Goal: Task Accomplishment & Management: Use online tool/utility

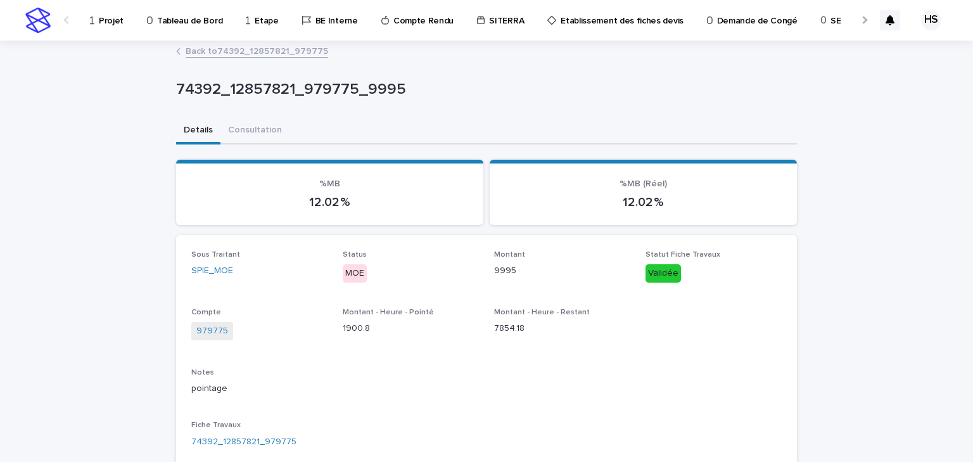
scroll to position [152, 0]
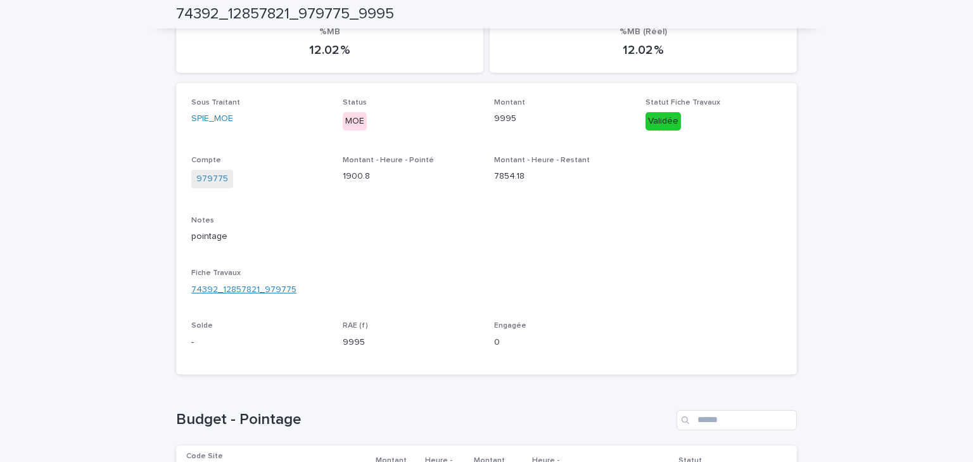
click at [253, 290] on link "74392_12857821_979775" at bounding box center [243, 289] width 105 height 13
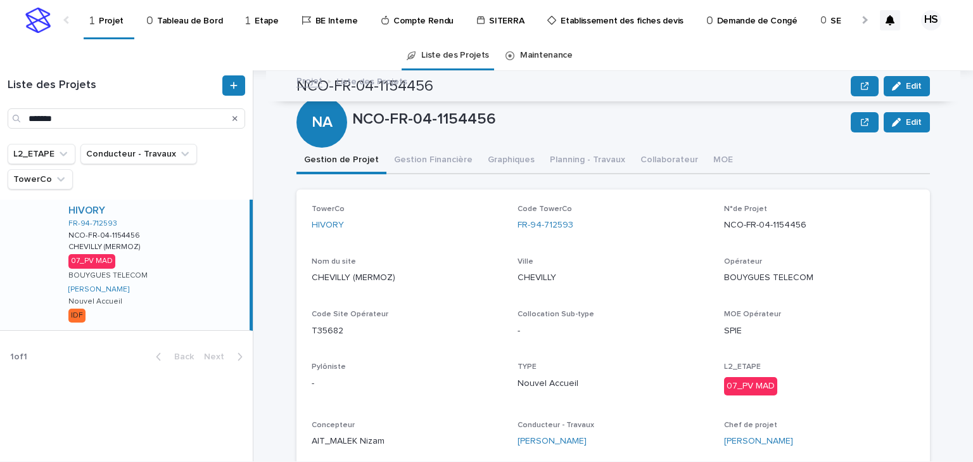
scroll to position [385, 0]
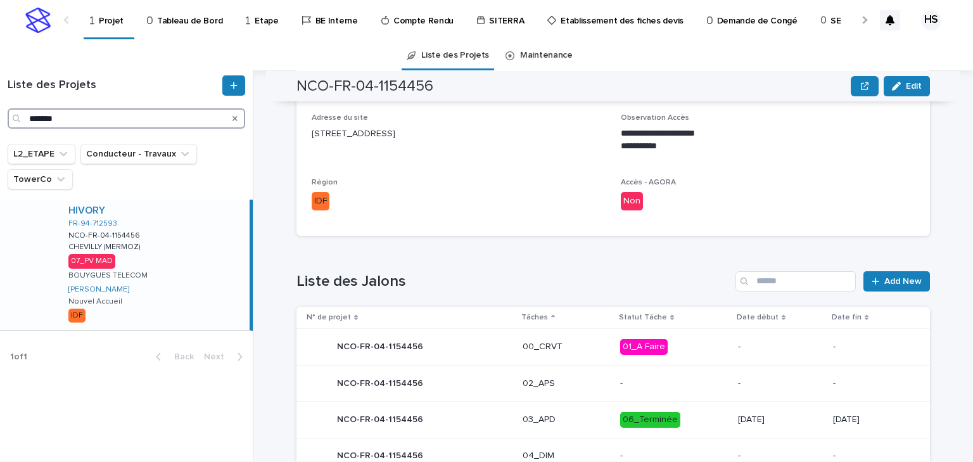
click at [68, 118] on input "*******" at bounding box center [127, 118] width 238 height 20
click at [0, 105] on html "Projet Tableau de Bord Etape BE Interne Compte Rendu SITERRA Etablissement des …" at bounding box center [486, 231] width 973 height 462
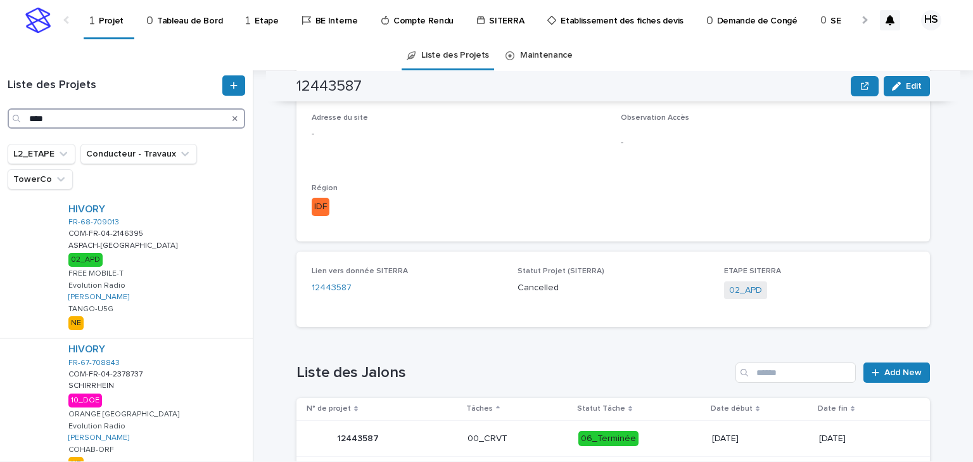
scroll to position [963, 0]
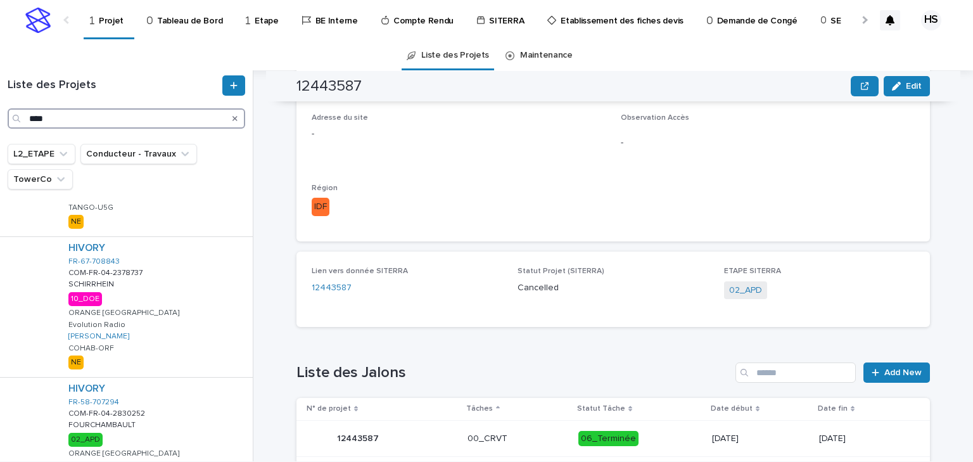
click at [63, 114] on input "****" at bounding box center [127, 118] width 238 height 20
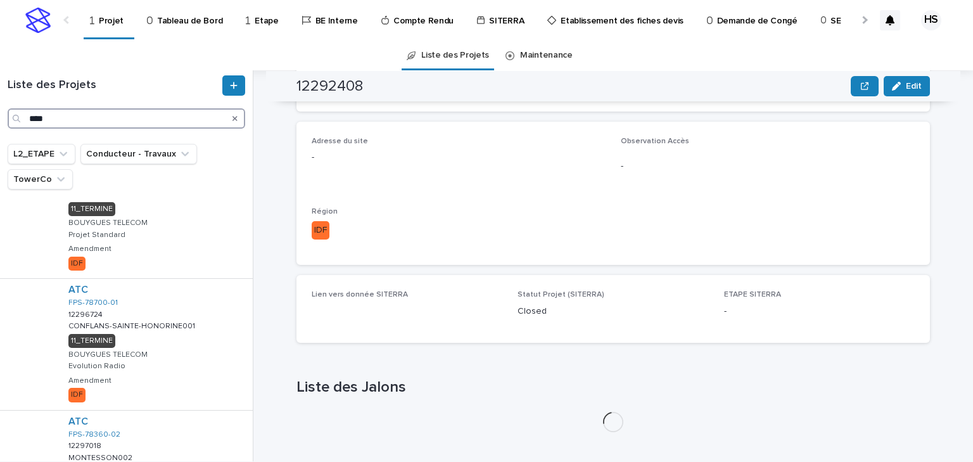
scroll to position [362, 0]
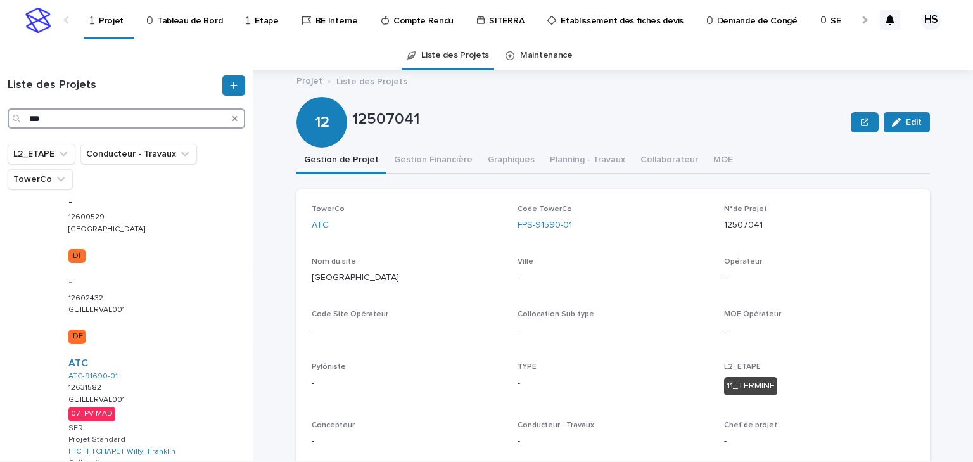
scroll to position [456, 0]
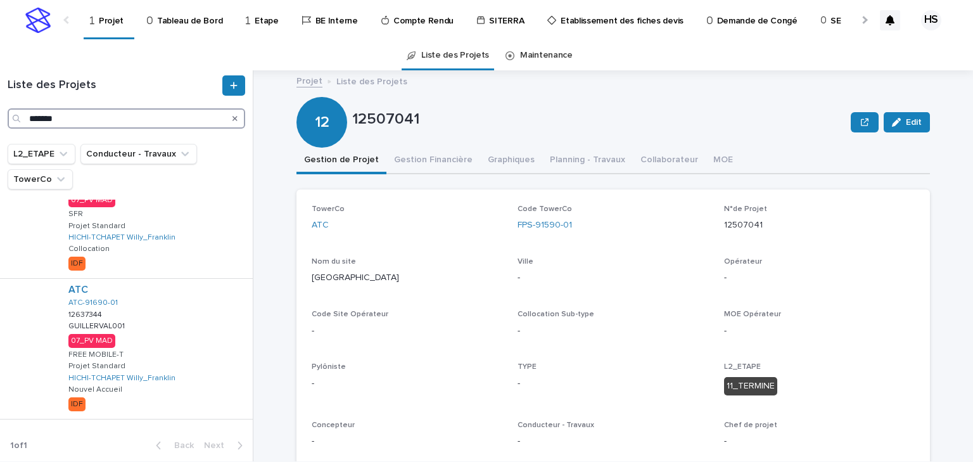
scroll to position [131, 0]
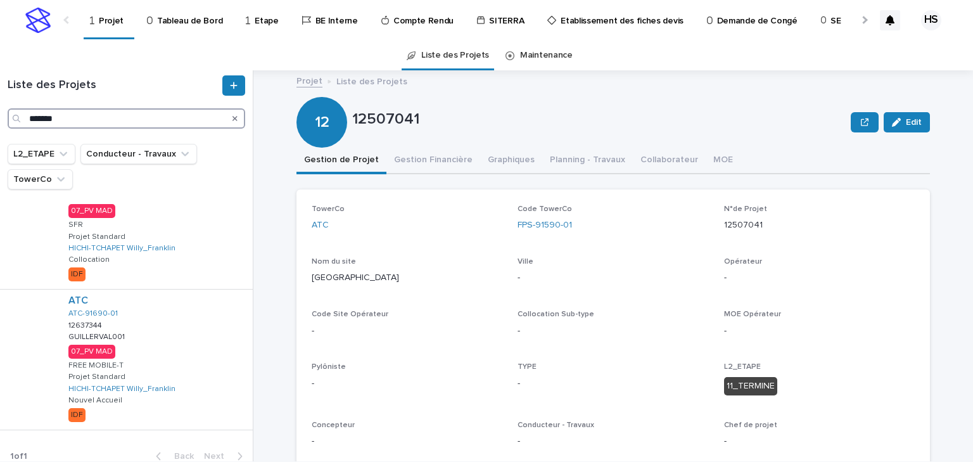
type input "*******"
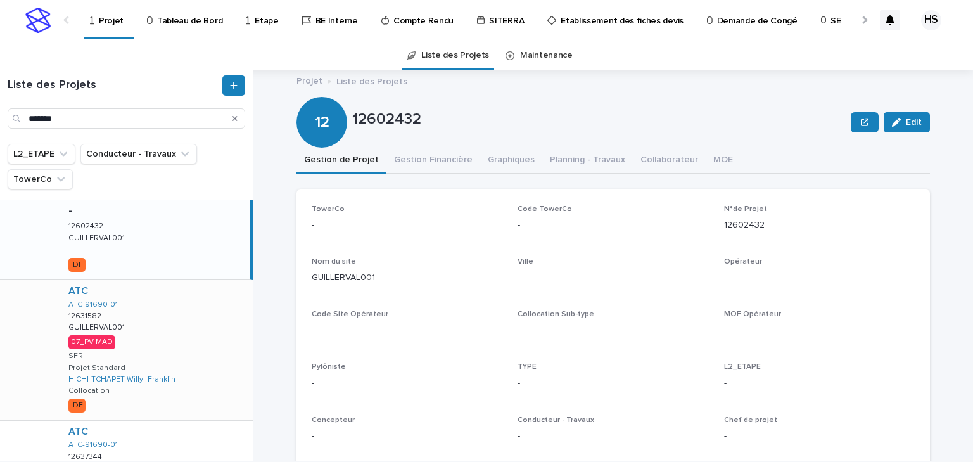
scroll to position [51, 0]
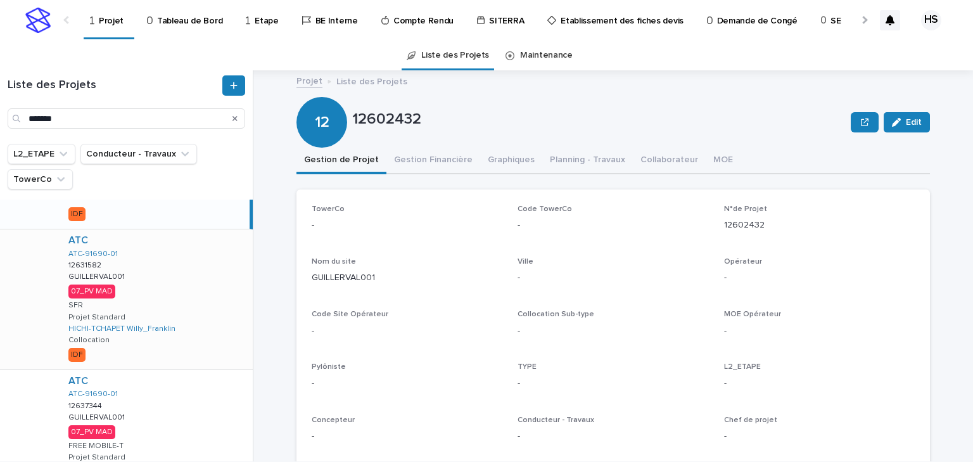
click at [179, 261] on div "ATC ATC-91690-01 12631582 12631582 GUILLERVAL001 GUILLERVAL001 07_PV MAD SFR Pr…" at bounding box center [155, 299] width 194 height 140
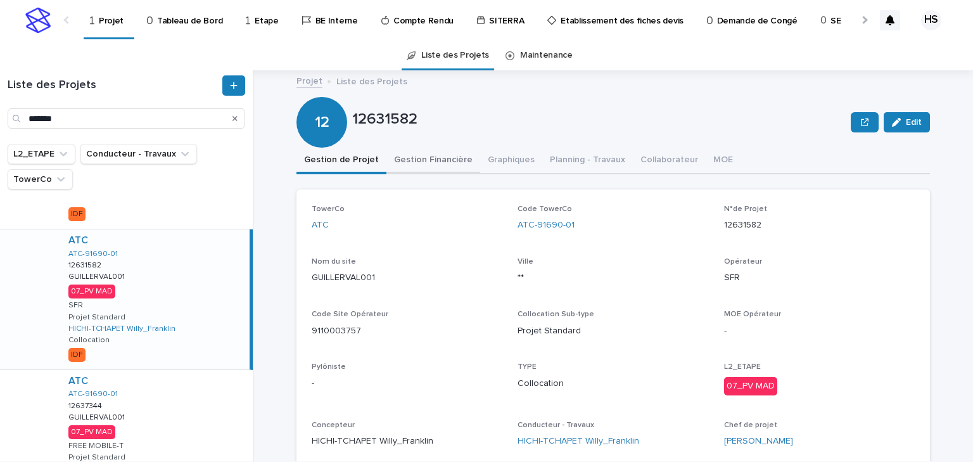
click at [416, 161] on button "Gestion Financière" at bounding box center [433, 161] width 94 height 27
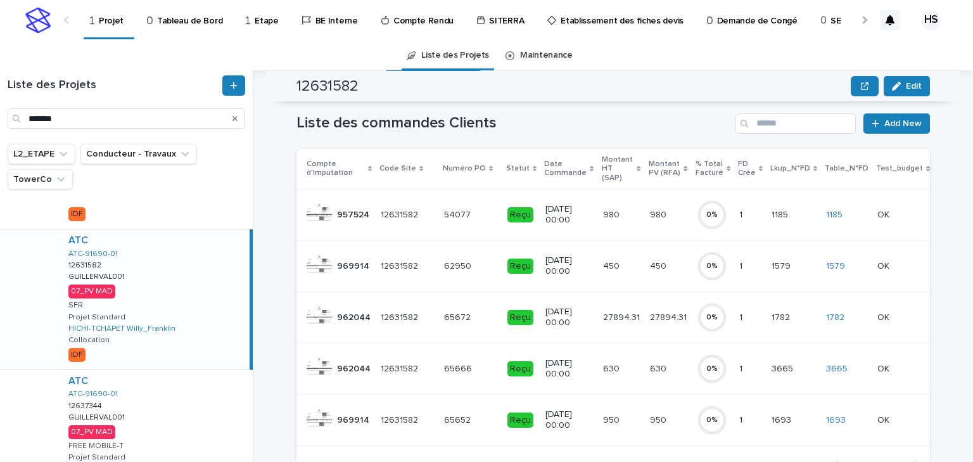
scroll to position [101, 0]
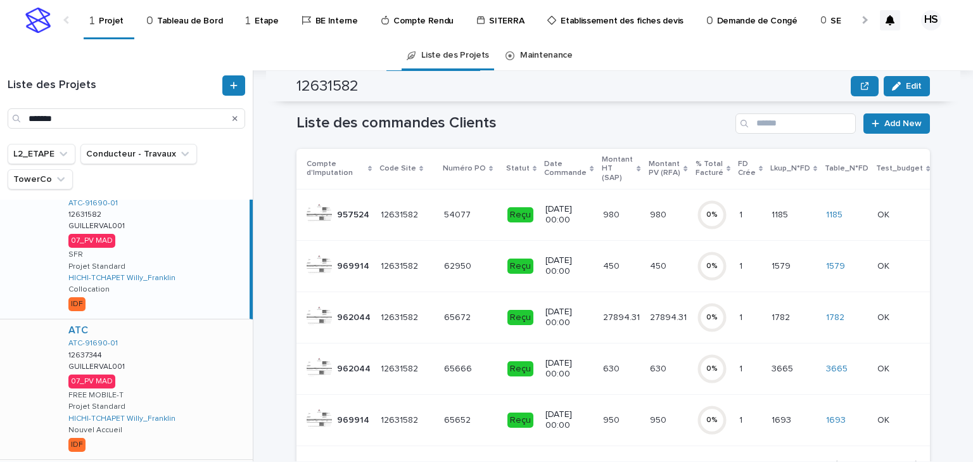
click at [155, 382] on div "ATC ATC-91690-01 12637344 12637344 GUILLERVAL001 GUILLERVAL001 07_PV MAD FREE M…" at bounding box center [155, 389] width 194 height 140
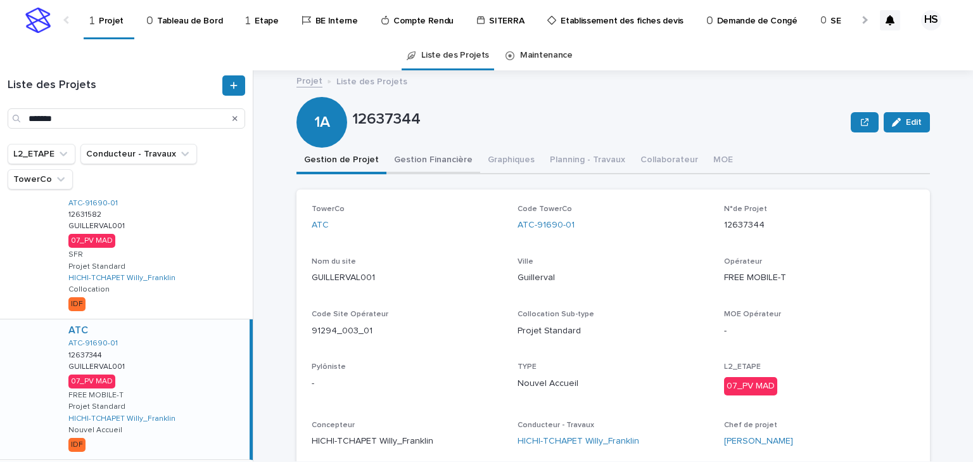
click at [414, 160] on button "Gestion Financière" at bounding box center [433, 161] width 94 height 27
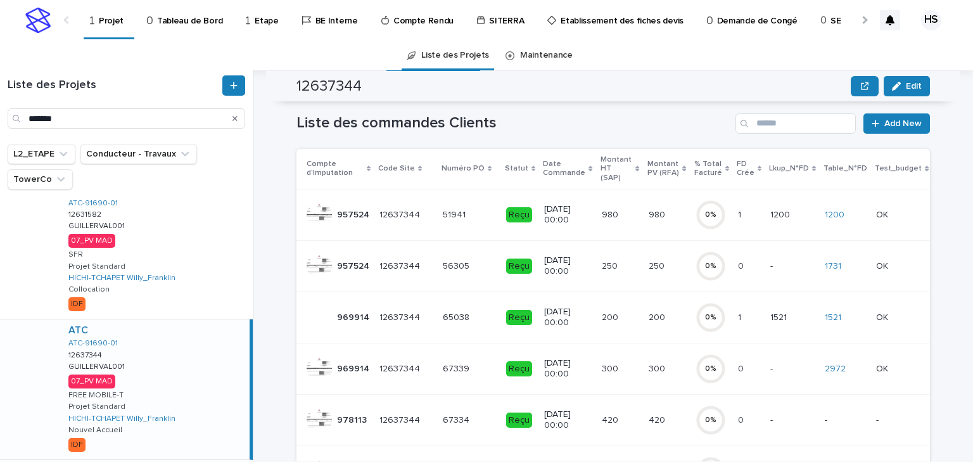
scroll to position [152, 0]
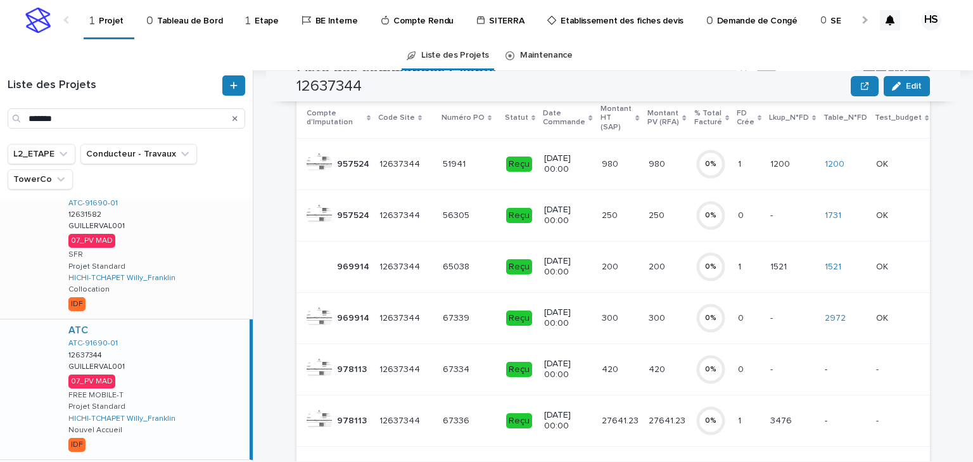
click at [182, 255] on div "ATC ATC-91690-01 12631582 12631582 GUILLERVAL001 GUILLERVAL001 07_PV MAD SFR Pr…" at bounding box center [155, 249] width 194 height 140
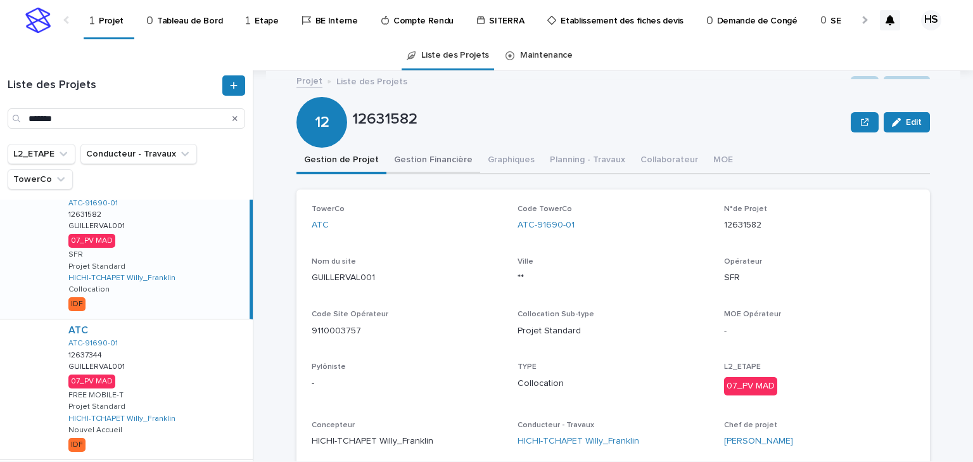
click at [443, 163] on button "Gestion Financière" at bounding box center [433, 161] width 94 height 27
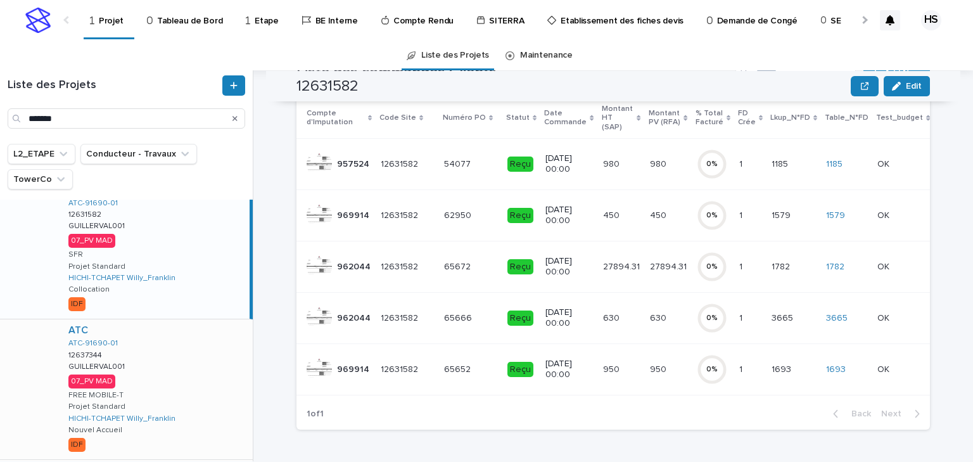
scroll to position [141, 0]
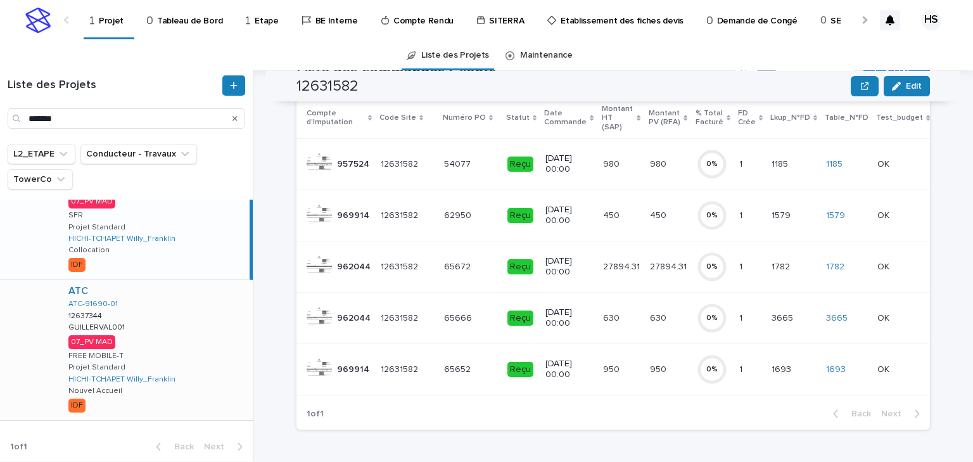
click at [174, 339] on div "ATC ATC-91690-01 12637344 12637344 GUILLERVAL001 GUILLERVAL001 07_PV MAD FREE M…" at bounding box center [155, 350] width 194 height 140
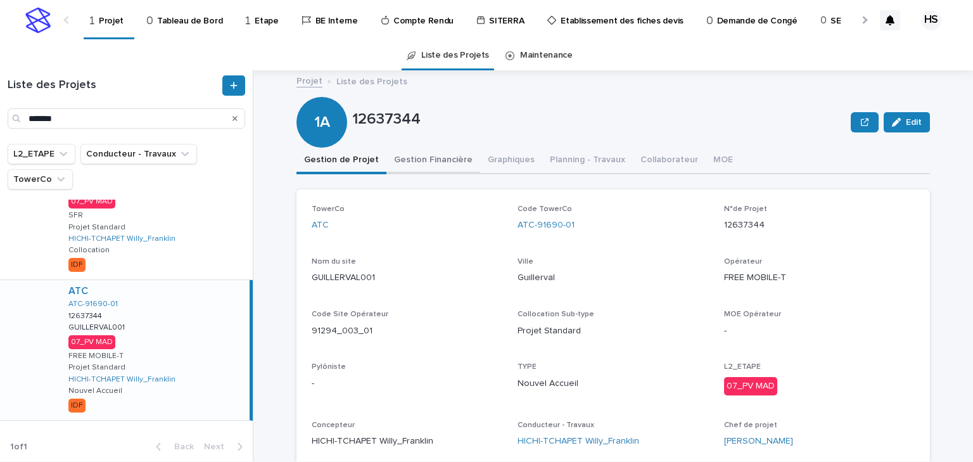
click at [438, 165] on button "Gestion Financière" at bounding box center [433, 161] width 94 height 27
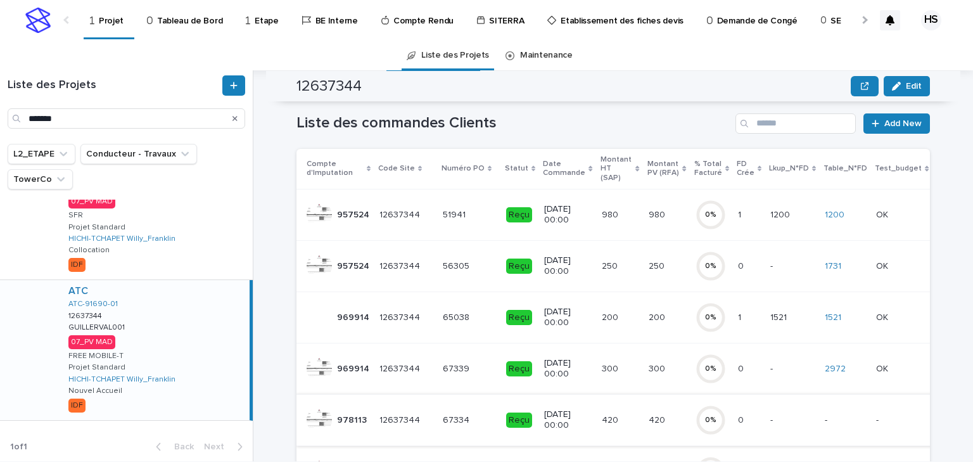
scroll to position [203, 0]
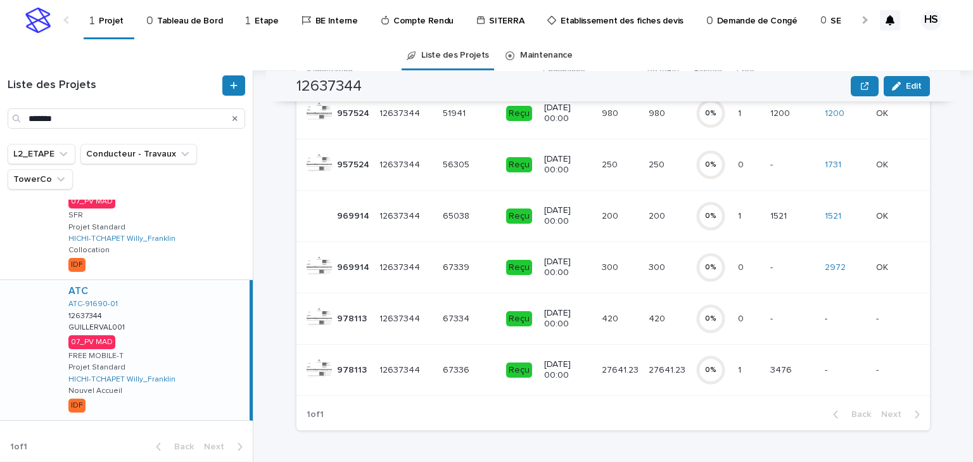
click at [825, 365] on p "-" at bounding box center [845, 370] width 41 height 11
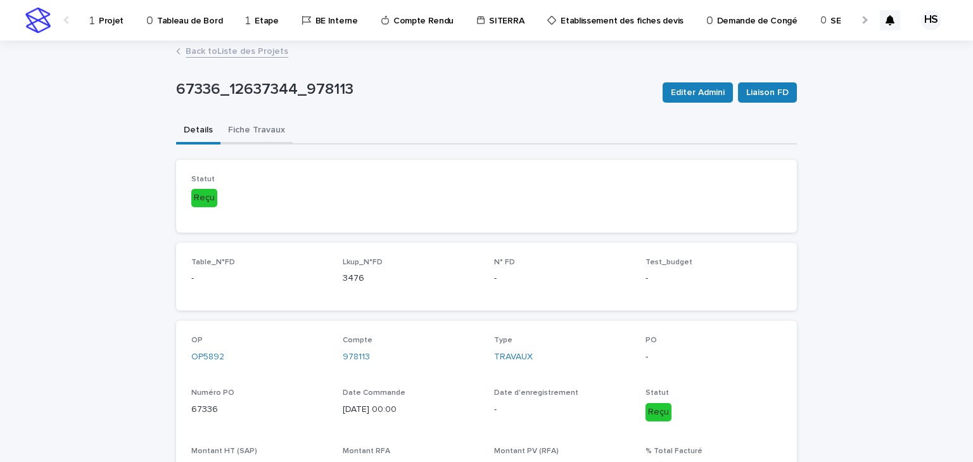
click at [265, 132] on button "Fiche Travaux" at bounding box center [256, 131] width 72 height 27
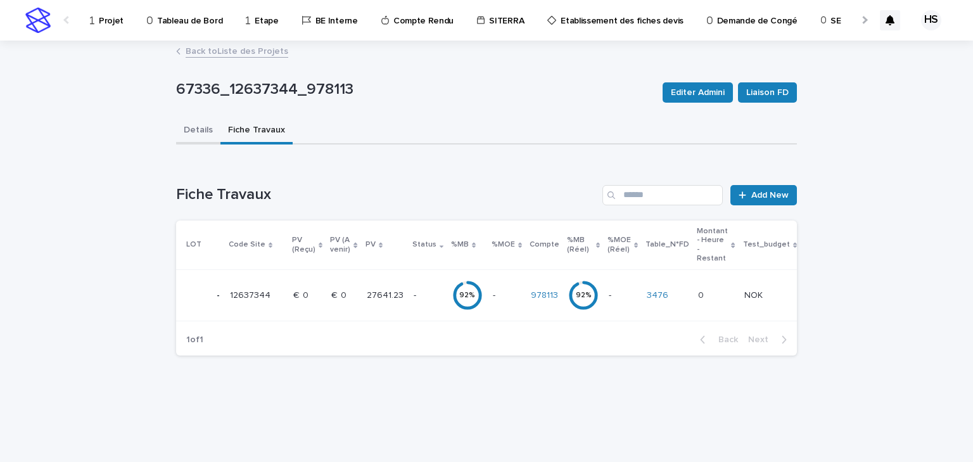
click at [198, 127] on button "Details" at bounding box center [198, 131] width 44 height 27
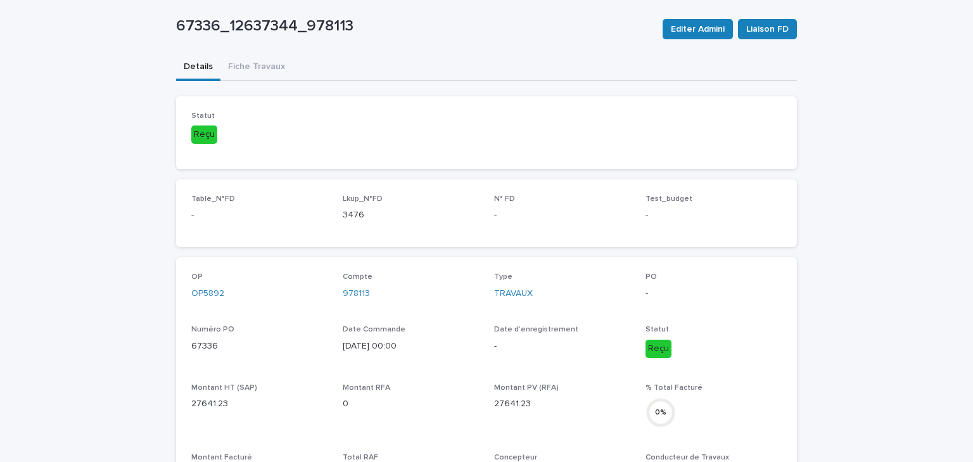
scroll to position [114, 0]
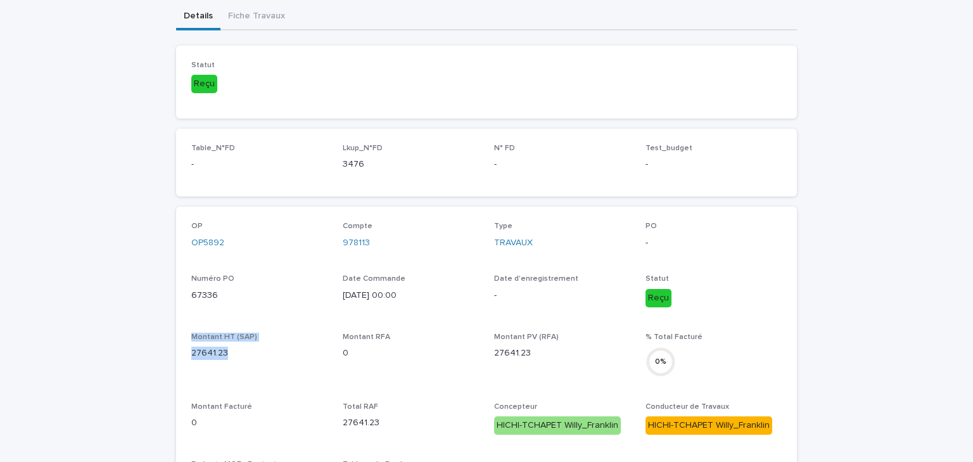
drag, startPoint x: 196, startPoint y: 352, endPoint x: 176, endPoint y: 334, distance: 26.9
click at [176, 334] on div "OP OP5892 Compte 978113 Type TRAVAUX PO - Numéro PO 67336 Date Commande 27/11/2…" at bounding box center [486, 468] width 621 height 522
click at [274, 380] on span "Montant HT (SAP) 27641.23" at bounding box center [259, 360] width 136 height 54
drag, startPoint x: 231, startPoint y: 357, endPoint x: 198, endPoint y: 340, distance: 36.8
click at [198, 340] on div "Montant HT (SAP) 27641.23" at bounding box center [259, 351] width 136 height 37
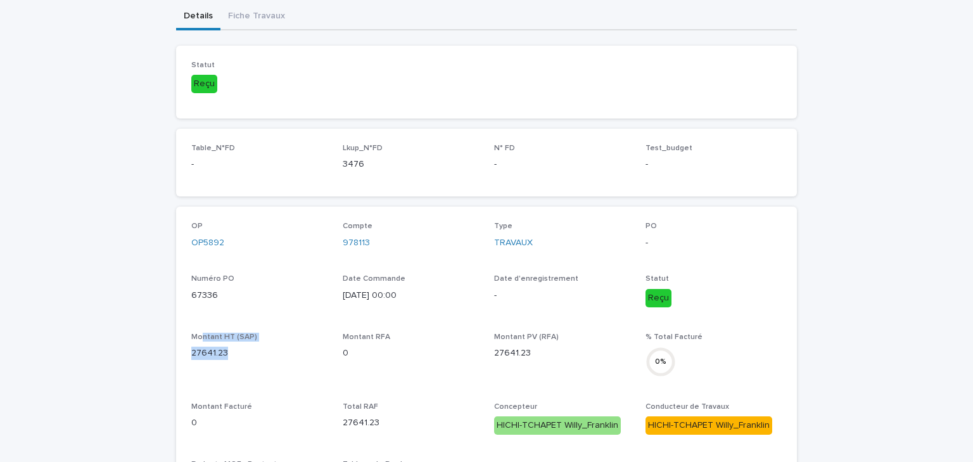
scroll to position [0, 0]
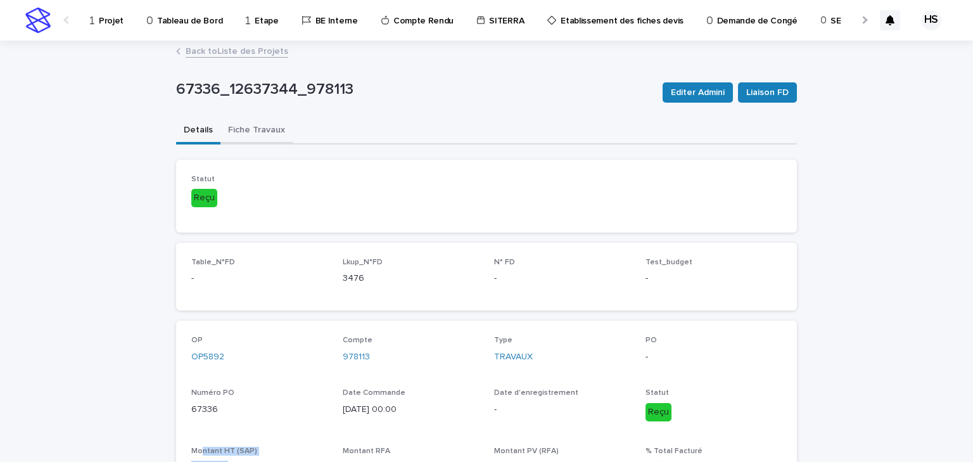
click at [257, 135] on button "Fiche Travaux" at bounding box center [256, 131] width 72 height 27
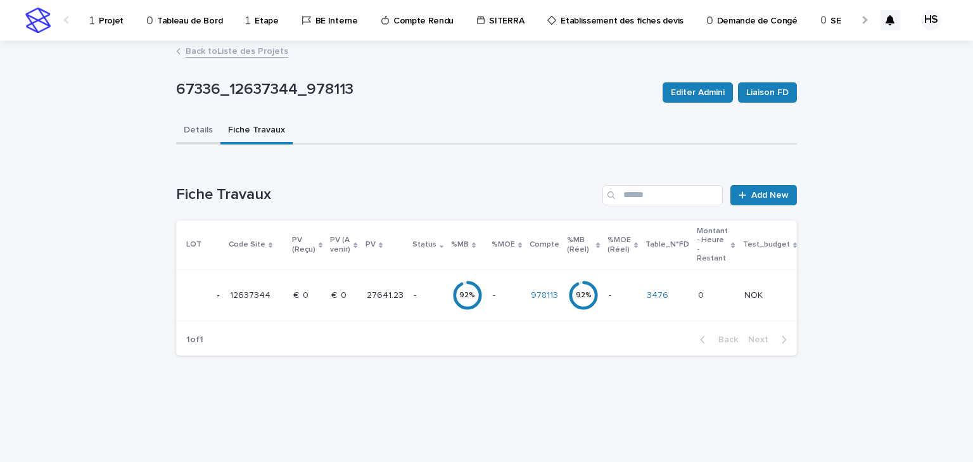
click at [188, 129] on button "Details" at bounding box center [198, 131] width 44 height 27
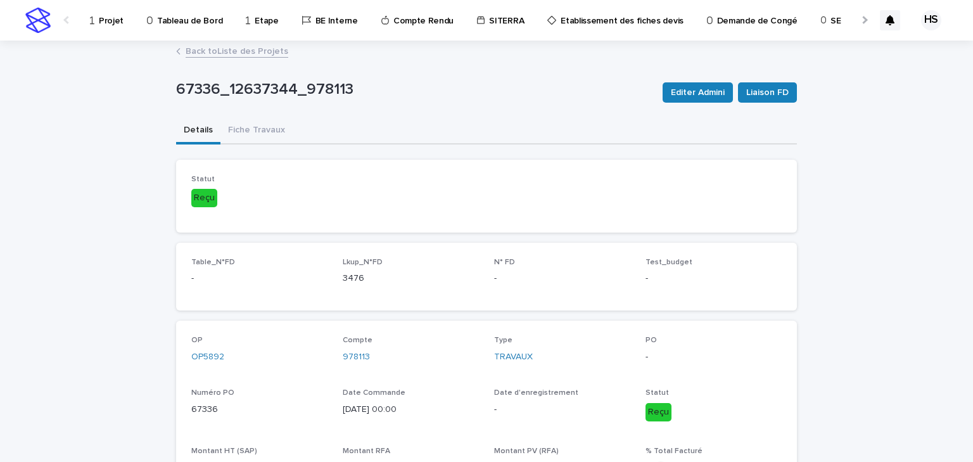
scroll to position [51, 0]
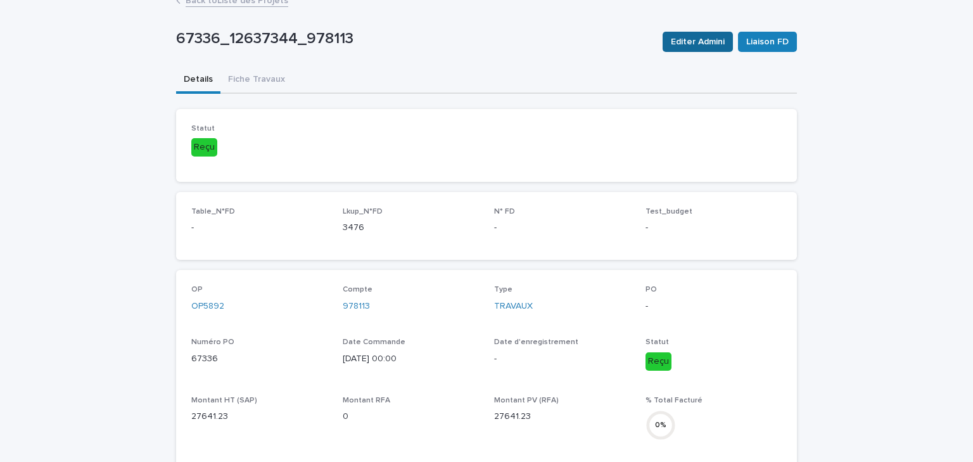
click at [684, 35] on span "Editer Admini" at bounding box center [698, 41] width 54 height 13
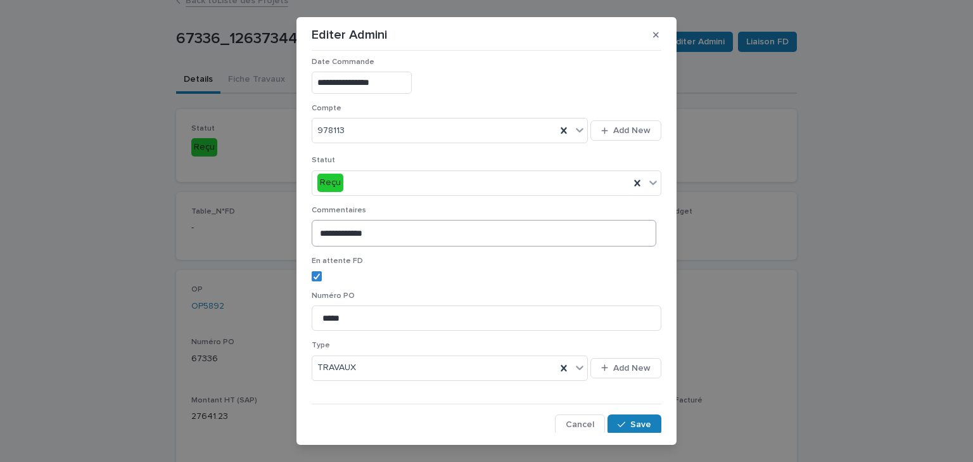
scroll to position [20, 0]
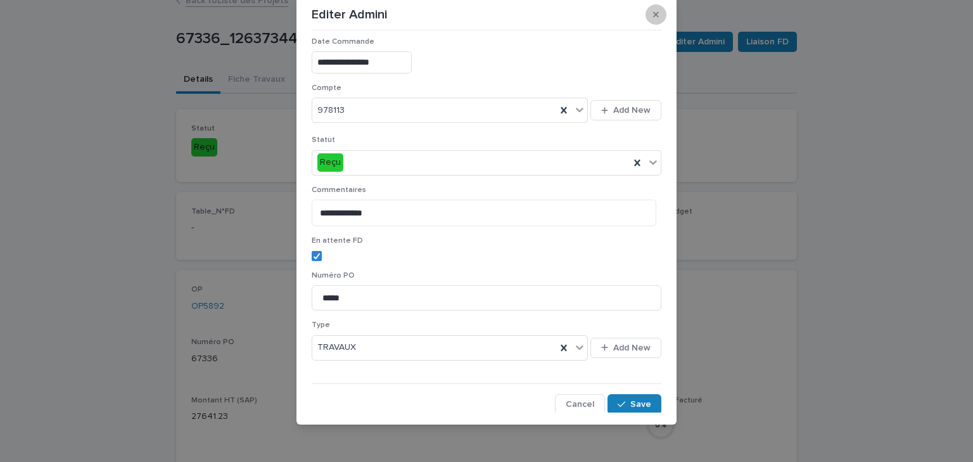
click at [647, 9] on button "button" at bounding box center [656, 14] width 21 height 20
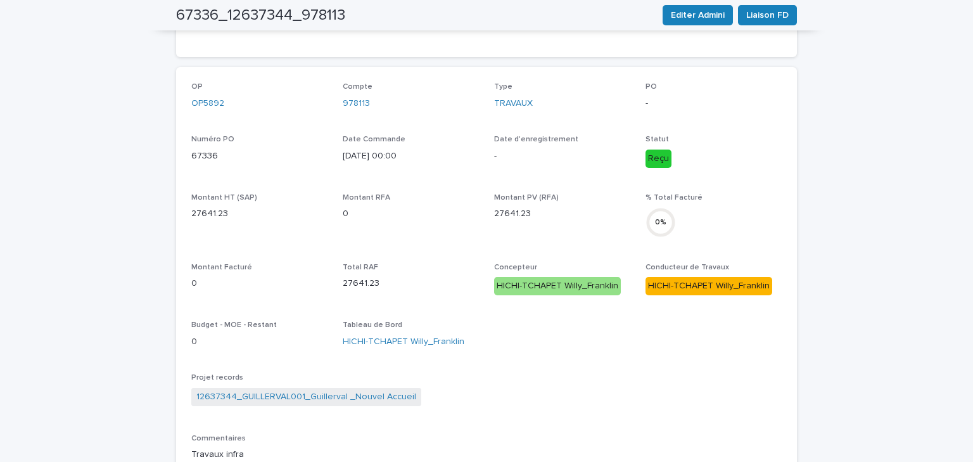
scroll to position [0, 0]
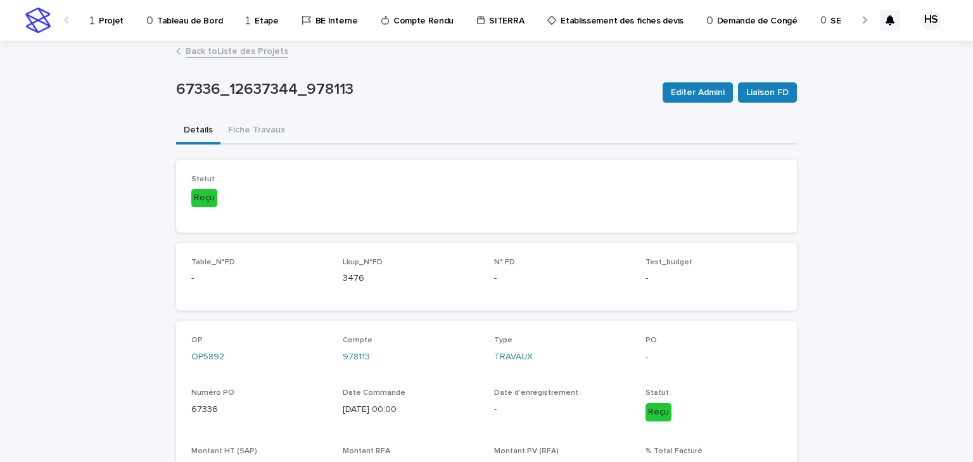
click at [853, 21] on div at bounding box center [863, 19] width 20 height 39
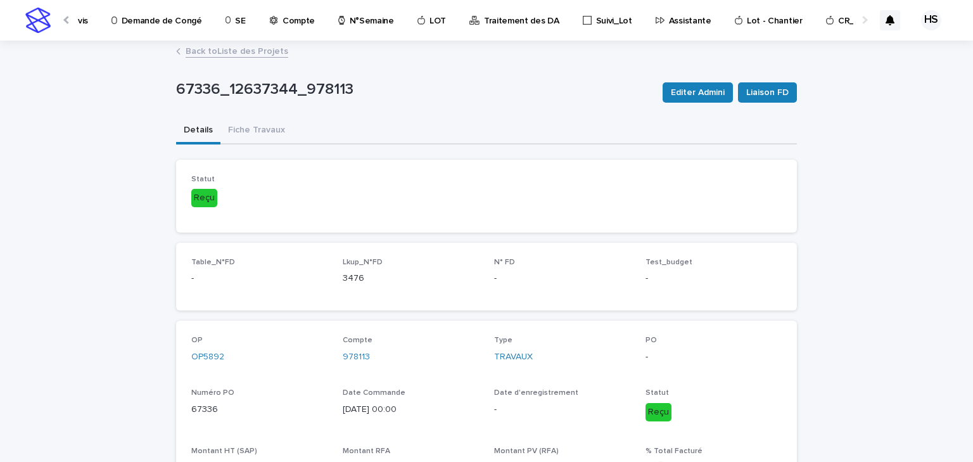
click at [853, 21] on div at bounding box center [863, 19] width 20 height 39
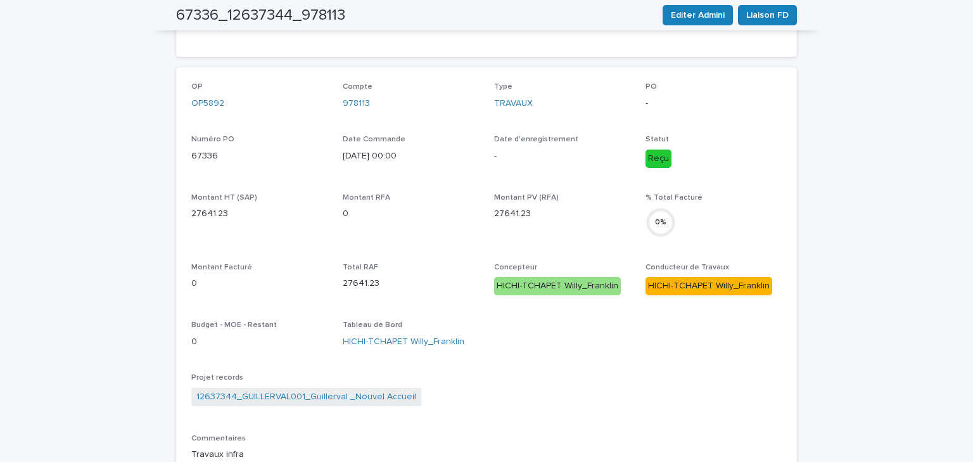
scroll to position [51, 0]
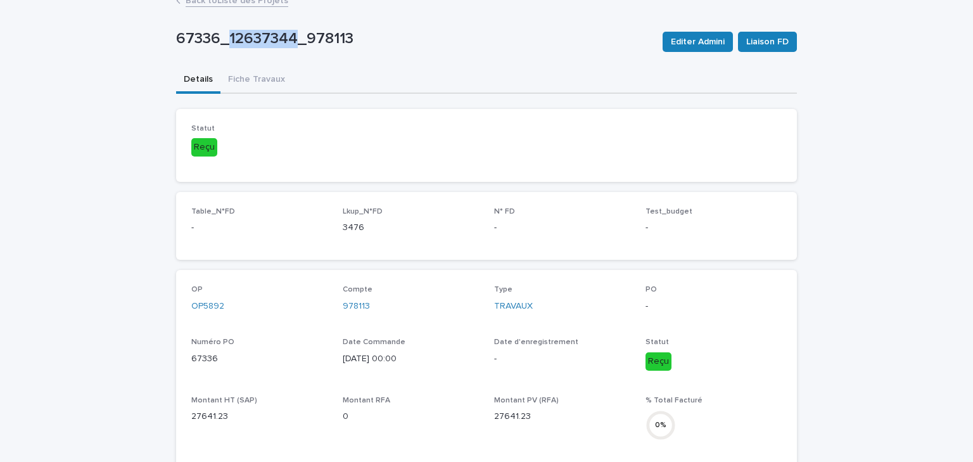
drag, startPoint x: 291, startPoint y: 42, endPoint x: 226, endPoint y: 44, distance: 65.3
click at [226, 44] on p "67336_12637344_978113" at bounding box center [414, 39] width 476 height 18
copy p "12637344"
click at [784, 253] on div "Table_N°FD - Lkup_N°FD 3476 N° FD - Test_budget -" at bounding box center [486, 226] width 621 height 68
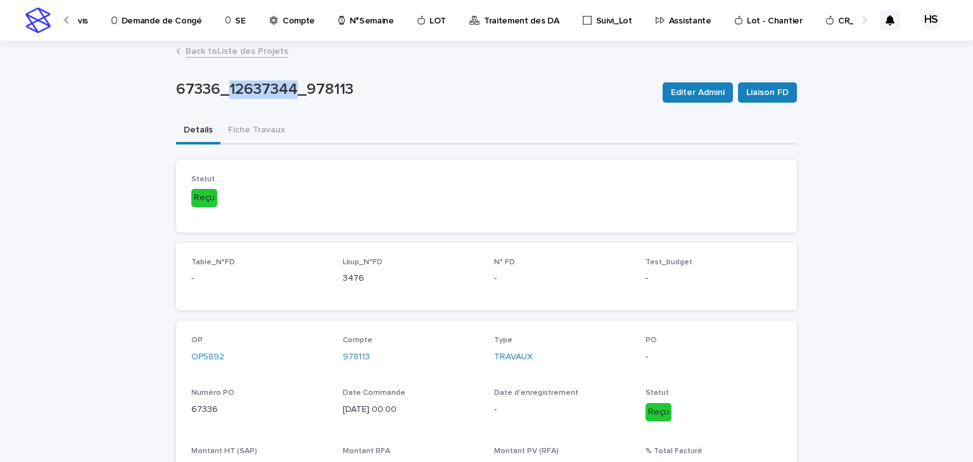
drag, startPoint x: 291, startPoint y: 90, endPoint x: 226, endPoint y: 92, distance: 65.9
click at [226, 92] on p "67336_12637344_978113" at bounding box center [414, 89] width 476 height 18
copy p "12637344"
click at [196, 50] on link "Back to Liste des Projets" at bounding box center [237, 50] width 103 height 15
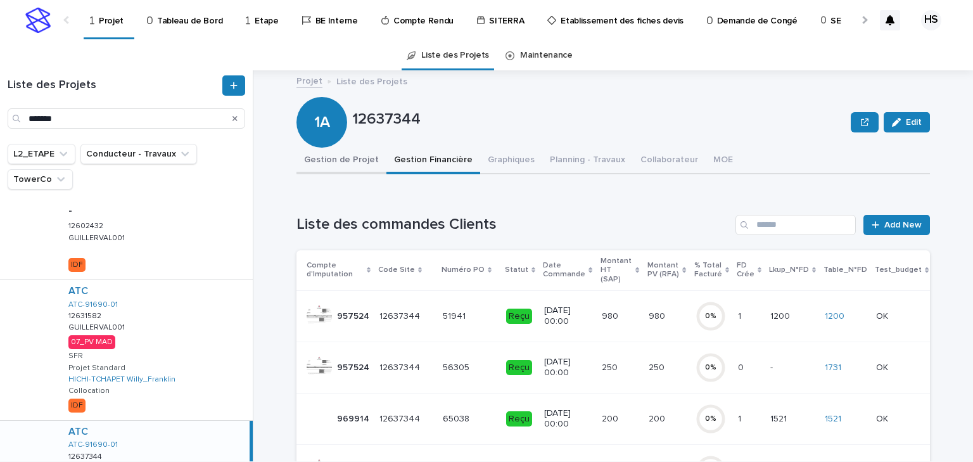
click at [329, 167] on button "Gestion de Projet" at bounding box center [341, 161] width 90 height 27
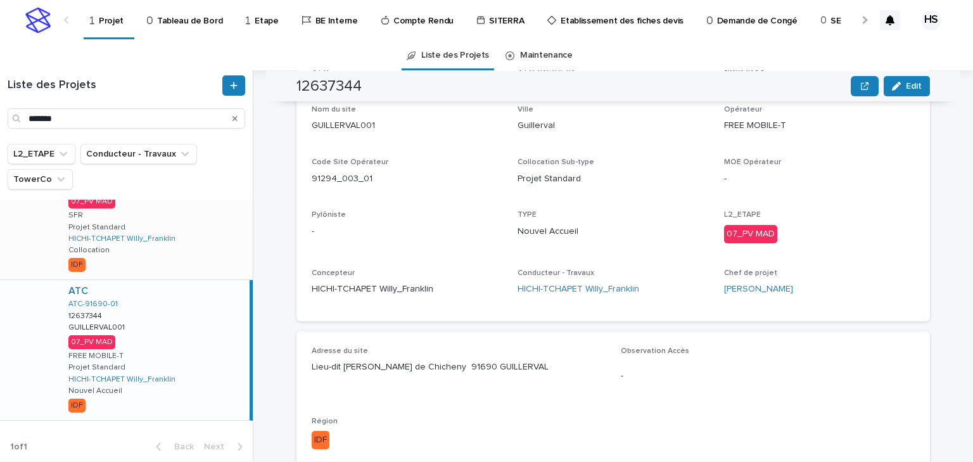
scroll to position [39, 0]
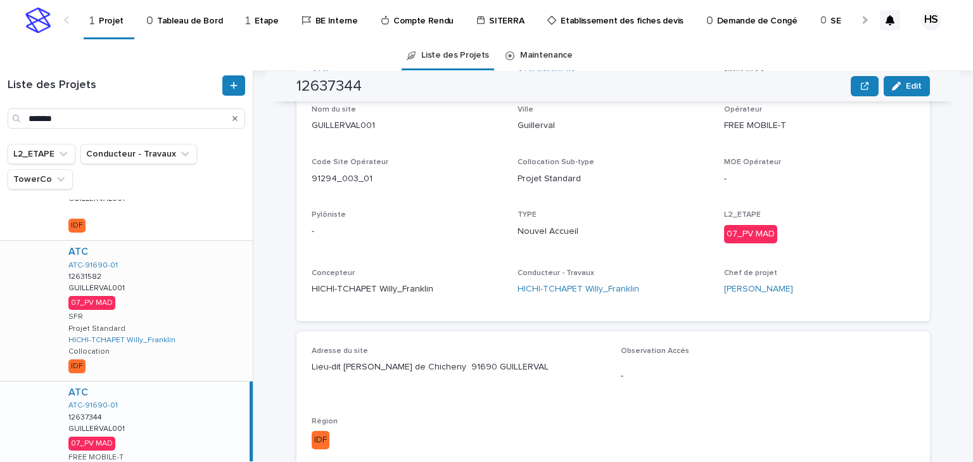
click at [188, 282] on div "ATC ATC-91690-01 12631582 12631582 GUILLERVAL001 GUILLERVAL001 07_PV MAD SFR Pr…" at bounding box center [155, 311] width 194 height 140
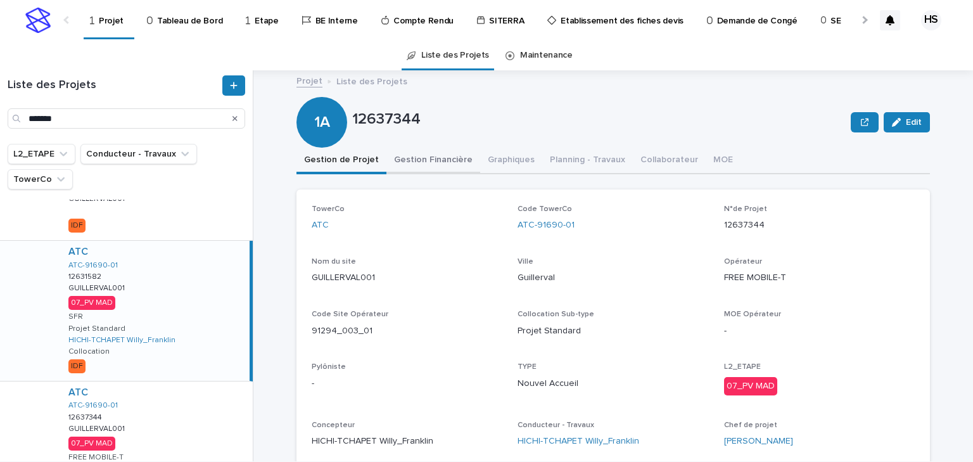
click at [455, 158] on button "Gestion Financière" at bounding box center [433, 161] width 94 height 27
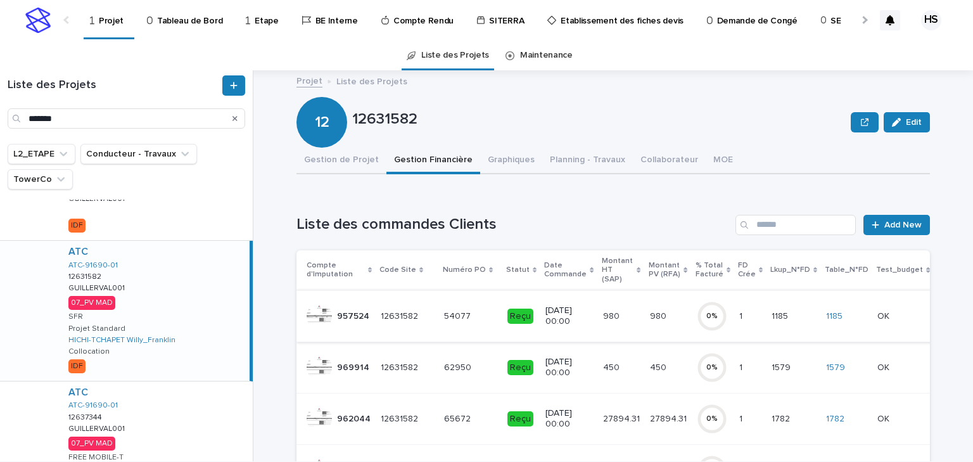
scroll to position [101, 0]
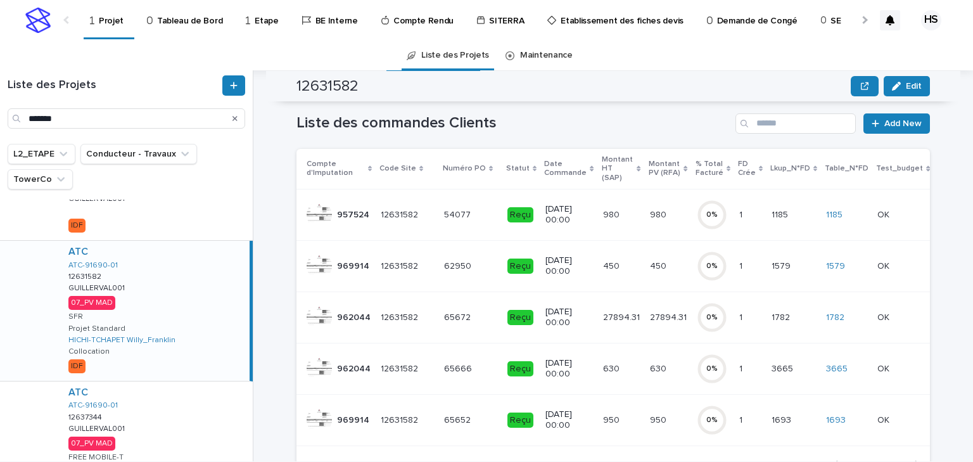
click at [652, 310] on p "27894.31" at bounding box center [669, 316] width 39 height 13
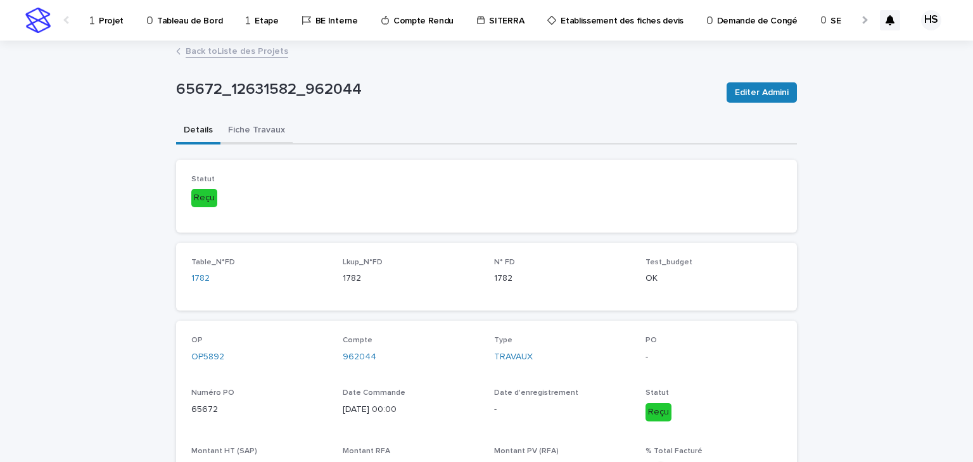
click at [265, 141] on button "Fiche Travaux" at bounding box center [256, 131] width 72 height 27
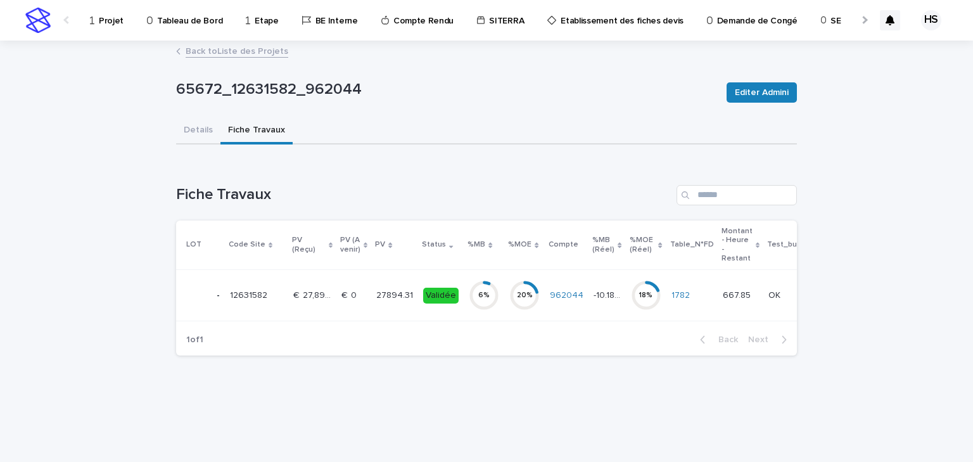
click at [388, 291] on p "27894.31" at bounding box center [395, 294] width 39 height 13
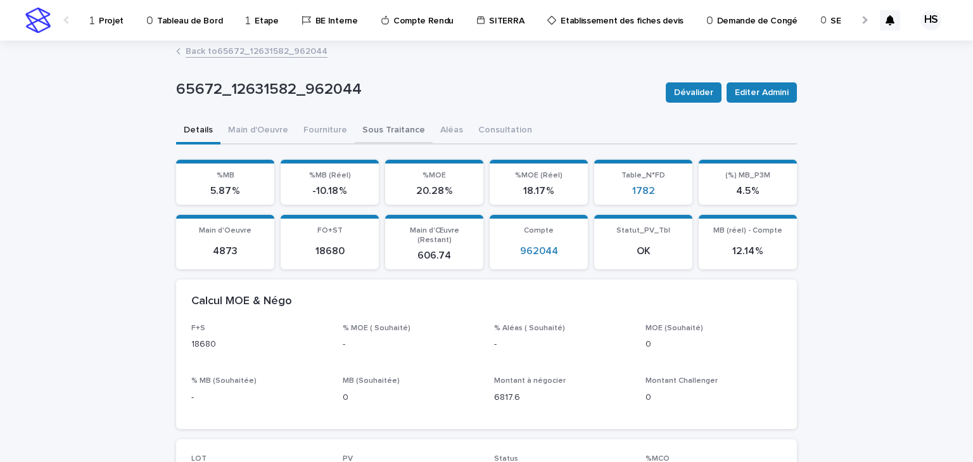
click at [397, 134] on button "Sous Traitance" at bounding box center [394, 131] width 78 height 27
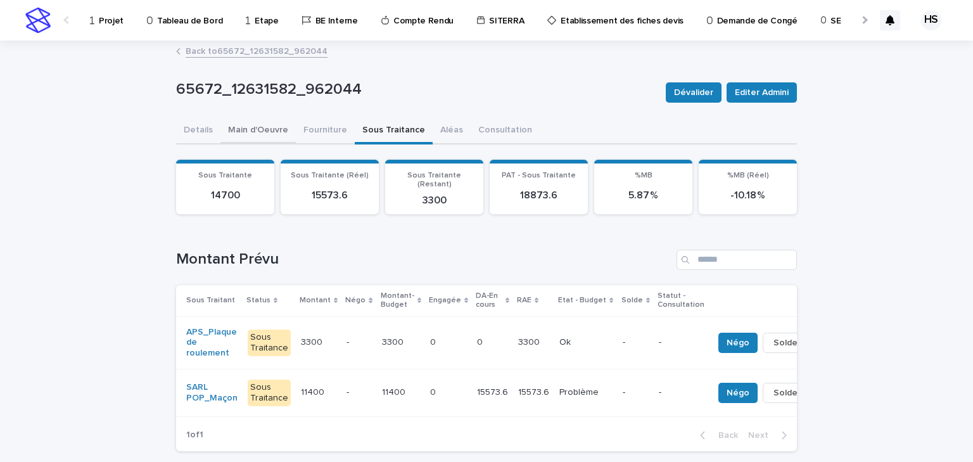
click at [246, 128] on button "Main d'Oeuvre" at bounding box center [257, 131] width 75 height 27
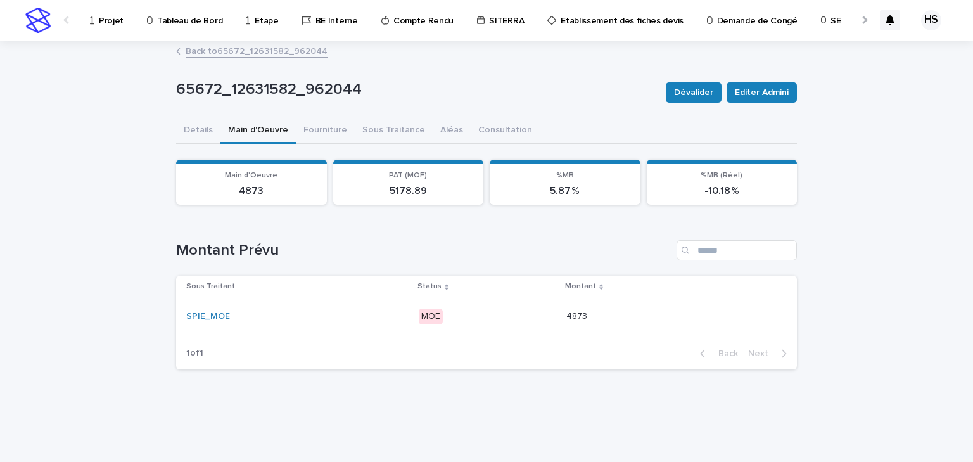
click at [504, 313] on p "MOE" at bounding box center [487, 317] width 137 height 16
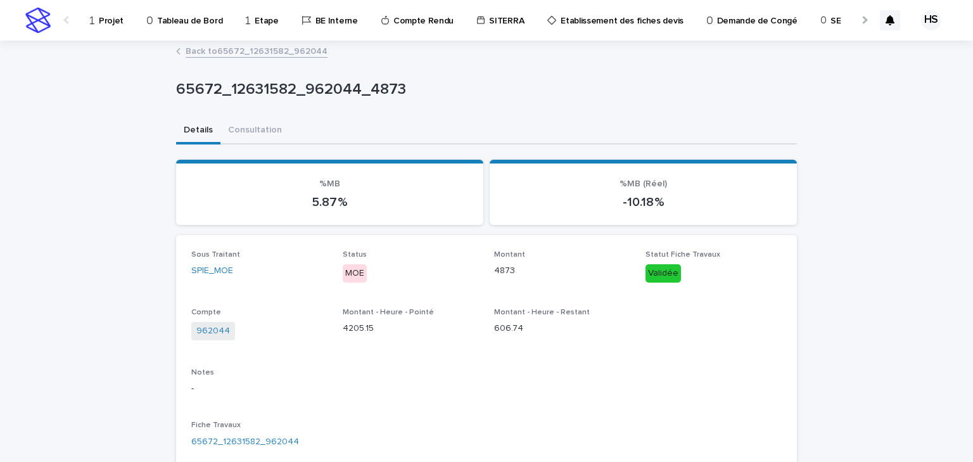
click at [212, 49] on link "Back to 65672_12631582_962044" at bounding box center [257, 50] width 142 height 15
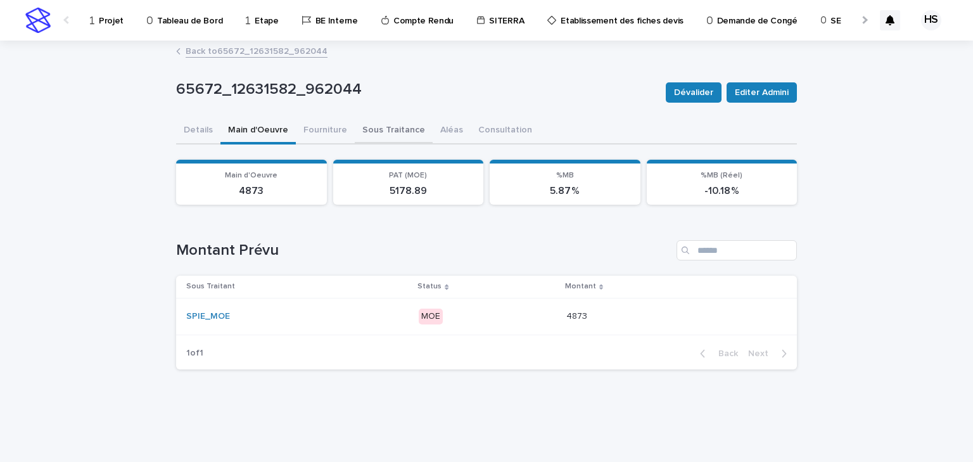
click at [389, 132] on button "Sous Traitance" at bounding box center [394, 131] width 78 height 27
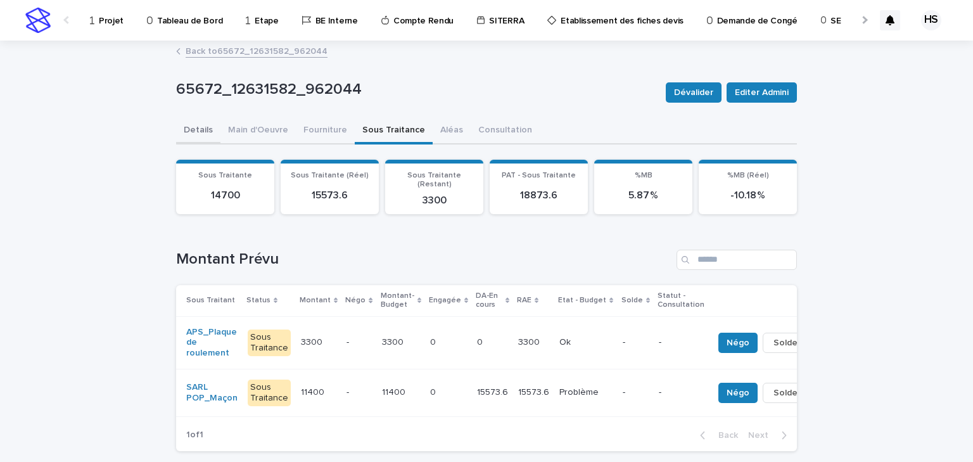
click at [205, 130] on button "Details" at bounding box center [198, 131] width 44 height 27
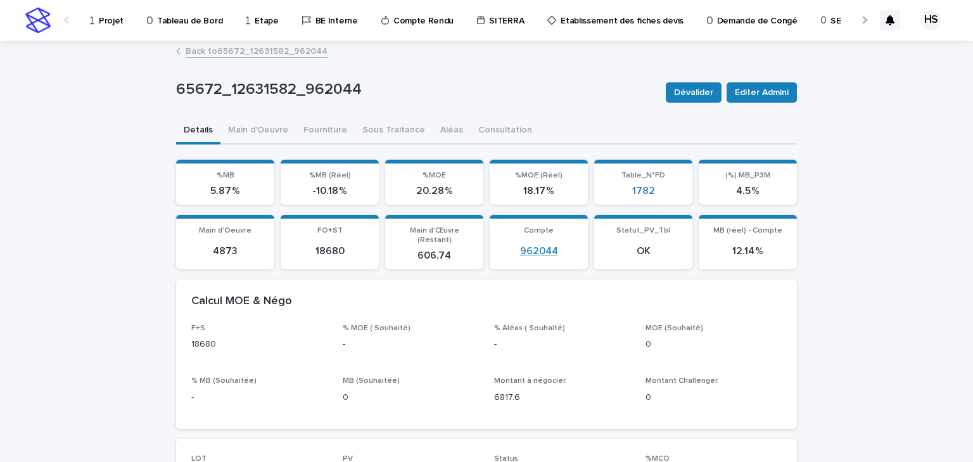
click at [529, 245] on link "962044" at bounding box center [539, 251] width 38 height 12
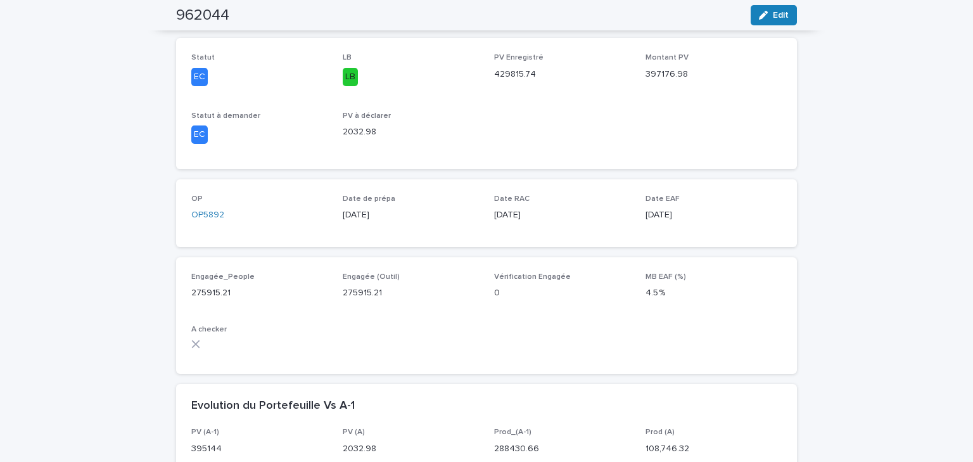
scroll to position [557, 0]
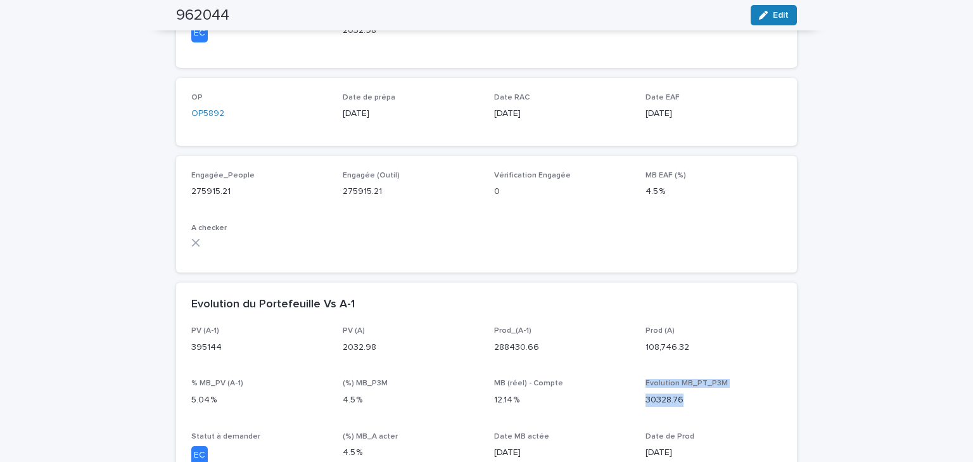
drag, startPoint x: 683, startPoint y: 399, endPoint x: 636, endPoint y: 389, distance: 48.0
click at [636, 389] on div "PV (A-1) 395144 PV (A) 2032.98 Prod_(A-1) 288430.66 Prod (A) 108,746.32 % MB_PV…" at bounding box center [486, 426] width 590 height 201
click at [654, 405] on p "30328.76" at bounding box center [714, 399] width 136 height 13
drag, startPoint x: 638, startPoint y: 403, endPoint x: 682, endPoint y: 404, distance: 43.7
click at [682, 404] on div "PV (A-1) 395144 PV (A) 2032.98 Prod_(A-1) 288430.66 Prod (A) 108,746.32 % MB_PV…" at bounding box center [486, 426] width 590 height 201
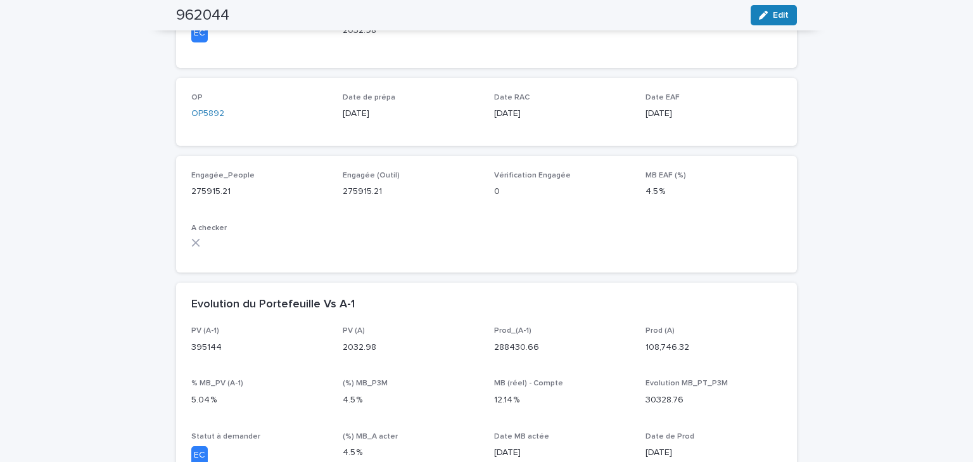
click at [601, 400] on p "12.14 %" at bounding box center [562, 399] width 136 height 13
drag, startPoint x: 643, startPoint y: 402, endPoint x: 702, endPoint y: 404, distance: 59.0
click at [702, 404] on p "30328.76" at bounding box center [714, 399] width 136 height 13
click at [654, 407] on div "Evolution MB_PT_P3M 30328.76" at bounding box center [714, 397] width 136 height 37
drag, startPoint x: 684, startPoint y: 398, endPoint x: 656, endPoint y: 402, distance: 28.1
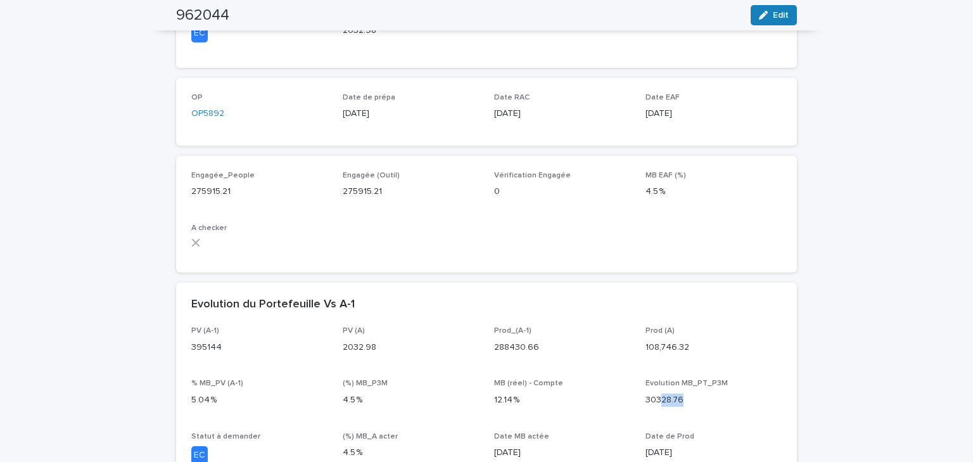
click at [656, 402] on p "30328.76" at bounding box center [714, 399] width 136 height 13
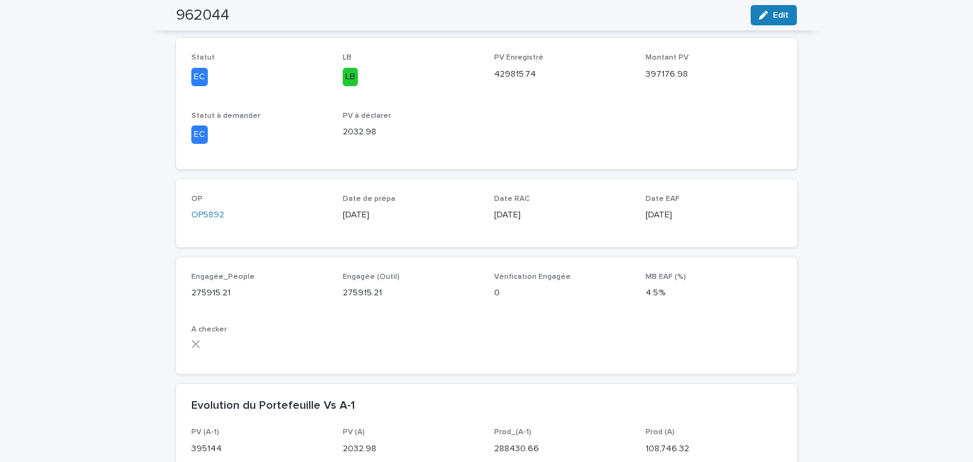
scroll to position [659, 0]
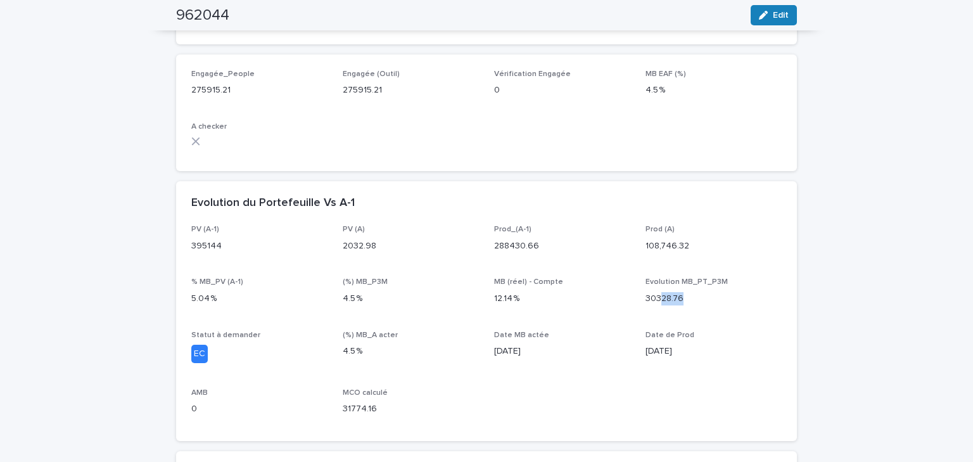
click at [677, 303] on p "30328.76" at bounding box center [714, 298] width 136 height 13
drag, startPoint x: 683, startPoint y: 298, endPoint x: 623, endPoint y: 305, distance: 59.9
click at [623, 305] on div "PV (A-1) 395144 PV (A) 2032.98 Prod_(A-1) 288430.66 Prod (A) 108,746.32 % MB_PV…" at bounding box center [486, 325] width 590 height 201
click at [621, 321] on div "PV (A-1) 395144 PV (A) 2032.98 Prod_(A-1) 288430.66 Prod (A) 108,746.32 % MB_PV…" at bounding box center [486, 325] width 590 height 201
drag, startPoint x: 682, startPoint y: 296, endPoint x: 640, endPoint y: 295, distance: 42.5
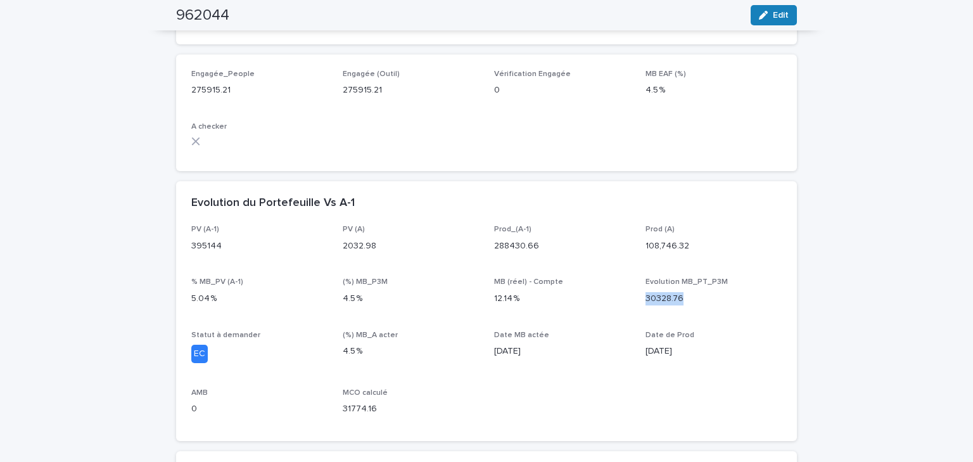
click at [640, 295] on div "PV (A-1) 395144 PV (A) 2032.98 Prod_(A-1) 288430.66 Prod (A) 108,746.32 % MB_PV…" at bounding box center [486, 325] width 590 height 201
click at [691, 302] on p "30328.76" at bounding box center [714, 298] width 136 height 13
drag, startPoint x: 687, startPoint y: 297, endPoint x: 639, endPoint y: 299, distance: 48.8
click at [639, 299] on div "PV (A-1) 395144 PV (A) 2032.98 Prod_(A-1) 288430.66 Prod (A) 108,746.32 % MB_PV…" at bounding box center [486, 325] width 590 height 201
click at [625, 321] on div "PV (A-1) 395144 PV (A) 2032.98 Prod_(A-1) 288430.66 Prod (A) 108,746.32 % MB_PV…" at bounding box center [486, 325] width 590 height 201
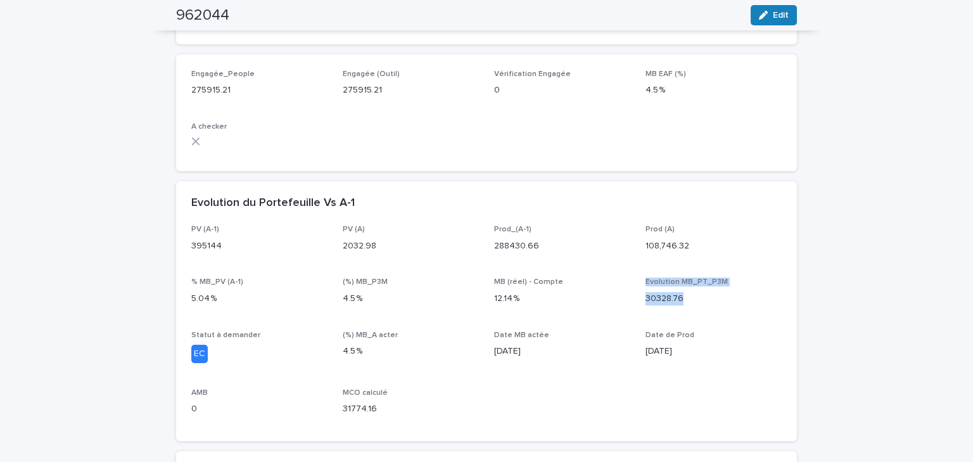
drag, startPoint x: 689, startPoint y: 298, endPoint x: 634, endPoint y: 283, distance: 57.3
click at [634, 283] on div "PV (A-1) 395144 PV (A) 2032.98 Prod_(A-1) 288430.66 Prod (A) 108,746.32 % MB_PV…" at bounding box center [486, 325] width 590 height 201
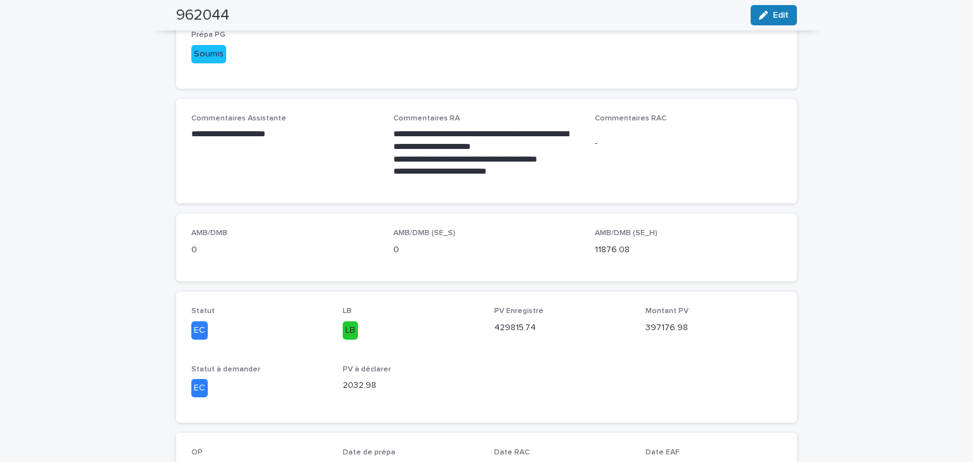
scroll to position [0, 0]
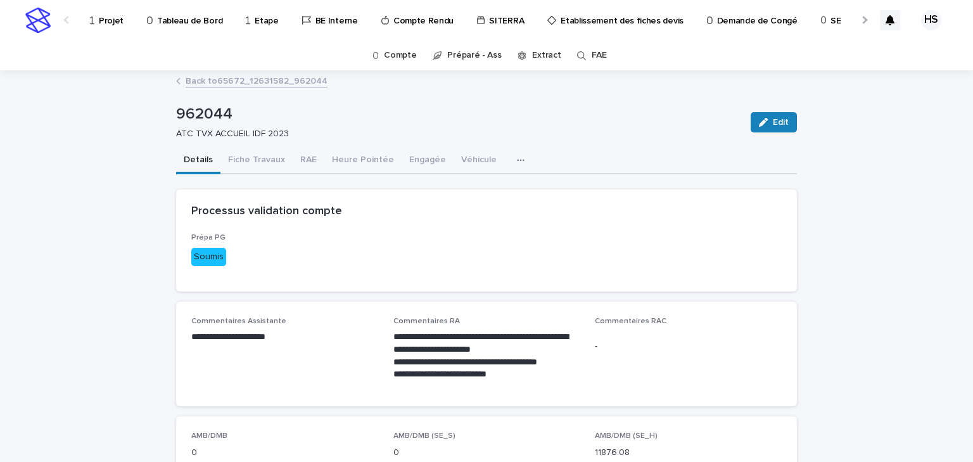
click at [267, 82] on link "Back to 65672_12631582_962044" at bounding box center [257, 80] width 142 height 15
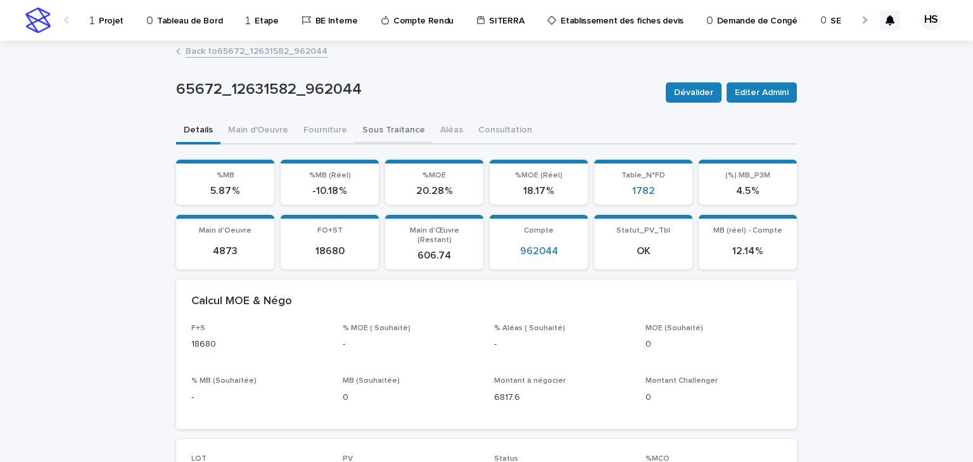
click at [376, 134] on button "Sous Traitance" at bounding box center [394, 131] width 78 height 27
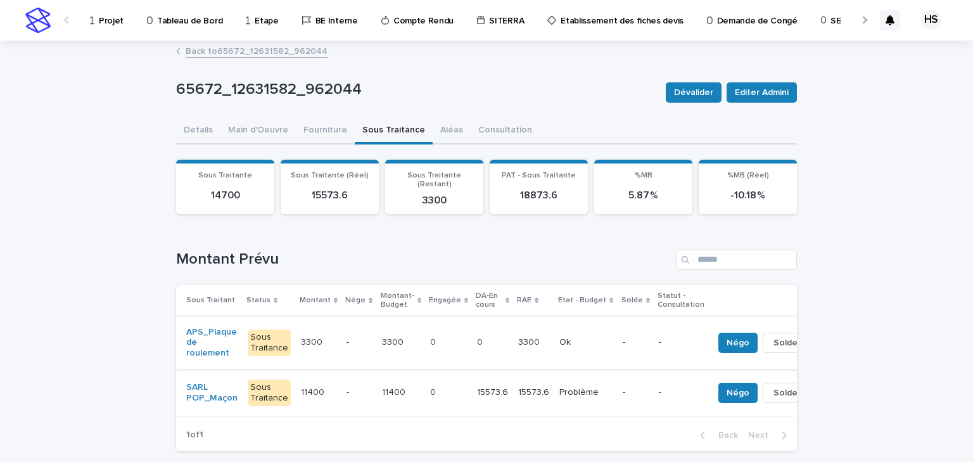
scroll to position [51, 0]
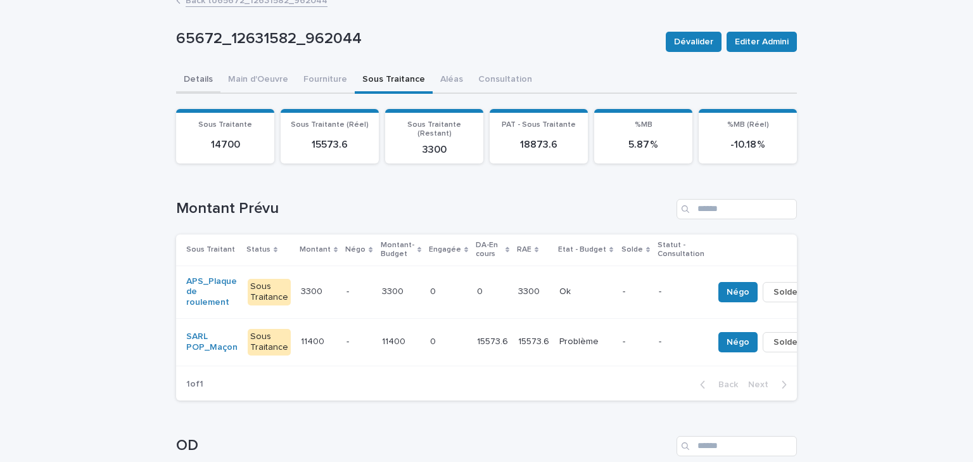
click at [202, 79] on button "Details" at bounding box center [198, 80] width 44 height 27
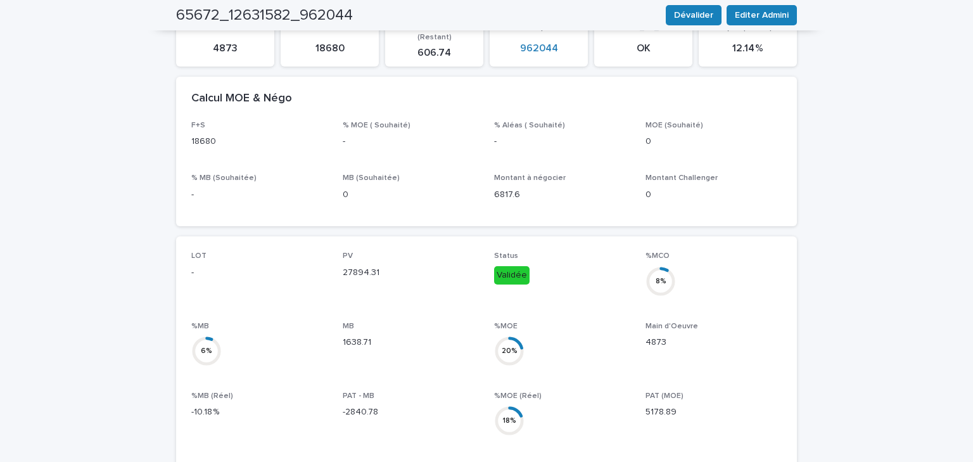
scroll to position [253, 0]
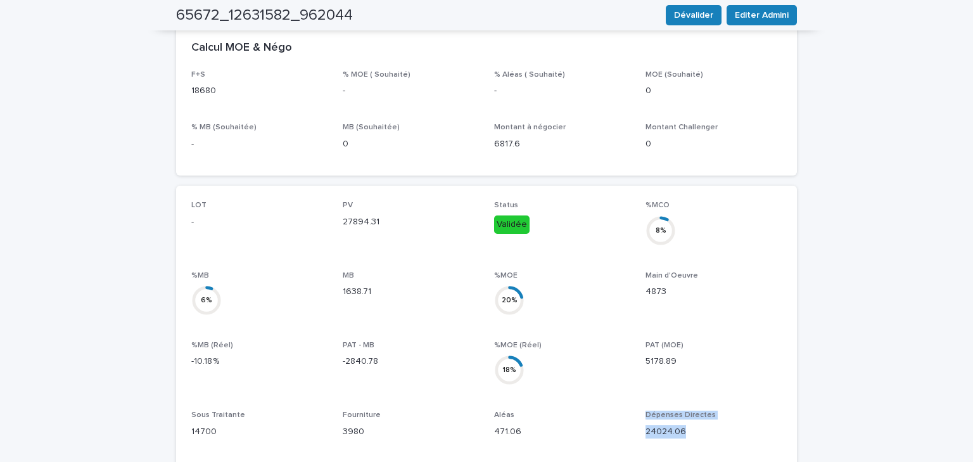
drag, startPoint x: 696, startPoint y: 416, endPoint x: 632, endPoint y: 422, distance: 63.7
click at [632, 422] on div "LOT - PV 27894.31 Status Validée %MCO 8 % %MB 6 % MB 1638.71 %MOE 20 % Main d'O…" at bounding box center [486, 377] width 590 height 353
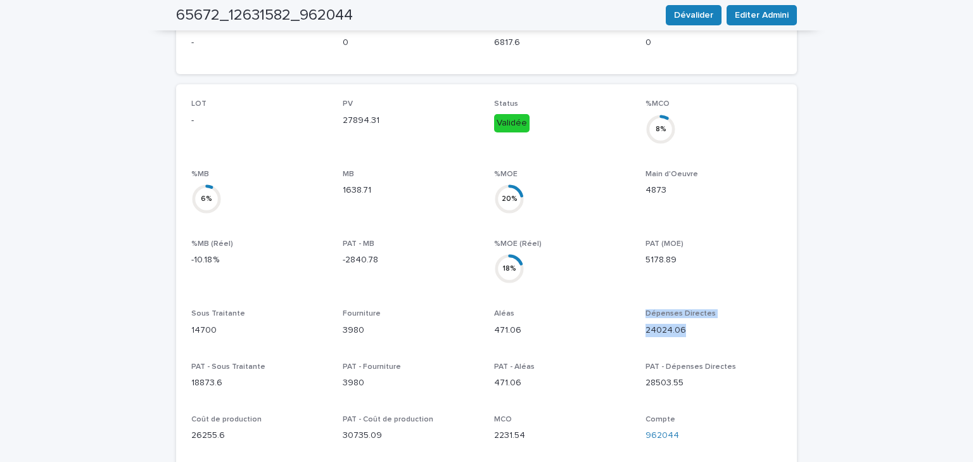
click at [682, 324] on p "24024.06" at bounding box center [714, 330] width 136 height 13
drag, startPoint x: 684, startPoint y: 321, endPoint x: 631, endPoint y: 304, distance: 55.9
click at [631, 304] on div "LOT - PV 27894.31 Status Validée %MCO 8 % %MB 6 % MB 1638.71 %MOE 20 % Main d'O…" at bounding box center [486, 275] width 590 height 353
click at [638, 317] on div "LOT - PV 27894.31 Status Validée %MCO 8 % %MB 6 % MB 1638.71 %MOE 20 % Main d'O…" at bounding box center [486, 275] width 590 height 353
drag, startPoint x: 683, startPoint y: 379, endPoint x: 642, endPoint y: 362, distance: 44.3
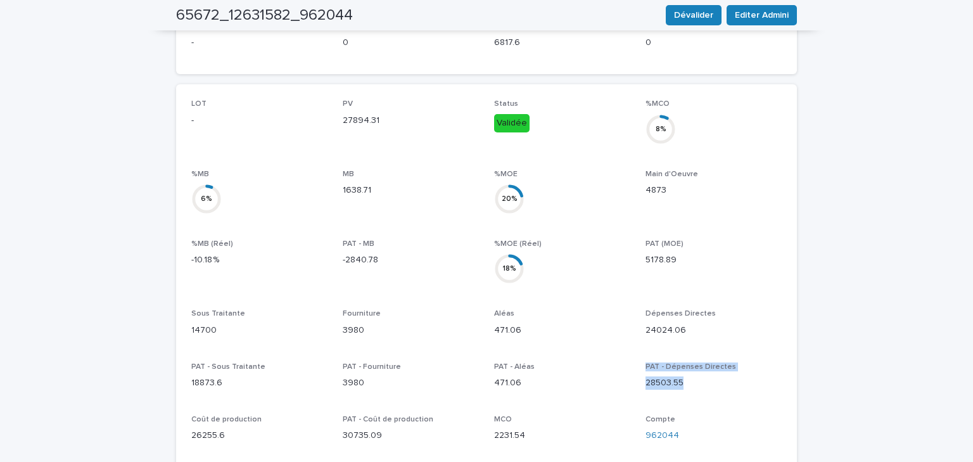
click at [646, 362] on div "PAT - Dépenses Directes 28503.55" at bounding box center [714, 380] width 136 height 37
click at [625, 376] on p "471.06" at bounding box center [562, 382] width 136 height 13
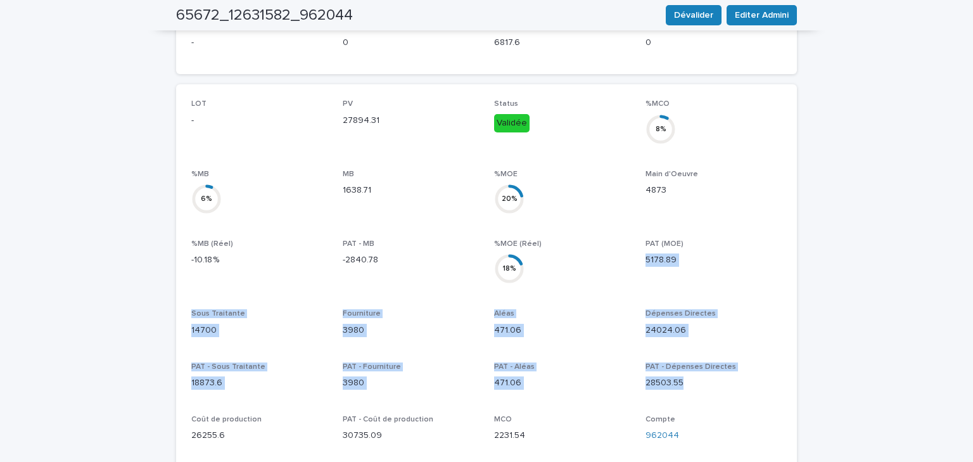
drag, startPoint x: 681, startPoint y: 381, endPoint x: 635, endPoint y: 290, distance: 102.0
click at [636, 290] on div "LOT - PV 27894.31 Status Validée %MCO 8 % %MB 6 % MB 1638.71 %MOE 20 % Main d'O…" at bounding box center [486, 275] width 590 height 353
click at [621, 309] on p "Aléas" at bounding box center [562, 313] width 136 height 9
drag, startPoint x: 641, startPoint y: 305, endPoint x: 716, endPoint y: 391, distance: 113.6
click at [716, 391] on div "LOT - PV 27894.31 Status Validée %MCO 8 % %MB 6 % MB 1638.71 %MOE 20 % Main d'O…" at bounding box center [486, 275] width 590 height 353
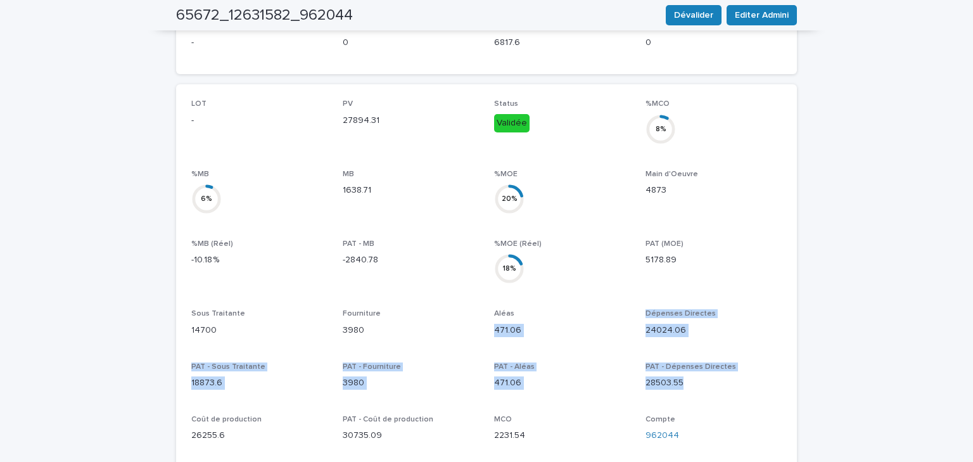
click at [590, 325] on p "471.06" at bounding box center [562, 330] width 136 height 13
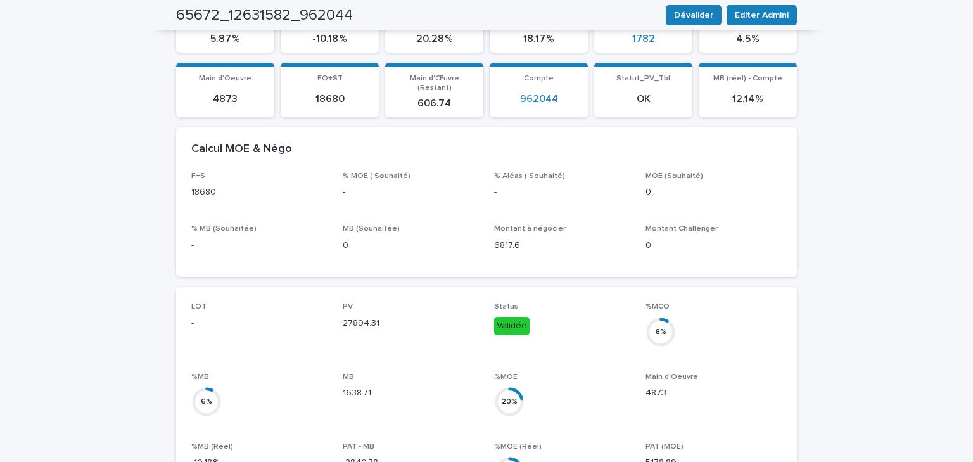
scroll to position [0, 0]
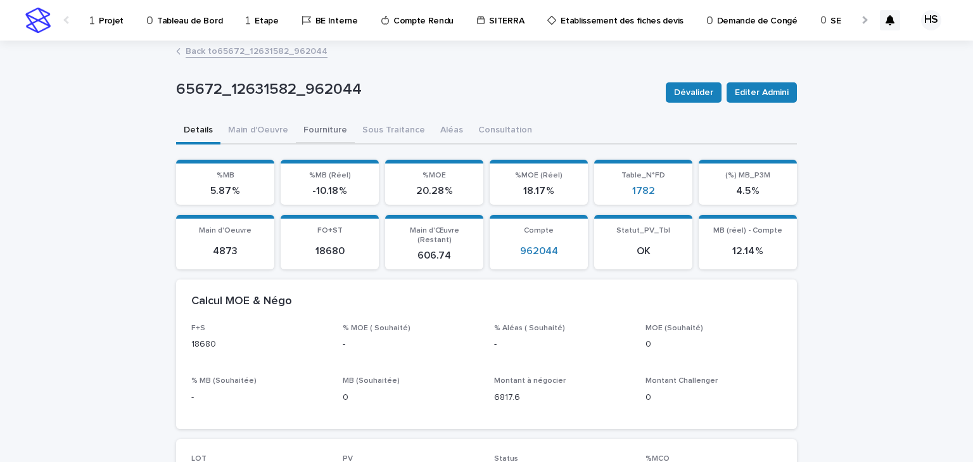
click at [317, 130] on button "Fourniture" at bounding box center [325, 131] width 59 height 27
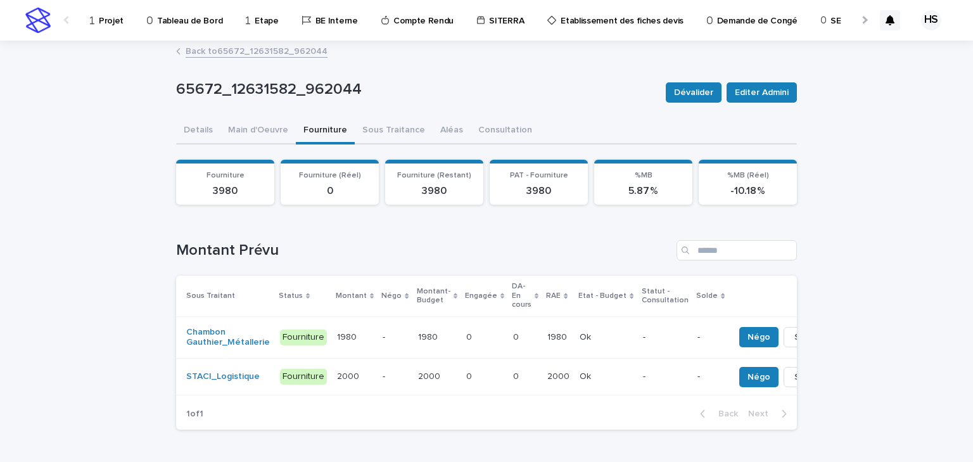
scroll to position [51, 0]
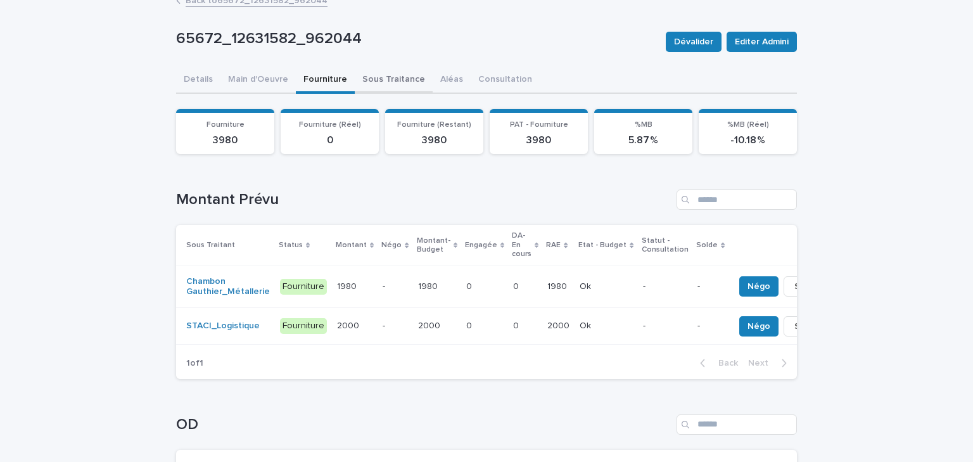
click at [393, 80] on div "65672_12631582_962044 Dévalider Editer Admini 65672_12631582_962044 Dévalider E…" at bounding box center [486, 298] width 621 height 614
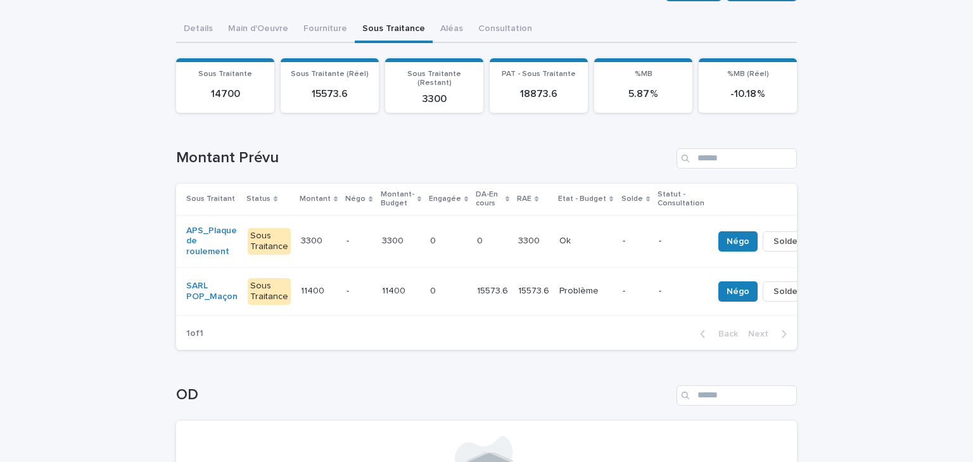
scroll to position [51, 0]
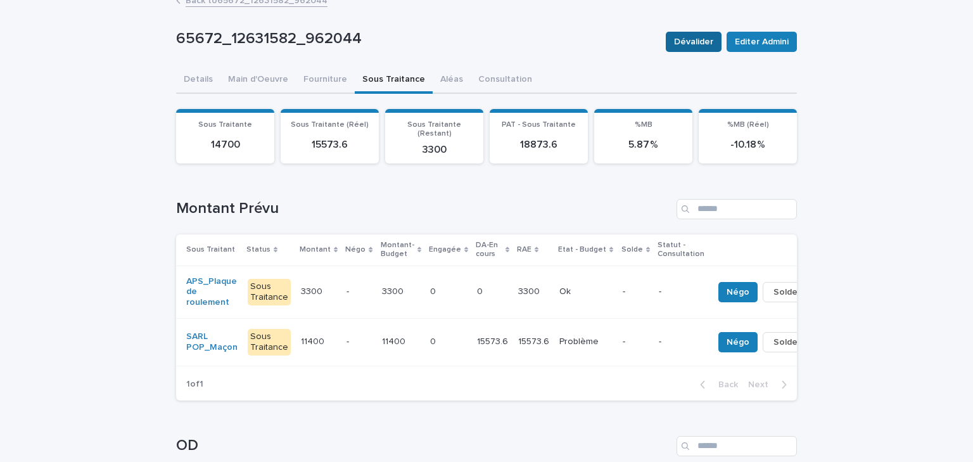
click at [689, 41] on span "Dévalider" at bounding box center [693, 41] width 39 height 13
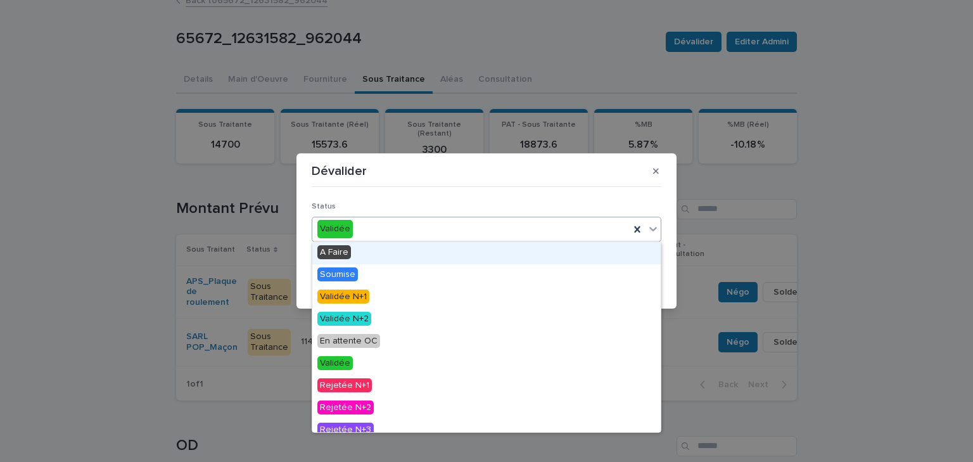
click at [489, 234] on div "Validée" at bounding box center [470, 229] width 317 height 21
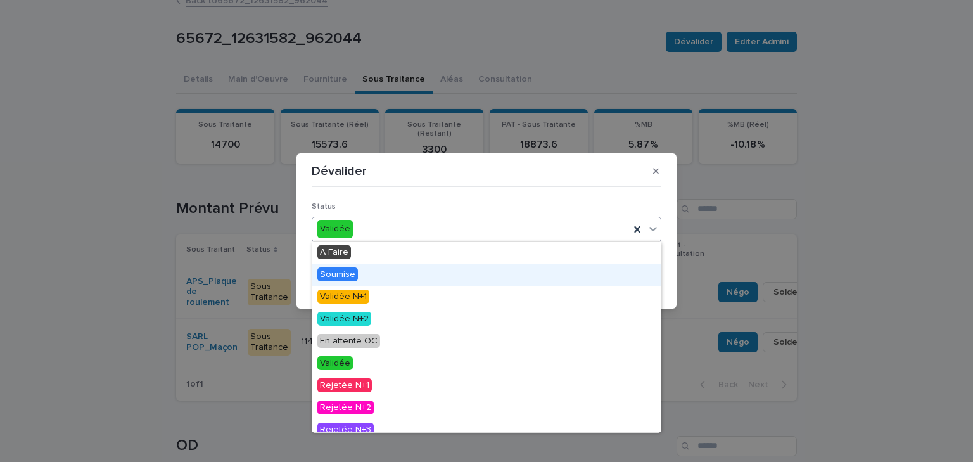
click at [347, 272] on span "Soumise" at bounding box center [337, 274] width 41 height 14
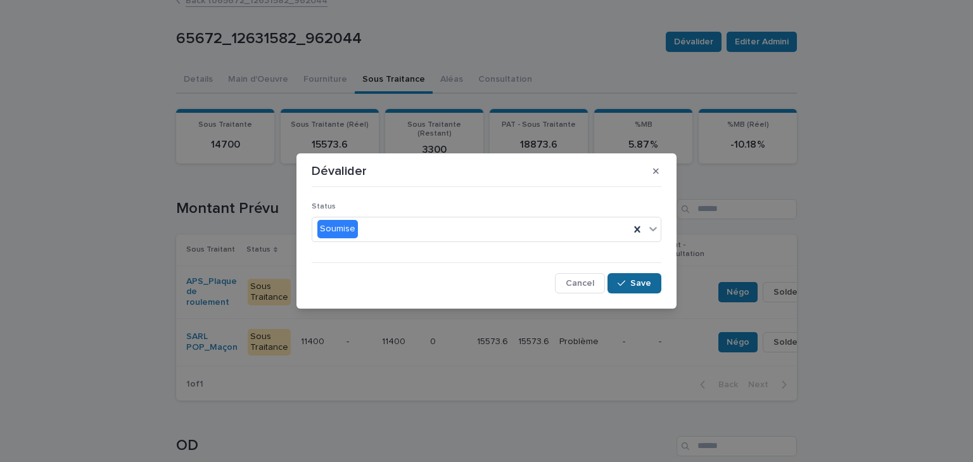
click at [627, 279] on div "button" at bounding box center [624, 283] width 13 height 9
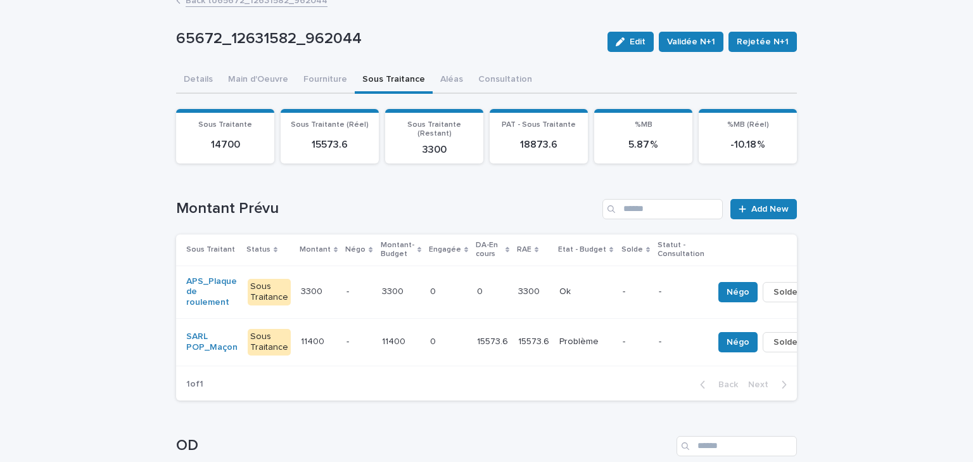
click at [579, 288] on div "Ok Ok" at bounding box center [585, 291] width 53 height 21
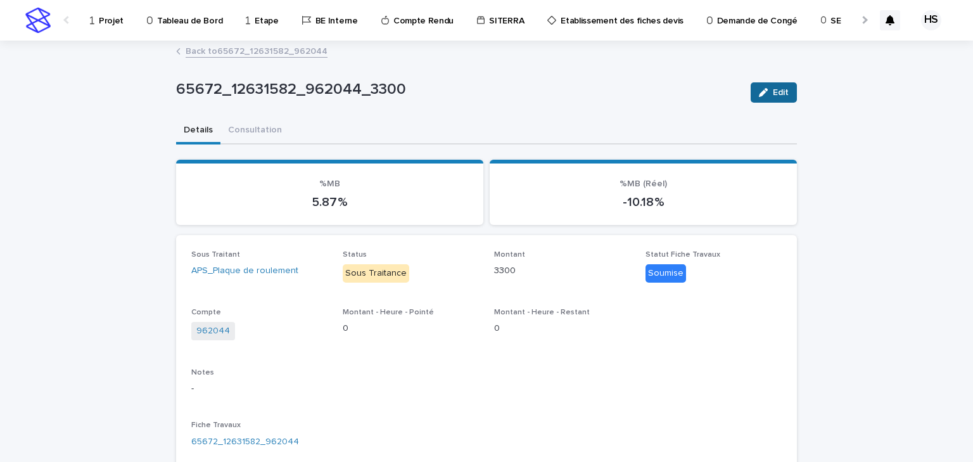
click at [767, 98] on button "Edit" at bounding box center [774, 92] width 46 height 20
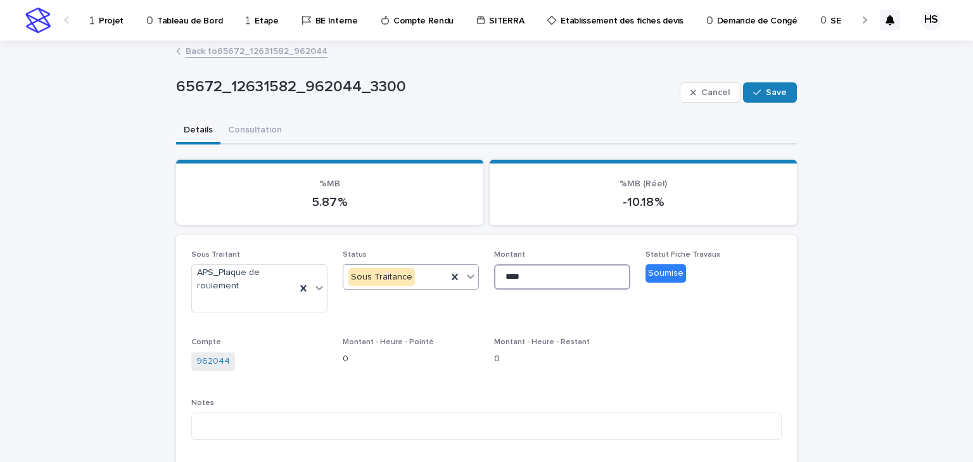
drag, startPoint x: 535, startPoint y: 278, endPoint x: 423, endPoint y: 288, distance: 112.6
click at [423, 288] on div "Sous Traitant APS_Plaque de roulement Status Sous Traitance Montant **** Statut…" at bounding box center [486, 402] width 590 height 305
type input "****"
click at [747, 301] on span "Statut Fiche Travaux Soumise" at bounding box center [714, 286] width 136 height 73
click at [766, 103] on div "Cancel Save" at bounding box center [738, 92] width 117 height 51
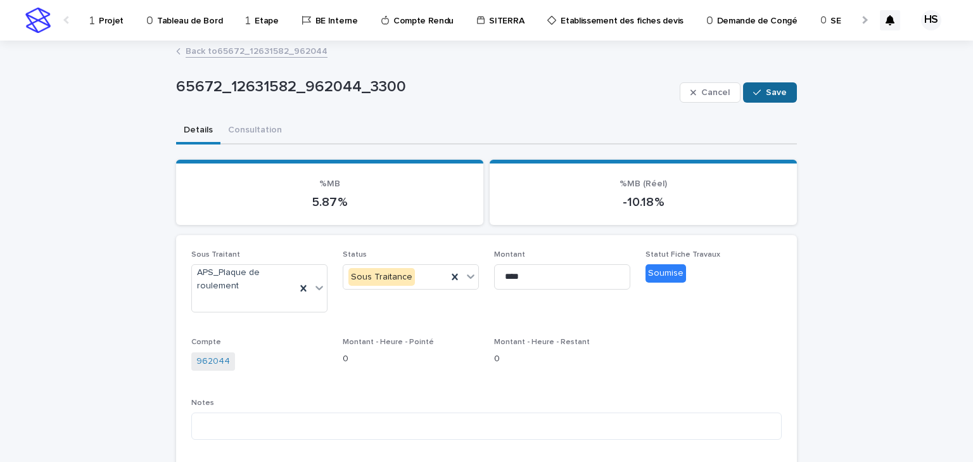
click at [768, 101] on button "Save" at bounding box center [770, 92] width 54 height 20
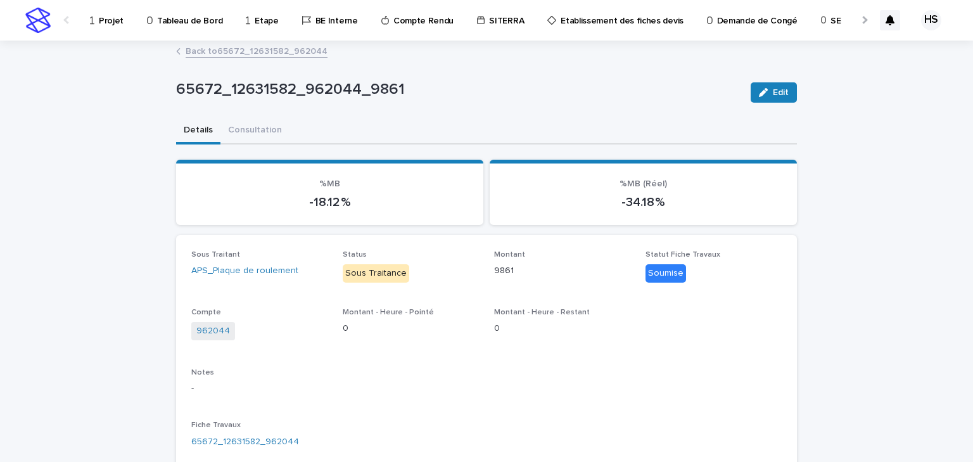
click at [294, 54] on link "Back to 65672_12631582_962044" at bounding box center [257, 50] width 142 height 15
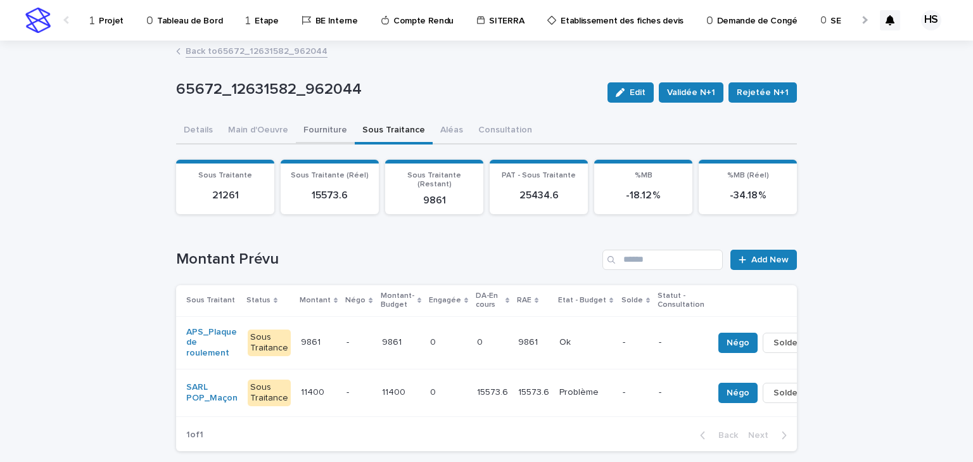
click at [309, 135] on button "Fourniture" at bounding box center [325, 131] width 59 height 27
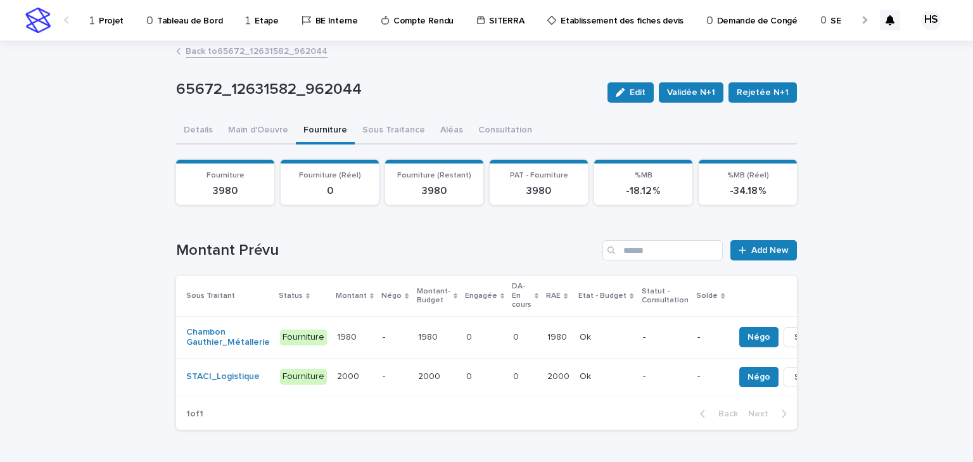
scroll to position [0, 28]
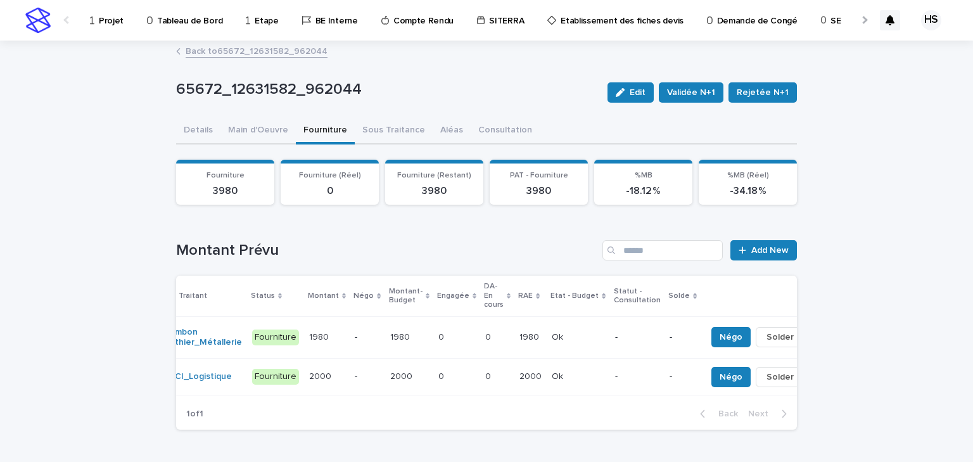
click at [519, 338] on p "1980" at bounding box center [530, 335] width 22 height 13
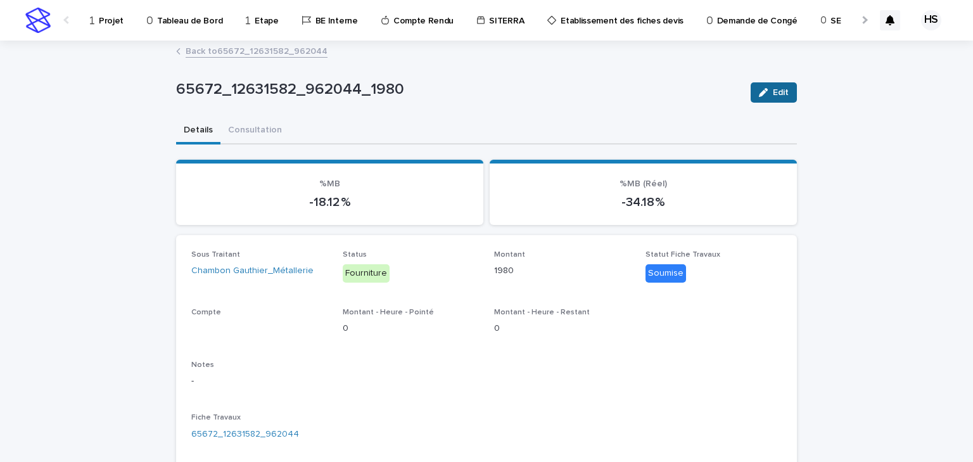
click at [773, 94] on span "Edit" at bounding box center [781, 92] width 16 height 9
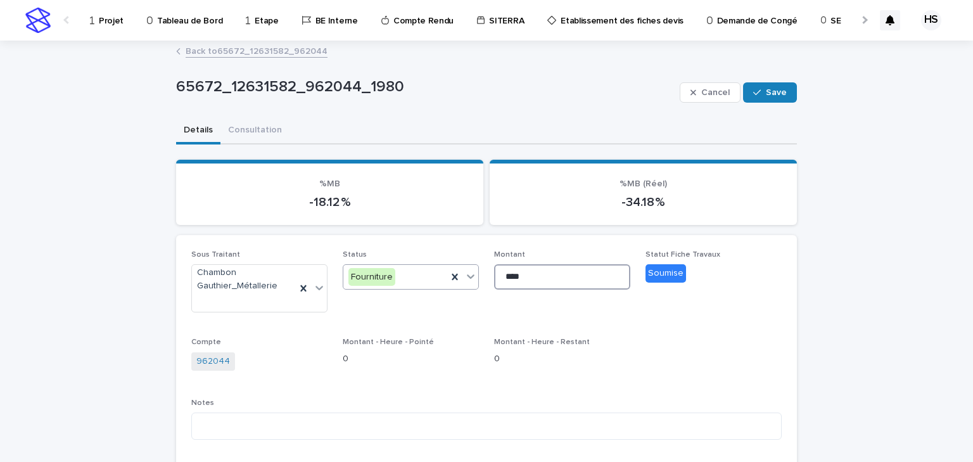
drag, startPoint x: 570, startPoint y: 273, endPoint x: 416, endPoint y: 280, distance: 153.5
click at [416, 280] on div "Sous Traitant Chambon Gauthier_Métallerie Status Fourniture Montant **** Statut…" at bounding box center [486, 402] width 590 height 305
type input "*"
click at [755, 89] on icon "button" at bounding box center [757, 92] width 8 height 9
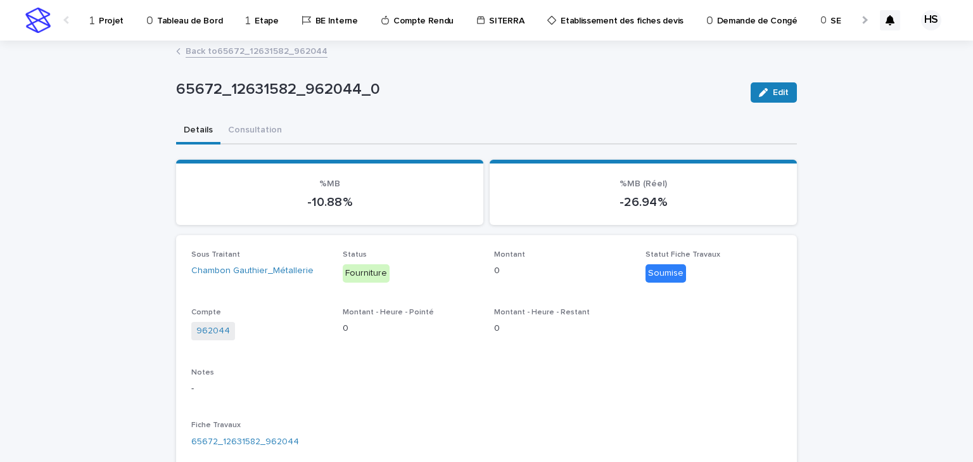
click at [269, 50] on link "Back to 65672_12631582_962044" at bounding box center [257, 50] width 142 height 15
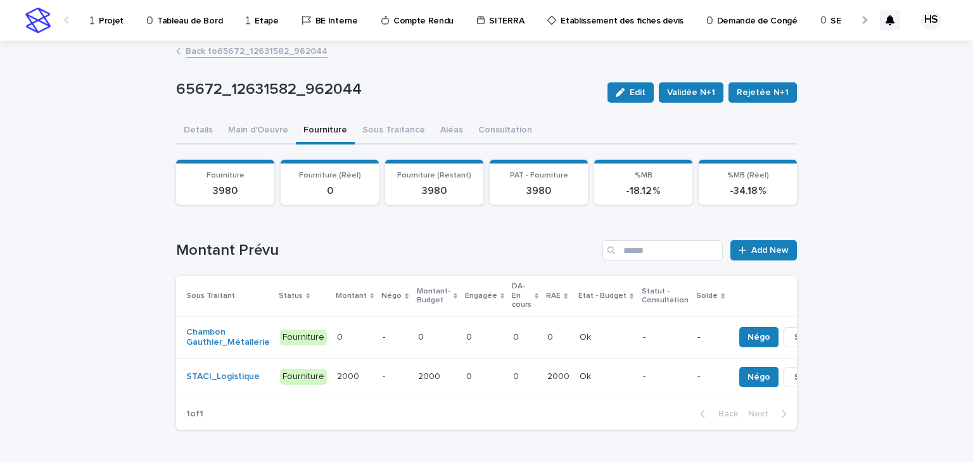
click at [614, 379] on td "Ok Ok" at bounding box center [606, 377] width 63 height 37
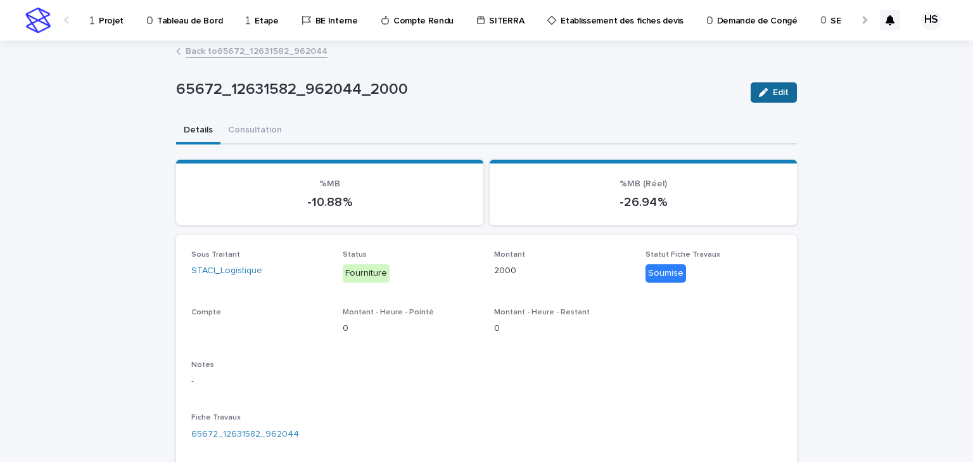
click at [759, 96] on icon "button" at bounding box center [763, 92] width 9 height 9
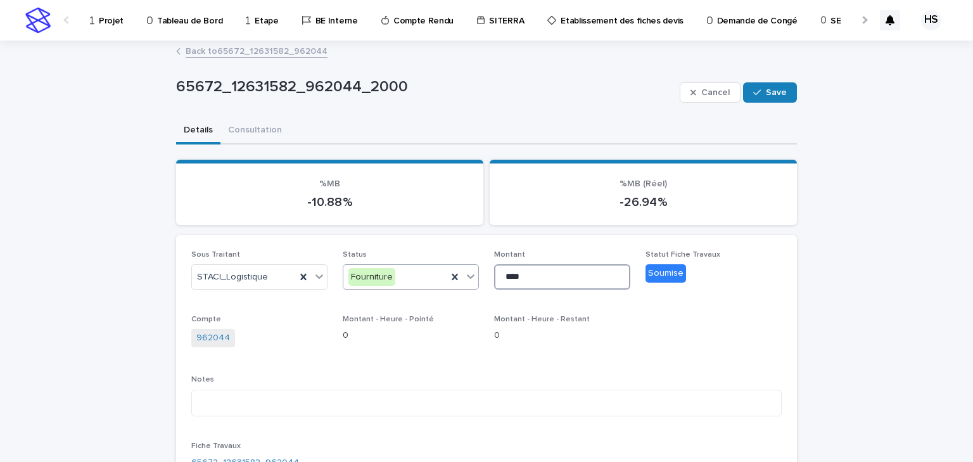
drag, startPoint x: 521, startPoint y: 274, endPoint x: 468, endPoint y: 277, distance: 53.9
click at [468, 277] on div "Sous Traitant STACI_Logistique Status Fourniture Montant **** Statut Fiche Trav…" at bounding box center [486, 391] width 590 height 282
type input "*"
click at [787, 96] on button "Save" at bounding box center [770, 92] width 54 height 20
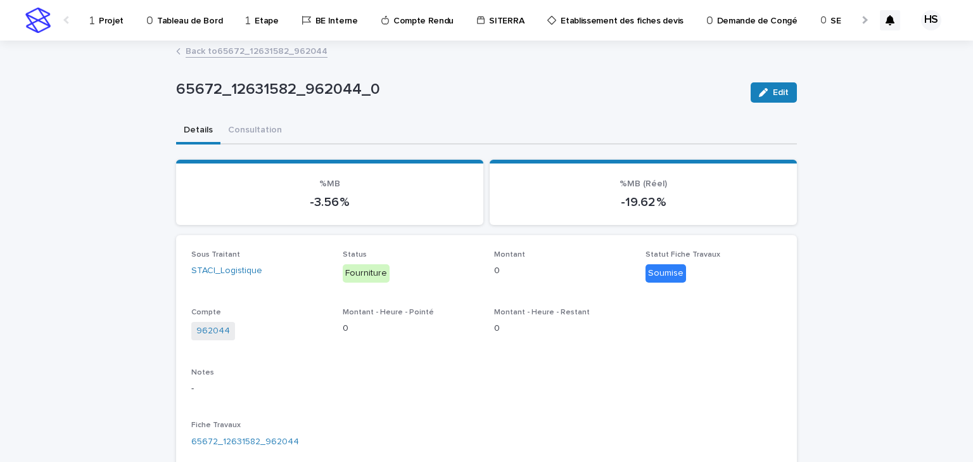
click at [296, 53] on link "Back to 65672_12631582_962044" at bounding box center [257, 50] width 142 height 15
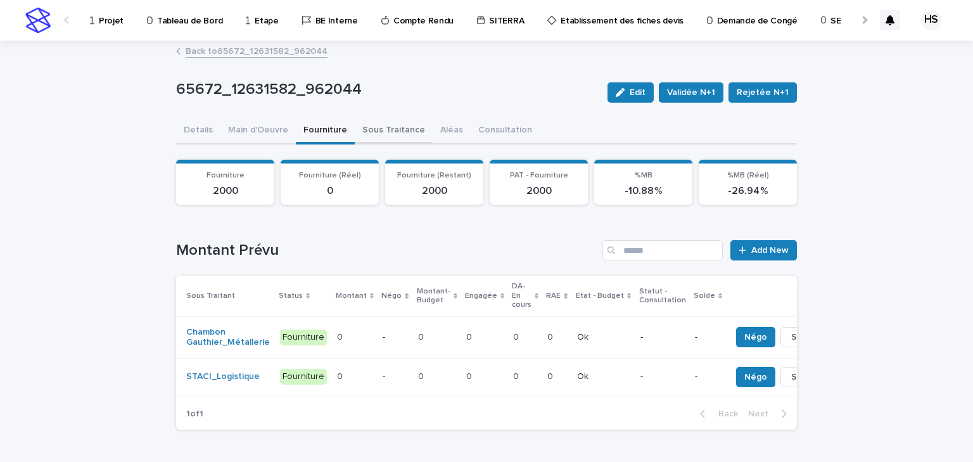
click at [384, 132] on button "Sous Traitance" at bounding box center [394, 131] width 78 height 27
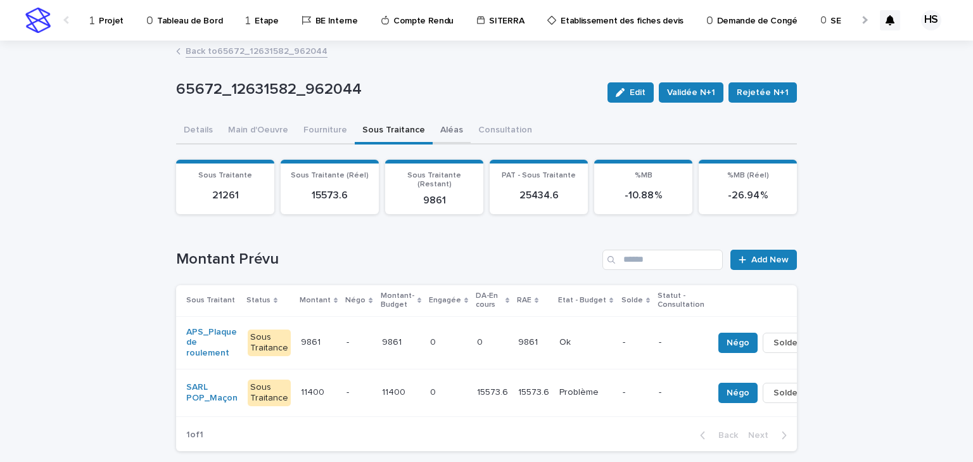
click at [444, 132] on button "Aléas" at bounding box center [452, 131] width 38 height 27
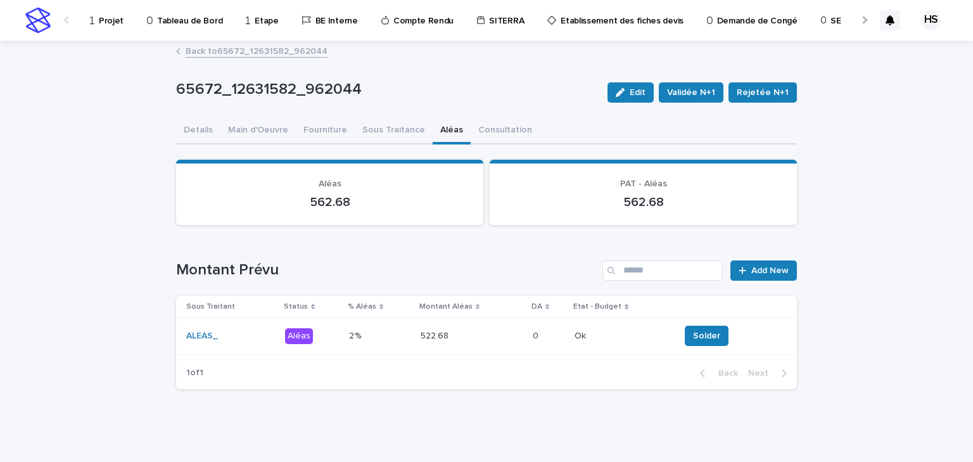
click at [471, 343] on div "522.68 522.68" at bounding box center [472, 336] width 102 height 21
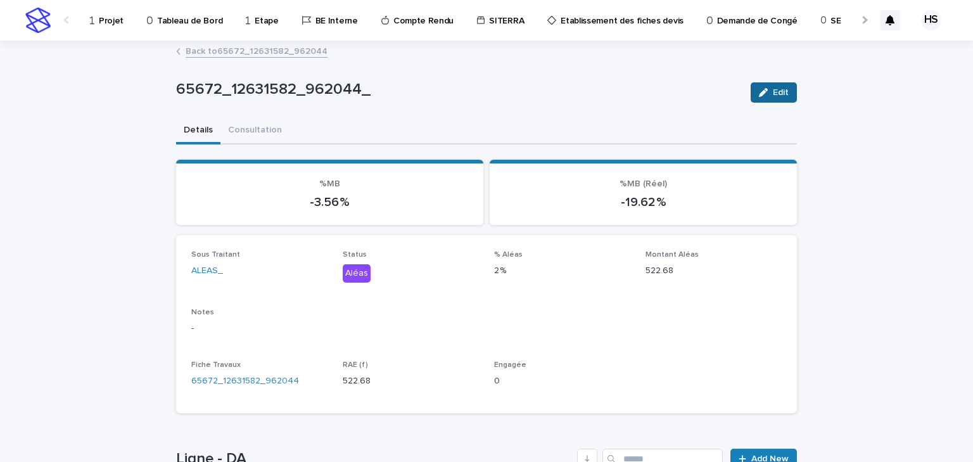
click at [773, 94] on span "Edit" at bounding box center [781, 92] width 16 height 9
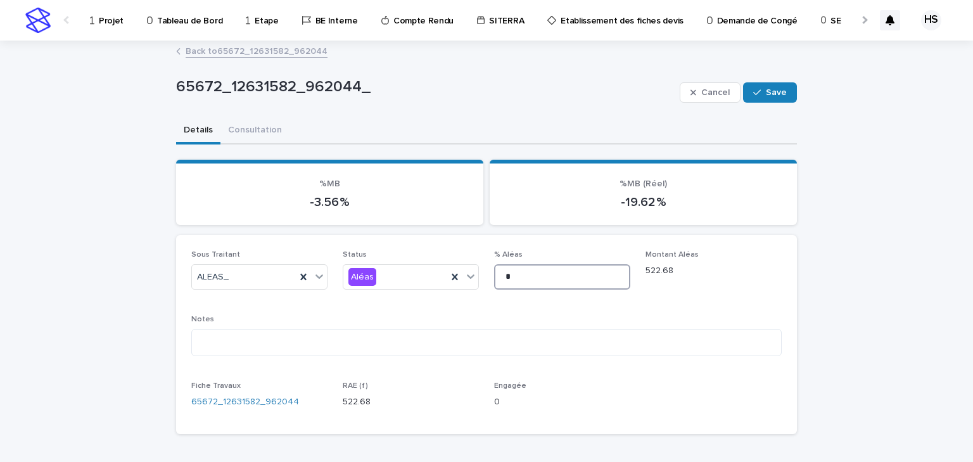
drag, startPoint x: 507, startPoint y: 276, endPoint x: 481, endPoint y: 284, distance: 26.6
click at [480, 284] on div "Sous Traitant ALEAS_ Status Aléas % Aléas * Montant Aléas 522.68 Notes Fiche Tr…" at bounding box center [486, 334] width 590 height 169
type input "*"
click at [774, 91] on span "Save" at bounding box center [776, 92] width 21 height 9
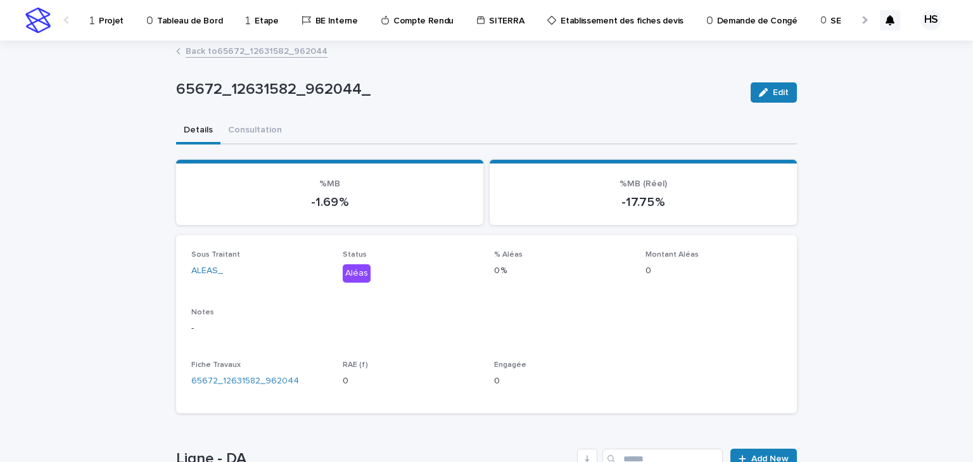
click at [227, 49] on link "Back to 65672_12631582_962044" at bounding box center [257, 50] width 142 height 15
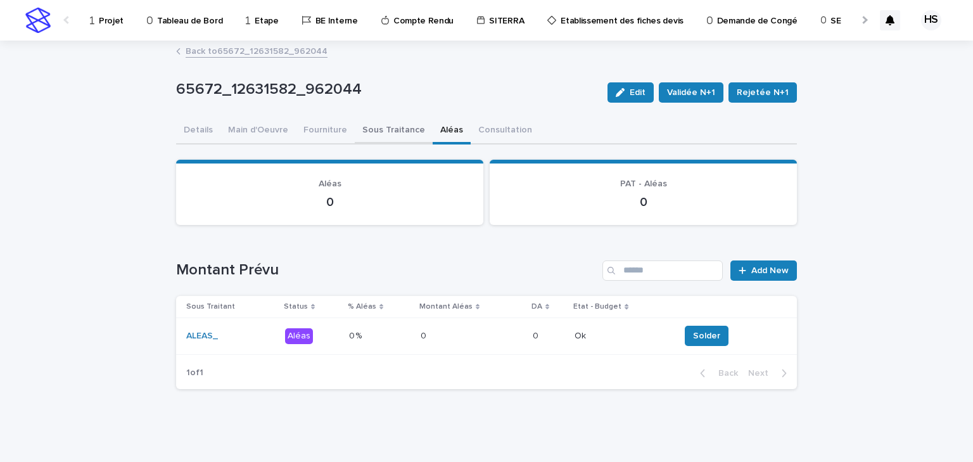
click at [389, 136] on button "Sous Traitance" at bounding box center [394, 131] width 78 height 27
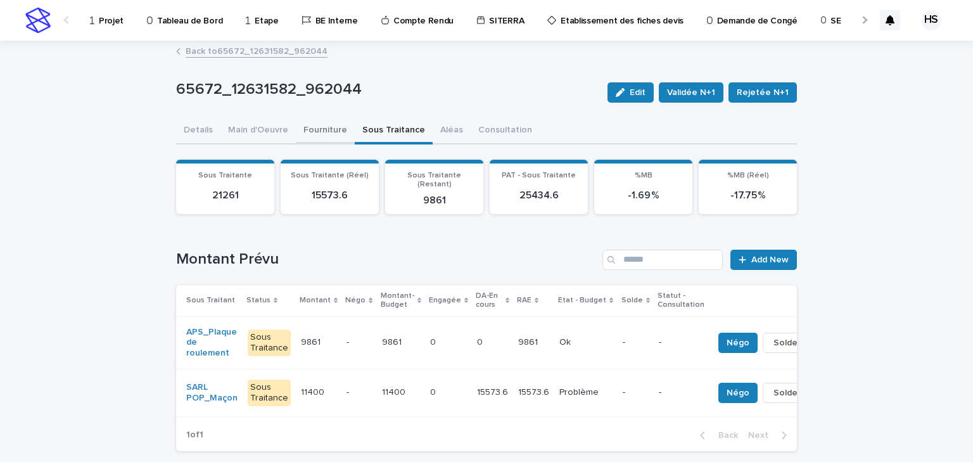
click at [313, 134] on button "Fourniture" at bounding box center [325, 131] width 59 height 27
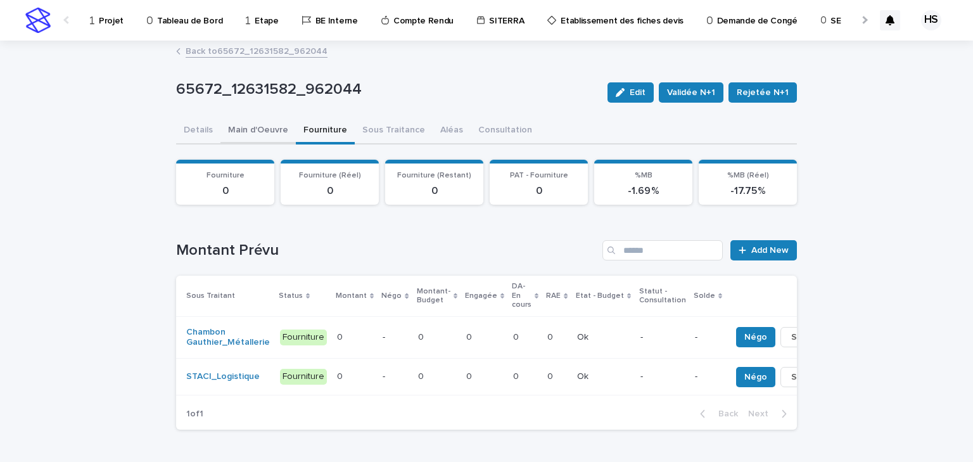
click at [259, 129] on button "Main d'Oeuvre" at bounding box center [257, 131] width 75 height 27
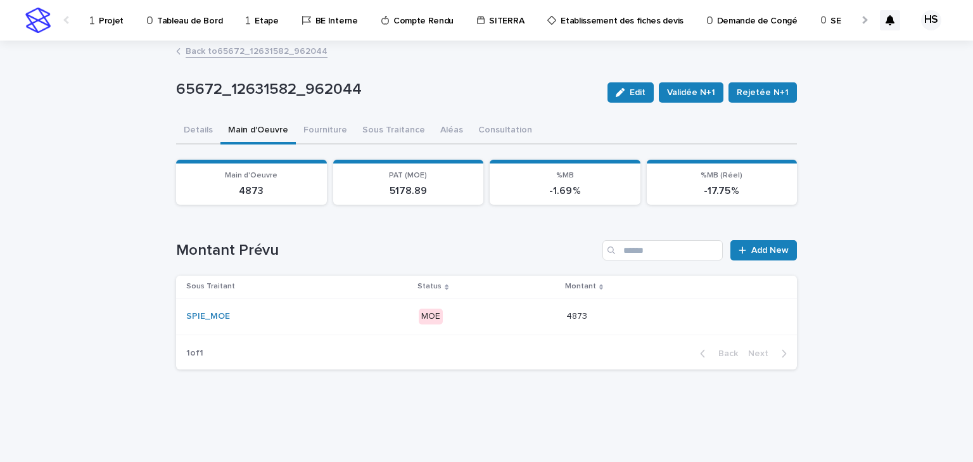
click at [501, 323] on div "MOE" at bounding box center [487, 316] width 137 height 26
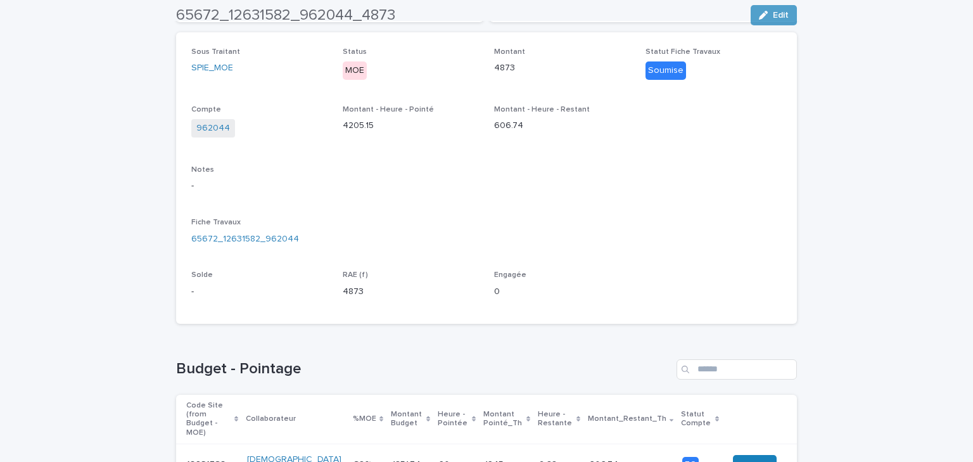
scroll to position [361, 0]
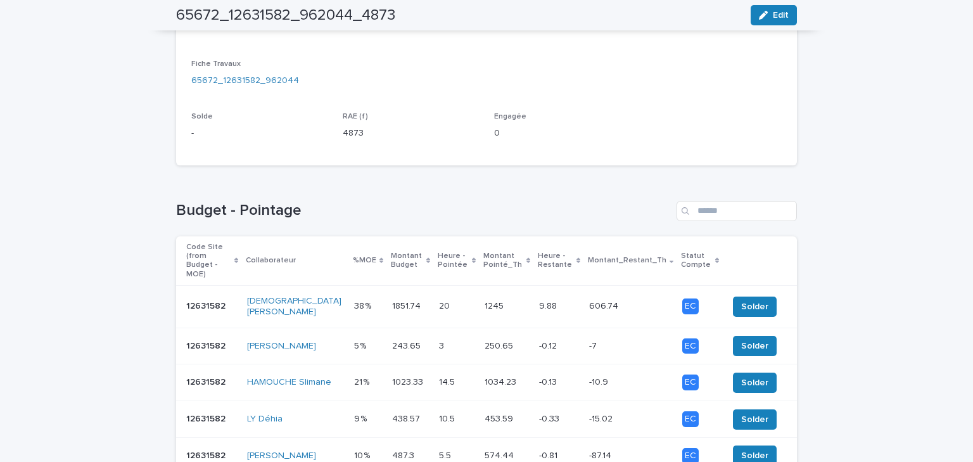
click at [579, 301] on p at bounding box center [559, 306] width 40 height 11
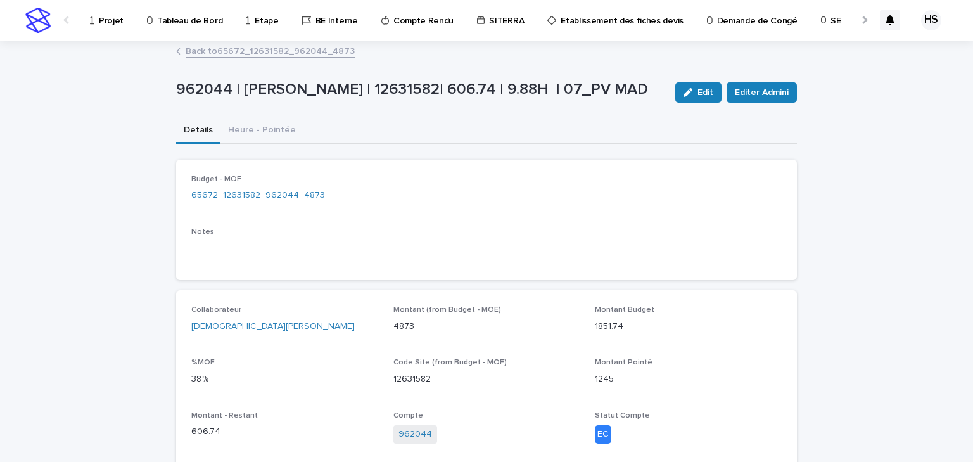
drag, startPoint x: 692, startPoint y: 97, endPoint x: 680, endPoint y: 108, distance: 16.1
click at [692, 97] on button "Edit" at bounding box center [698, 92] width 46 height 20
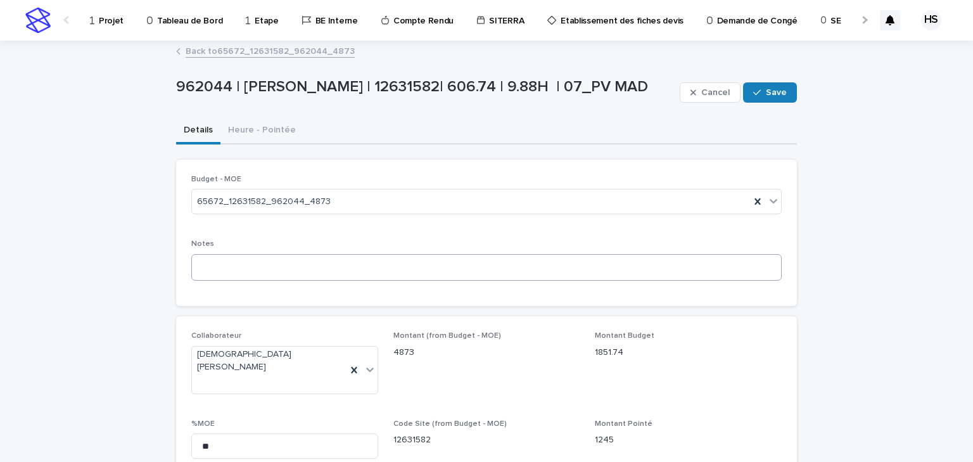
scroll to position [101, 0]
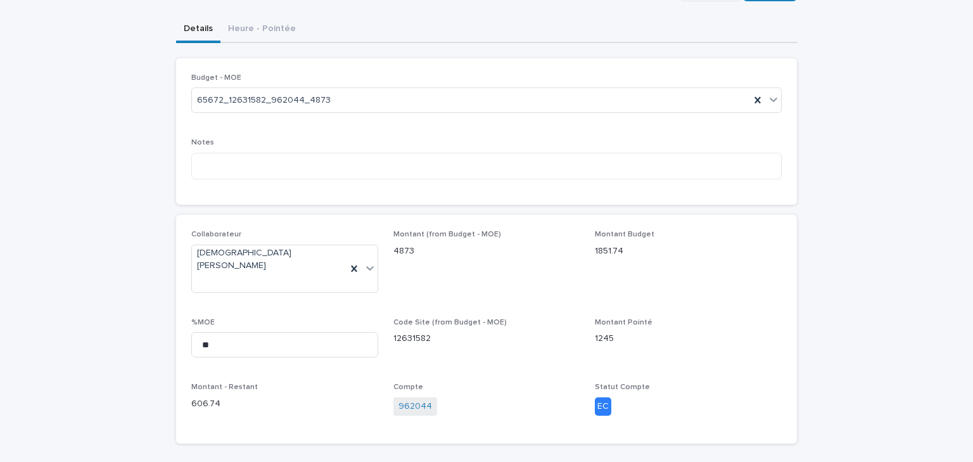
click at [587, 329] on div "Collaborateur BELHAJ Mohamed_Habib Montant (from Budget - MOE) 4873 Montant Bud…" at bounding box center [486, 329] width 590 height 198
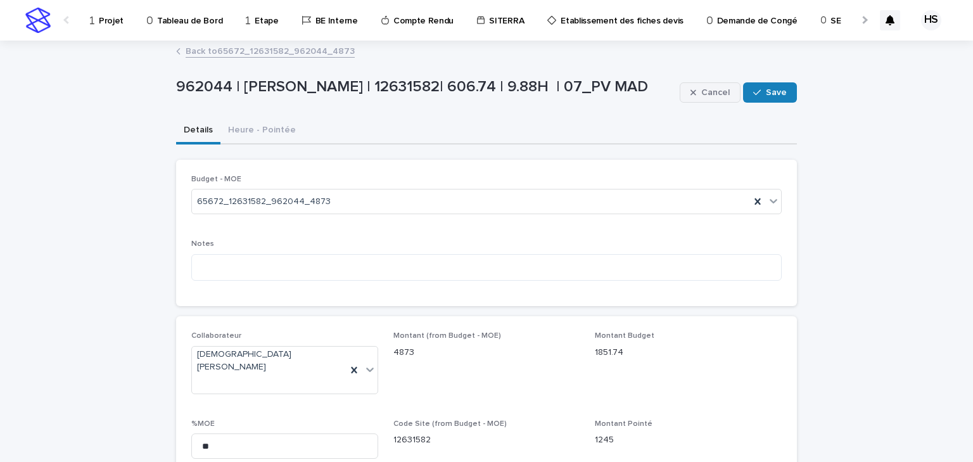
click at [715, 91] on span "Cancel" at bounding box center [715, 92] width 29 height 9
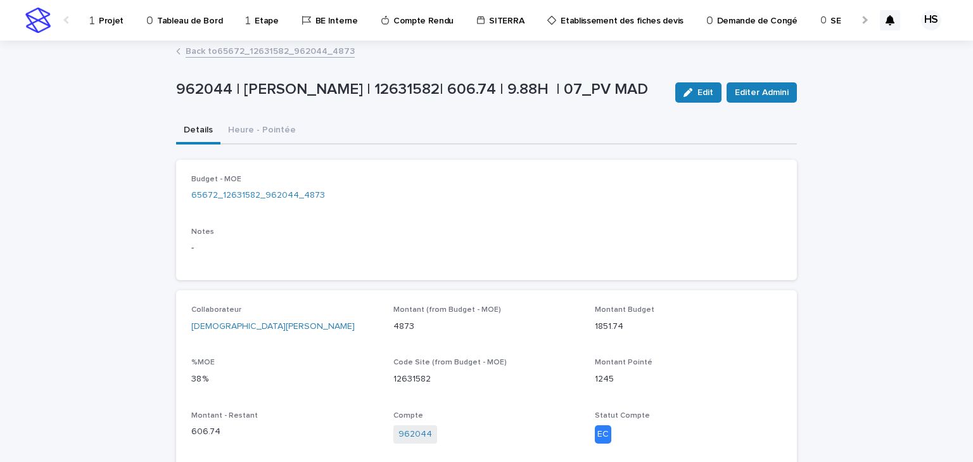
click at [251, 50] on link "Back to 65672_12631582_962044_4873" at bounding box center [270, 50] width 169 height 15
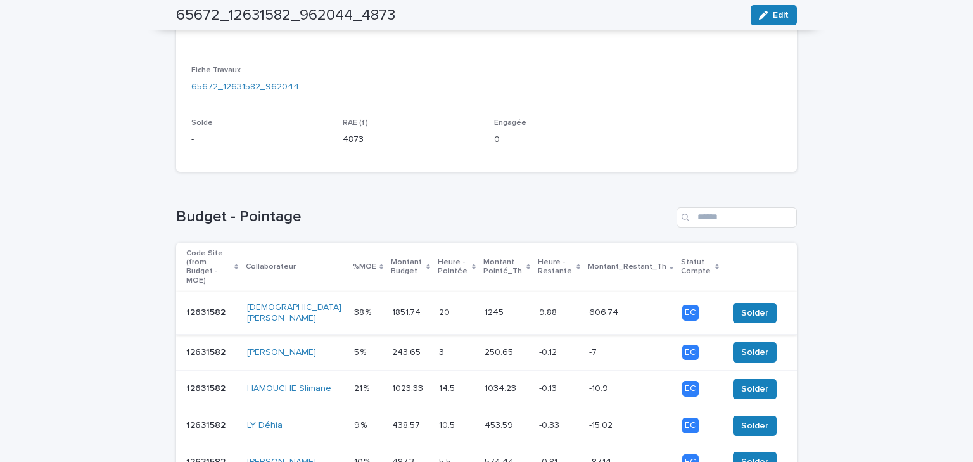
scroll to position [456, 0]
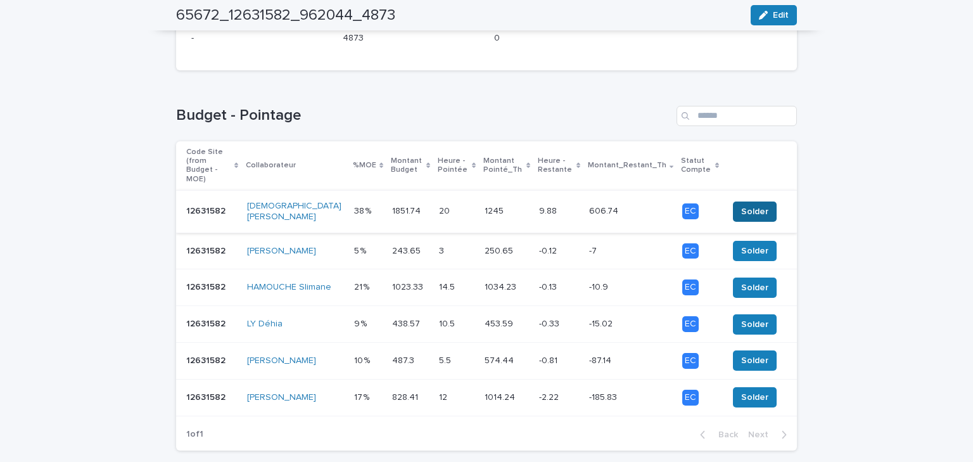
click at [760, 205] on span "Solder" at bounding box center [754, 211] width 27 height 13
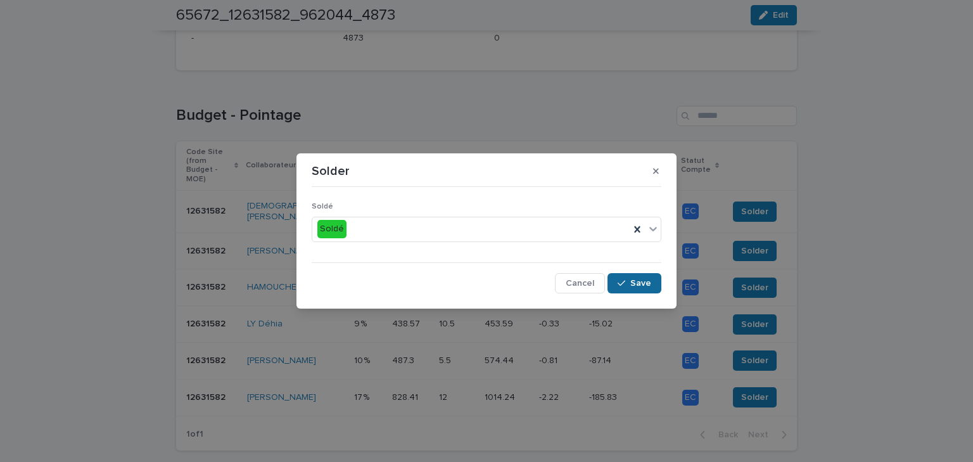
click at [629, 275] on button "Save" at bounding box center [635, 283] width 54 height 20
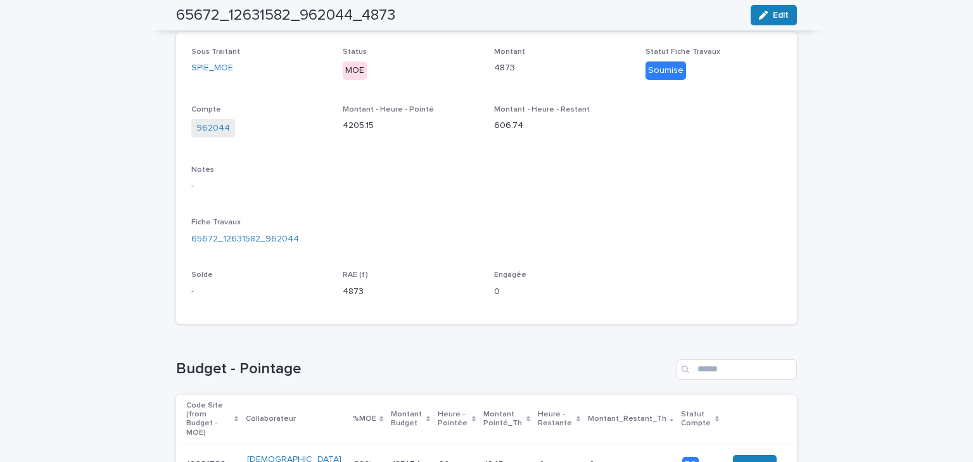
scroll to position [0, 0]
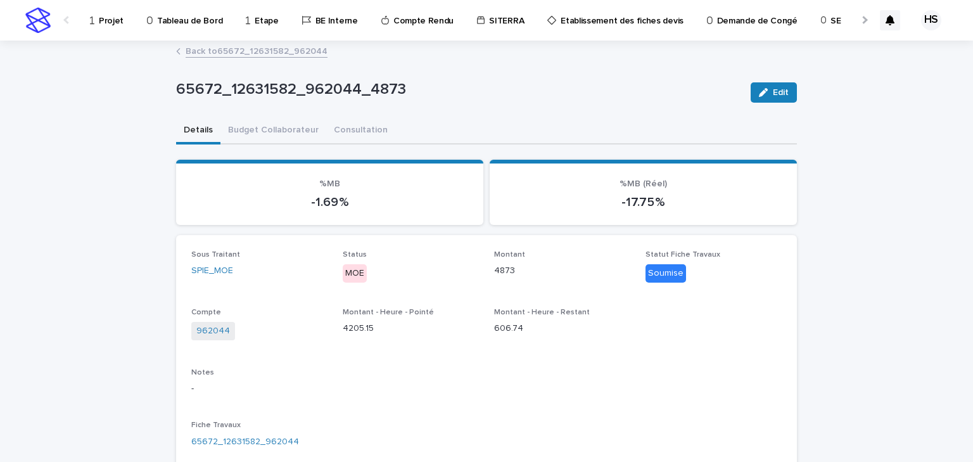
click at [248, 56] on link "Back to 65672_12631582_962044" at bounding box center [257, 50] width 142 height 15
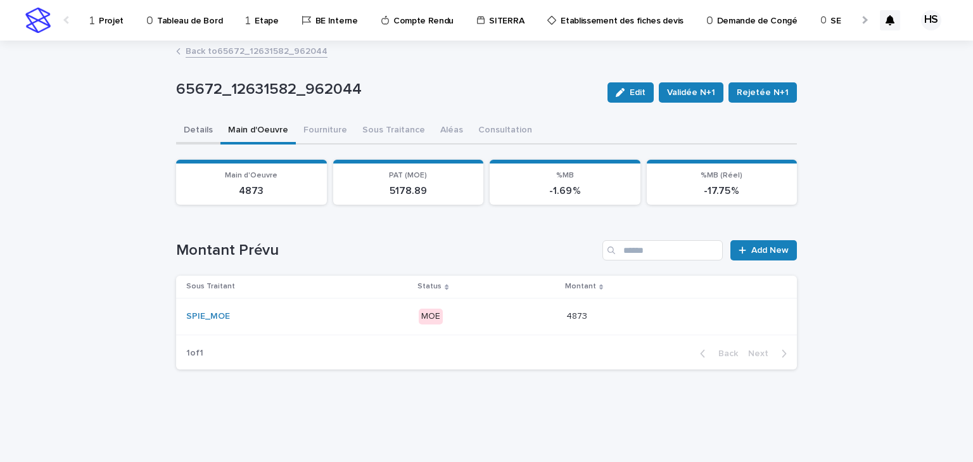
click at [207, 134] on button "Details" at bounding box center [198, 131] width 44 height 27
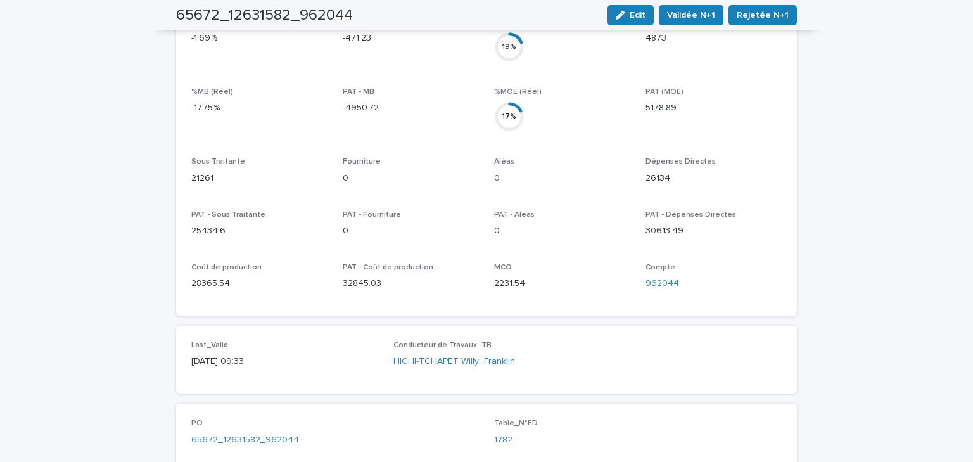
scroll to position [355, 0]
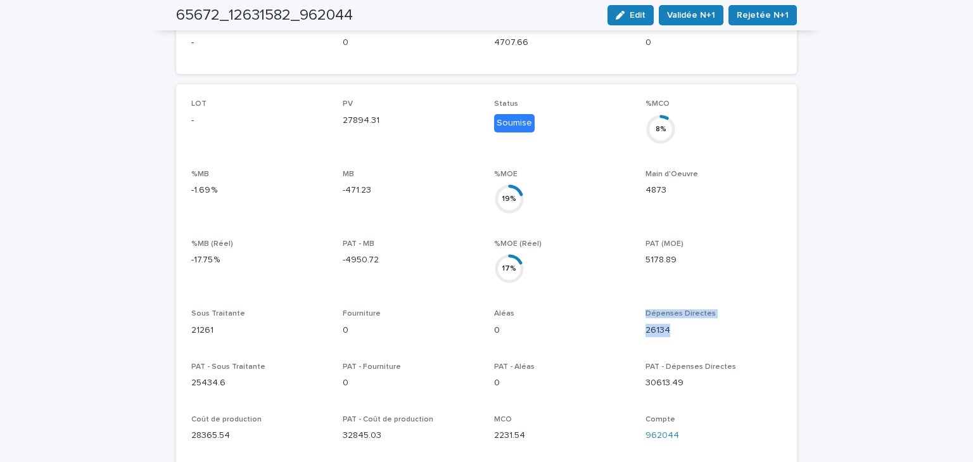
drag, startPoint x: 666, startPoint y: 322, endPoint x: 637, endPoint y: 305, distance: 34.1
click at [637, 305] on div "LOT - PV 27894.31 Status Soumise %MCO 8 % %MB -1.69 % MB -471.23 %MOE 19 % Main…" at bounding box center [486, 275] width 590 height 353
click at [684, 376] on p "30613.49" at bounding box center [714, 382] width 136 height 13
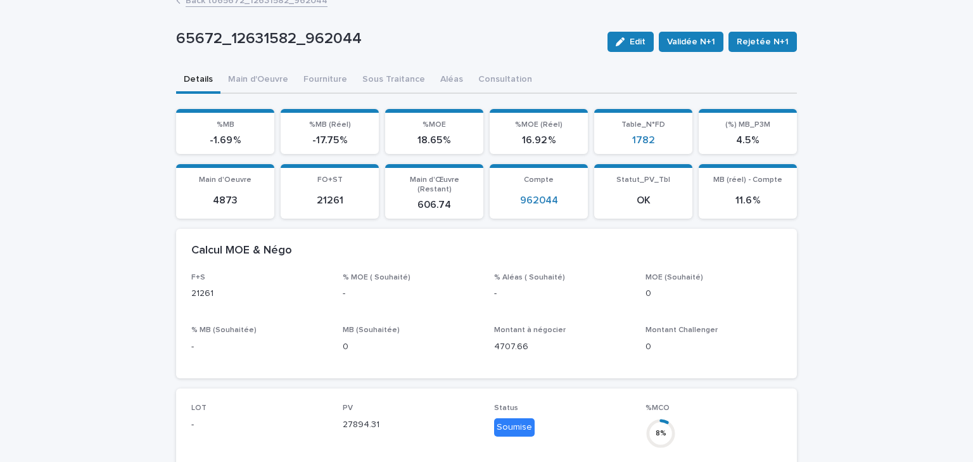
scroll to position [0, 0]
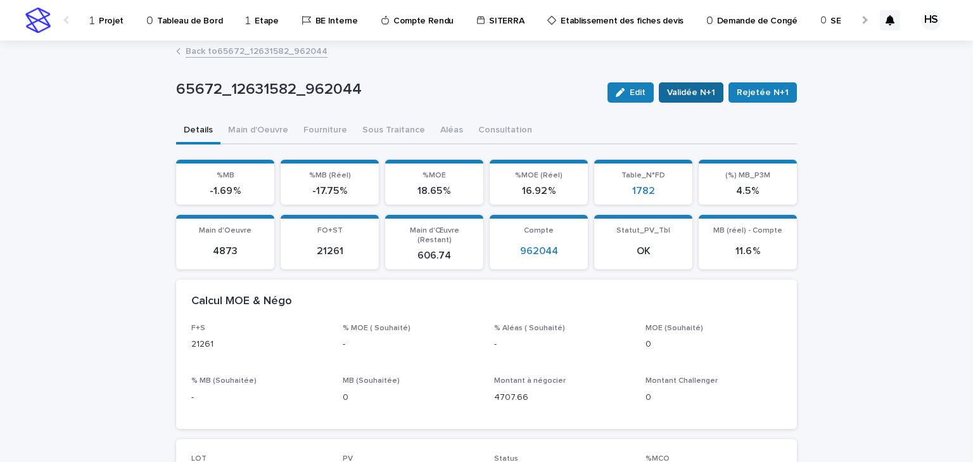
click at [699, 95] on span "Validée N+1" at bounding box center [691, 92] width 48 height 13
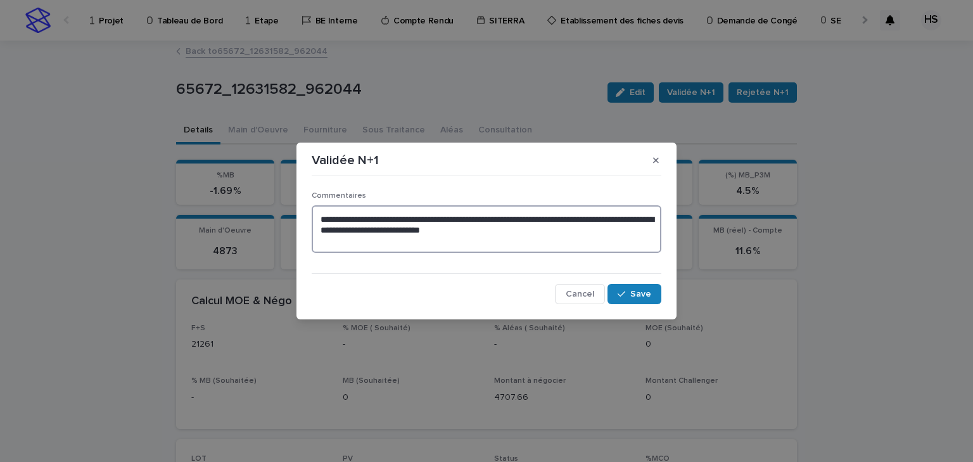
drag, startPoint x: 530, startPoint y: 220, endPoint x: 664, endPoint y: 221, distance: 133.7
click at [664, 221] on div "**********" at bounding box center [487, 243] width 356 height 130
click at [428, 233] on textarea "**********" at bounding box center [487, 229] width 350 height 48
click at [522, 228] on textarea "**********" at bounding box center [487, 229] width 350 height 48
drag, startPoint x: 521, startPoint y: 233, endPoint x: 337, endPoint y: 218, distance: 185.0
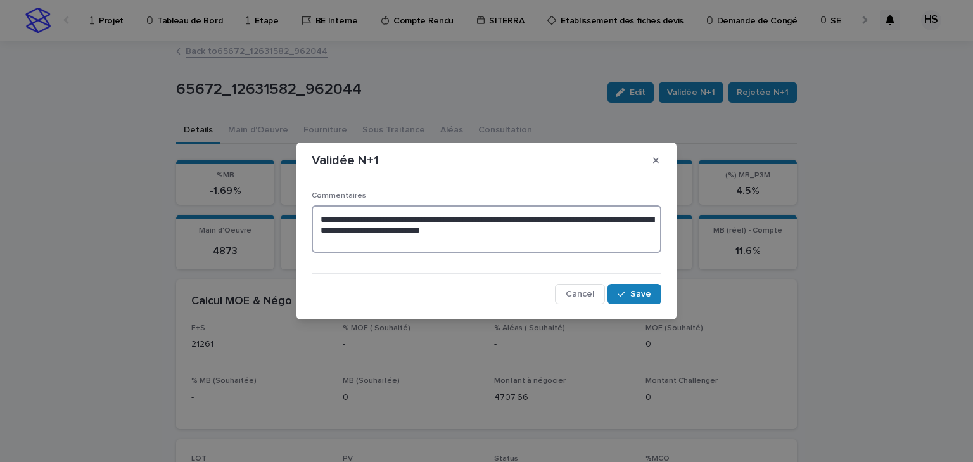
click at [337, 218] on textarea "**********" at bounding box center [487, 229] width 350 height 48
click at [527, 231] on textarea "**********" at bounding box center [487, 229] width 350 height 48
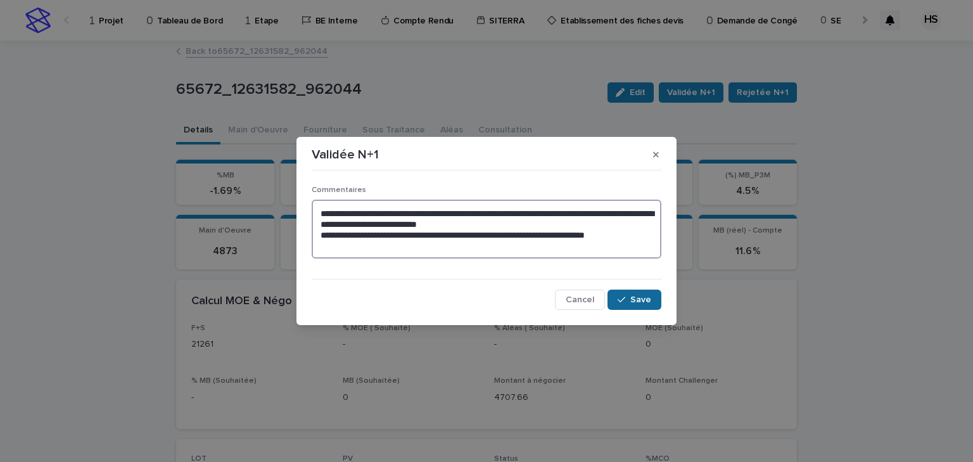
type textarea "**********"
click at [641, 300] on span "Save" at bounding box center [640, 299] width 21 height 9
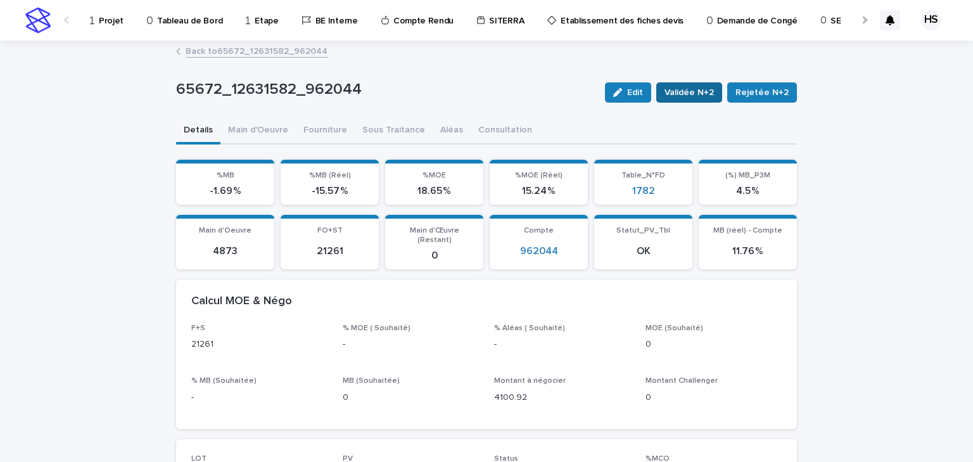
click at [697, 94] on span "Validée N+2" at bounding box center [689, 92] width 49 height 13
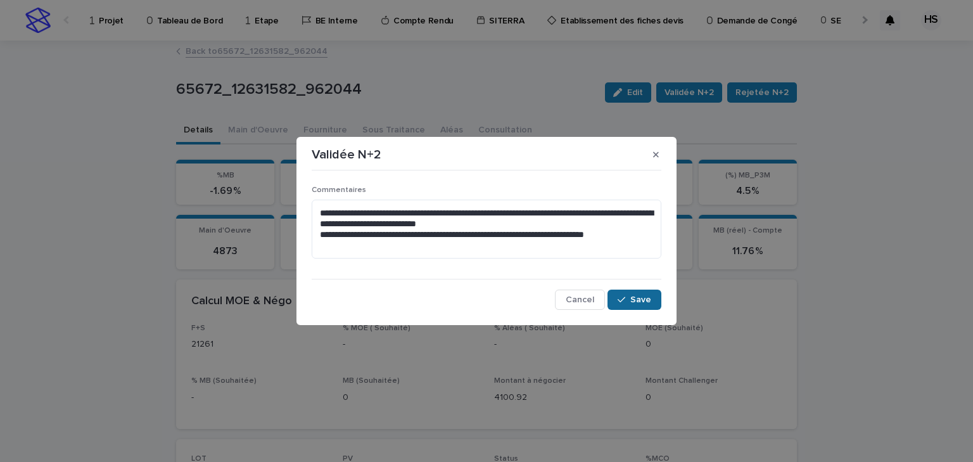
click at [636, 289] on div "**********" at bounding box center [487, 242] width 350 height 134
click at [637, 290] on button "Save" at bounding box center [635, 300] width 54 height 20
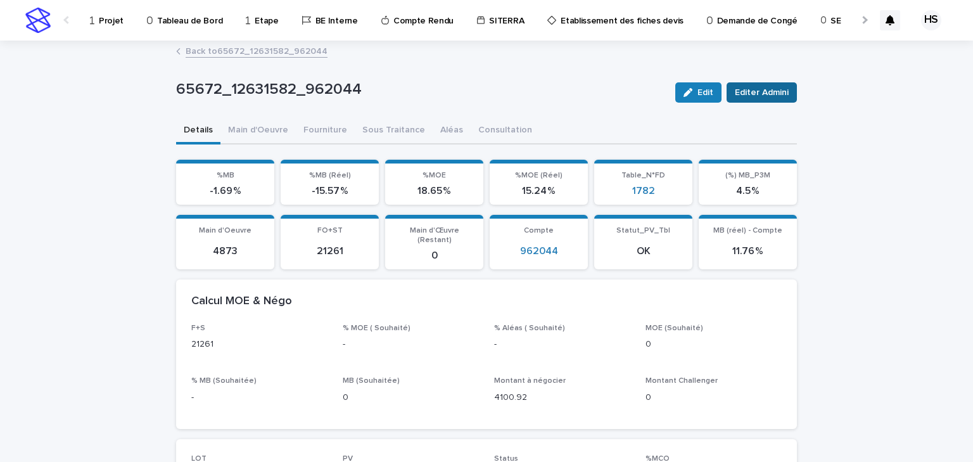
click at [761, 94] on span "Editer Admini" at bounding box center [762, 92] width 54 height 13
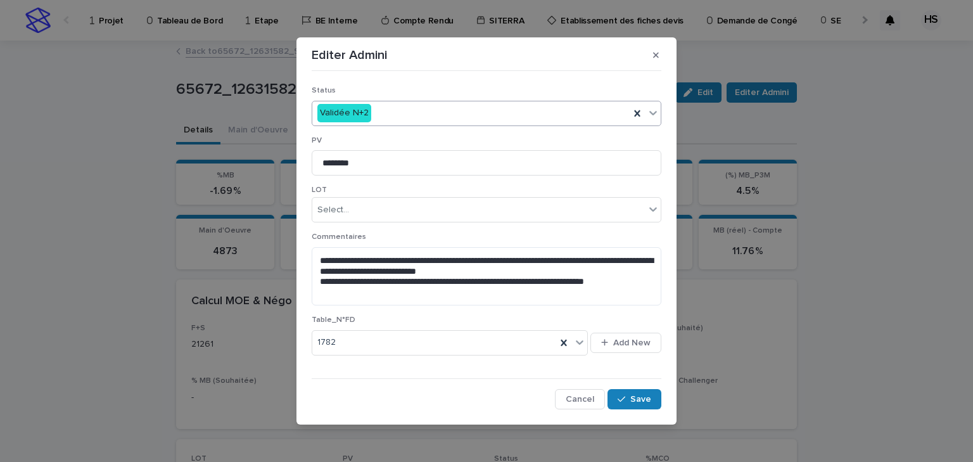
click at [442, 113] on div "Validée N+2" at bounding box center [470, 113] width 317 height 21
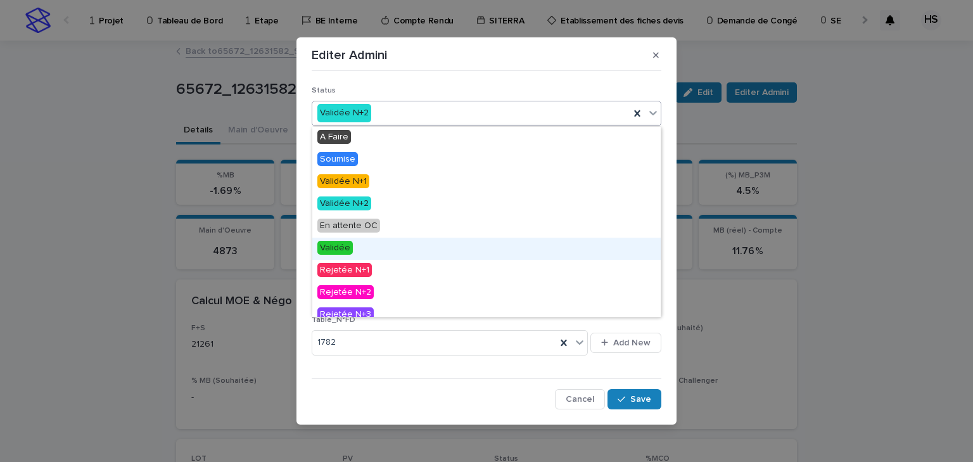
click at [352, 249] on div "Validée" at bounding box center [486, 249] width 348 height 22
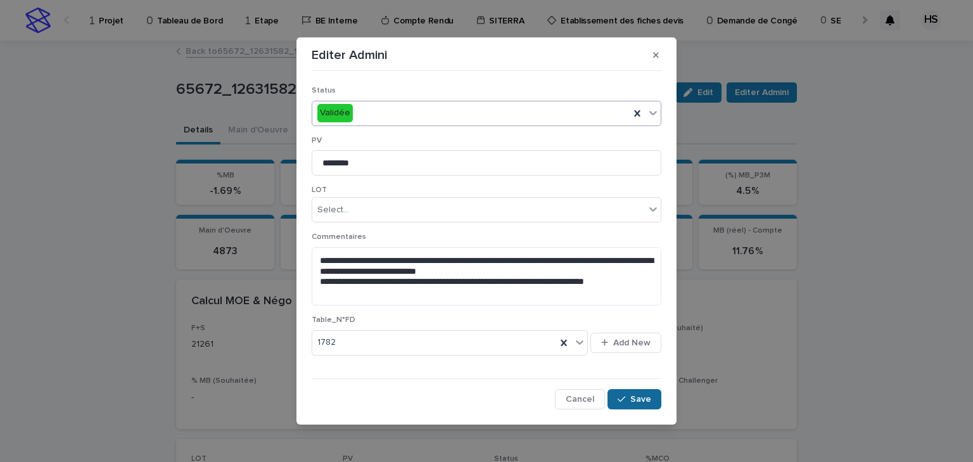
click at [649, 397] on span "Save" at bounding box center [640, 399] width 21 height 9
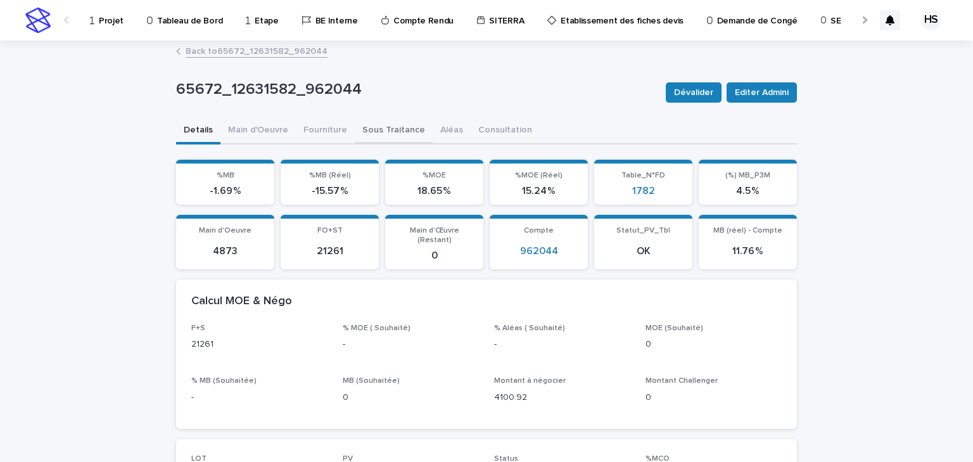
click at [374, 126] on button "Sous Traitance" at bounding box center [394, 131] width 78 height 27
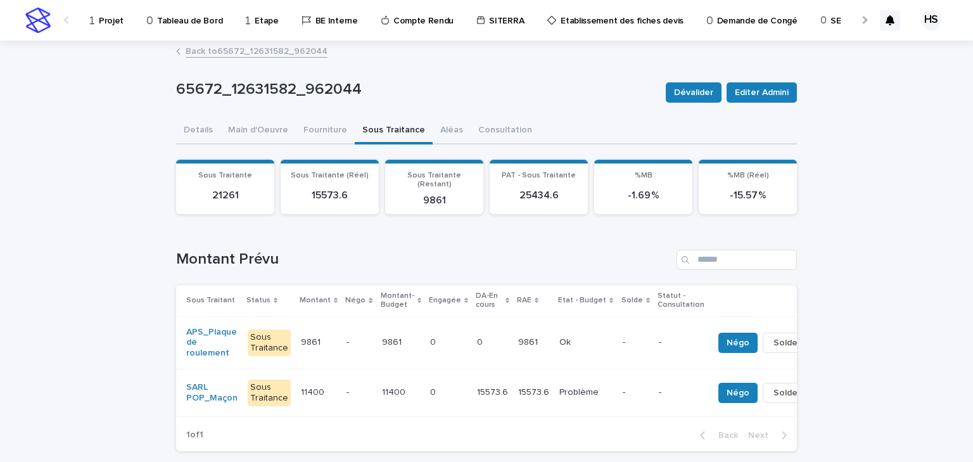
click at [477, 334] on p "0" at bounding box center [481, 340] width 8 height 13
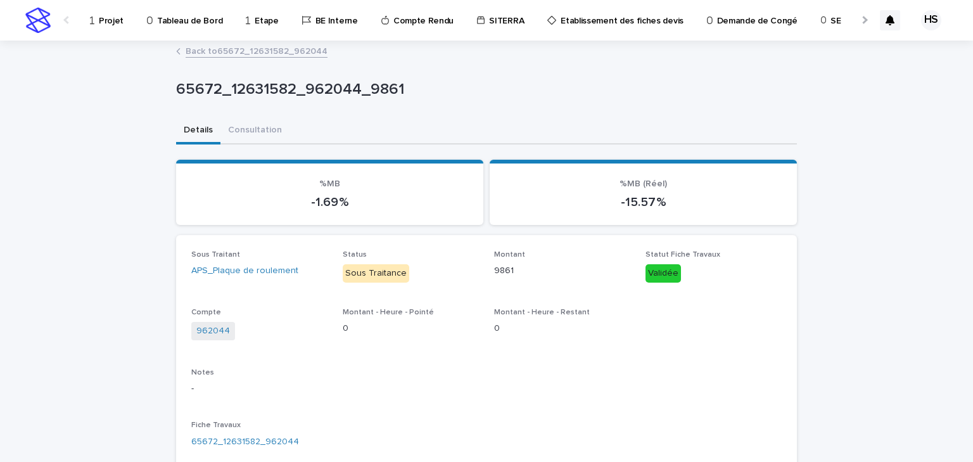
click at [295, 53] on link "Back to 65672_12631582_962044" at bounding box center [257, 50] width 142 height 15
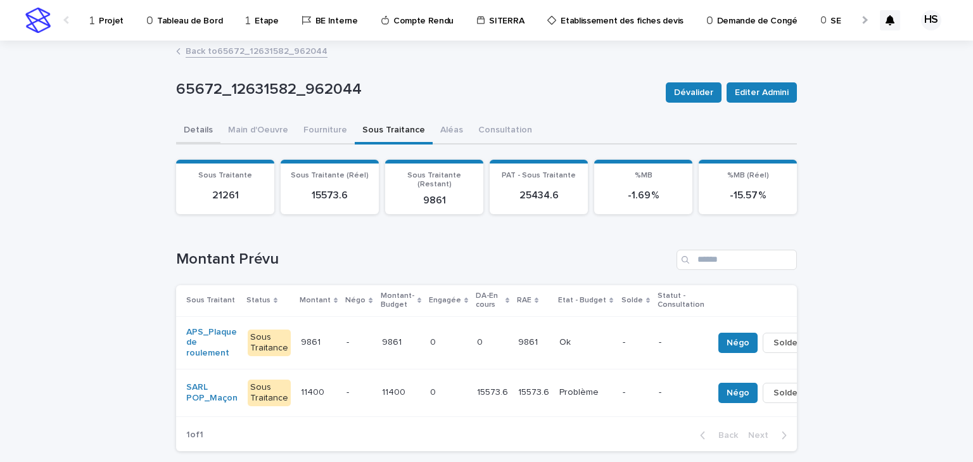
click at [185, 132] on button "Details" at bounding box center [198, 131] width 44 height 27
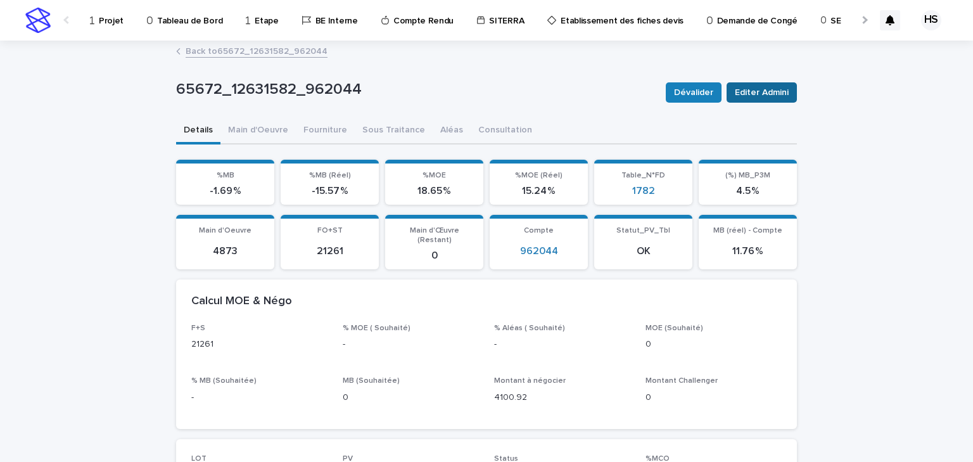
click at [758, 91] on span "Editer Admini" at bounding box center [762, 92] width 54 height 13
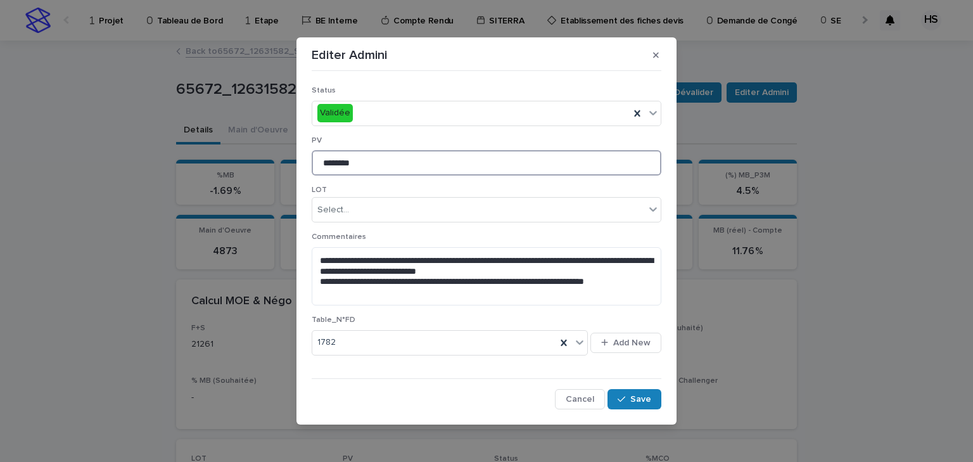
drag, startPoint x: 367, startPoint y: 157, endPoint x: 279, endPoint y: 158, distance: 88.1
click at [279, 158] on div "**********" at bounding box center [486, 231] width 973 height 462
click at [357, 165] on input "********" at bounding box center [487, 162] width 350 height 25
drag, startPoint x: 385, startPoint y: 167, endPoint x: 282, endPoint y: 152, distance: 103.7
click at [282, 152] on div "**********" at bounding box center [486, 231] width 973 height 462
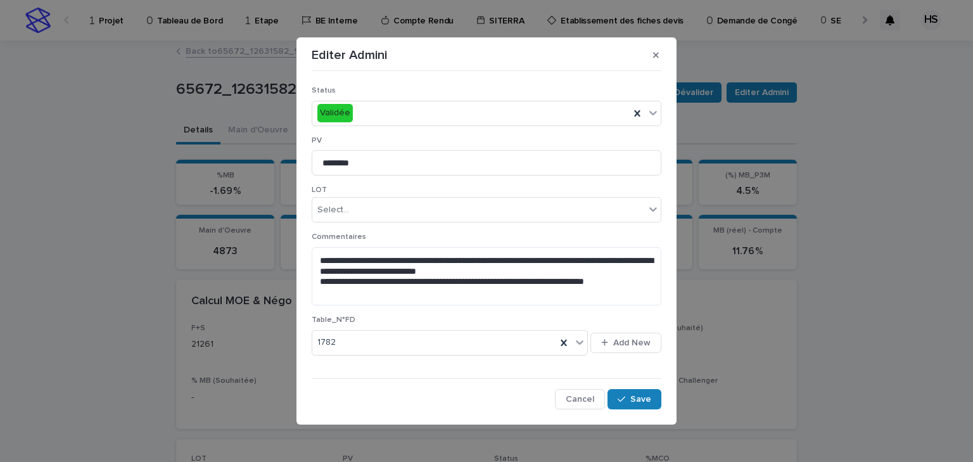
click at [347, 139] on p "PV" at bounding box center [487, 140] width 350 height 9
click at [355, 152] on input "********" at bounding box center [487, 162] width 350 height 25
drag, startPoint x: 367, startPoint y: 153, endPoint x: 241, endPoint y: 151, distance: 126.1
click at [241, 151] on div "**********" at bounding box center [486, 231] width 973 height 462
type input "*"
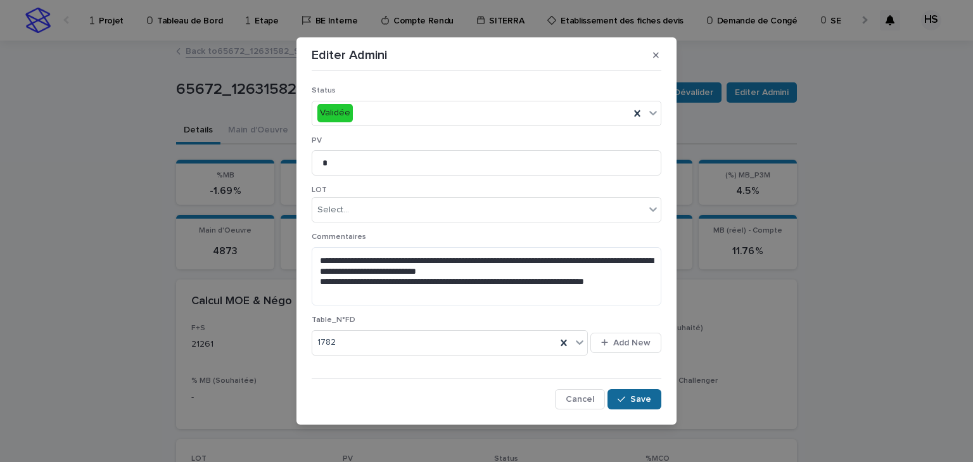
click at [641, 402] on span "Save" at bounding box center [640, 399] width 21 height 9
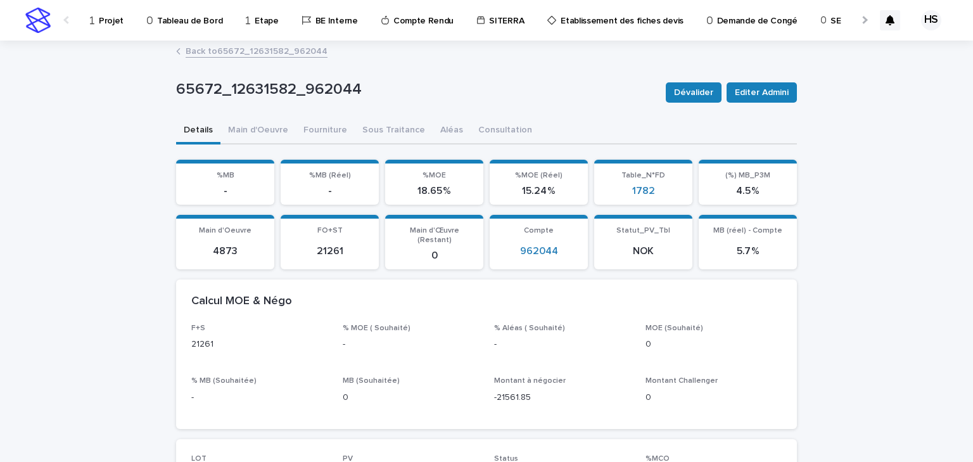
click at [226, 51] on link "Back to 65672_12631582_962044" at bounding box center [257, 50] width 142 height 15
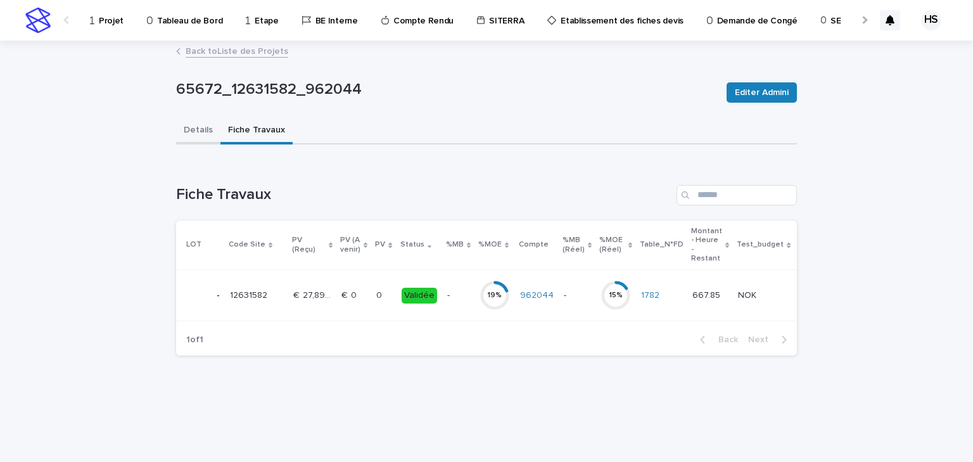
click at [187, 124] on button "Details" at bounding box center [198, 131] width 44 height 27
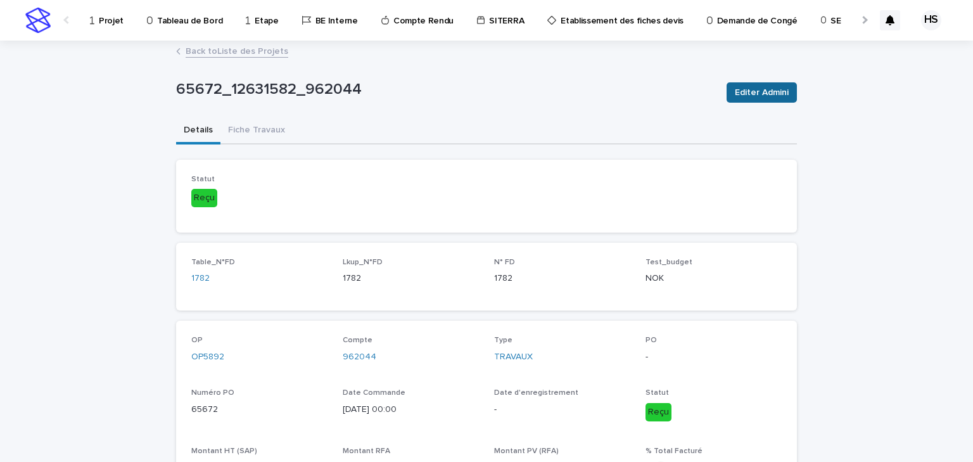
click at [750, 96] on span "Editer Admini" at bounding box center [762, 92] width 54 height 13
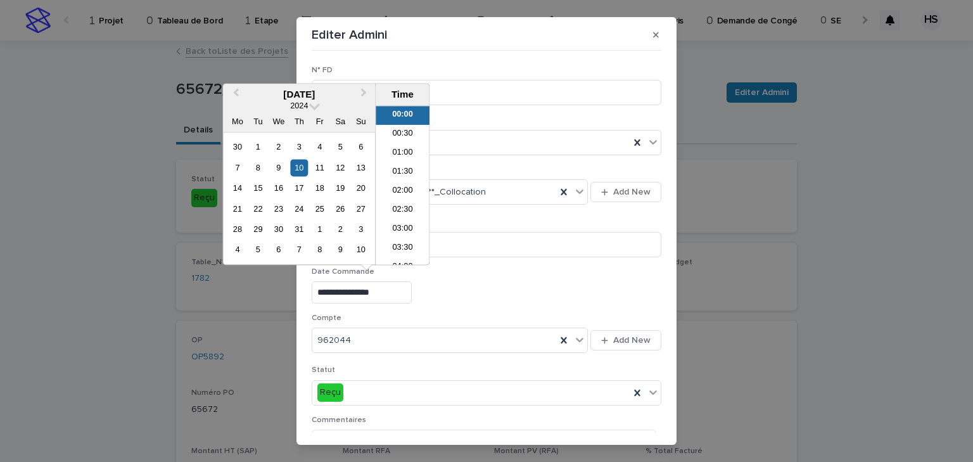
drag, startPoint x: 398, startPoint y: 289, endPoint x: 246, endPoint y: 284, distance: 151.5
click at [246, 284] on div "**********" at bounding box center [486, 231] width 973 height 462
click at [481, 319] on p "Compte" at bounding box center [487, 318] width 350 height 9
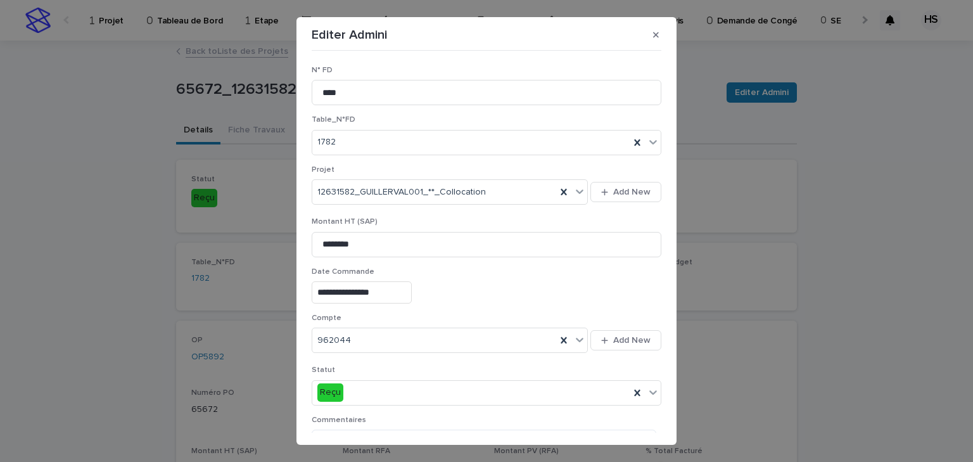
scroll to position [203, 0]
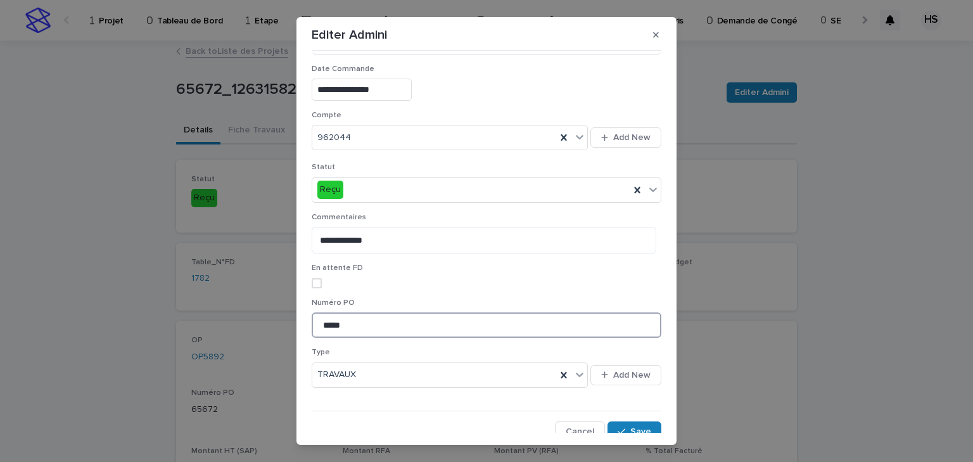
drag, startPoint x: 277, startPoint y: 317, endPoint x: 271, endPoint y: 316, distance: 6.4
click at [264, 317] on div "**********" at bounding box center [486, 231] width 973 height 462
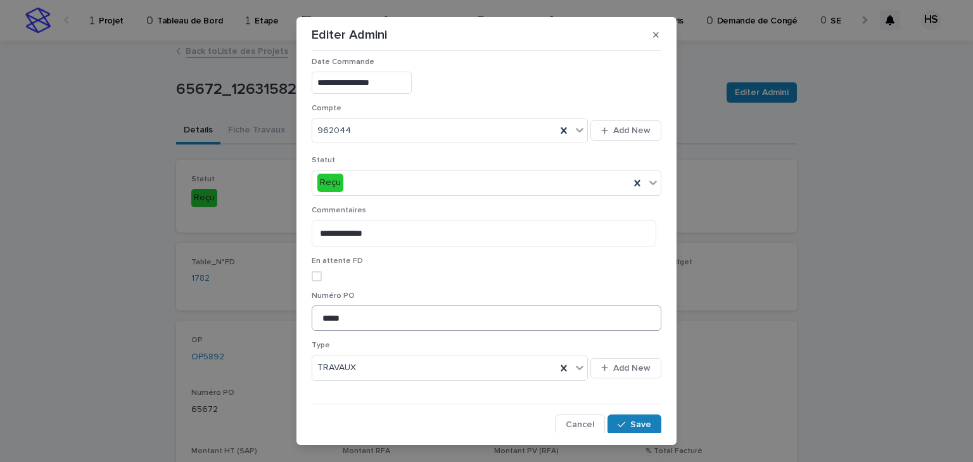
scroll to position [20, 0]
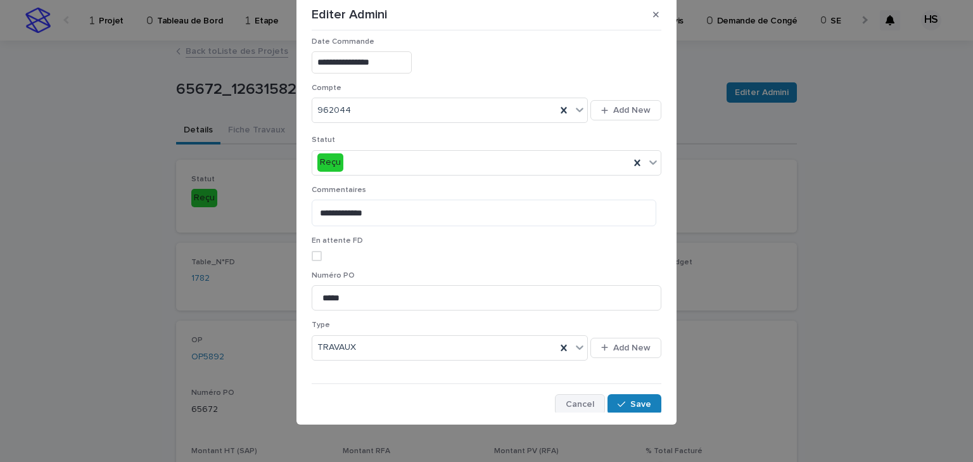
drag, startPoint x: 547, startPoint y: 398, endPoint x: 563, endPoint y: 402, distance: 16.4
click at [555, 400] on div "Cancel Save" at bounding box center [487, 404] width 350 height 20
click at [566, 402] on span "Cancel" at bounding box center [580, 404] width 29 height 9
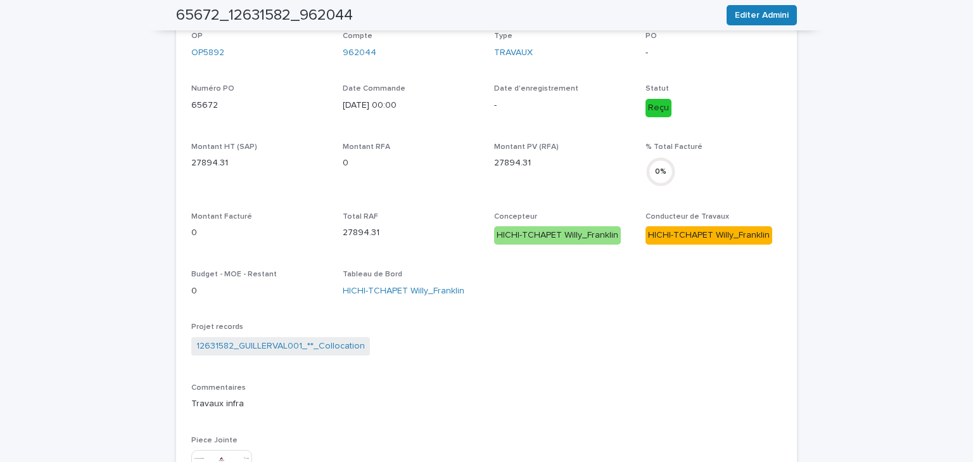
scroll to position [405, 0]
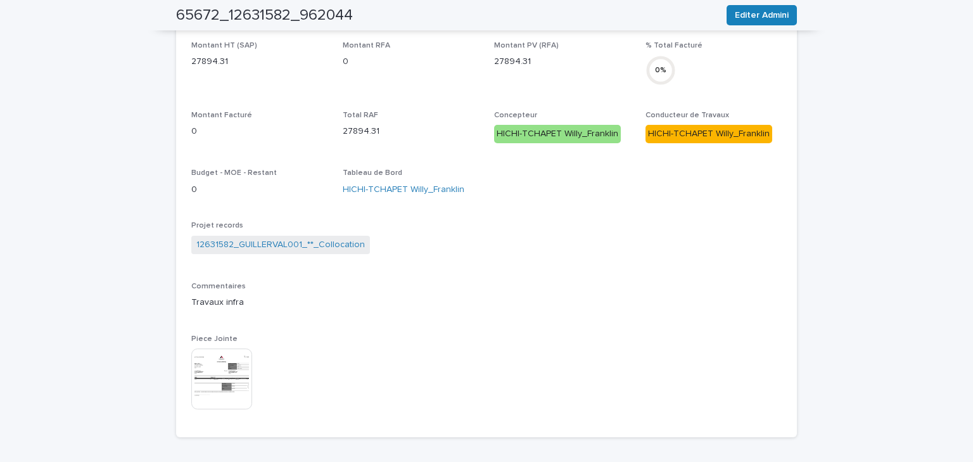
click at [215, 375] on img at bounding box center [221, 378] width 61 height 61
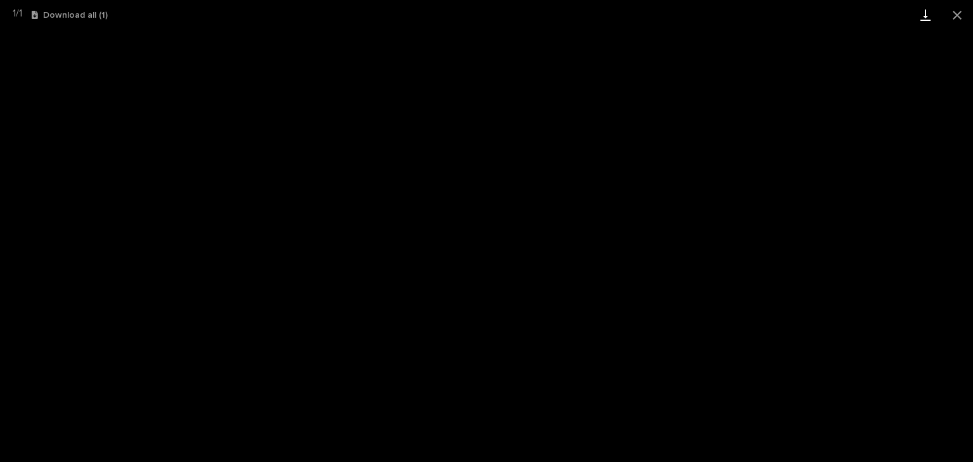
click at [920, 17] on link "Download" at bounding box center [926, 15] width 32 height 30
click at [960, 23] on button "Close gallery" at bounding box center [957, 15] width 32 height 30
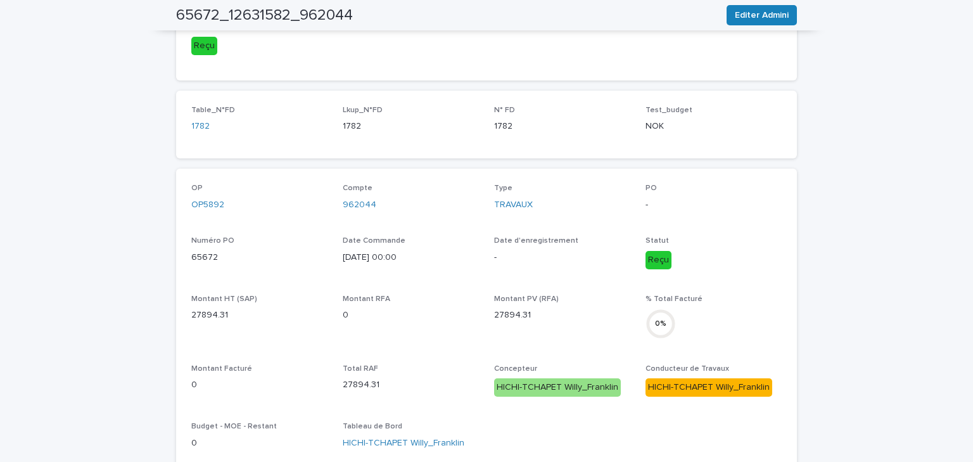
scroll to position [0, 0]
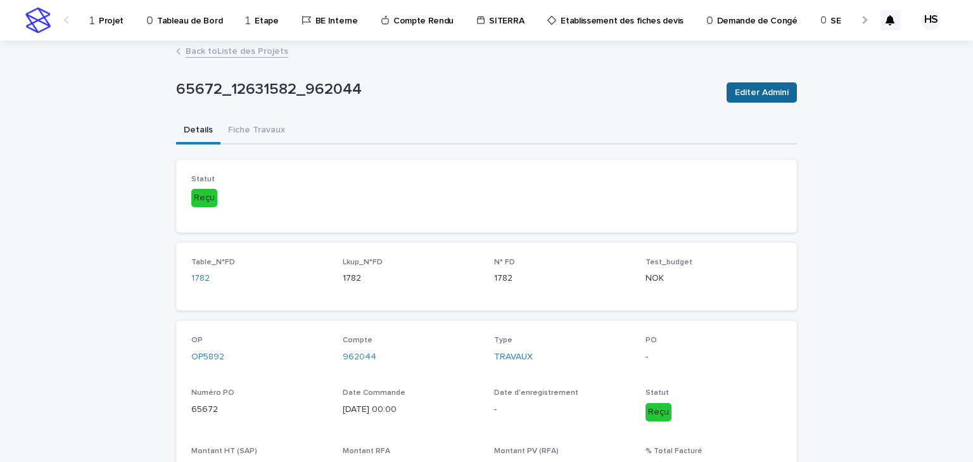
click at [746, 95] on span "Editer Admini" at bounding box center [762, 92] width 54 height 13
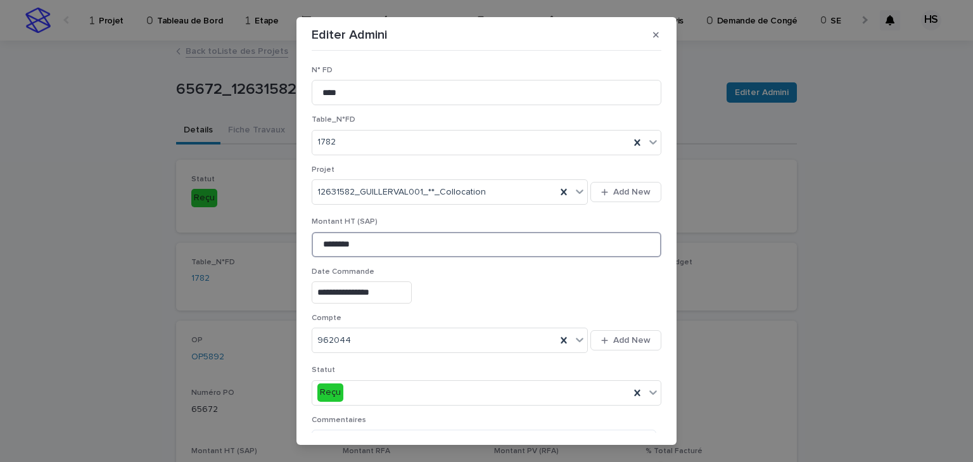
drag, startPoint x: 364, startPoint y: 245, endPoint x: 250, endPoint y: 242, distance: 114.1
click at [250, 242] on div "**********" at bounding box center [486, 231] width 973 height 462
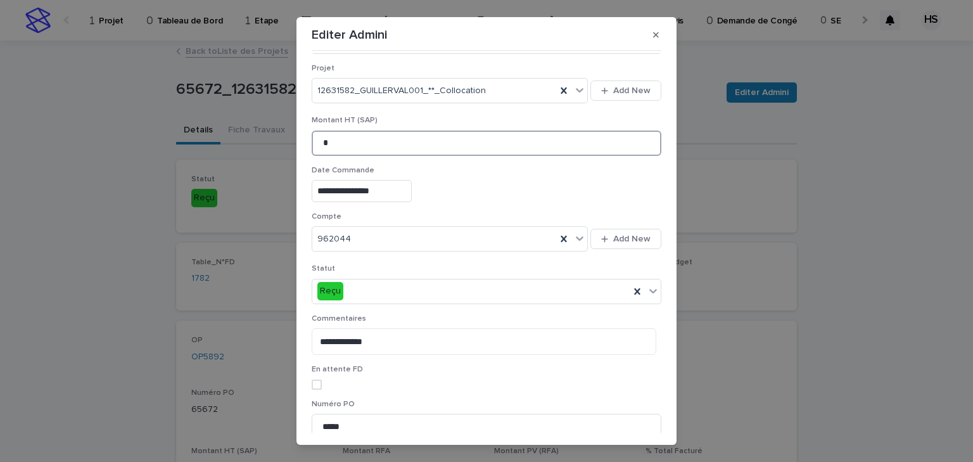
scroll to position [203, 0]
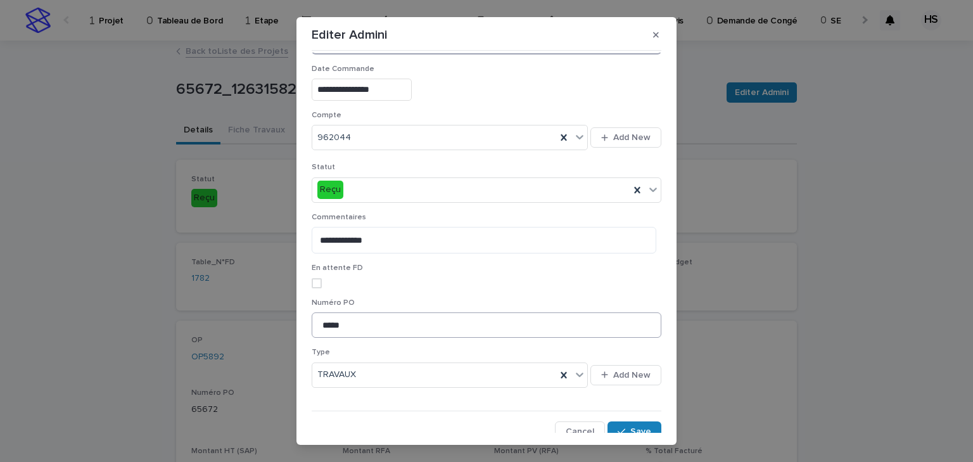
type input "*"
drag, startPoint x: 360, startPoint y: 325, endPoint x: 264, endPoint y: 320, distance: 96.4
click at [264, 320] on div "**********" at bounding box center [486, 231] width 973 height 462
type input "*"
click at [482, 331] on input "**********" at bounding box center [487, 324] width 350 height 25
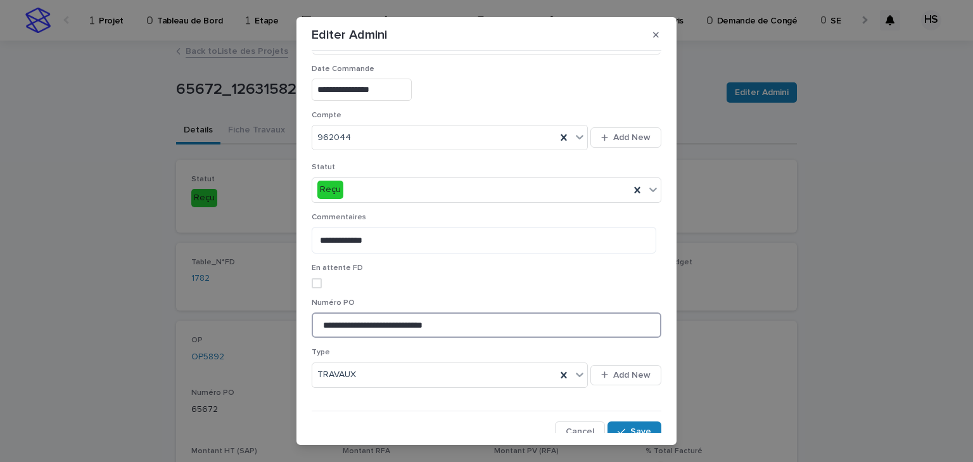
paste input "*******"
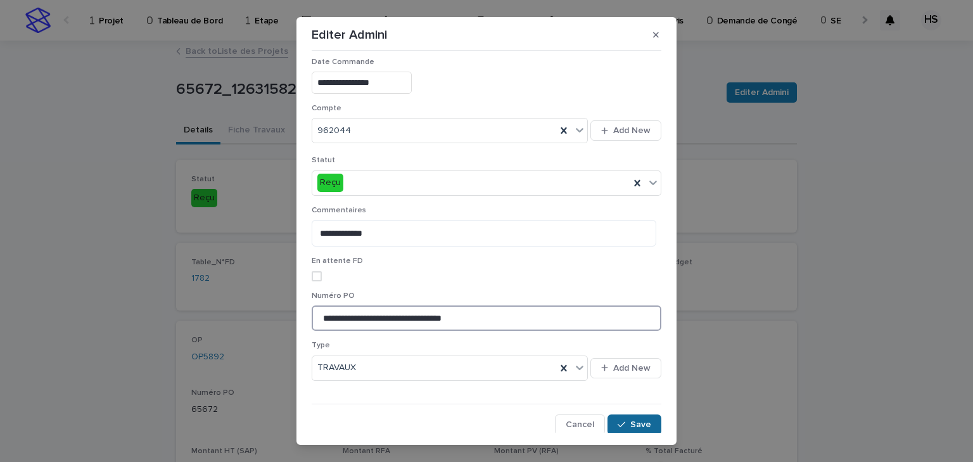
type input "**********"
click at [649, 423] on button "Save" at bounding box center [635, 424] width 54 height 20
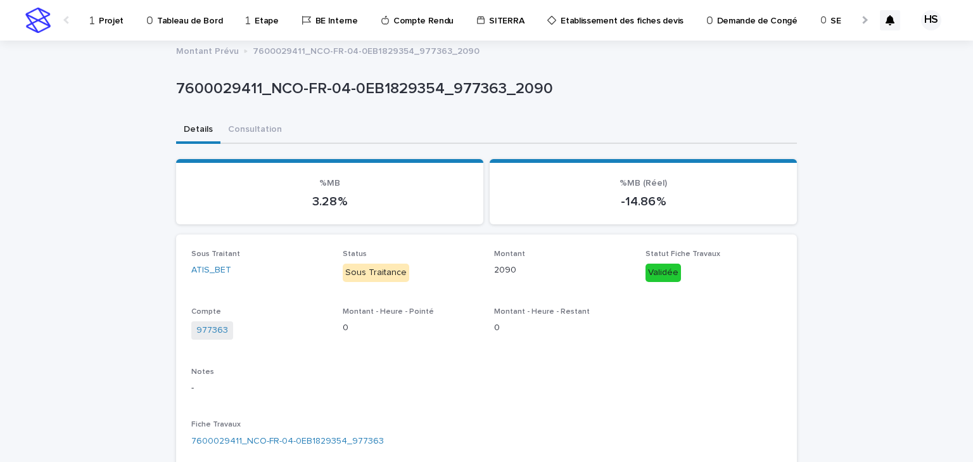
click at [860, 19] on div at bounding box center [864, 20] width 8 height 8
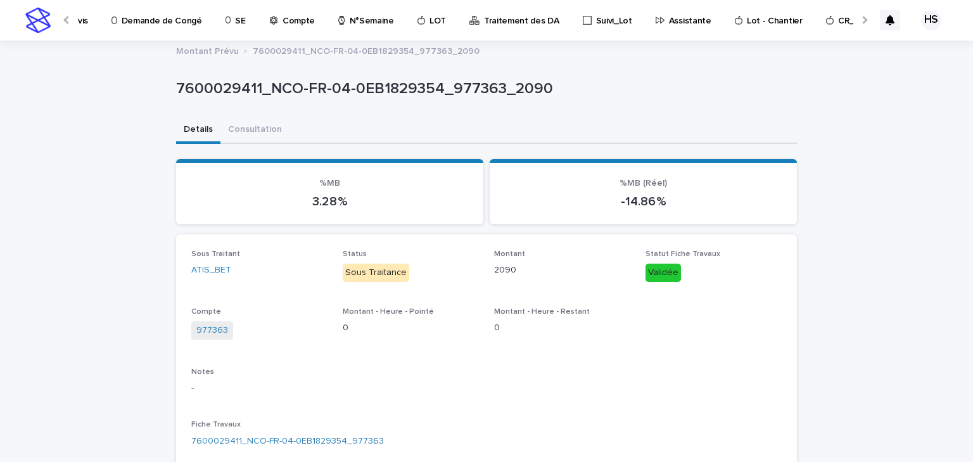
click at [860, 19] on div at bounding box center [864, 20] width 8 height 8
click at [283, 23] on p "Compte" at bounding box center [299, 13] width 32 height 27
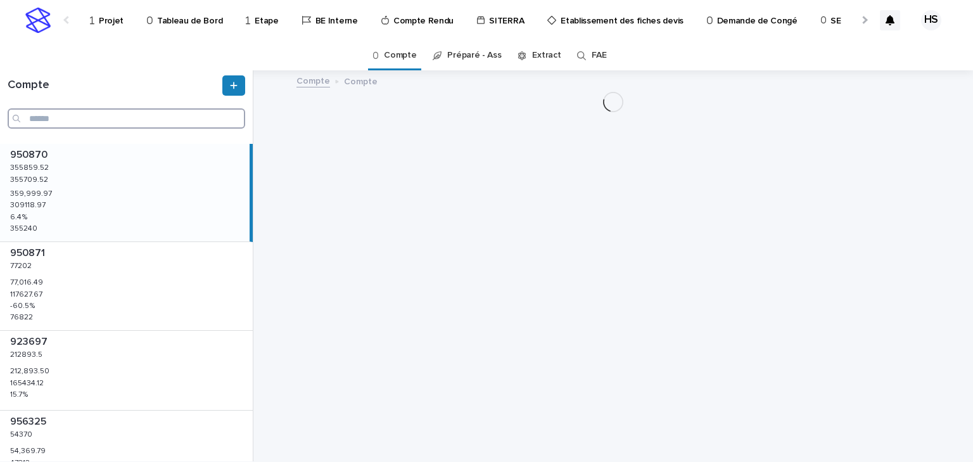
click at [65, 119] on input "Search" at bounding box center [127, 118] width 238 height 20
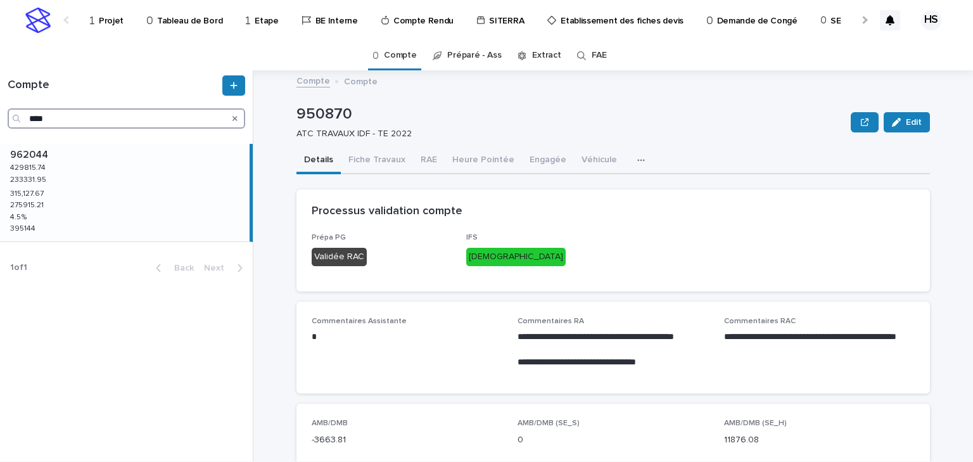
type input "****"
click at [115, 172] on div "962044 962044 429815.74 429815.74 233331.95 233331.95 315,127.67 315,127.67 275…" at bounding box center [125, 193] width 250 height 98
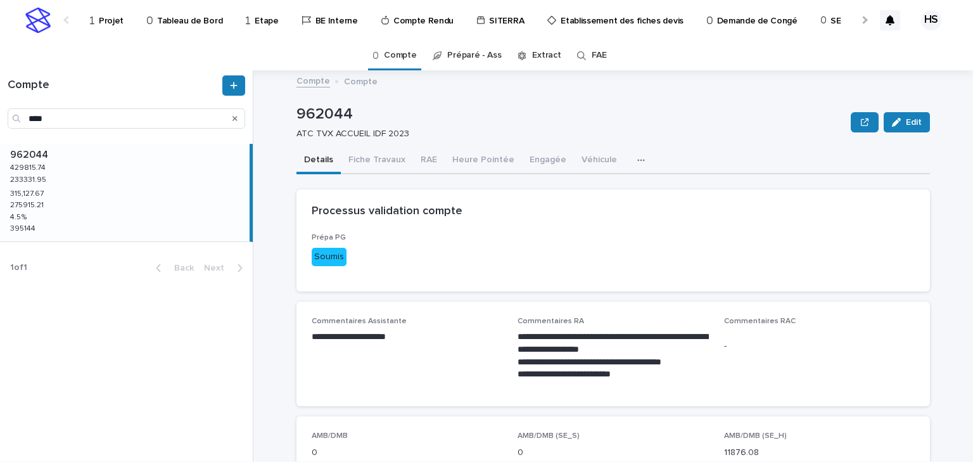
scroll to position [101, 0]
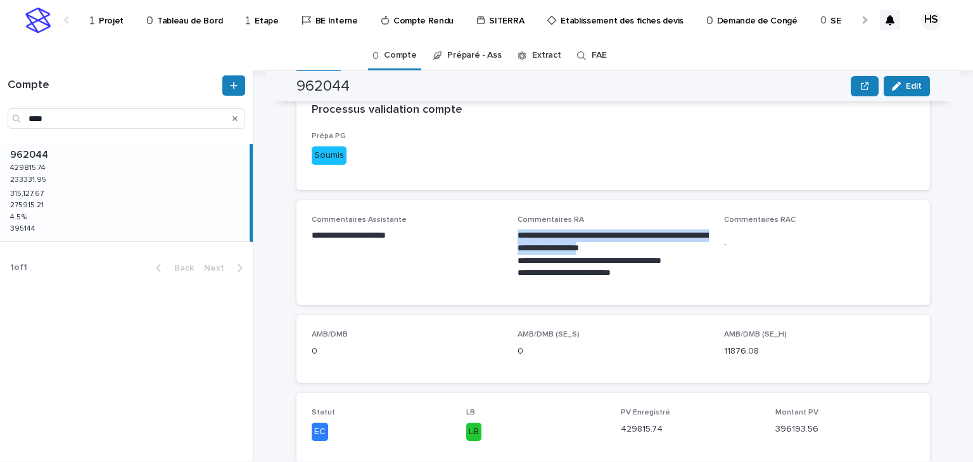
drag, startPoint x: 654, startPoint y: 248, endPoint x: 512, endPoint y: 232, distance: 142.8
click at [512, 232] on div "**********" at bounding box center [613, 252] width 603 height 75
click at [621, 234] on p "**********" at bounding box center [613, 241] width 191 height 25
drag, startPoint x: 643, startPoint y: 232, endPoint x: 656, endPoint y: 247, distance: 19.7
click at [656, 247] on p "**********" at bounding box center [613, 241] width 191 height 25
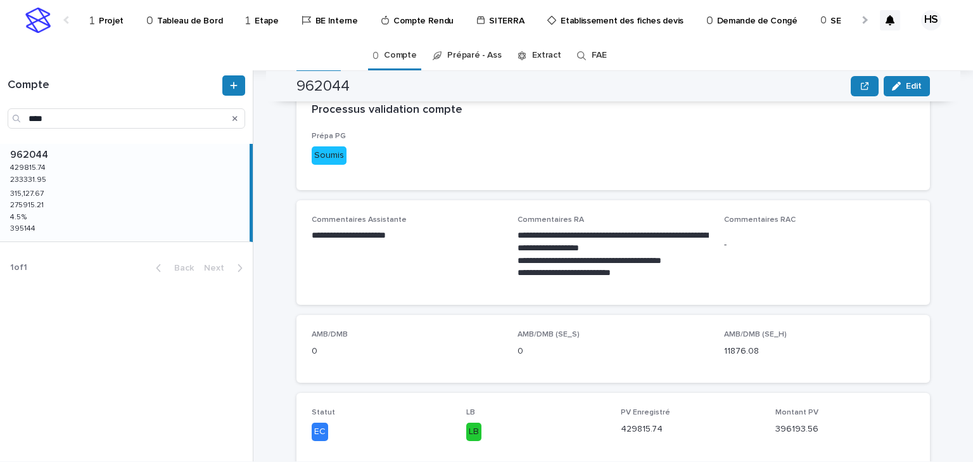
click at [541, 266] on p "**********" at bounding box center [613, 261] width 191 height 13
drag, startPoint x: 658, startPoint y: 245, endPoint x: 512, endPoint y: 230, distance: 146.4
click at [512, 230] on div "**********" at bounding box center [613, 252] width 603 height 75
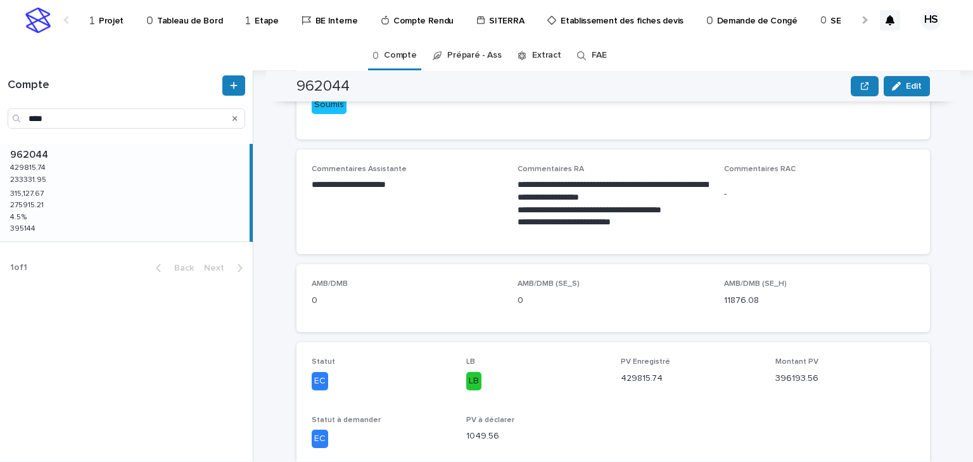
click at [527, 217] on p "**********" at bounding box center [613, 222] width 191 height 13
drag, startPoint x: 631, startPoint y: 222, endPoint x: 507, endPoint y: 213, distance: 124.5
click at [507, 213] on div "**********" at bounding box center [613, 202] width 603 height 75
click at [659, 227] on p "**********" at bounding box center [613, 222] width 191 height 13
drag, startPoint x: 636, startPoint y: 221, endPoint x: 526, endPoint y: 213, distance: 110.5
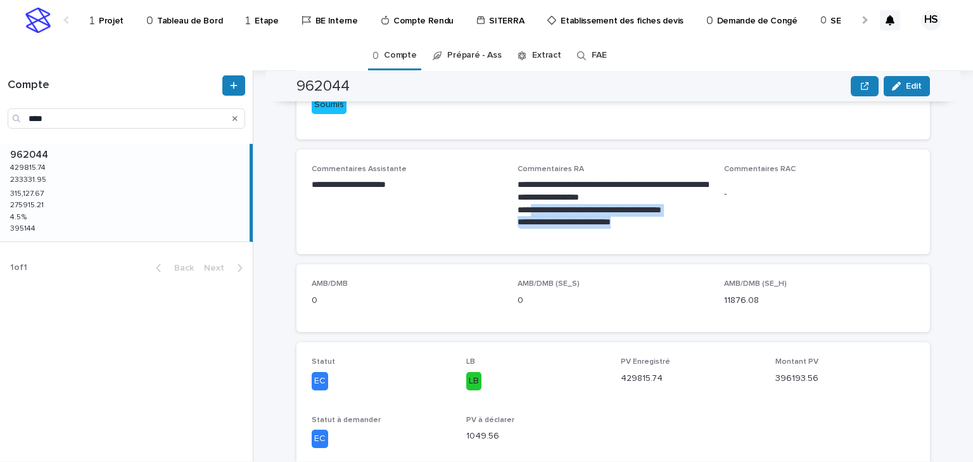
click at [526, 213] on div "**********" at bounding box center [613, 204] width 191 height 50
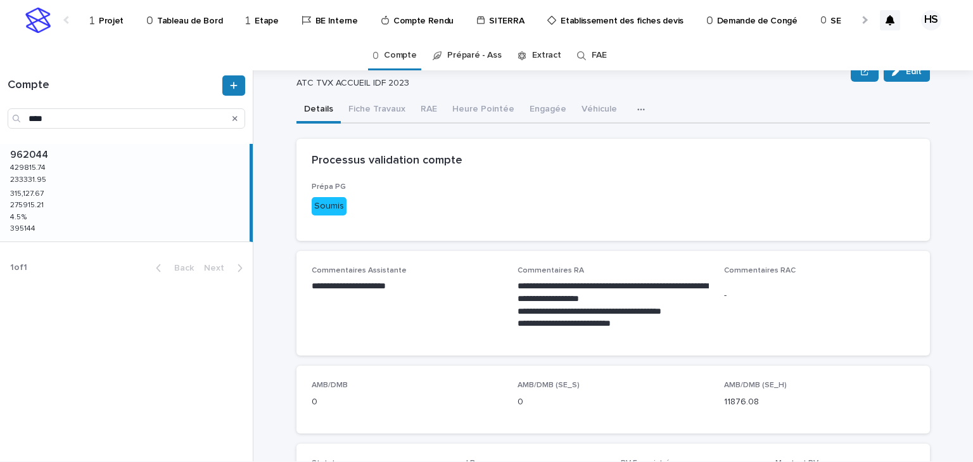
click at [635, 278] on div "**********" at bounding box center [613, 303] width 191 height 75
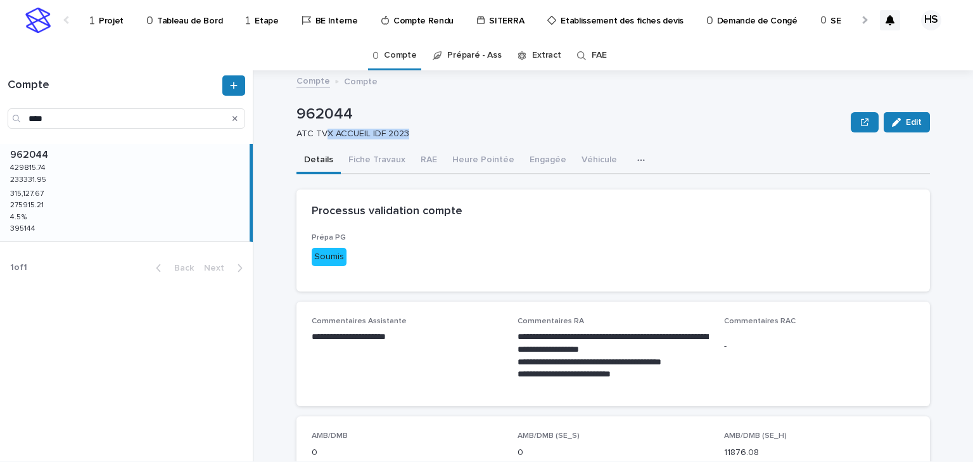
drag, startPoint x: 414, startPoint y: 132, endPoint x: 322, endPoint y: 134, distance: 91.3
click at [322, 134] on p "ATC TVX ACCUEIL IDF 2023" at bounding box center [568, 134] width 544 height 11
click at [99, 12] on p "Projet" at bounding box center [111, 13] width 25 height 27
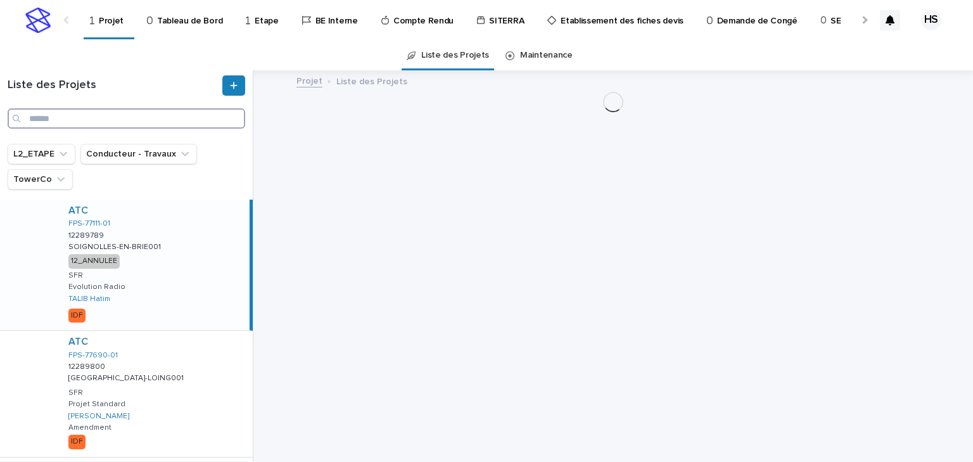
click at [91, 125] on input "Search" at bounding box center [127, 118] width 238 height 20
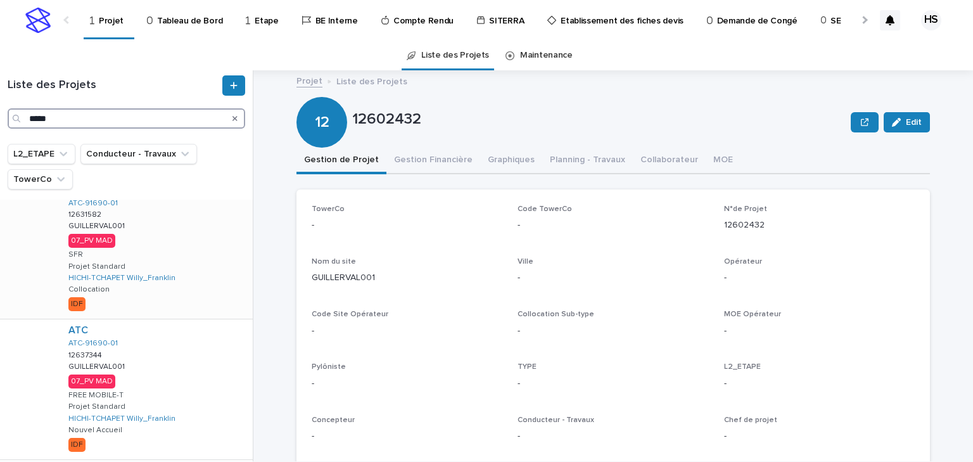
scroll to position [141, 0]
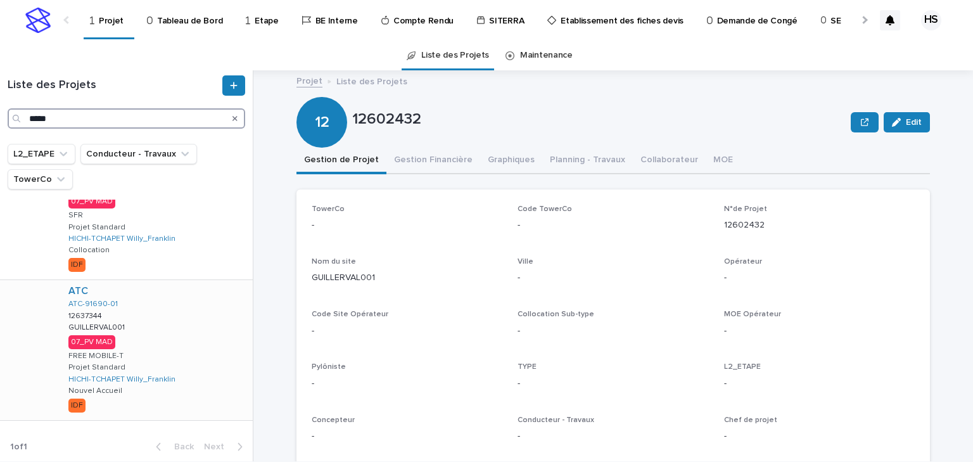
type input "*****"
click at [200, 340] on div "ATC ATC-91690-01 12637344 12637344 GUILLERVAL001 GUILLERVAL001 07_PV MAD FREE M…" at bounding box center [155, 350] width 194 height 140
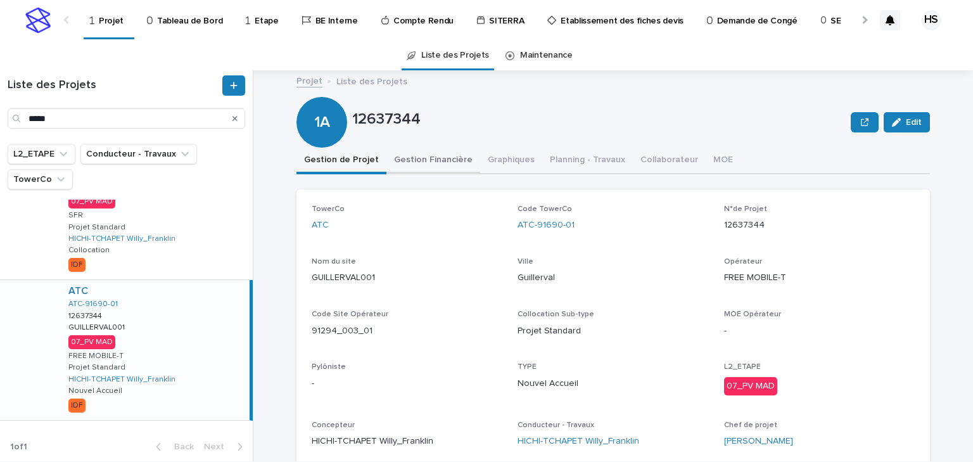
click at [439, 154] on button "Gestion Financière" at bounding box center [433, 161] width 94 height 27
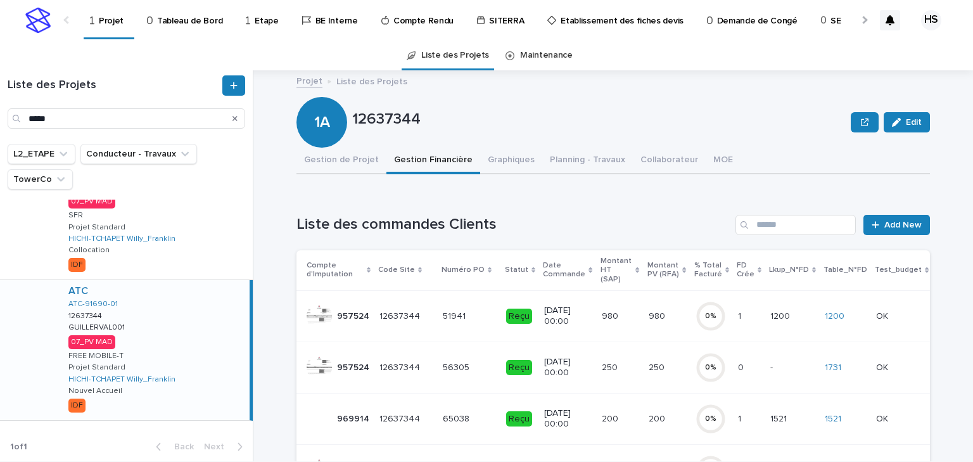
scroll to position [101, 0]
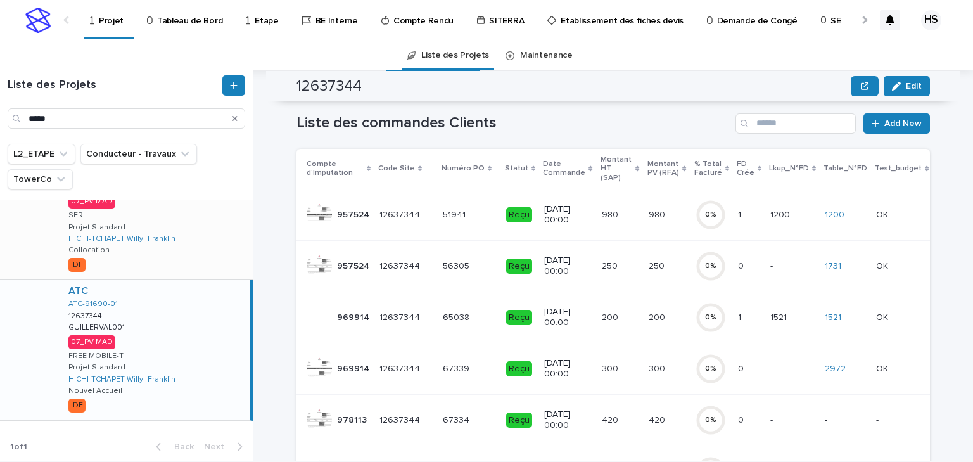
click at [188, 210] on div "ATC ATC-91690-01 12631582 12631582 GUILLERVAL001 GUILLERVAL001 07_PV MAD SFR Pr…" at bounding box center [155, 209] width 194 height 140
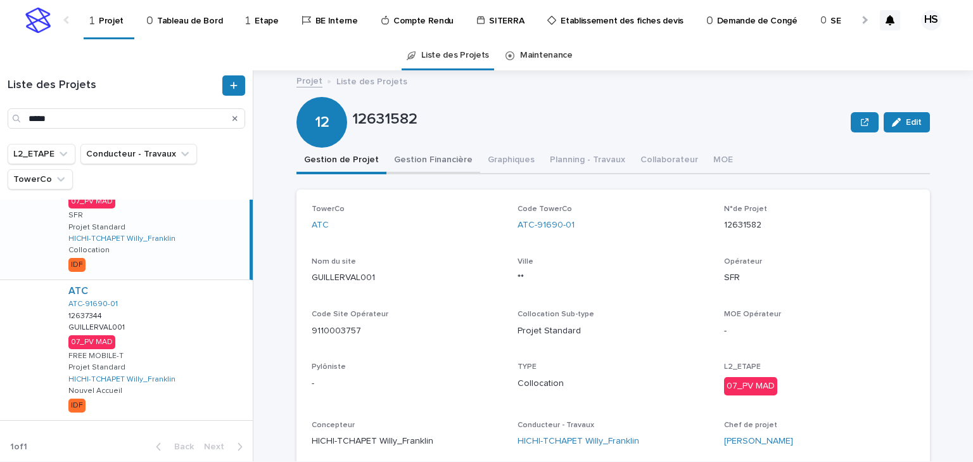
click at [424, 170] on button "Gestion Financière" at bounding box center [433, 161] width 94 height 27
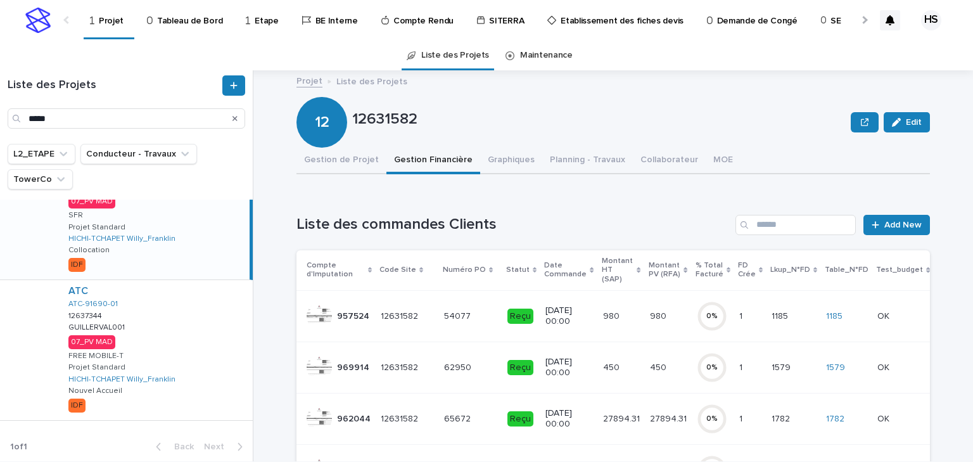
scroll to position [51, 0]
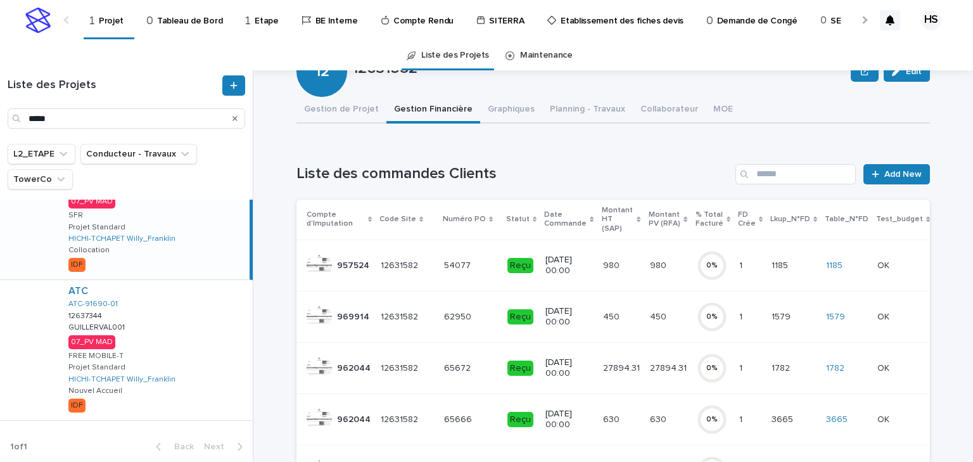
click at [651, 360] on p "27894.31" at bounding box center [669, 366] width 39 height 13
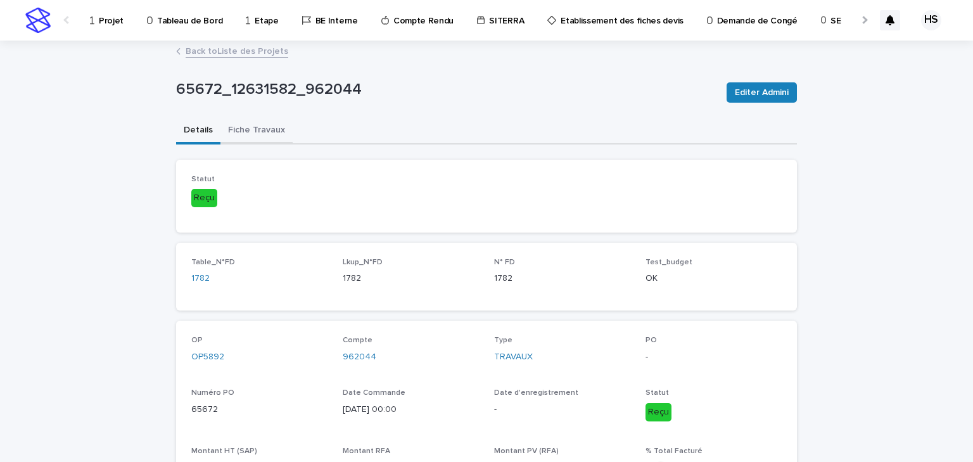
click at [265, 129] on button "Fiche Travaux" at bounding box center [256, 131] width 72 height 27
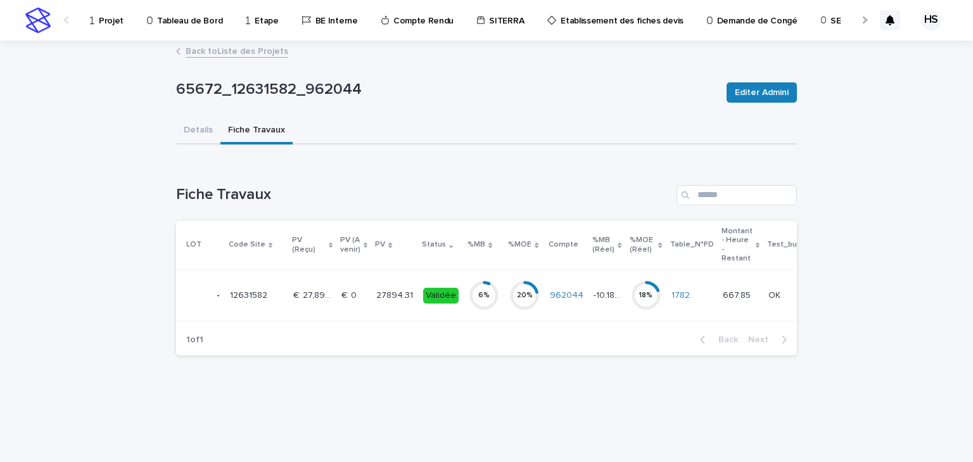
click at [376, 296] on p "27894.31" at bounding box center [395, 294] width 39 height 13
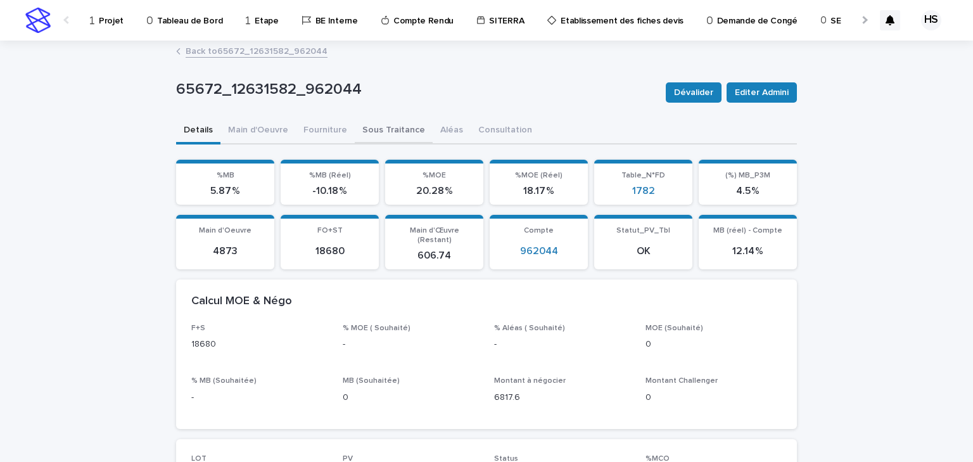
click at [383, 133] on button "Sous Traitance" at bounding box center [394, 131] width 78 height 27
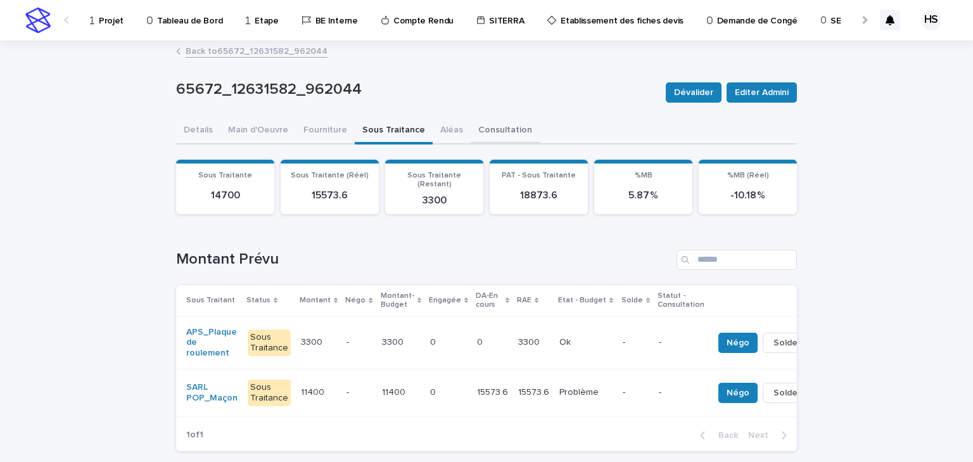
scroll to position [101, 0]
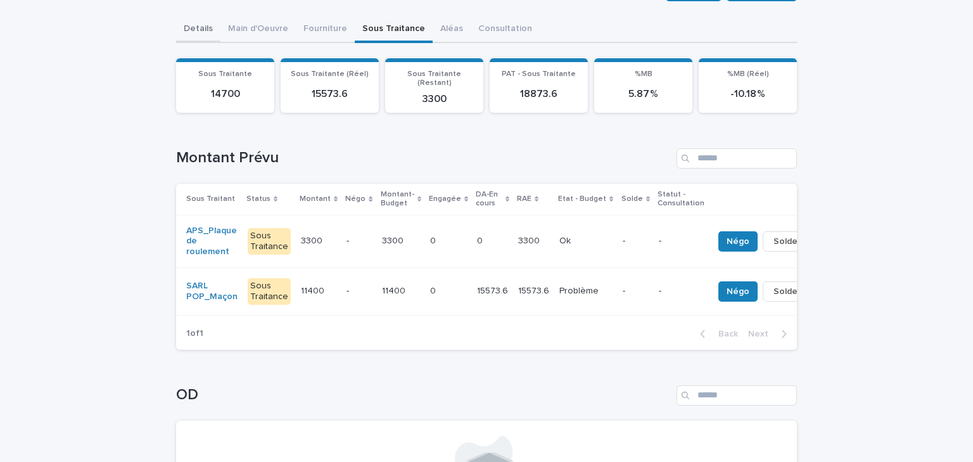
click at [200, 32] on div "Details Main d'Oeuvre Fourniture Sous Traitance Aléas Consultation Can't displa…" at bounding box center [486, 295] width 621 height 559
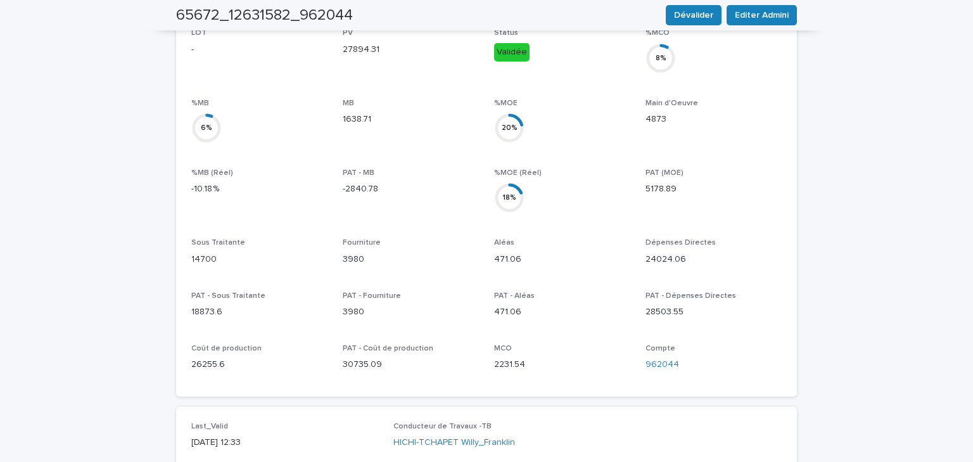
scroll to position [628, 0]
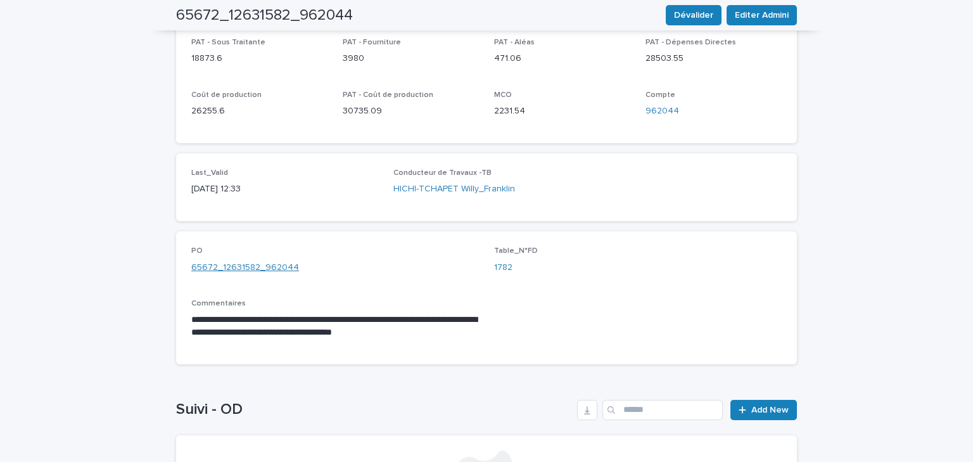
click at [260, 261] on link "65672_12631582_962044" at bounding box center [245, 267] width 108 height 13
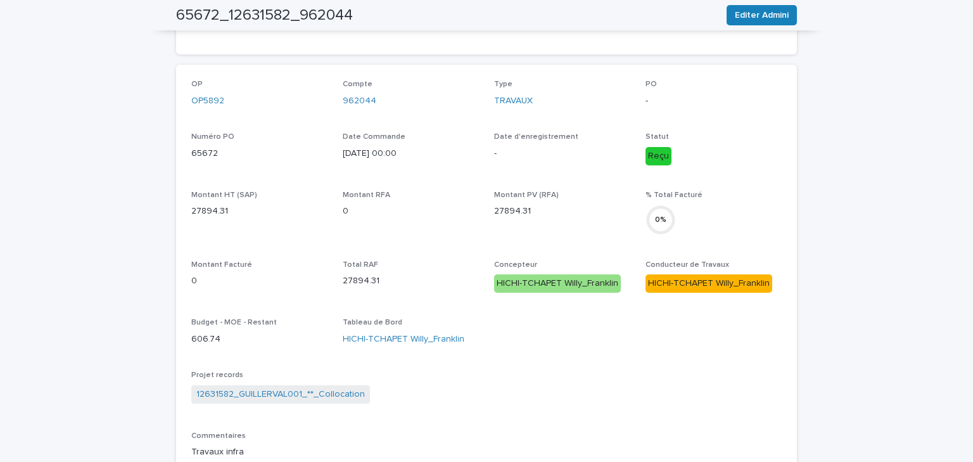
scroll to position [459, 0]
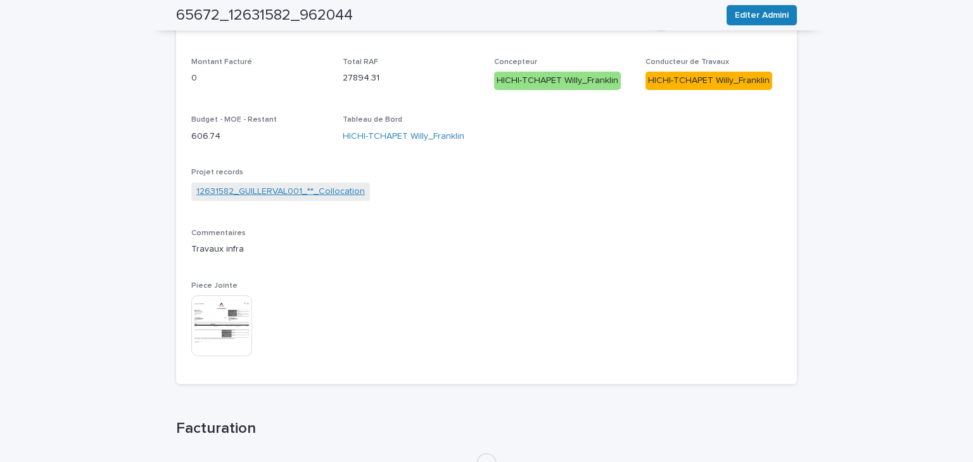
click at [276, 192] on link "12631582_GUILLERVAL001_**_Collocation" at bounding box center [280, 191] width 169 height 13
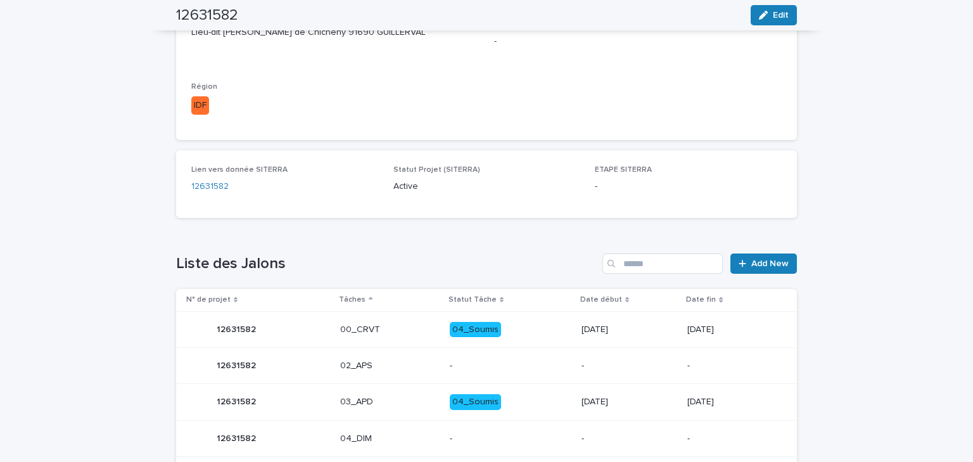
scroll to position [284, 0]
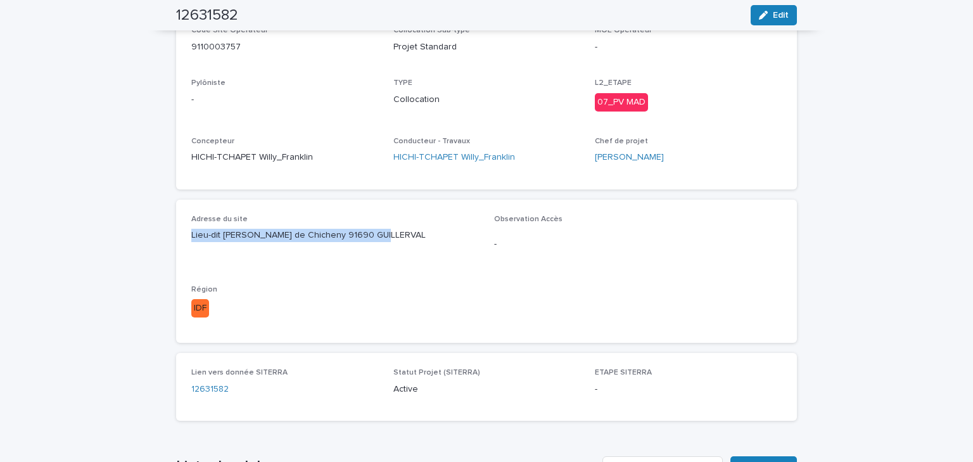
drag, startPoint x: 393, startPoint y: 245, endPoint x: 188, endPoint y: 246, distance: 205.3
click at [191, 246] on div "Adresse du site Lieu-dit Pierce de Chicheny 91690 GUILLERVAL" at bounding box center [335, 233] width 288 height 37
copy p "Lieu-dit Pierce de Chicheny 91690 GUILLERVAL"
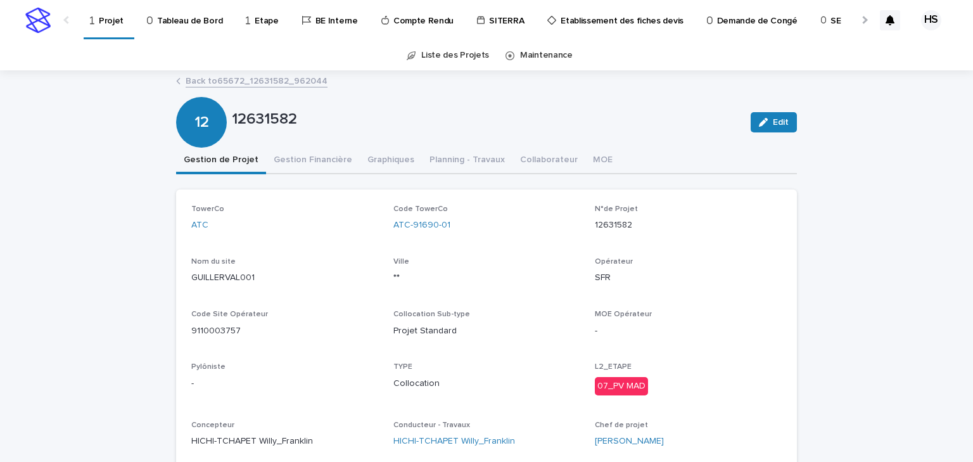
click at [860, 22] on div at bounding box center [864, 20] width 8 height 8
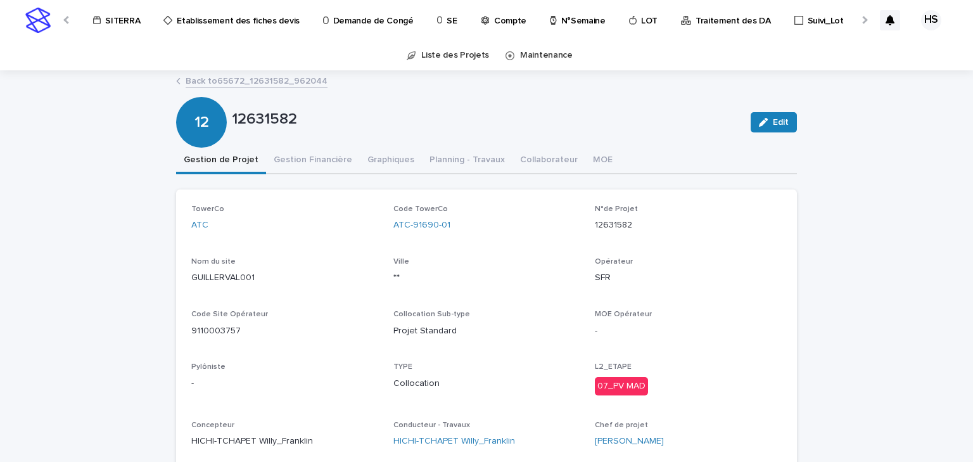
click at [860, 22] on div at bounding box center [864, 20] width 8 height 8
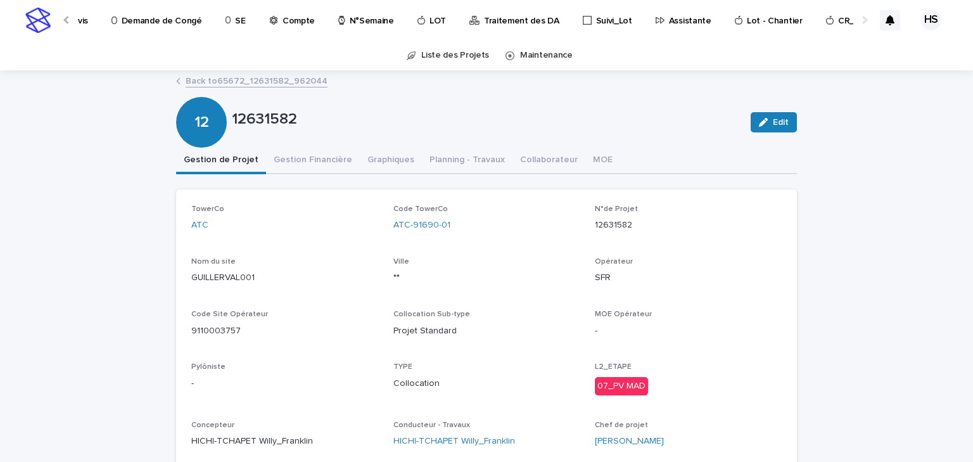
click at [860, 22] on div at bounding box center [864, 20] width 8 height 8
click at [283, 23] on p "Compte" at bounding box center [299, 13] width 32 height 27
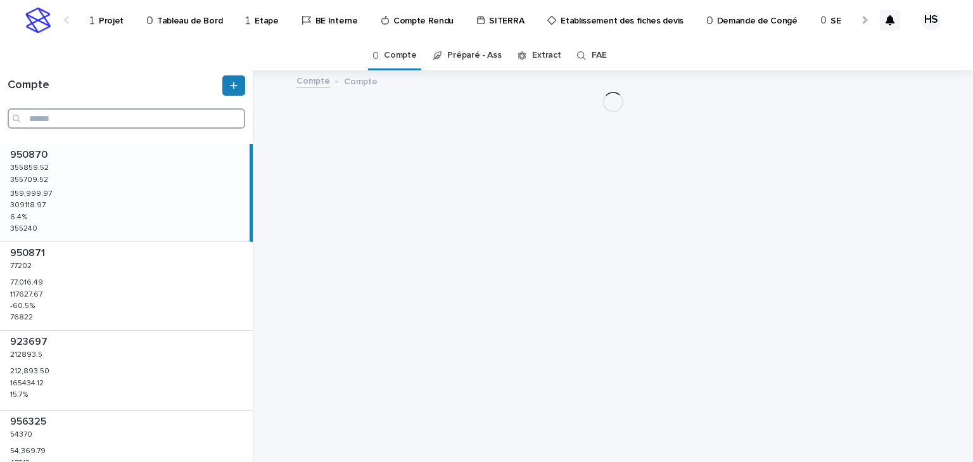
click at [49, 116] on input "Search" at bounding box center [127, 118] width 238 height 20
paste input "******"
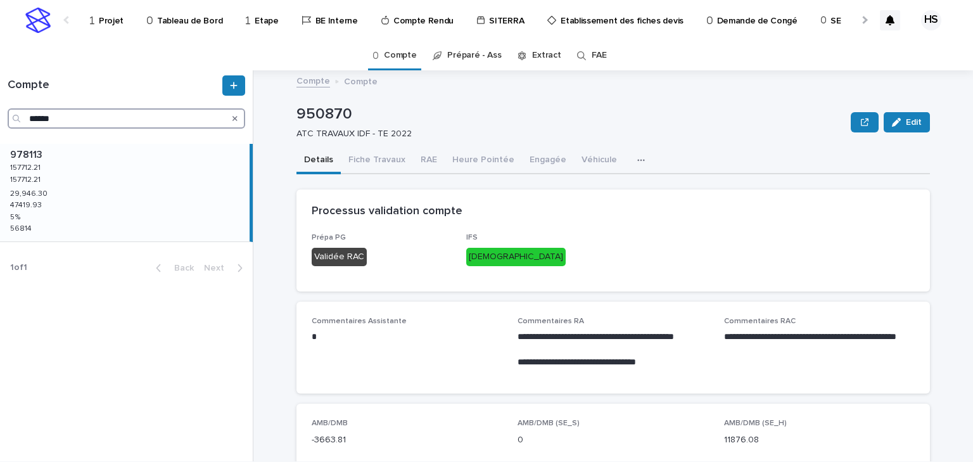
type input "******"
click at [167, 172] on div "978113 978113 157712.21 157712.21 157712.21 157712.21 29,946.30 29,946.30 47419…" at bounding box center [125, 193] width 250 height 98
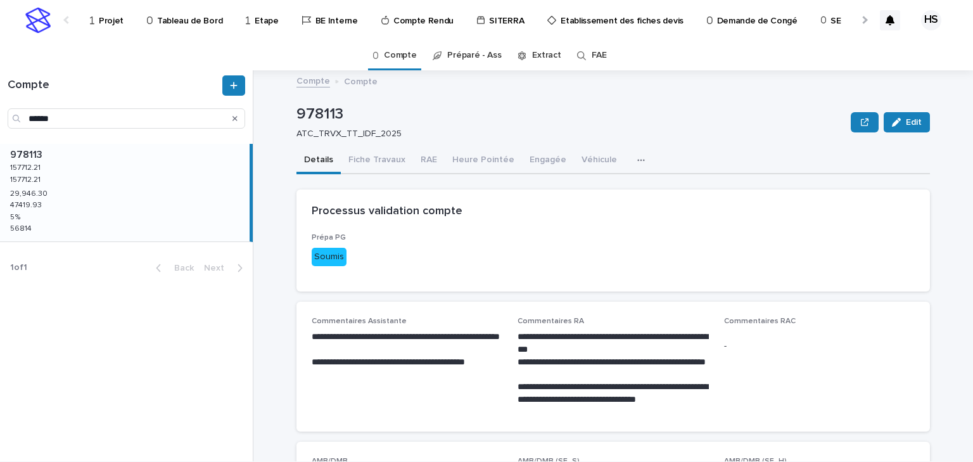
scroll to position [152, 0]
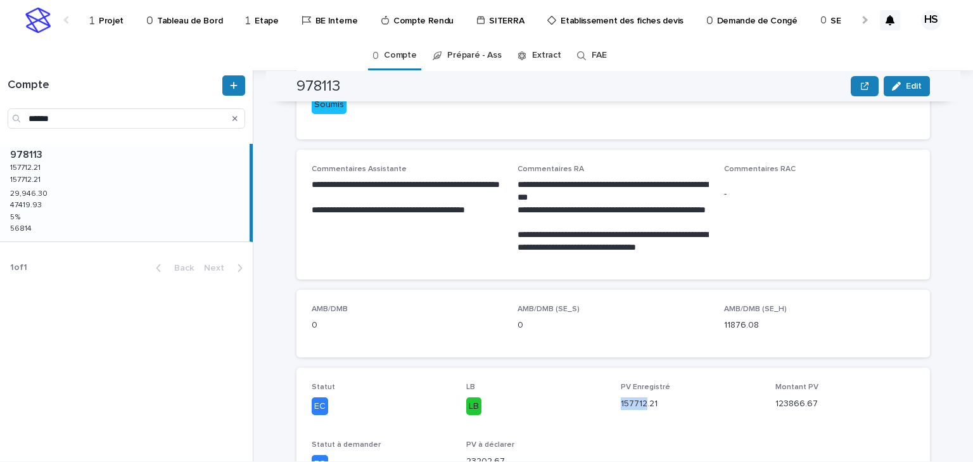
drag, startPoint x: 615, startPoint y: 407, endPoint x: 636, endPoint y: 408, distance: 20.9
click at [642, 409] on div "Statut EC LB LB PV Enregistré 157712.21 Montant PV 123866.67 Statut à demander …" at bounding box center [613, 433] width 603 height 100
click at [616, 412] on div "Statut EC LB LB PV Enregistré 157712.21 Montant PV 123866.67 Statut à demander …" at bounding box center [613, 433] width 603 height 100
drag, startPoint x: 616, startPoint y: 406, endPoint x: 628, endPoint y: 412, distance: 13.9
click at [628, 412] on div "Statut EC LB LB PV Enregistré 157712.21 Montant PV 123866.67 Statut à demander …" at bounding box center [613, 433] width 603 height 100
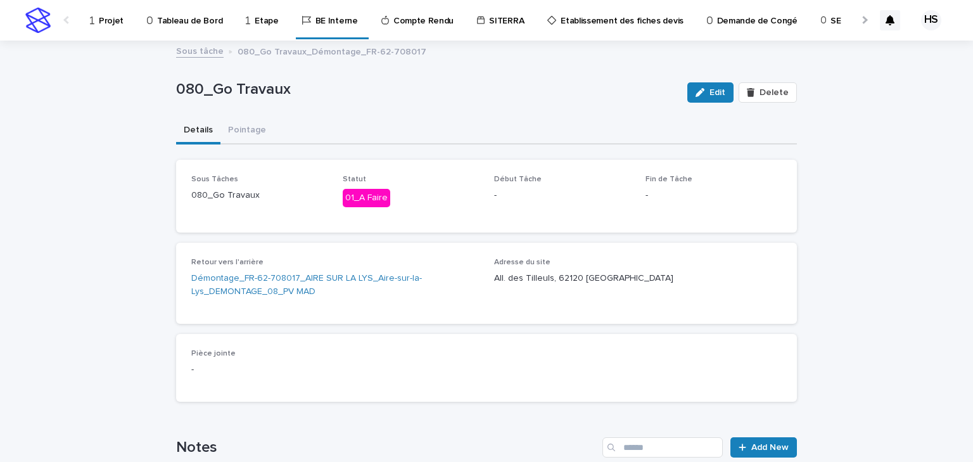
click at [103, 28] on link "Projet" at bounding box center [109, 19] width 41 height 39
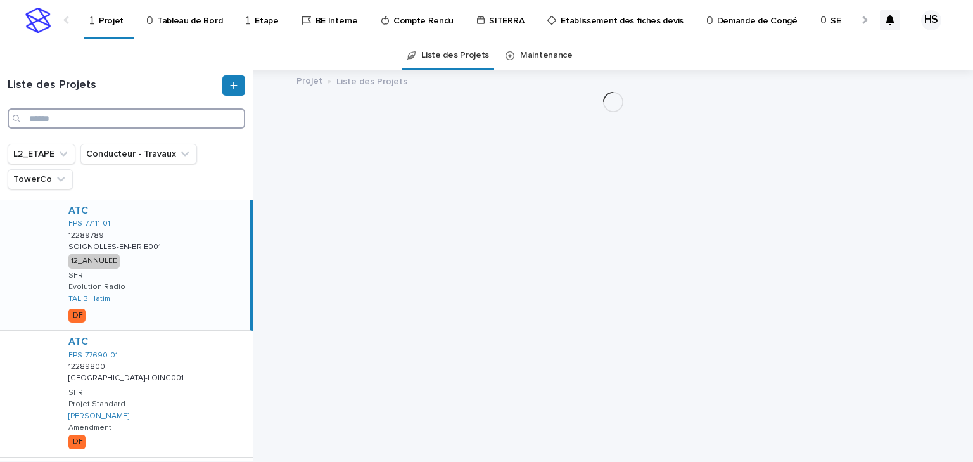
click at [90, 126] on input "Search" at bounding box center [127, 118] width 238 height 20
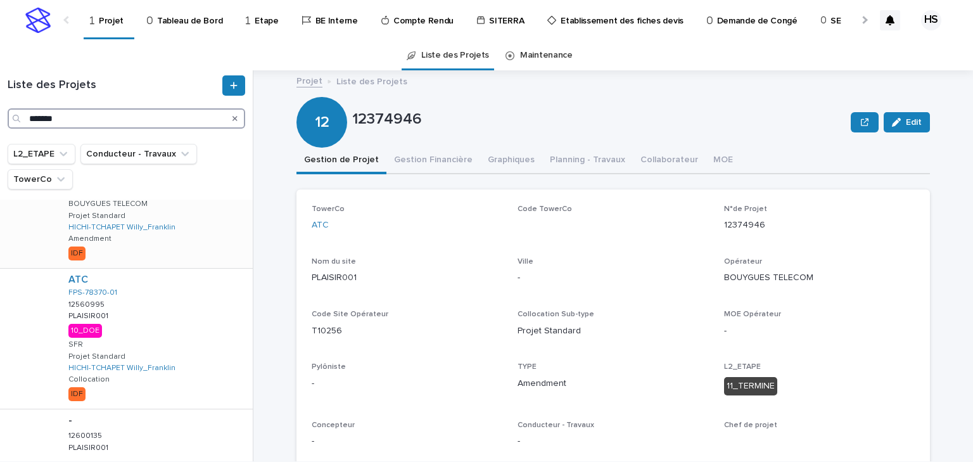
scroll to position [101, 0]
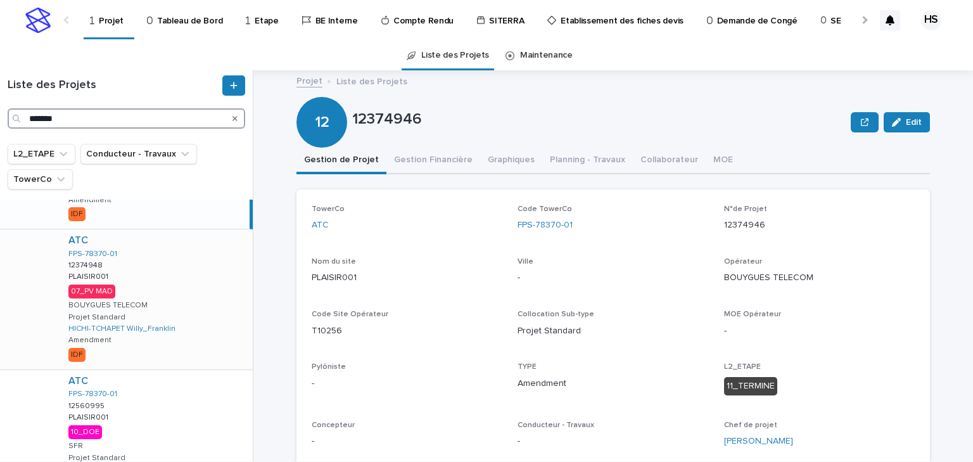
type input "*******"
click at [178, 286] on div "ATC FPS-78370-01 12374948 12374948 PLAISIR001 PLAISIR001 07_PV MAD BOUYGUES TEL…" at bounding box center [155, 299] width 194 height 140
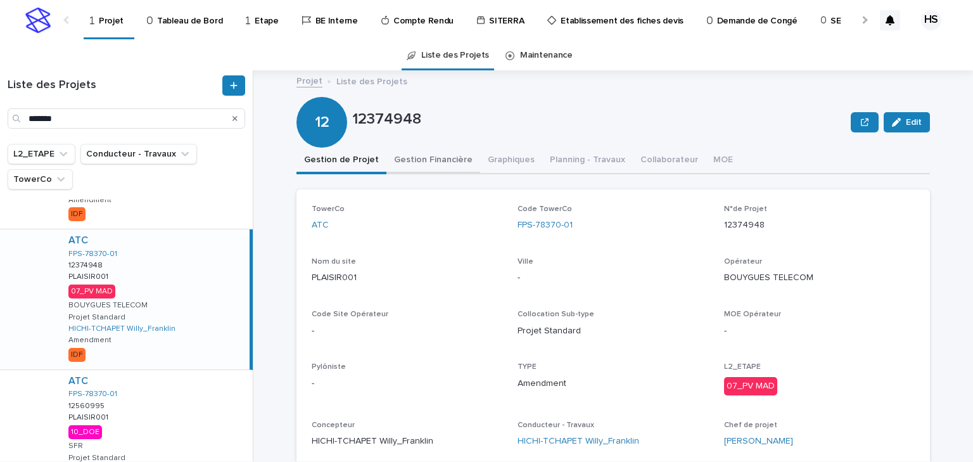
click at [424, 158] on button "Gestion Financière" at bounding box center [433, 161] width 94 height 27
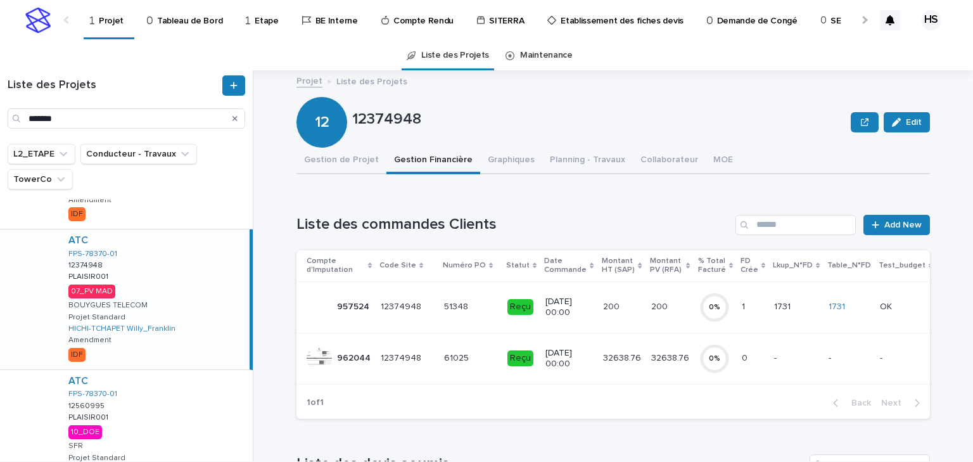
click at [603, 359] on p "32638.76" at bounding box center [623, 356] width 41 height 13
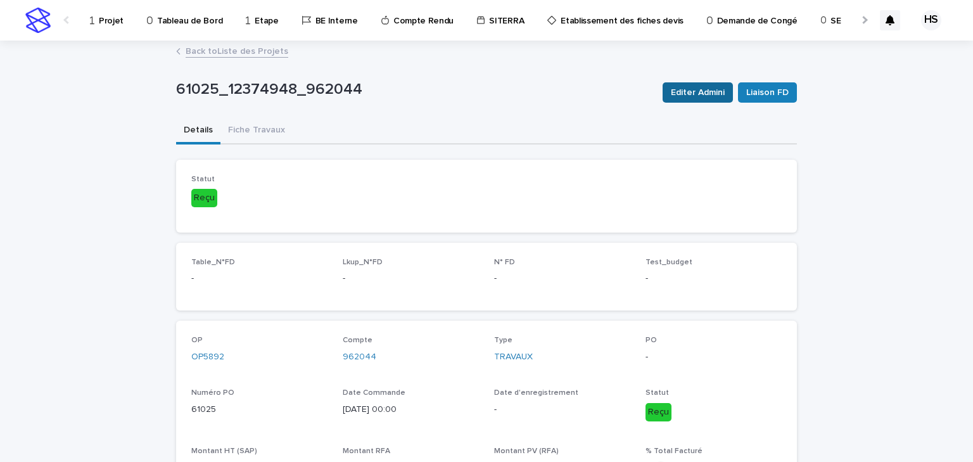
click at [694, 97] on span "Editer Admini" at bounding box center [698, 92] width 54 height 13
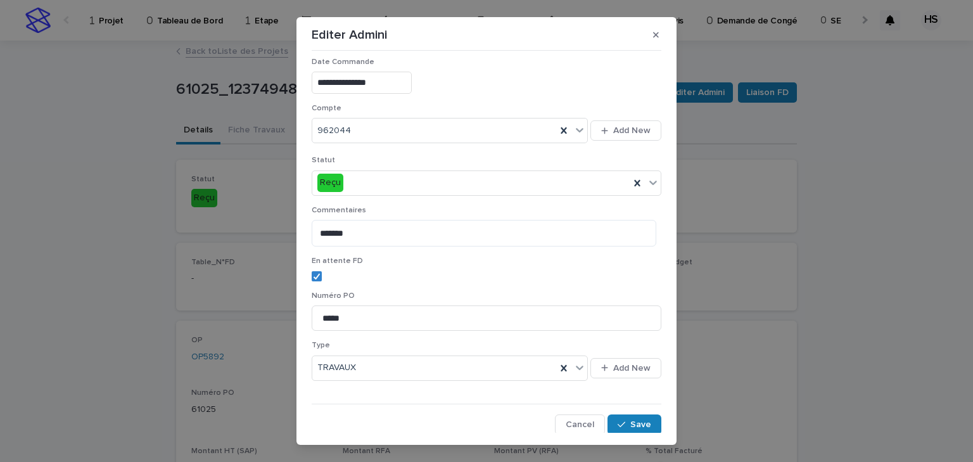
scroll to position [20, 0]
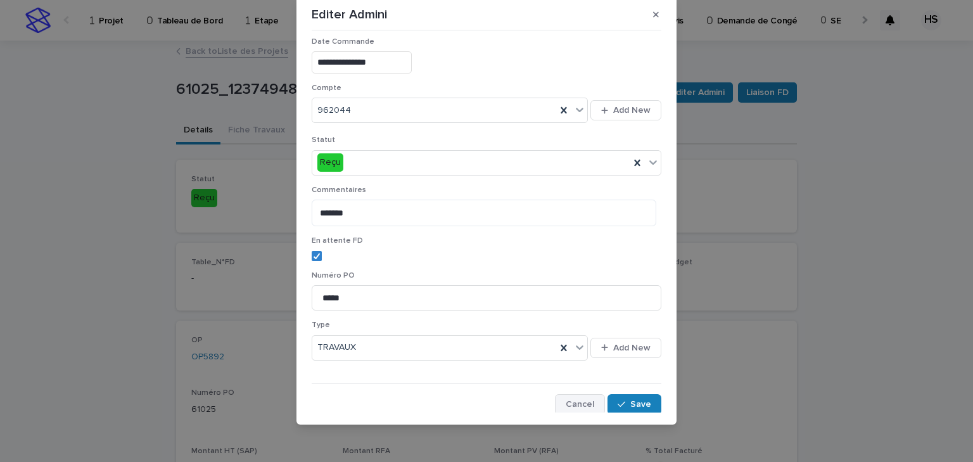
click at [566, 405] on span "Cancel" at bounding box center [580, 404] width 29 height 9
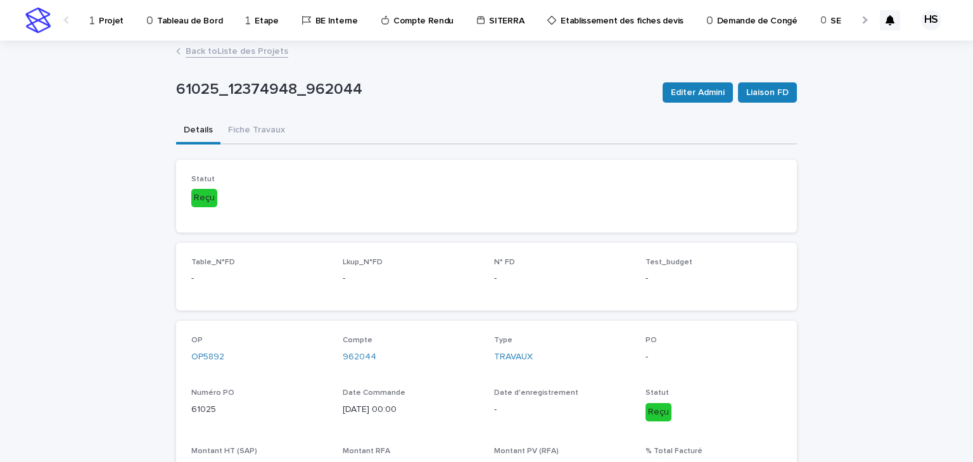
click at [224, 56] on link "Back to Liste des Projets" at bounding box center [237, 50] width 103 height 15
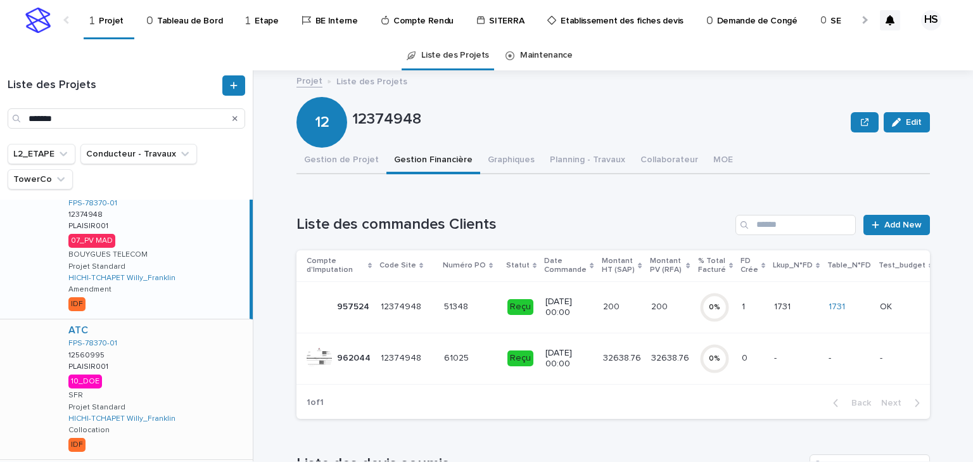
scroll to position [203, 0]
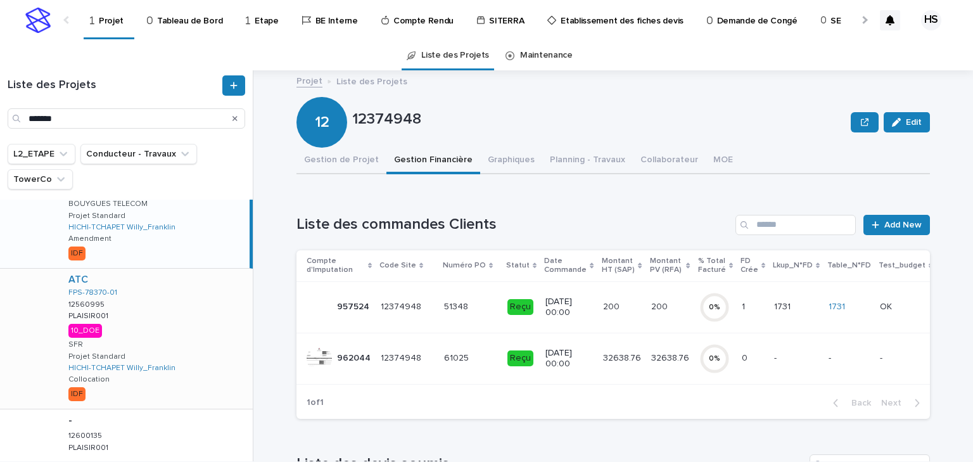
click at [191, 341] on div "ATC FPS-78370-01 12560995 12560995 PLAISIR001 PLAISIR001 10_DOE SFR Projet Stan…" at bounding box center [155, 339] width 194 height 140
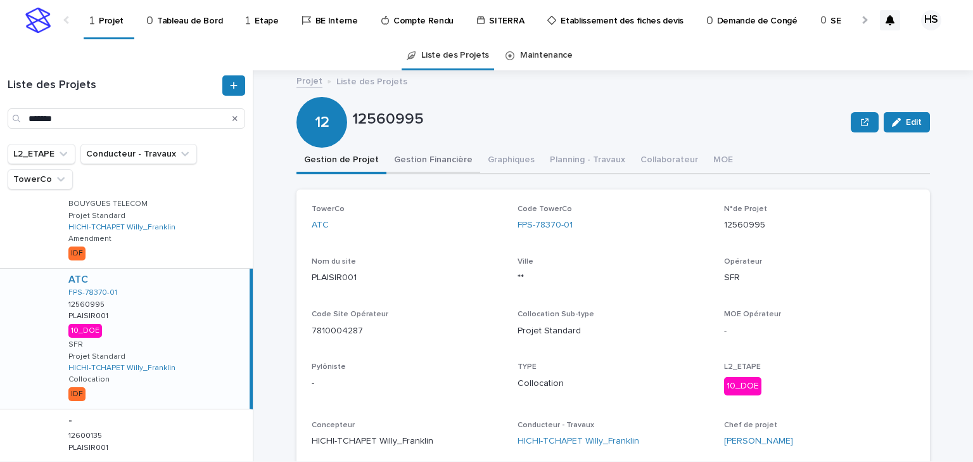
click at [430, 156] on button "Gestion Financière" at bounding box center [433, 161] width 94 height 27
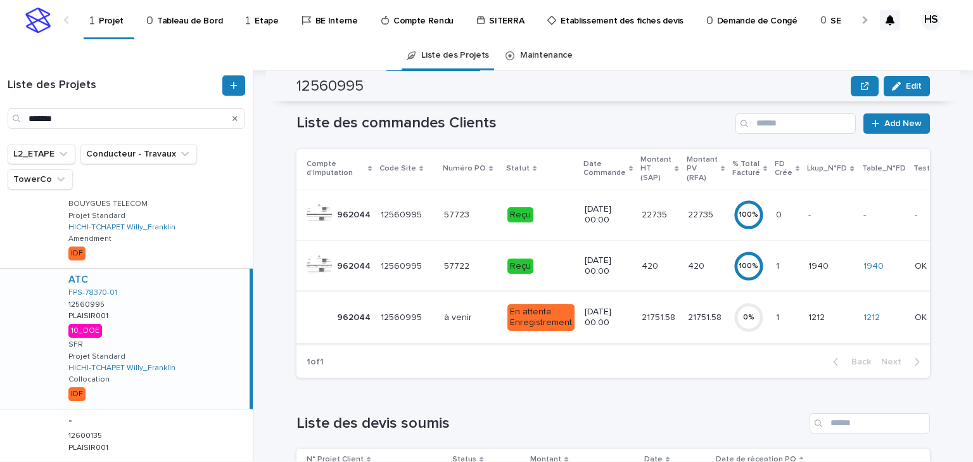
scroll to position [51, 0]
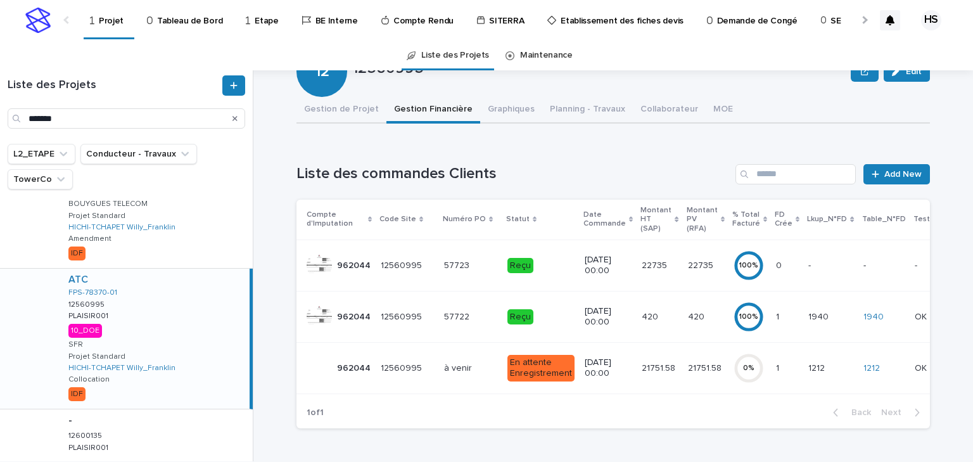
click at [646, 265] on p "22735" at bounding box center [656, 264] width 28 height 13
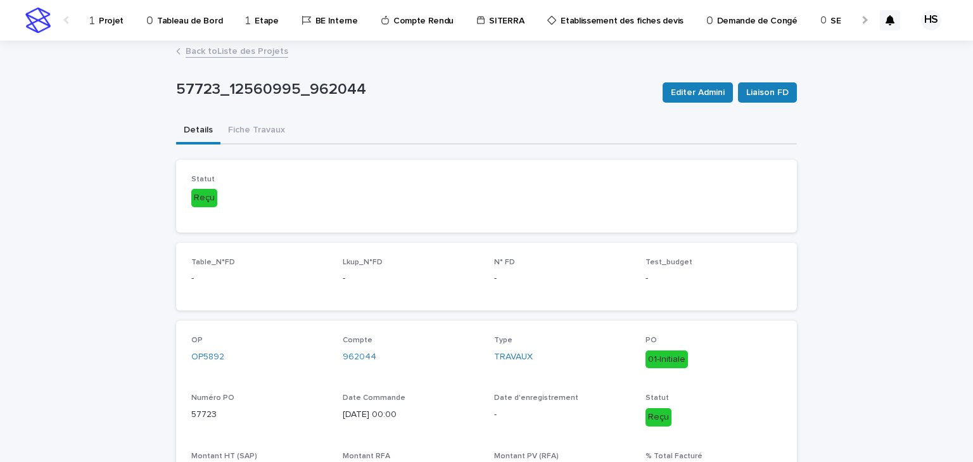
scroll to position [51, 0]
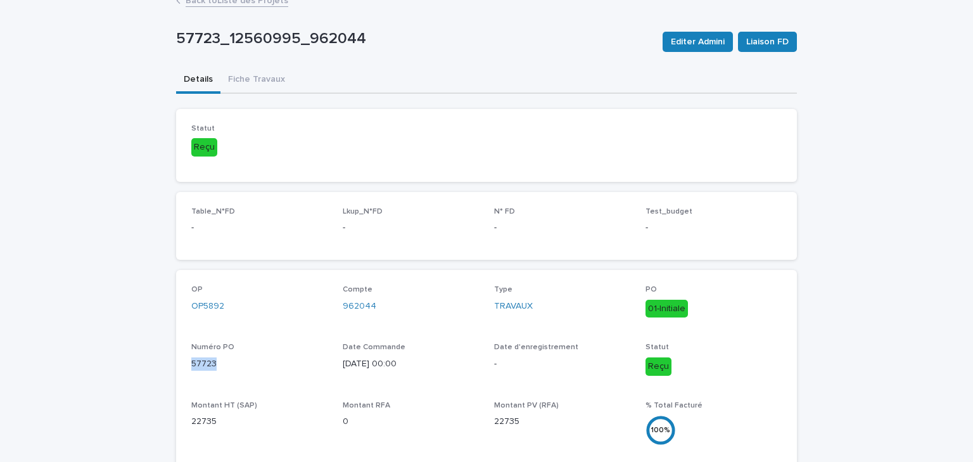
drag, startPoint x: 219, startPoint y: 360, endPoint x: 210, endPoint y: 367, distance: 11.3
copy p "57723"
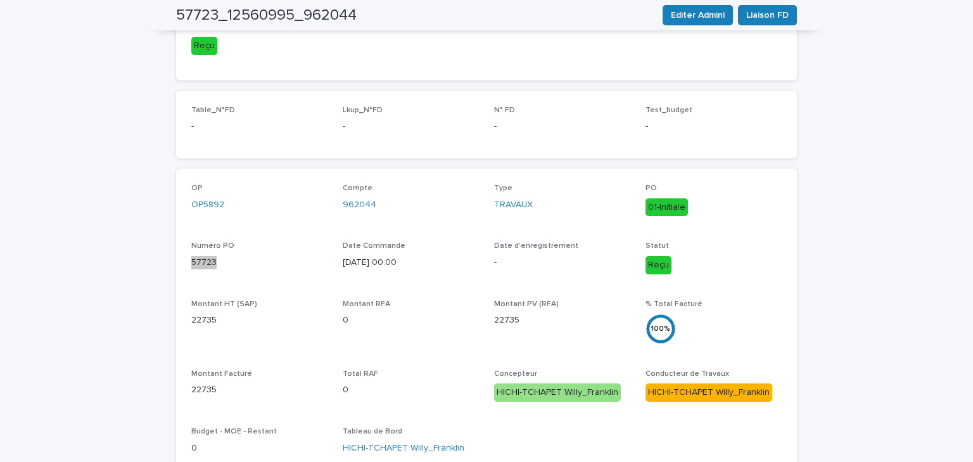
scroll to position [0, 0]
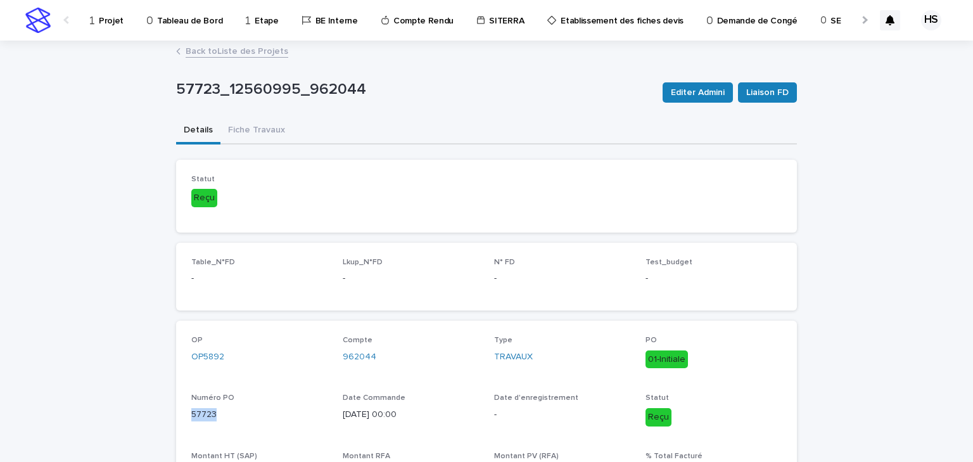
click at [218, 49] on link "Back to Liste des Projets" at bounding box center [237, 50] width 103 height 15
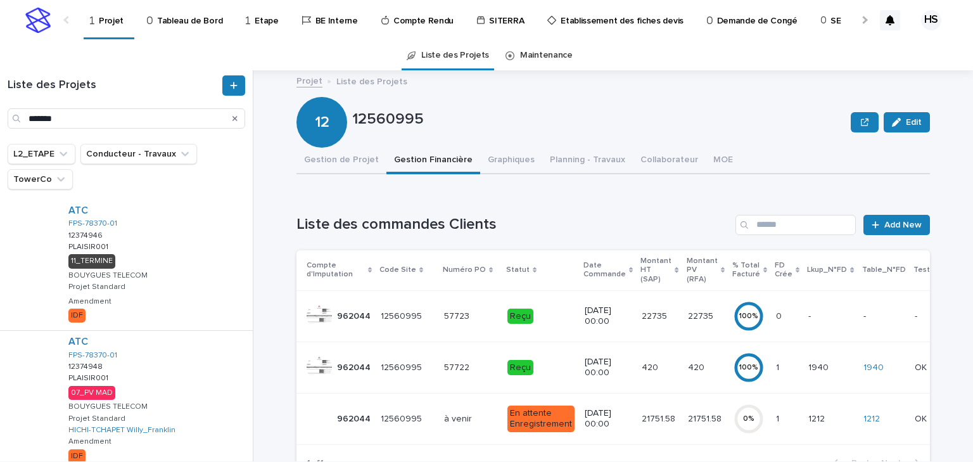
scroll to position [51, 0]
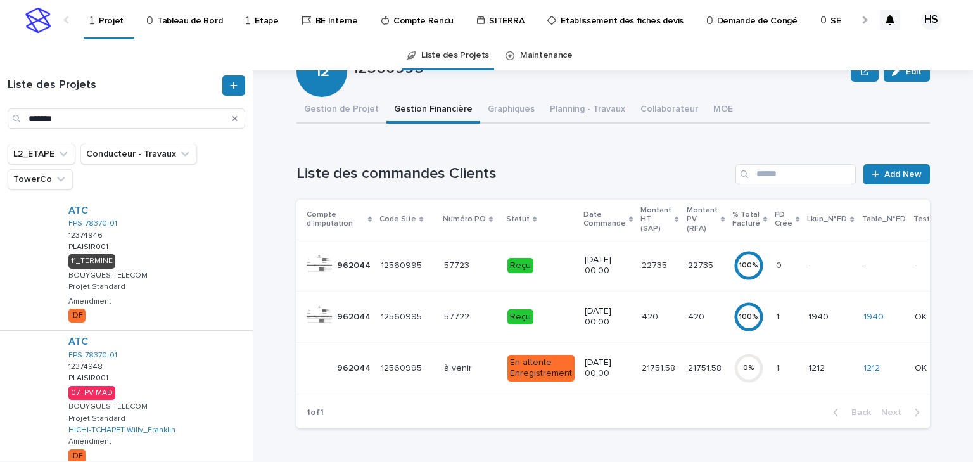
click at [647, 371] on p "21751.58" at bounding box center [660, 366] width 36 height 13
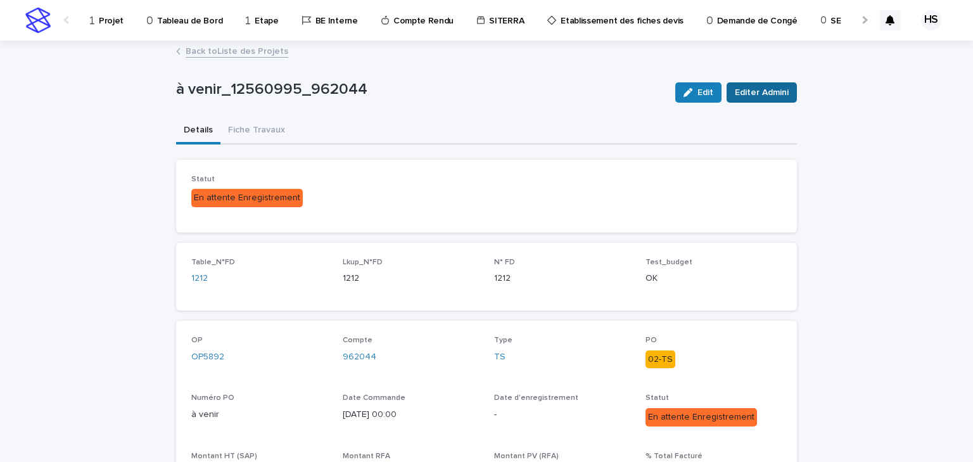
click at [758, 93] on span "Editer Admini" at bounding box center [762, 92] width 54 height 13
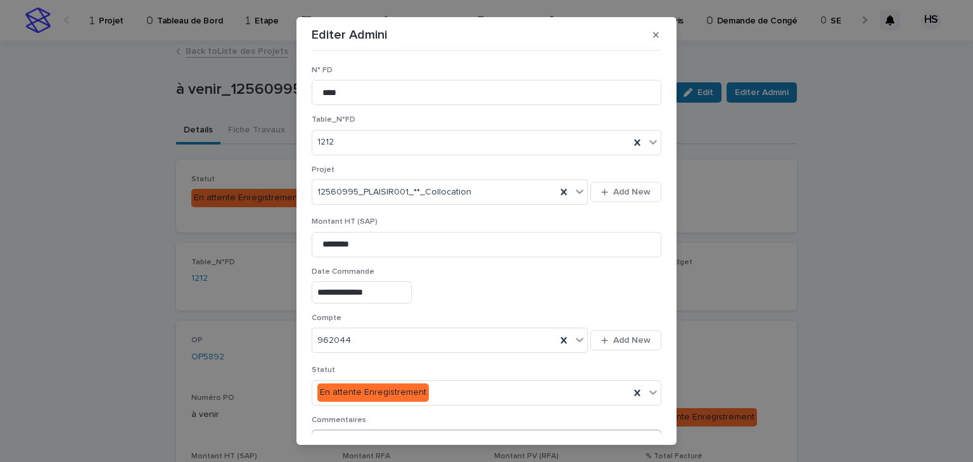
scroll to position [152, 0]
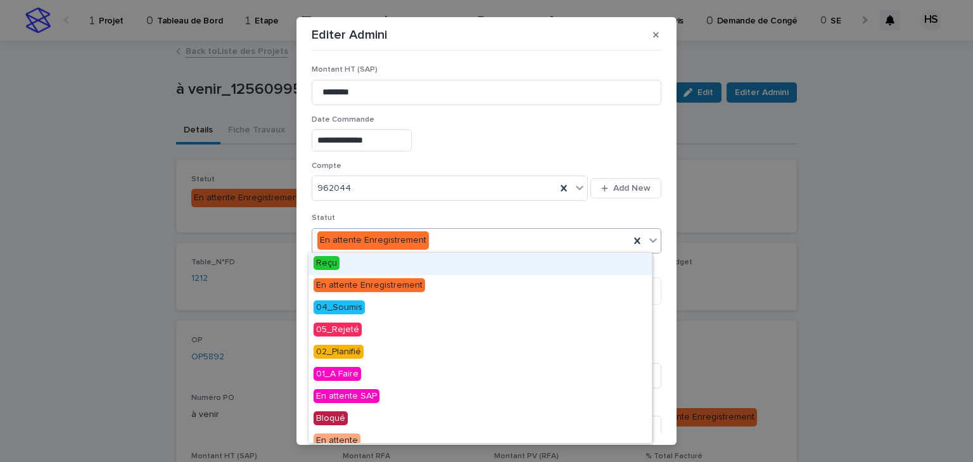
click at [431, 233] on div "En attente Enregistrement" at bounding box center [470, 240] width 317 height 21
drag, startPoint x: 348, startPoint y: 267, endPoint x: 447, endPoint y: 284, distance: 100.4
click at [348, 267] on div "Reçu" at bounding box center [480, 264] width 343 height 22
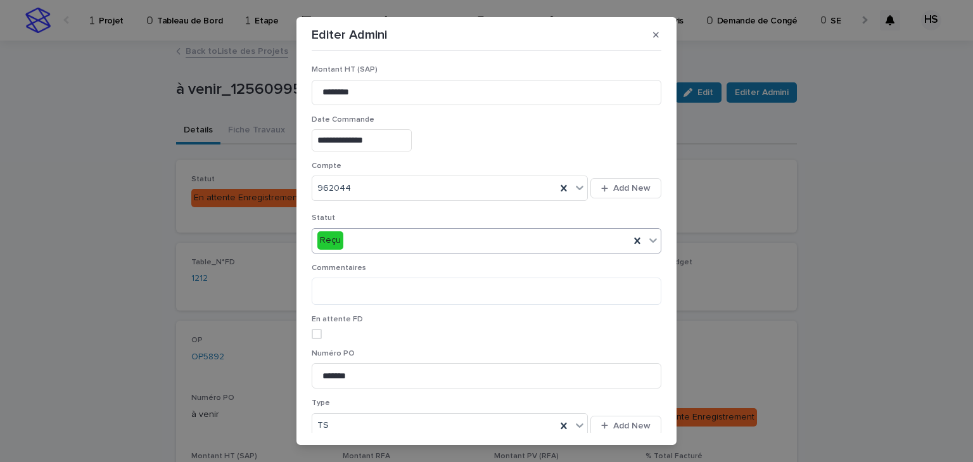
scroll to position [210, 0]
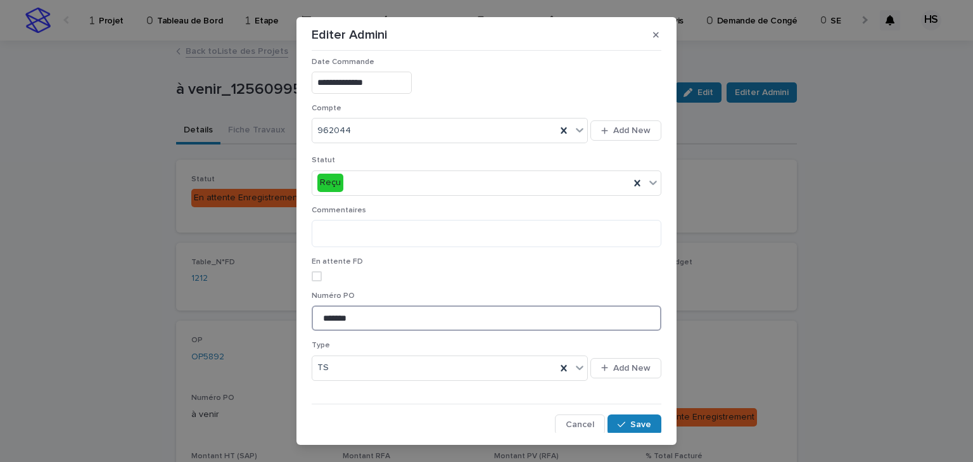
drag, startPoint x: 329, startPoint y: 313, endPoint x: 281, endPoint y: 313, distance: 48.1
click at [281, 313] on div "**********" at bounding box center [486, 231] width 973 height 462
paste input
paste input "*"
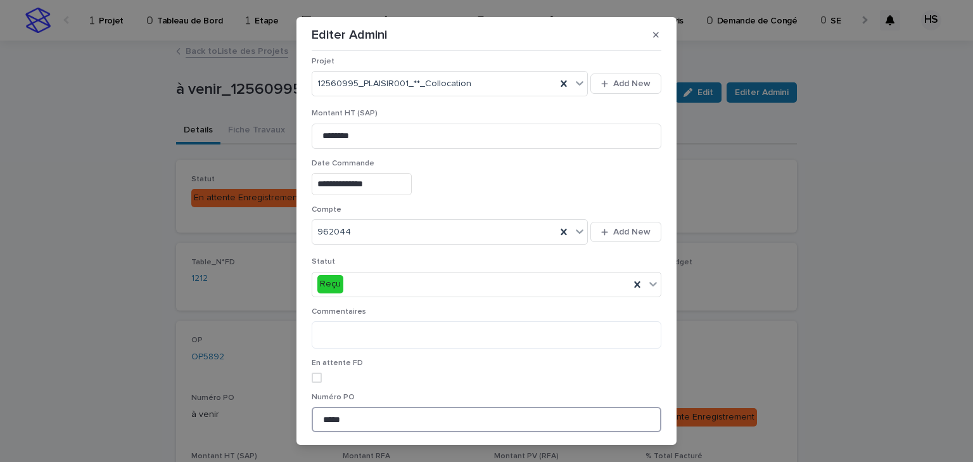
scroll to position [0, 0]
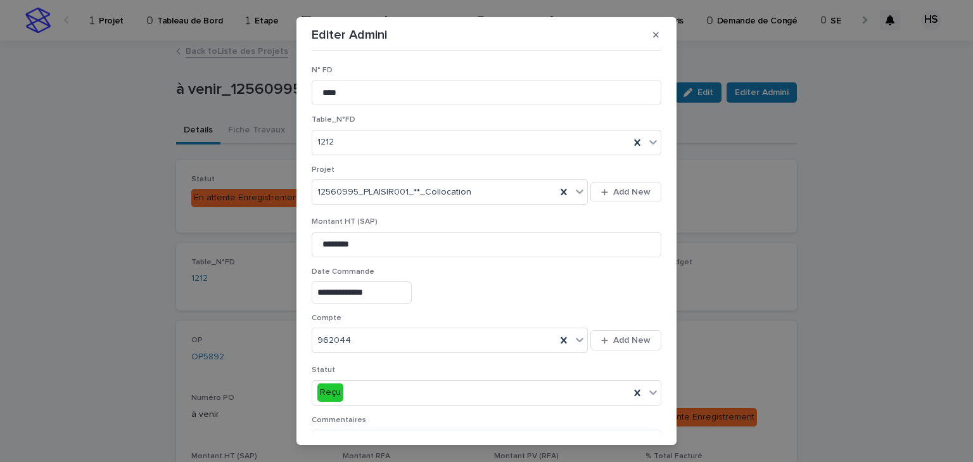
type input "*****"
click at [386, 289] on input "**********" at bounding box center [362, 292] width 100 height 22
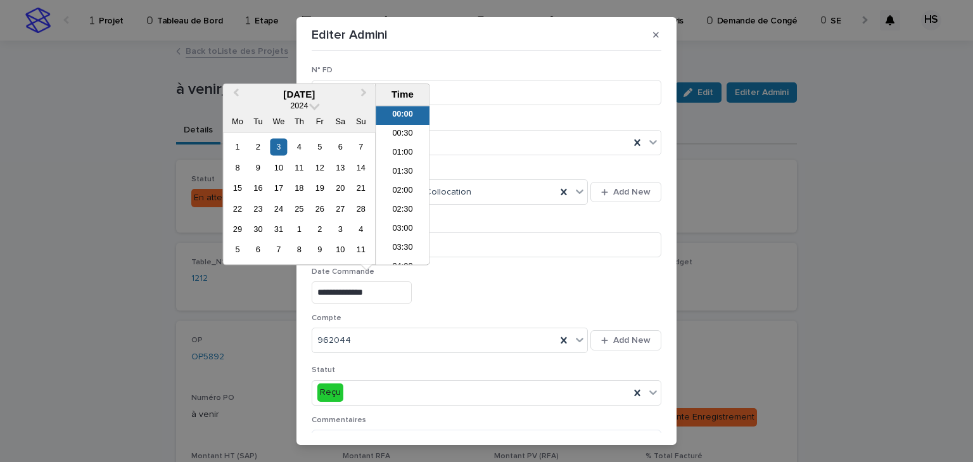
click at [323, 291] on input "**********" at bounding box center [362, 292] width 100 height 22
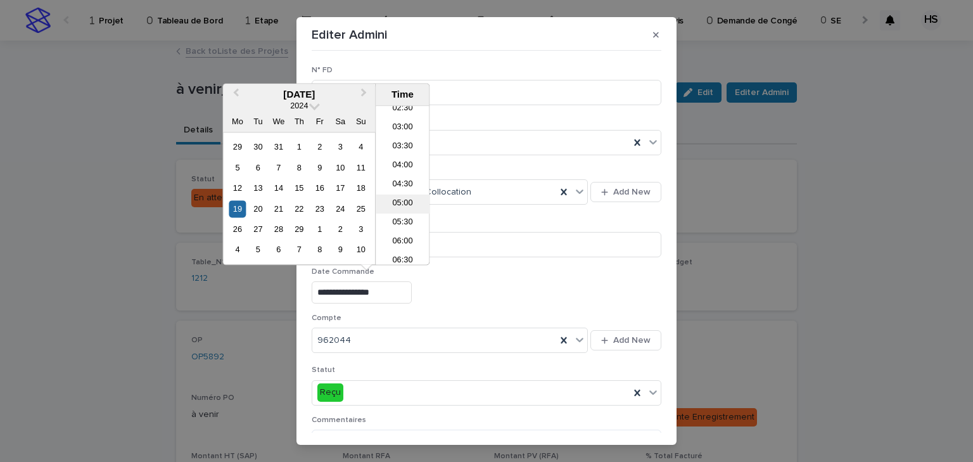
scroll to position [152, 0]
click at [398, 247] on li "07:30" at bounding box center [403, 248] width 54 height 19
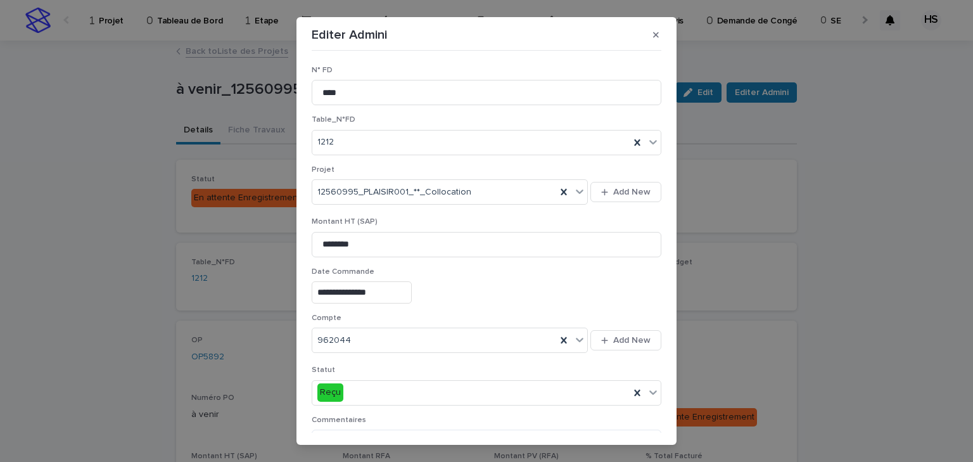
type input "**********"
click at [518, 289] on div "**********" at bounding box center [487, 292] width 350 height 22
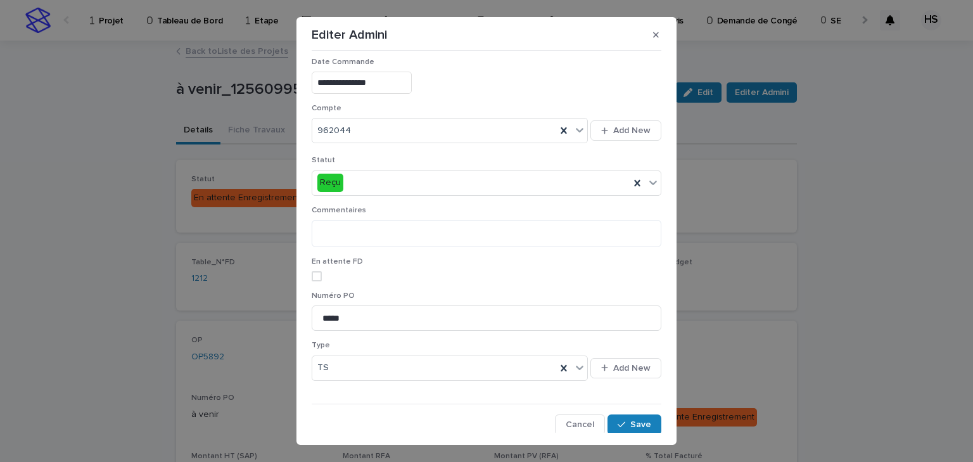
scroll to position [58, 0]
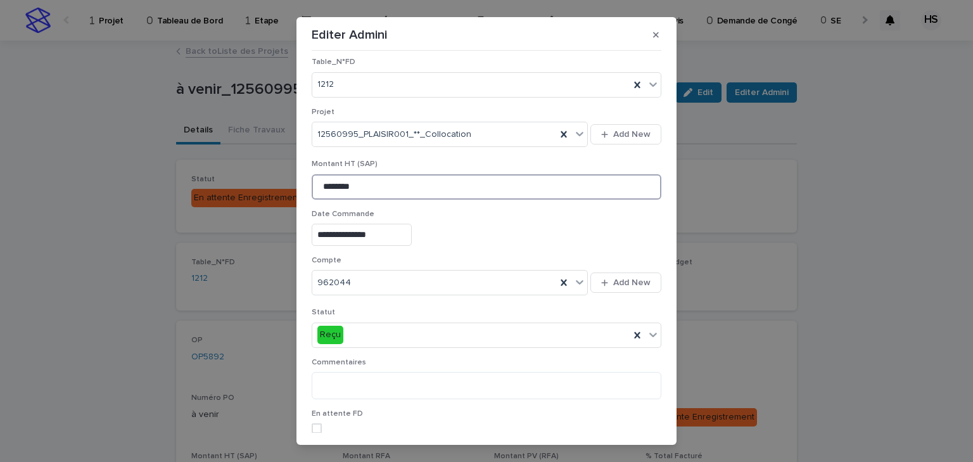
drag, startPoint x: 352, startPoint y: 189, endPoint x: 263, endPoint y: 184, distance: 89.4
click at [263, 184] on div "**********" at bounding box center [486, 231] width 973 height 462
click at [340, 191] on input "**" at bounding box center [487, 186] width 350 height 25
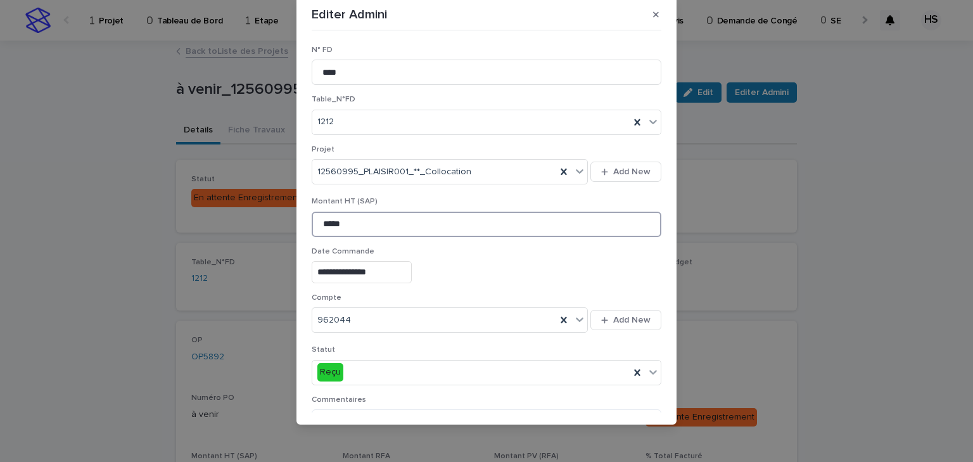
scroll to position [210, 0]
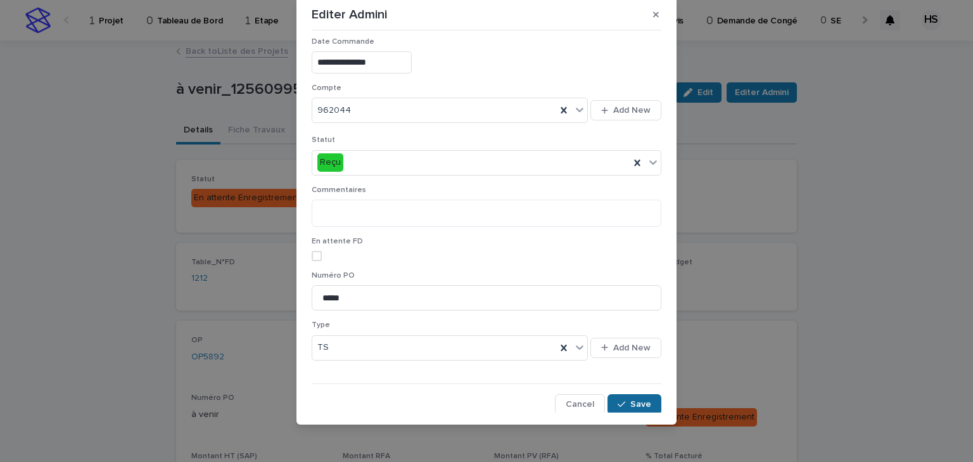
type input "*****"
click at [633, 405] on span "Save" at bounding box center [640, 404] width 21 height 9
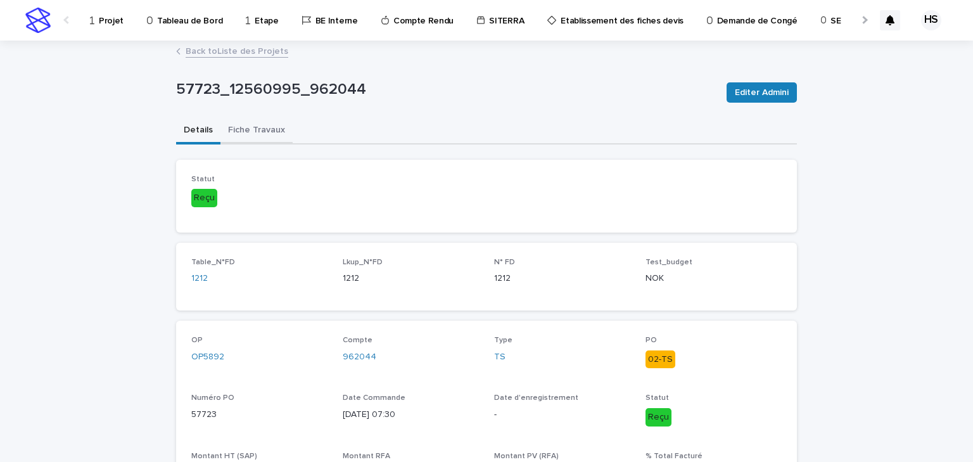
click at [248, 130] on button "Fiche Travaux" at bounding box center [256, 131] width 72 height 27
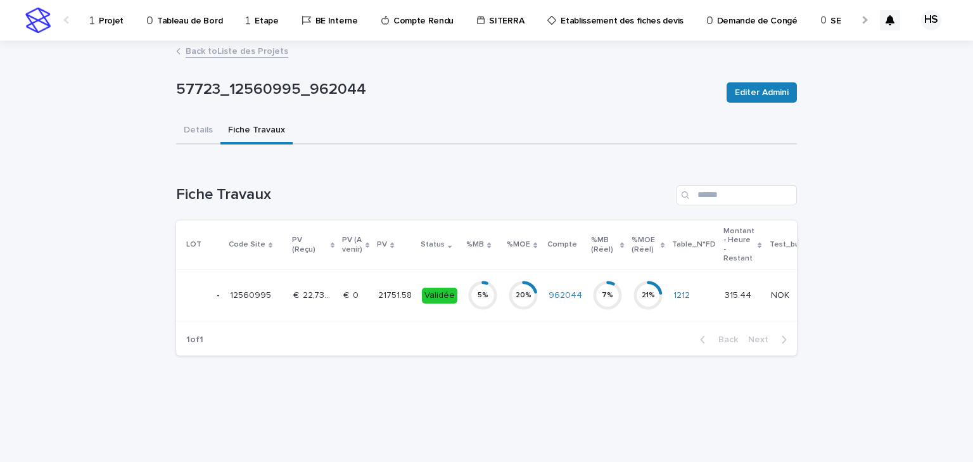
click at [383, 295] on p "21751.58" at bounding box center [396, 294] width 36 height 13
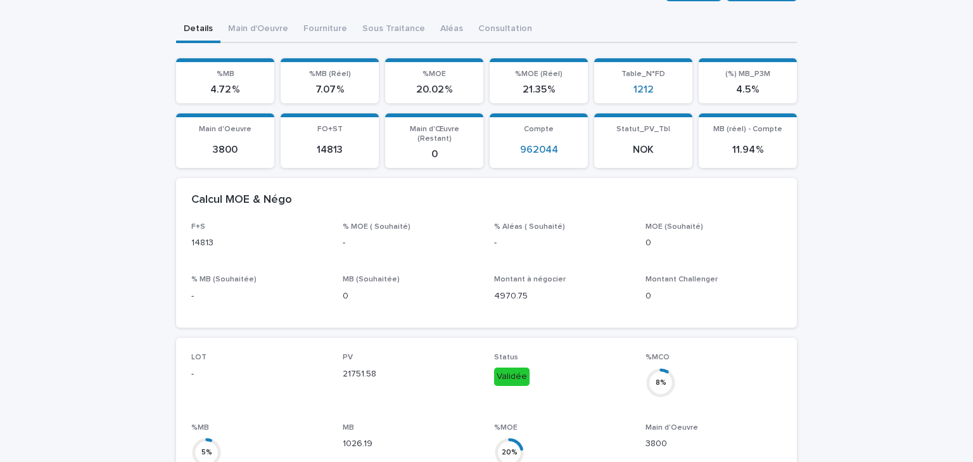
scroll to position [203, 0]
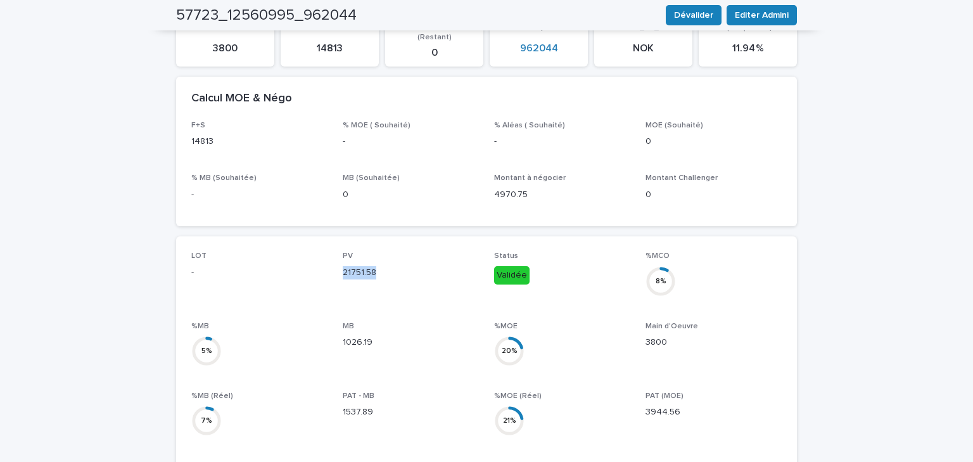
drag, startPoint x: 373, startPoint y: 265, endPoint x: 337, endPoint y: 270, distance: 36.6
click at [337, 270] on div "LOT - PV 21751.58 Status Validée %MCO 8 % %MB 5 % MB 1026.19 %MOE 20 % Main d'O…" at bounding box center [486, 427] width 590 height 353
click at [327, 289] on div "LOT - PV 21751.58 Status Validée %MCO 8 % %MB 5 % MB 1026.19 %MOE 20 % Main d'O…" at bounding box center [486, 427] width 590 height 353
click at [760, 18] on span "Editer Admini" at bounding box center [762, 15] width 54 height 13
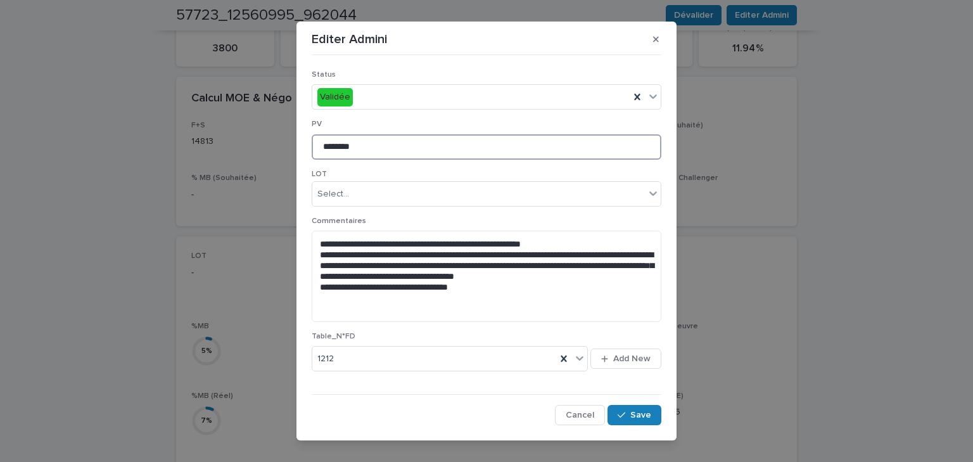
drag, startPoint x: 374, startPoint y: 148, endPoint x: 269, endPoint y: 154, distance: 106.0
click at [269, 154] on div "**********" at bounding box center [486, 231] width 973 height 462
type input "*****"
click at [630, 416] on span "Save" at bounding box center [640, 414] width 21 height 9
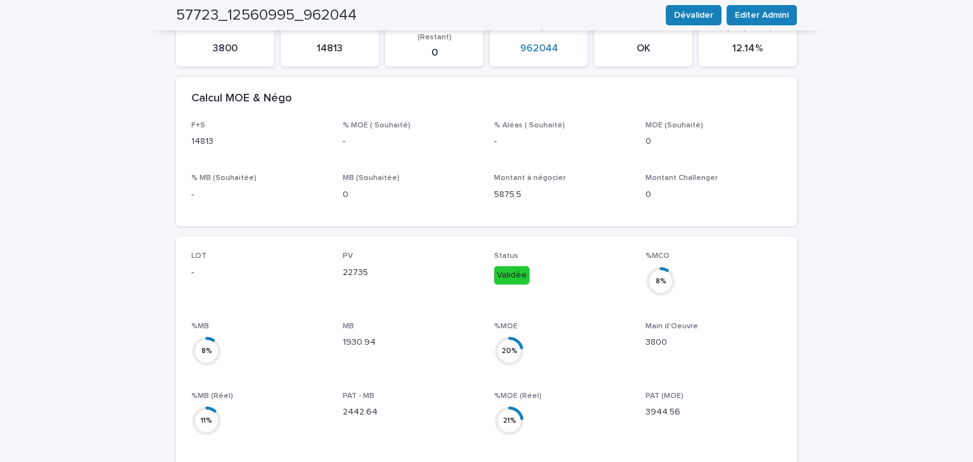
scroll to position [0, 0]
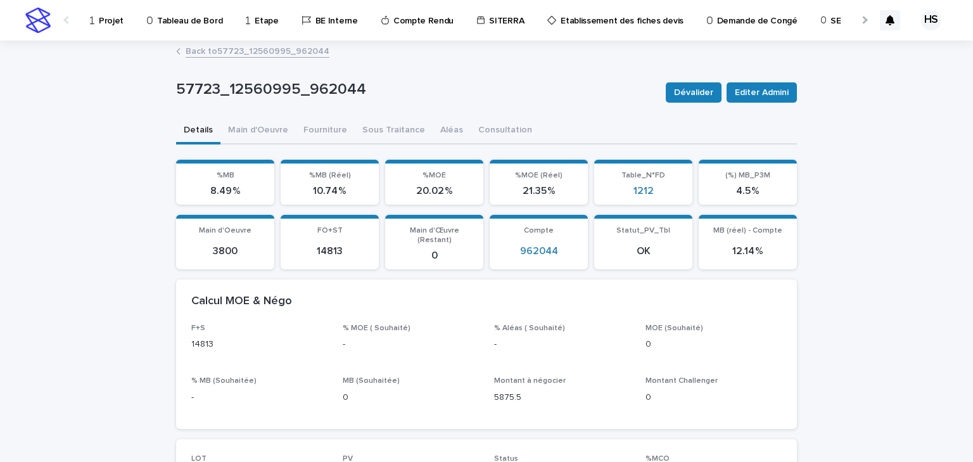
click at [247, 56] on link "Back to 57723_12560995_962044" at bounding box center [258, 50] width 144 height 15
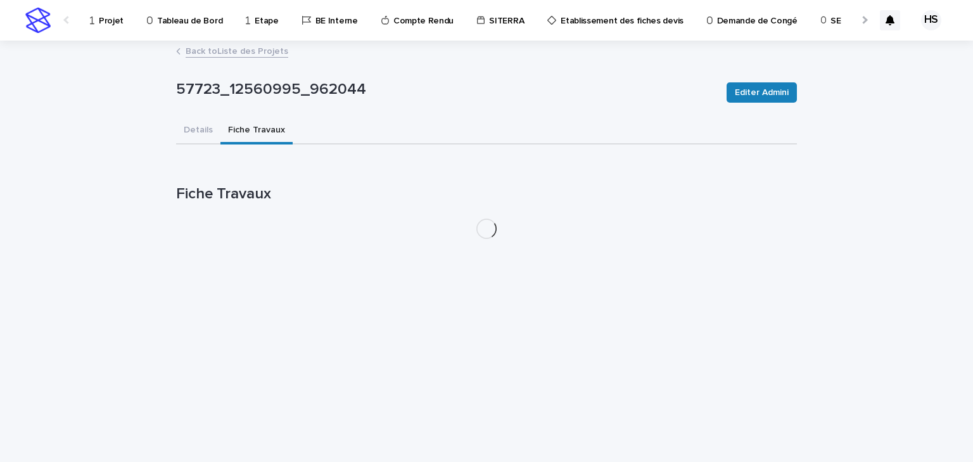
click at [208, 129] on button "Details" at bounding box center [198, 131] width 44 height 27
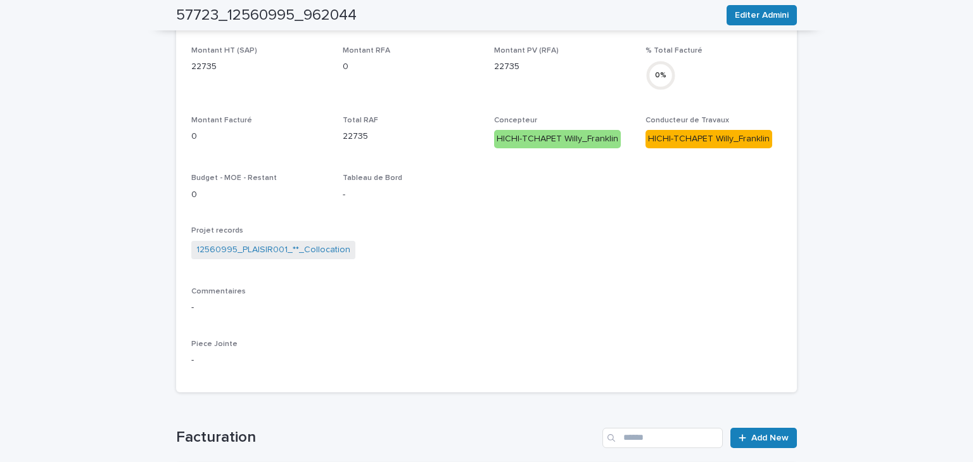
scroll to position [469, 0]
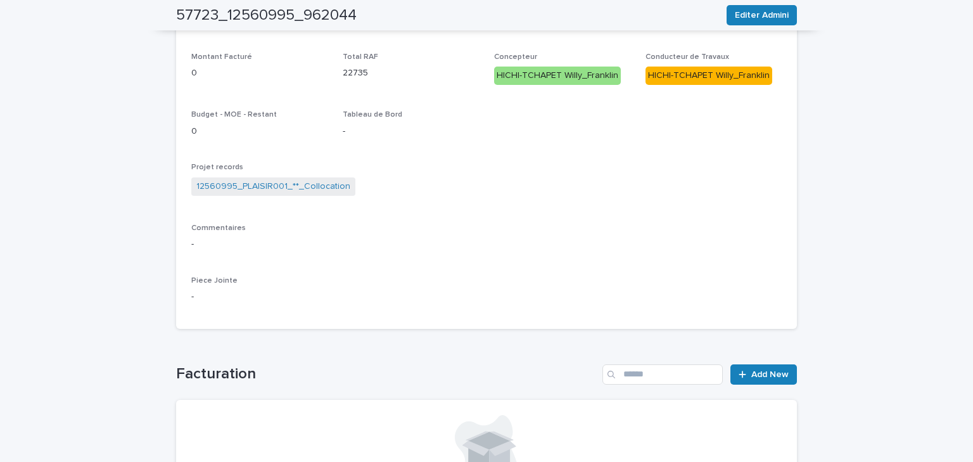
click at [295, 251] on div "Commentaires -" at bounding box center [486, 242] width 590 height 37
click at [314, 188] on link "12560995_PLAISIR001_**_Collocation" at bounding box center [273, 186] width 154 height 13
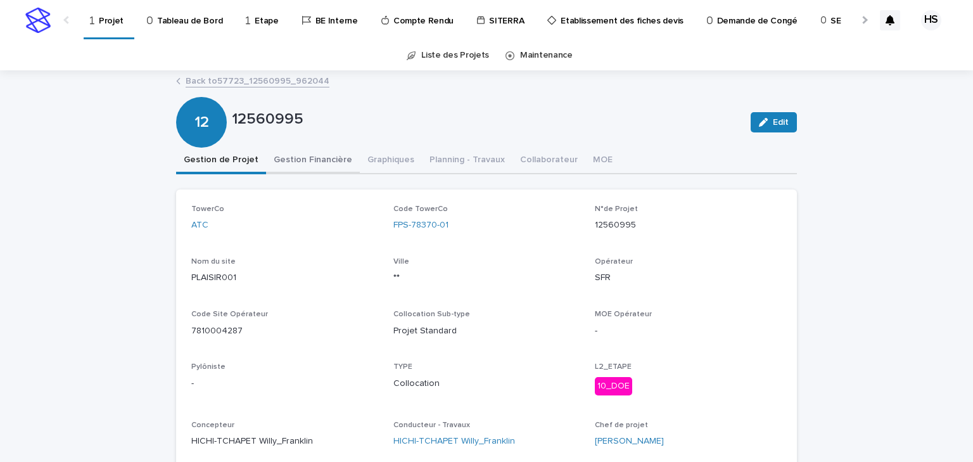
click at [312, 163] on button "Gestion Financière" at bounding box center [313, 161] width 94 height 27
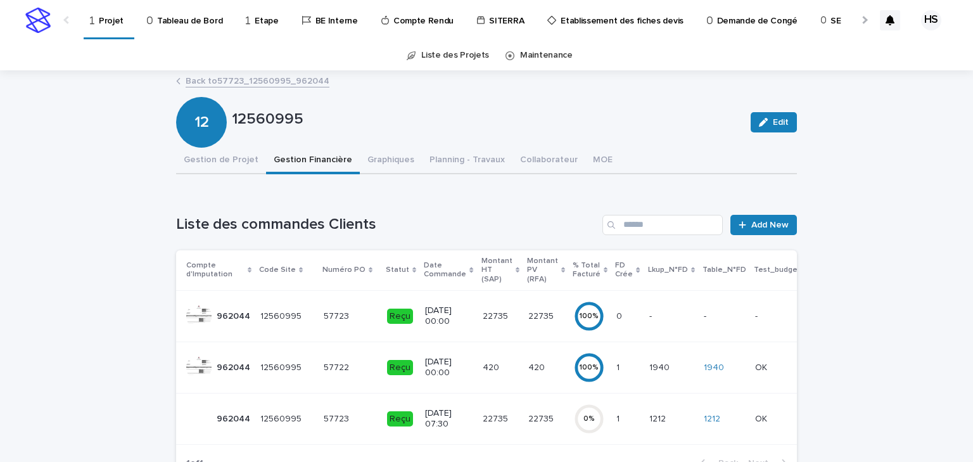
click at [528, 311] on p "22735" at bounding box center [542, 315] width 28 height 13
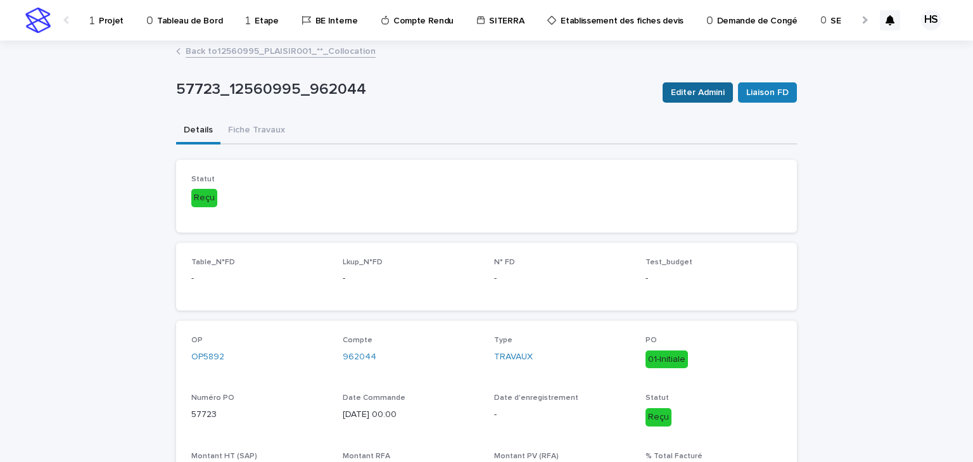
click at [703, 94] on span "Editer Admini" at bounding box center [698, 92] width 54 height 13
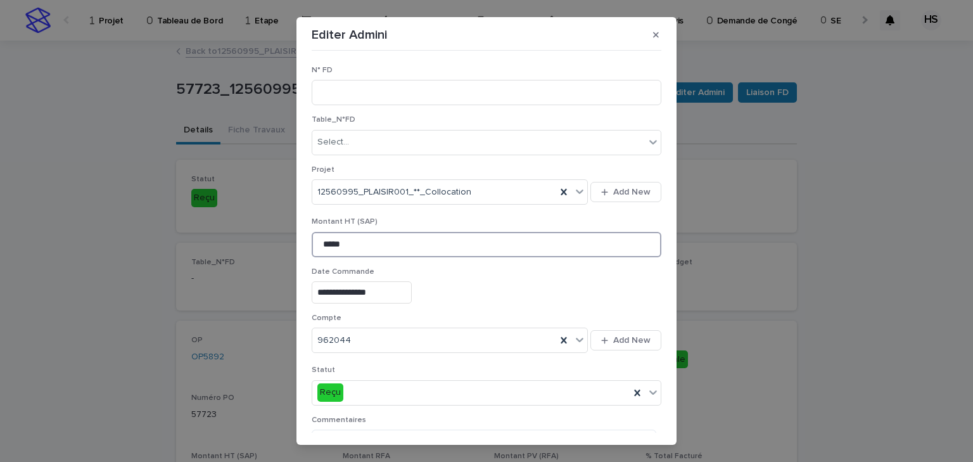
drag, startPoint x: 372, startPoint y: 241, endPoint x: 189, endPoint y: 243, distance: 183.7
click at [189, 243] on div "**********" at bounding box center [486, 231] width 973 height 462
type input "********"
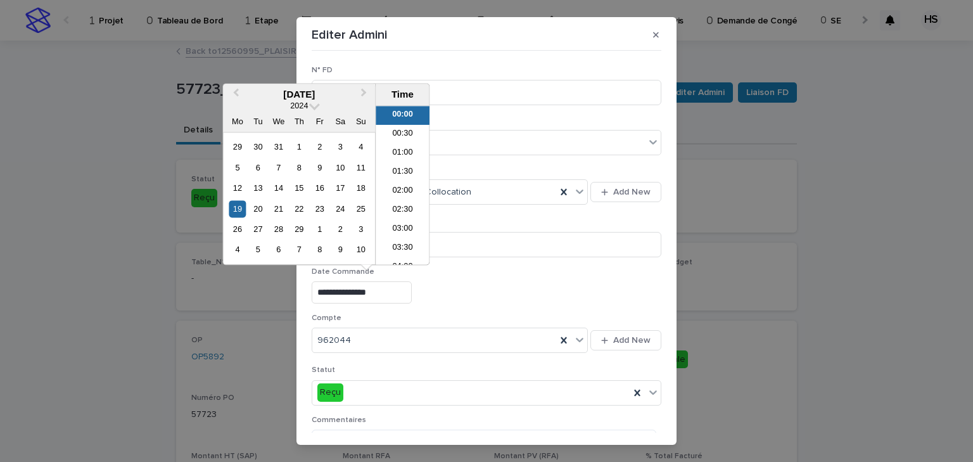
drag, startPoint x: 388, startPoint y: 295, endPoint x: 409, endPoint y: 289, distance: 21.1
click at [312, 282] on input "**********" at bounding box center [362, 292] width 100 height 22
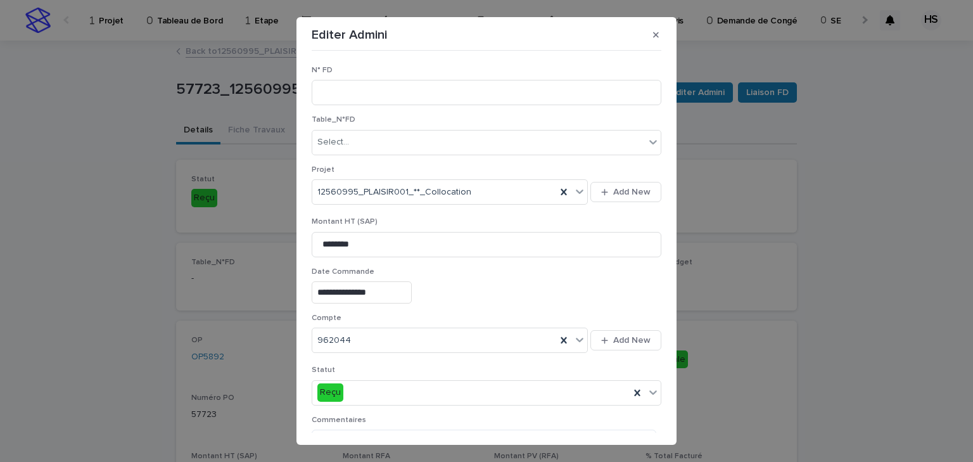
click at [488, 290] on div "**********" at bounding box center [487, 292] width 350 height 22
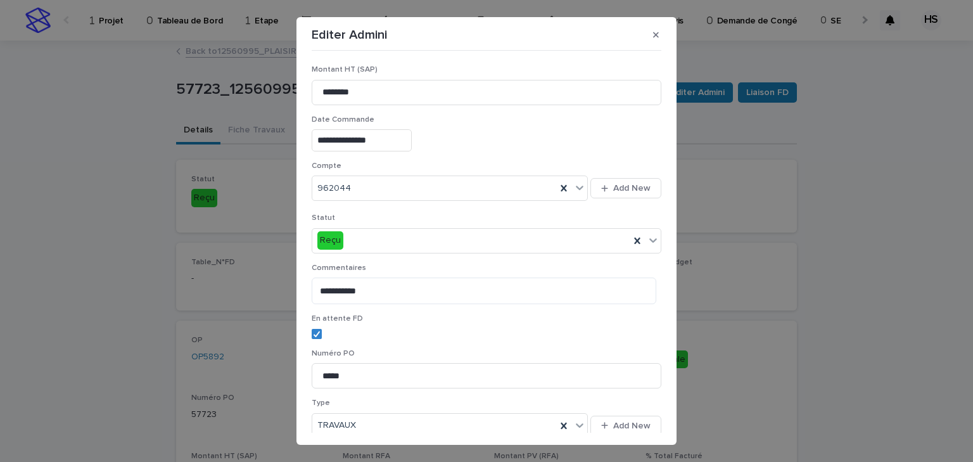
scroll to position [210, 0]
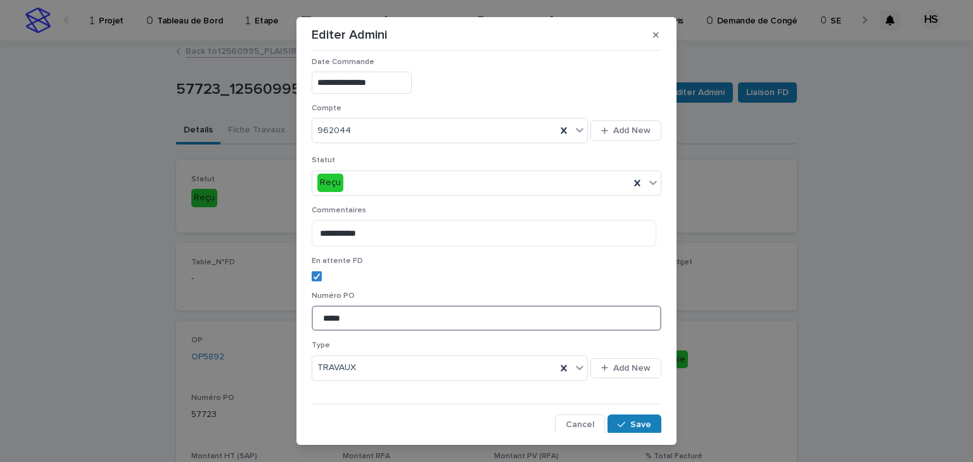
drag, startPoint x: 356, startPoint y: 319, endPoint x: 193, endPoint y: 314, distance: 162.9
click at [193, 314] on div "**********" at bounding box center [486, 231] width 973 height 462
drag, startPoint x: 637, startPoint y: 314, endPoint x: 171, endPoint y: 304, distance: 466.3
click at [171, 304] on div "**********" at bounding box center [486, 231] width 973 height 462
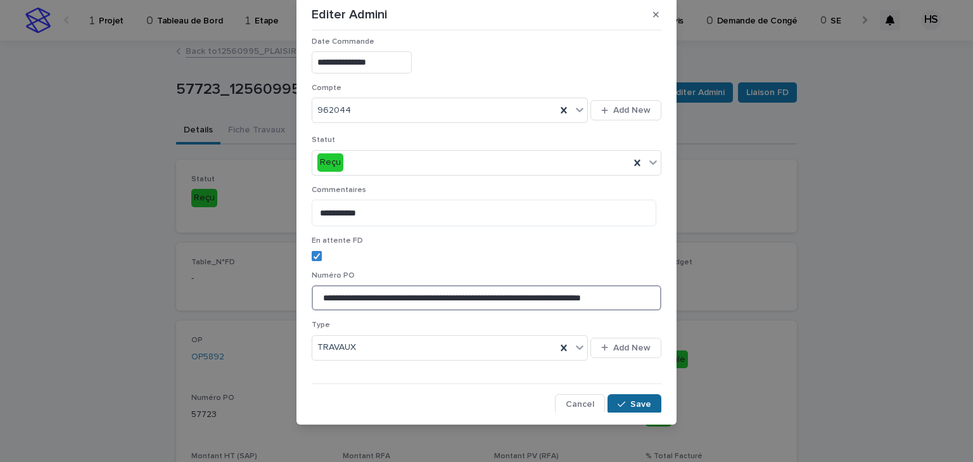
type input "**********"
click at [643, 405] on button "Save" at bounding box center [635, 404] width 54 height 20
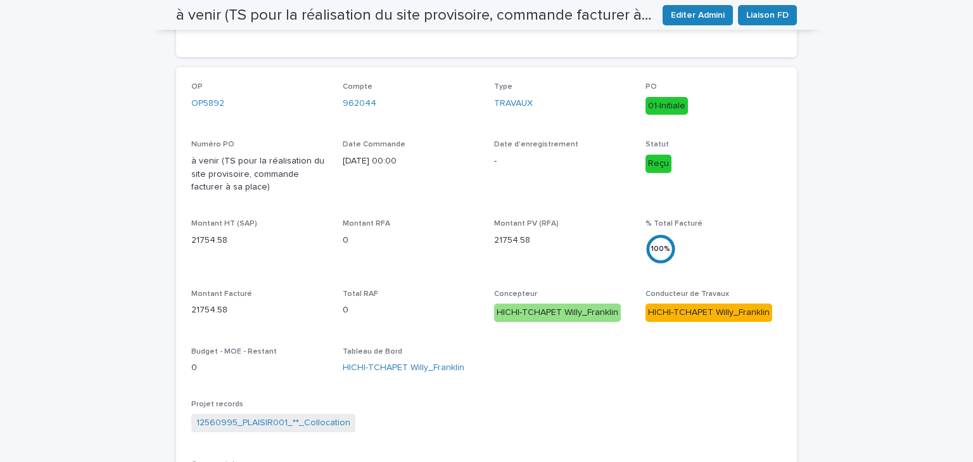
scroll to position [0, 0]
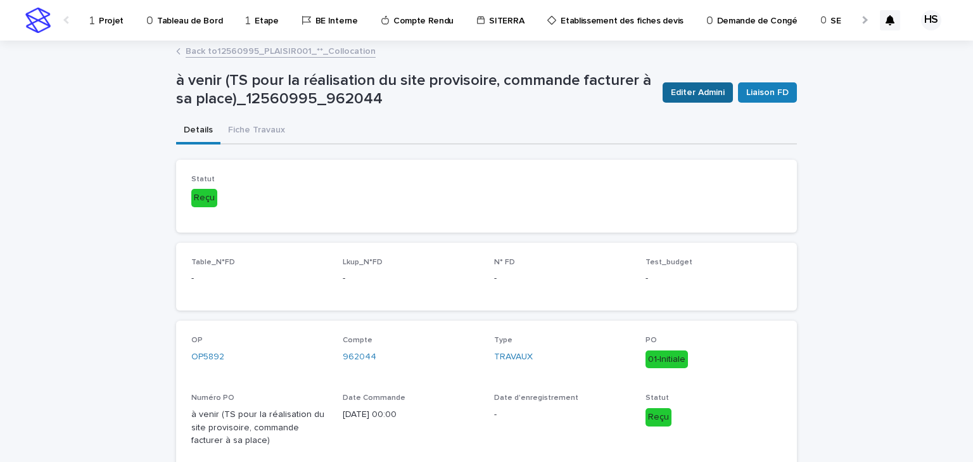
click at [692, 87] on span "Editer Admini" at bounding box center [698, 92] width 54 height 13
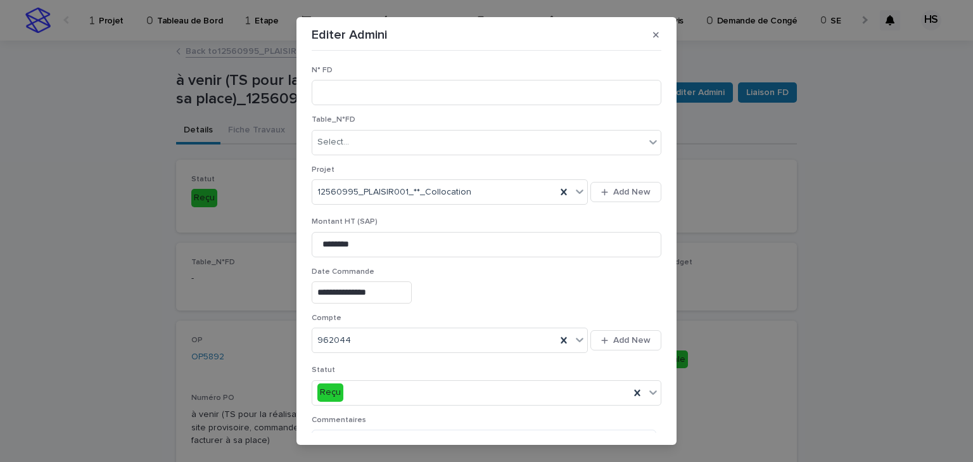
scroll to position [51, 0]
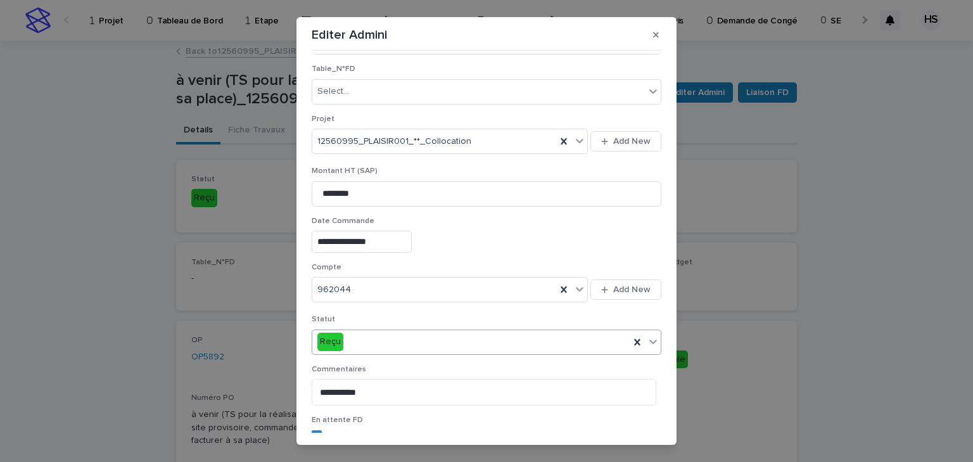
click at [362, 329] on div "Reçu" at bounding box center [487, 341] width 350 height 25
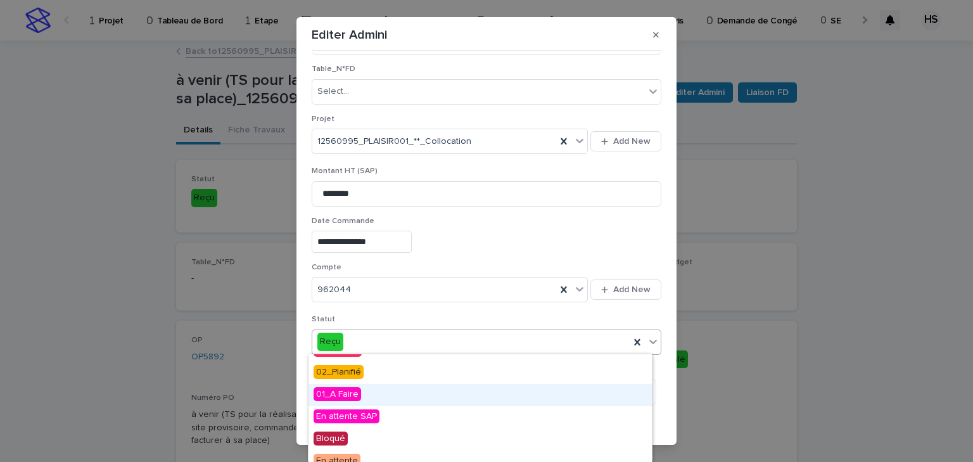
scroll to position [0, 0]
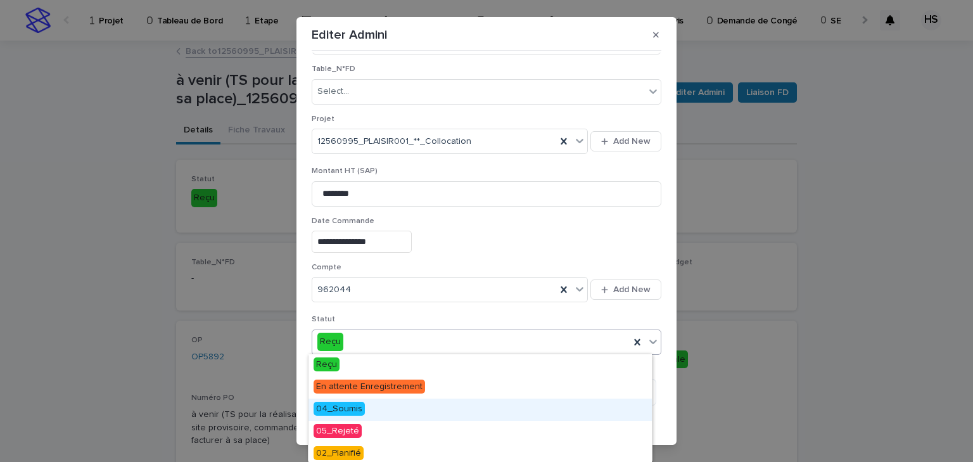
click at [360, 407] on span "04_Soumis" at bounding box center [339, 409] width 51 height 14
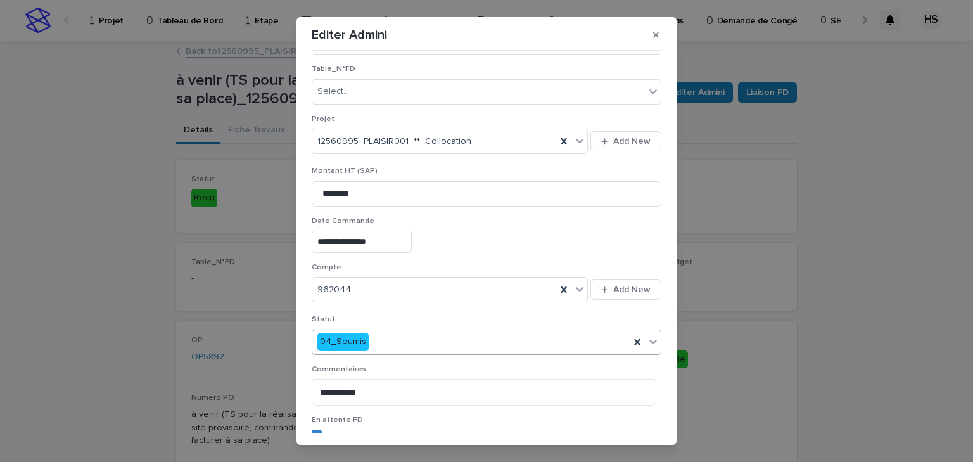
scroll to position [210, 0]
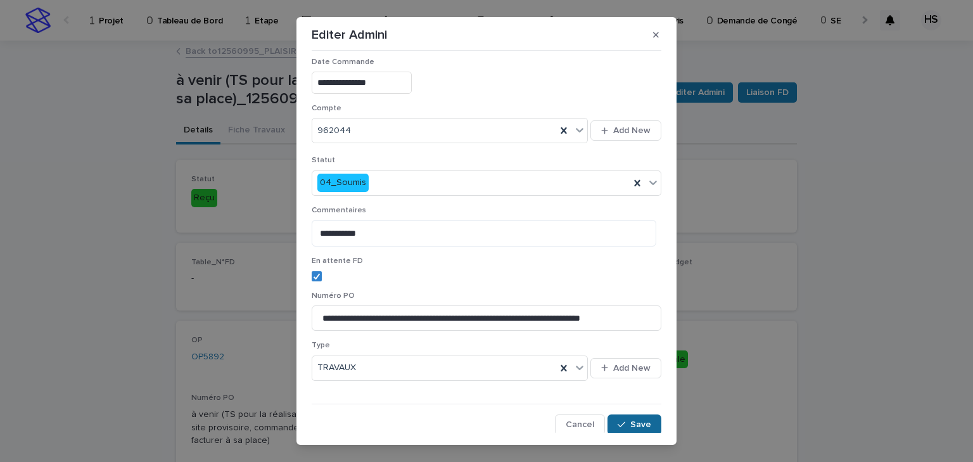
click at [630, 420] on span "Save" at bounding box center [640, 424] width 21 height 9
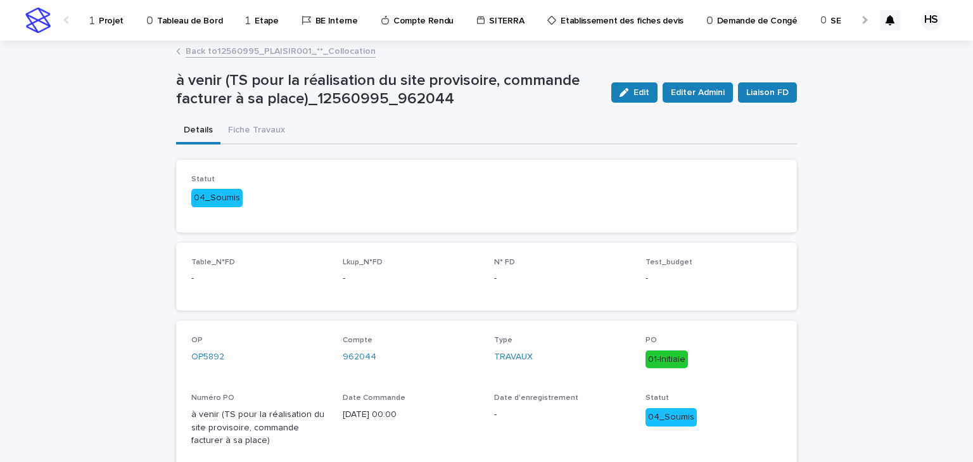
click at [239, 51] on link "Back to 12560995_PLAISIR001_**_Collocation" at bounding box center [281, 50] width 190 height 15
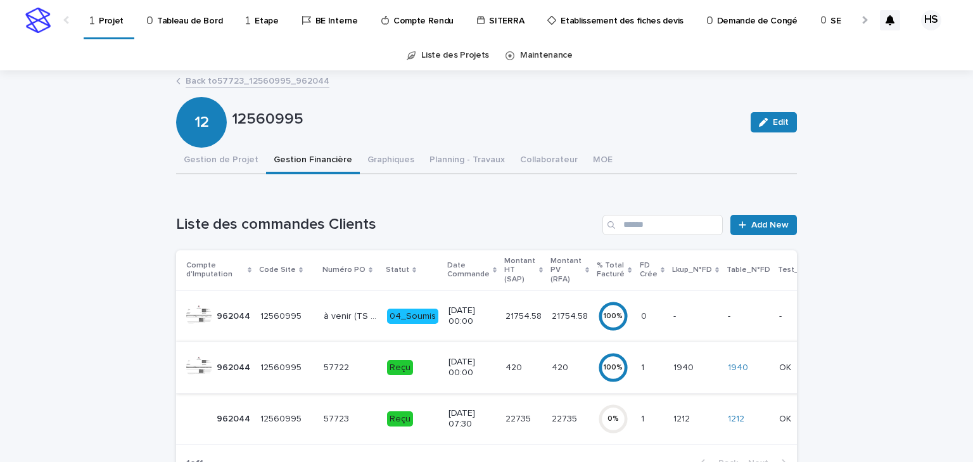
scroll to position [203, 0]
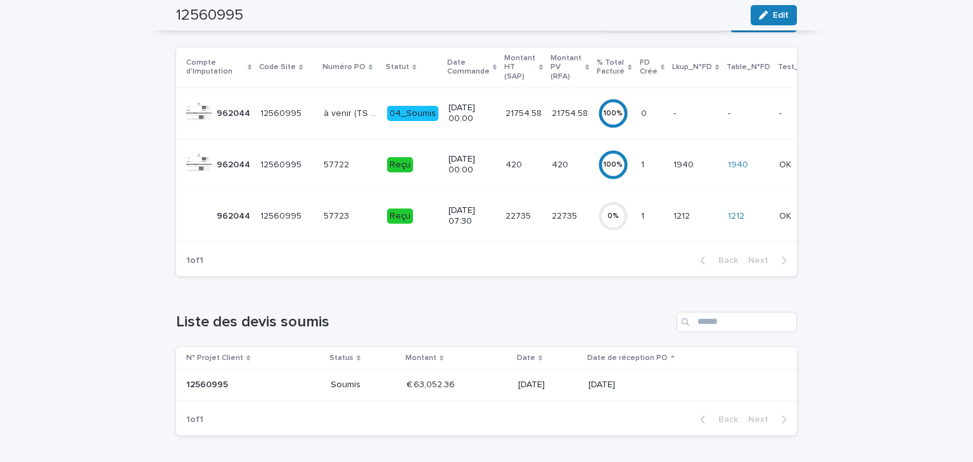
click at [509, 210] on p "22735" at bounding box center [520, 214] width 28 height 13
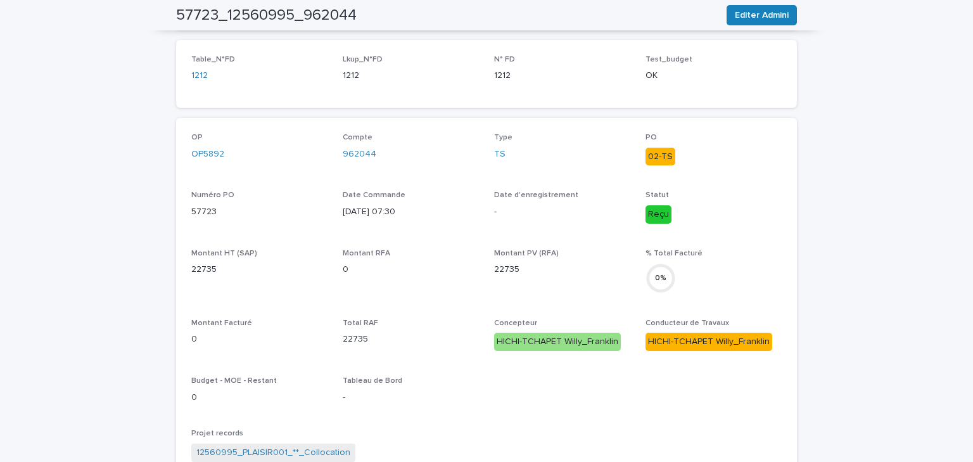
scroll to position [203, 0]
drag, startPoint x: 220, startPoint y: 271, endPoint x: 182, endPoint y: 274, distance: 38.7
click at [182, 274] on div "OP OP5892 Compte 962044 Type TS PO 02-TS Numéro PO 57723 Date Commande 19/2/202…" at bounding box center [486, 355] width 621 height 477
click at [364, 287] on span "Montant RFA 0" at bounding box center [411, 275] width 136 height 54
drag, startPoint x: 218, startPoint y: 217, endPoint x: 177, endPoint y: 213, distance: 40.8
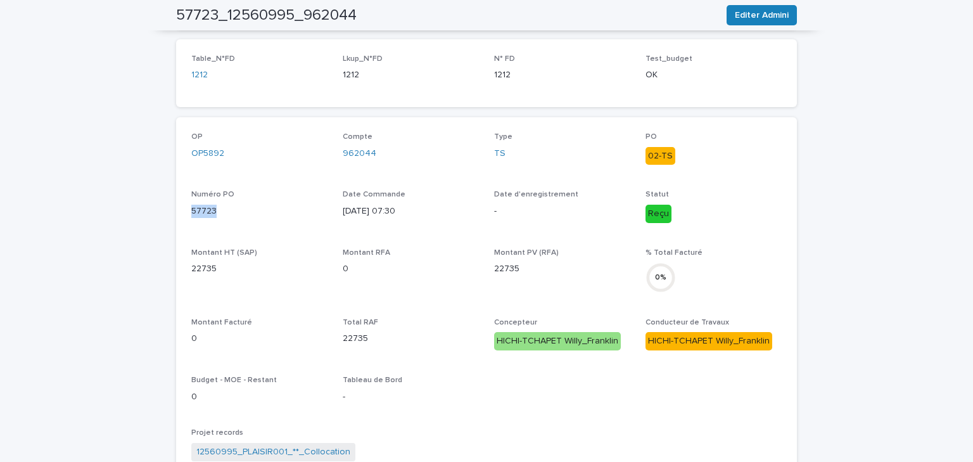
click at [177, 213] on div "OP OP5892 Compte 962044 Type TS PO 02-TS Numéro PO 57723 Date Commande 19/2/202…" at bounding box center [486, 355] width 621 height 477
copy p "57723"
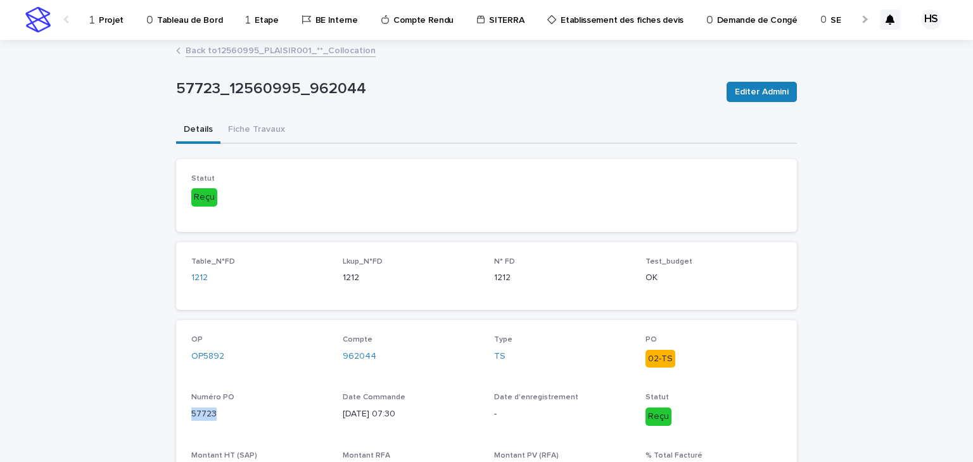
click at [277, 53] on link "Back to 12560995_PLAISIR001_**_Collocation" at bounding box center [281, 49] width 190 height 15
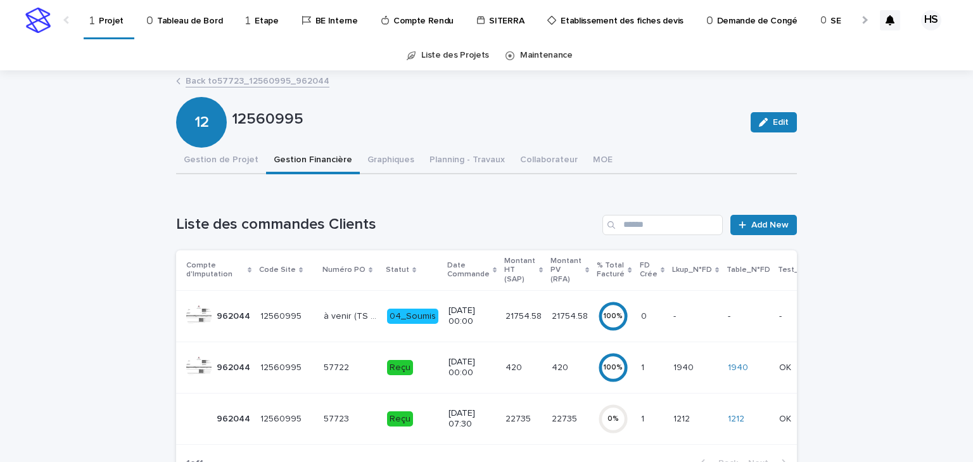
click at [469, 305] on p "19/2/2024 00:00" at bounding box center [472, 316] width 47 height 22
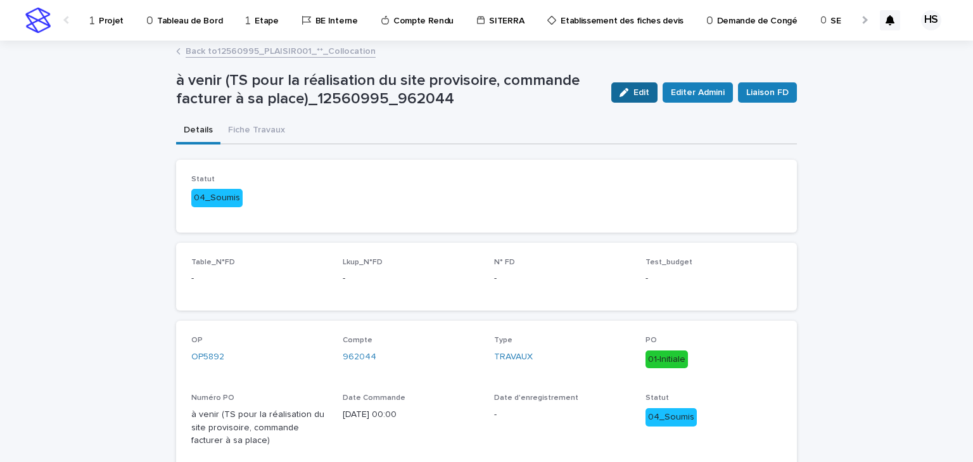
click at [636, 92] on span "Edit" at bounding box center [641, 92] width 16 height 9
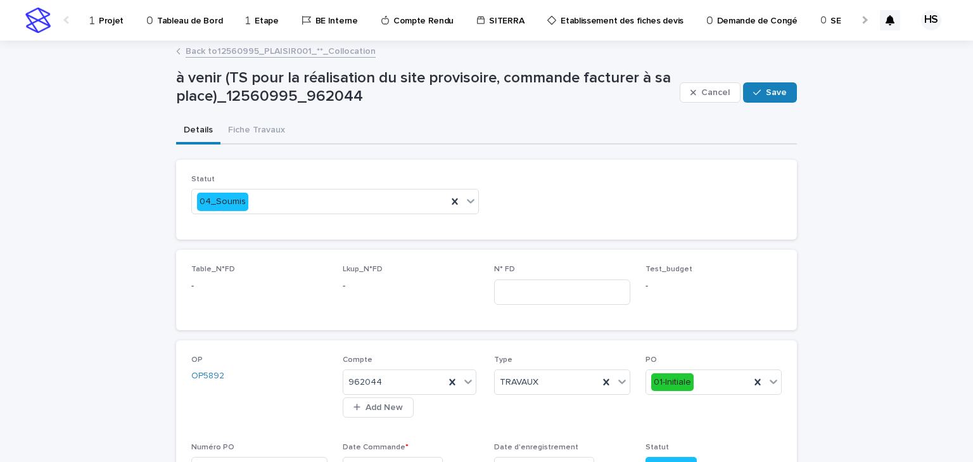
click at [271, 54] on link "Back to 12560995_PLAISIR001_**_Collocation" at bounding box center [281, 50] width 190 height 15
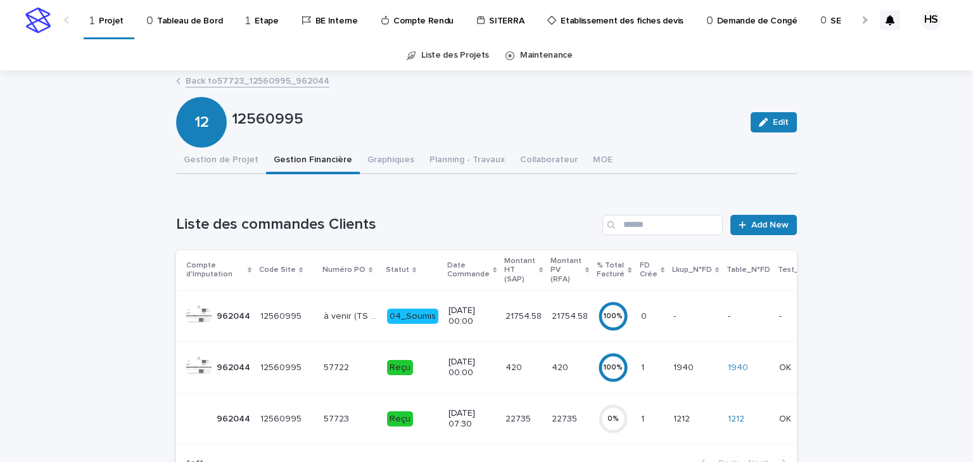
click at [520, 312] on div "21754.58 21754.58" at bounding box center [524, 316] width 36 height 21
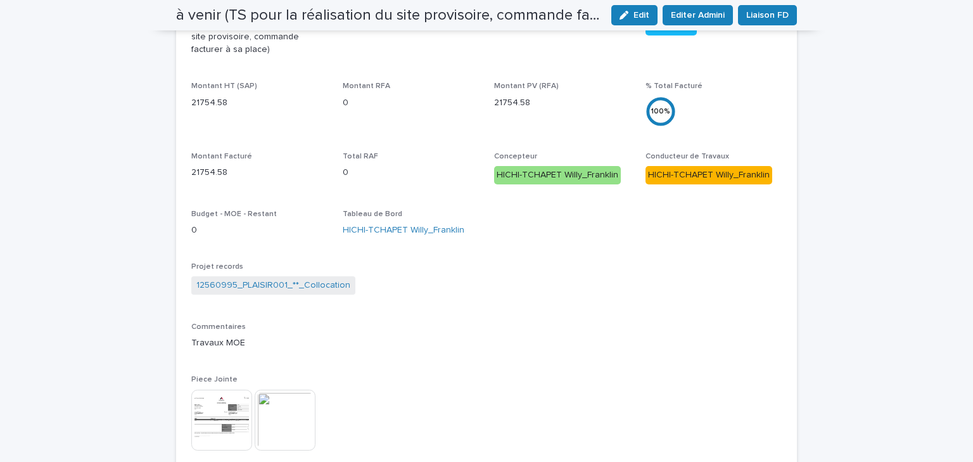
scroll to position [137, 0]
click at [630, 15] on div "button" at bounding box center [627, 15] width 14 height 9
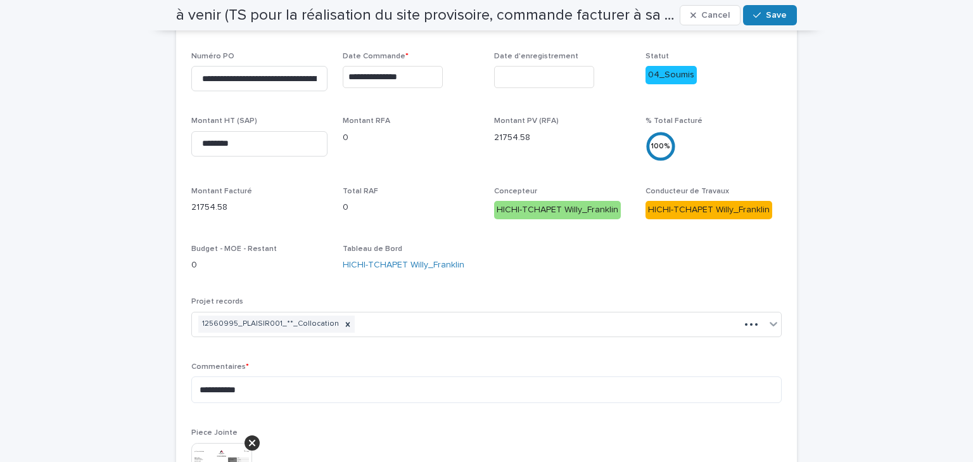
scroll to position [490, 0]
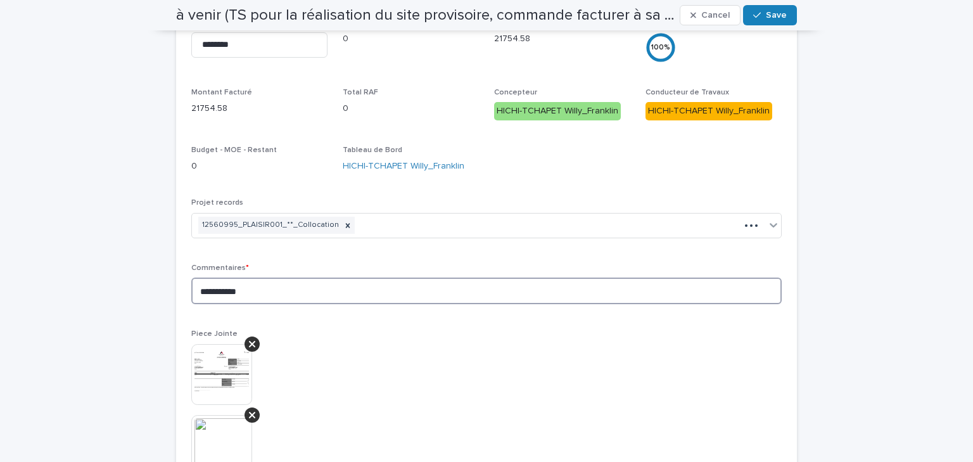
click at [317, 291] on textarea "**********" at bounding box center [486, 290] width 590 height 27
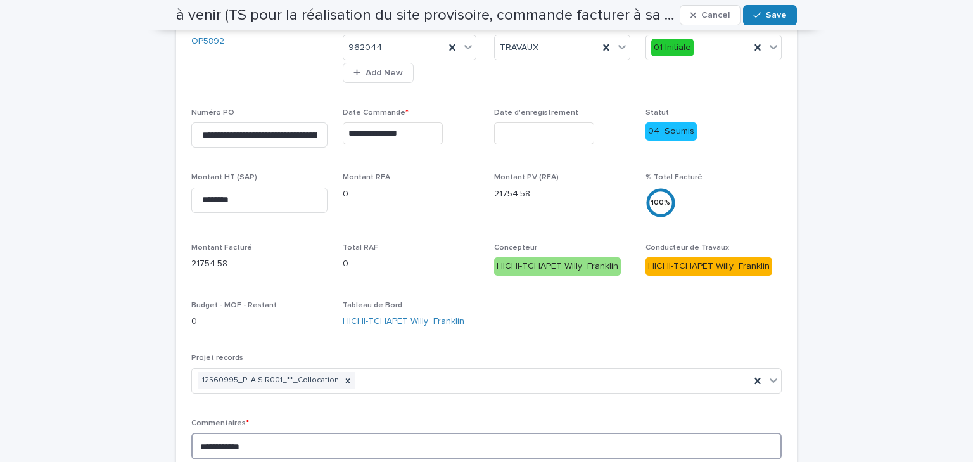
scroll to position [487, 0]
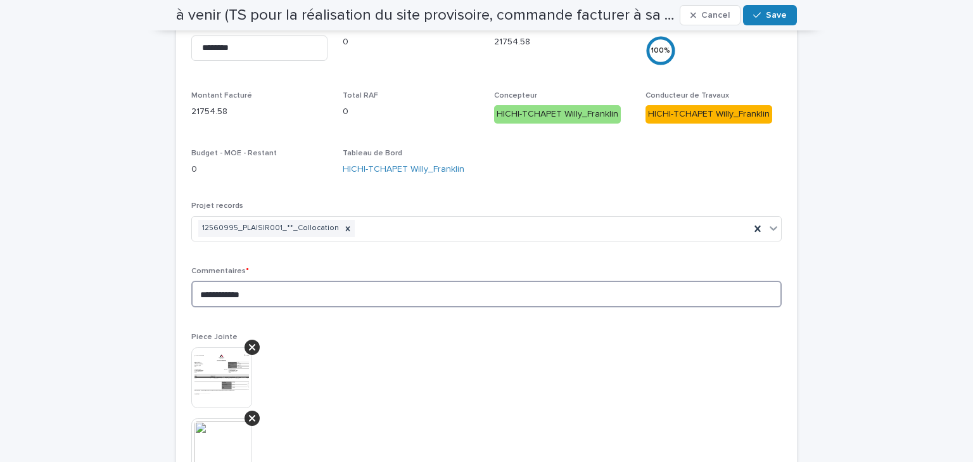
paste textarea "******"
drag, startPoint x: 248, startPoint y: 290, endPoint x: 193, endPoint y: 295, distance: 56.0
click at [193, 295] on textarea "**********" at bounding box center [486, 294] width 590 height 27
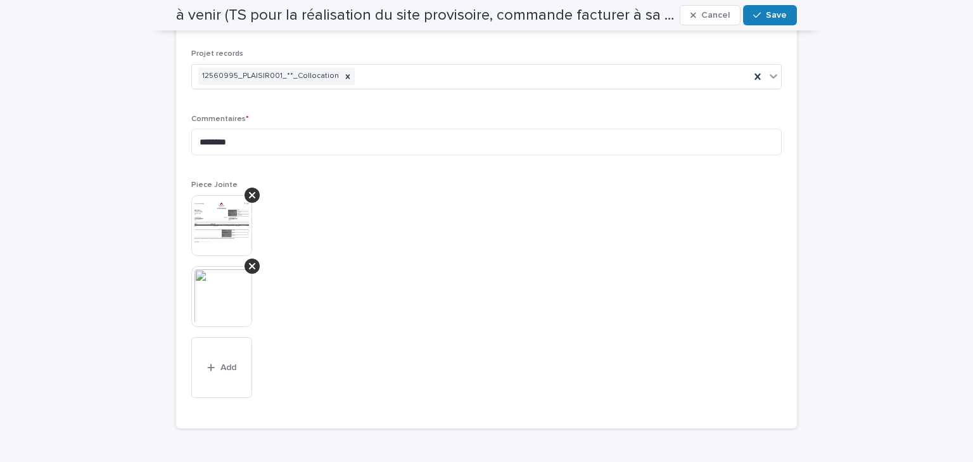
click at [210, 219] on img at bounding box center [221, 225] width 61 height 61
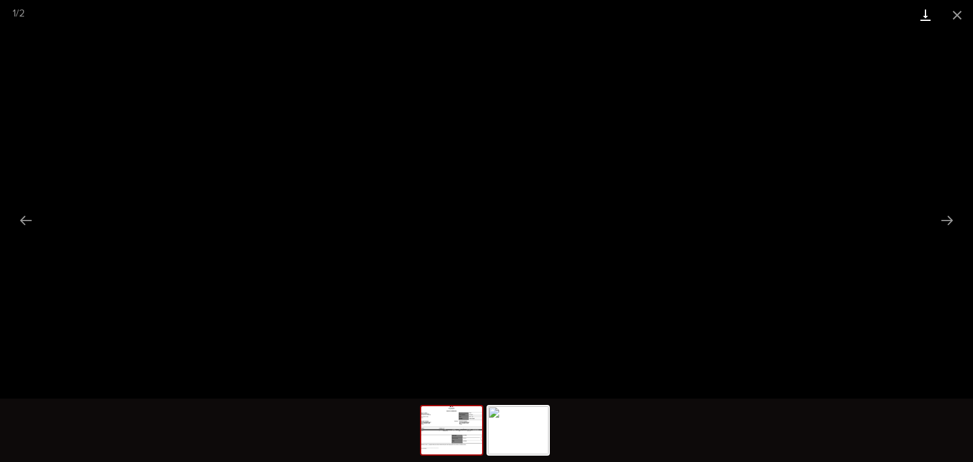
click at [925, 11] on link "Download" at bounding box center [926, 15] width 32 height 30
click at [953, 15] on button "Close gallery" at bounding box center [957, 15] width 32 height 30
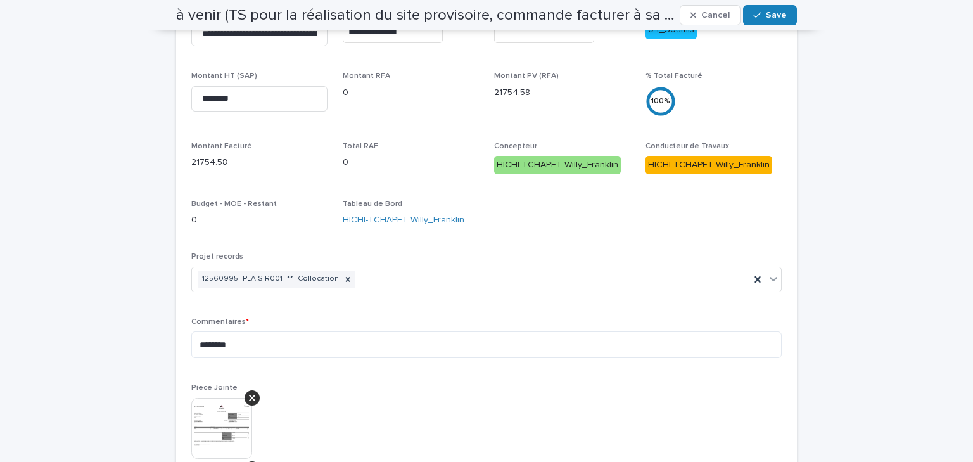
scroll to position [487, 0]
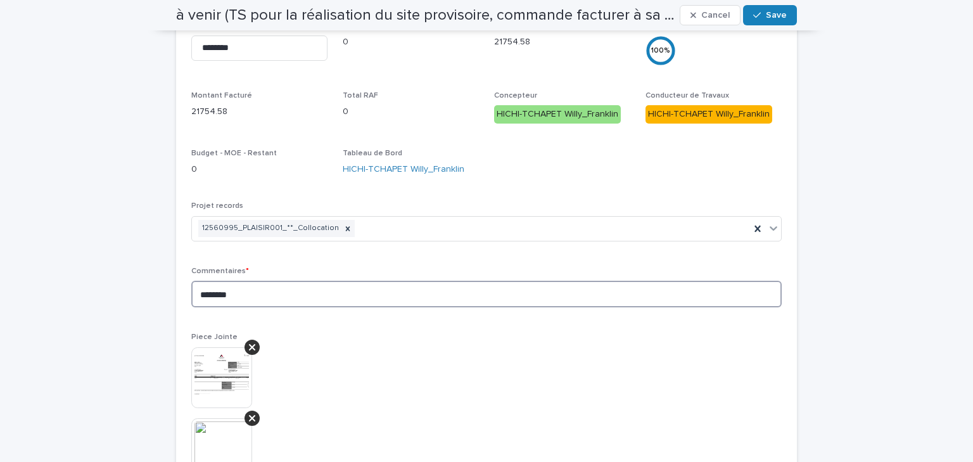
click at [243, 291] on textarea "********" at bounding box center [486, 294] width 590 height 27
click at [205, 291] on textarea "********" at bounding box center [486, 294] width 590 height 27
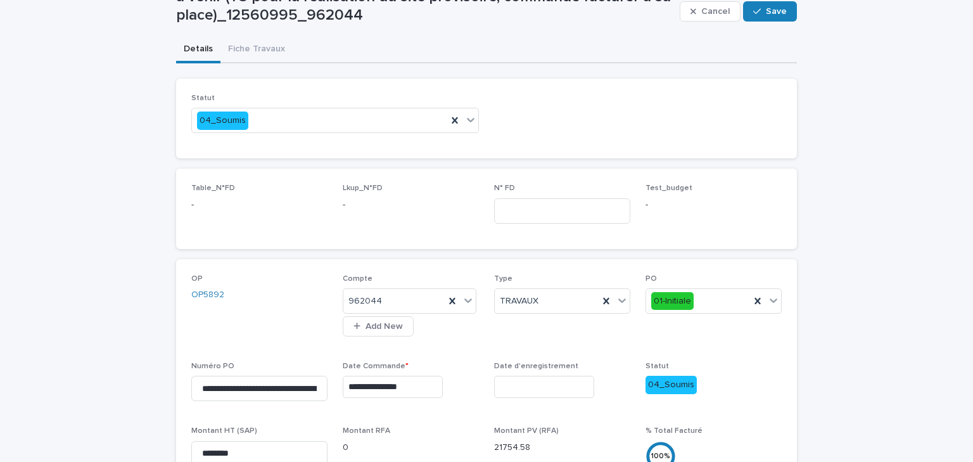
scroll to position [0, 0]
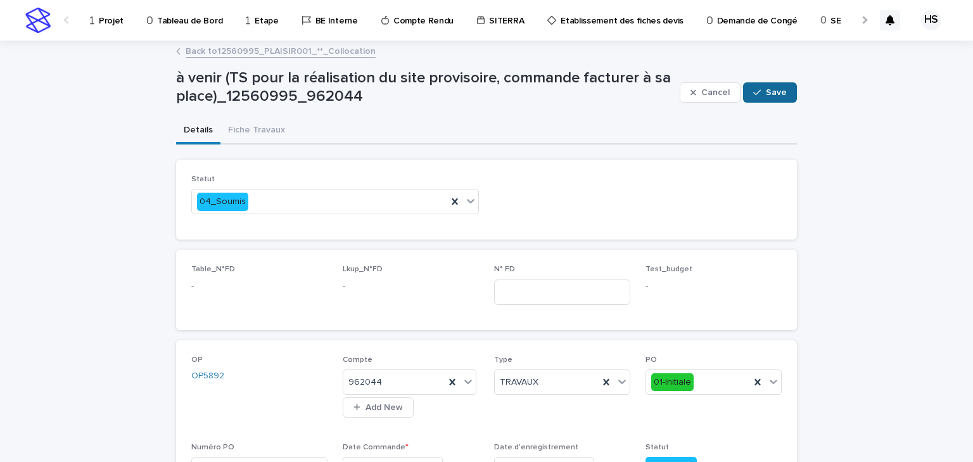
type textarea "**********"
click at [771, 92] on span "Save" at bounding box center [776, 92] width 21 height 9
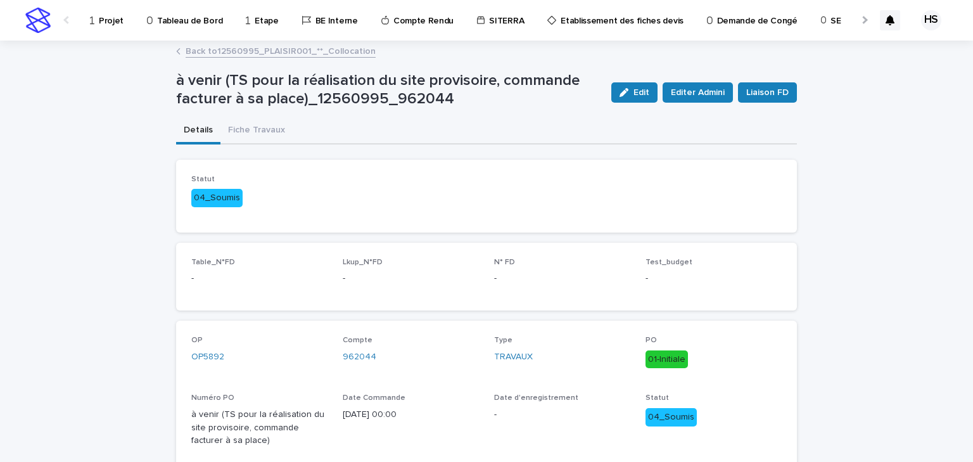
click at [248, 51] on link "Back to 12560995_PLAISIR001_**_Collocation" at bounding box center [281, 50] width 190 height 15
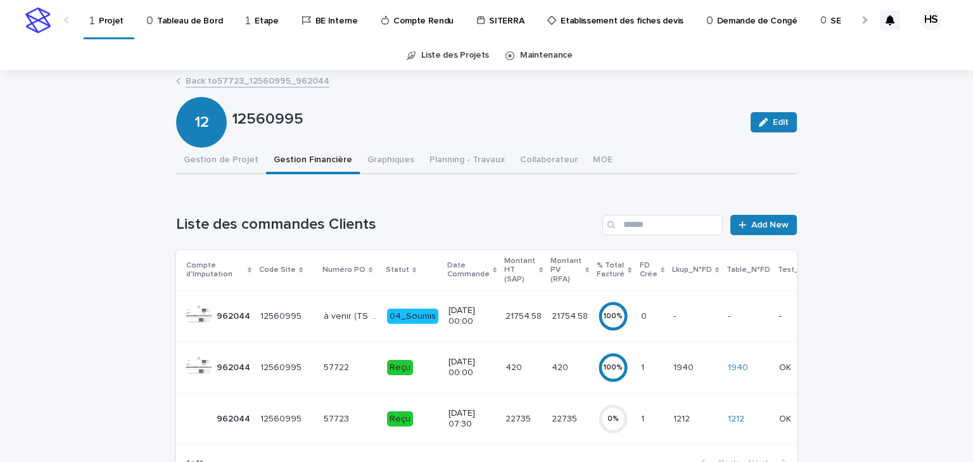
scroll to position [203, 0]
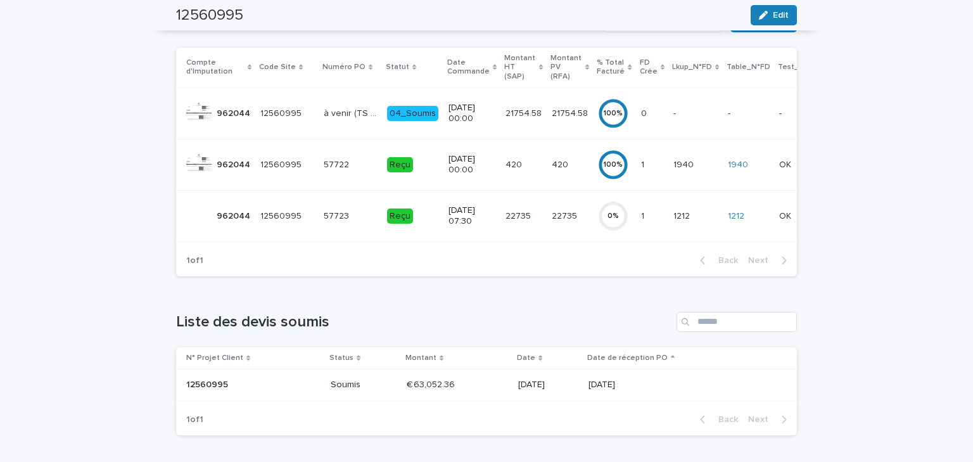
click at [515, 212] on div "22735 22735" at bounding box center [524, 216] width 36 height 21
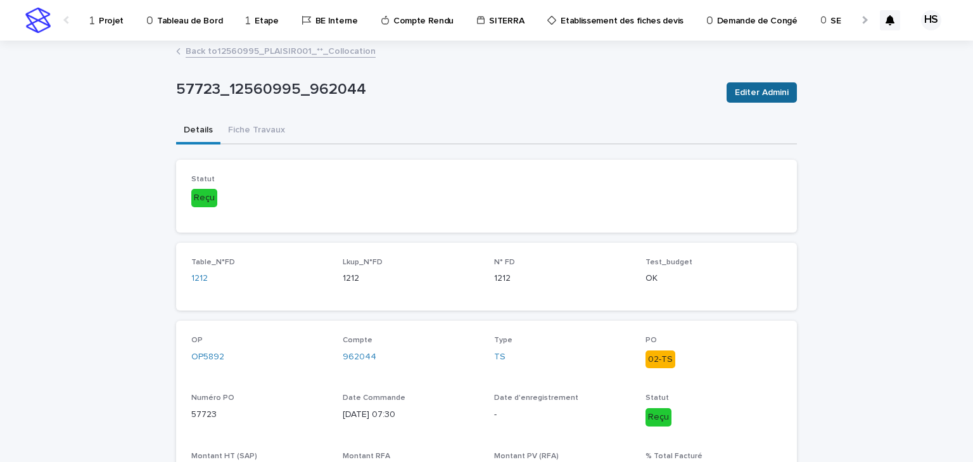
click at [773, 88] on span "Editer Admini" at bounding box center [762, 92] width 54 height 13
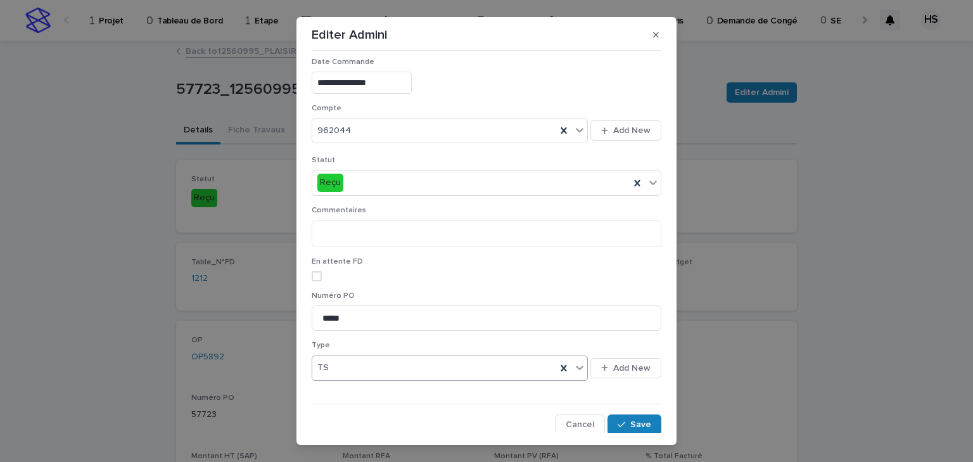
scroll to position [20, 0]
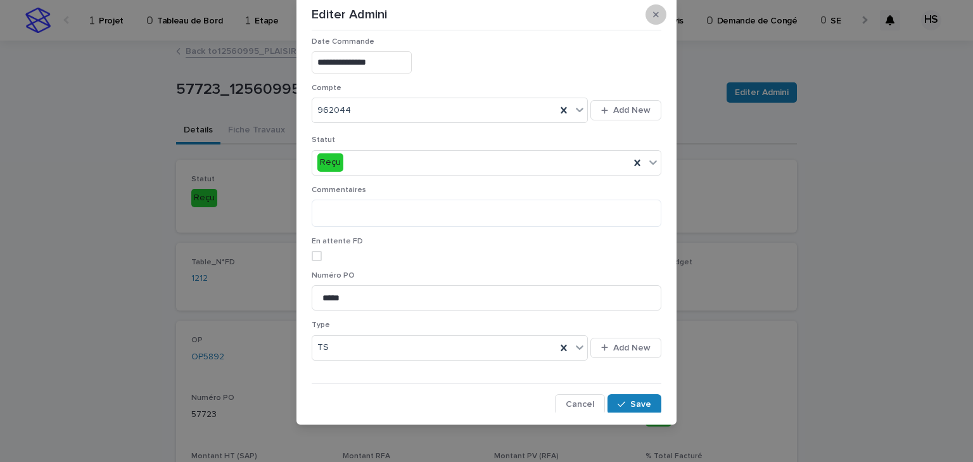
click at [657, 15] on button "button" at bounding box center [656, 14] width 21 height 20
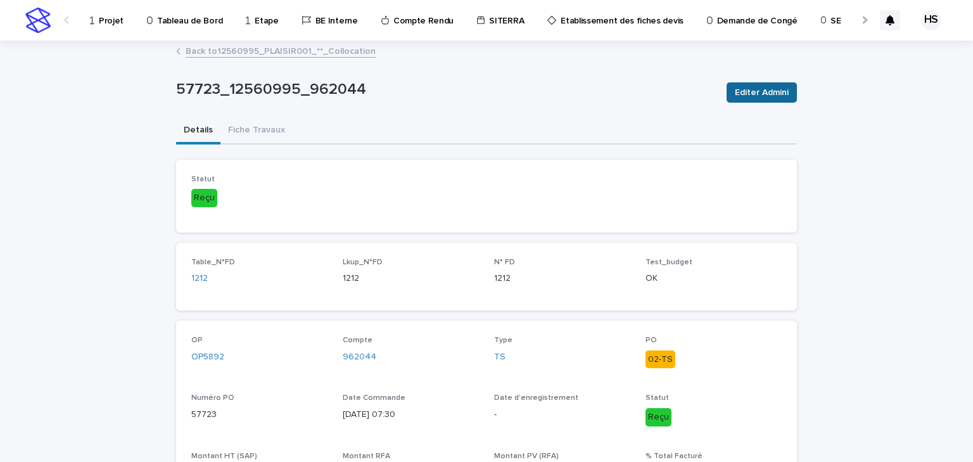
click at [761, 94] on span "Editer Admini" at bounding box center [762, 92] width 54 height 13
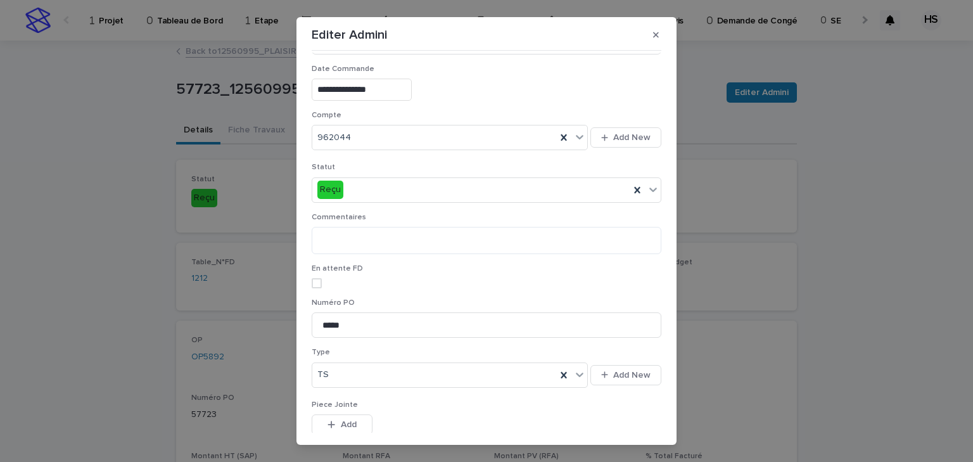
scroll to position [253, 0]
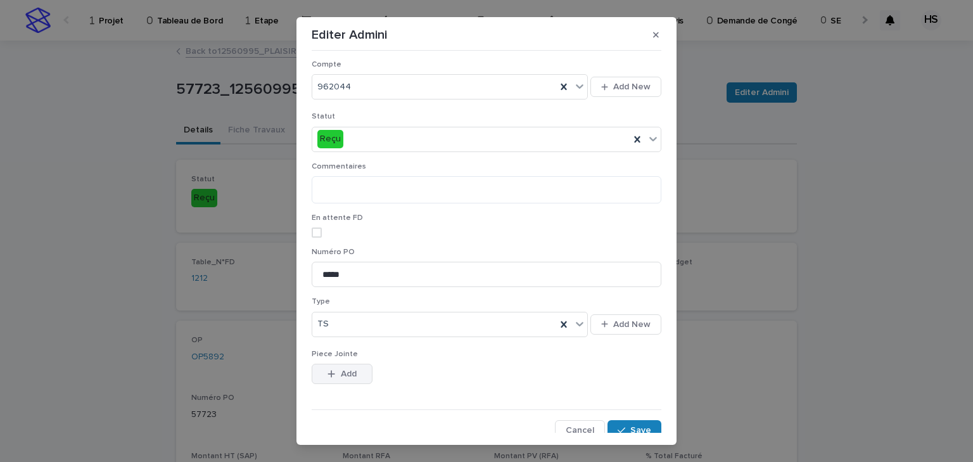
click at [334, 378] on button "Add" at bounding box center [342, 374] width 61 height 20
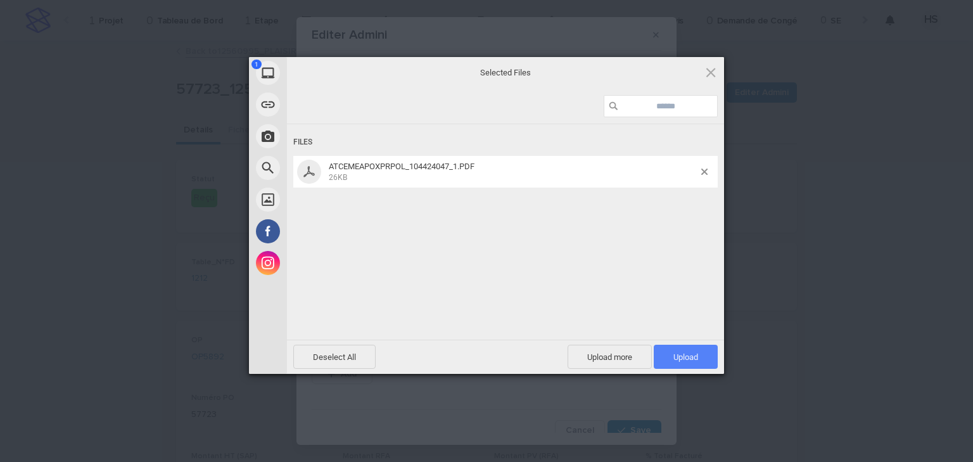
click at [674, 355] on span "Upload 1" at bounding box center [685, 357] width 25 height 10
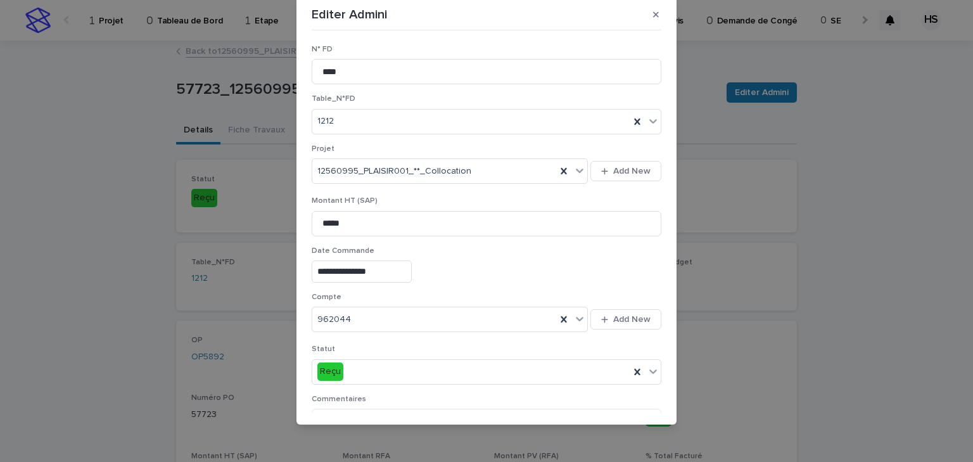
scroll to position [305, 0]
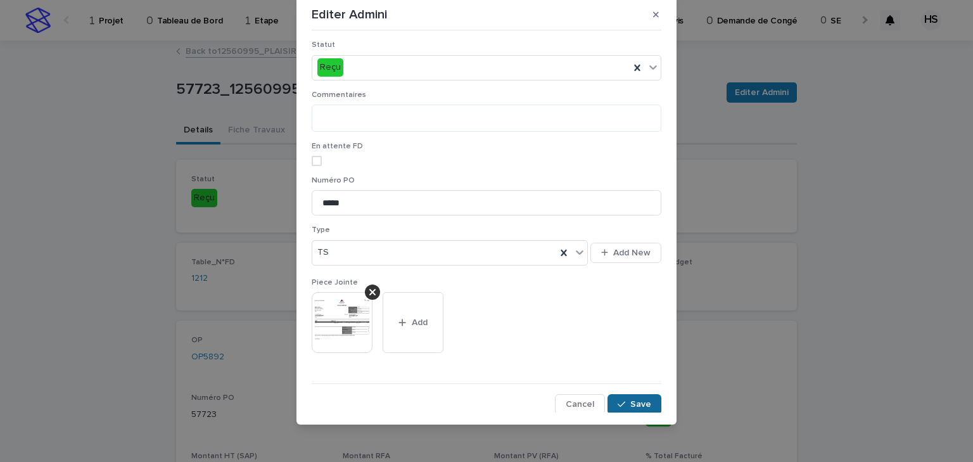
click at [646, 409] on button "Save" at bounding box center [635, 404] width 54 height 20
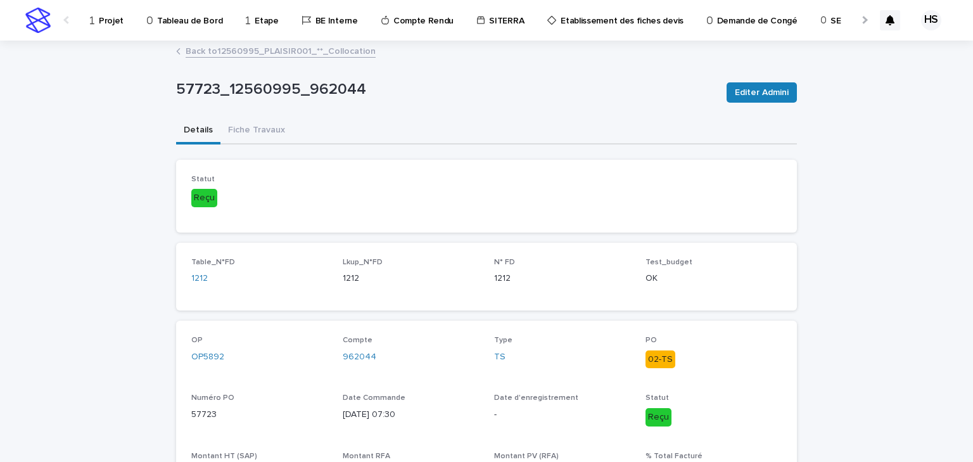
click at [114, 25] on p "Projet" at bounding box center [111, 13] width 25 height 27
click at [356, 360] on link "962044" at bounding box center [360, 356] width 34 height 13
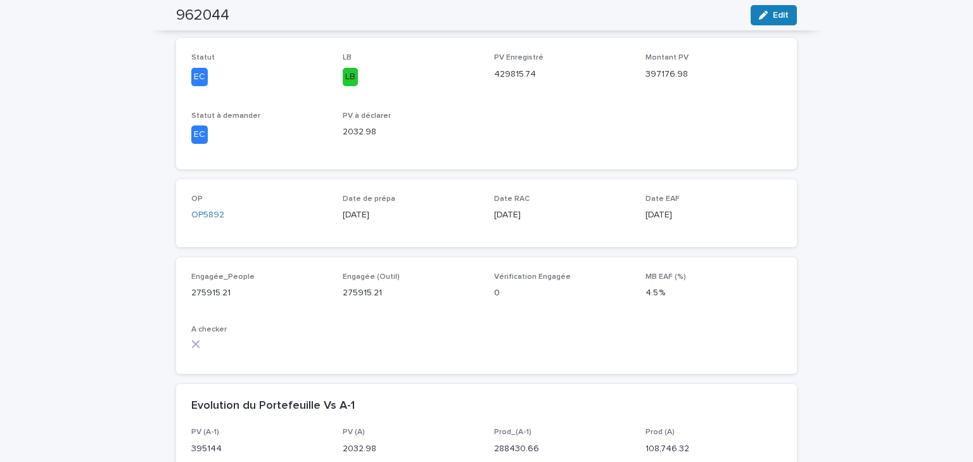
scroll to position [608, 0]
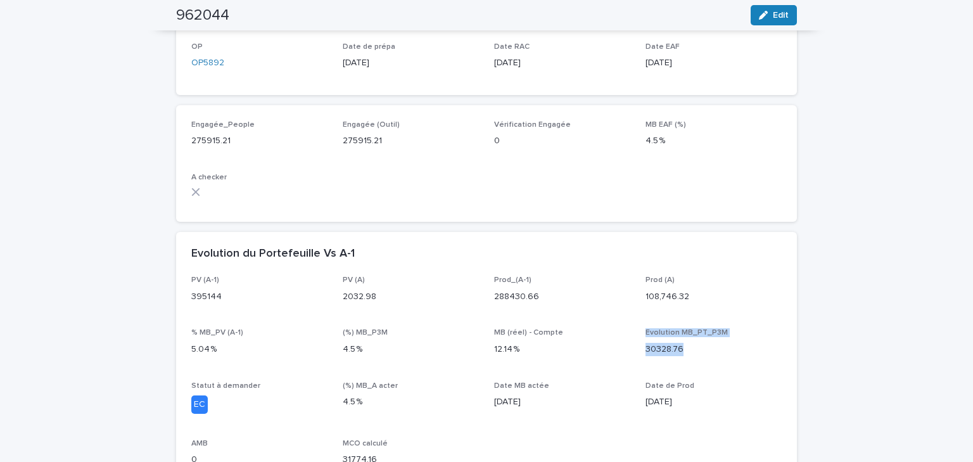
drag, startPoint x: 684, startPoint y: 352, endPoint x: 638, endPoint y: 334, distance: 49.8
click at [638, 334] on div "PV (A-1) 395144 PV (A) 2032.98 Prod_(A-1) 288430.66 Prod (A) 108,746.32 % MB_PV…" at bounding box center [486, 376] width 590 height 201
click at [593, 334] on p "MB (réel) - Compte" at bounding box center [562, 332] width 136 height 9
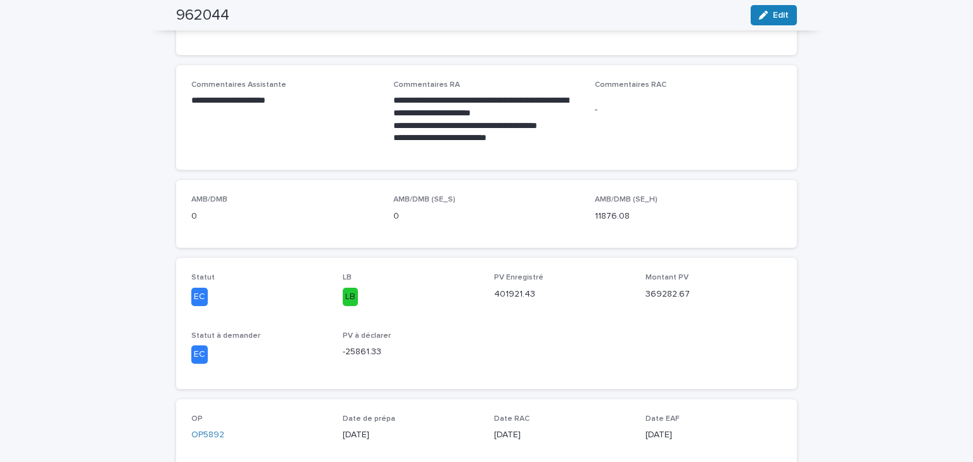
scroll to position [0, 0]
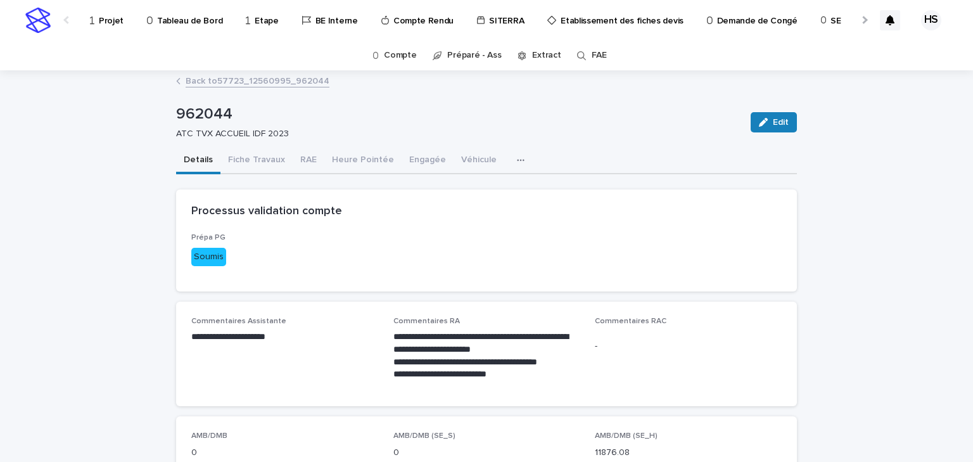
click at [260, 79] on link "Back to 57723_12560995_962044" at bounding box center [258, 80] width 144 height 15
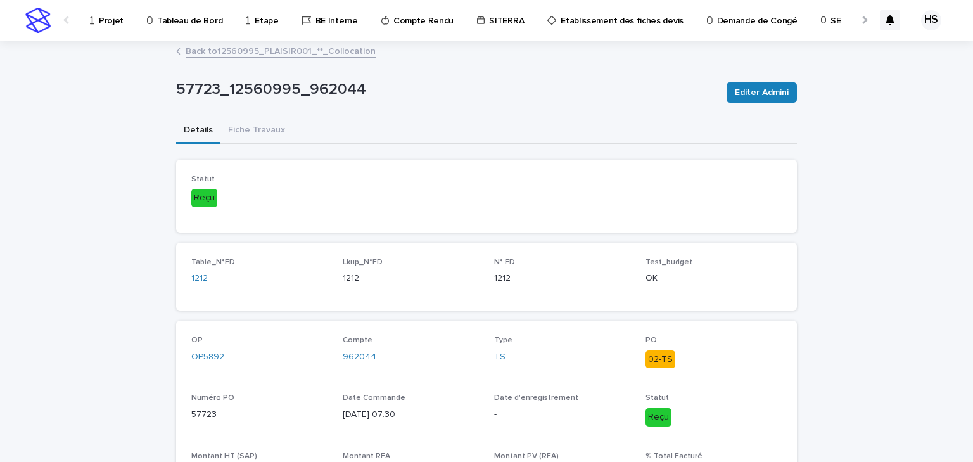
click at [109, 25] on p "Projet" at bounding box center [111, 13] width 25 height 27
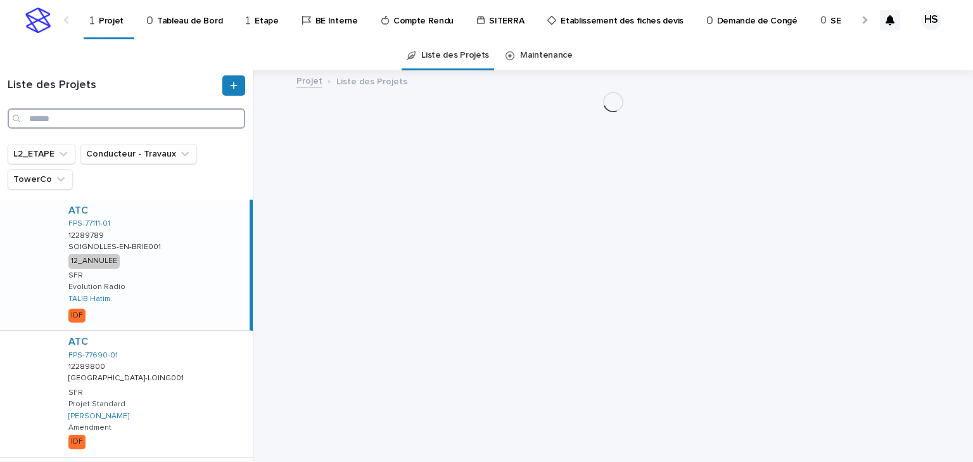
click at [67, 118] on input "Search" at bounding box center [127, 118] width 238 height 20
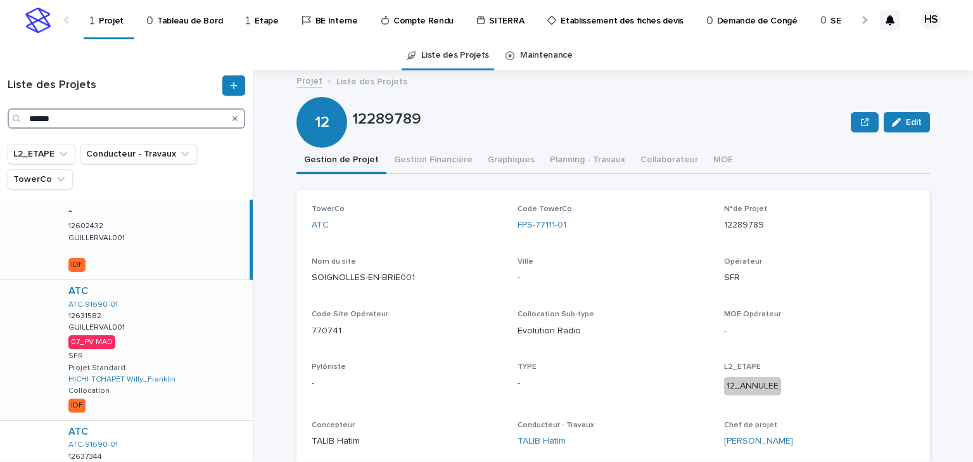
type input "******"
click at [151, 329] on div "ATC ATC-91690-01 12631582 12631582 GUILLERVAL001 GUILLERVAL001 07_PV MAD SFR Pr…" at bounding box center [155, 350] width 194 height 140
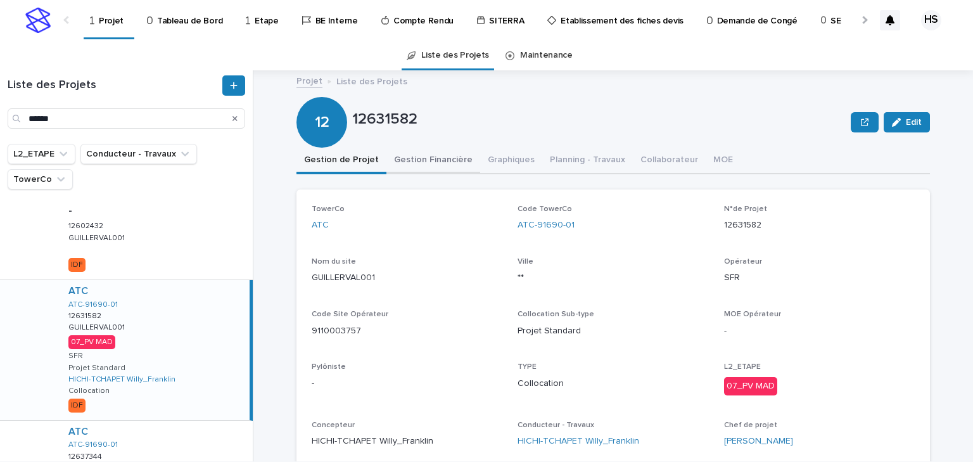
click at [418, 155] on button "Gestion Financière" at bounding box center [433, 161] width 94 height 27
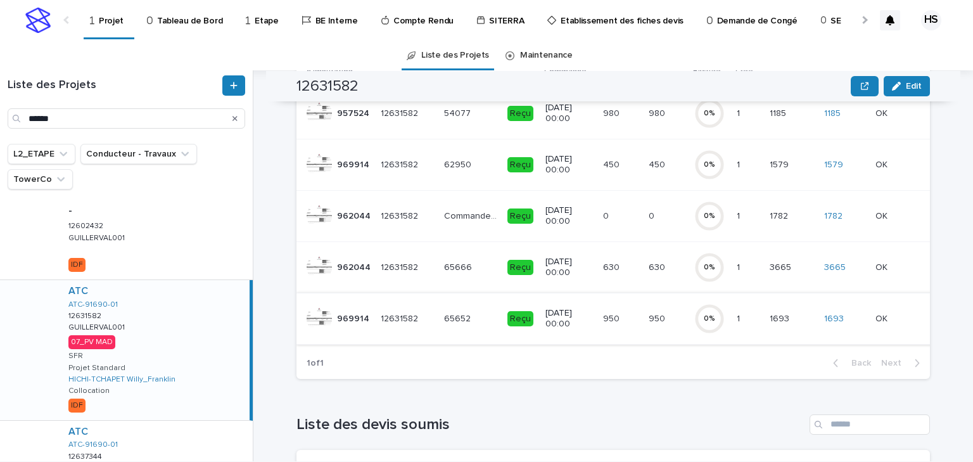
scroll to position [152, 0]
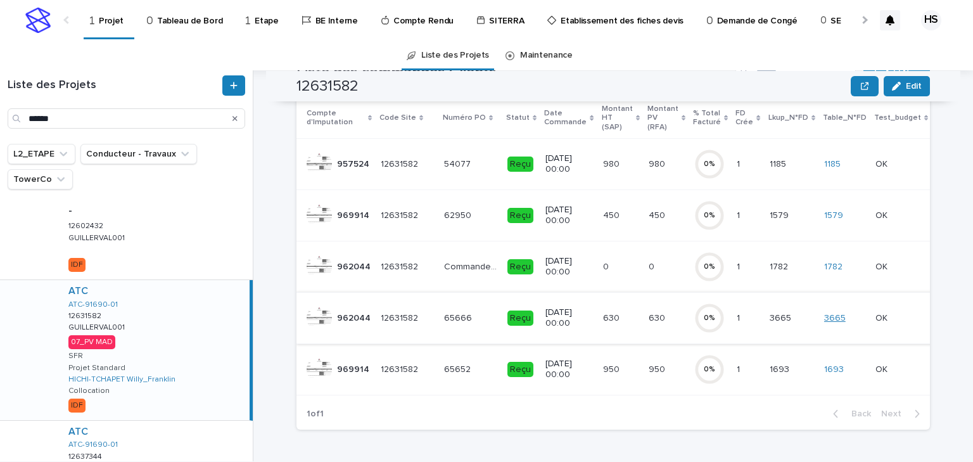
click at [824, 314] on link "3665" at bounding box center [835, 318] width 22 height 11
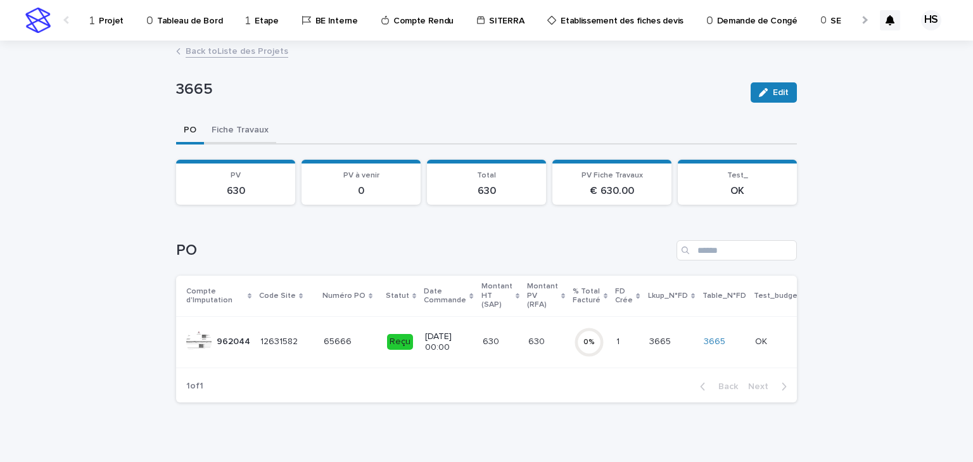
click at [220, 125] on button "Fiche Travaux" at bounding box center [240, 131] width 72 height 27
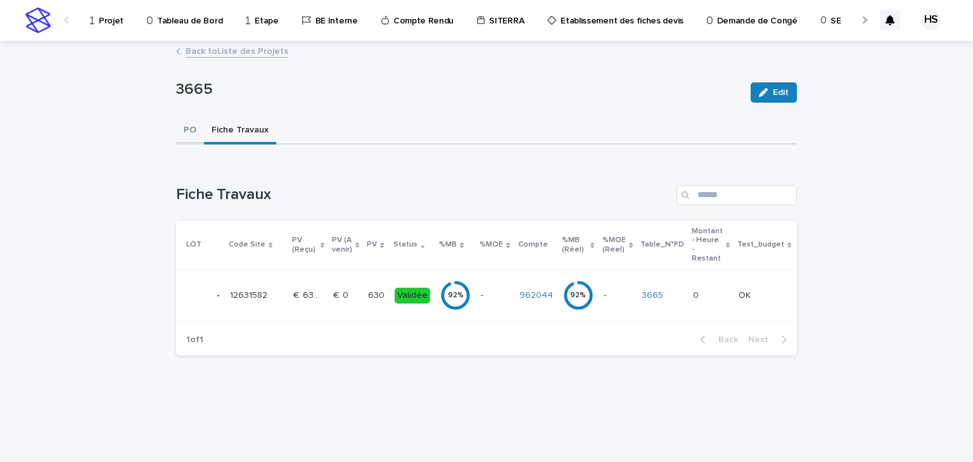
click at [189, 127] on button "PO" at bounding box center [190, 131] width 28 height 27
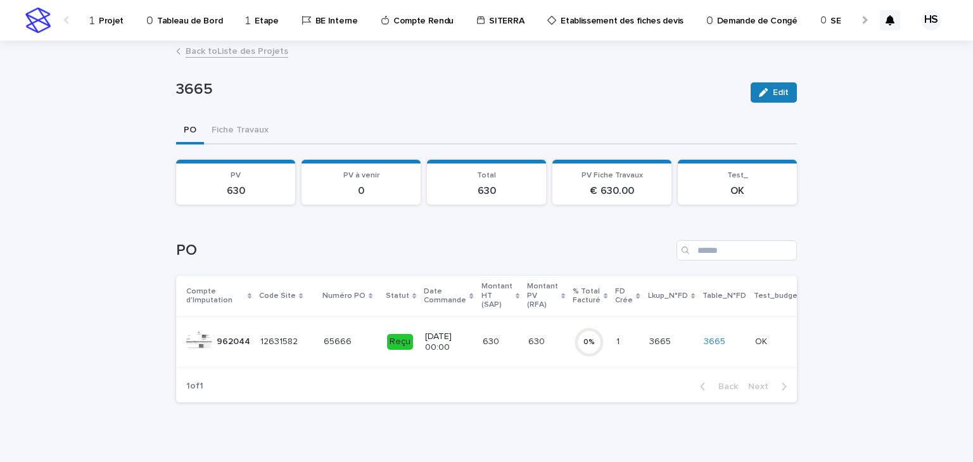
click at [231, 48] on link "Back to Liste des Projets" at bounding box center [237, 50] width 103 height 15
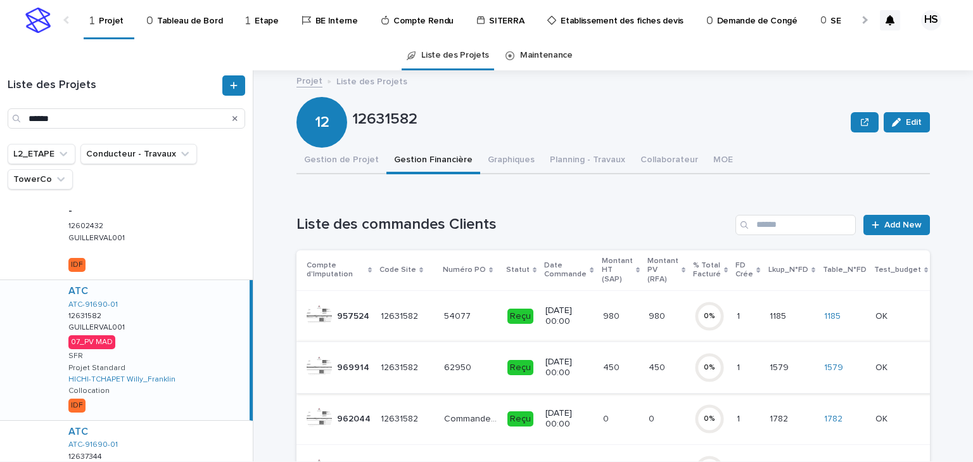
scroll to position [152, 0]
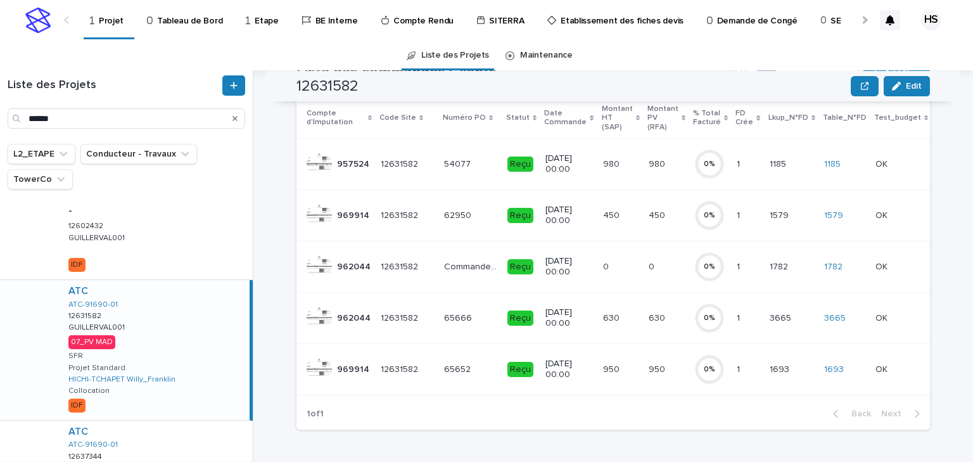
click at [649, 270] on p at bounding box center [666, 267] width 35 height 11
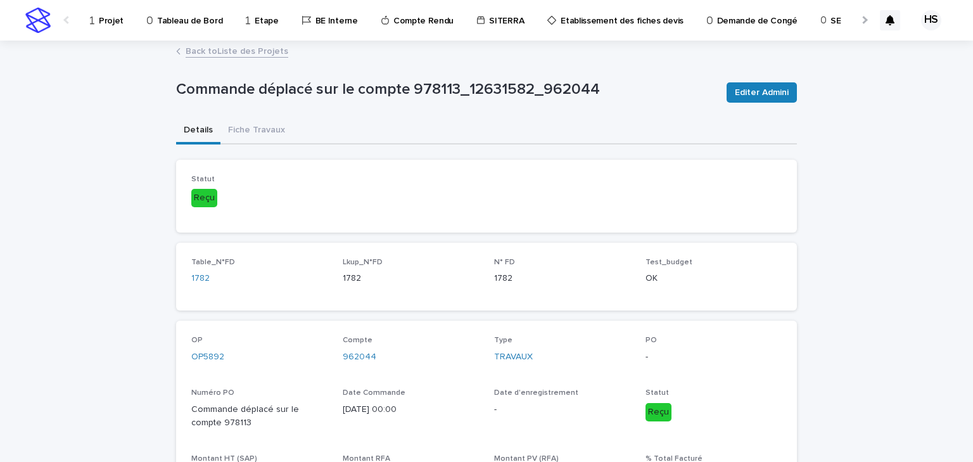
click at [229, 53] on link "Back to Liste des Projets" at bounding box center [237, 50] width 103 height 15
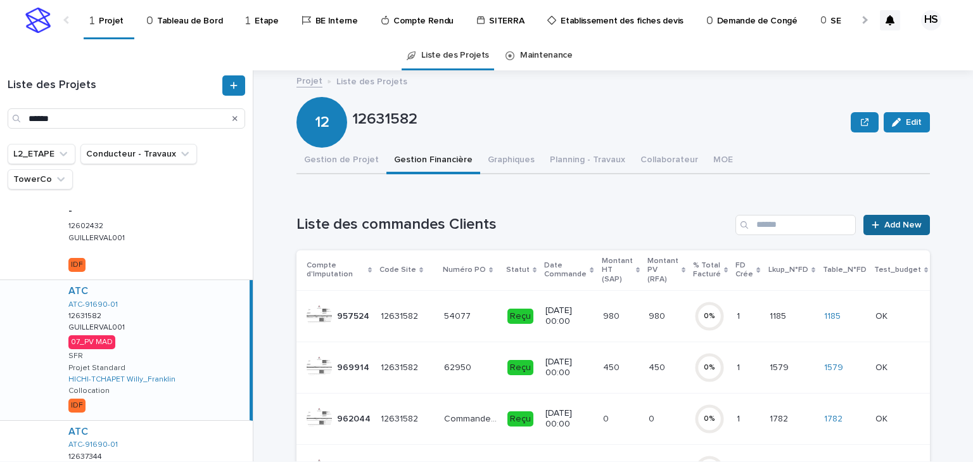
click at [889, 231] on link "Add New" at bounding box center [896, 225] width 67 height 20
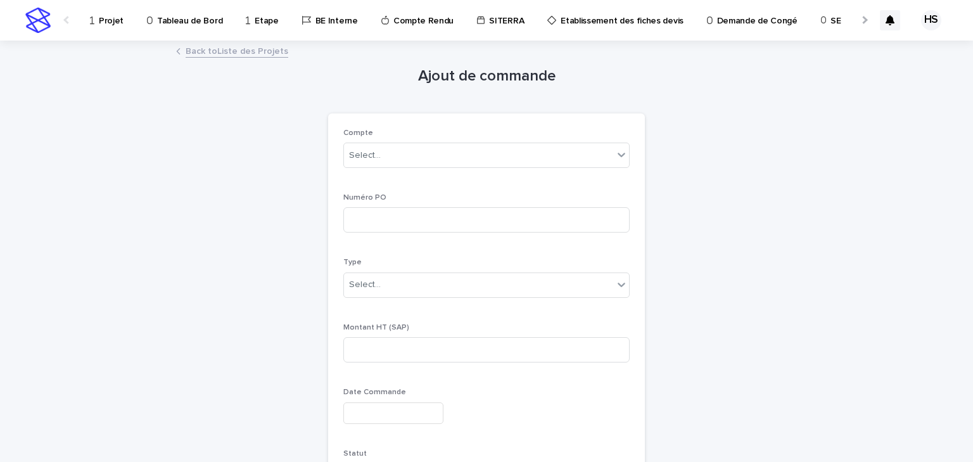
click at [329, 157] on div "Compte Select... Numéro PO Type Select... Montant HT (SAP) Date Commande Statut…" at bounding box center [486, 364] width 317 height 503
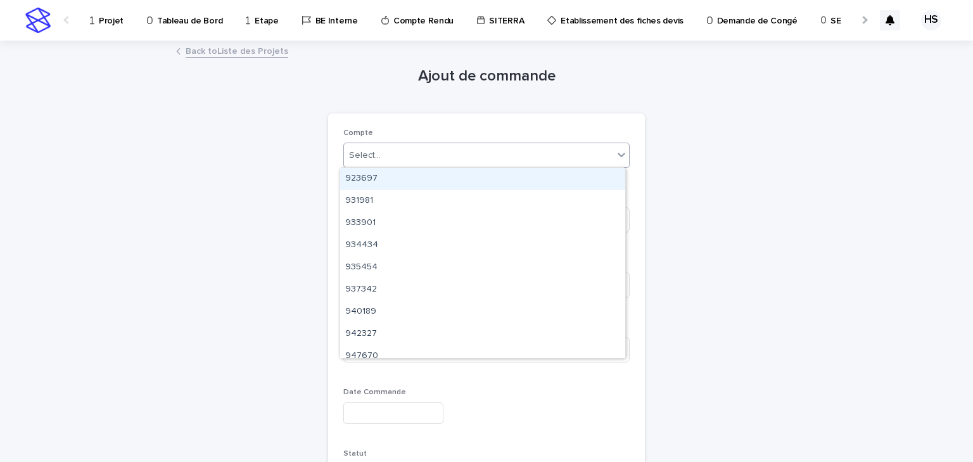
click at [382, 162] on div at bounding box center [382, 156] width 1 height 16
type input "***"
click at [390, 181] on div "NEW_ATC" at bounding box center [482, 179] width 285 height 22
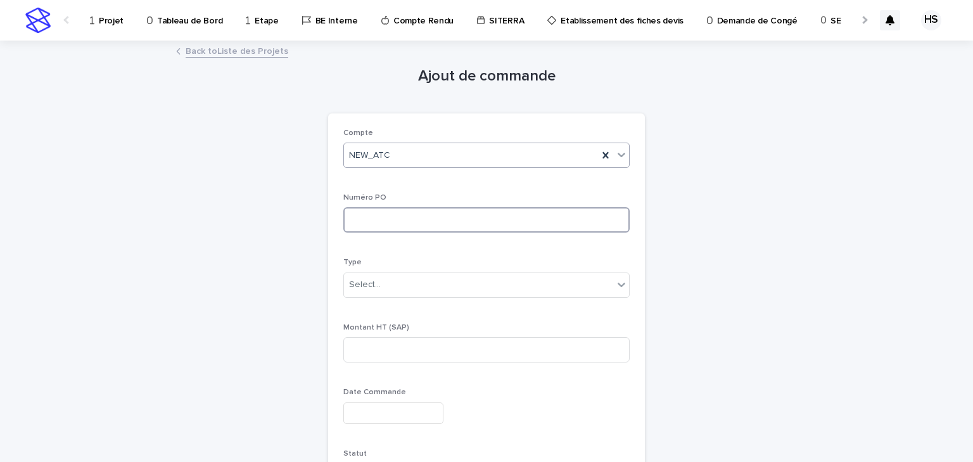
click at [366, 219] on input at bounding box center [486, 219] width 286 height 25
click at [398, 216] on input at bounding box center [486, 219] width 286 height 25
paste input "*****"
type input "*****"
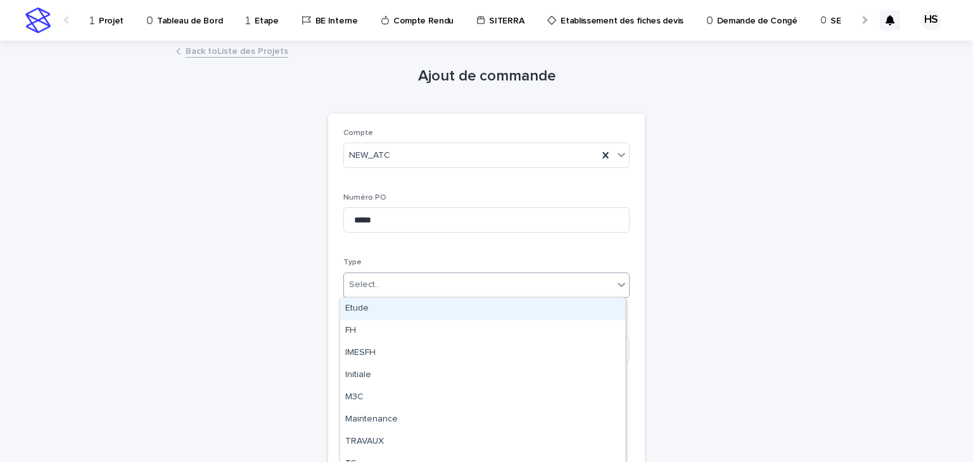
click at [371, 286] on div "Select..." at bounding box center [365, 284] width 32 height 13
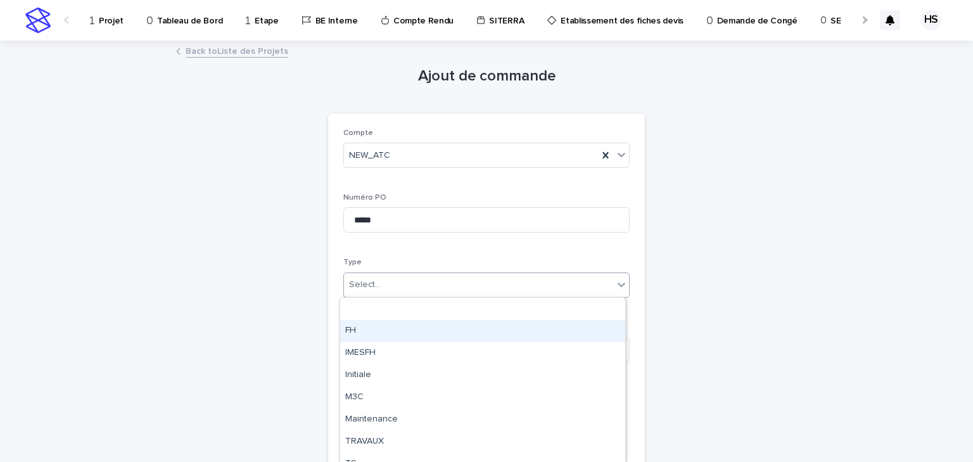
scroll to position [51, 0]
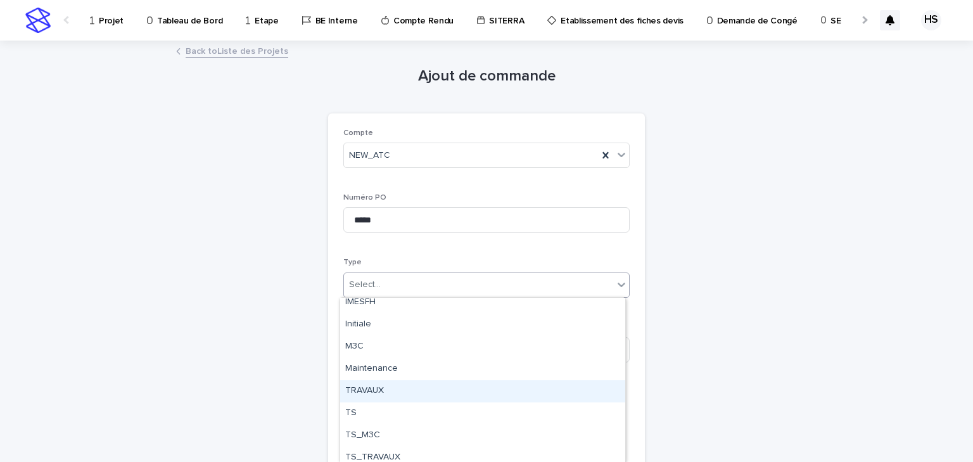
click at [384, 393] on div "TRAVAUX" at bounding box center [482, 391] width 285 height 22
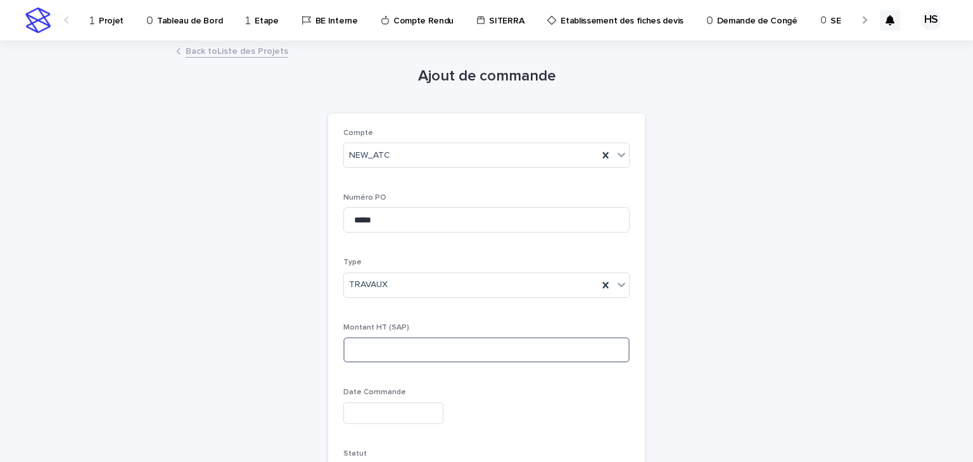
click at [360, 347] on input at bounding box center [486, 349] width 286 height 25
click at [395, 345] on input at bounding box center [486, 349] width 286 height 25
paste input "********"
type input "********"
click at [385, 421] on input "text" at bounding box center [393, 413] width 100 height 22
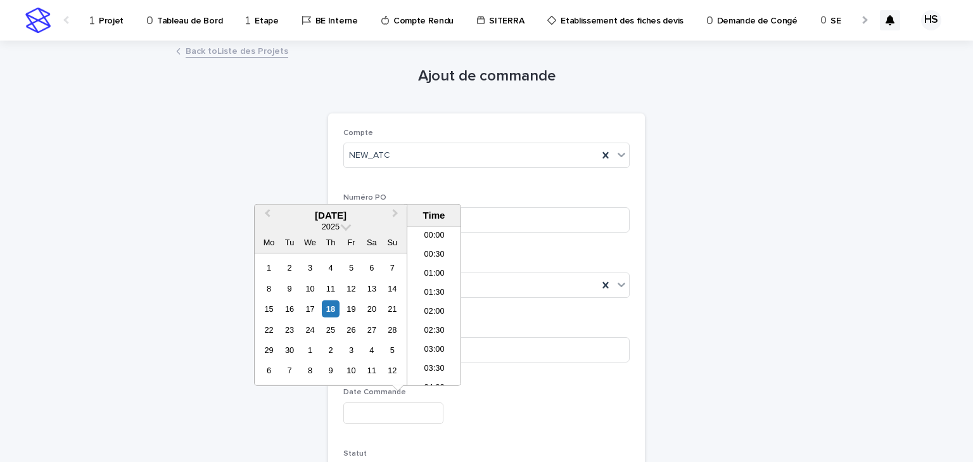
scroll to position [291, 0]
paste input "**********"
type input "**********"
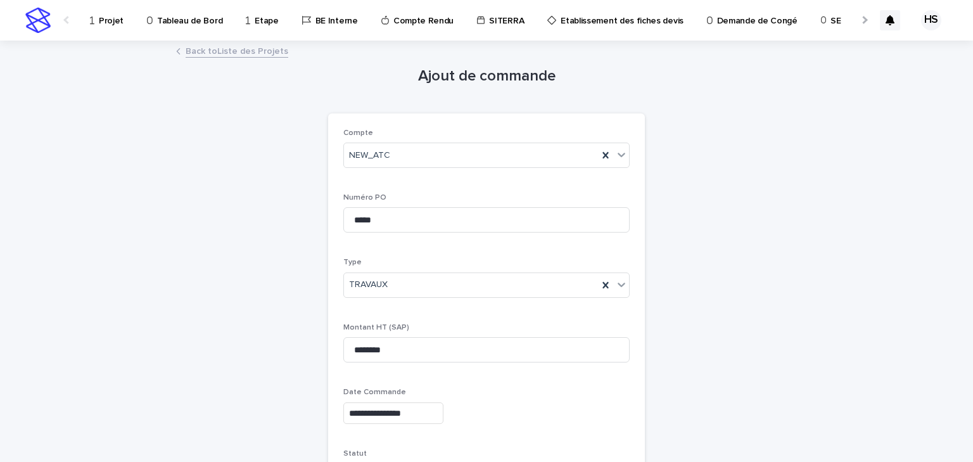
click at [557, 418] on div "**********" at bounding box center [486, 413] width 286 height 22
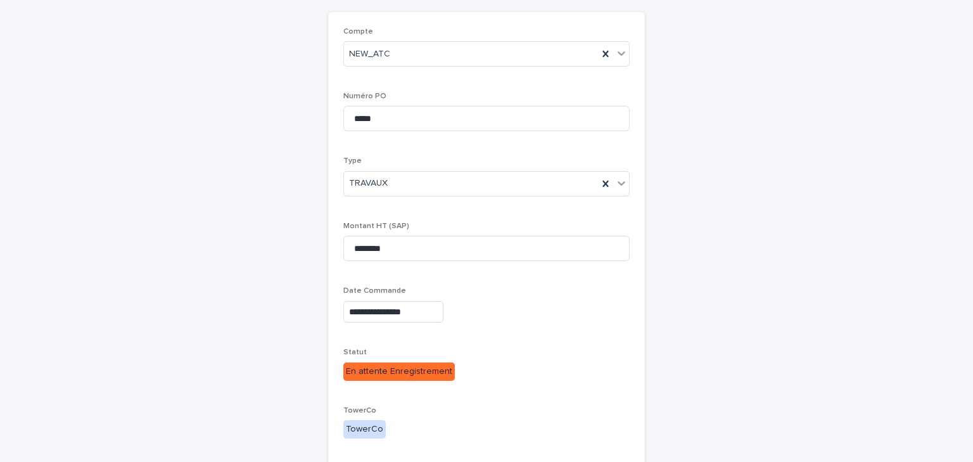
scroll to position [203, 0]
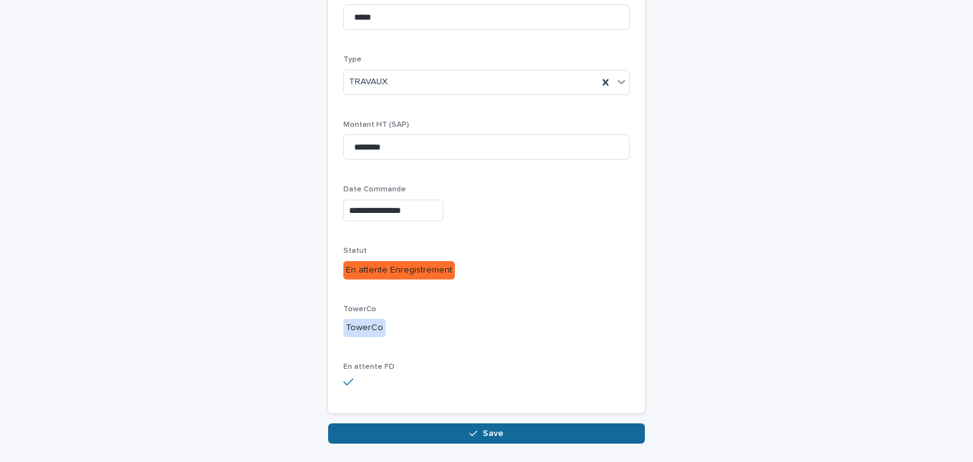
click at [483, 435] on span "Save" at bounding box center [493, 433] width 21 height 9
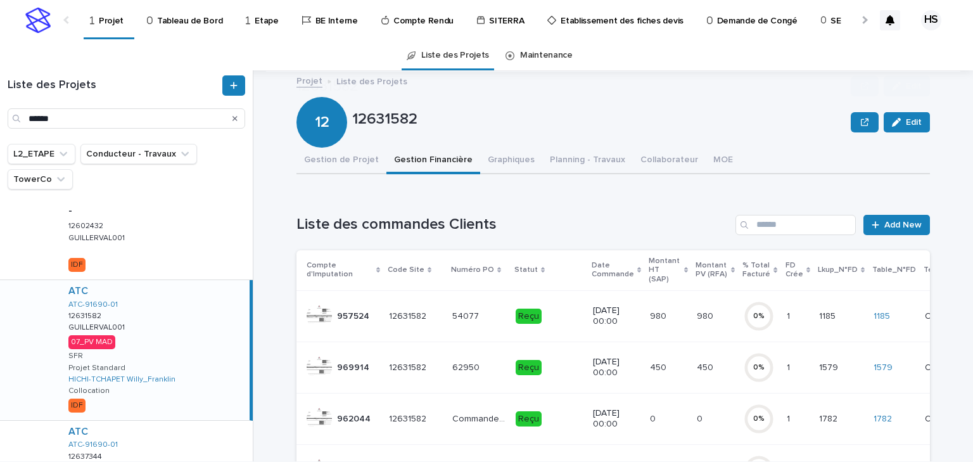
scroll to position [203, 0]
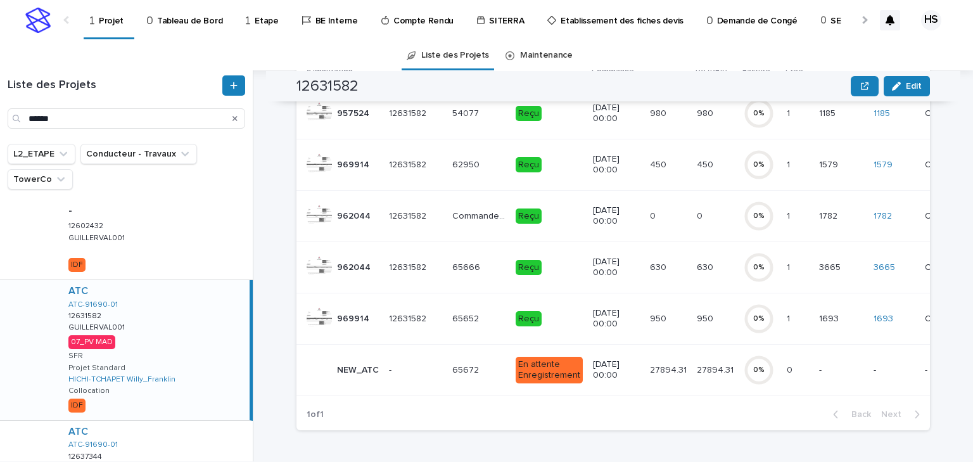
click at [677, 359] on td "27894.31 27894.31" at bounding box center [668, 369] width 47 height 51
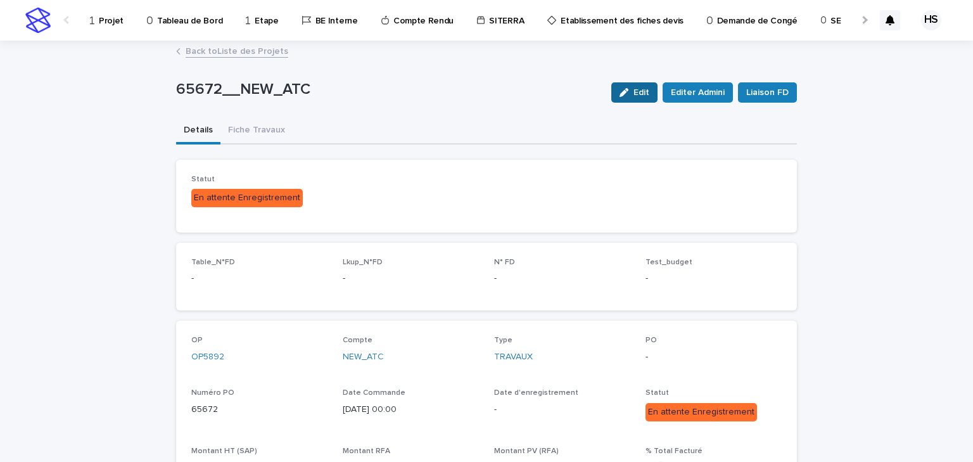
click at [639, 91] on span "Edit" at bounding box center [641, 92] width 16 height 9
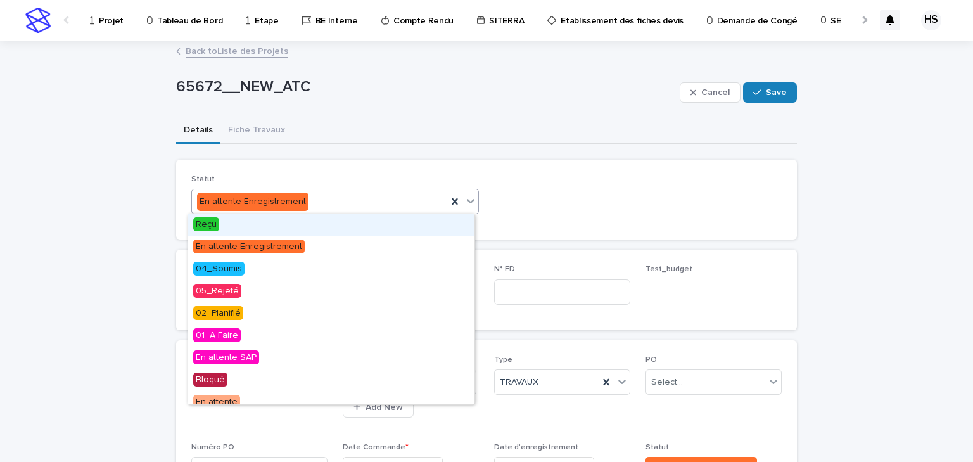
click at [338, 201] on div "En attente Enregistrement" at bounding box center [319, 201] width 255 height 21
click at [232, 222] on div "Reçu" at bounding box center [331, 225] width 286 height 22
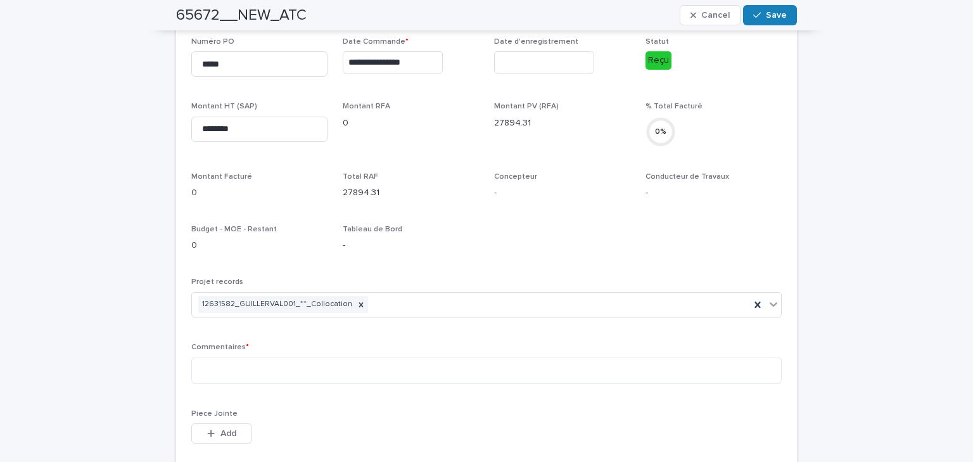
scroll to position [355, 0]
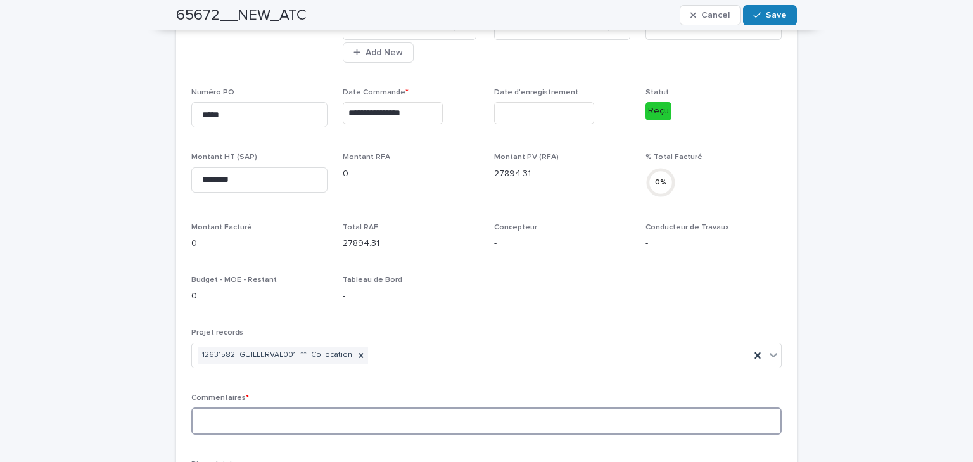
click at [290, 410] on textarea at bounding box center [486, 420] width 590 height 27
drag, startPoint x: 296, startPoint y: 424, endPoint x: 276, endPoint y: 428, distance: 20.5
click at [276, 428] on textarea "**********" at bounding box center [486, 420] width 590 height 27
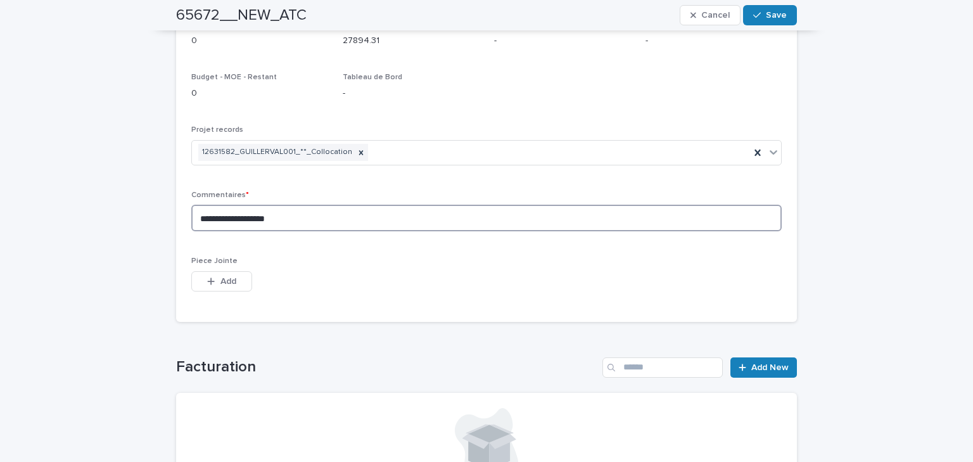
scroll to position [608, 0]
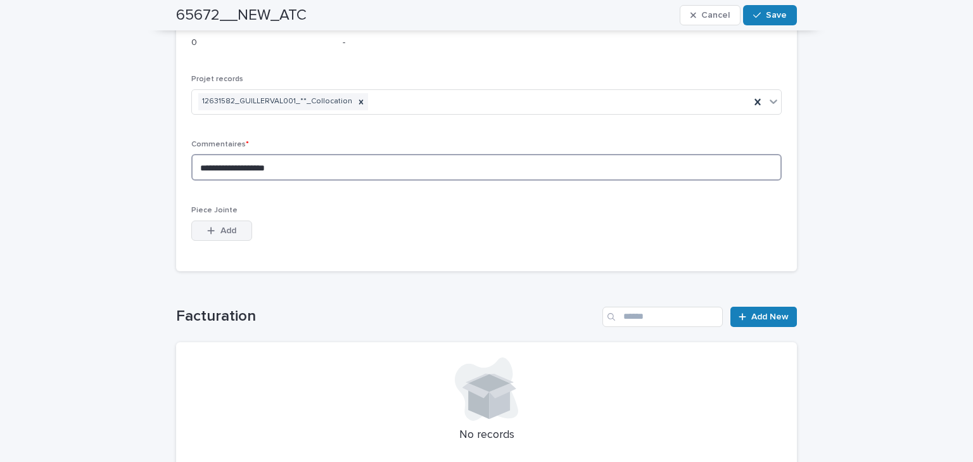
type textarea "**********"
click at [212, 221] on button "Add" at bounding box center [221, 230] width 61 height 20
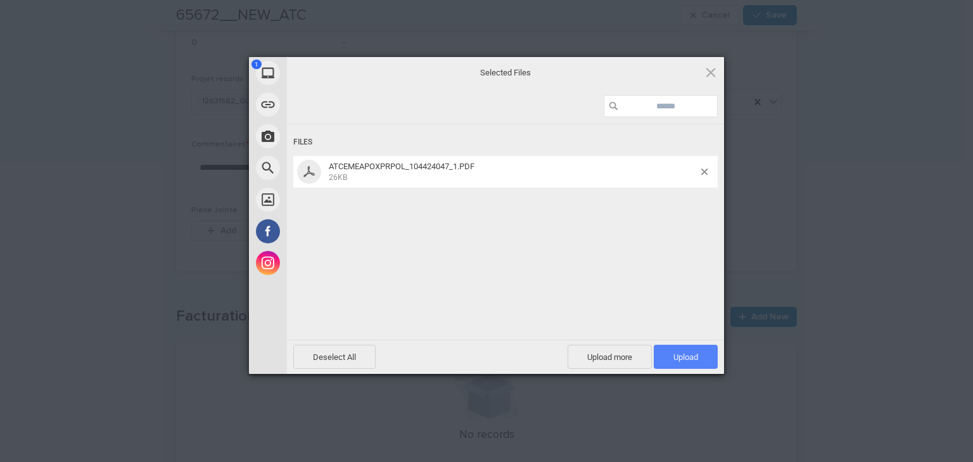
click at [681, 350] on span "Upload 1" at bounding box center [686, 357] width 64 height 24
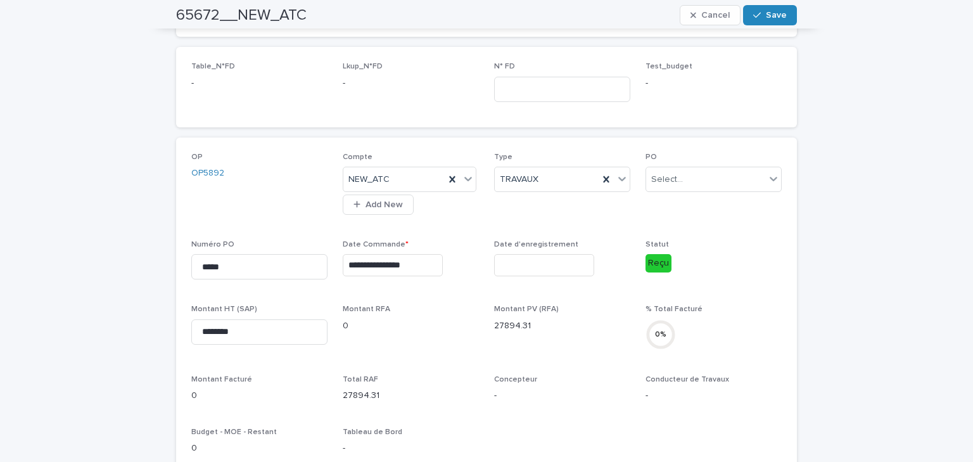
scroll to position [0, 0]
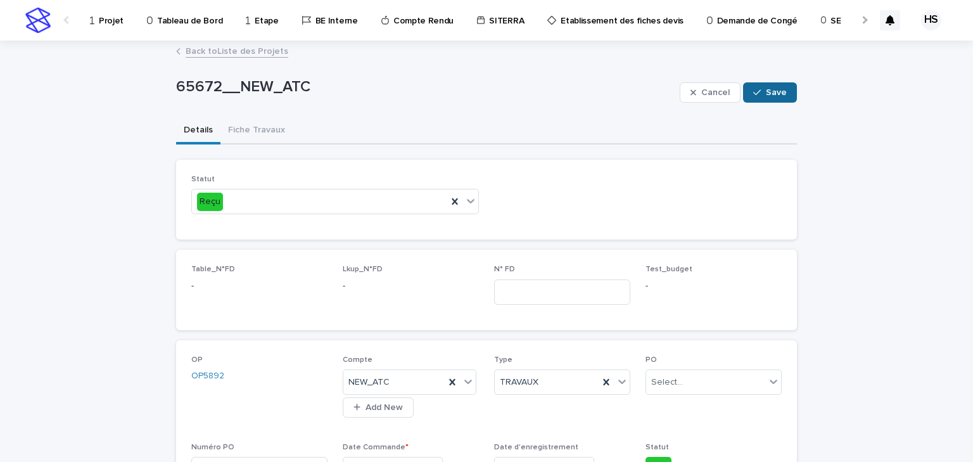
click at [784, 89] on button "Save" at bounding box center [770, 92] width 54 height 20
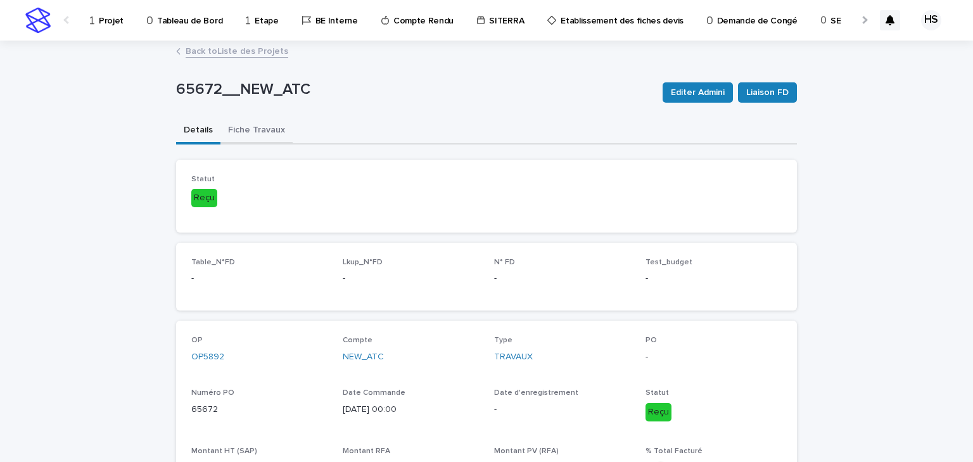
click at [262, 133] on button "Fiche Travaux" at bounding box center [256, 131] width 72 height 27
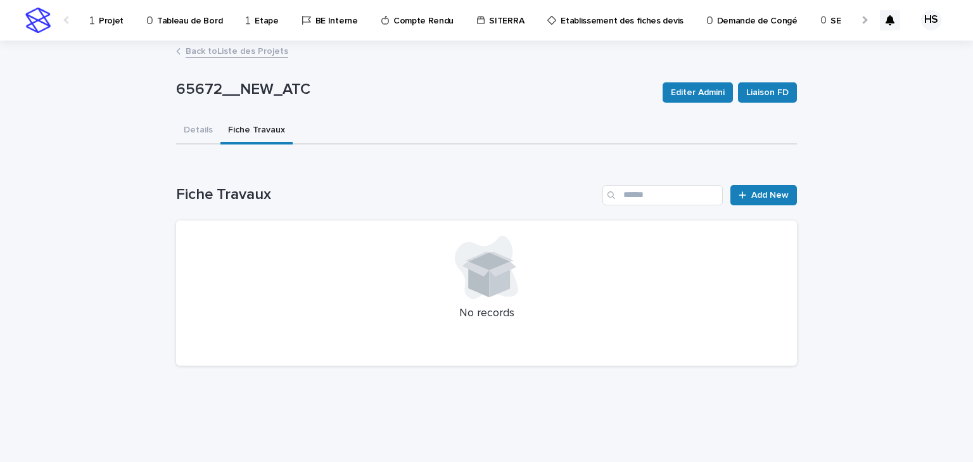
click at [203, 51] on link "Back to Liste des Projets" at bounding box center [237, 50] width 103 height 15
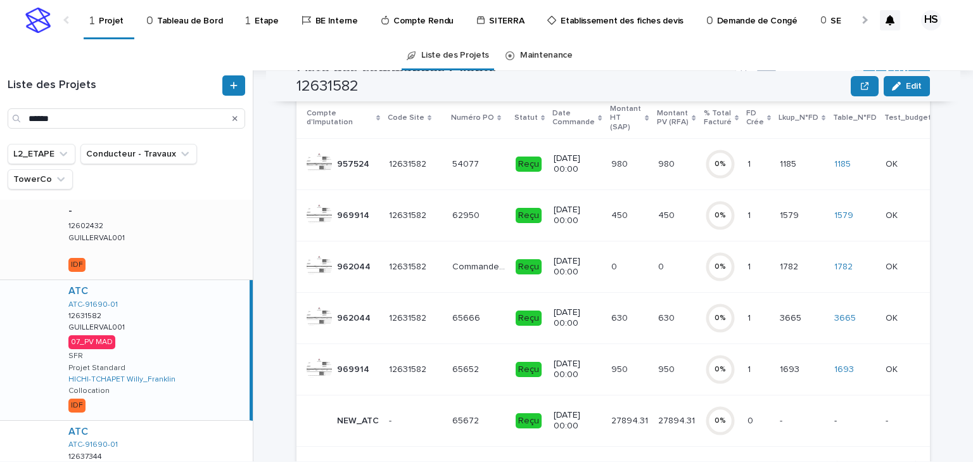
scroll to position [141, 0]
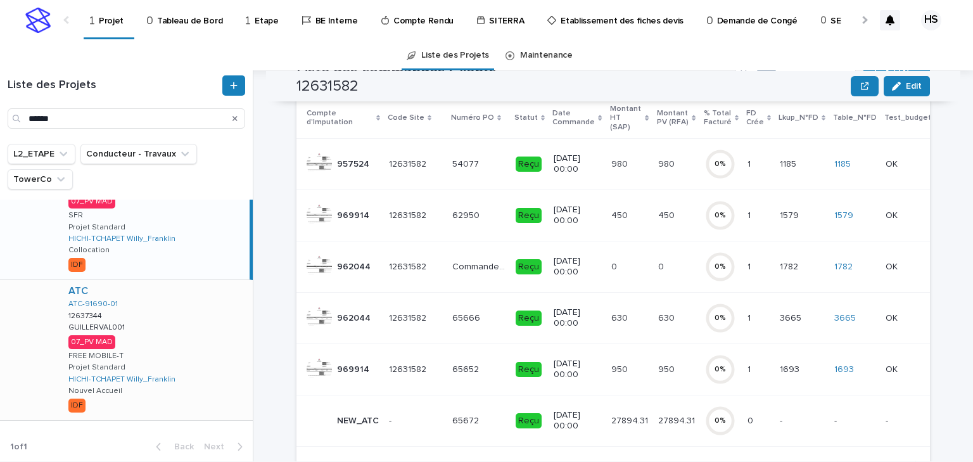
click at [158, 344] on div "ATC ATC-91690-01 12637344 12637344 GUILLERVAL001 GUILLERVAL001 07_PV MAD FREE M…" at bounding box center [155, 350] width 194 height 140
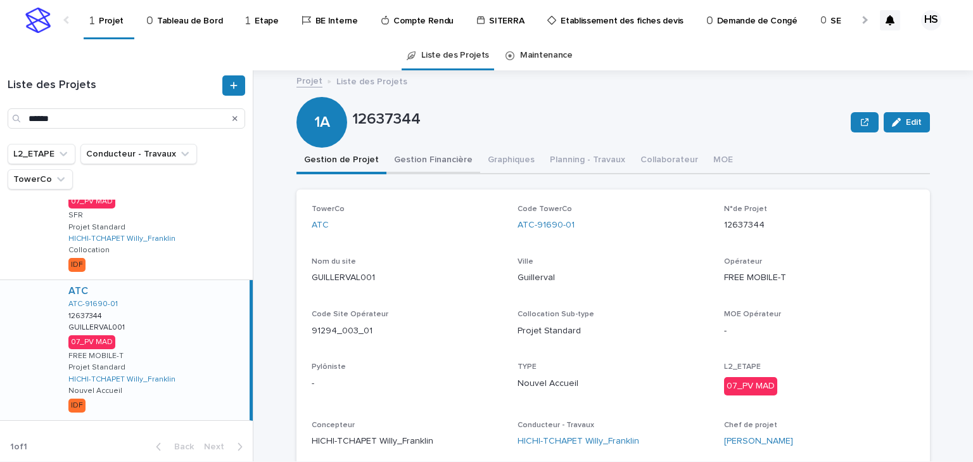
click at [400, 167] on button "Gestion Financière" at bounding box center [433, 161] width 94 height 27
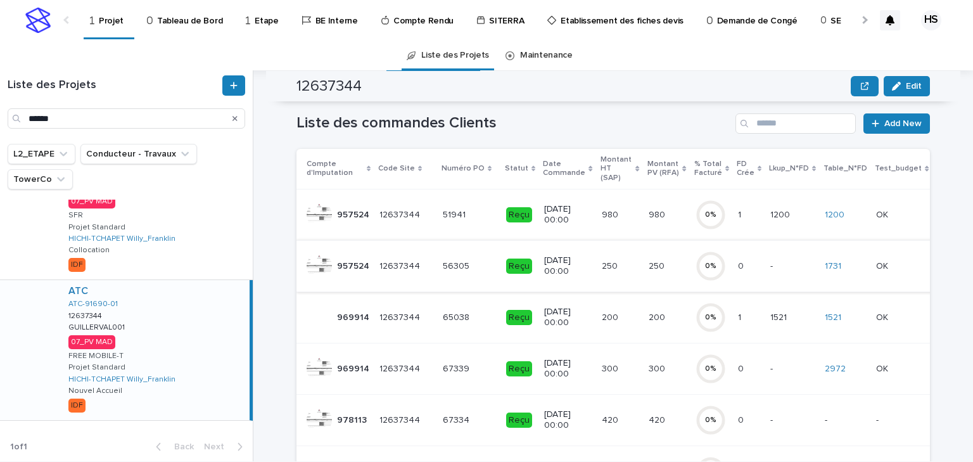
scroll to position [304, 0]
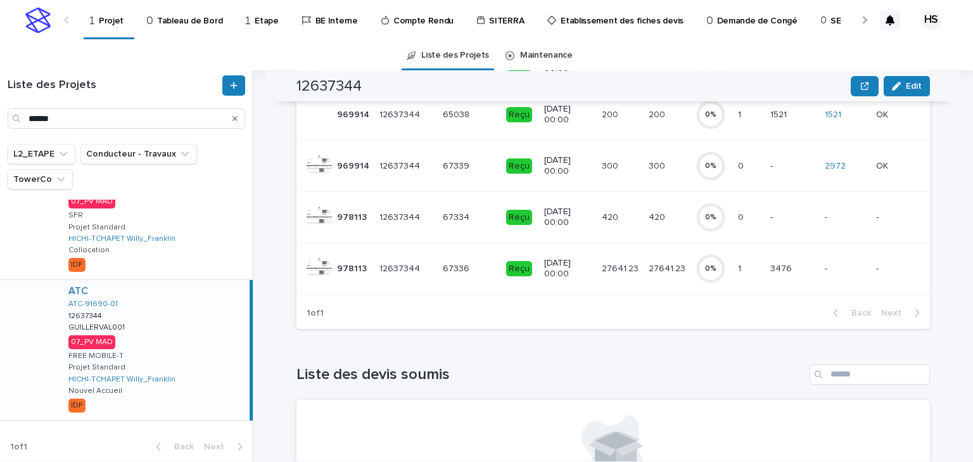
click at [617, 261] on p "27641.23" at bounding box center [621, 267] width 39 height 13
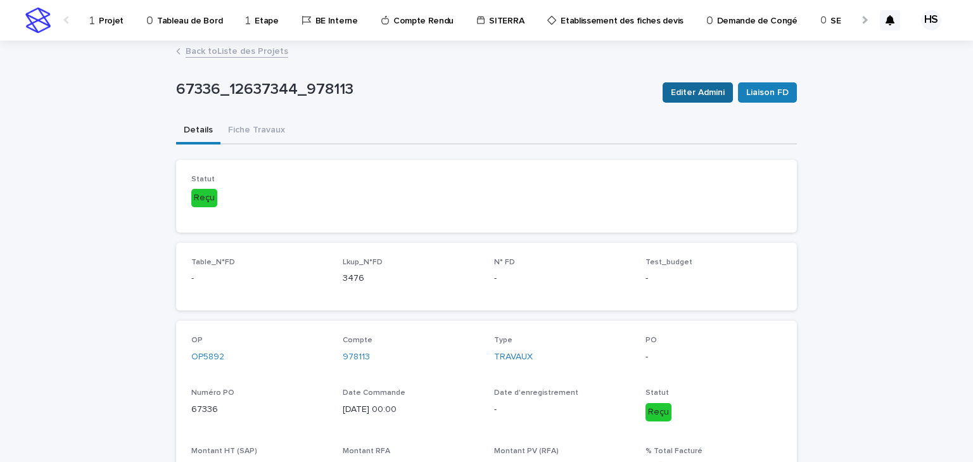
click at [701, 96] on span "Editer Admini" at bounding box center [698, 92] width 54 height 13
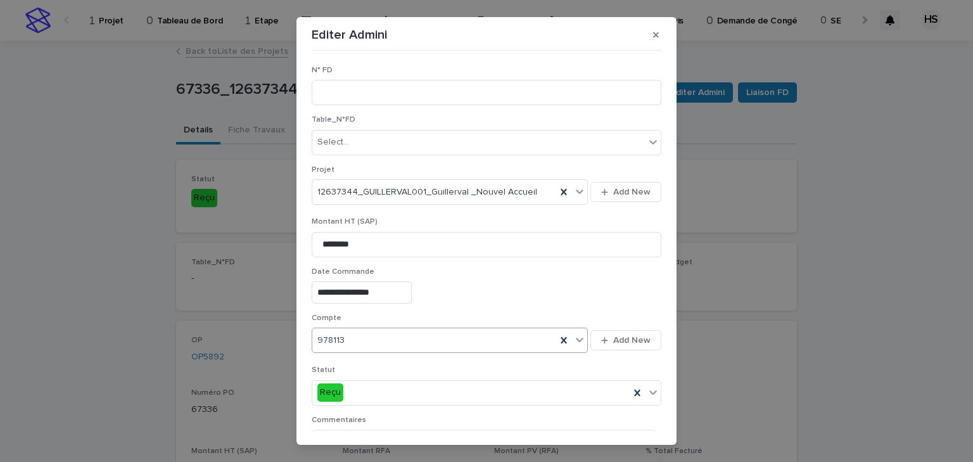
click at [370, 332] on div "978113" at bounding box center [434, 340] width 244 height 21
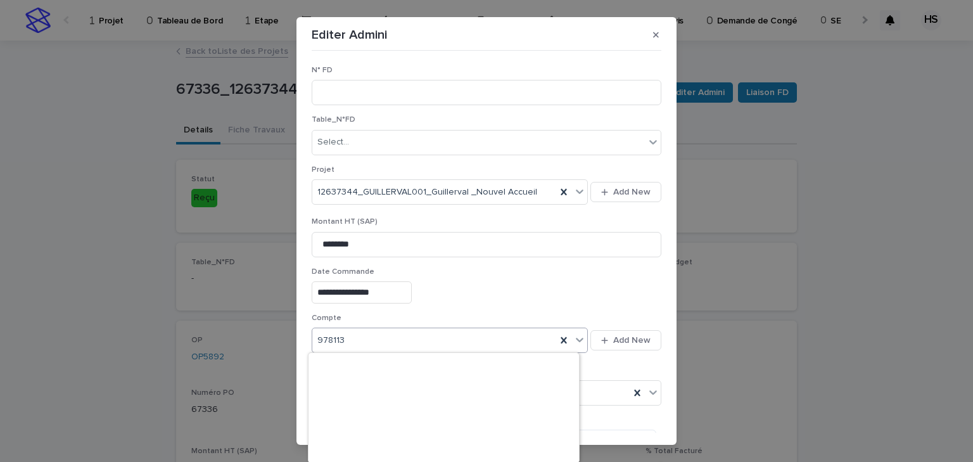
scroll to position [1495, 0]
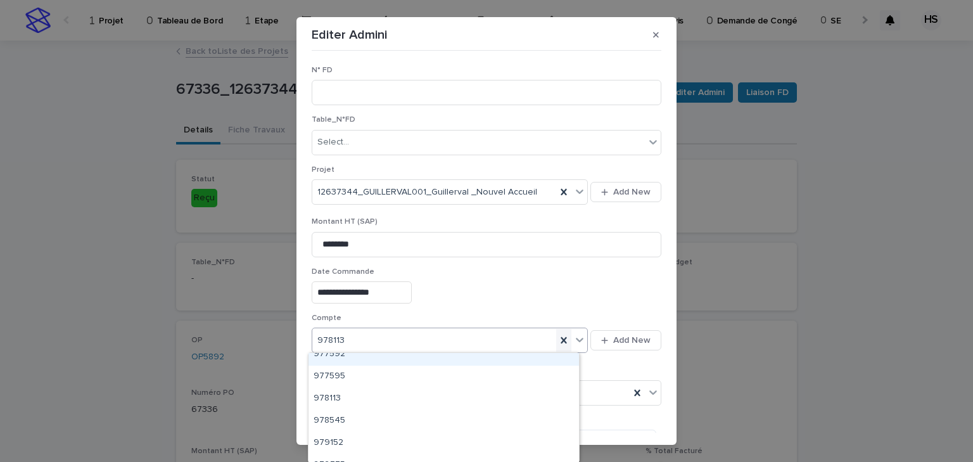
click at [557, 336] on icon at bounding box center [563, 340] width 13 height 13
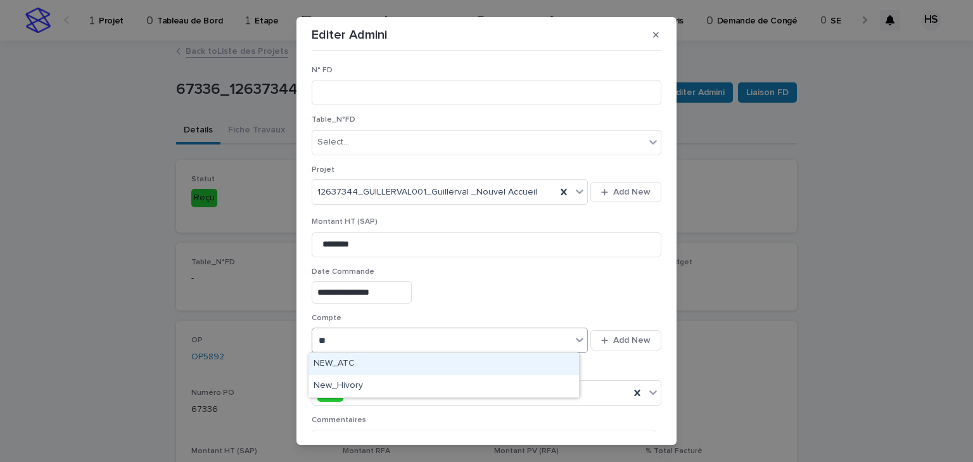
type input "***"
click at [372, 360] on div "NEW_ATC" at bounding box center [444, 364] width 270 height 22
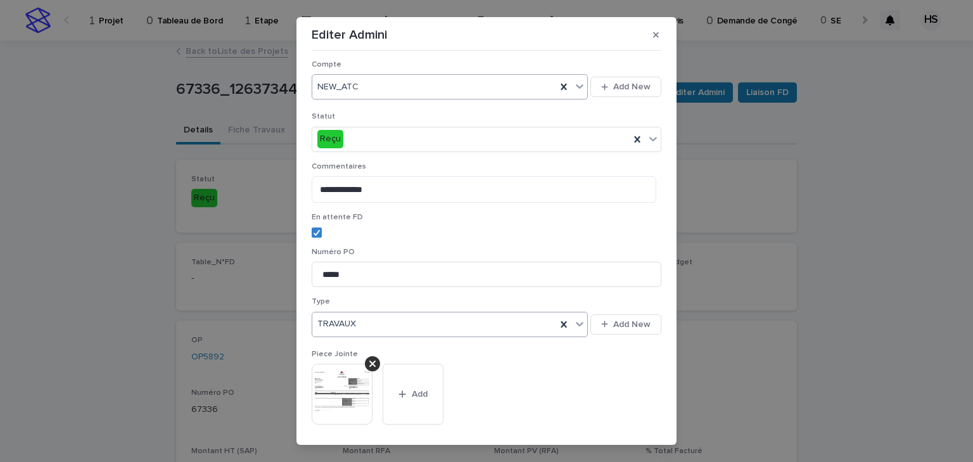
scroll to position [305, 0]
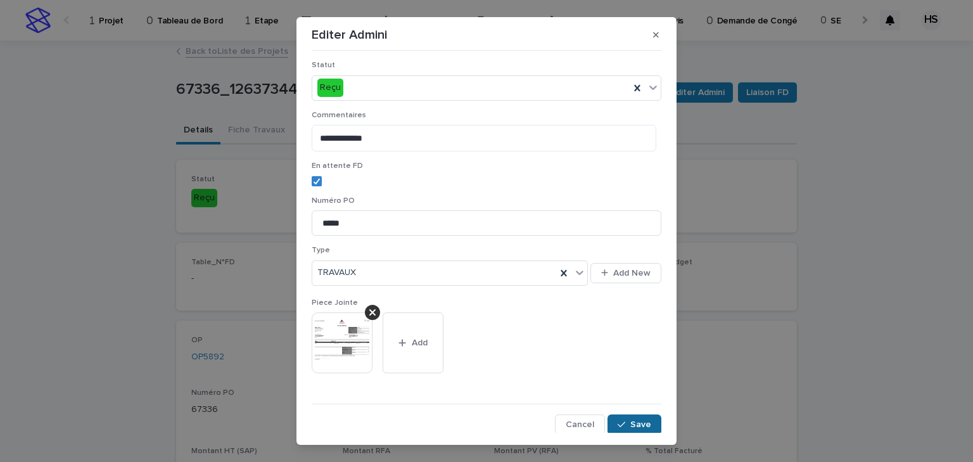
click at [647, 420] on button "Save" at bounding box center [635, 424] width 54 height 20
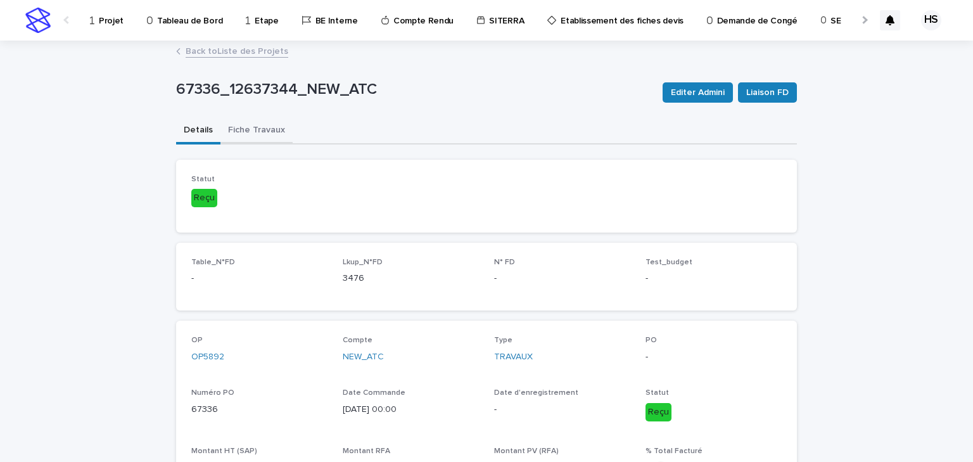
click at [265, 137] on button "Fiche Travaux" at bounding box center [256, 131] width 72 height 27
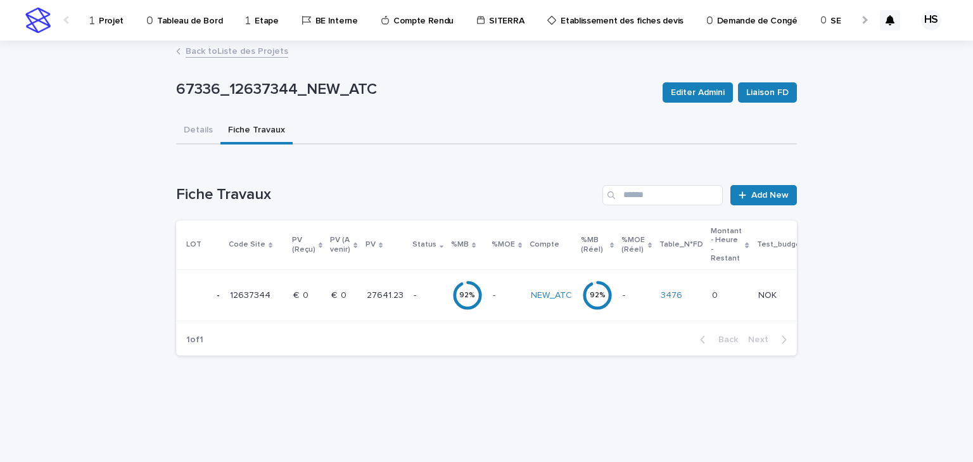
click at [269, 53] on link "Back to Liste des Projets" at bounding box center [237, 50] width 103 height 15
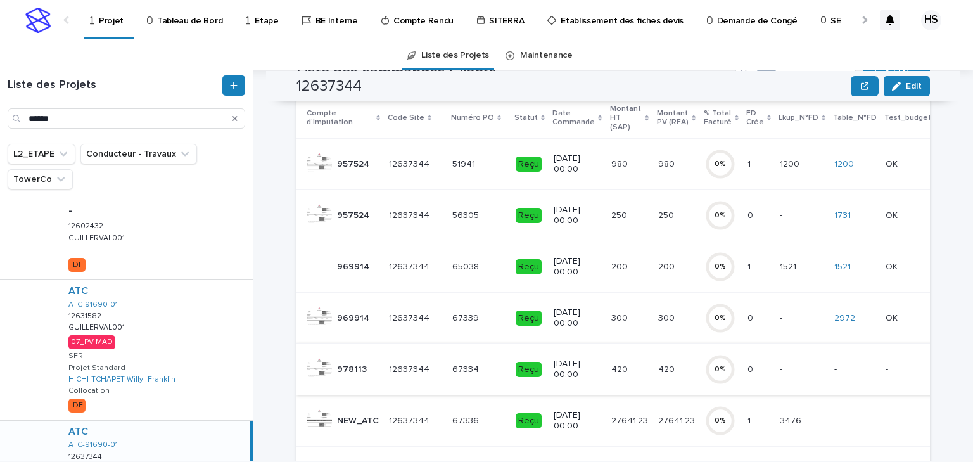
scroll to position [253, 0]
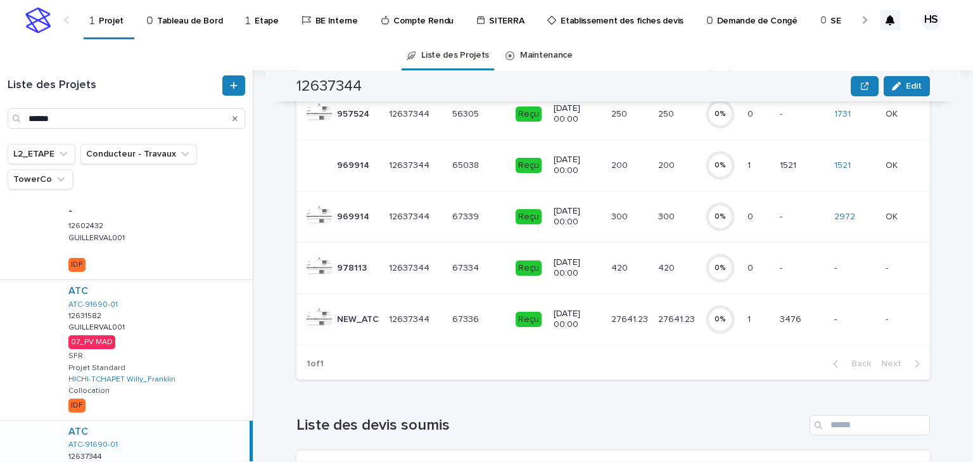
click at [658, 316] on div "27641.23 27641.23" at bounding box center [676, 319] width 37 height 21
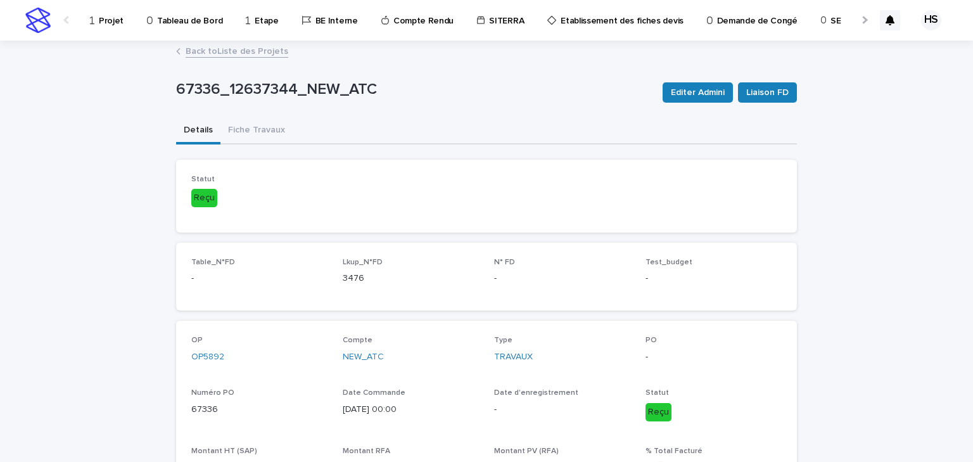
click at [235, 58] on div "Back to Liste des Projets" at bounding box center [486, 52] width 633 height 18
click at [236, 54] on link "Back to Liste des Projets" at bounding box center [237, 50] width 103 height 15
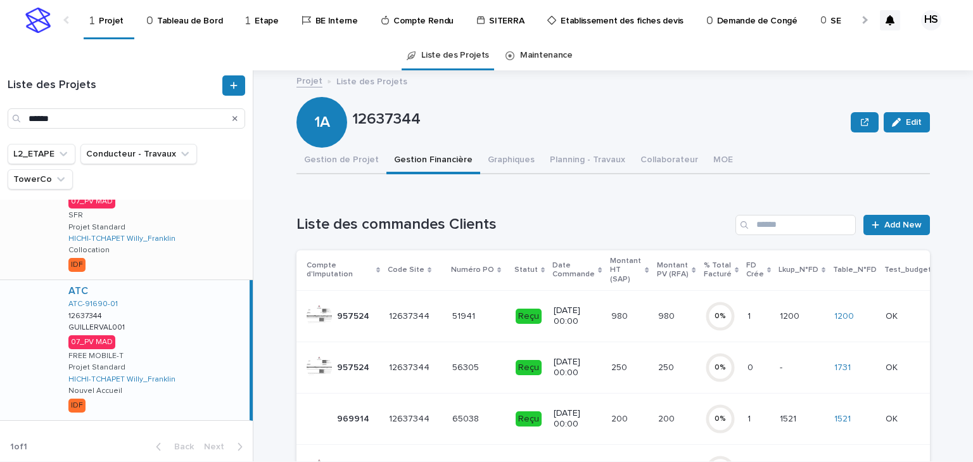
scroll to position [39, 0]
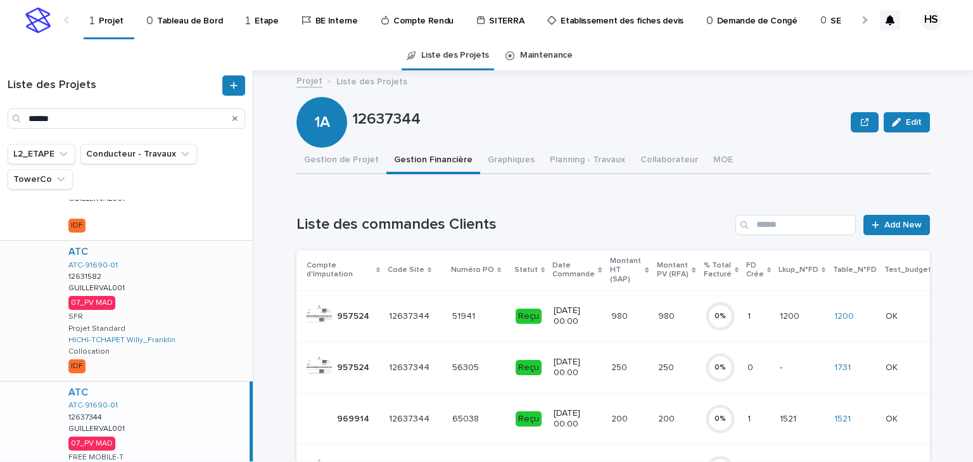
click at [181, 291] on div "ATC ATC-91690-01 12631582 12631582 GUILLERVAL001 GUILLERVAL001 07_PV MAD SFR Pr…" at bounding box center [155, 311] width 194 height 140
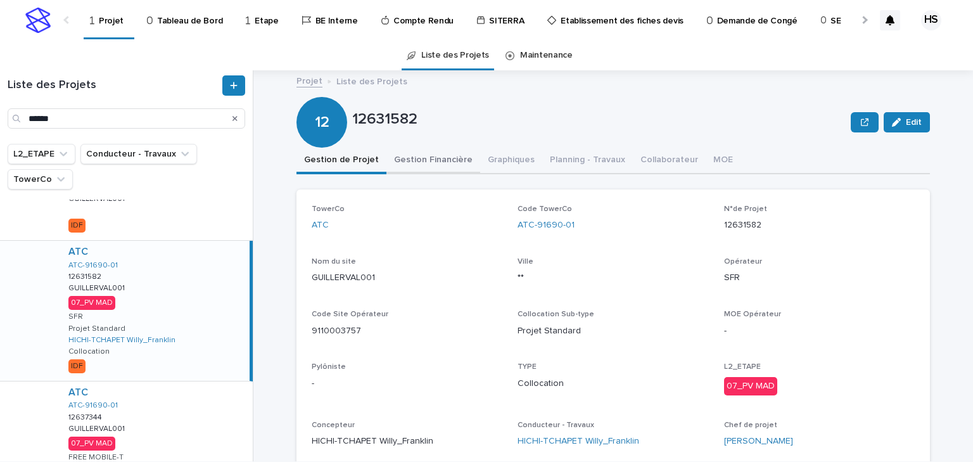
click at [423, 165] on button "Gestion Financière" at bounding box center [433, 161] width 94 height 27
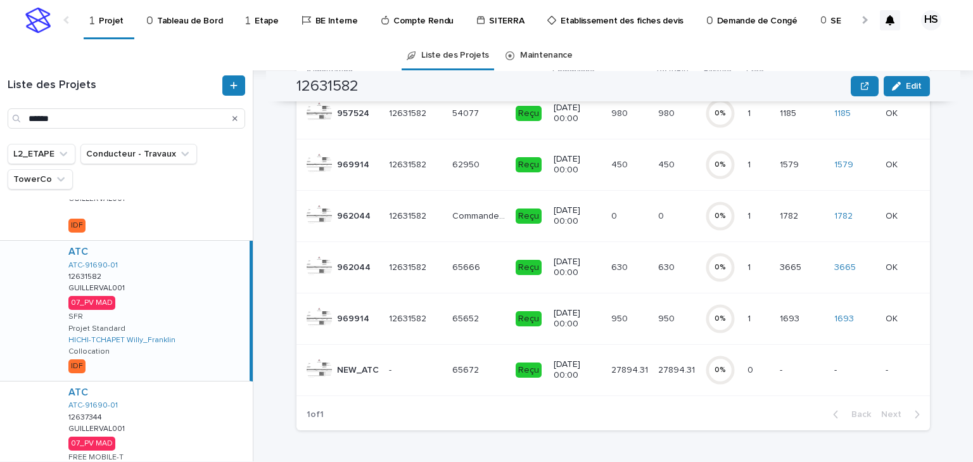
scroll to position [304, 0]
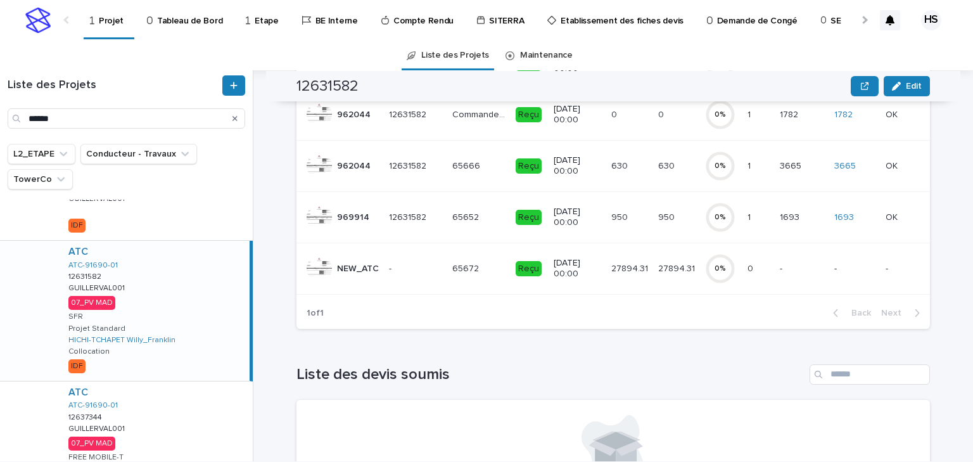
click at [748, 264] on p at bounding box center [759, 269] width 22 height 11
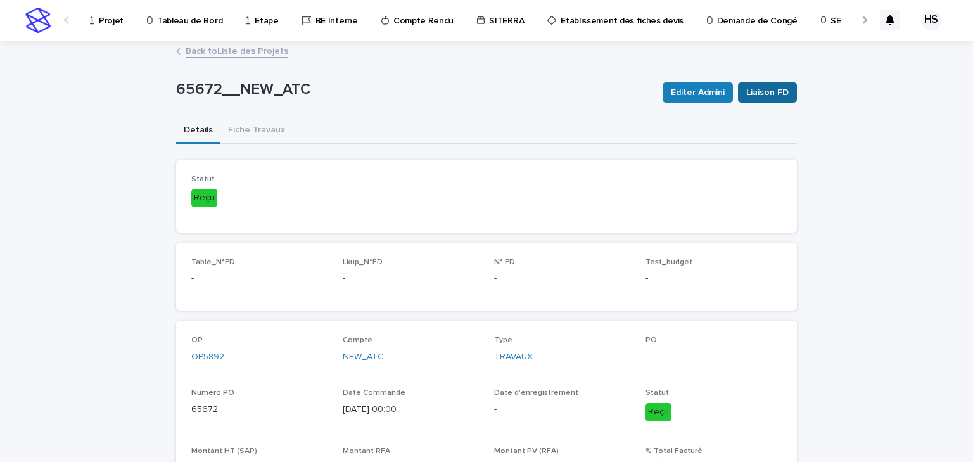
click at [770, 89] on span "Liaison FD" at bounding box center [767, 92] width 42 height 13
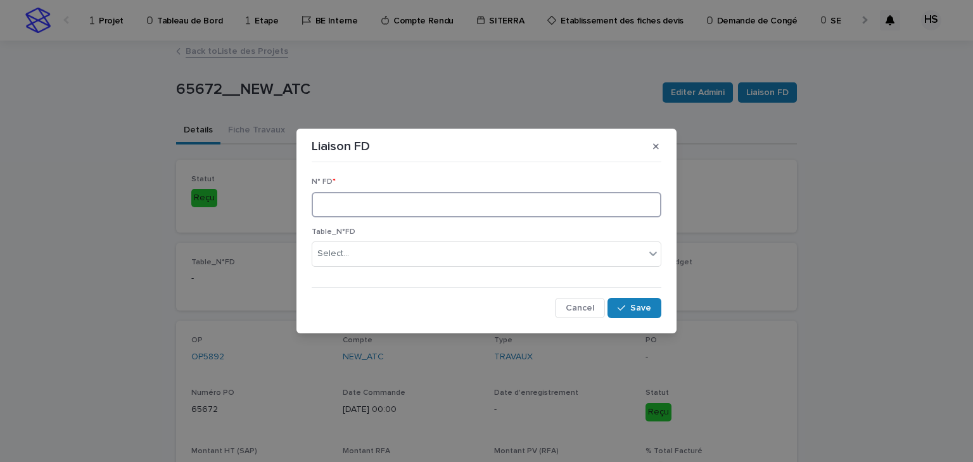
click at [343, 201] on input at bounding box center [487, 204] width 350 height 25
drag, startPoint x: 350, startPoint y: 201, endPoint x: 284, endPoint y: 203, distance: 65.9
click at [284, 203] on div "Liaison FD N° FD * **** Table_N°FD Select... Cancel Save" at bounding box center [486, 231] width 973 height 462
type input "****"
click at [640, 309] on span "Save" at bounding box center [640, 307] width 21 height 9
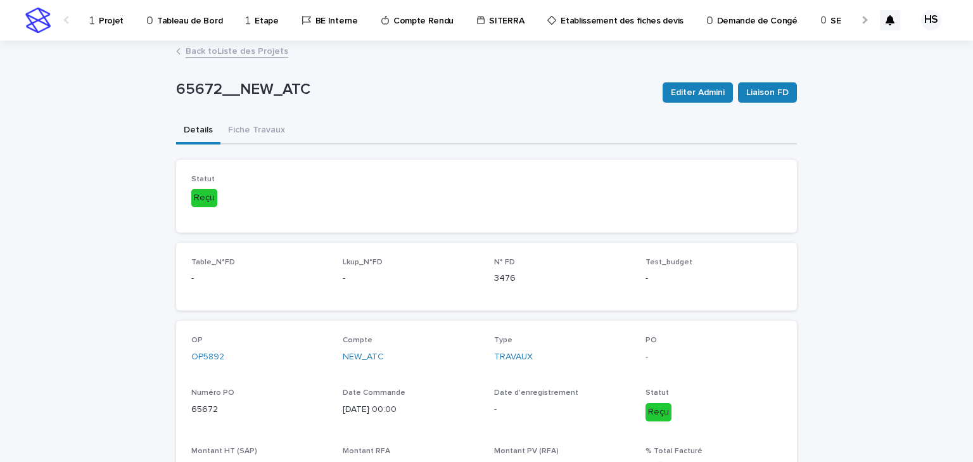
click at [253, 54] on link "Back to Liste des Projets" at bounding box center [237, 50] width 103 height 15
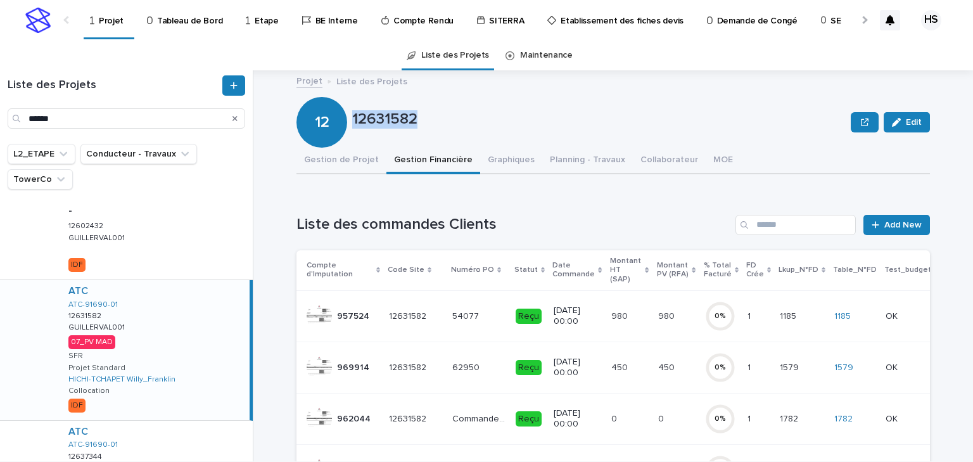
drag, startPoint x: 425, startPoint y: 120, endPoint x: 350, endPoint y: 134, distance: 76.7
click at [350, 134] on div "12 12631582 Edit" at bounding box center [612, 122] width 633 height 51
copy p "12631582"
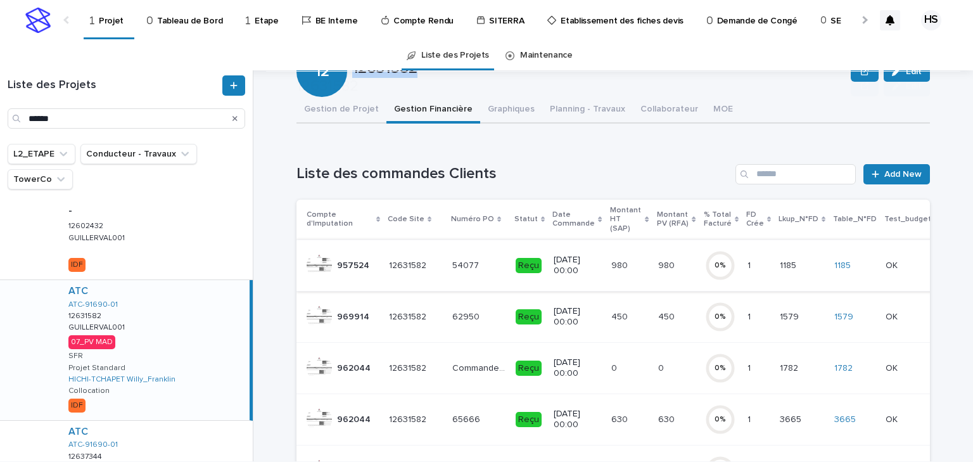
scroll to position [152, 0]
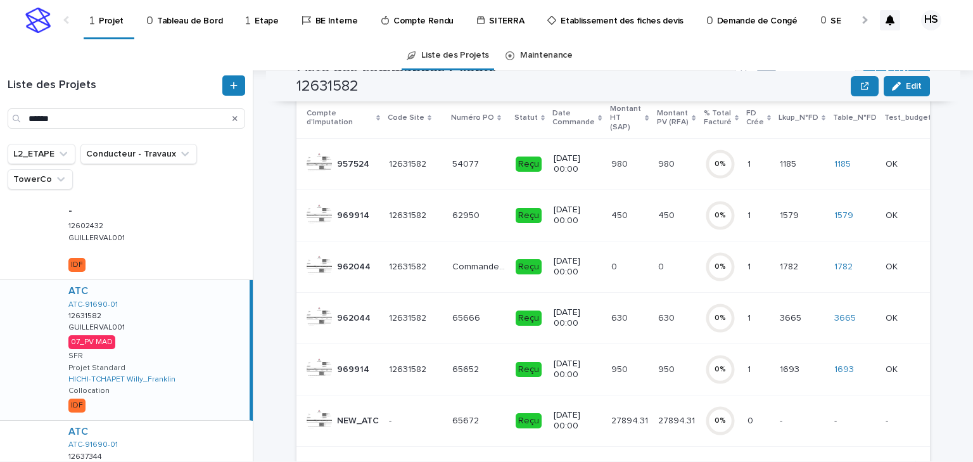
click at [633, 413] on p "27894.31" at bounding box center [630, 419] width 39 height 13
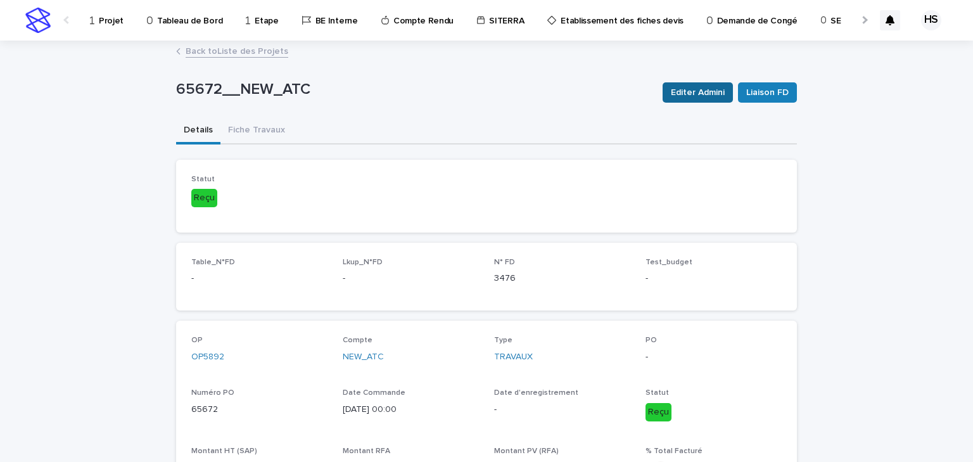
click at [694, 94] on span "Editer Admini" at bounding box center [698, 92] width 54 height 13
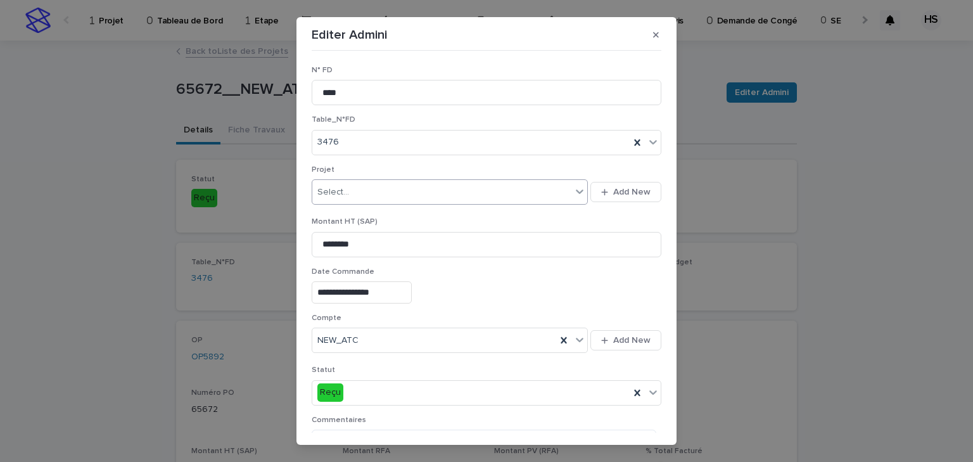
click at [358, 194] on div "Select..." at bounding box center [441, 192] width 259 height 21
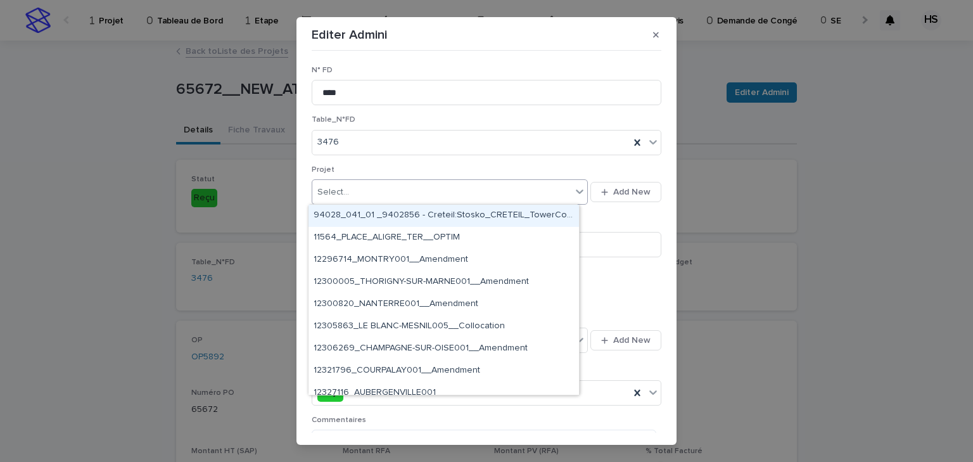
paste input "********"
type input "********"
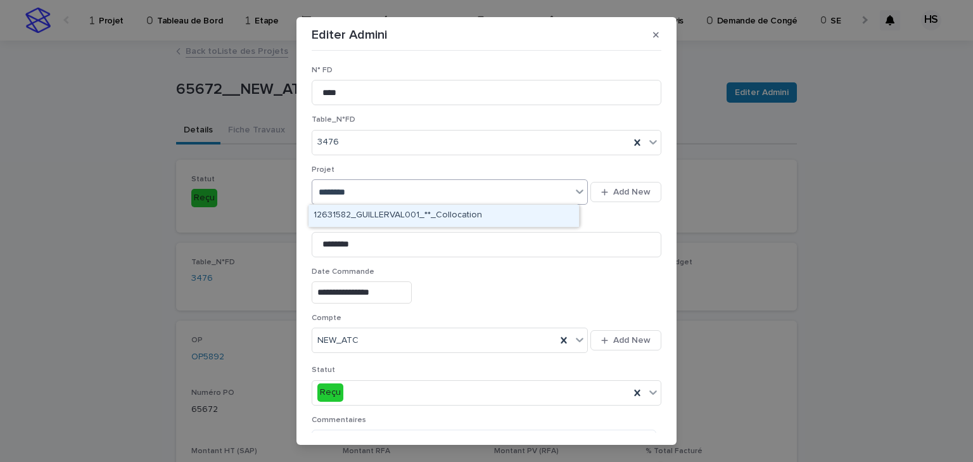
click at [367, 219] on div "12631582_GUILLERVAL001_**_Collocation" at bounding box center [444, 216] width 270 height 22
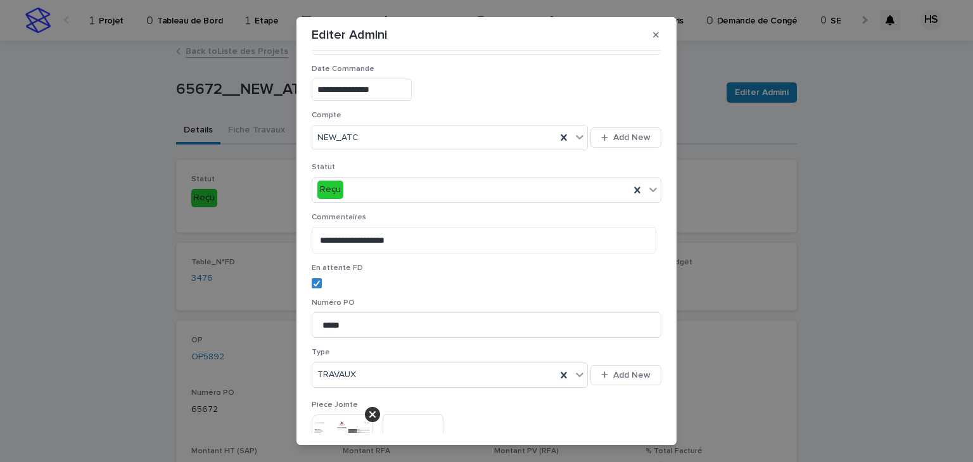
scroll to position [305, 0]
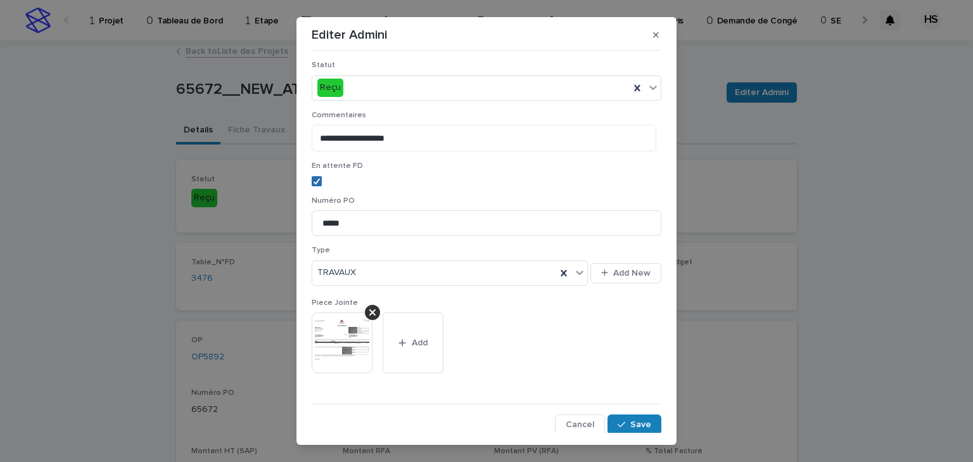
click at [313, 179] on icon at bounding box center [317, 181] width 8 height 6
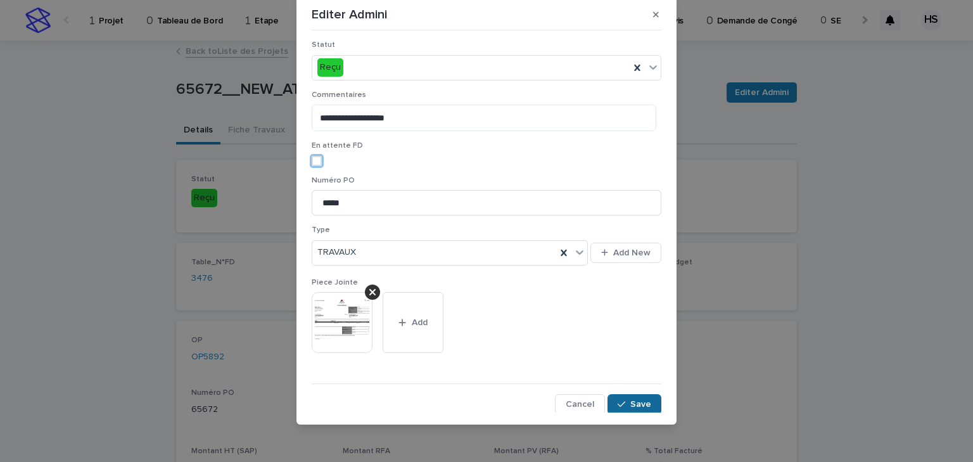
click at [633, 408] on button "Save" at bounding box center [635, 404] width 54 height 20
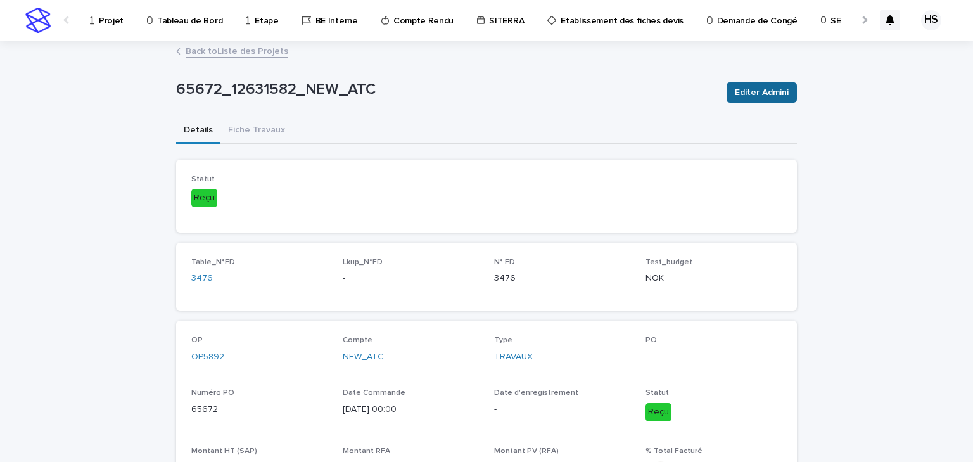
click at [751, 86] on span "Editer Admini" at bounding box center [762, 92] width 54 height 13
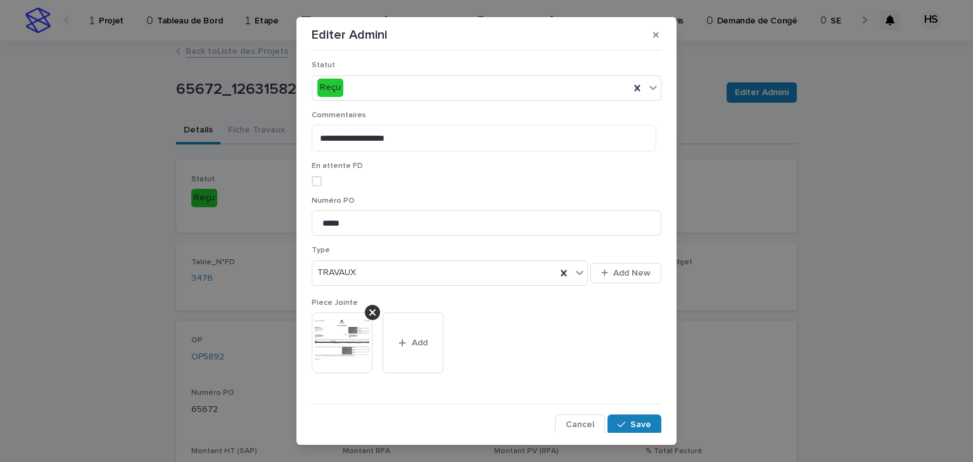
click at [315, 181] on span at bounding box center [317, 181] width 10 height 10
click at [633, 424] on span "Save" at bounding box center [640, 424] width 21 height 9
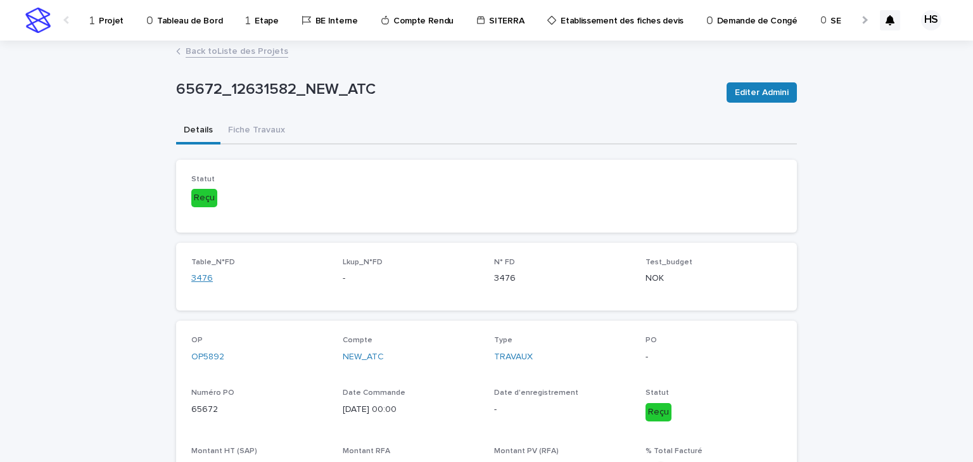
click at [193, 276] on link "3476" at bounding box center [202, 278] width 22 height 13
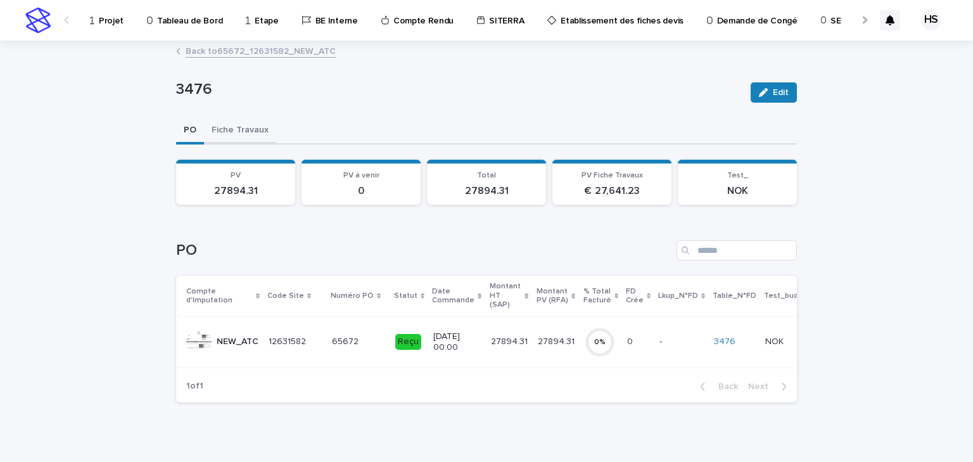
click at [233, 119] on button "Fiche Travaux" at bounding box center [240, 131] width 72 height 27
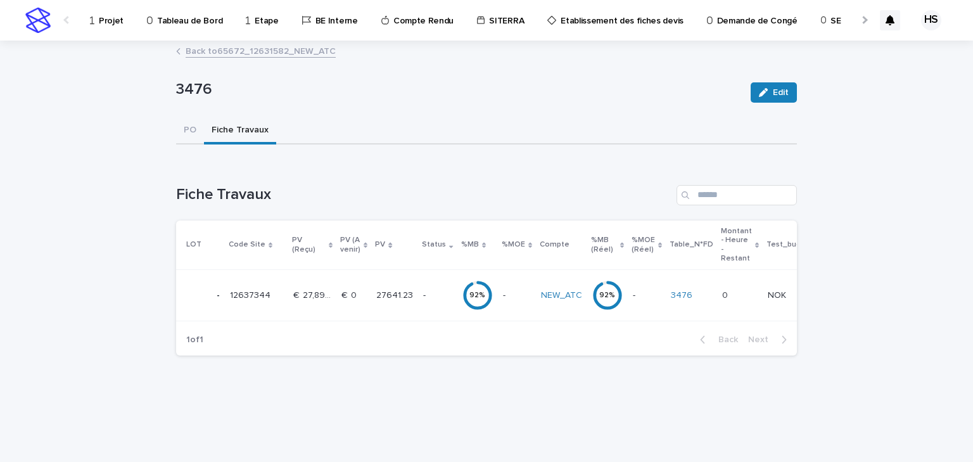
click at [404, 291] on p "27641.23" at bounding box center [395, 294] width 39 height 13
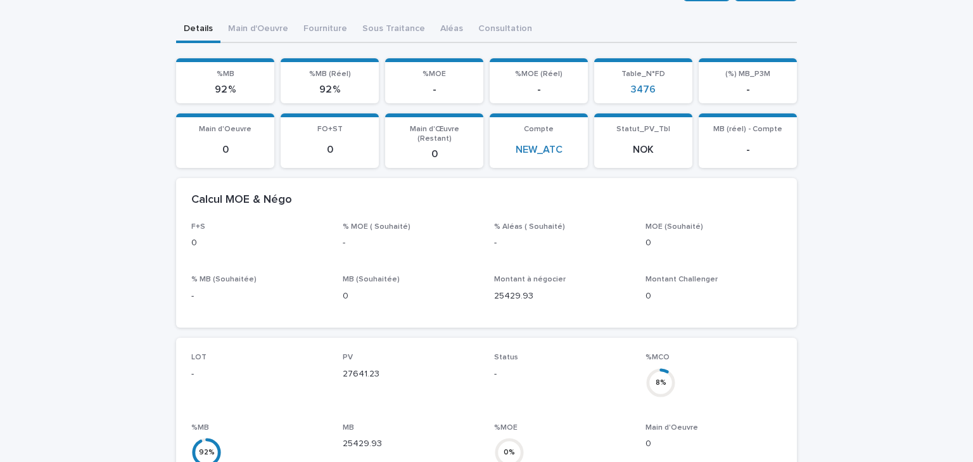
scroll to position [304, 0]
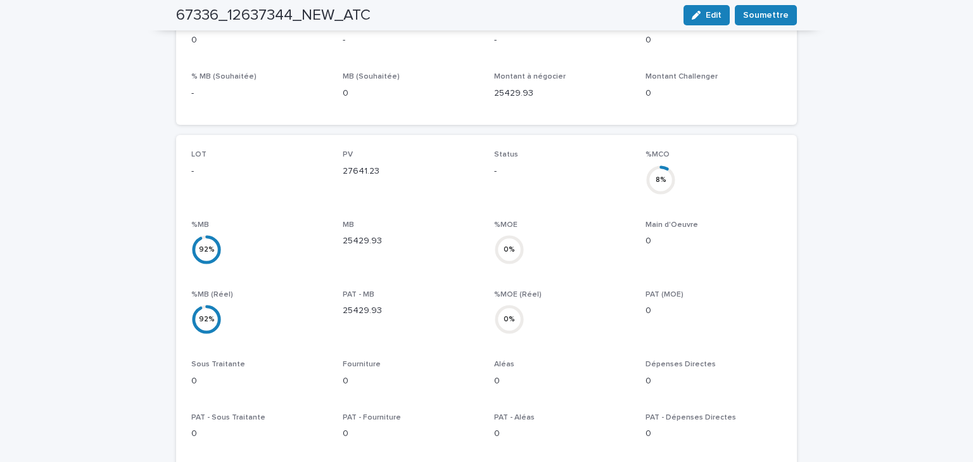
click at [708, 14] on span "Edit" at bounding box center [714, 15] width 16 height 9
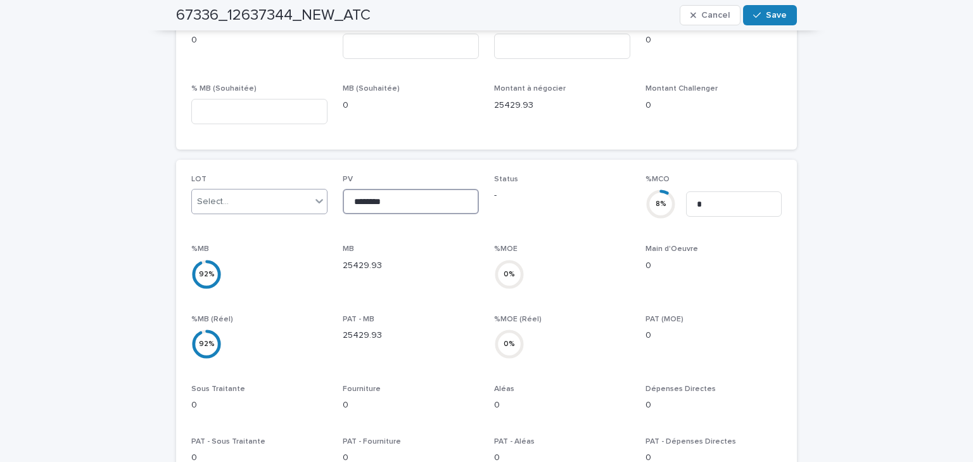
drag, startPoint x: 347, startPoint y: 191, endPoint x: 210, endPoint y: 189, distance: 136.2
click at [238, 189] on div "LOT Select... PV ******** Status - %MCO 8 % * %MB 92 % MB 25429.93 %MOE 0 % Mai…" at bounding box center [486, 351] width 590 height 353
type input "********"
click at [755, 18] on icon "button" at bounding box center [757, 15] width 8 height 9
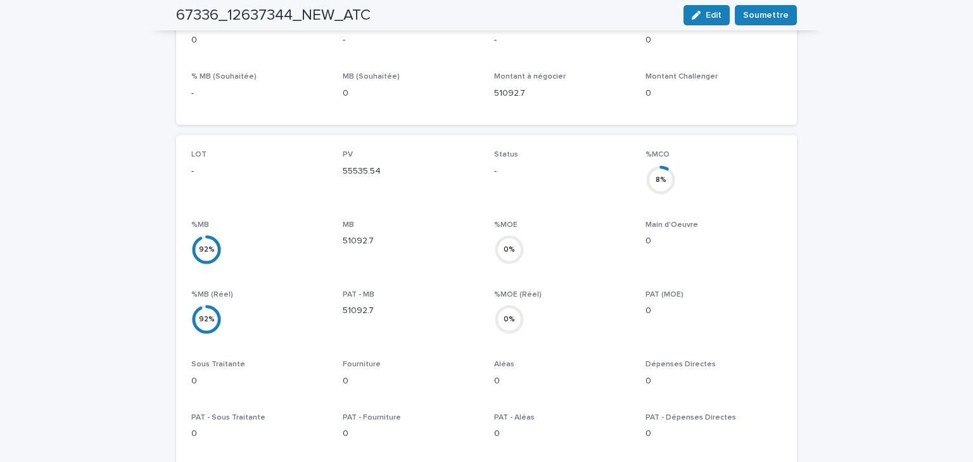
scroll to position [101, 0]
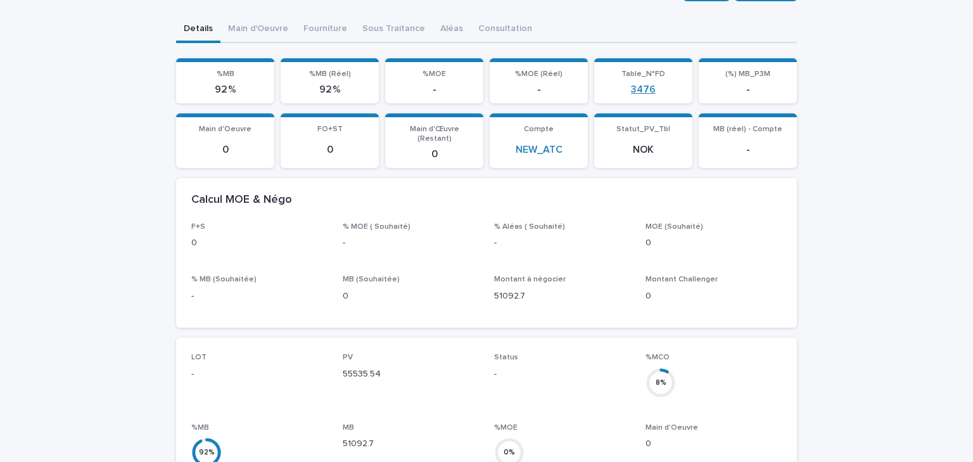
click at [637, 87] on link "3476" at bounding box center [643, 90] width 25 height 12
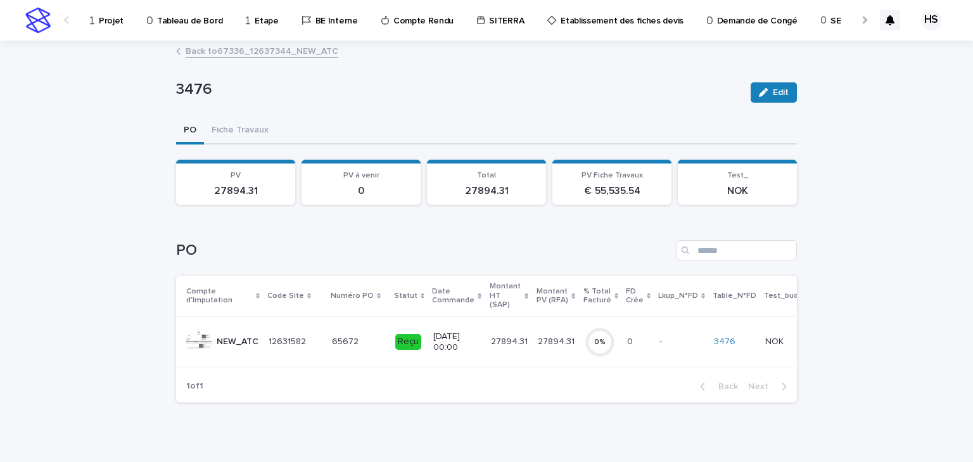
click at [244, 54] on link "Back to 67336_12637344_NEW_ATC" at bounding box center [262, 50] width 153 height 15
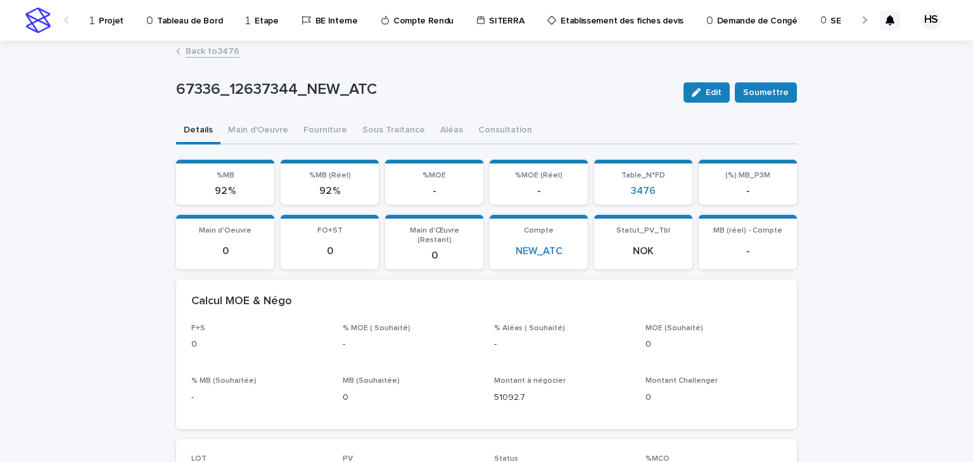
click at [201, 53] on link "Back to 3476" at bounding box center [213, 50] width 54 height 15
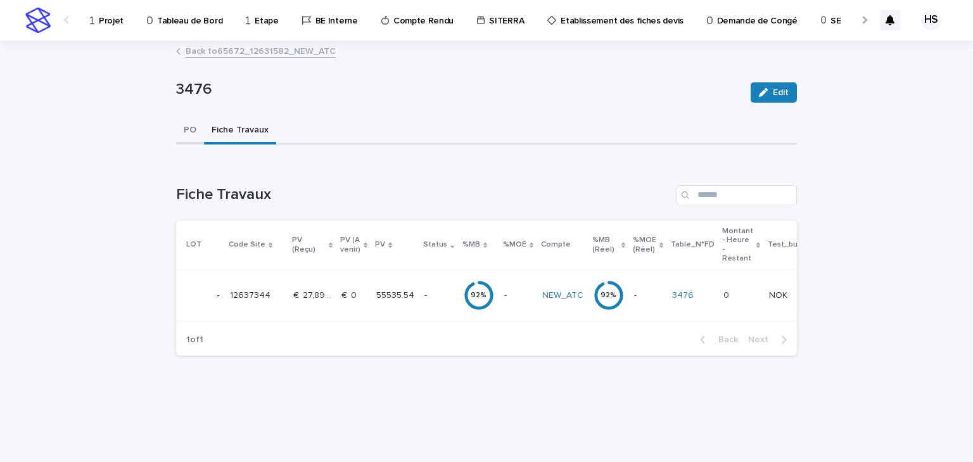
click at [184, 132] on button "PO" at bounding box center [190, 131] width 28 height 27
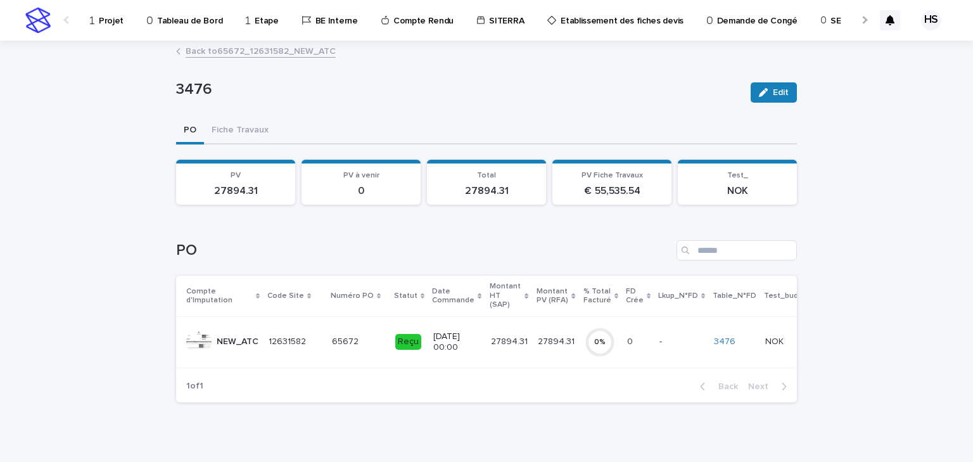
click at [243, 52] on link "Back to 65672_12631582_NEW_ATC" at bounding box center [261, 50] width 150 height 15
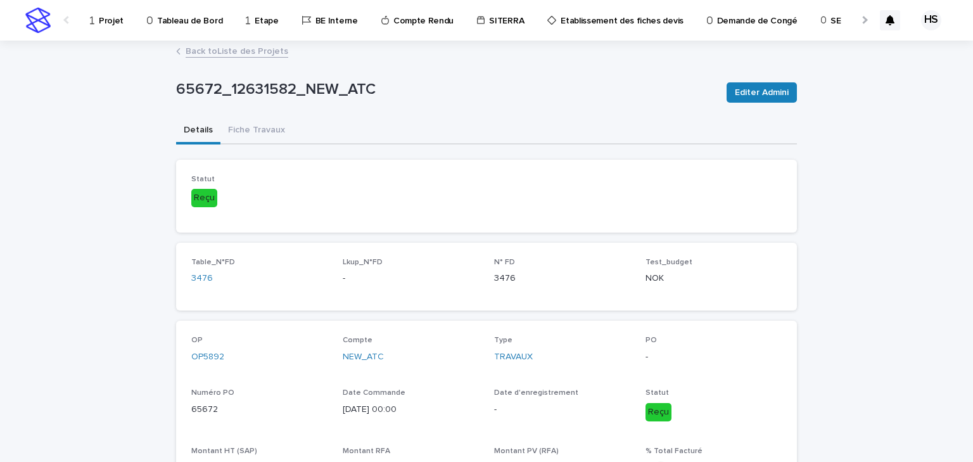
click at [232, 51] on link "Back to Liste des Projets" at bounding box center [237, 50] width 103 height 15
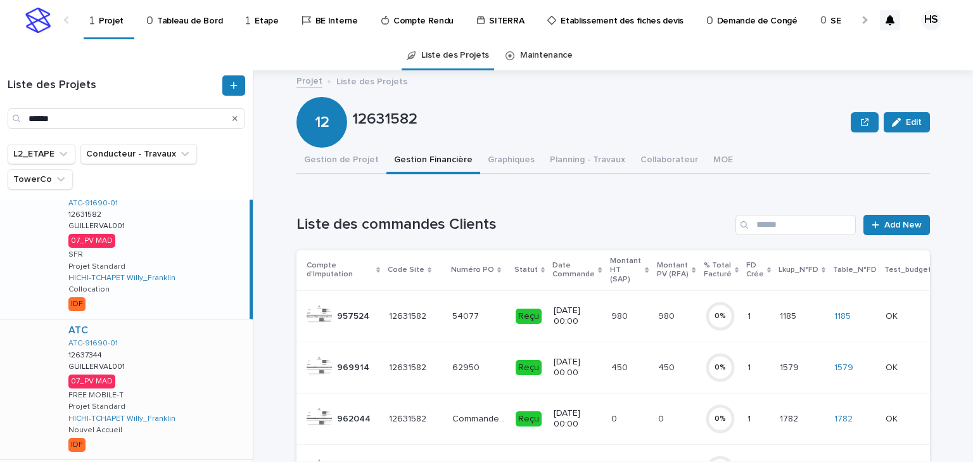
scroll to position [141, 0]
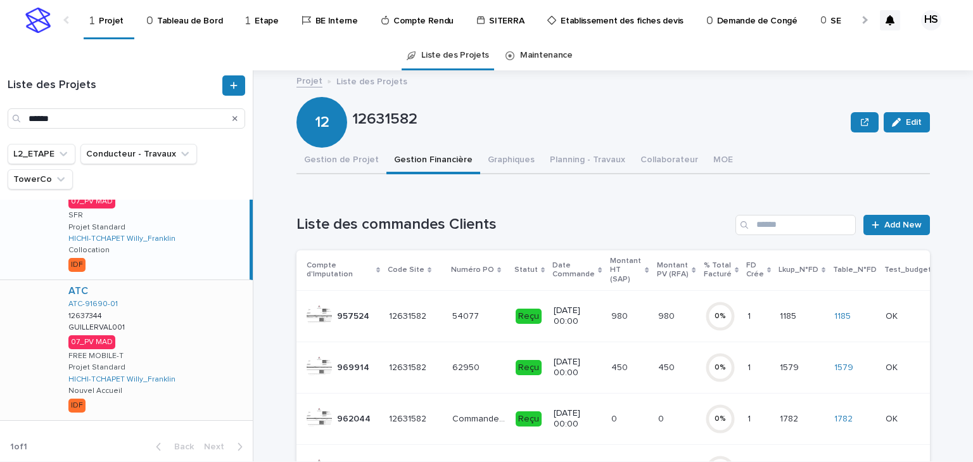
click at [169, 333] on div "ATC ATC-91690-01 12637344 12637344 GUILLERVAL001 GUILLERVAL001 07_PV MAD FREE M…" at bounding box center [155, 350] width 194 height 140
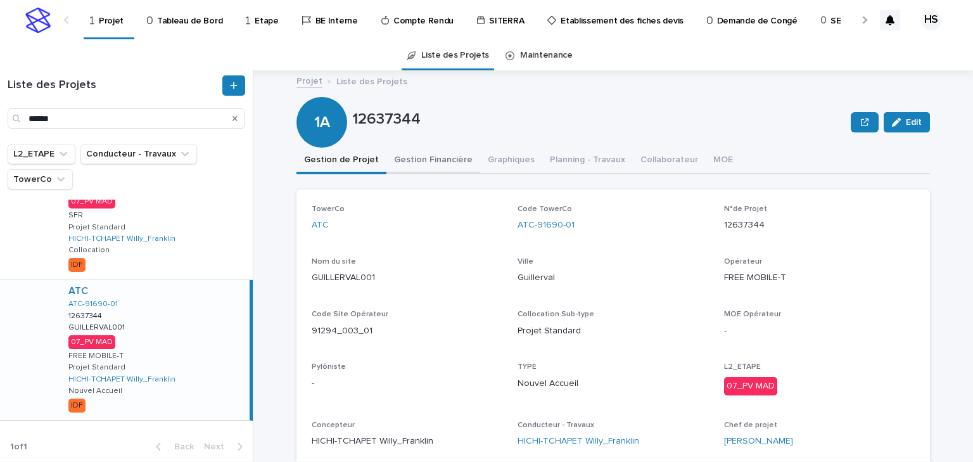
click at [441, 165] on button "Gestion Financière" at bounding box center [433, 161] width 94 height 27
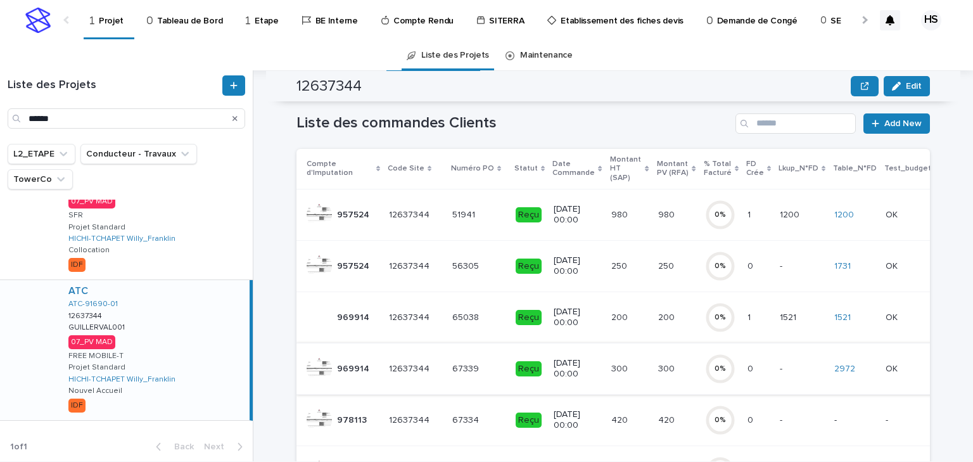
scroll to position [203, 0]
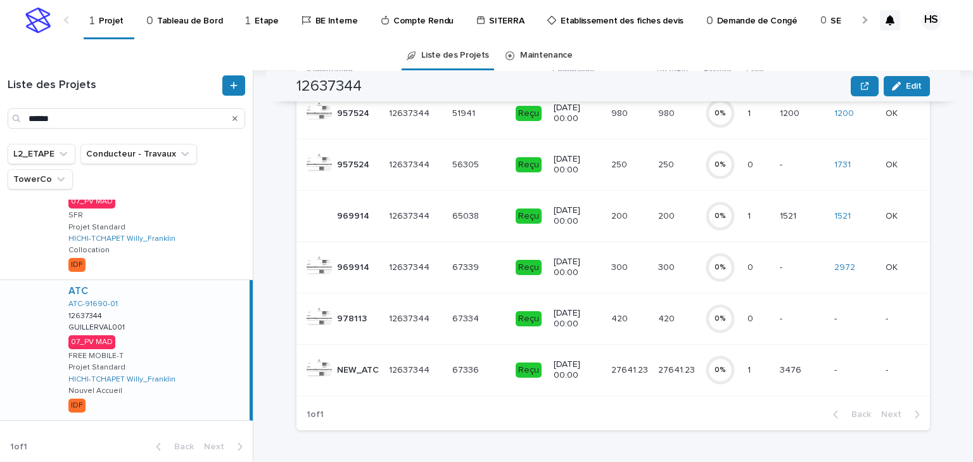
click at [637, 362] on td "27641.23 27641.23" at bounding box center [629, 369] width 47 height 51
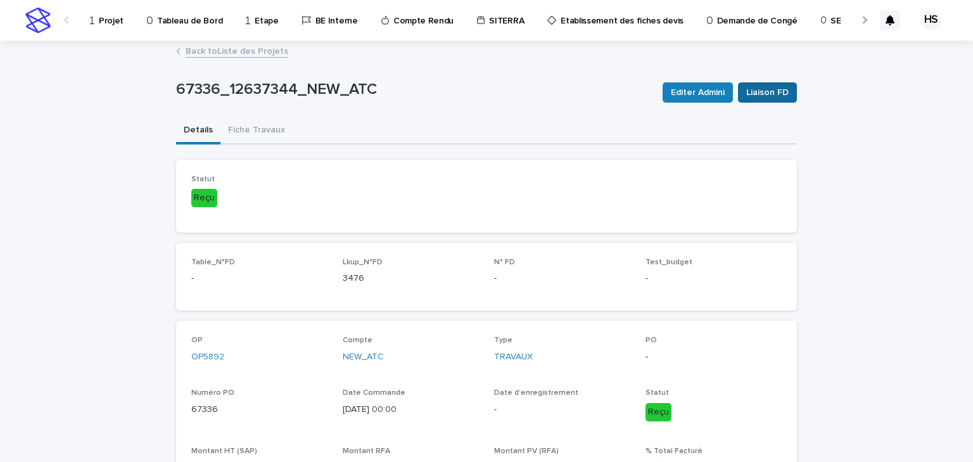
click at [777, 89] on span "Liaison FD" at bounding box center [767, 92] width 42 height 13
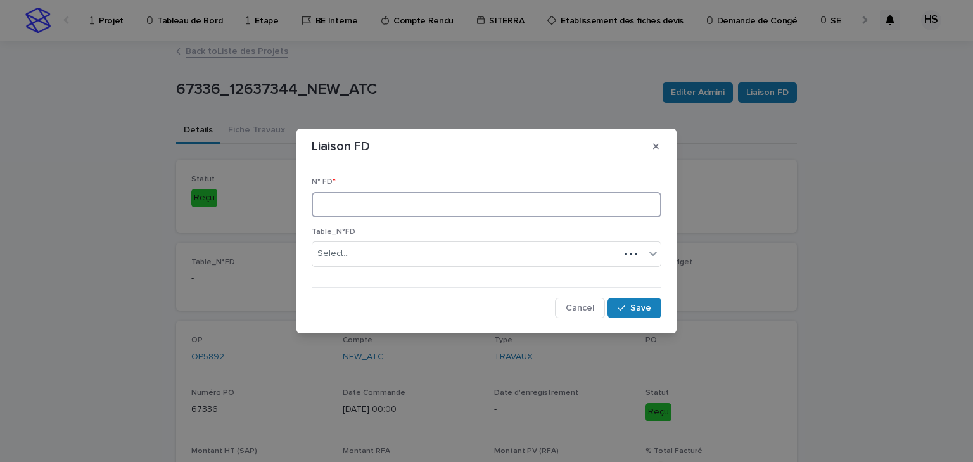
click at [367, 212] on input at bounding box center [487, 204] width 350 height 25
type input "****"
click at [633, 314] on button "Save" at bounding box center [635, 308] width 54 height 20
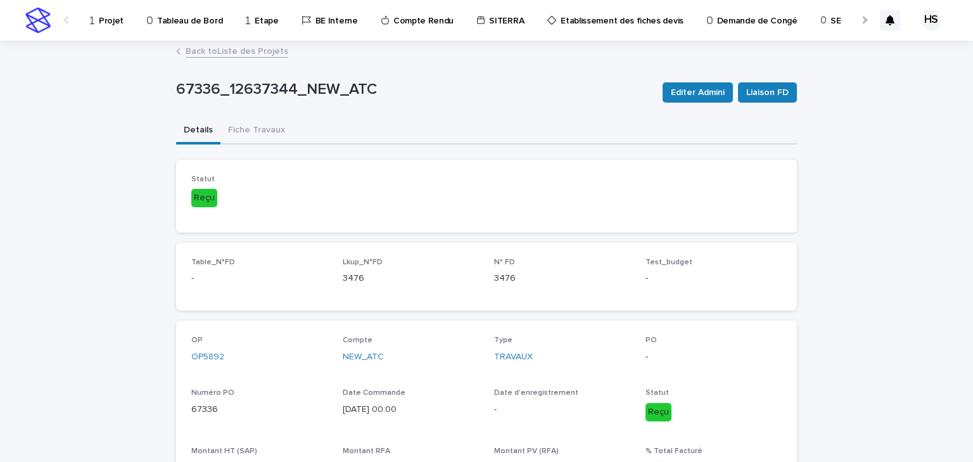
scroll to position [51, 0]
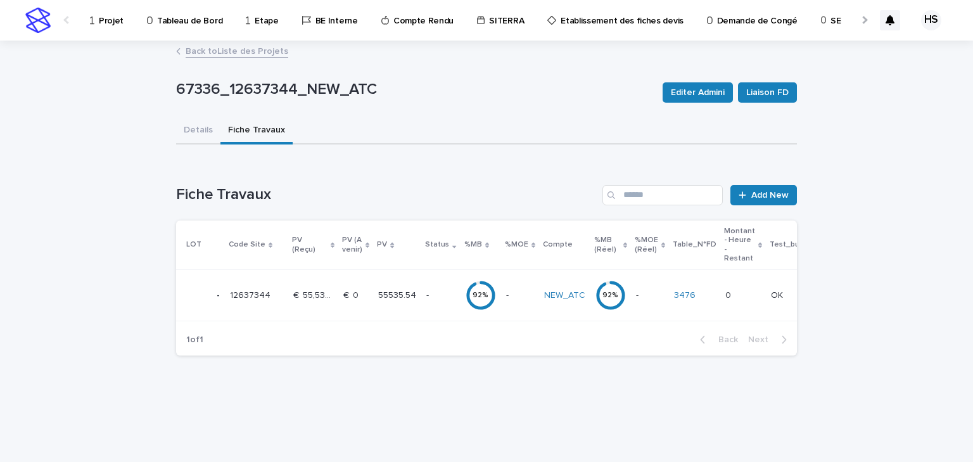
click at [401, 293] on p "55535.54" at bounding box center [398, 294] width 41 height 13
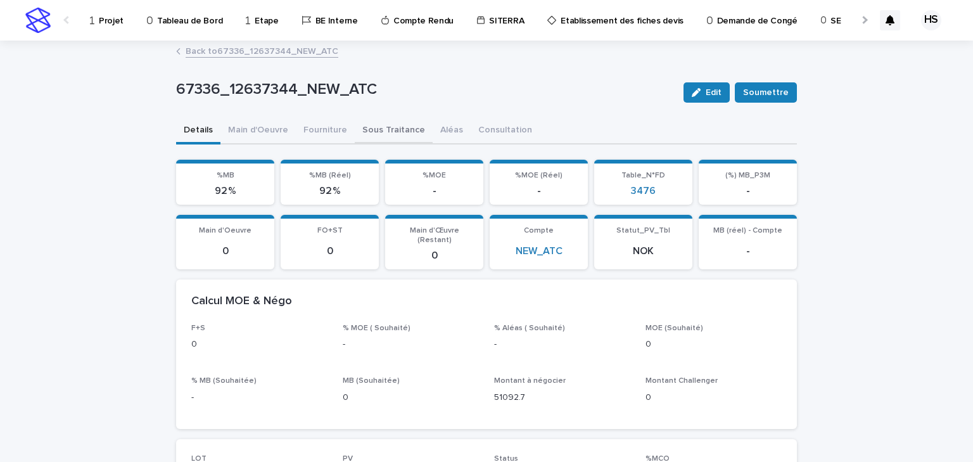
click at [393, 132] on button "Sous Traitance" at bounding box center [394, 131] width 78 height 27
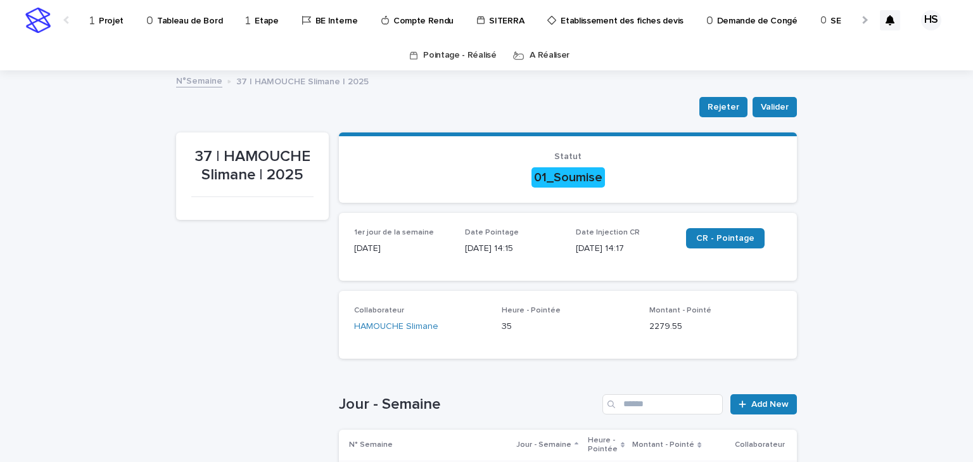
click at [862, 25] on div at bounding box center [863, 19] width 20 height 39
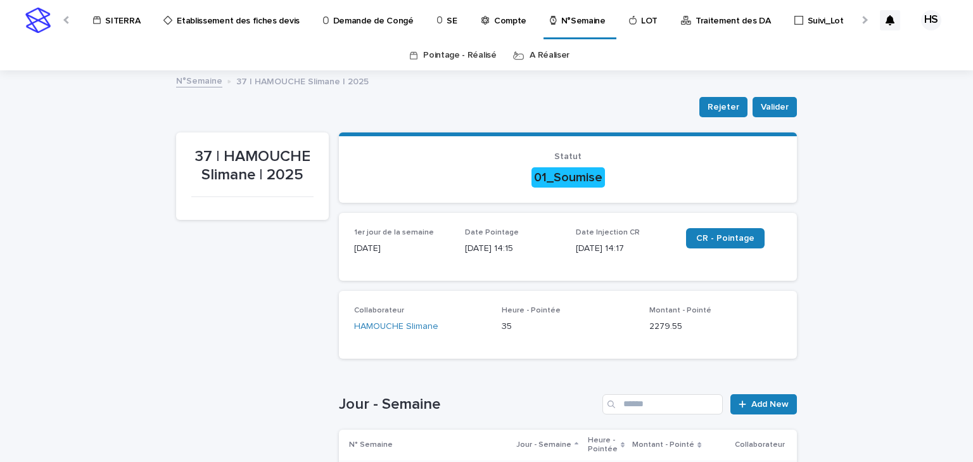
click at [862, 25] on div at bounding box center [863, 19] width 20 height 39
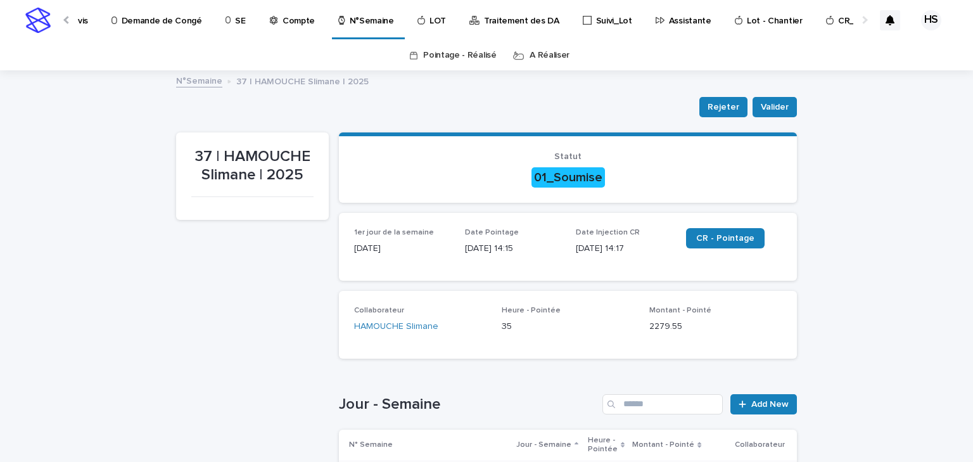
click at [235, 22] on p "SE" at bounding box center [240, 13] width 10 height 27
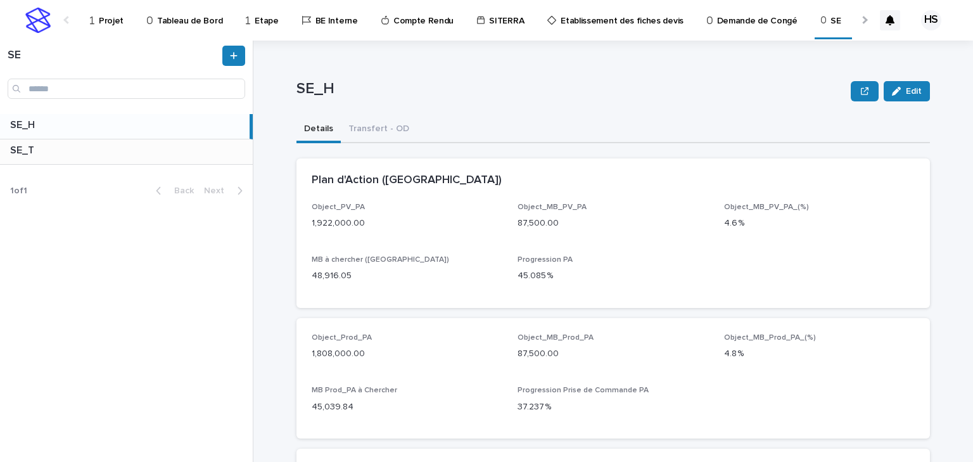
click at [38, 156] on div "SE_T SE_T" at bounding box center [126, 151] width 253 height 25
click at [148, 124] on p at bounding box center [129, 125] width 238 height 12
click at [99, 132] on div "SE_H SE_H" at bounding box center [125, 126] width 250 height 25
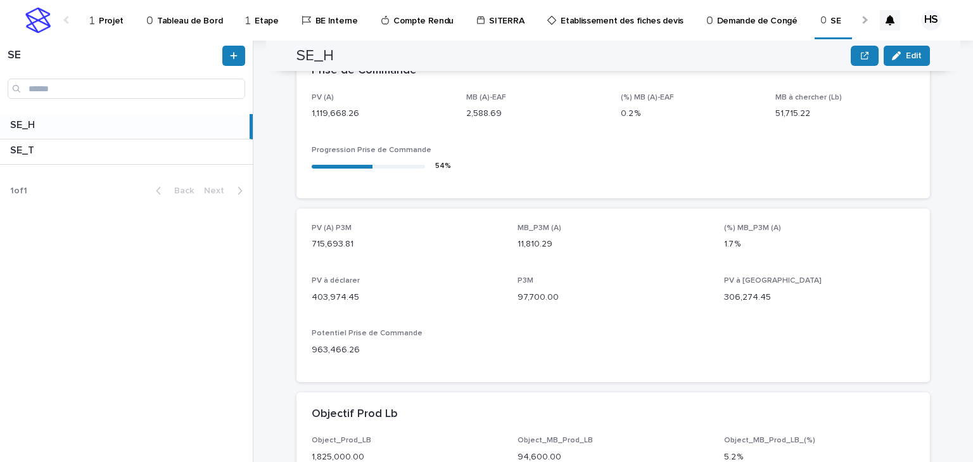
scroll to position [608, 0]
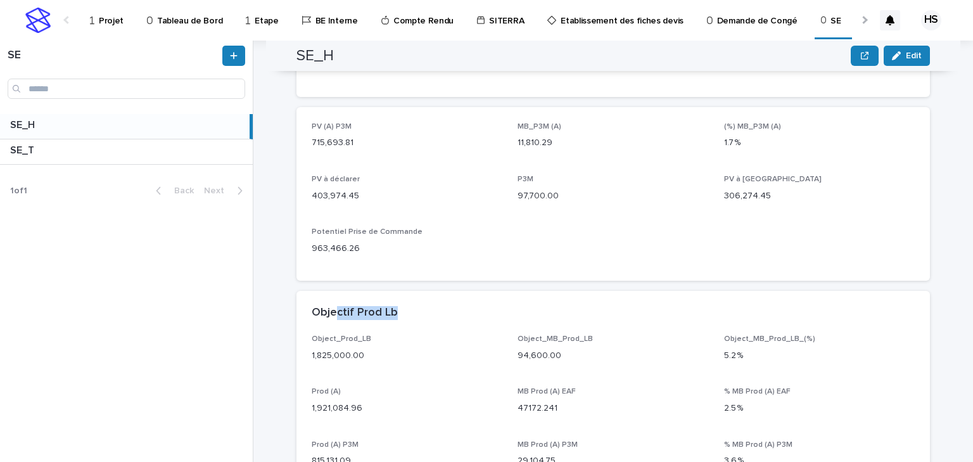
drag, startPoint x: 395, startPoint y: 311, endPoint x: 328, endPoint y: 312, distance: 67.2
click at [328, 312] on div "Objectif Prod Lb" at bounding box center [611, 313] width 598 height 14
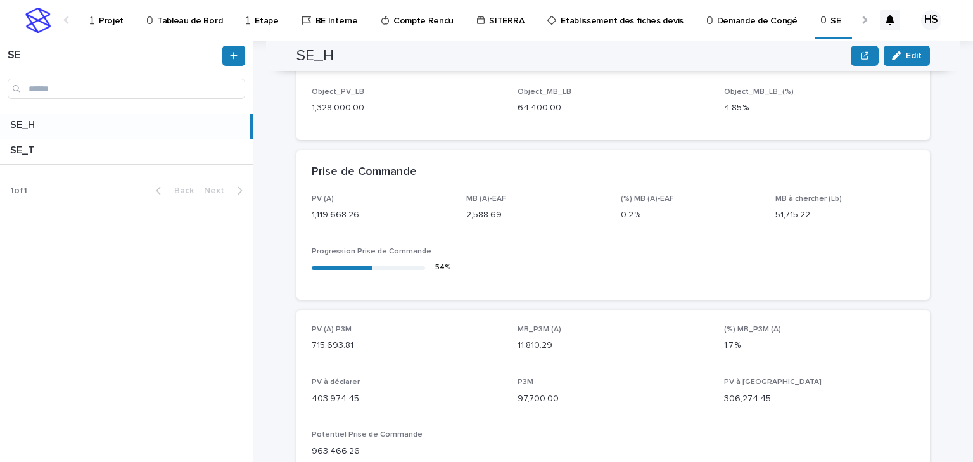
scroll to position [304, 0]
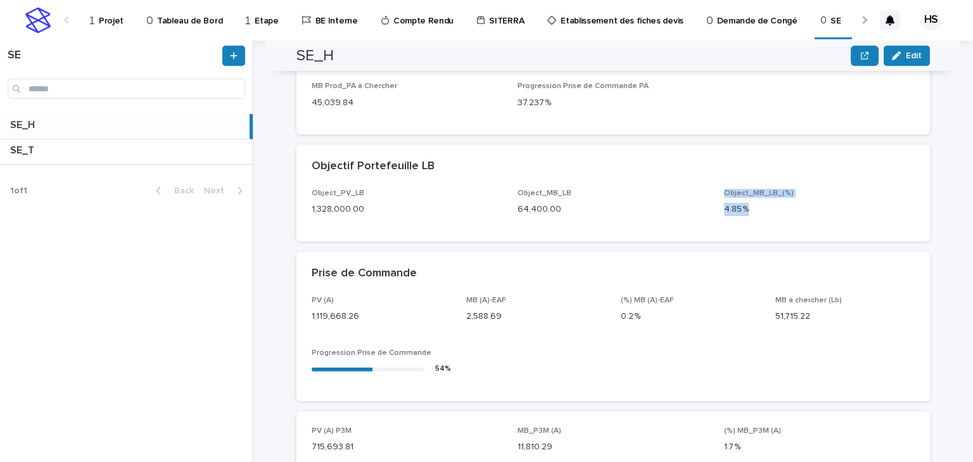
drag, startPoint x: 748, startPoint y: 213, endPoint x: 712, endPoint y: 207, distance: 36.6
click at [712, 207] on div "Object_PV_LB 1,328,000.00 Object_MB_LB 64,400.00 Object_MB_LB_(%) 4.85 %" at bounding box center [613, 207] width 603 height 37
click at [737, 227] on div "Object_PV_LB 1,328,000.00 Object_MB_LB 64,400.00 Object_MB_LB_(%) 4.85 %" at bounding box center [612, 215] width 633 height 53
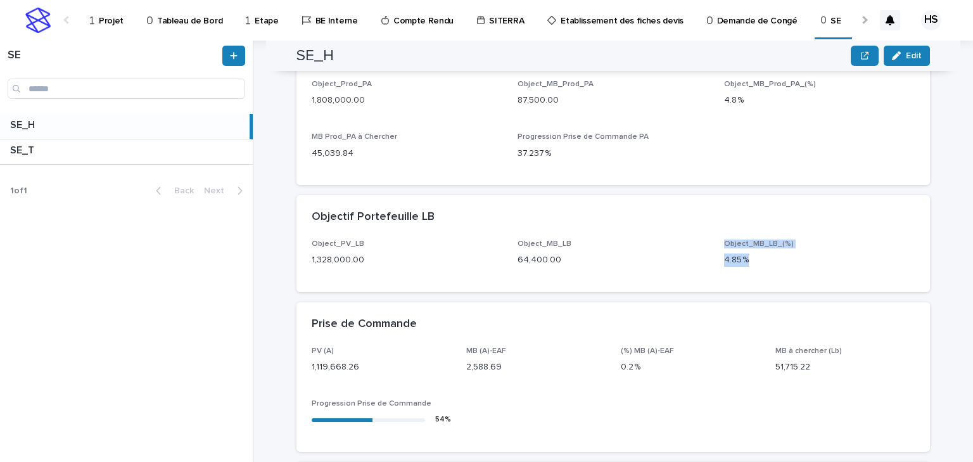
drag, startPoint x: 746, startPoint y: 260, endPoint x: 718, endPoint y: 243, distance: 31.8
click at [718, 243] on div "Object_PV_LB 1,328,000.00 Object_MB_LB 64,400.00 Object_MB_LB_(%) 4.85 %" at bounding box center [613, 257] width 603 height 37
click at [699, 244] on p "Object_MB_LB" at bounding box center [613, 243] width 191 height 9
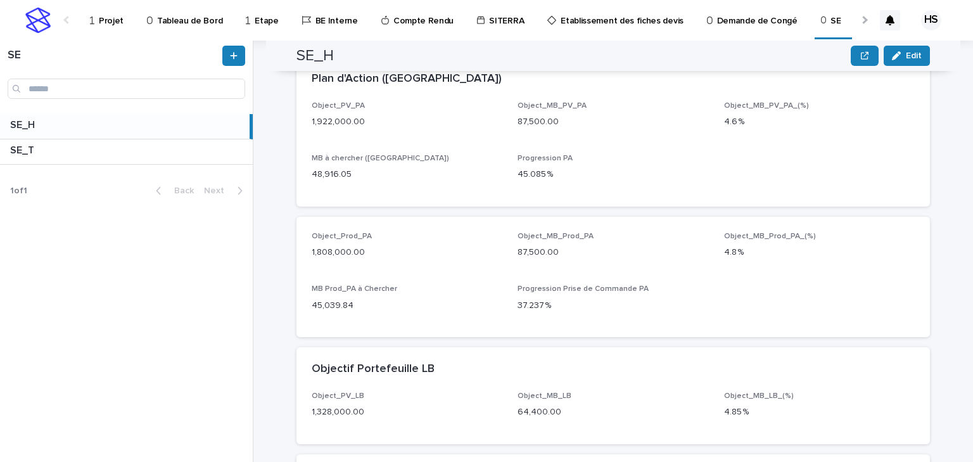
scroll to position [203, 0]
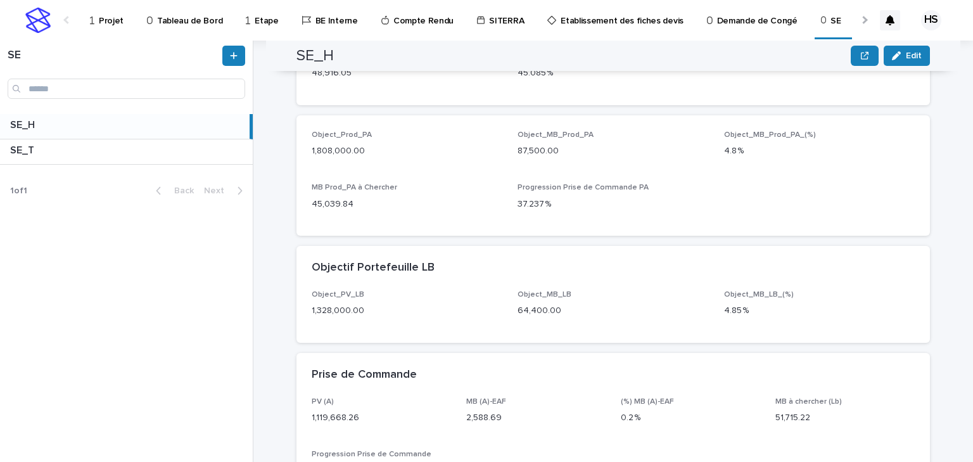
click at [312, 313] on p "1,328,000.00" at bounding box center [407, 310] width 191 height 13
drag, startPoint x: 369, startPoint y: 309, endPoint x: 314, endPoint y: 298, distance: 56.2
click at [314, 298] on div "Object_PV_LB 1,328,000.00" at bounding box center [407, 308] width 191 height 37
click at [712, 315] on div "Object_PV_LB 1,328,000.00 Object_MB_LB 64,400.00 Object_MB_LB_(%) 4.85 %" at bounding box center [613, 308] width 603 height 37
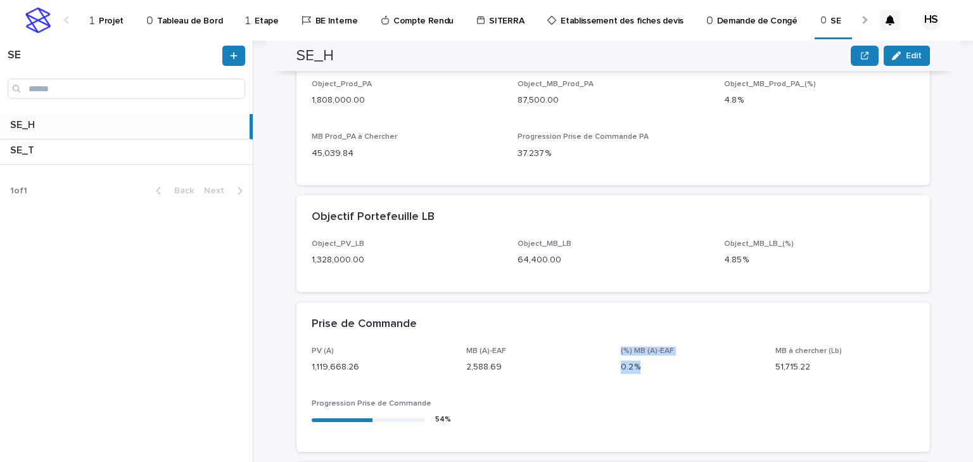
drag, startPoint x: 637, startPoint y: 369, endPoint x: 615, endPoint y: 350, distance: 29.6
click at [615, 350] on div "PV (A) 1,119,668.26 MB (A)-EAF 2,588.69 (%) MB (A)-EAF 0.2 % MB à chercher (Lb)…" at bounding box center [613, 392] width 603 height 90
click at [657, 382] on div "(%) MB (A)-EAF 0.2 %" at bounding box center [690, 365] width 139 height 37
drag, startPoint x: 654, startPoint y: 367, endPoint x: 622, endPoint y: 342, distance: 40.6
click at [622, 342] on section "Prise de Commande PV (A) 1,119,668.26 MB (A)-EAF 2,588.69 (%) MB (A)-EAF 0.2 % …" at bounding box center [612, 377] width 633 height 150
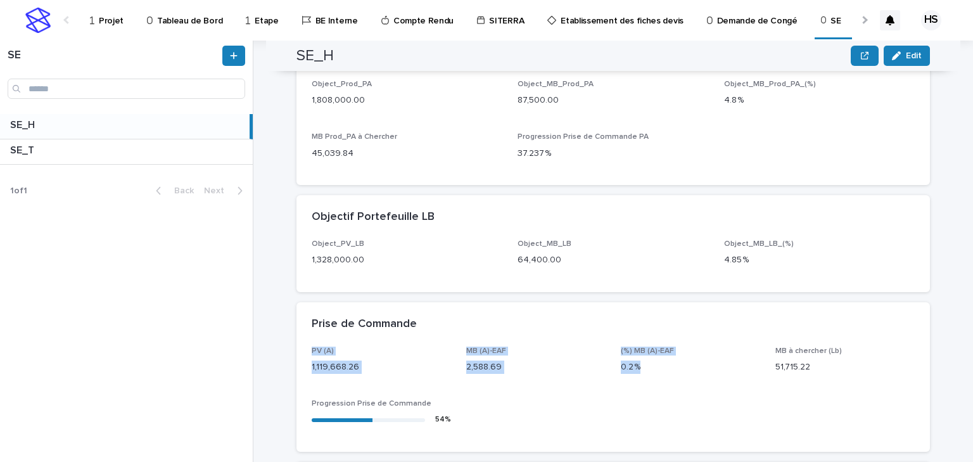
click at [651, 370] on p "0.2 %" at bounding box center [690, 366] width 139 height 13
drag, startPoint x: 625, startPoint y: 360, endPoint x: 615, endPoint y: 354, distance: 11.4
click at [615, 354] on div "PV (A) 1,119,668.26 MB (A)-EAF 2,588.69 (%) MB (A)-EAF 0.2 % MB à chercher (Lb)…" at bounding box center [613, 392] width 603 height 90
click at [633, 402] on div "PV (A) 1,119,668.26 MB (A)-EAF 2,588.69 (%) MB (A)-EAF 0.2 % MB à chercher (Lb)…" at bounding box center [613, 392] width 603 height 90
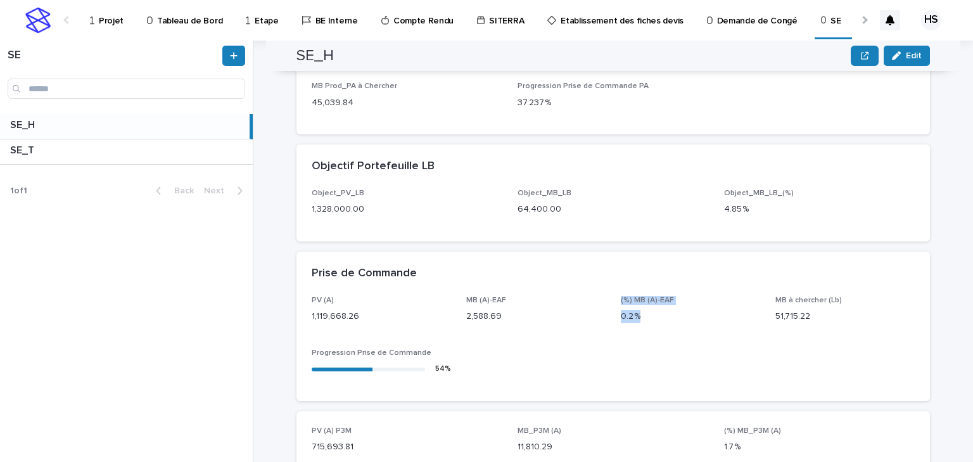
drag, startPoint x: 642, startPoint y: 322, endPoint x: 614, endPoint y: 299, distance: 36.5
click at [614, 299] on div "PV (A) 1,119,668.26 MB (A)-EAF 2,588.69 (%) MB (A)-EAF 0.2 % MB à chercher (Lb)…" at bounding box center [613, 341] width 603 height 90
click at [661, 328] on div "(%) MB (A)-EAF 0.2 %" at bounding box center [690, 314] width 139 height 37
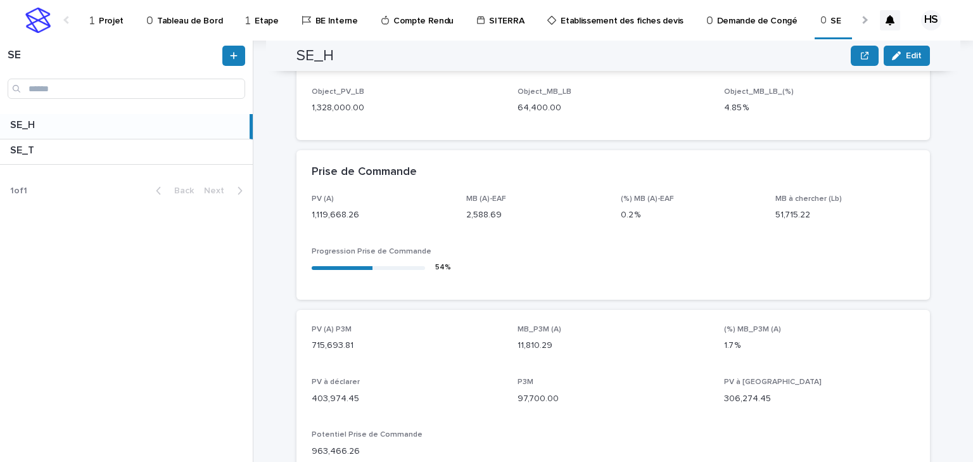
scroll to position [456, 0]
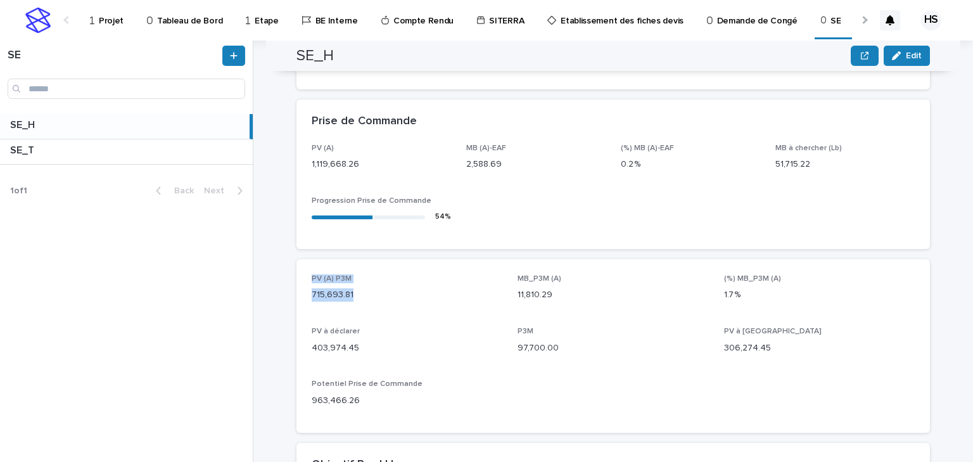
drag, startPoint x: 361, startPoint y: 299, endPoint x: 304, endPoint y: 279, distance: 60.5
click at [304, 279] on div "PV (A) P3M 715,693.81 MB_P3M (A) 11,810.29 (%) MB_P3M (A) 1.7 % PV à déclarer 4…" at bounding box center [612, 346] width 633 height 174
click at [619, 317] on div "PV (A) P3M 715,693.81 MB_P3M (A) 11,810.29 (%) MB_P3M (A) 1.7 % PV à déclarer 4…" at bounding box center [613, 345] width 603 height 143
drag, startPoint x: 359, startPoint y: 353, endPoint x: 303, endPoint y: 349, distance: 55.9
click at [303, 349] on div "PV (A) P3M 715,693.81 MB_P3M (A) 11,810.29 (%) MB_P3M (A) 1.7 % PV à déclarer 4…" at bounding box center [612, 346] width 633 height 174
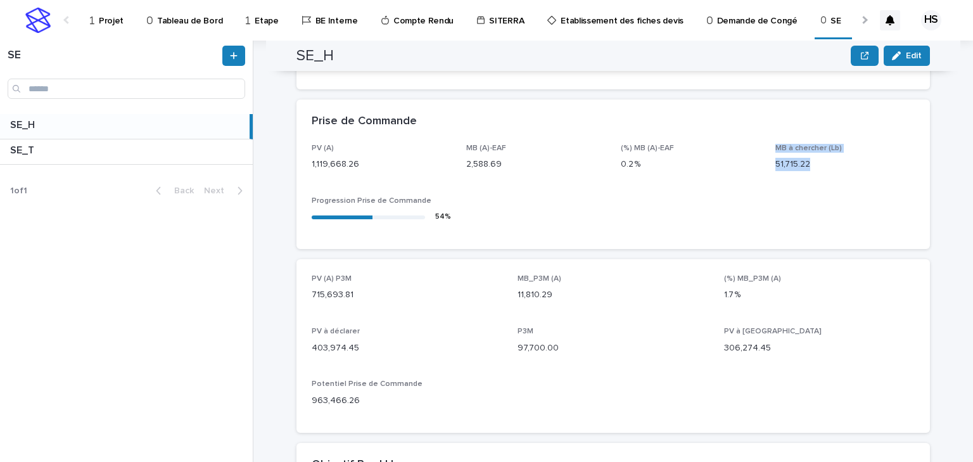
drag, startPoint x: 847, startPoint y: 171, endPoint x: 741, endPoint y: 166, distance: 105.9
click at [741, 166] on div "PV (A) 1,119,668.26 MB (A)-EAF 2,588.69 (%) MB (A)-EAF 0.2 % MB à chercher (Lb)…" at bounding box center [613, 189] width 603 height 90
click at [663, 212] on div "PV (A) 1,119,668.26 MB (A)-EAF 2,588.69 (%) MB (A)-EAF 0.2 % MB à chercher (Lb)…" at bounding box center [613, 189] width 603 height 90
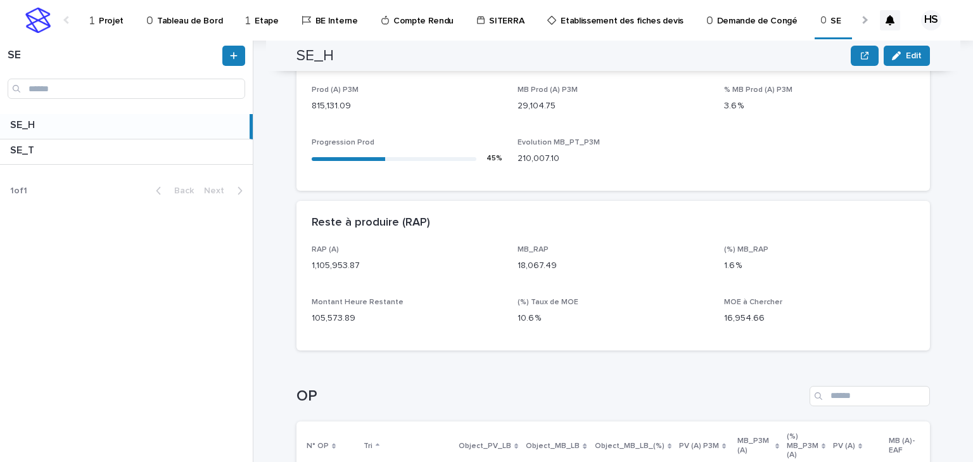
scroll to position [1166, 0]
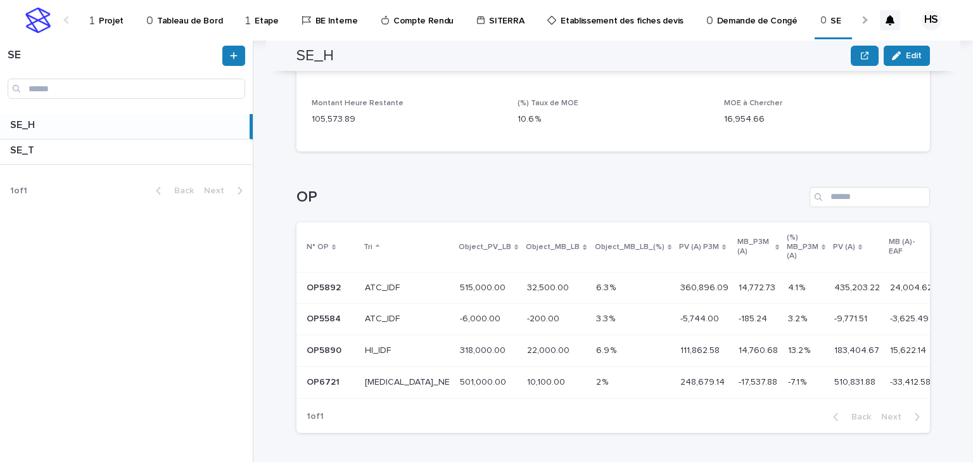
click at [460, 382] on p "501,000.00" at bounding box center [484, 380] width 49 height 13
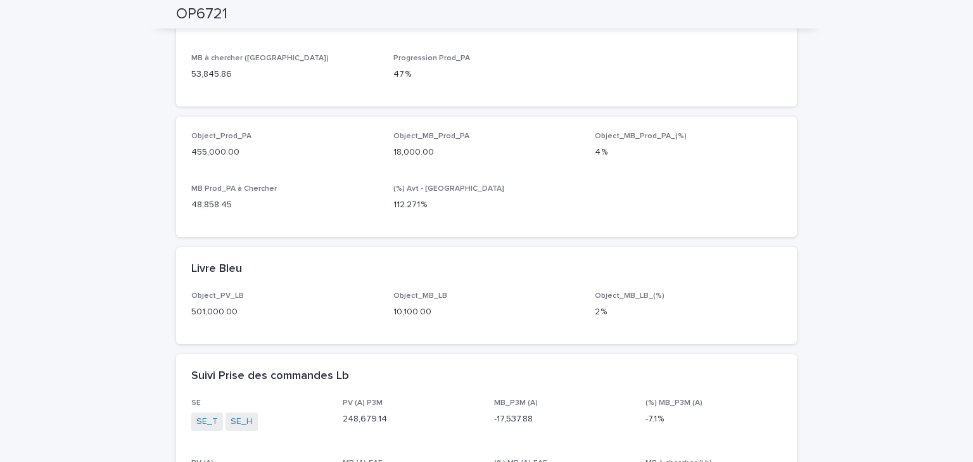
scroll to position [253, 0]
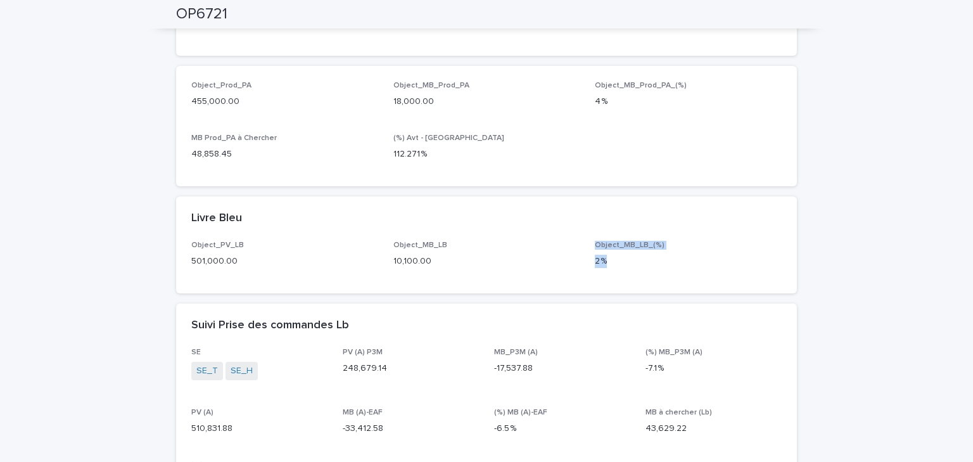
drag, startPoint x: 603, startPoint y: 264, endPoint x: 590, endPoint y: 245, distance: 22.8
click at [590, 245] on div "Object_PV_LB 501,000.00 Object_MB_LB 10,100.00 Object_MB_LB_(%) 2 %" at bounding box center [486, 259] width 590 height 37
drag, startPoint x: 386, startPoint y: 372, endPoint x: 338, endPoint y: 369, distance: 48.2
click at [338, 369] on div "SE SE_T SE_H PV (A) P3M 248,679.14 MB_P3M (A) -17,537.88 (%) MB_P3M (A) -7.1 % …" at bounding box center [486, 423] width 590 height 151
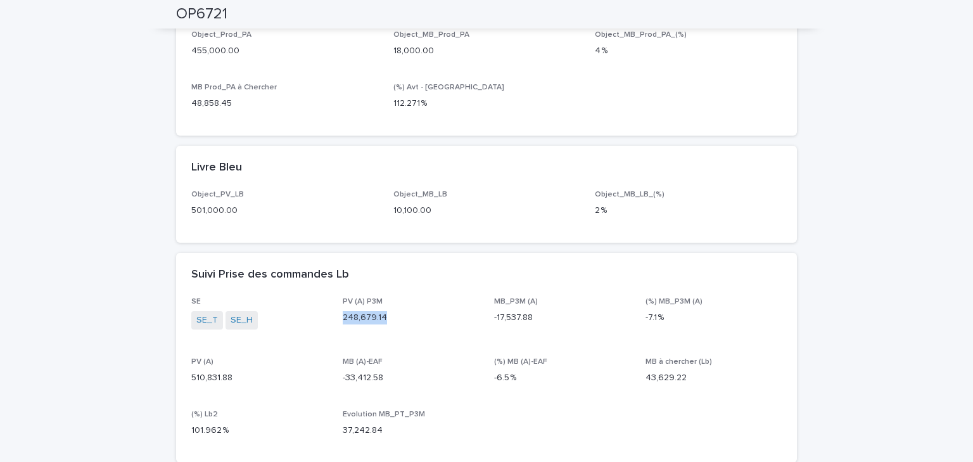
scroll to position [355, 0]
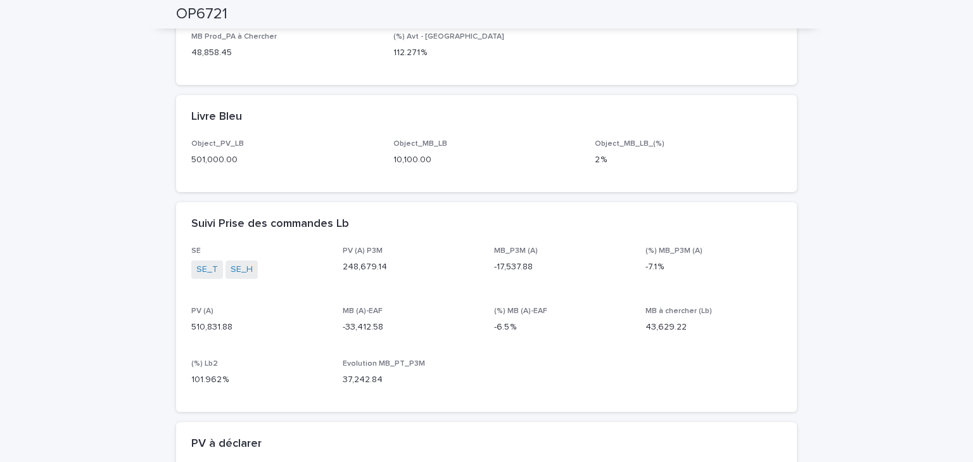
click at [573, 331] on p "-6.5 %" at bounding box center [562, 327] width 136 height 13
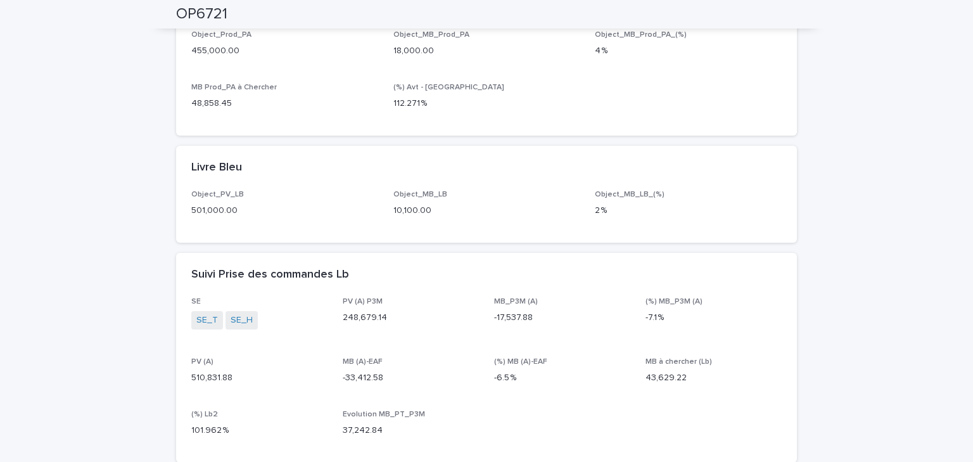
scroll to position [0, 0]
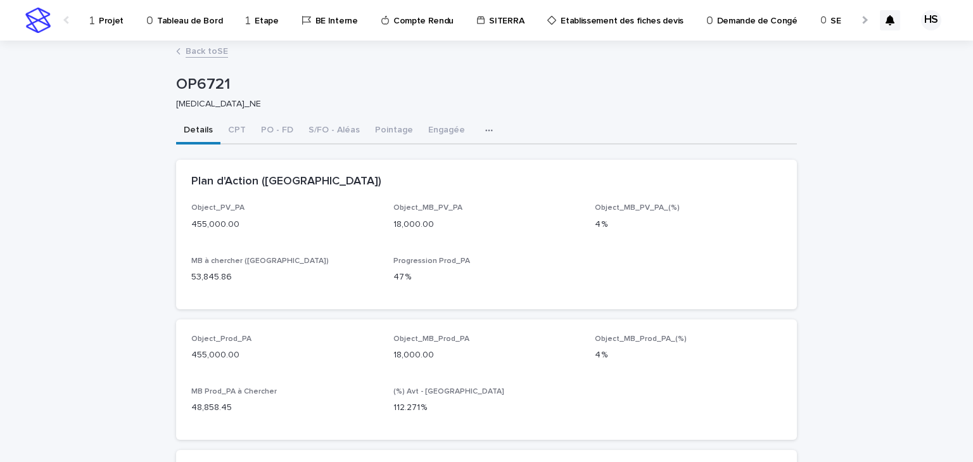
click at [202, 18] on p "Tableau de Bord" at bounding box center [189, 13] width 65 height 27
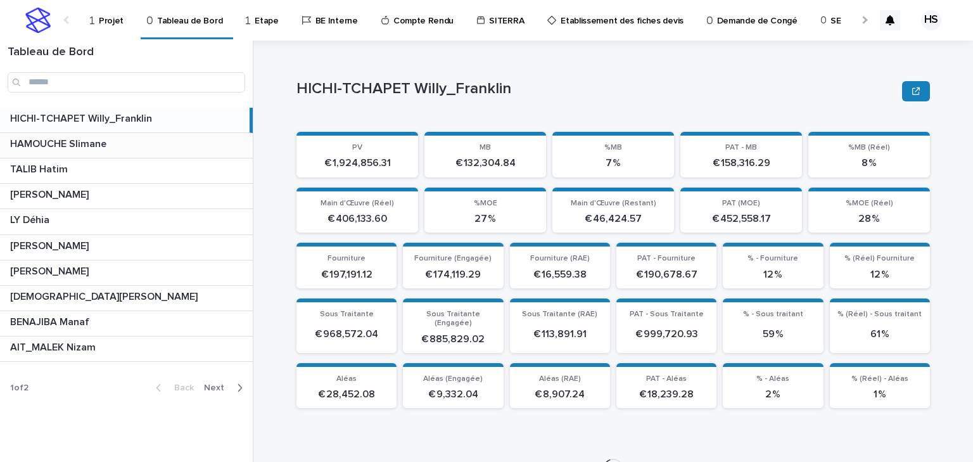
click at [92, 141] on p "HAMOUCHE Slimane" at bounding box center [59, 143] width 99 height 15
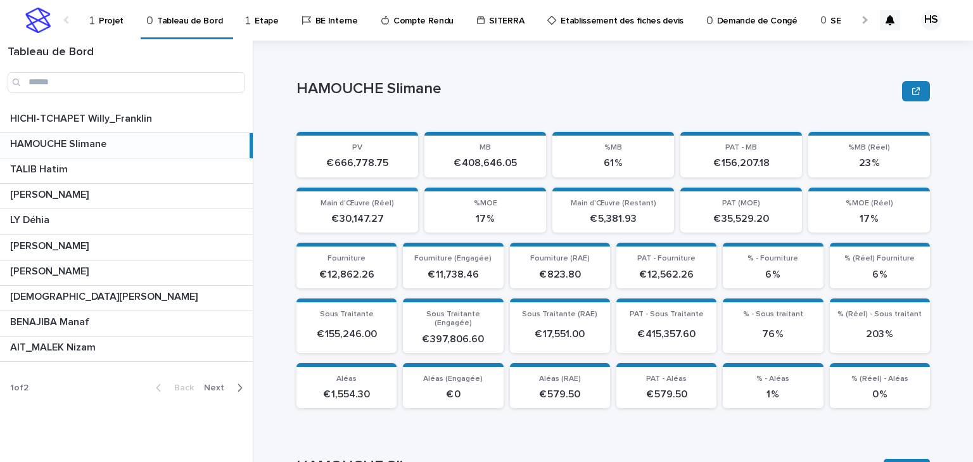
scroll to position [152, 0]
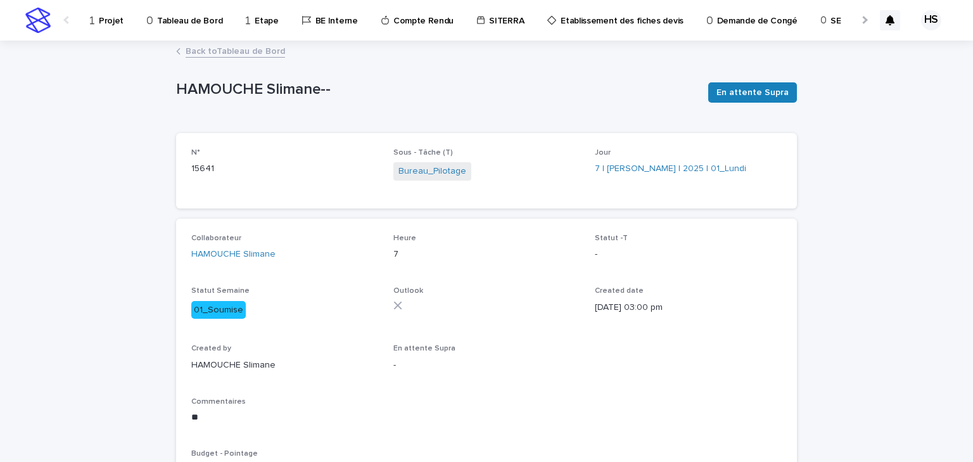
click at [262, 54] on link "Back to Tableau de Bord" at bounding box center [235, 50] width 99 height 15
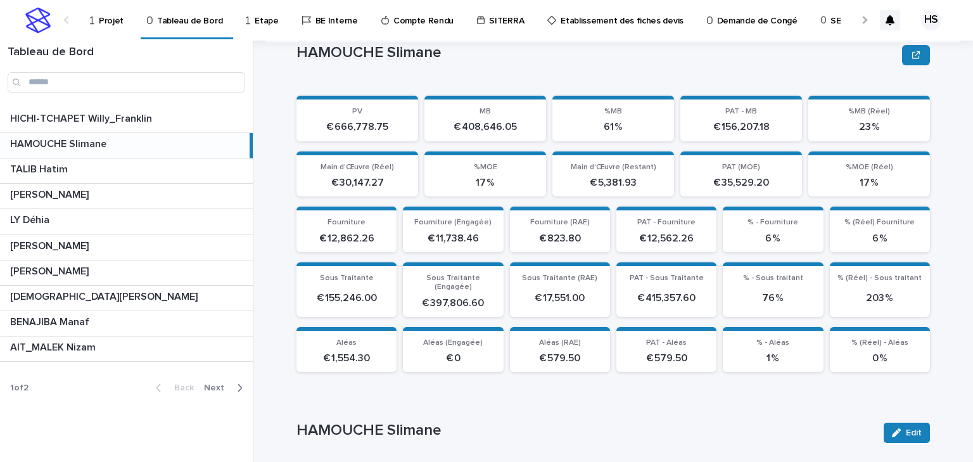
scroll to position [182, 0]
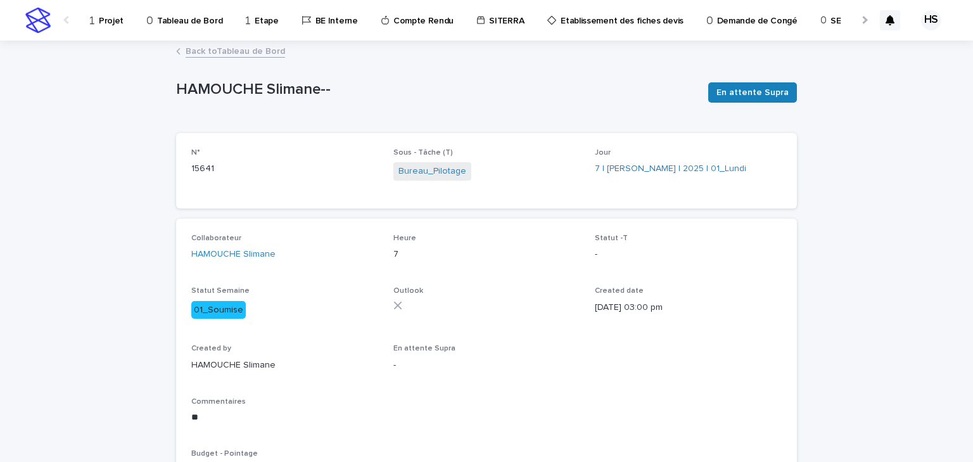
click at [232, 55] on link "Back to Tableau de Bord" at bounding box center [235, 50] width 99 height 15
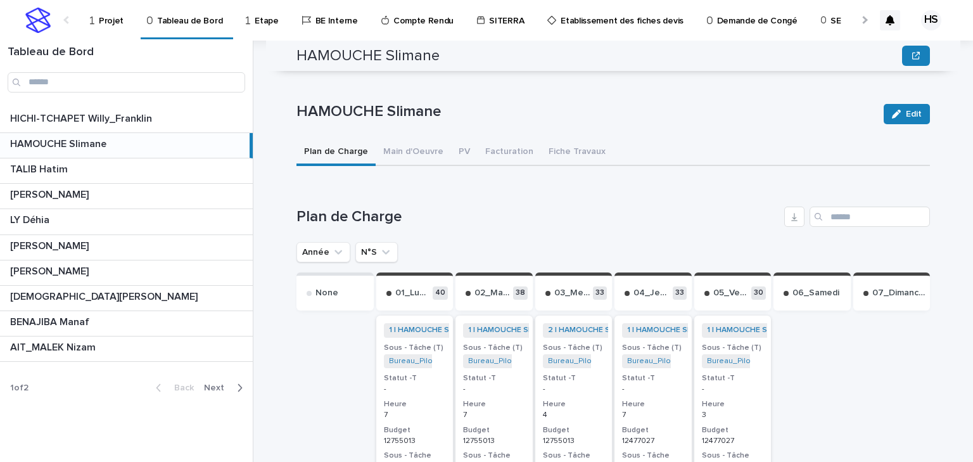
scroll to position [152, 0]
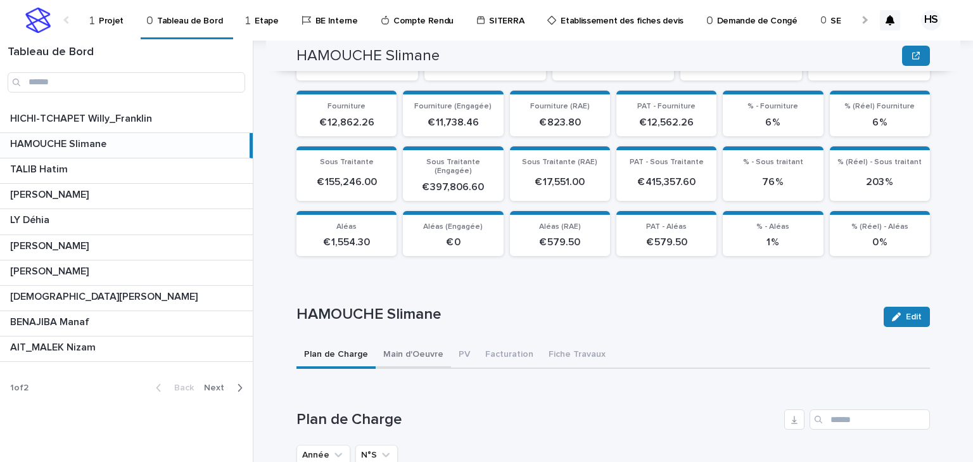
click at [410, 348] on button "Main d'Oeuvre" at bounding box center [413, 355] width 75 height 27
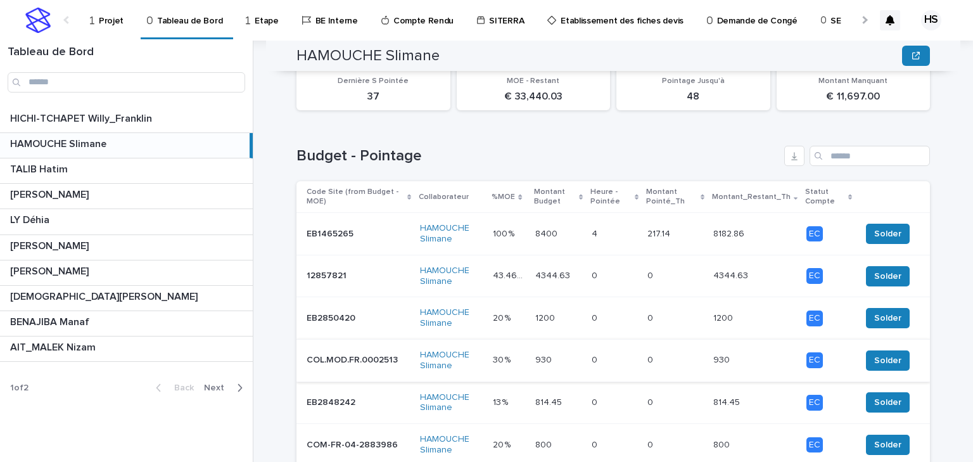
scroll to position [374, 0]
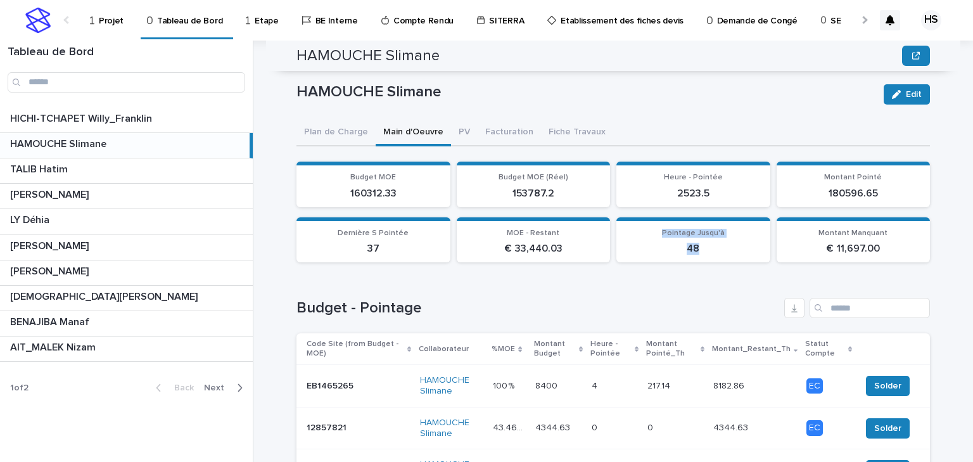
drag, startPoint x: 694, startPoint y: 245, endPoint x: 656, endPoint y: 223, distance: 43.1
click at [656, 223] on section "Pointage Jusqu'à 48" at bounding box center [693, 240] width 154 height 46
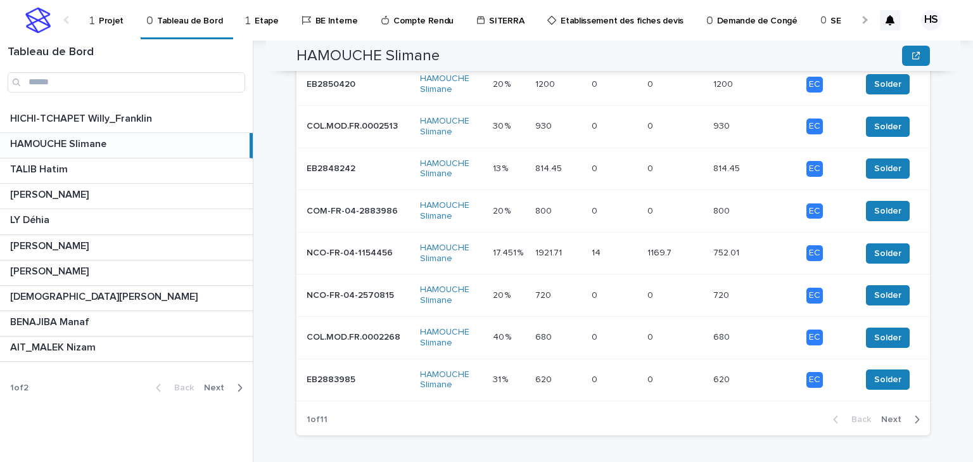
scroll to position [557, 0]
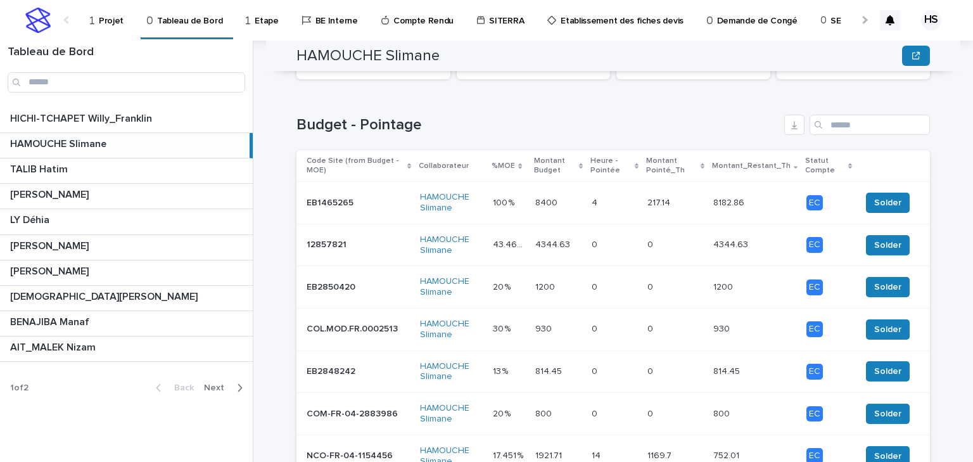
click at [744, 159] on p "Montant_Restant_Th" at bounding box center [751, 166] width 79 height 14
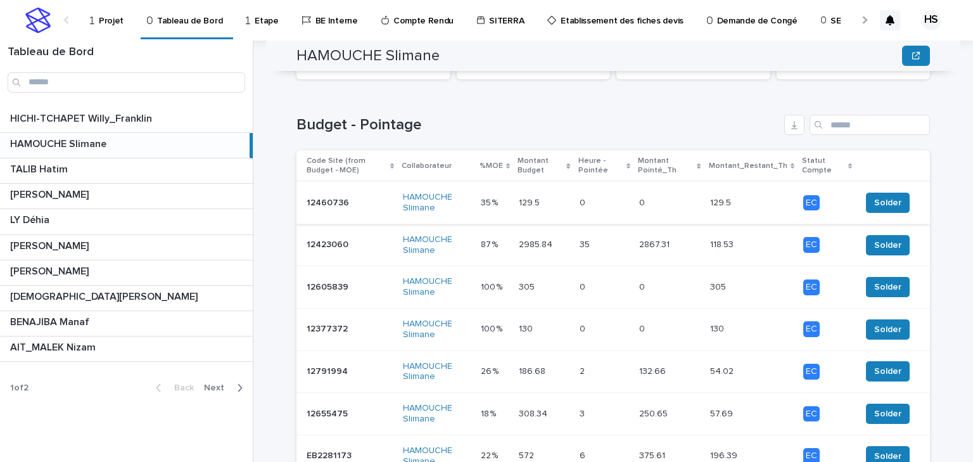
scroll to position [253, 0]
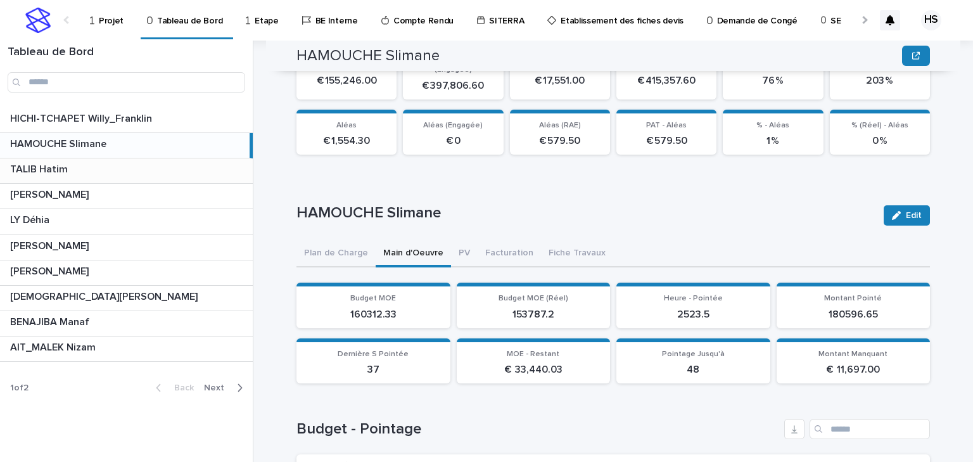
click at [67, 169] on p "TALIB Hatim" at bounding box center [40, 168] width 60 height 15
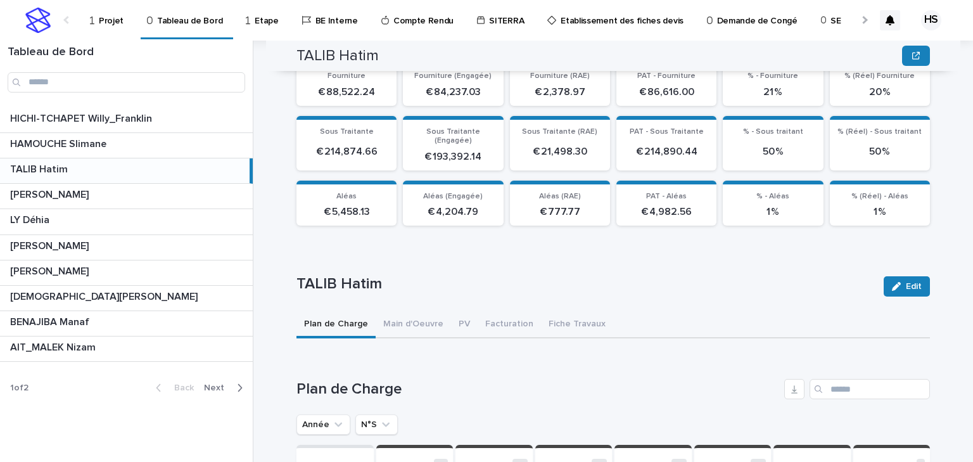
scroll to position [253, 0]
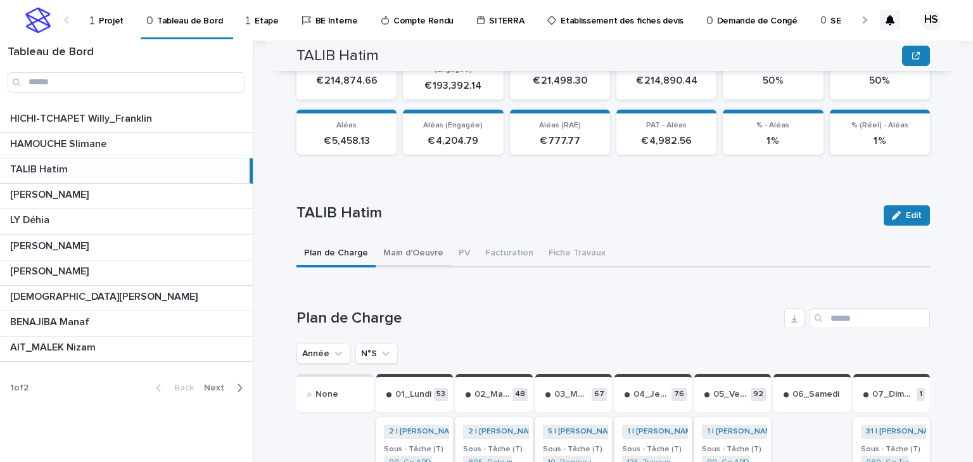
click at [402, 241] on button "Main d'Oeuvre" at bounding box center [413, 254] width 75 height 27
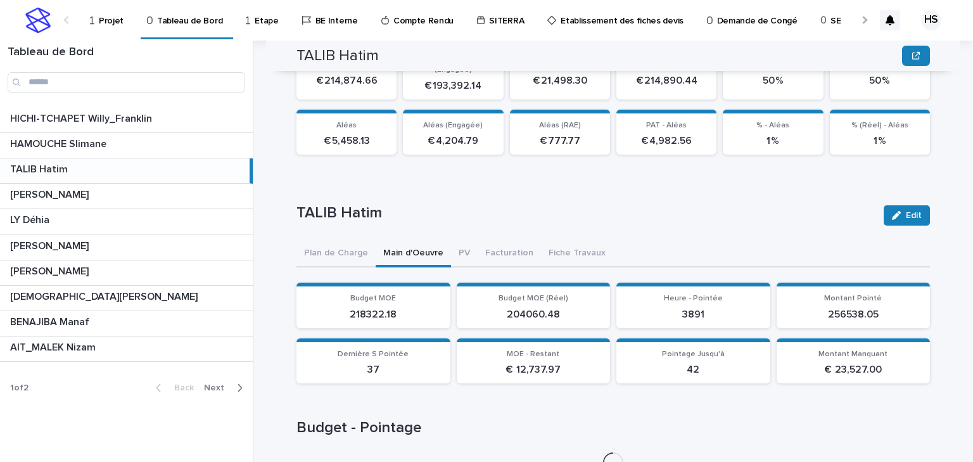
scroll to position [340, 0]
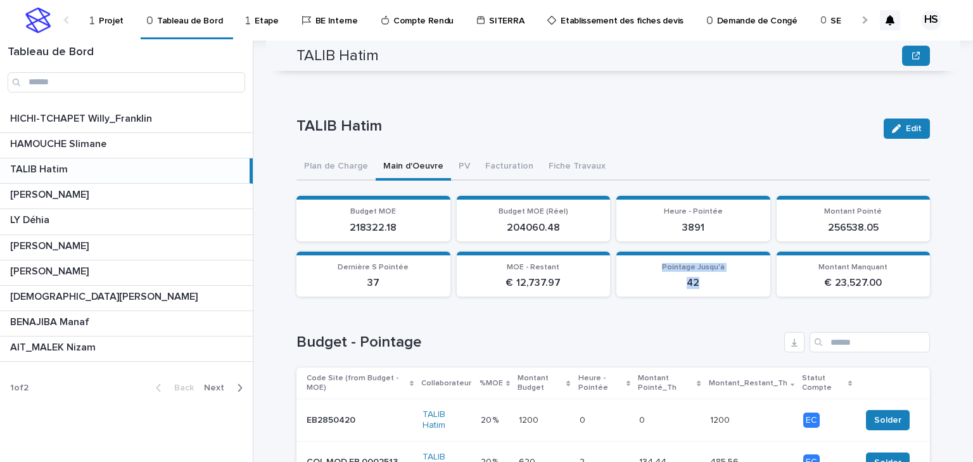
drag, startPoint x: 699, startPoint y: 271, endPoint x: 658, endPoint y: 257, distance: 44.1
click at [658, 263] on div "Pointage Jusqu'à 42" at bounding box center [693, 276] width 139 height 27
click at [715, 277] on p "42" at bounding box center [693, 283] width 139 height 12
drag, startPoint x: 697, startPoint y: 274, endPoint x: 658, endPoint y: 260, distance: 41.7
click at [658, 263] on div "Pointage Jusqu'à 42" at bounding box center [693, 276] width 139 height 27
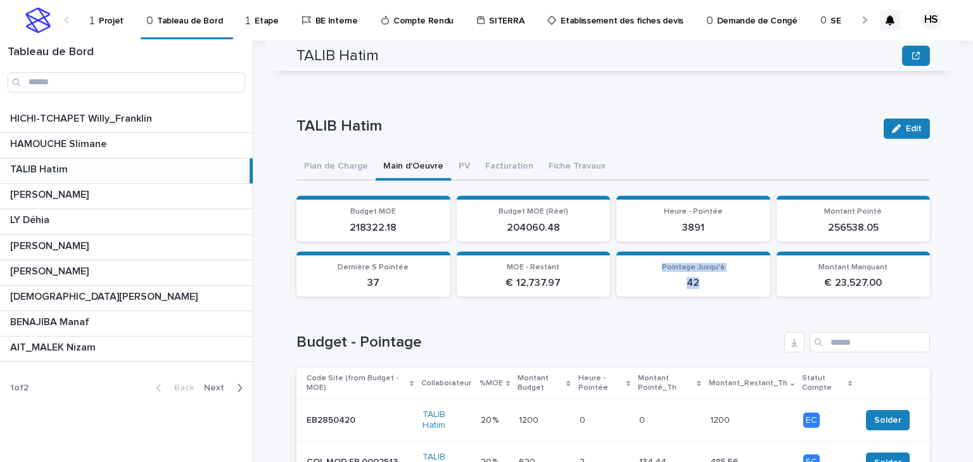
click at [699, 277] on p "42" at bounding box center [693, 283] width 139 height 12
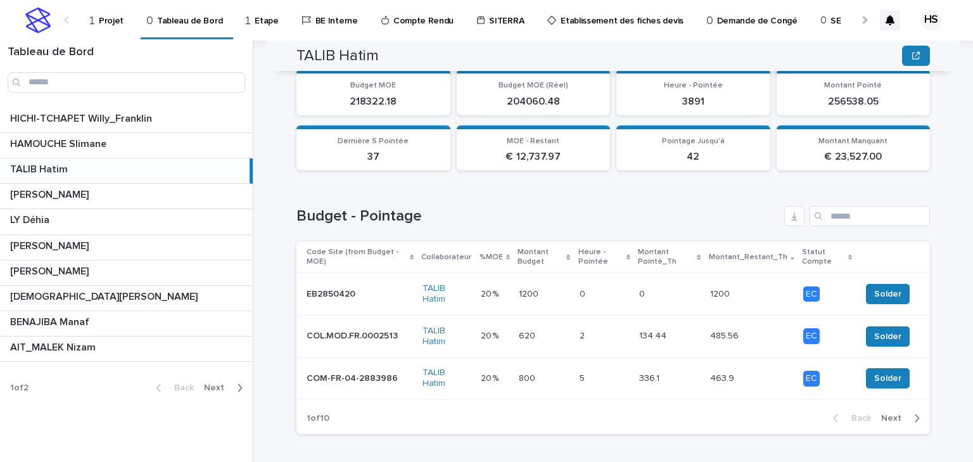
click at [900, 414] on span "Next" at bounding box center [895, 418] width 28 height 9
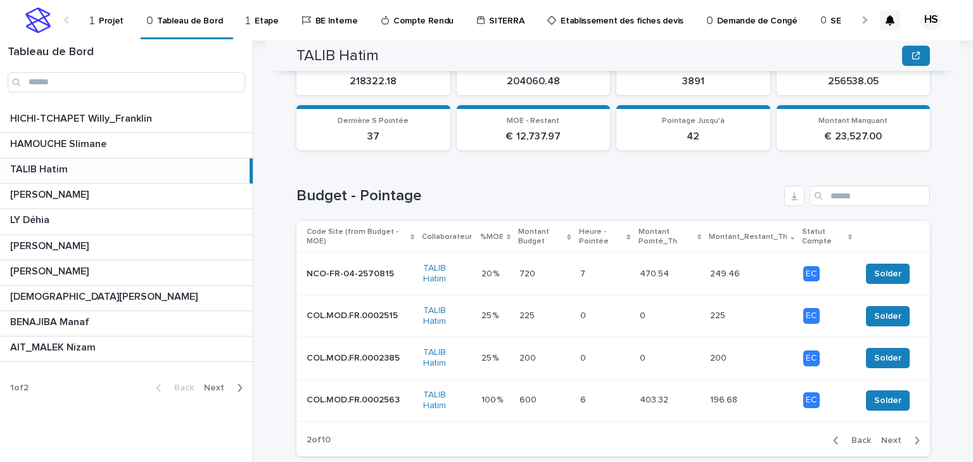
click at [901, 436] on span "Next" at bounding box center [895, 440] width 28 height 9
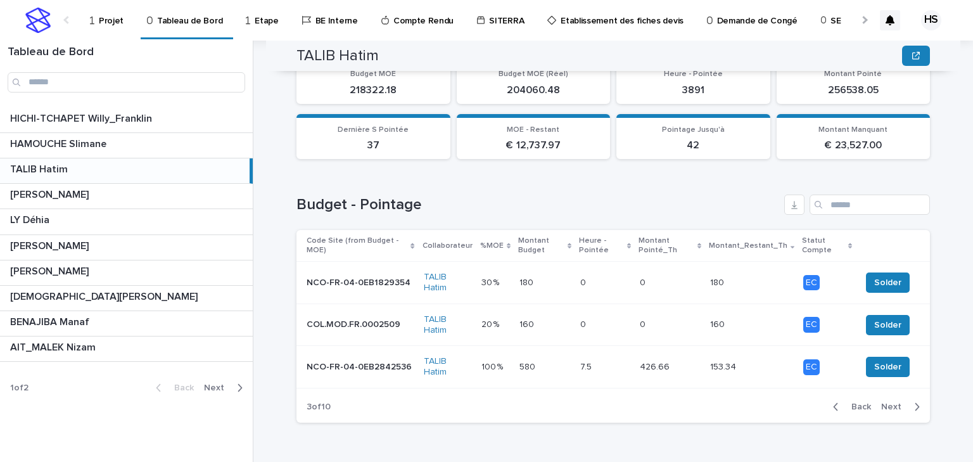
scroll to position [466, 0]
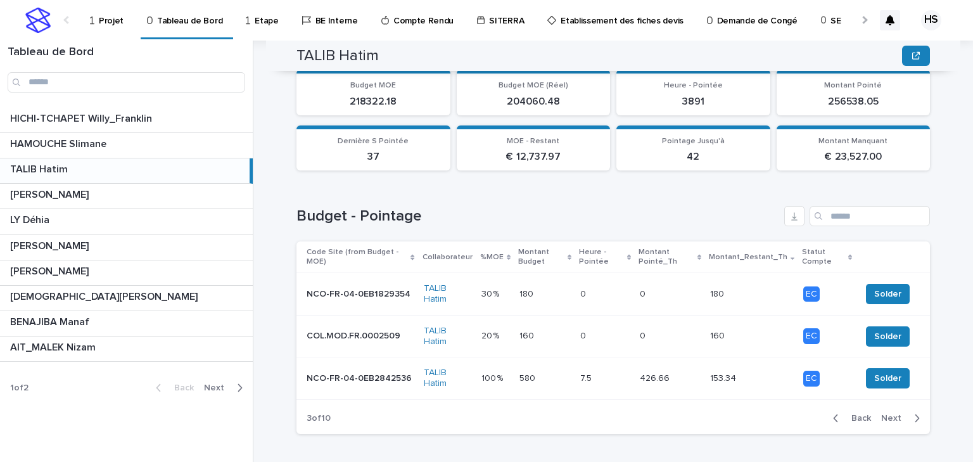
click at [734, 251] on p "Montant_Restant_Th" at bounding box center [748, 257] width 79 height 14
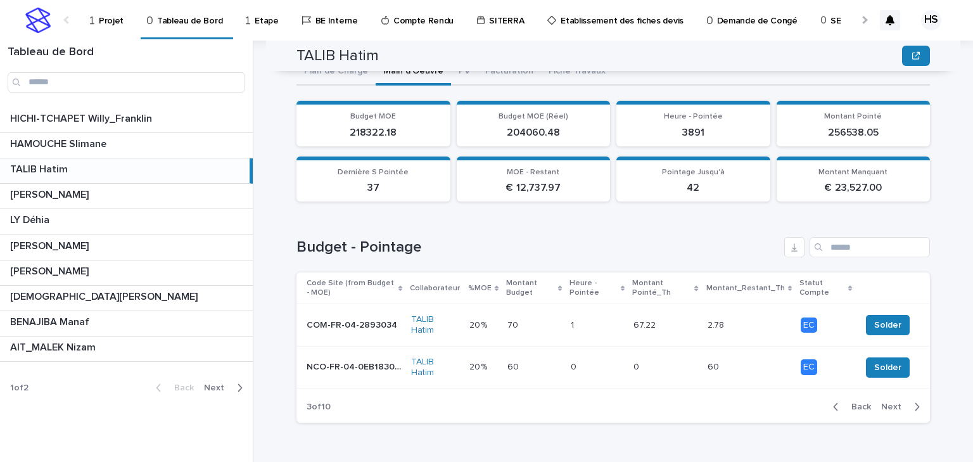
scroll to position [424, 0]
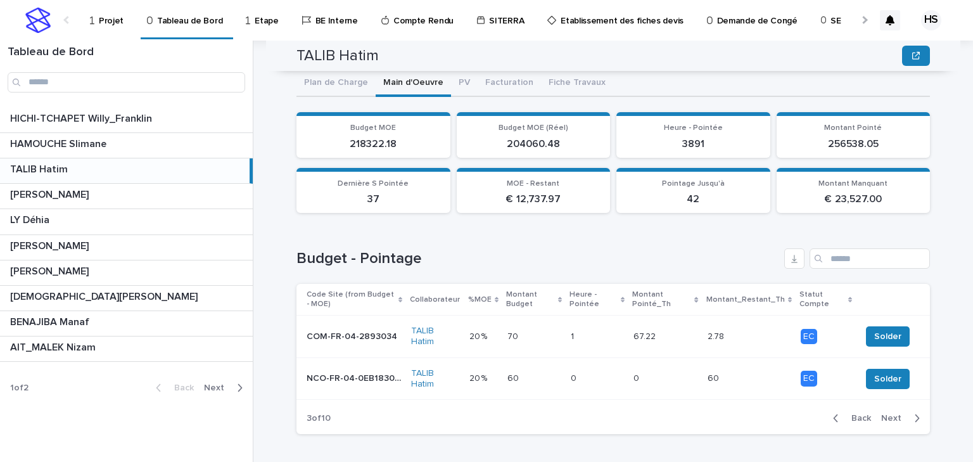
click at [755, 293] on p "Montant_Restant_Th" at bounding box center [745, 300] width 79 height 14
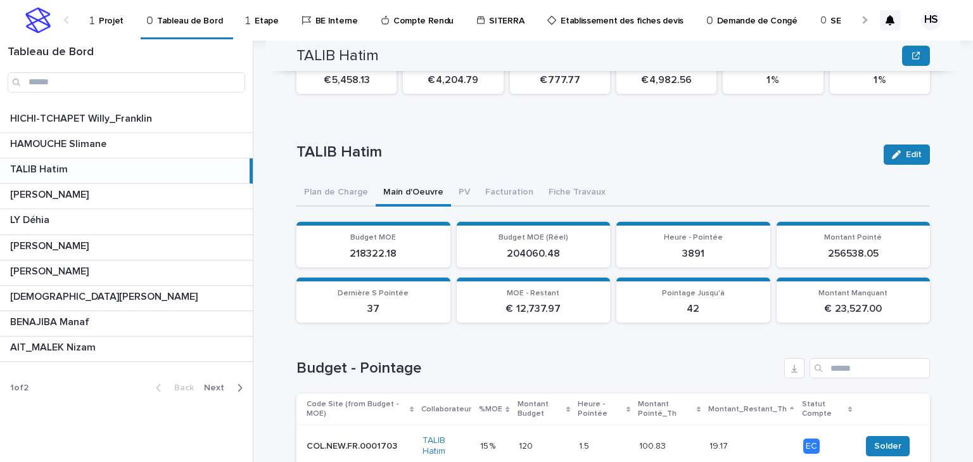
scroll to position [466, 0]
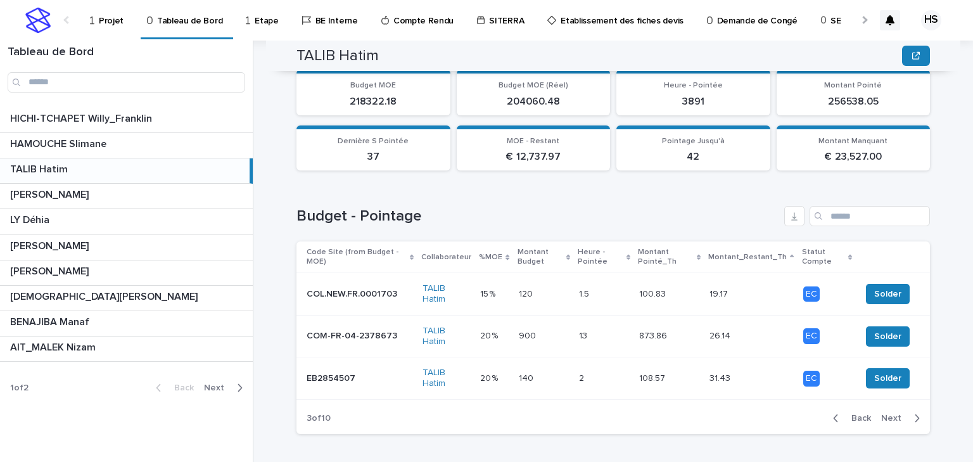
click at [900, 414] on span "Next" at bounding box center [895, 418] width 28 height 9
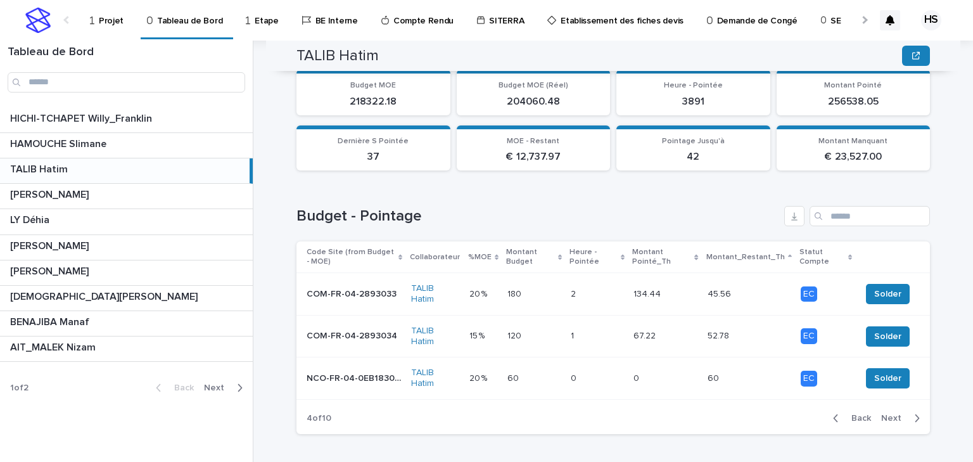
click at [900, 412] on button "Next" at bounding box center [903, 417] width 54 height 11
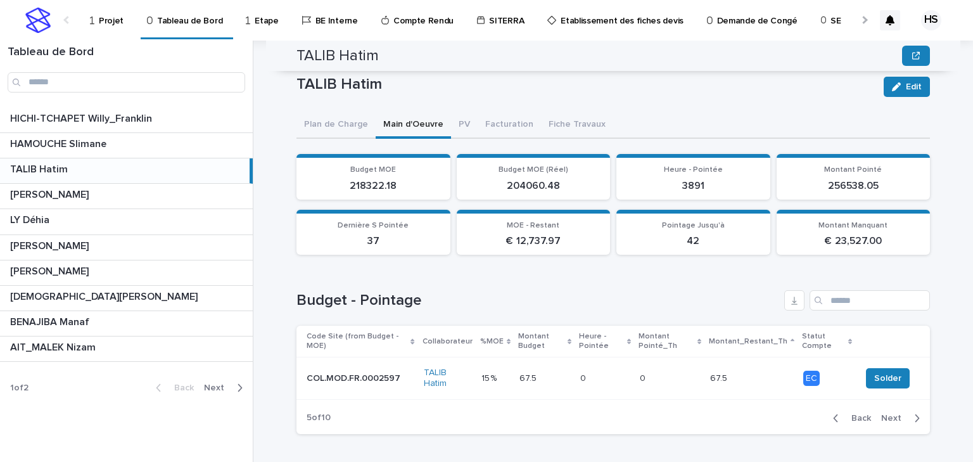
click at [900, 412] on button "Next" at bounding box center [903, 417] width 54 height 11
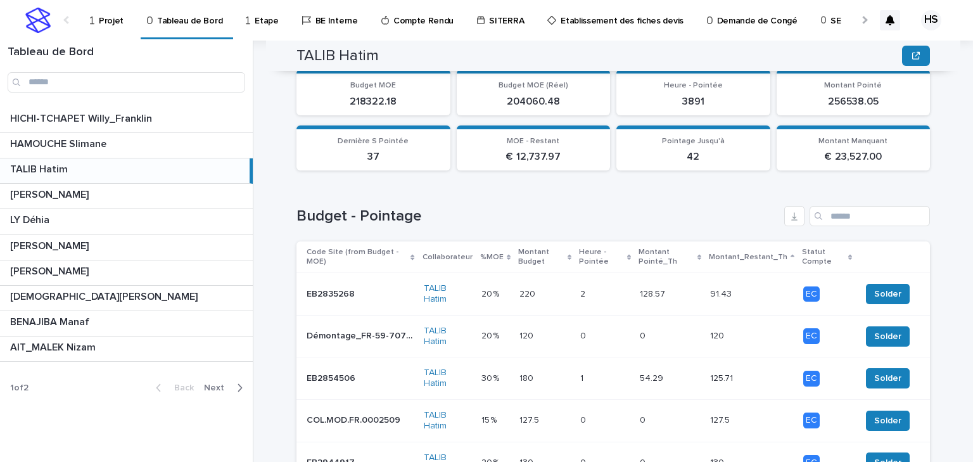
scroll to position [550, 0]
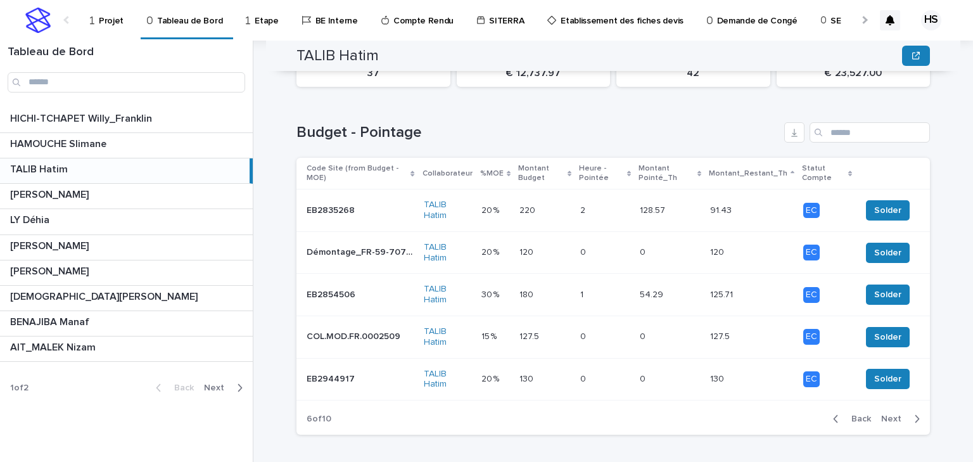
click at [889, 414] on span "Next" at bounding box center [895, 418] width 28 height 9
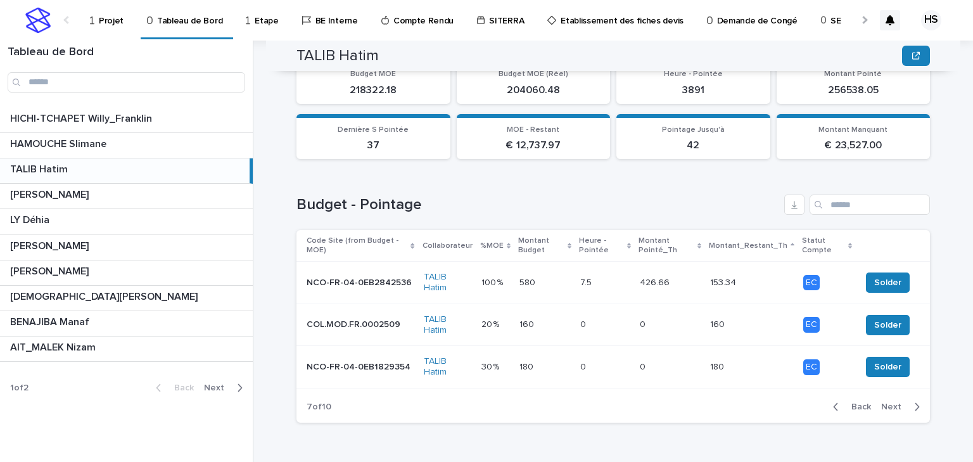
scroll to position [466, 0]
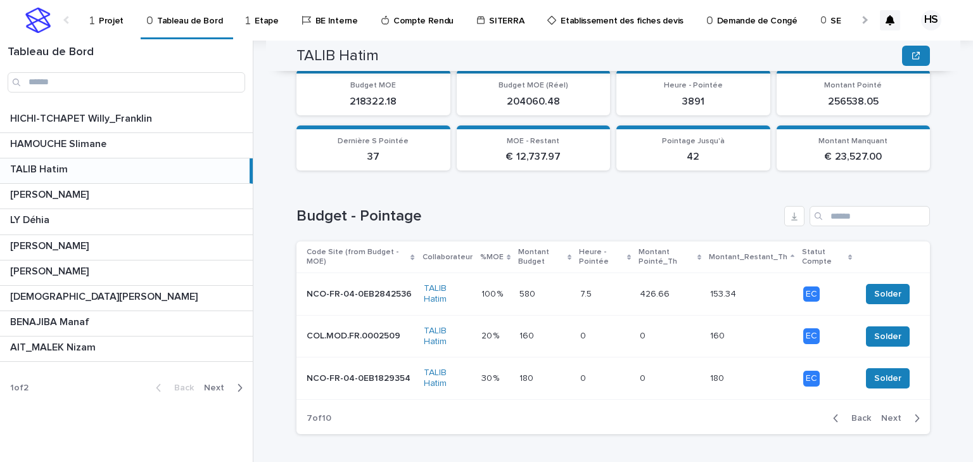
click at [886, 414] on span "Next" at bounding box center [895, 418] width 28 height 9
click at [891, 414] on span "Next" at bounding box center [895, 418] width 28 height 9
click at [901, 414] on span "Next" at bounding box center [895, 418] width 28 height 9
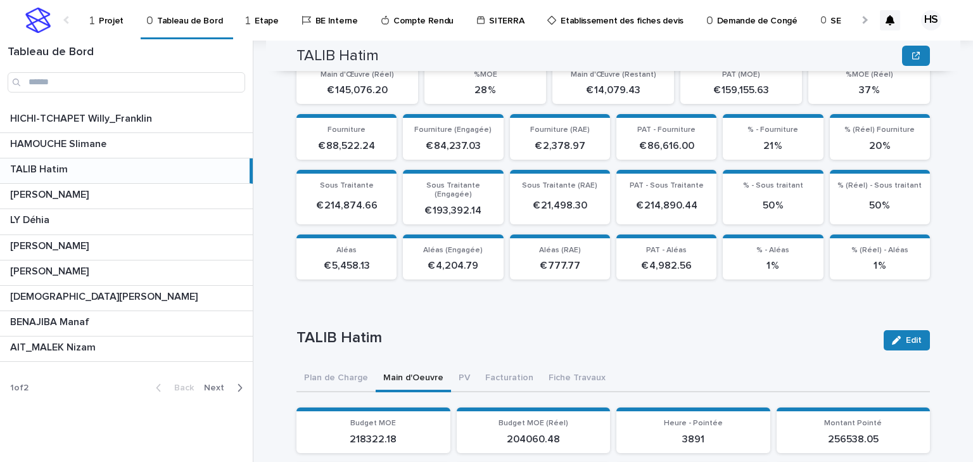
scroll to position [382, 0]
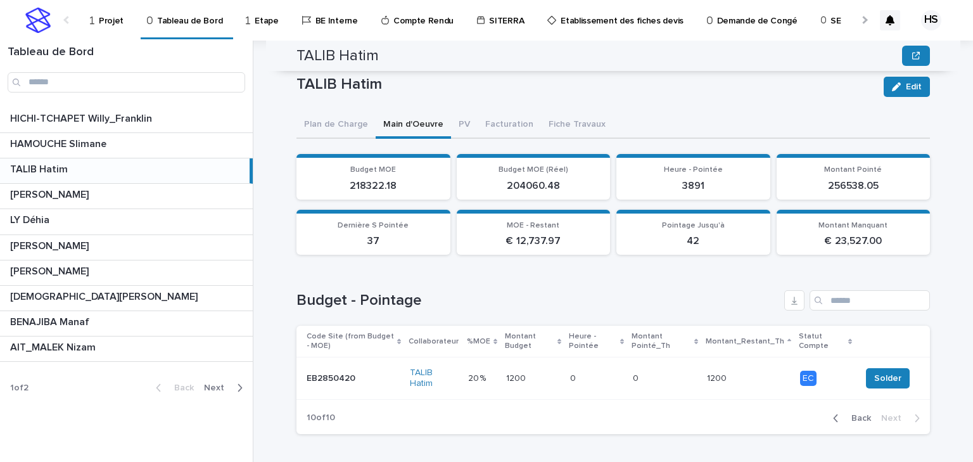
click at [846, 414] on span "Back" at bounding box center [857, 418] width 27 height 9
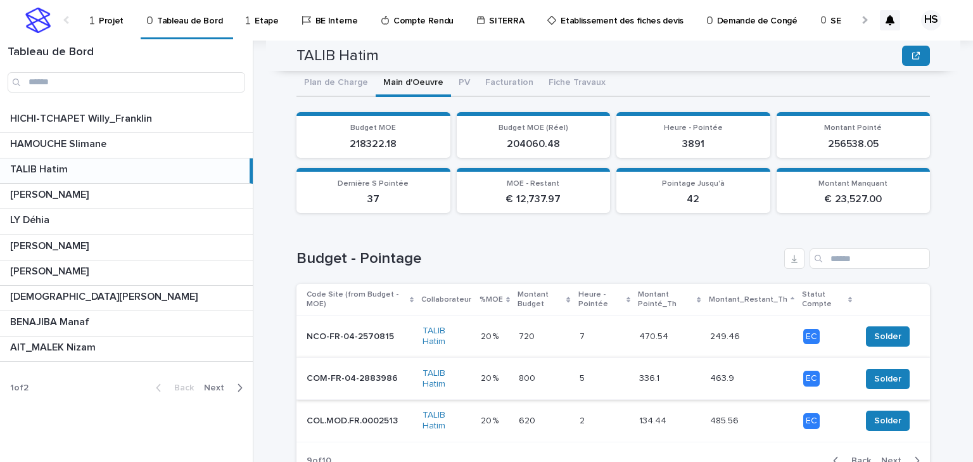
scroll to position [466, 0]
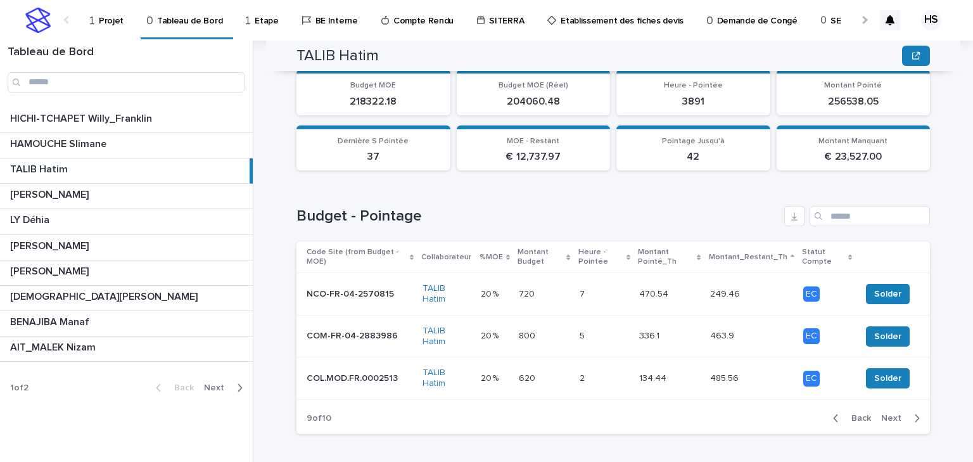
click at [848, 414] on span "Back" at bounding box center [857, 418] width 27 height 9
click at [853, 414] on span "Back" at bounding box center [857, 418] width 27 height 9
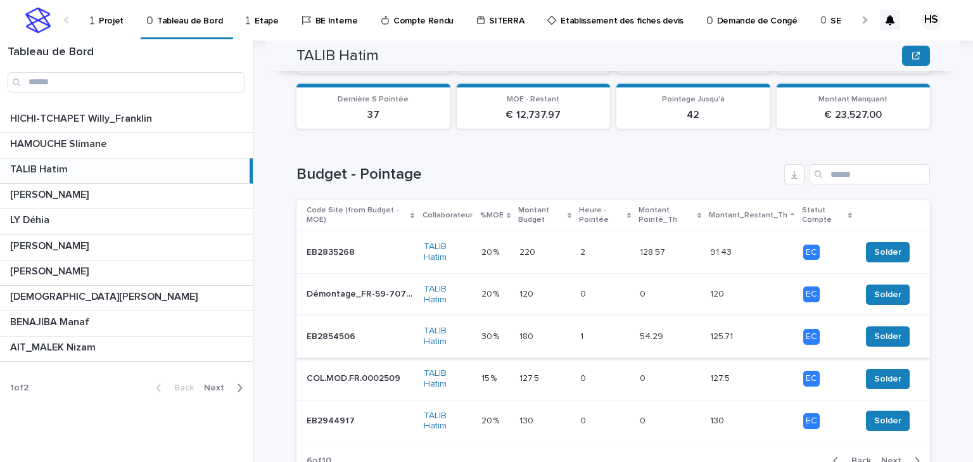
scroll to position [550, 0]
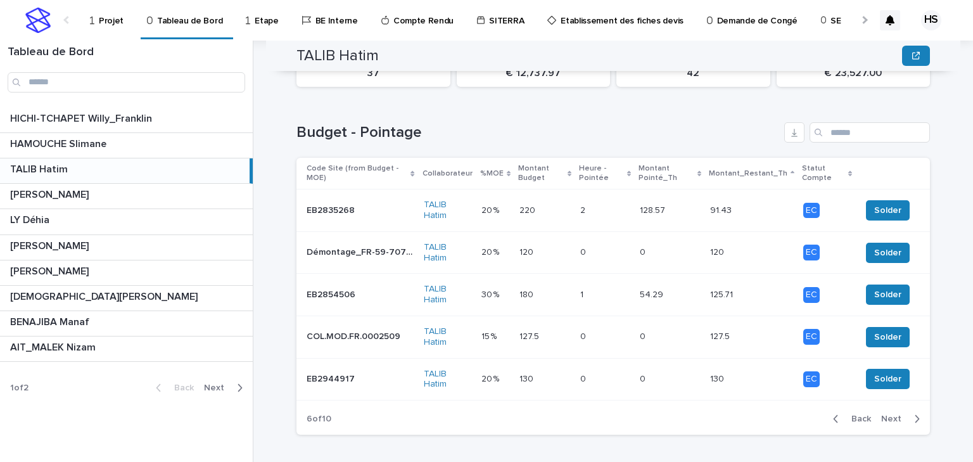
click at [859, 414] on span "Back" at bounding box center [857, 418] width 27 height 9
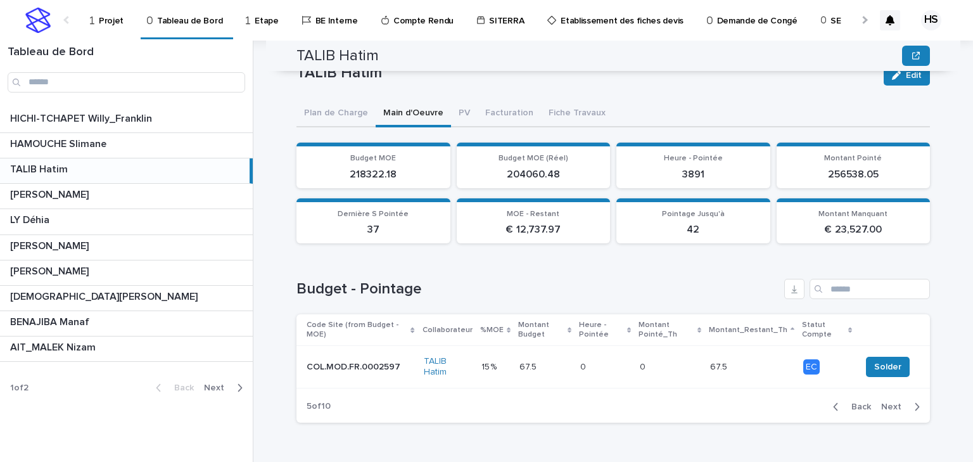
scroll to position [382, 0]
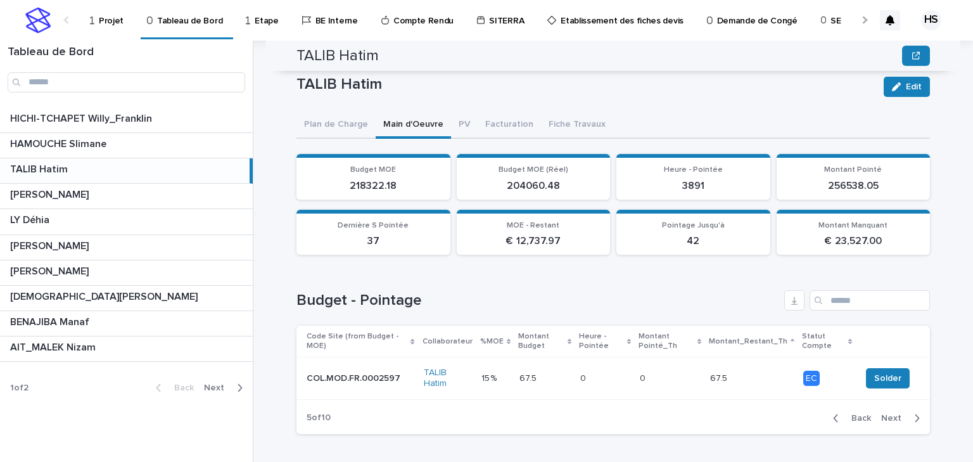
click at [851, 413] on div "Back Next" at bounding box center [876, 418] width 107 height 32
click at [859, 414] on span "Back" at bounding box center [857, 418] width 27 height 9
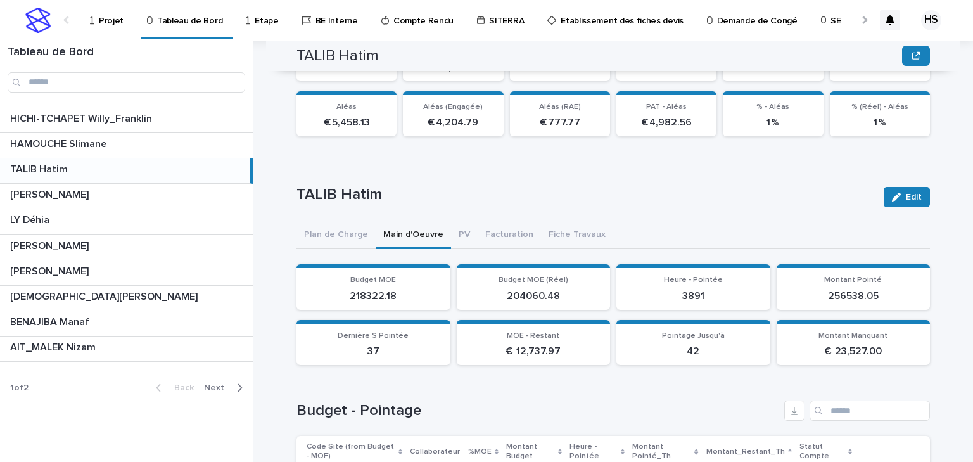
scroll to position [466, 0]
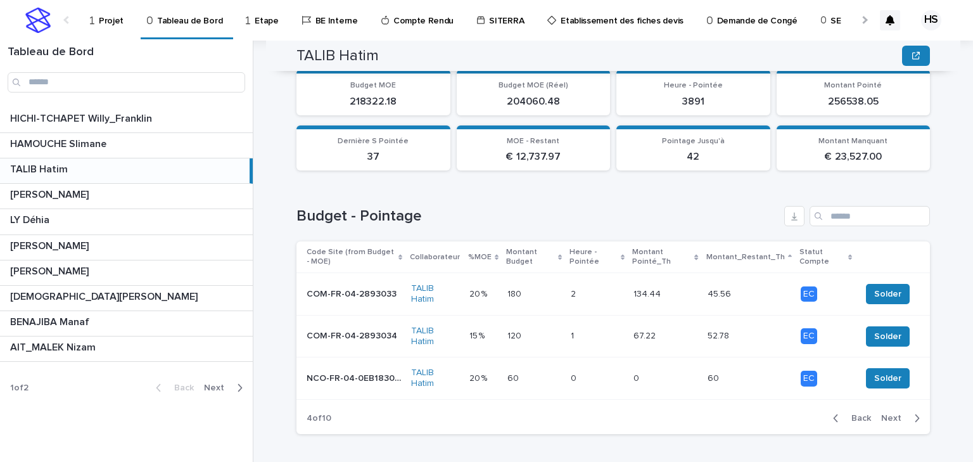
click at [849, 414] on span "Back" at bounding box center [857, 418] width 27 height 9
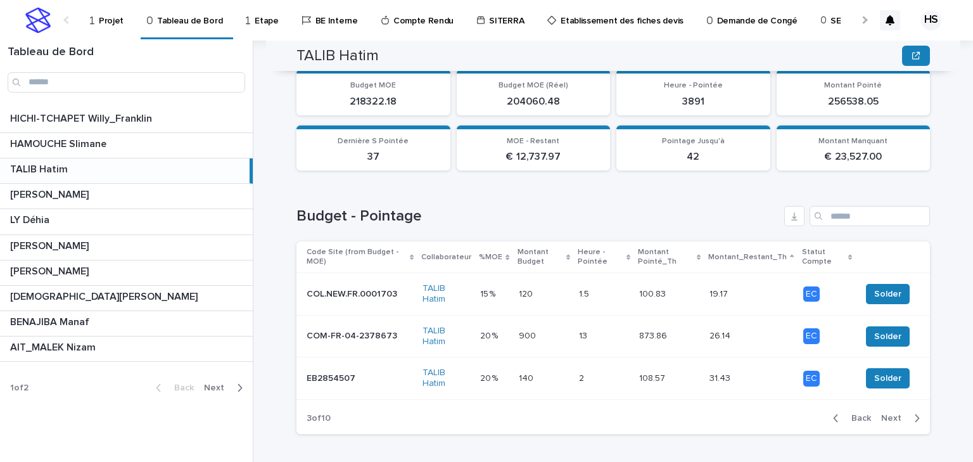
click at [849, 414] on span "Back" at bounding box center [857, 418] width 27 height 9
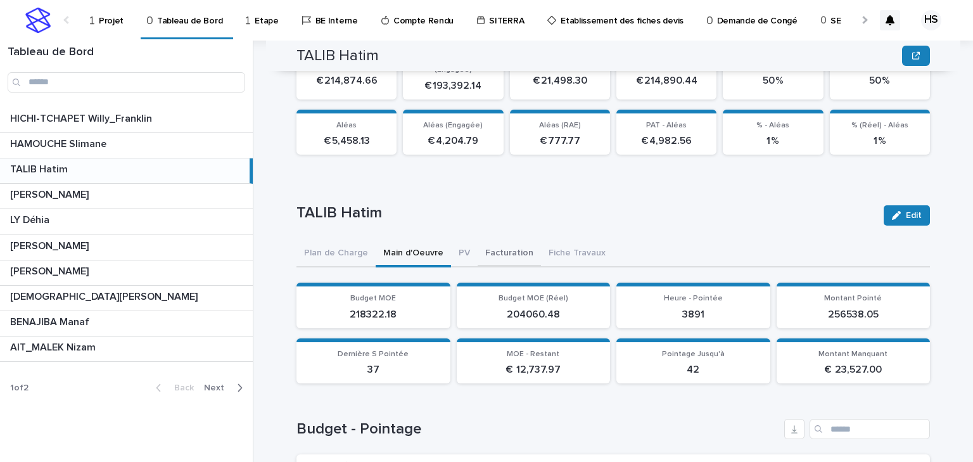
scroll to position [405, 0]
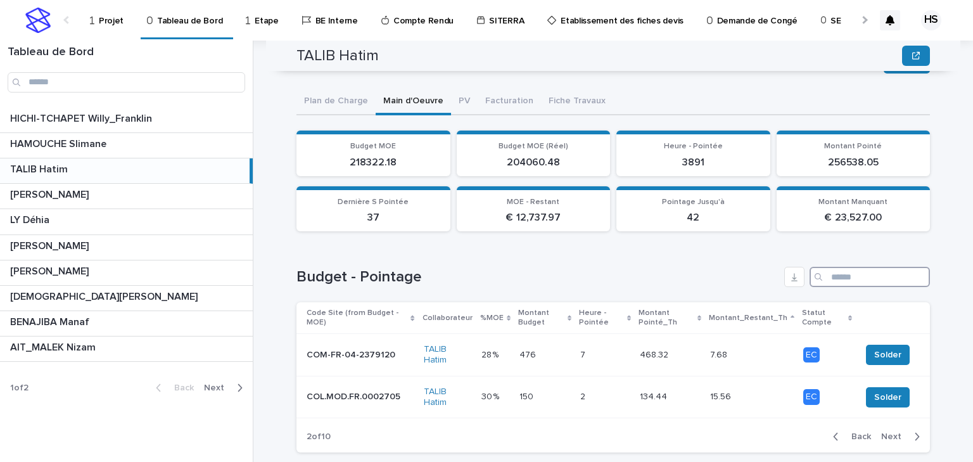
click at [856, 272] on input "Search" at bounding box center [870, 277] width 120 height 20
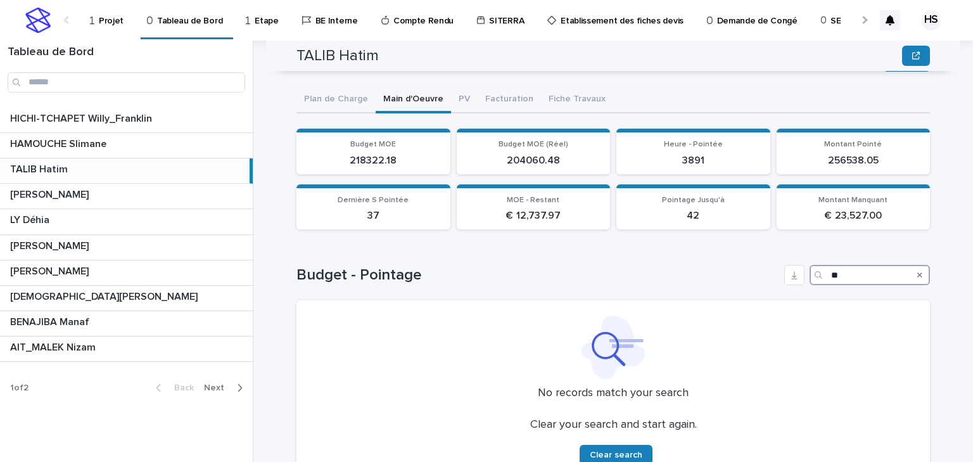
scroll to position [421, 0]
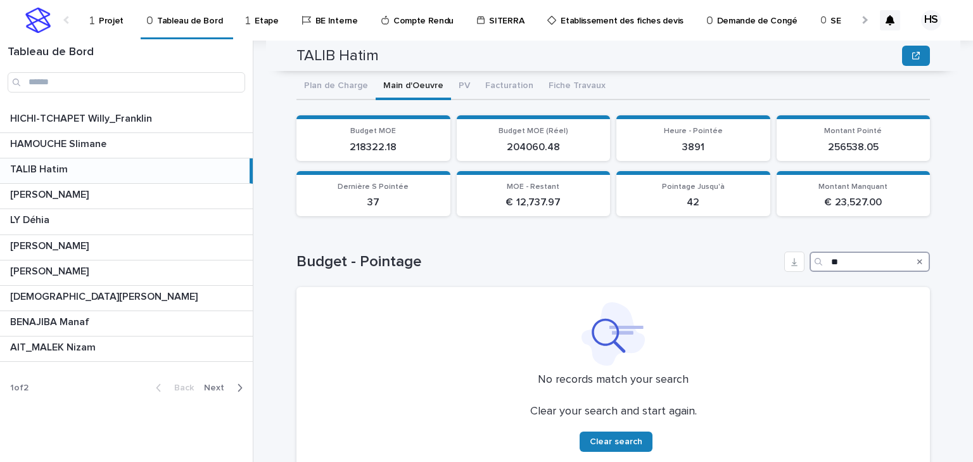
type input "**"
click at [919, 251] on div "Search" at bounding box center [920, 261] width 20 height 20
click at [917, 258] on icon "Search" at bounding box center [919, 262] width 5 height 8
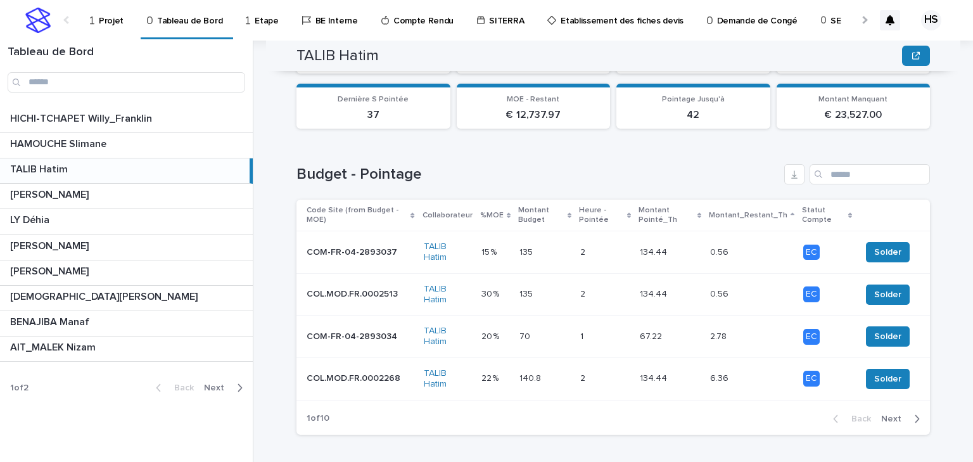
scroll to position [356, 0]
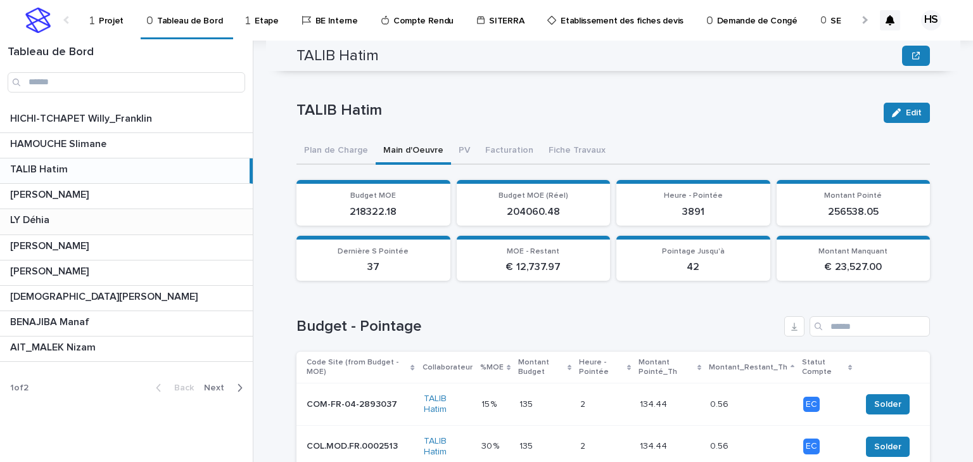
click at [71, 220] on p at bounding box center [129, 220] width 238 height 12
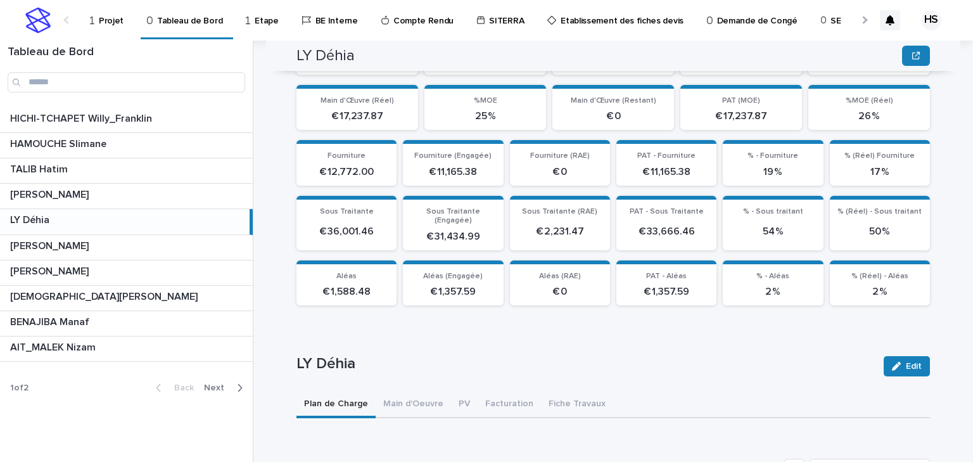
scroll to position [153, 0]
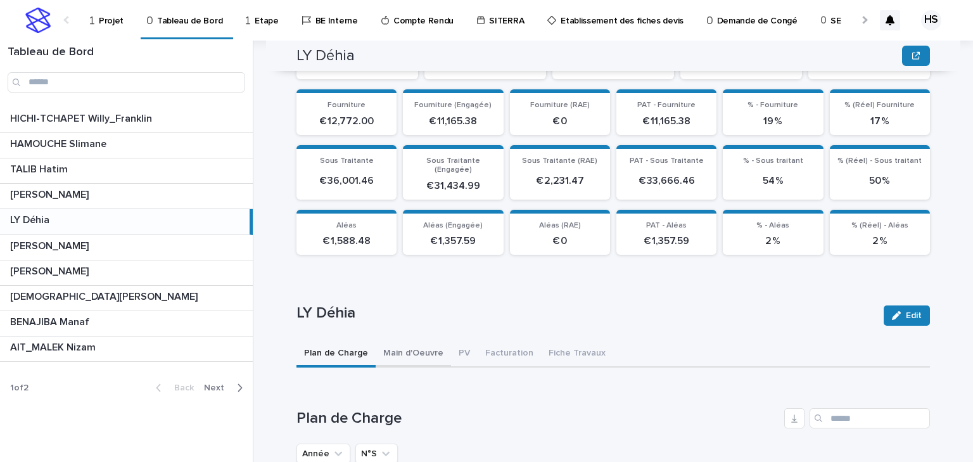
click at [409, 342] on button "Main d'Oeuvre" at bounding box center [413, 354] width 75 height 27
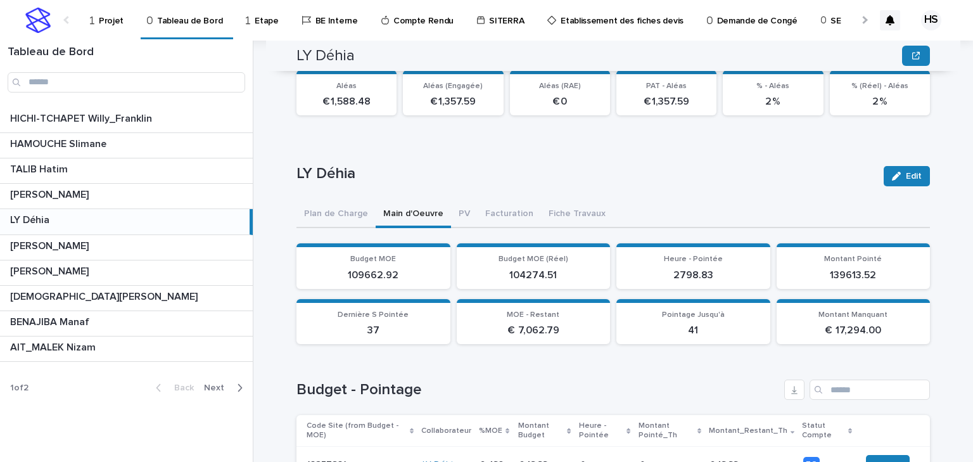
scroll to position [407, 0]
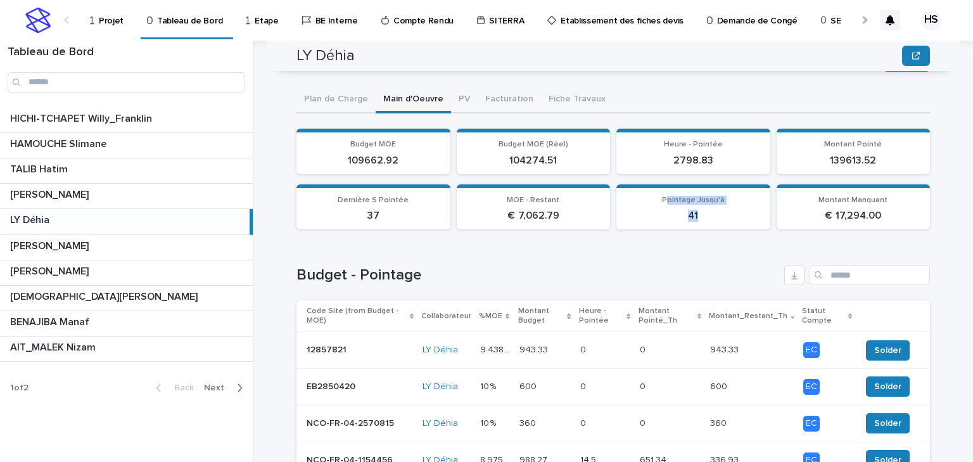
drag, startPoint x: 700, startPoint y: 206, endPoint x: 664, endPoint y: 190, distance: 39.4
click at [664, 196] on div "Pointage Jusqu'à 41" at bounding box center [693, 209] width 139 height 27
click at [717, 210] on p "41" at bounding box center [693, 216] width 139 height 12
drag, startPoint x: 697, startPoint y: 208, endPoint x: 644, endPoint y: 191, distance: 56.5
click at [644, 196] on div "Pointage Jusqu'à 41" at bounding box center [693, 209] width 139 height 27
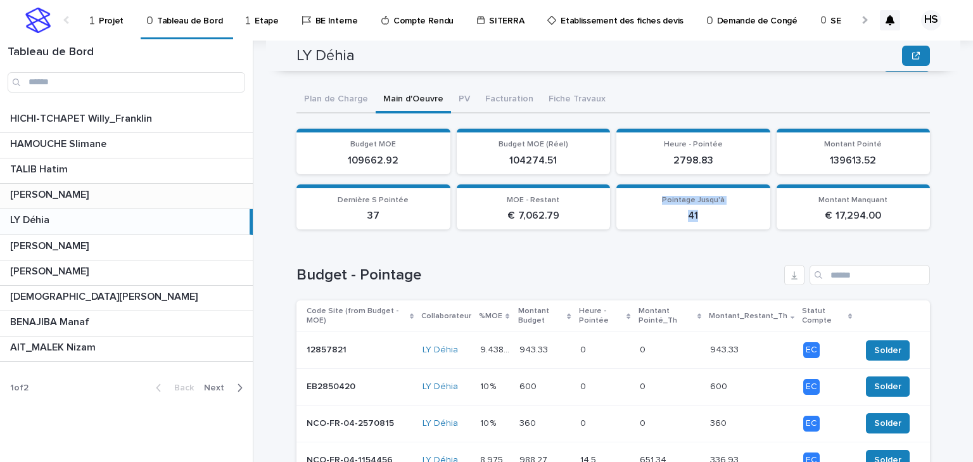
click at [59, 196] on p "[PERSON_NAME]" at bounding box center [50, 193] width 81 height 15
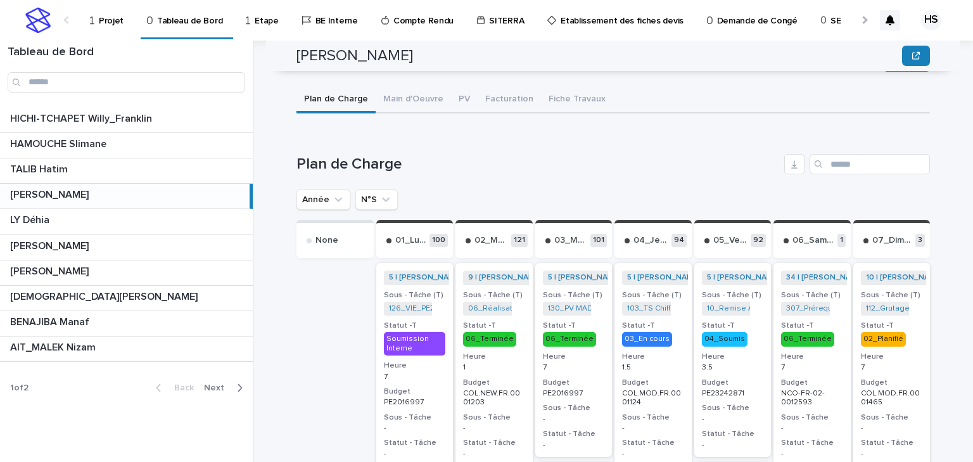
scroll to position [255, 0]
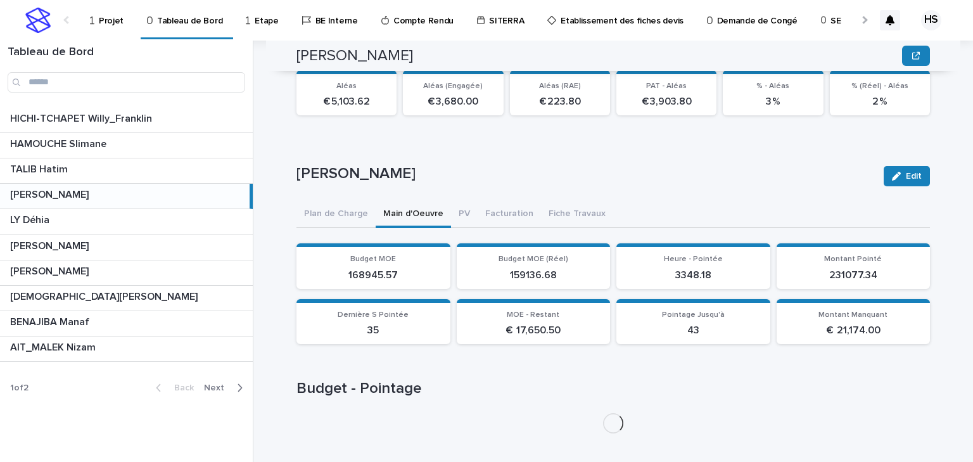
scroll to position [358, 0]
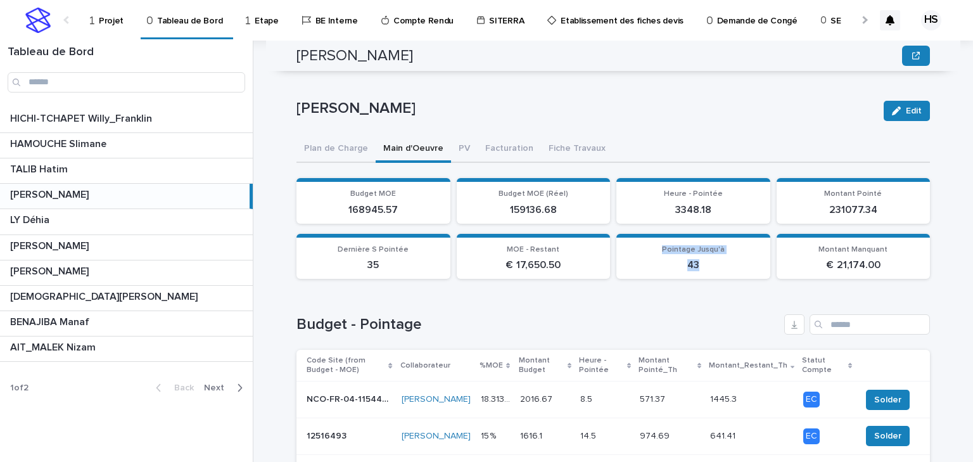
drag, startPoint x: 700, startPoint y: 260, endPoint x: 654, endPoint y: 239, distance: 51.0
click at [654, 239] on section "Pointage Jusqu'à 43" at bounding box center [693, 257] width 154 height 46
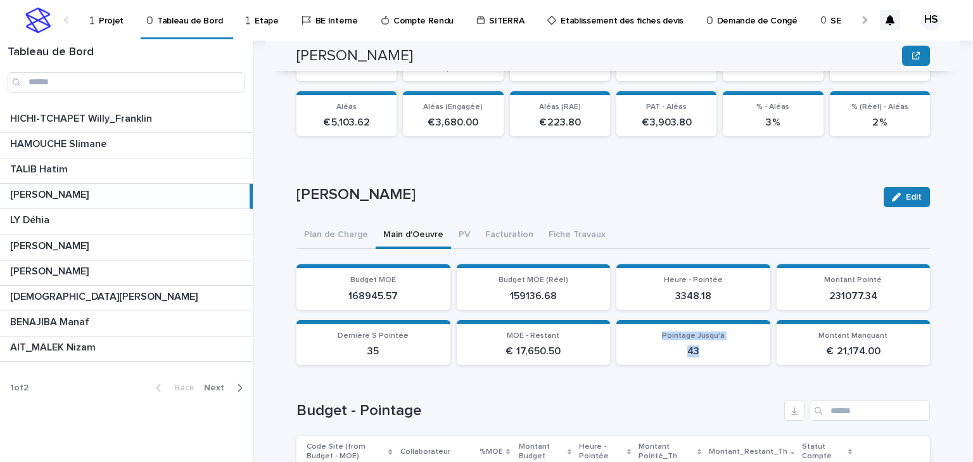
scroll to position [373, 0]
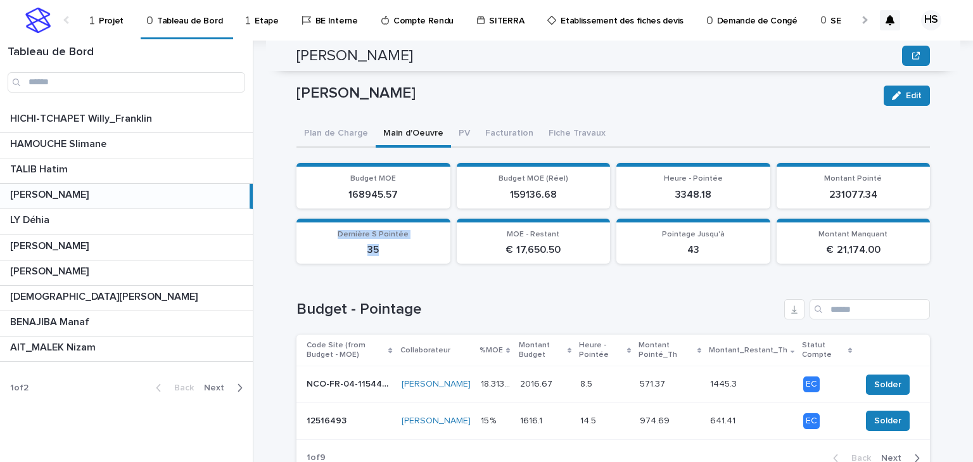
drag, startPoint x: 378, startPoint y: 236, endPoint x: 340, endPoint y: 227, distance: 38.9
click at [340, 230] on div "Dernière S Pointée 35" at bounding box center [373, 243] width 139 height 27
click at [364, 244] on p "35" at bounding box center [373, 250] width 139 height 12
drag, startPoint x: 380, startPoint y: 242, endPoint x: 338, endPoint y: 215, distance: 49.6
click at [338, 219] on section "Dernière S Pointée 35" at bounding box center [373, 242] width 154 height 46
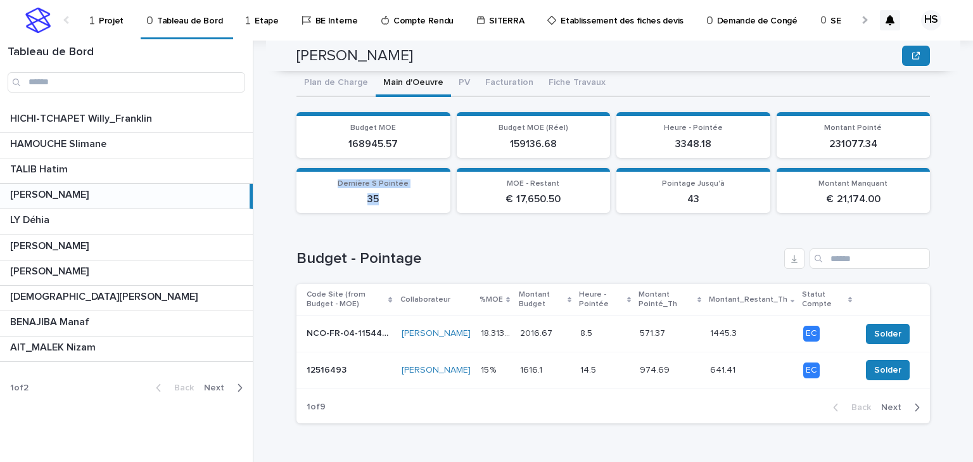
scroll to position [221, 0]
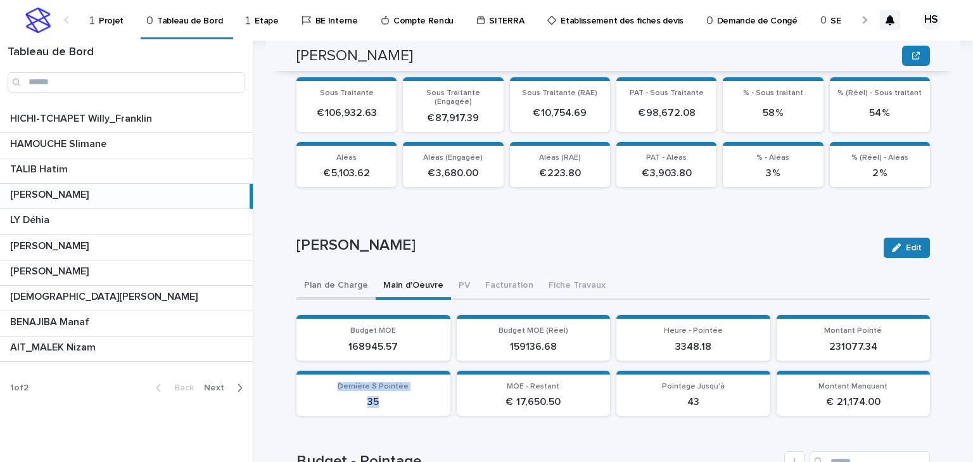
click at [331, 277] on div "Plan de Charge Main d'Oeuvre PV Facturation Fiche Travaux Can't display tree at…" at bounding box center [612, 454] width 633 height 363
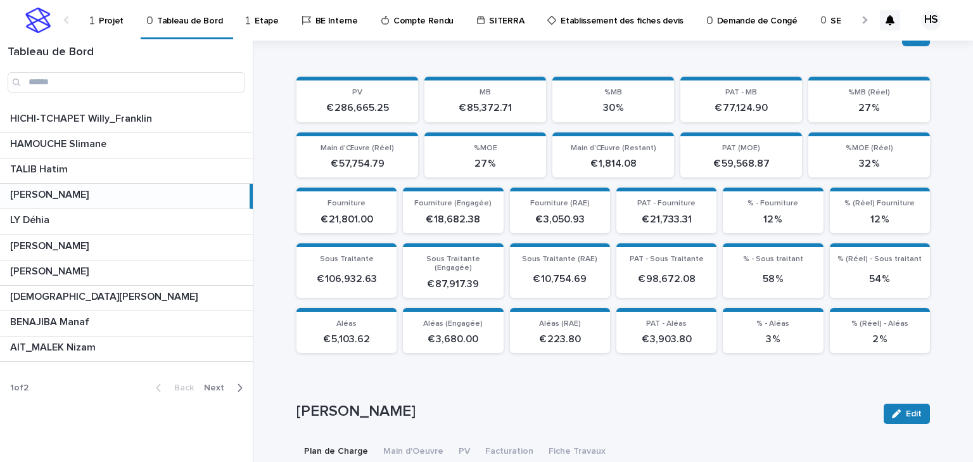
scroll to position [207, 0]
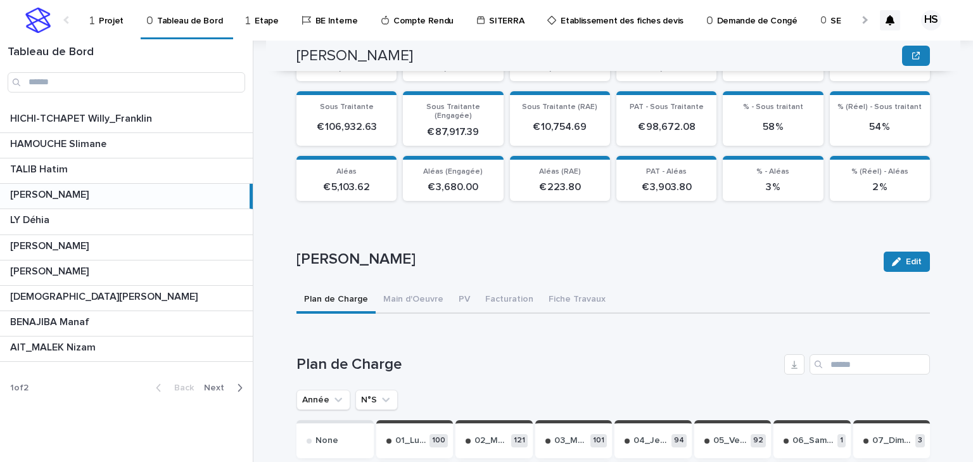
click at [857, 21] on div at bounding box center [863, 19] width 20 height 39
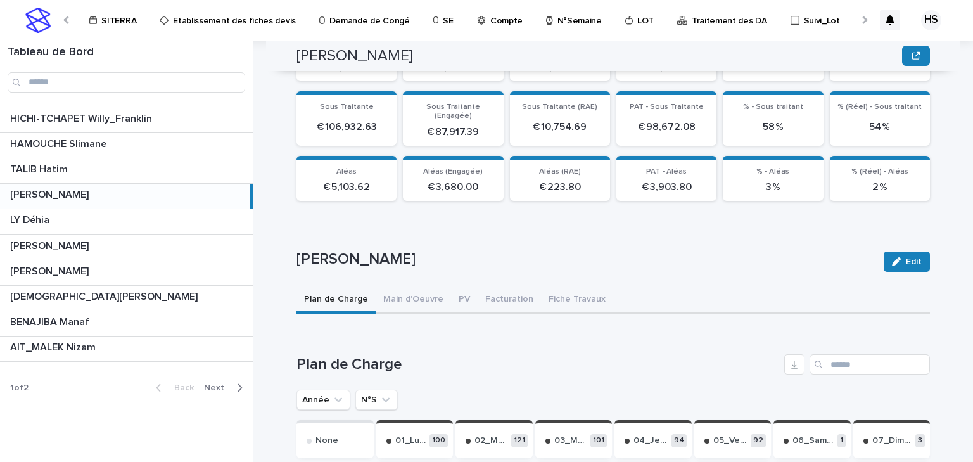
click at [563, 23] on p "N°Semaine" at bounding box center [579, 13] width 44 height 27
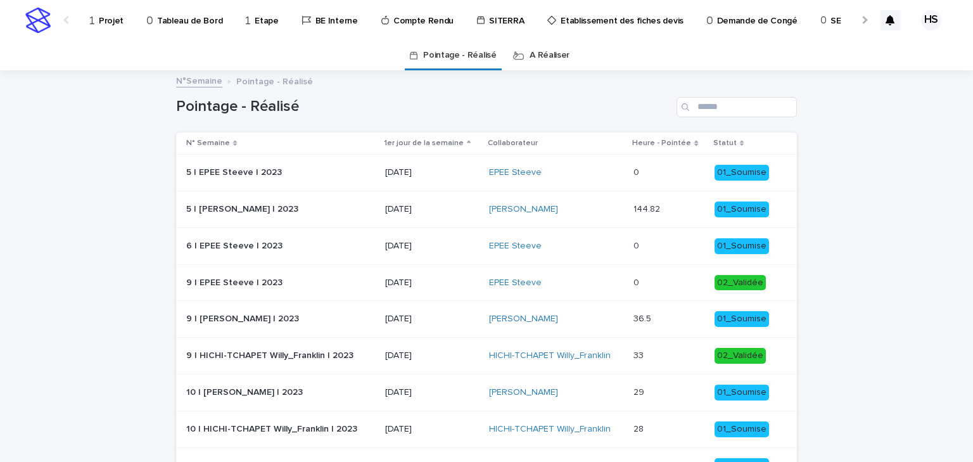
click at [524, 30] on div "Projet Tableau de Bord Etape BE Interne Compte Rendu SITERRA Etablissement des …" at bounding box center [465, 19] width 776 height 39
click at [532, 48] on link "A Réaliser" at bounding box center [550, 56] width 40 height 30
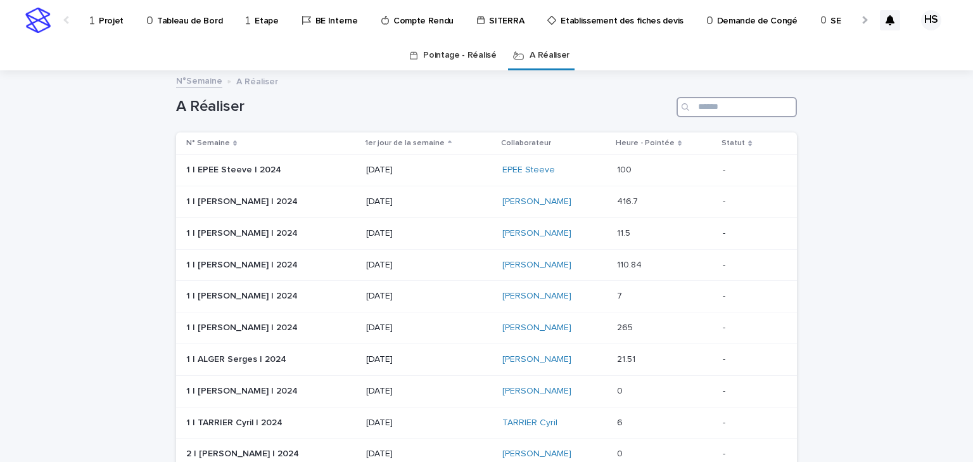
click at [734, 104] on input "Search" at bounding box center [737, 107] width 120 height 20
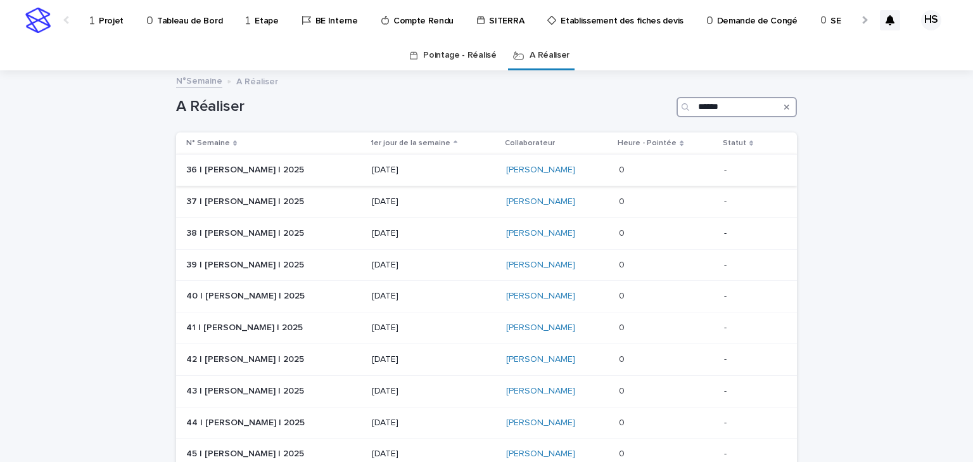
type input "******"
click at [253, 175] on p "36 | NIARE MORIBA | 2025" at bounding box center [246, 168] width 120 height 13
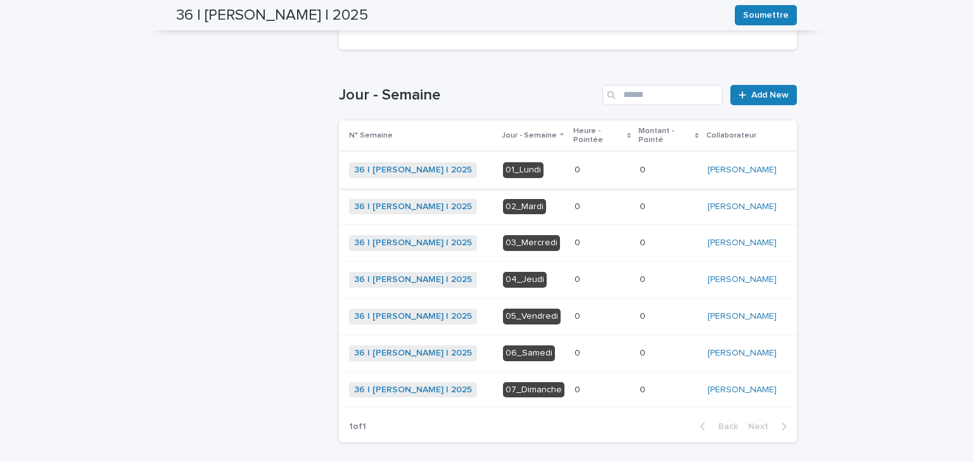
scroll to position [152, 0]
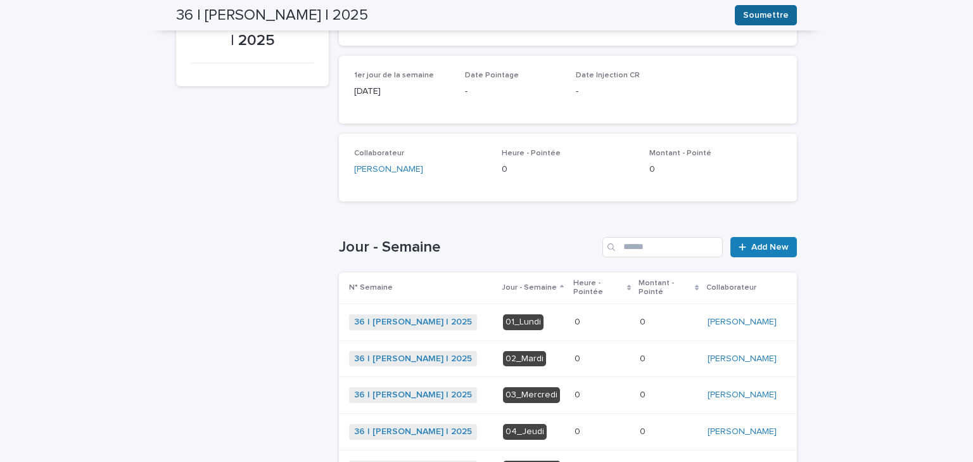
click at [758, 16] on span "Soumettre" at bounding box center [766, 15] width 46 height 13
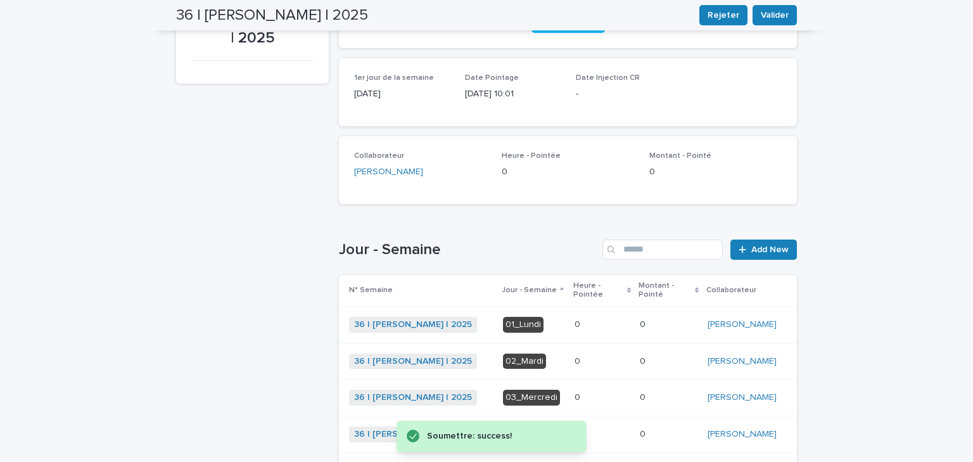
scroll to position [0, 0]
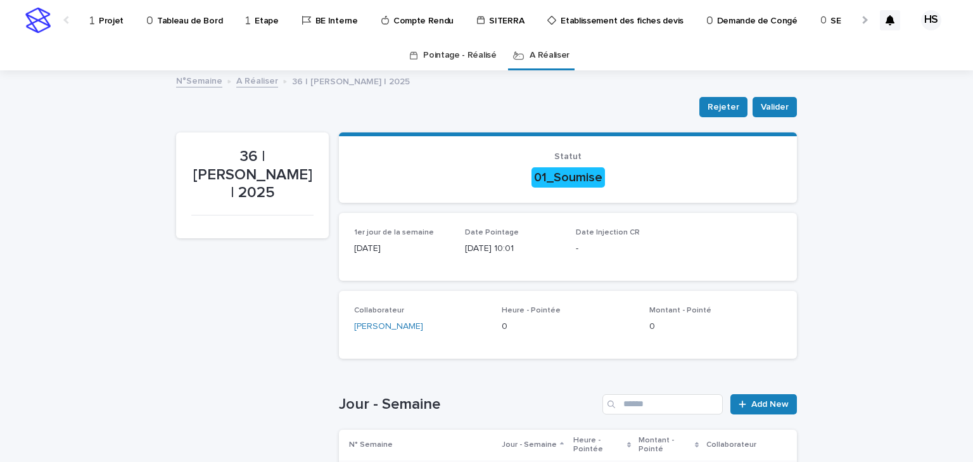
click at [245, 81] on link "A Réaliser" at bounding box center [257, 80] width 42 height 15
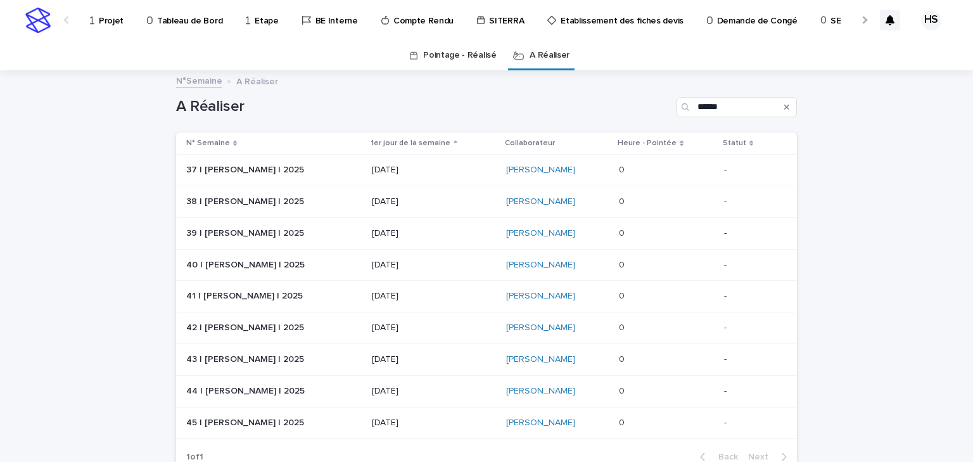
click at [244, 170] on p "37 | NIARE MORIBA | 2025" at bounding box center [246, 168] width 120 height 13
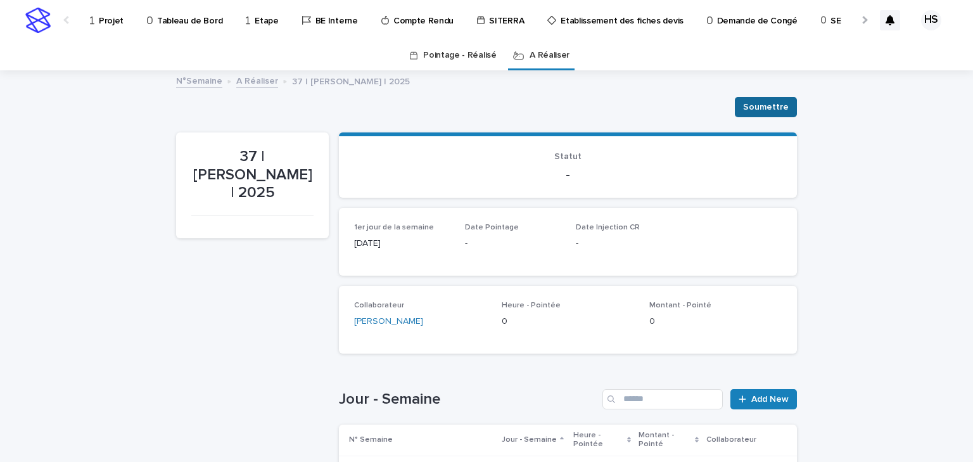
click at [758, 113] on button "Soumettre" at bounding box center [766, 107] width 62 height 20
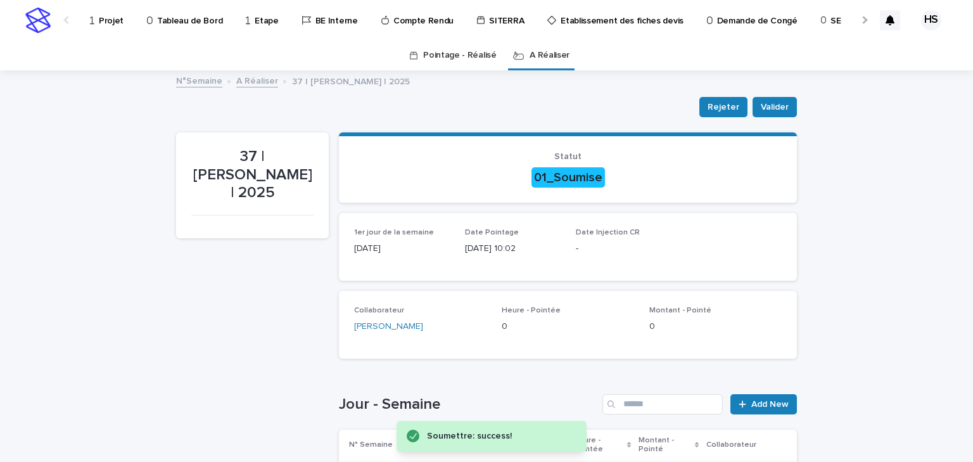
click at [255, 84] on link "A Réaliser" at bounding box center [257, 80] width 42 height 15
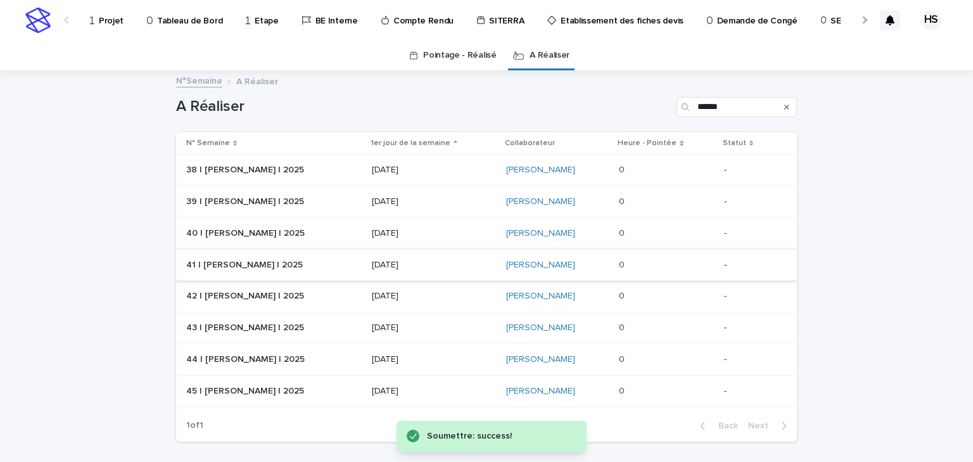
scroll to position [41, 0]
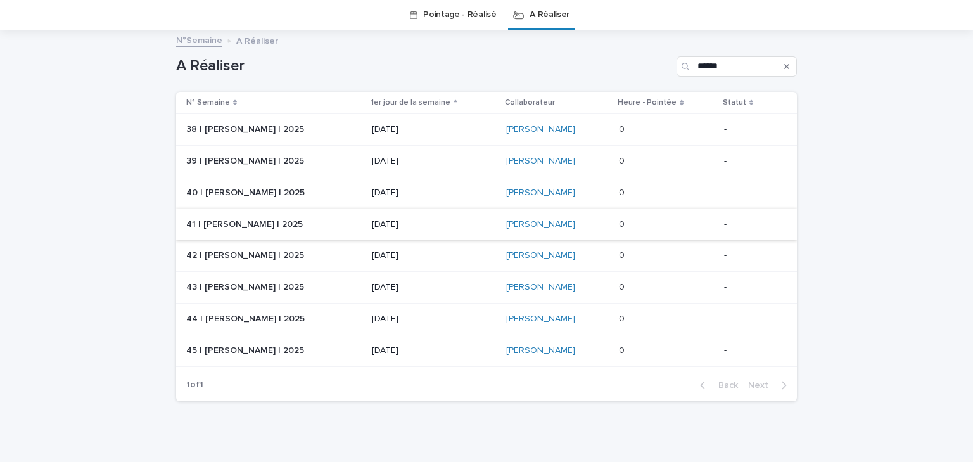
click at [262, 132] on p "38 | NIARE MORIBA | 2025" at bounding box center [246, 128] width 120 height 13
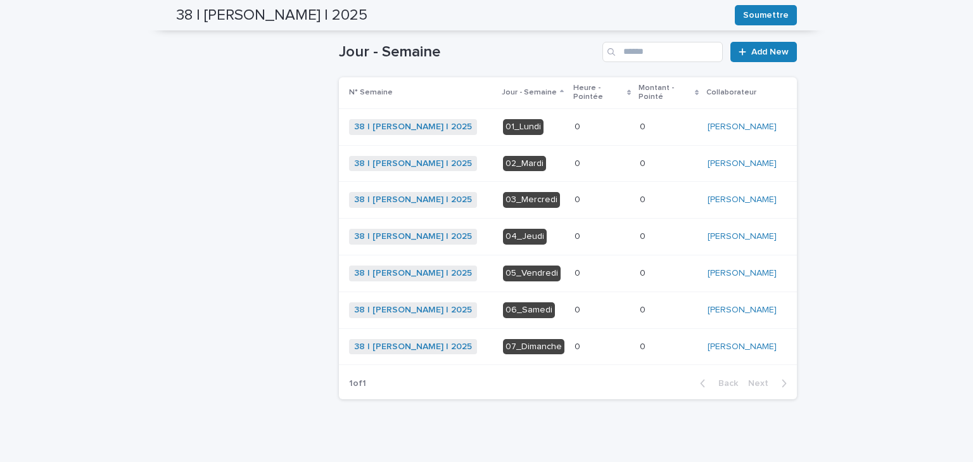
scroll to position [43, 0]
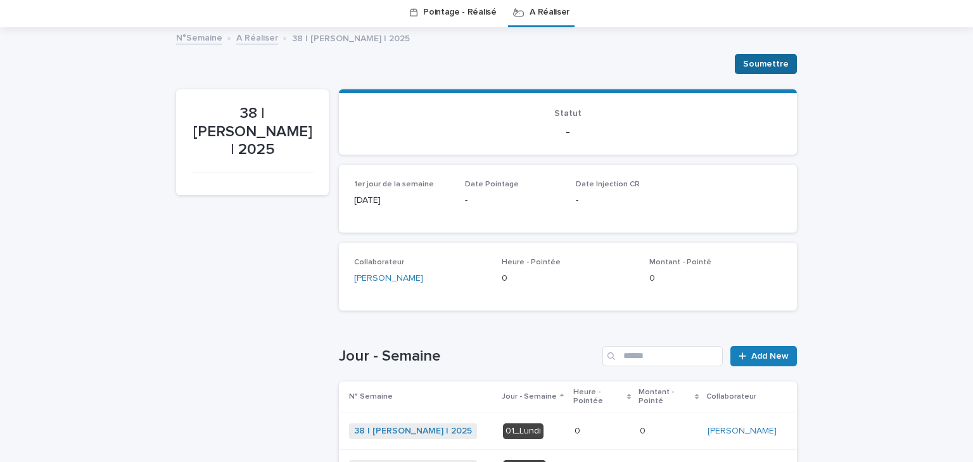
click at [779, 66] on span "Soumettre" at bounding box center [766, 64] width 46 height 13
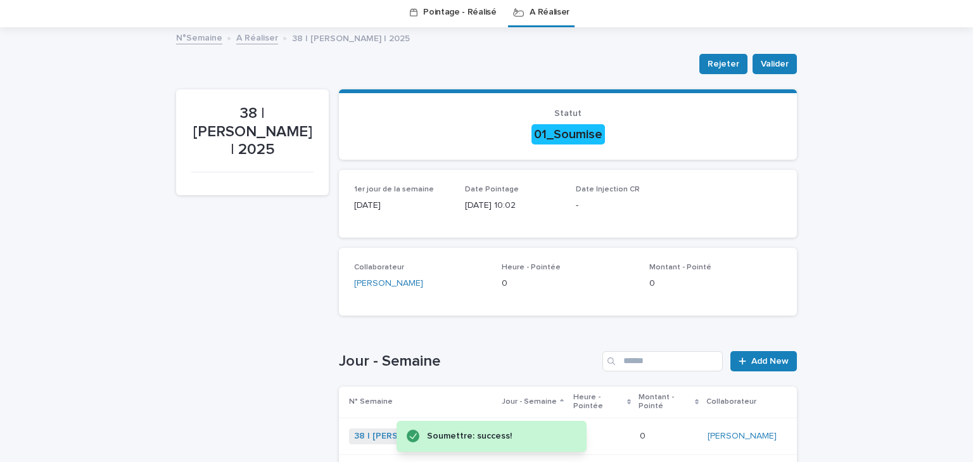
scroll to position [0, 0]
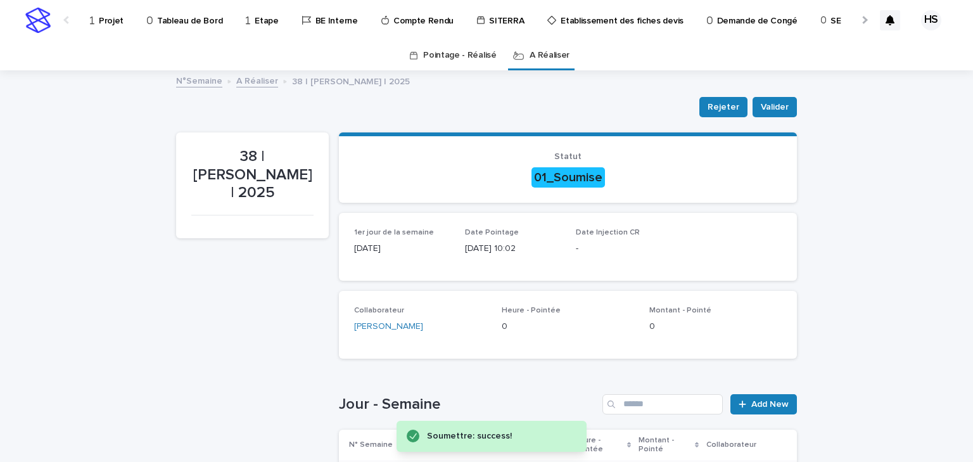
click at [253, 81] on link "A Réaliser" at bounding box center [257, 80] width 42 height 15
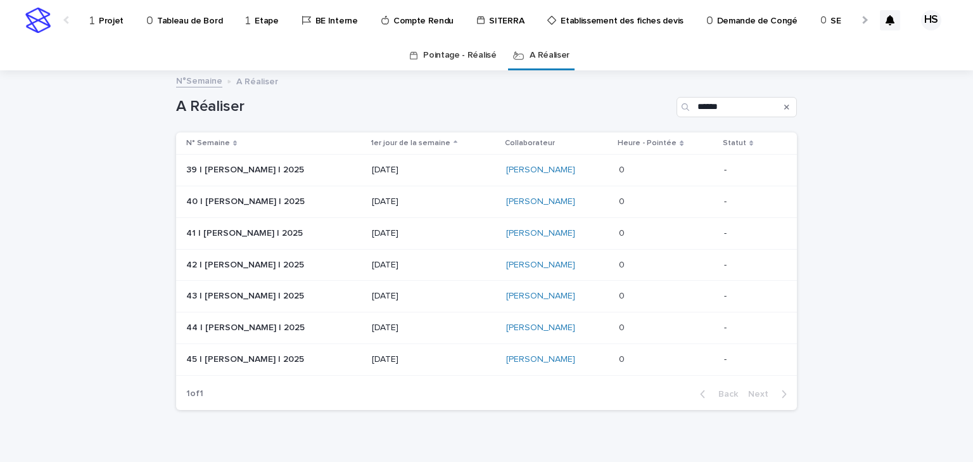
click at [449, 170] on p "[DATE]" at bounding box center [434, 170] width 125 height 11
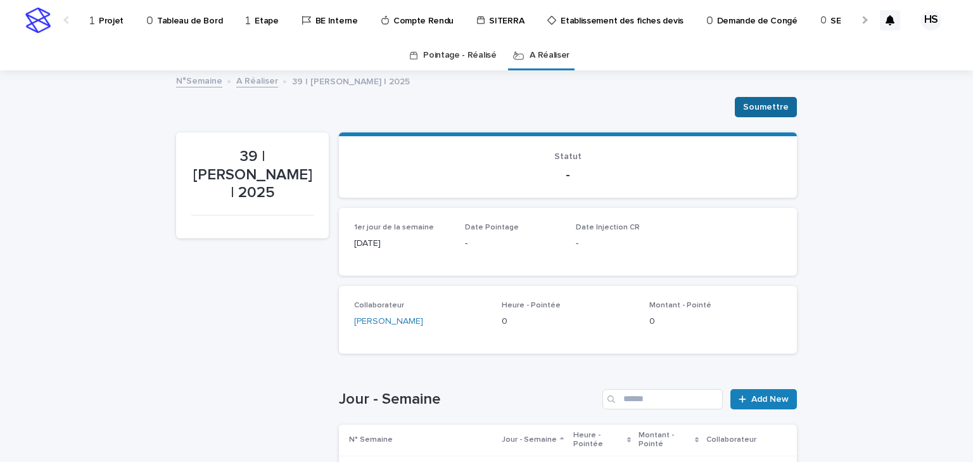
click at [775, 111] on span "Soumettre" at bounding box center [766, 107] width 46 height 13
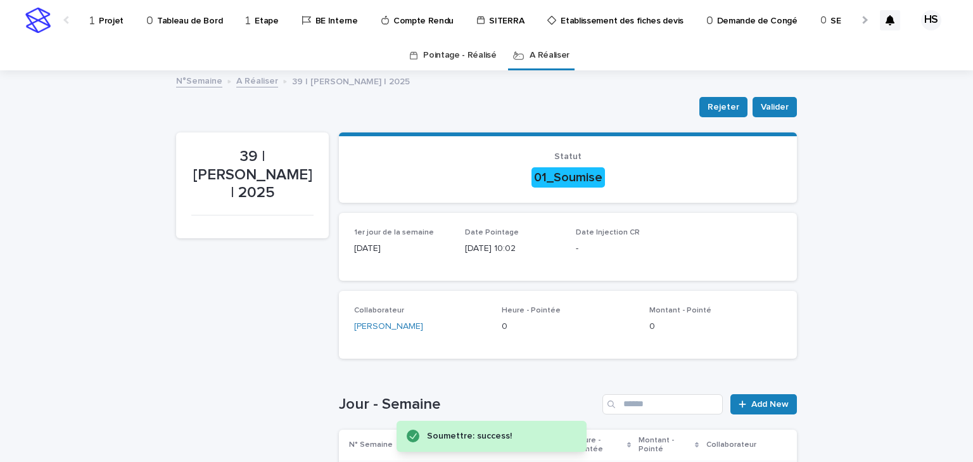
click at [176, 17] on p "Tableau de Bord" at bounding box center [189, 13] width 65 height 27
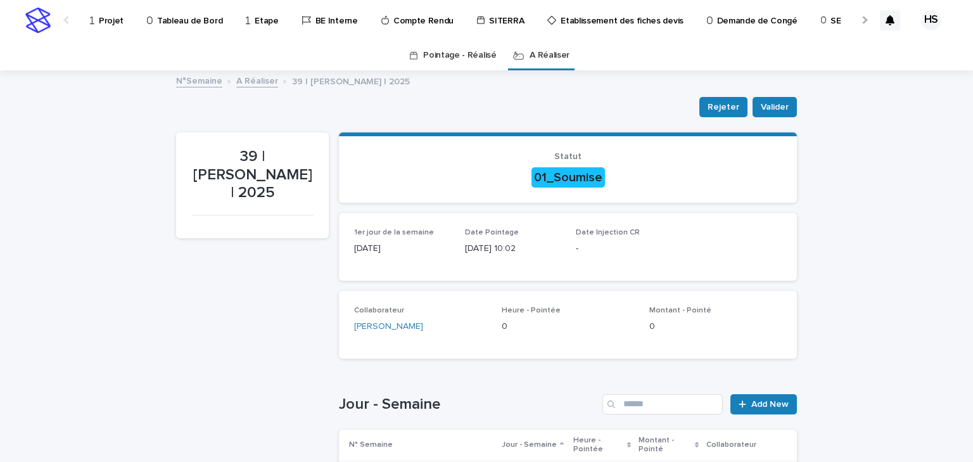
scroll to position [41, 0]
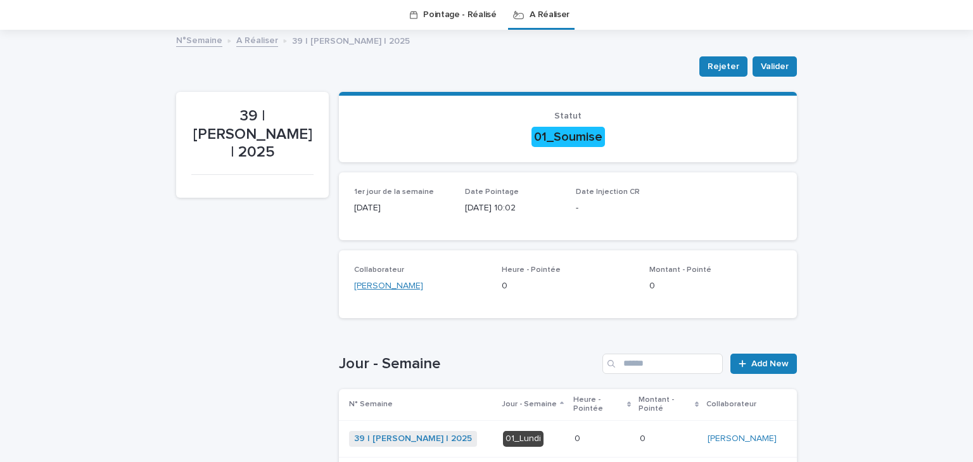
click at [385, 289] on link "[PERSON_NAME]" at bounding box center [388, 285] width 69 height 13
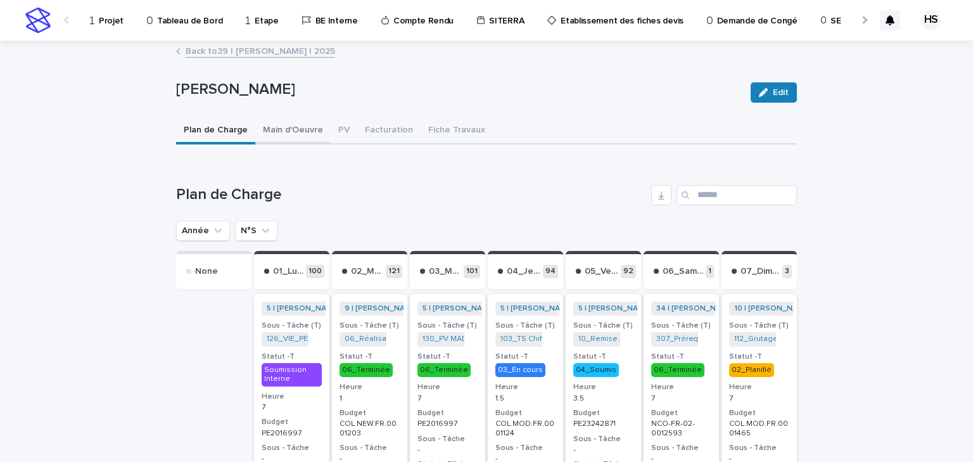
click at [286, 136] on button "Main d'Oeuvre" at bounding box center [292, 131] width 75 height 27
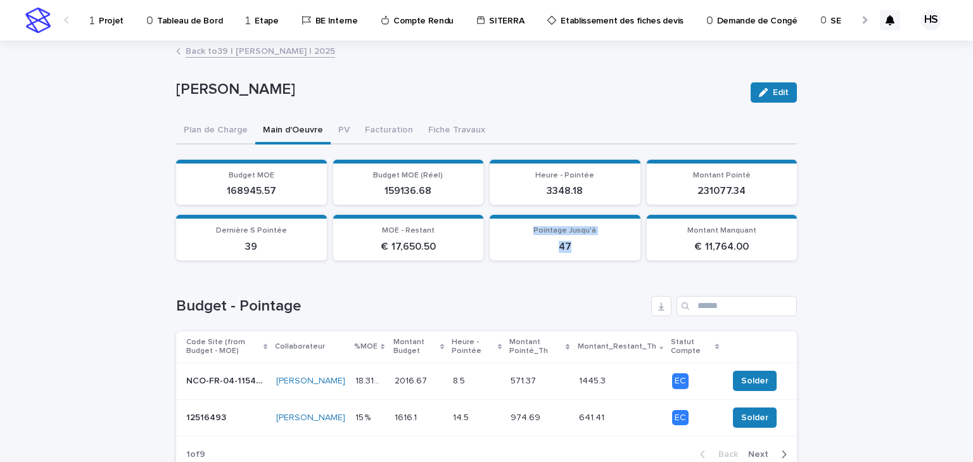
drag, startPoint x: 568, startPoint y: 248, endPoint x: 528, endPoint y: 233, distance: 43.3
click at [528, 233] on div "Pointage Jusqu'à 47" at bounding box center [565, 239] width 136 height 27
click at [182, 19] on p "Tableau de Bord" at bounding box center [189, 13] width 65 height 27
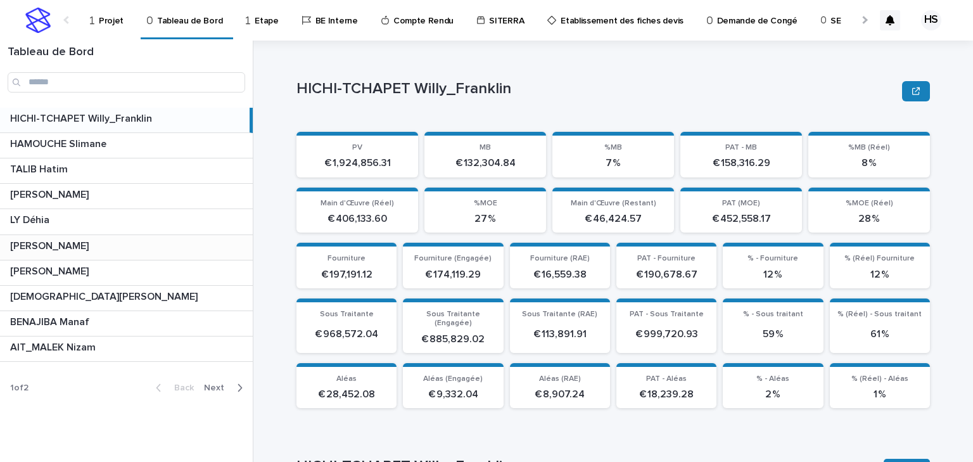
click at [96, 246] on p at bounding box center [129, 246] width 238 height 12
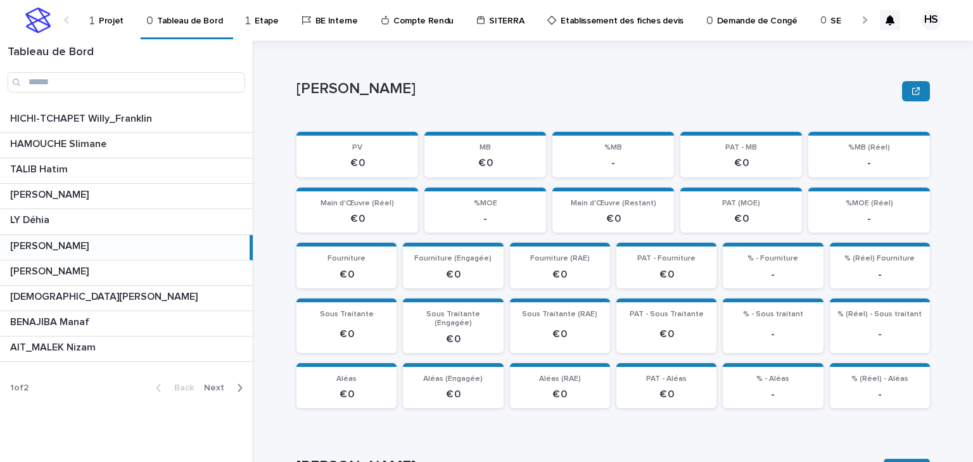
scroll to position [253, 0]
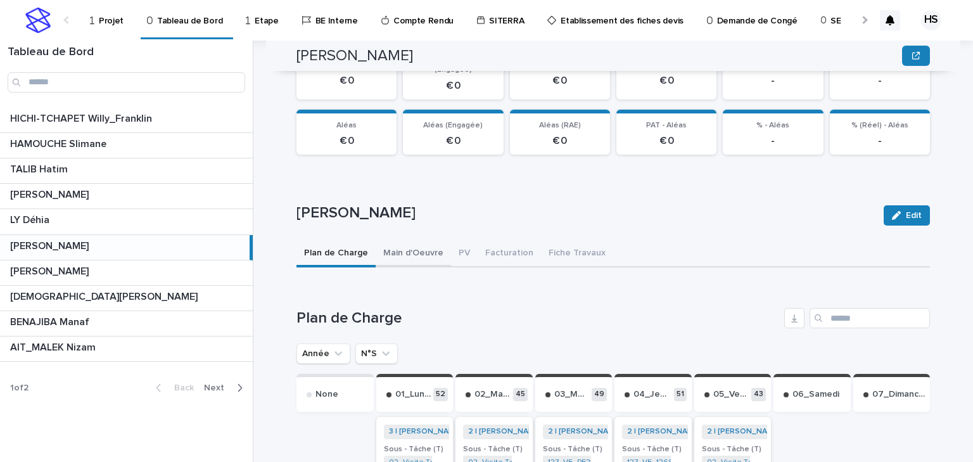
click at [407, 246] on button "Main d'Oeuvre" at bounding box center [413, 254] width 75 height 27
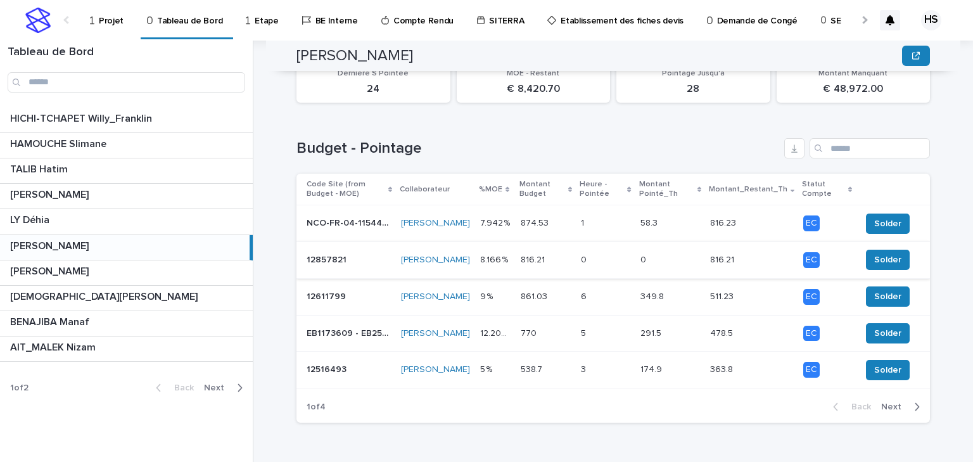
scroll to position [483, 0]
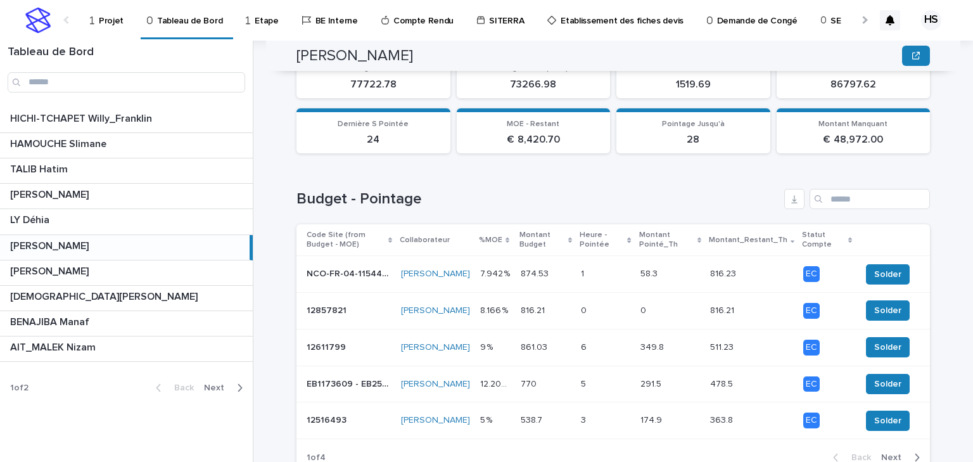
click at [654, 228] on p "Montant Pointé_Th" at bounding box center [666, 239] width 55 height 23
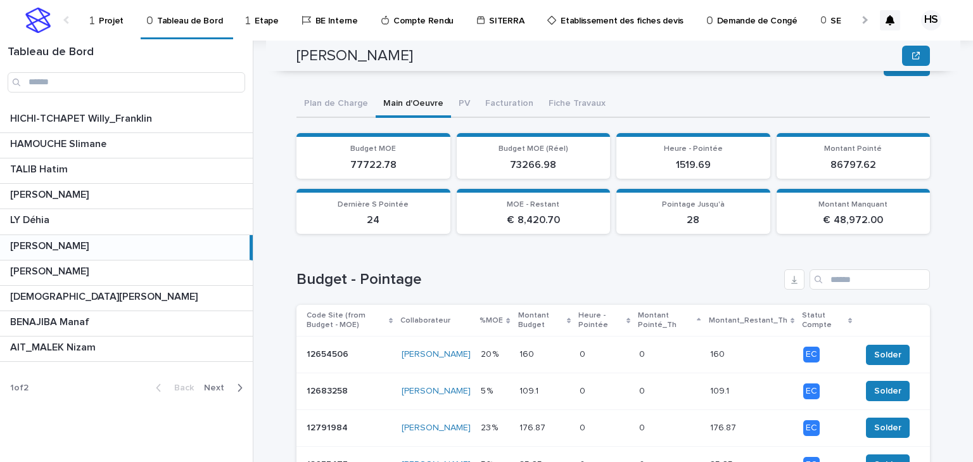
scroll to position [200, 0]
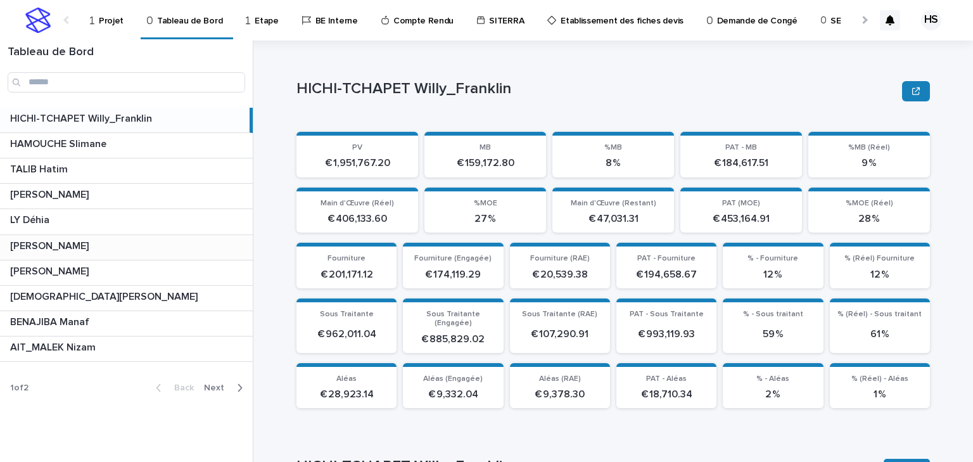
click at [212, 386] on span "Next" at bounding box center [218, 387] width 28 height 9
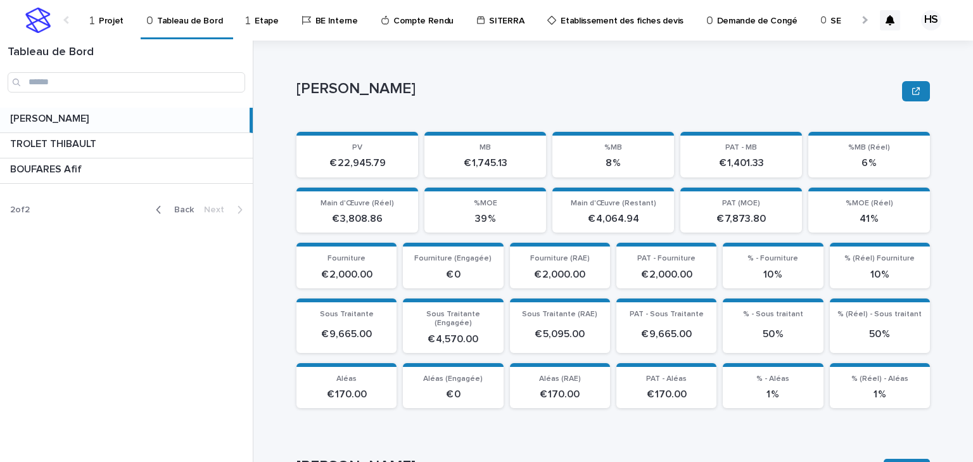
click at [862, 20] on div at bounding box center [864, 20] width 8 height 8
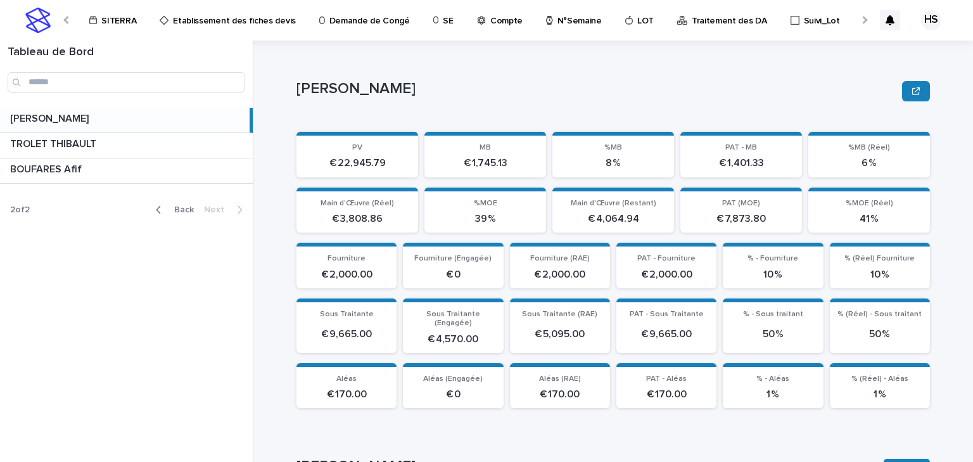
click at [557, 19] on p "N°Semaine" at bounding box center [579, 13] width 44 height 27
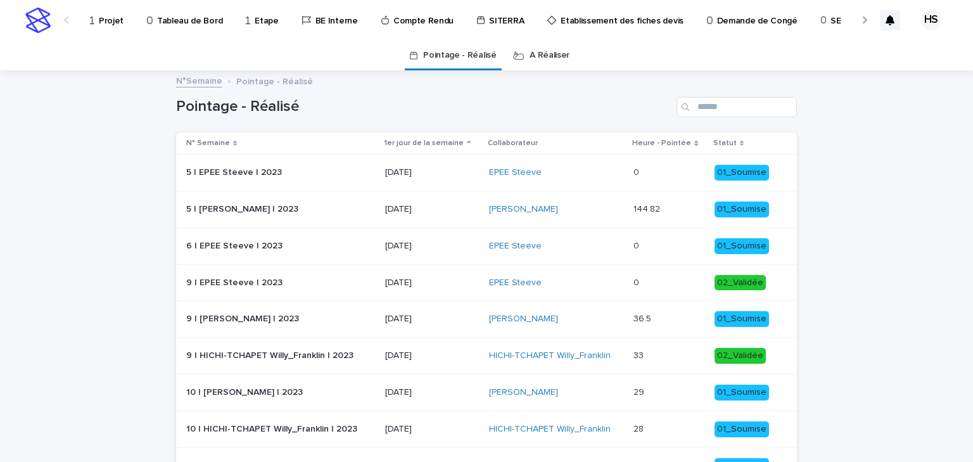
click at [539, 58] on link "A Réaliser" at bounding box center [550, 56] width 40 height 30
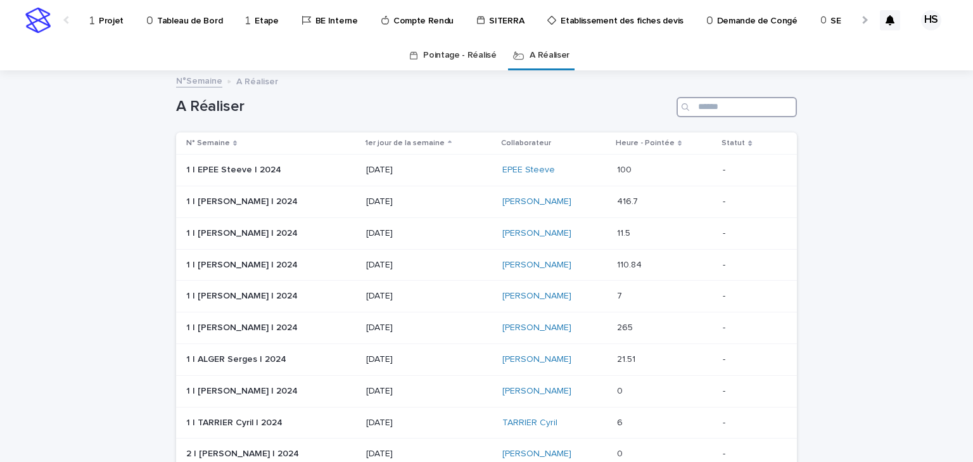
drag, startPoint x: 731, startPoint y: 104, endPoint x: 725, endPoint y: 106, distance: 6.8
click at [728, 105] on input "Search" at bounding box center [737, 107] width 120 height 20
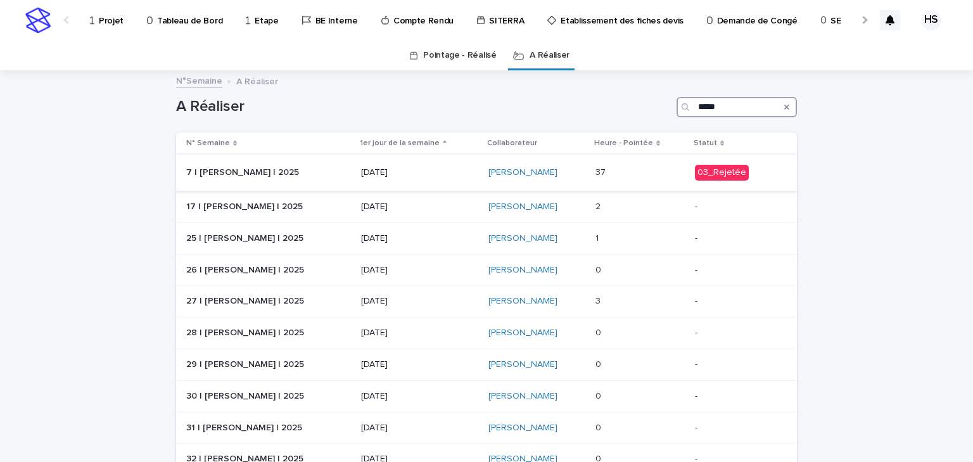
type input "*****"
click at [257, 168] on p "7 | [PERSON_NAME] | 2025" at bounding box center [243, 171] width 115 height 13
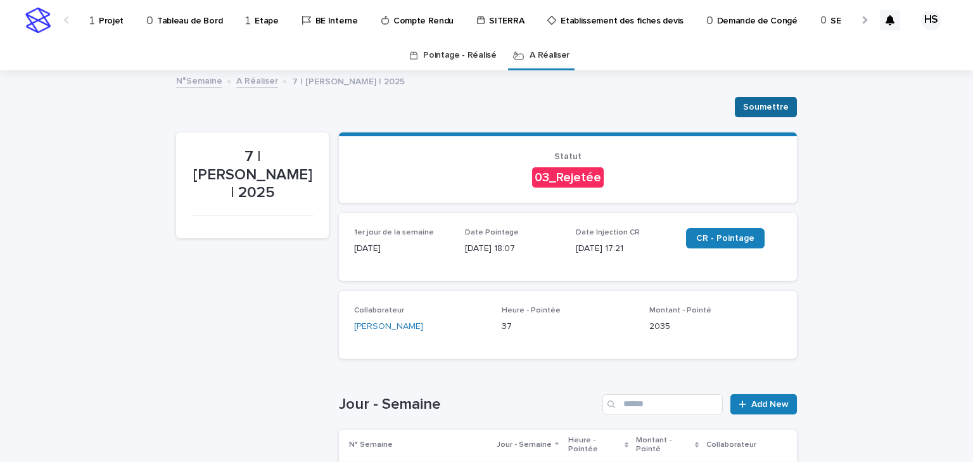
click at [753, 113] on button "Soumettre" at bounding box center [766, 107] width 62 height 20
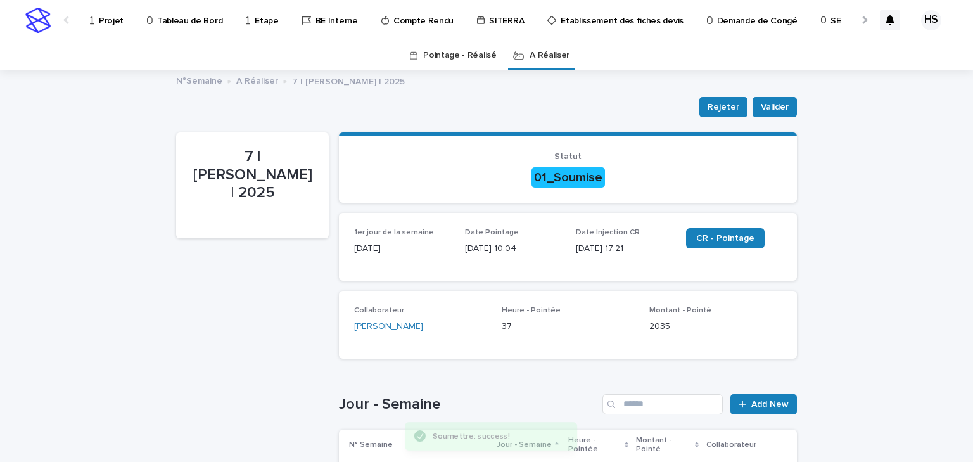
click at [260, 80] on link "A Réaliser" at bounding box center [257, 80] width 42 height 15
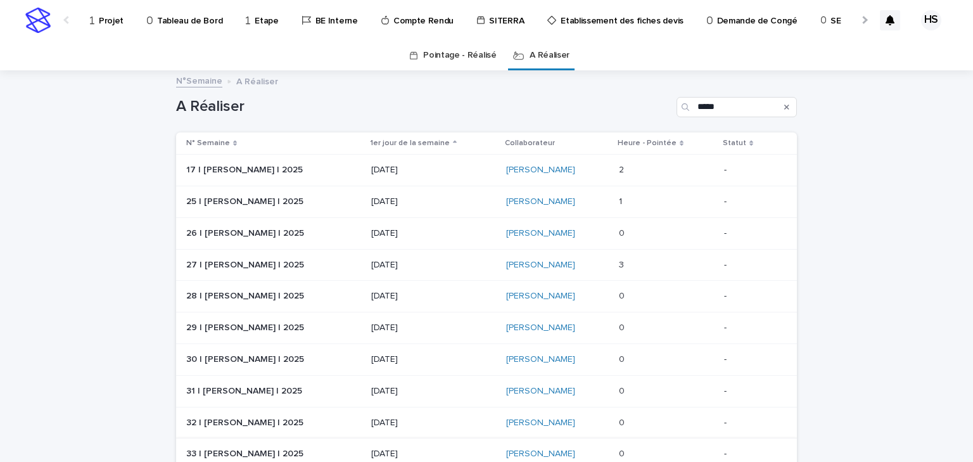
scroll to position [114, 0]
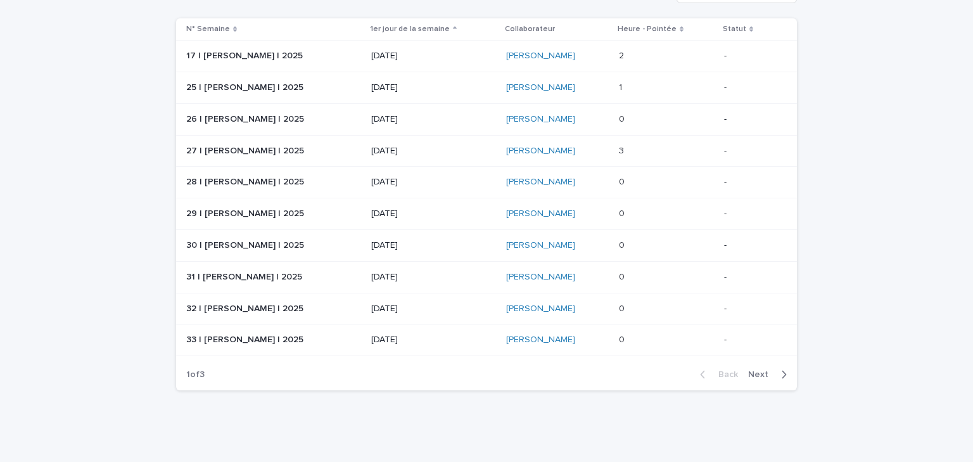
click at [753, 376] on span "Next" at bounding box center [762, 374] width 28 height 9
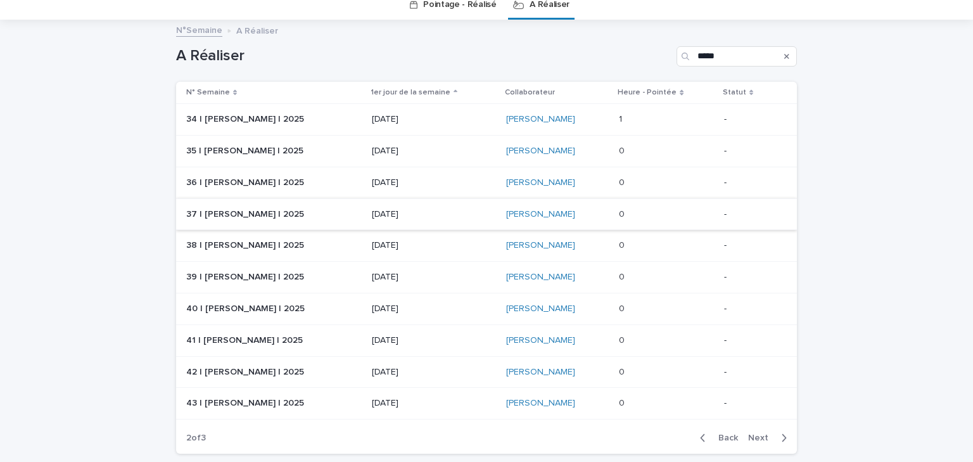
scroll to position [101, 0]
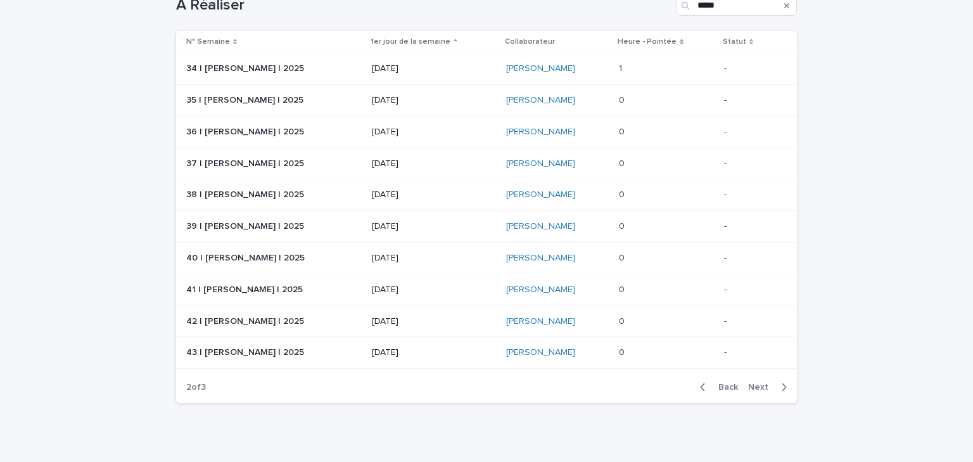
click at [231, 350] on p "43 | [PERSON_NAME] | 2025" at bounding box center [246, 351] width 120 height 13
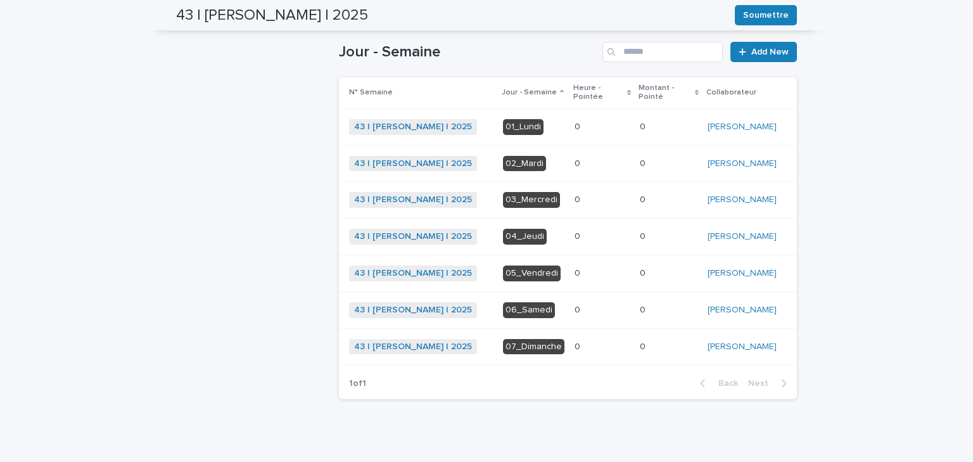
scroll to position [43, 0]
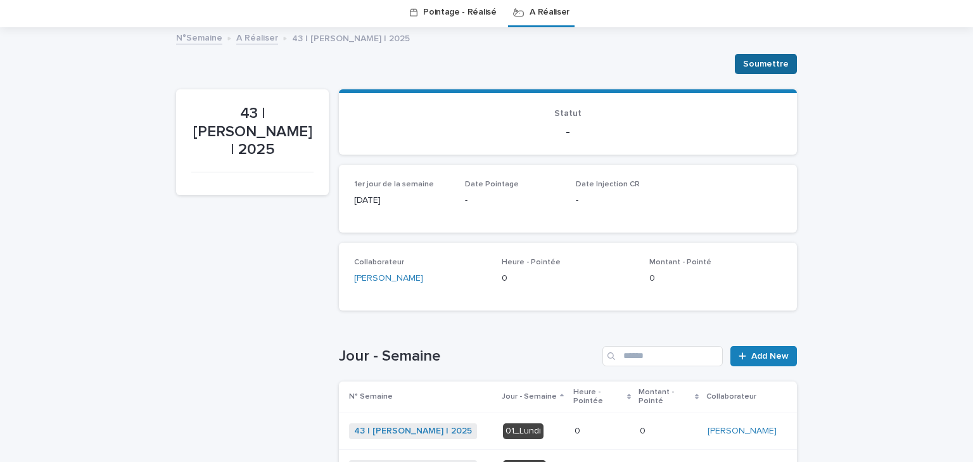
click at [765, 67] on span "Soumettre" at bounding box center [766, 64] width 46 height 13
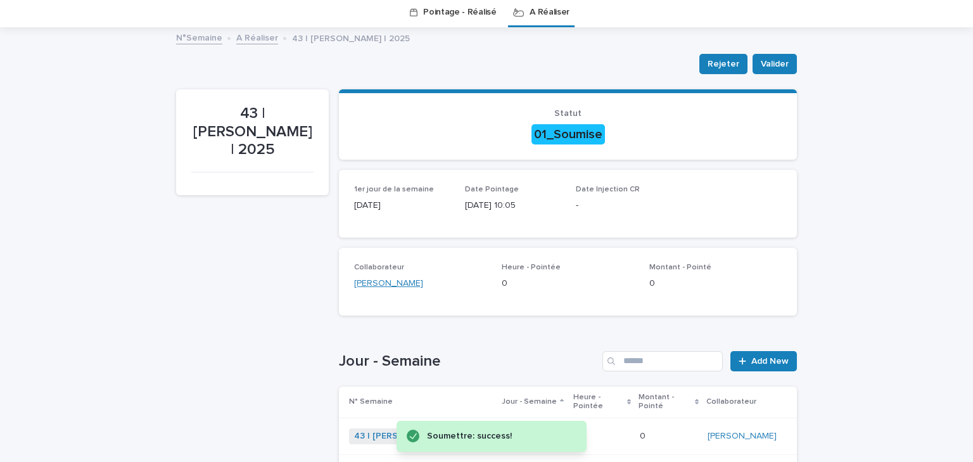
click at [380, 288] on link "[PERSON_NAME]" at bounding box center [388, 283] width 69 height 13
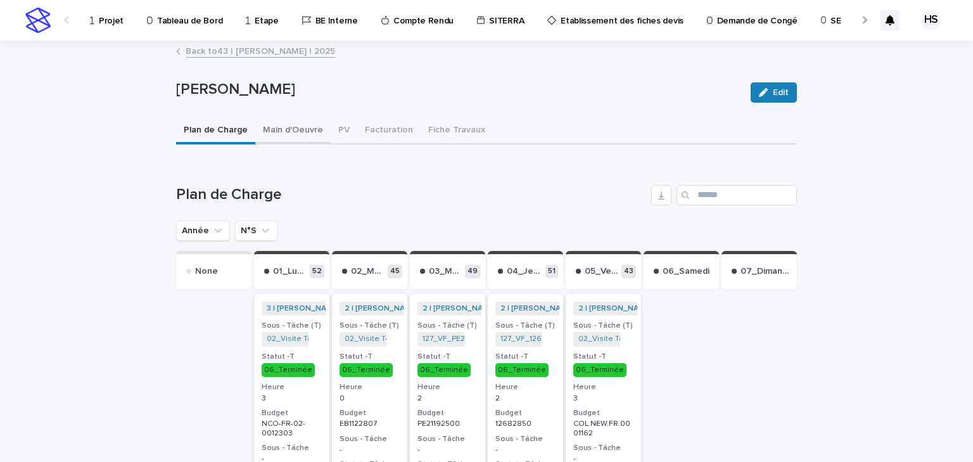
click at [281, 128] on button "Main d'Oeuvre" at bounding box center [292, 131] width 75 height 27
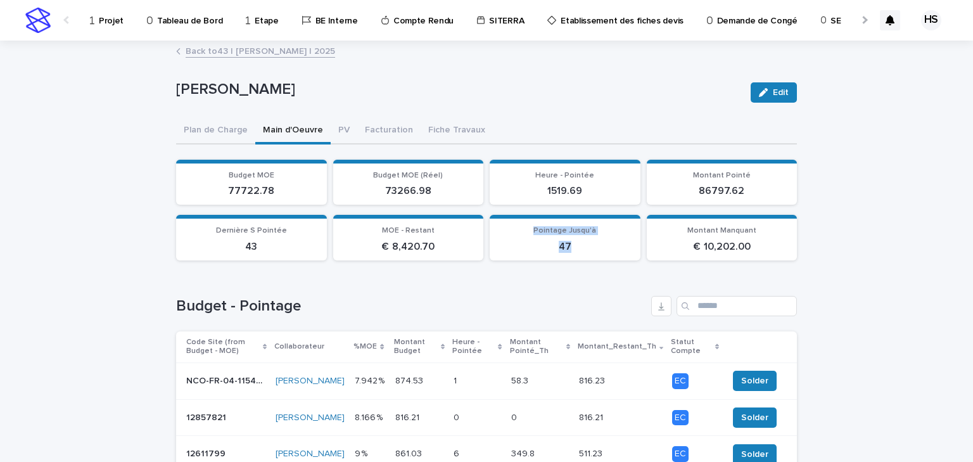
drag, startPoint x: 566, startPoint y: 246, endPoint x: 530, endPoint y: 232, distance: 38.1
click at [530, 232] on div "Pointage Jusqu'à 47" at bounding box center [565, 239] width 136 height 27
click at [531, 242] on p "47" at bounding box center [565, 247] width 136 height 12
drag, startPoint x: 260, startPoint y: 250, endPoint x: 220, endPoint y: 237, distance: 41.9
click at [220, 238] on div "43" at bounding box center [252, 245] width 136 height 15
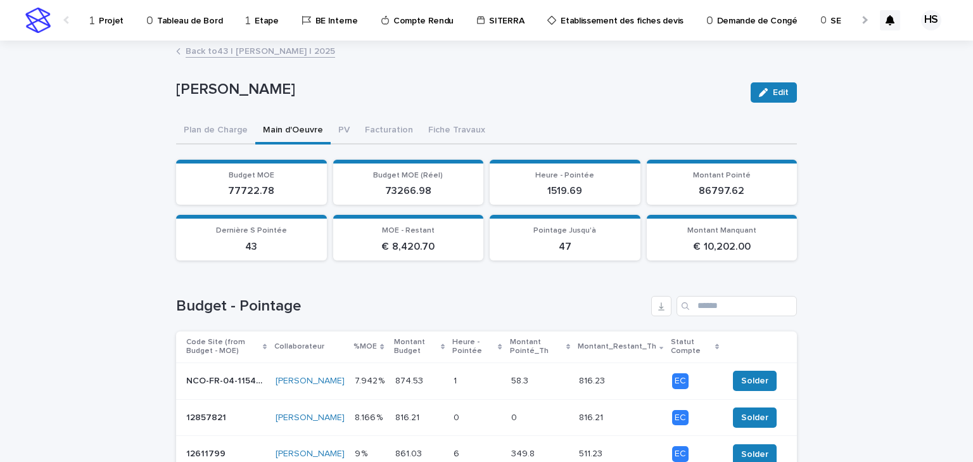
click at [556, 244] on p "47" at bounding box center [565, 247] width 136 height 12
click at [830, 21] on p "SE" at bounding box center [835, 13] width 10 height 27
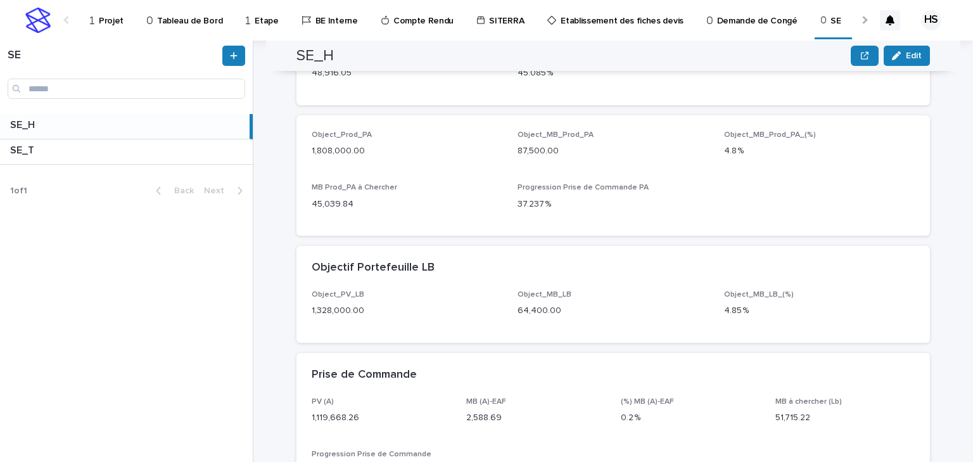
scroll to position [355, 0]
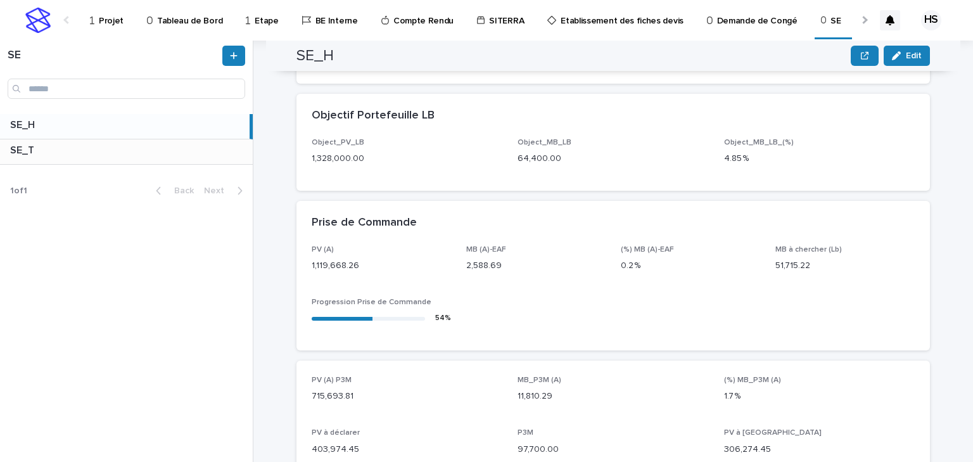
click at [118, 158] on div "SE_T SE_T" at bounding box center [126, 151] width 253 height 25
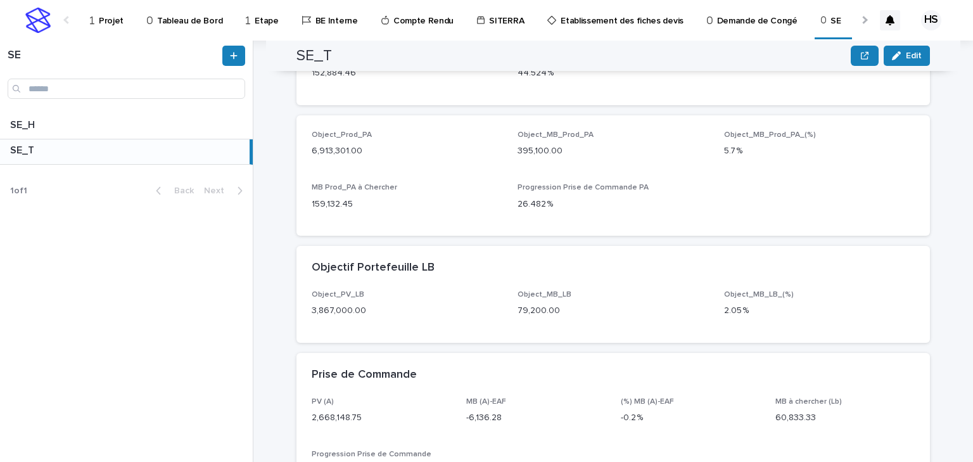
scroll to position [304, 0]
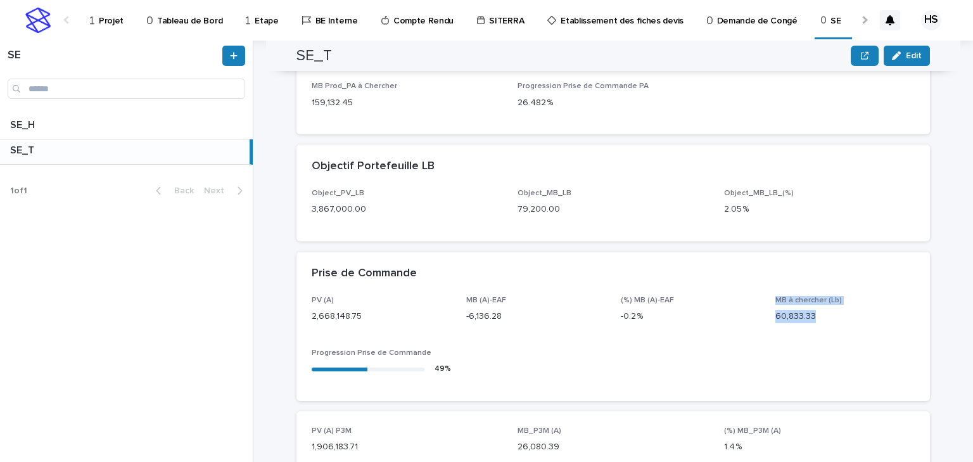
drag, startPoint x: 819, startPoint y: 319, endPoint x: 744, endPoint y: 312, distance: 75.8
click at [744, 312] on div "PV (A) 2,668,148.75 MB (A)-EAF -6,136.28 (%) MB (A)-EAF -0.2 % MB à chercher (L…" at bounding box center [613, 341] width 603 height 90
click at [730, 344] on div "PV (A) 2,668,148.75 MB (A)-EAF -6,136.28 (%) MB (A)-EAF -0.2 % MB à chercher (L…" at bounding box center [613, 341] width 603 height 90
click at [825, 327] on div "MB à chercher (Lb) 60,833.33" at bounding box center [844, 314] width 139 height 37
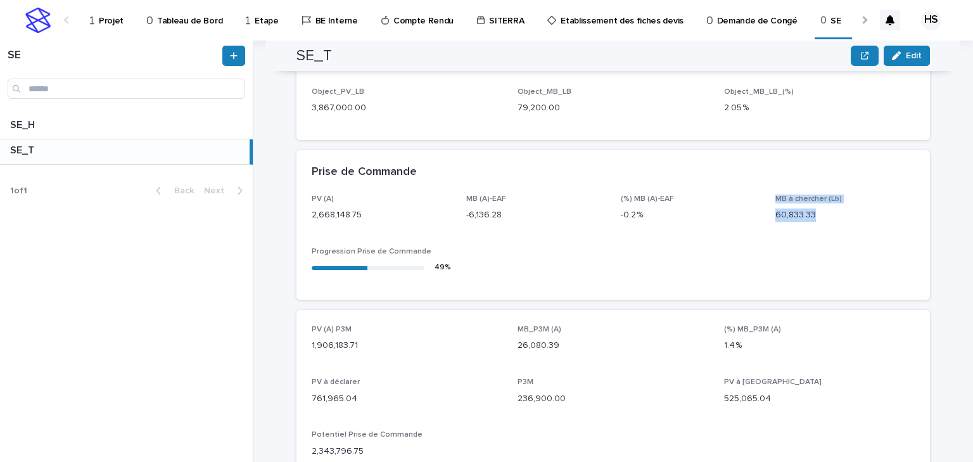
click at [754, 243] on div "PV (A) 2,668,148.75 MB (A)-EAF -6,136.28 (%) MB (A)-EAF -0.2 % MB à chercher (L…" at bounding box center [613, 239] width 603 height 90
drag, startPoint x: 836, startPoint y: 220, endPoint x: 768, endPoint y: 198, distance: 71.9
click at [768, 198] on div "PV (A) 2,668,148.75 MB (A)-EAF -6,136.28 (%) MB (A)-EAF -0.2 % MB à chercher (L…" at bounding box center [613, 239] width 603 height 90
click at [768, 239] on div "PV (A) 2,668,148.75 MB (A)-EAF -6,136.28 (%) MB (A)-EAF -0.2 % MB à chercher (L…" at bounding box center [613, 239] width 603 height 90
drag, startPoint x: 818, startPoint y: 220, endPoint x: 765, endPoint y: 199, distance: 57.4
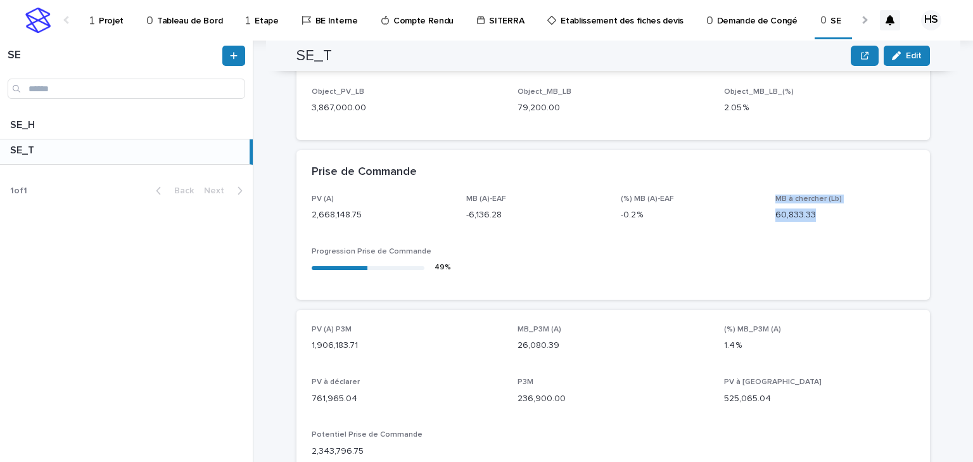
click at [765, 199] on div "PV (A) 2,668,148.75 MB (A)-EAF -6,136.28 (%) MB (A)-EAF -0.2 % MB à chercher (L…" at bounding box center [613, 239] width 603 height 90
click at [768, 221] on div "PV (A) 2,668,148.75 MB (A)-EAF -6,136.28 (%) MB (A)-EAF -0.2 % MB à chercher (L…" at bounding box center [613, 239] width 603 height 90
drag, startPoint x: 814, startPoint y: 217, endPoint x: 772, endPoint y: 194, distance: 47.6
click at [775, 194] on div "MB à chercher (Lb) 60,833.33" at bounding box center [844, 212] width 139 height 37
click at [771, 236] on div "PV (A) 2,668,148.75 MB (A)-EAF -6,136.28 (%) MB (A)-EAF -0.2 % MB à chercher (L…" at bounding box center [613, 239] width 603 height 90
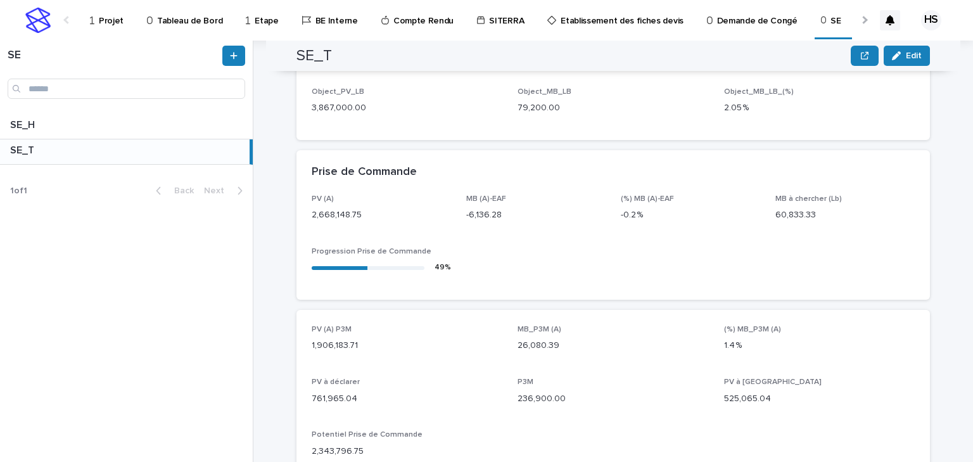
click at [813, 213] on p "60,833.33" at bounding box center [844, 214] width 139 height 13
drag, startPoint x: 810, startPoint y: 217, endPoint x: 761, endPoint y: 203, distance: 49.9
click at [761, 203] on div "PV (A) 2,668,148.75 MB (A)-EAF -6,136.28 (%) MB (A)-EAF -0.2 % MB à chercher (L…" at bounding box center [613, 239] width 603 height 90
click at [188, 132] on div "SE_H SE_H" at bounding box center [126, 126] width 253 height 25
click at [156, 157] on div "SE_T SE_T" at bounding box center [126, 151] width 253 height 25
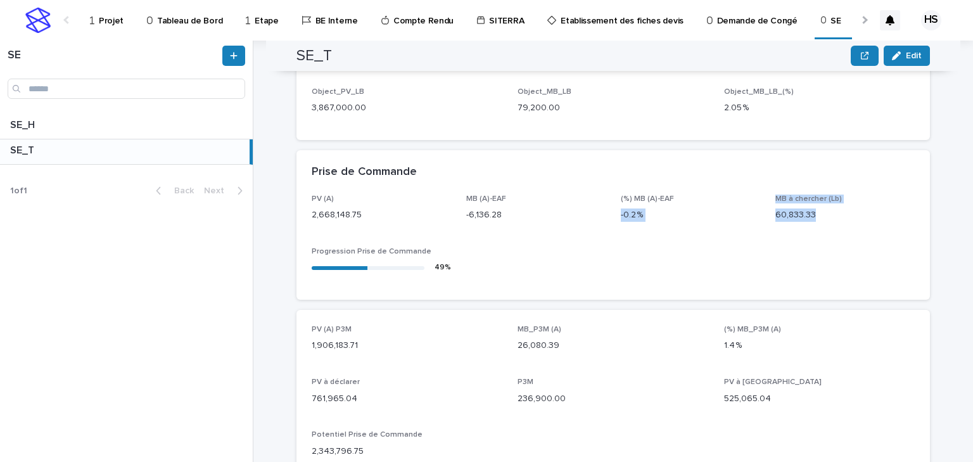
drag, startPoint x: 815, startPoint y: 218, endPoint x: 758, endPoint y: 198, distance: 60.3
click at [758, 198] on div "PV (A) 2,668,148.75 MB (A)-EAF -6,136.28 (%) MB (A)-EAF -0.2 % MB à chercher (L…" at bounding box center [613, 239] width 603 height 90
click at [758, 218] on div "PV (A) 2,668,148.75 MB (A)-EAF -6,136.28 (%) MB (A)-EAF -0.2 % MB à chercher (L…" at bounding box center [613, 239] width 603 height 90
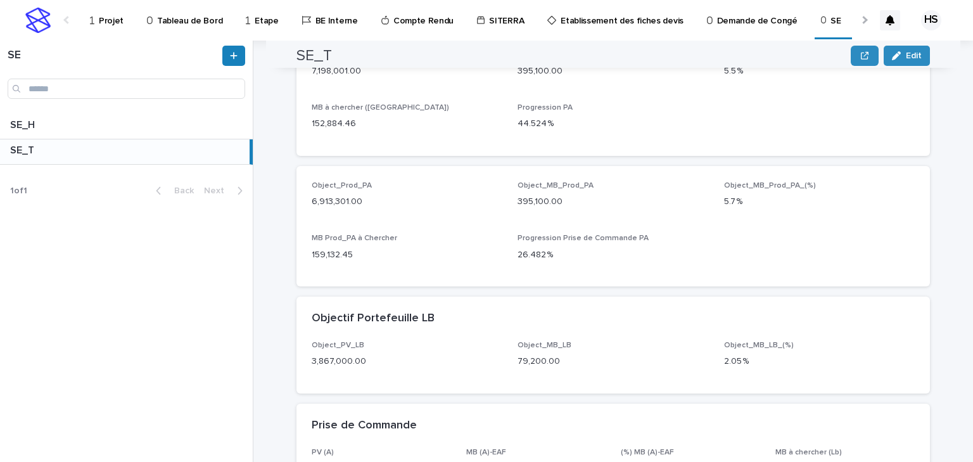
scroll to position [203, 0]
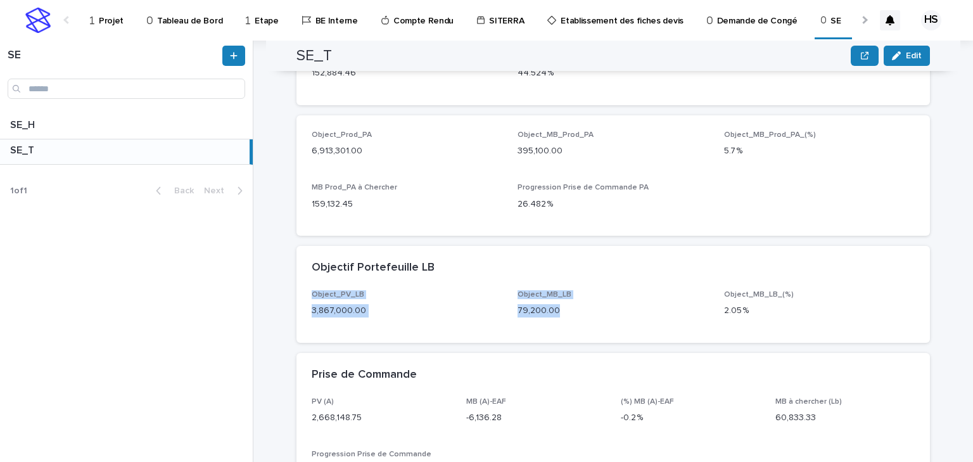
drag, startPoint x: 559, startPoint y: 310, endPoint x: 519, endPoint y: 283, distance: 48.0
click at [519, 283] on section "Objectif Portefeuille LB Object_PV_LB 3,867,000.00 Object_MB_LB 79,200.00 Objec…" at bounding box center [612, 294] width 633 height 97
click at [601, 314] on p "79,200.00" at bounding box center [613, 310] width 191 height 13
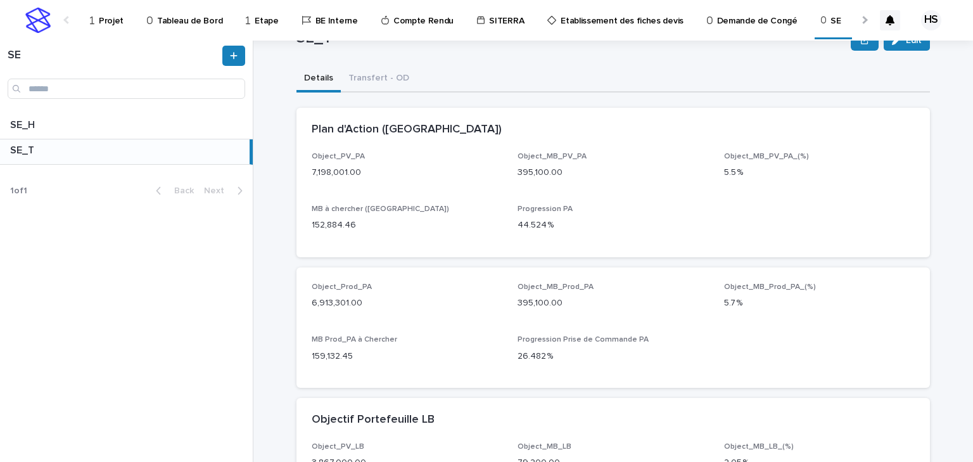
scroll to position [0, 0]
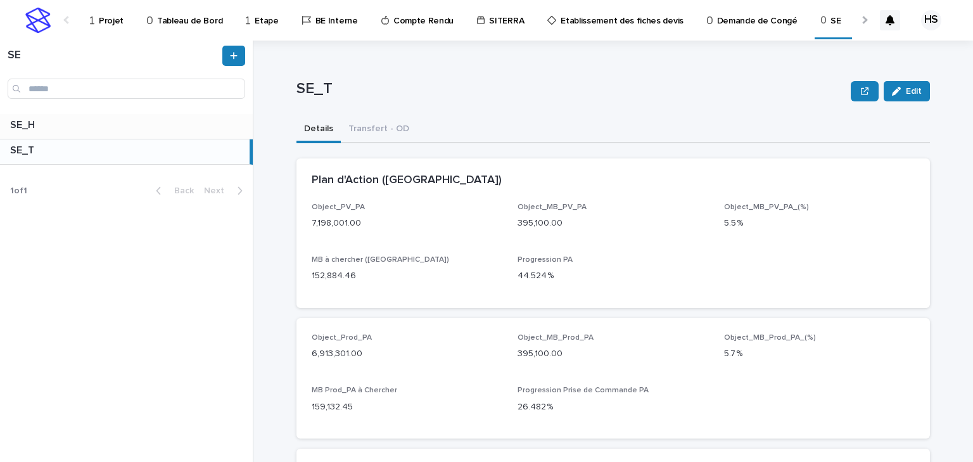
click at [124, 124] on p at bounding box center [129, 125] width 238 height 12
click at [117, 22] on p "Projet" at bounding box center [111, 13] width 25 height 27
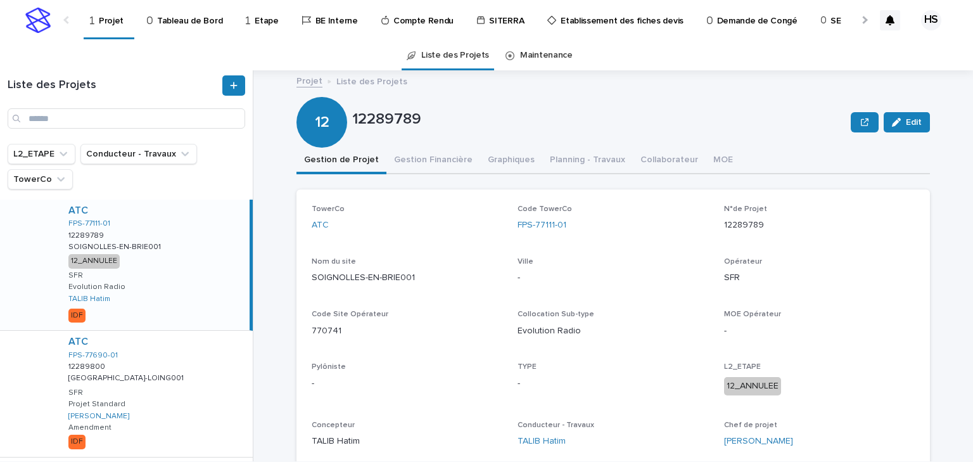
click at [856, 22] on div at bounding box center [863, 19] width 20 height 39
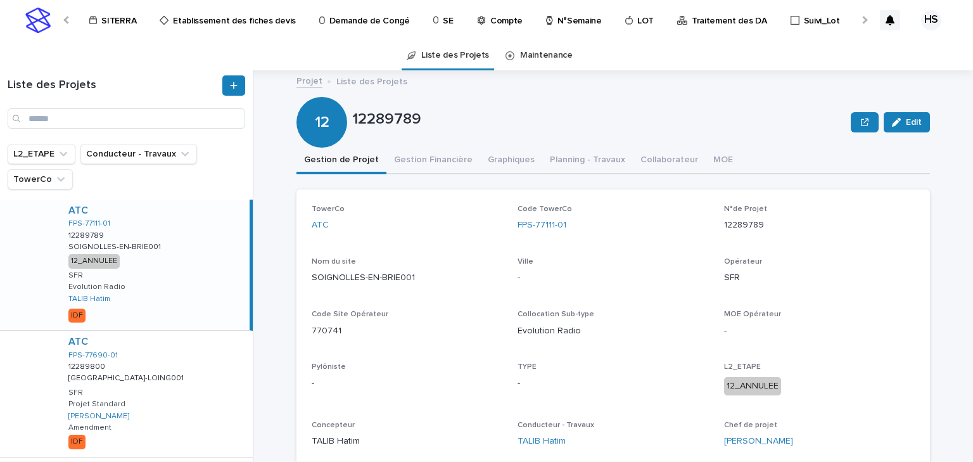
click at [692, 20] on p "Traitement des DA" at bounding box center [729, 13] width 75 height 27
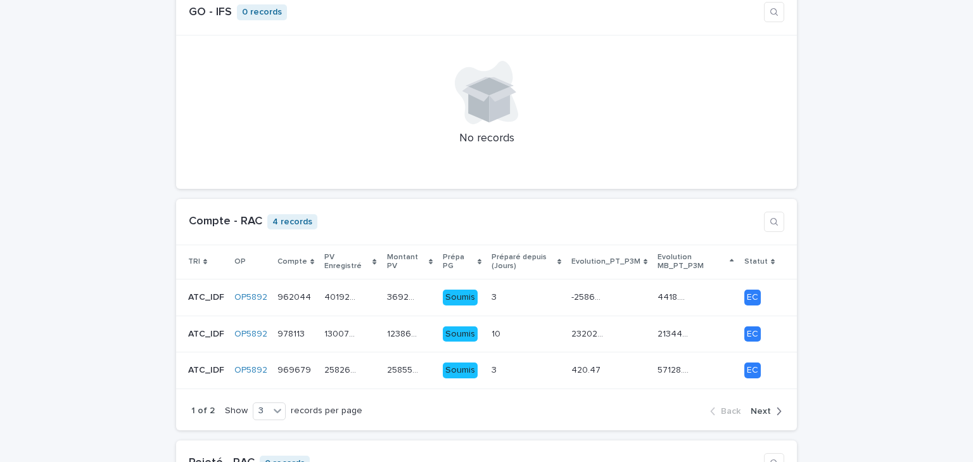
scroll to position [456, 0]
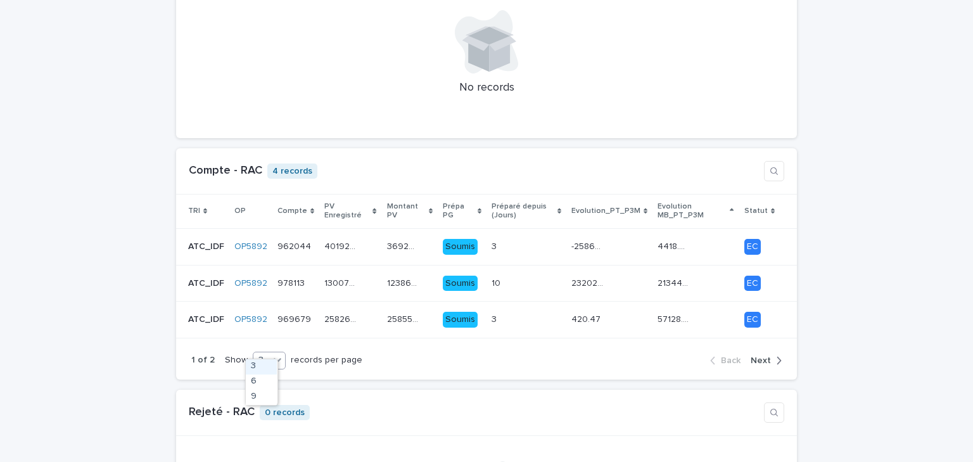
click at [274, 358] on icon at bounding box center [278, 360] width 8 height 4
click at [262, 400] on div "9" at bounding box center [261, 397] width 31 height 15
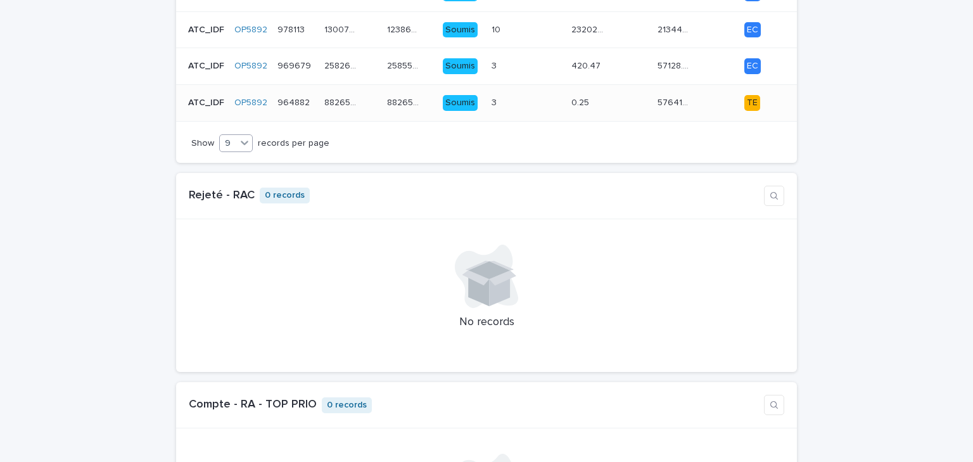
scroll to position [557, 0]
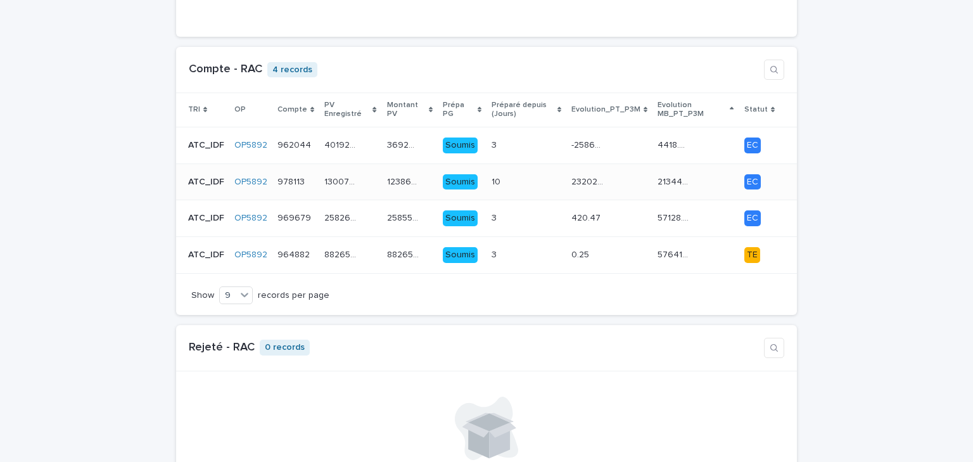
click at [633, 172] on div "23202.67 23202.67" at bounding box center [609, 182] width 76 height 21
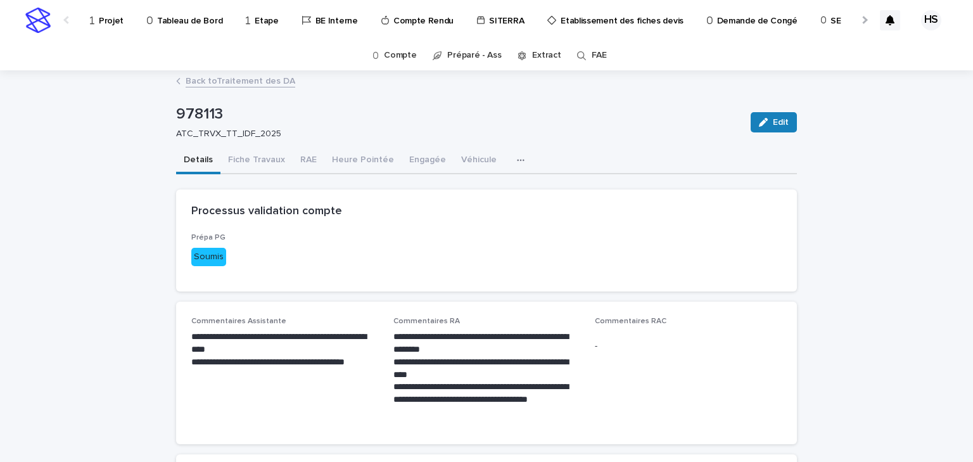
drag, startPoint x: 176, startPoint y: 136, endPoint x: 291, endPoint y: 137, distance: 115.3
click at [291, 137] on p "ATC_TRVX_TT_IDF_2025" at bounding box center [455, 134] width 559 height 11
click at [310, 265] on p "Soumis" at bounding box center [259, 257] width 136 height 18
click at [215, 81] on link "Back to Traitement des DA" at bounding box center [241, 80] width 110 height 15
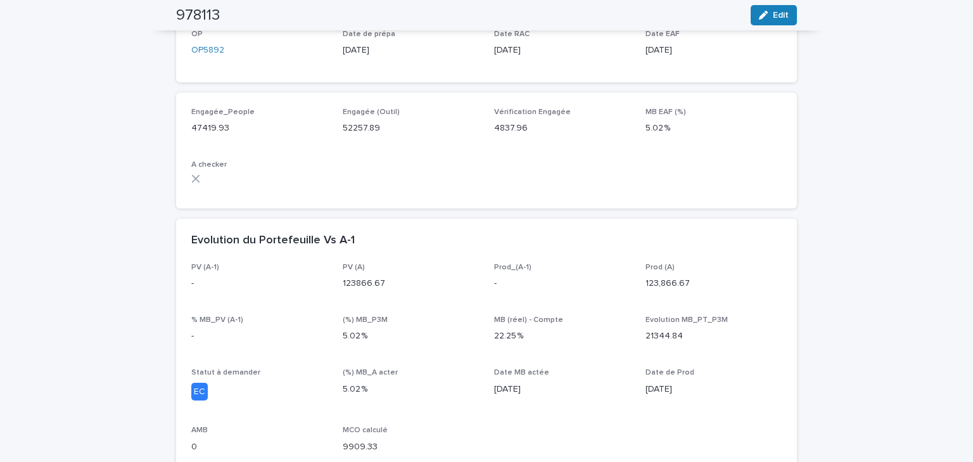
scroll to position [710, 0]
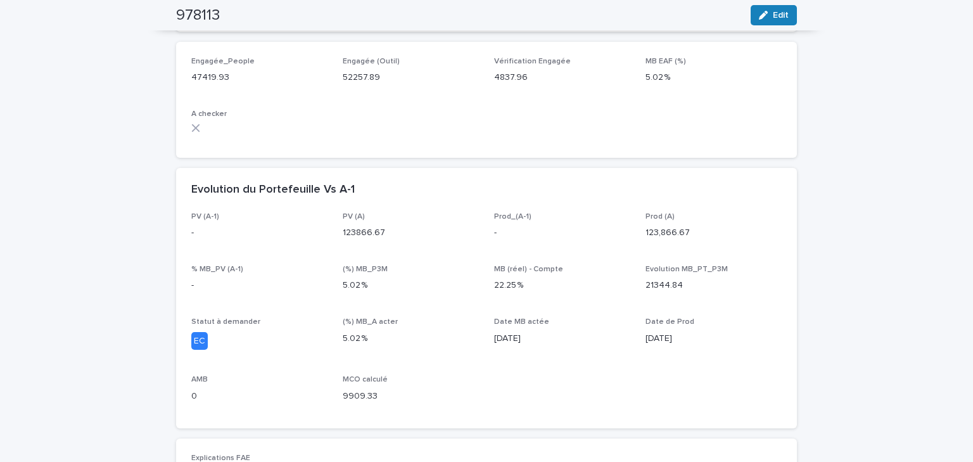
click at [685, 291] on p "21344.84" at bounding box center [714, 285] width 136 height 13
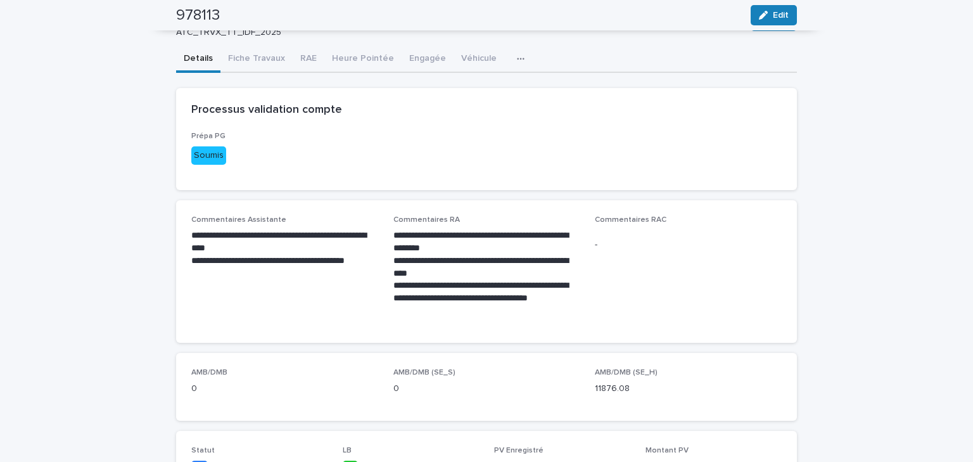
scroll to position [51, 0]
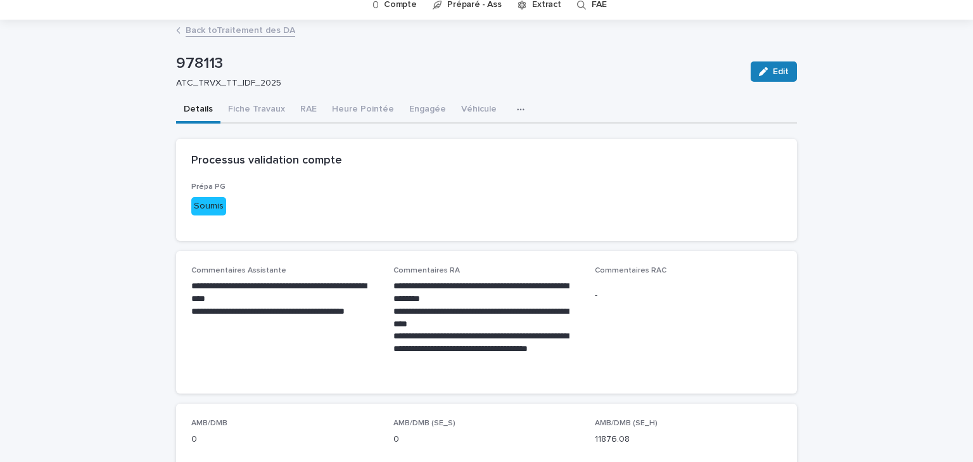
click at [237, 32] on link "Back to Traitement des DA" at bounding box center [241, 29] width 110 height 15
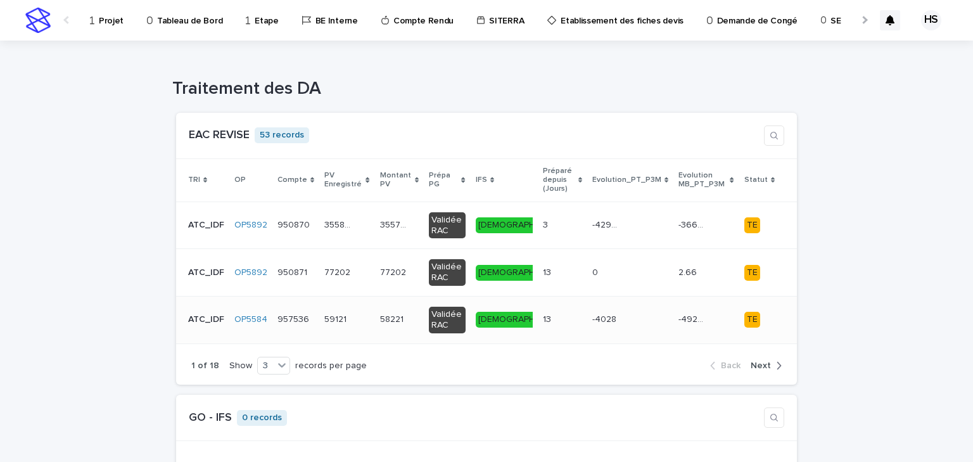
click at [623, 315] on div "-4028 -4028" at bounding box center [630, 319] width 76 height 21
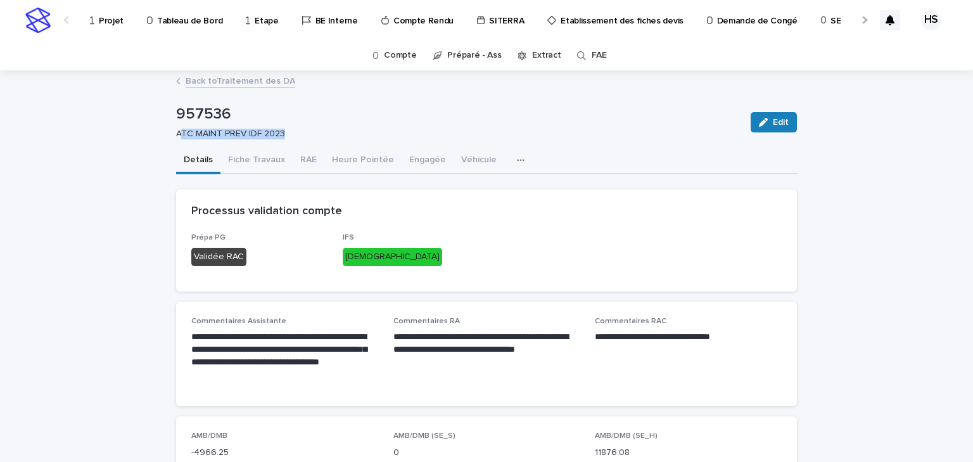
drag, startPoint x: 176, startPoint y: 134, endPoint x: 283, endPoint y: 135, distance: 107.1
click at [283, 135] on p "ATC MAINT PREV IDF 2023" at bounding box center [455, 134] width 559 height 11
click at [488, 255] on div "Prépa PG Validée RAC IFS [DEMOGRAPHIC_DATA]" at bounding box center [486, 254] width 590 height 42
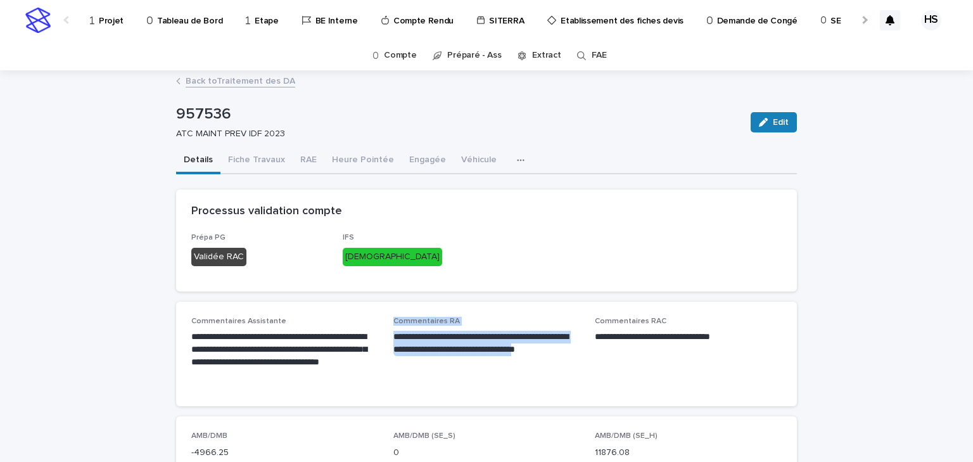
drag, startPoint x: 573, startPoint y: 350, endPoint x: 383, endPoint y: 324, distance: 191.1
click at [383, 324] on div "**********" at bounding box center [486, 354] width 590 height 75
click at [532, 347] on p "**********" at bounding box center [486, 343] width 187 height 25
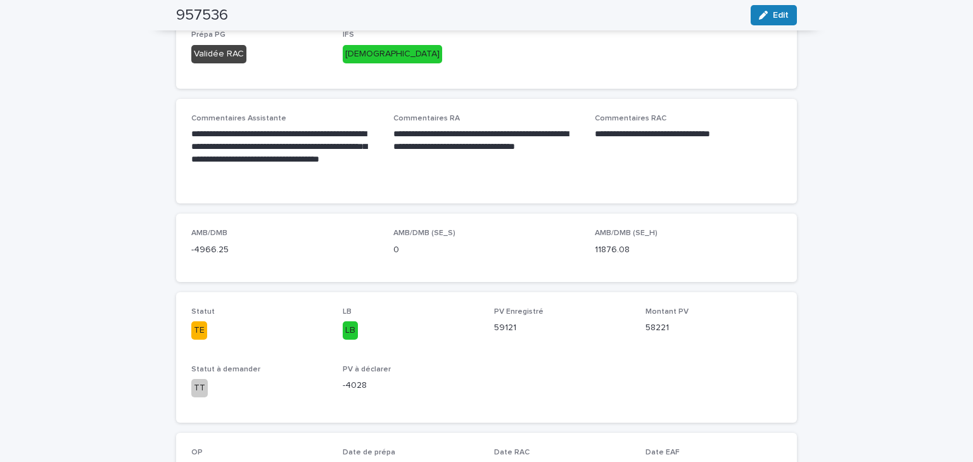
scroll to position [51, 0]
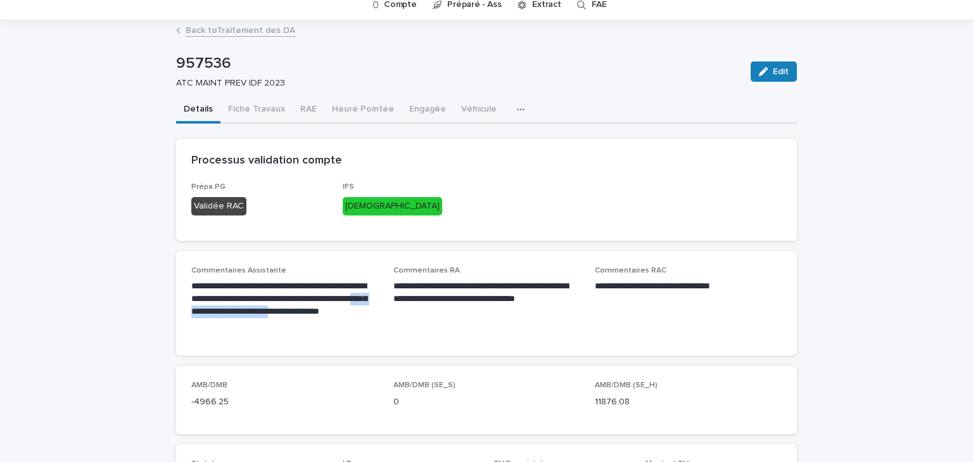
drag, startPoint x: 375, startPoint y: 312, endPoint x: 256, endPoint y: 309, distance: 119.1
click at [256, 309] on div "**********" at bounding box center [486, 303] width 590 height 75
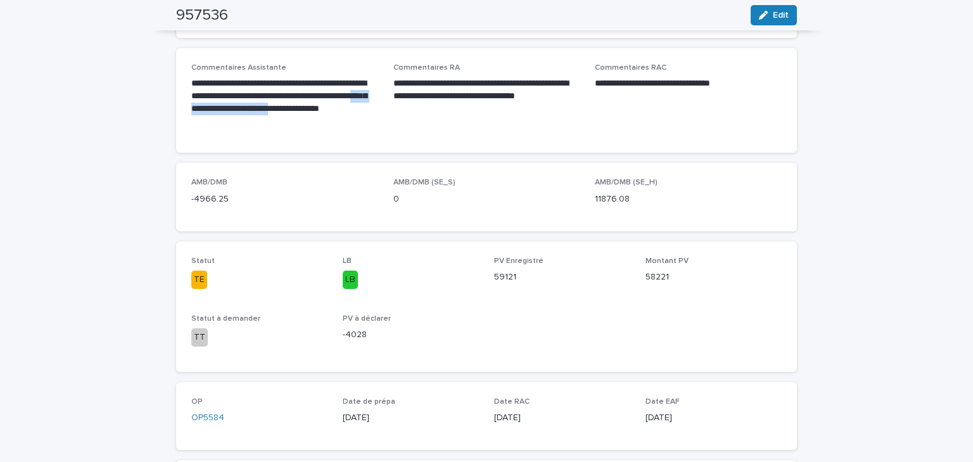
scroll to position [0, 0]
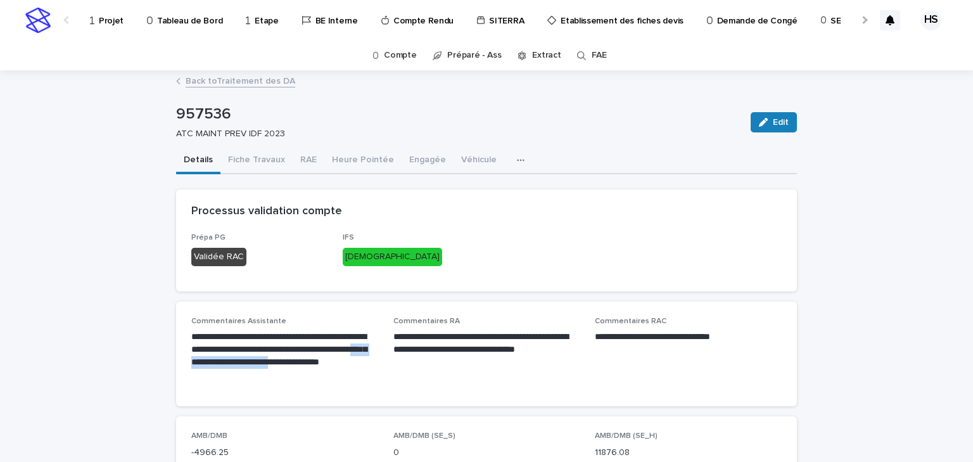
click at [237, 86] on link "Back to Traitement des DA" at bounding box center [241, 80] width 110 height 15
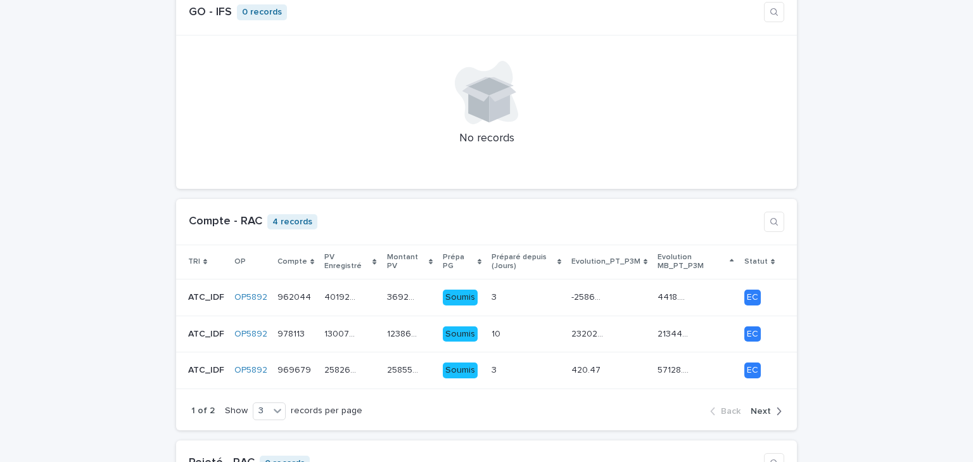
scroll to position [456, 0]
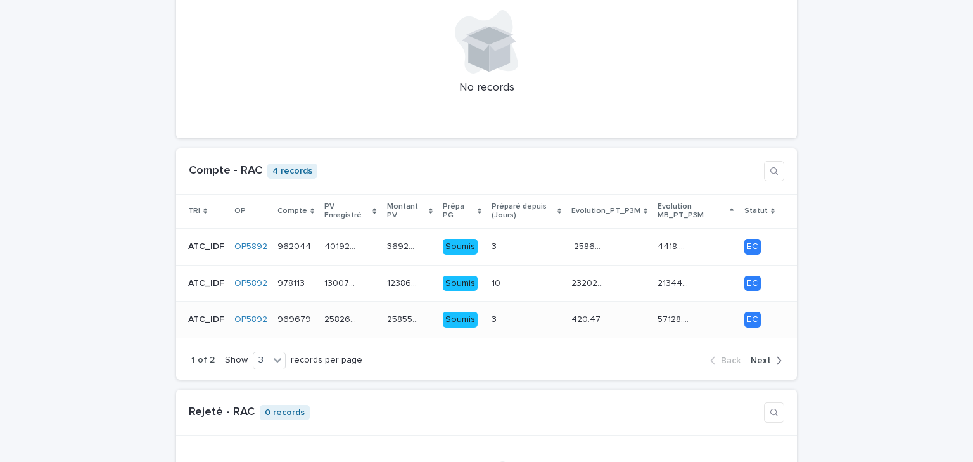
click at [524, 314] on div "3 3" at bounding box center [527, 319] width 70 height 21
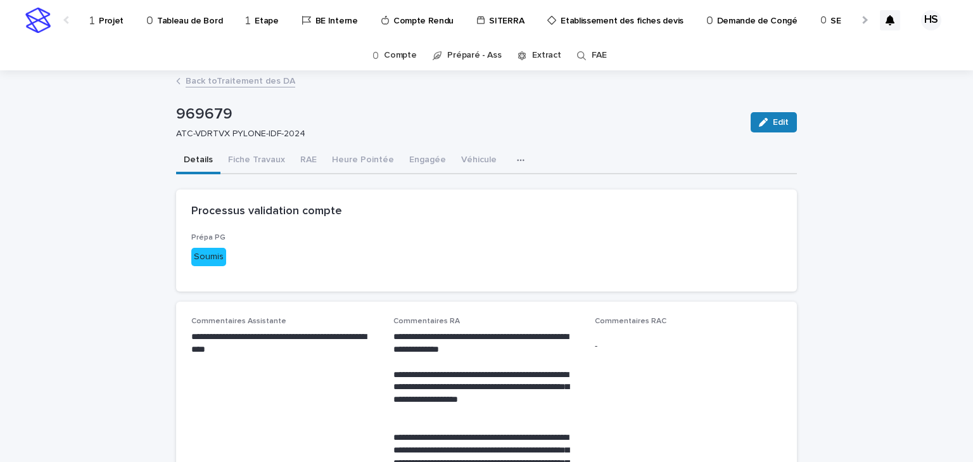
scroll to position [101, 0]
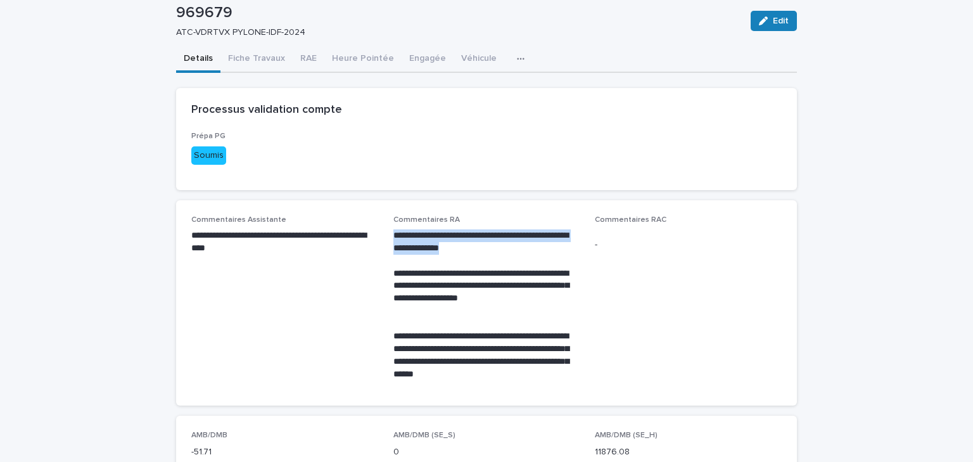
drag, startPoint x: 482, startPoint y: 252, endPoint x: 381, endPoint y: 238, distance: 101.7
click at [381, 238] on div "**********" at bounding box center [486, 302] width 590 height 175
click at [440, 270] on p "**********" at bounding box center [486, 292] width 187 height 51
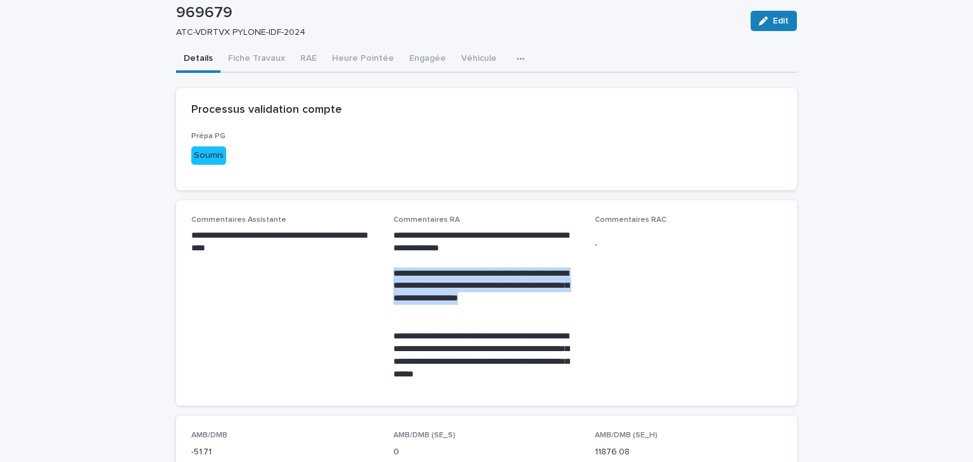
drag, startPoint x: 431, startPoint y: 315, endPoint x: 385, endPoint y: 277, distance: 60.3
click at [385, 277] on div "**********" at bounding box center [486, 302] width 590 height 175
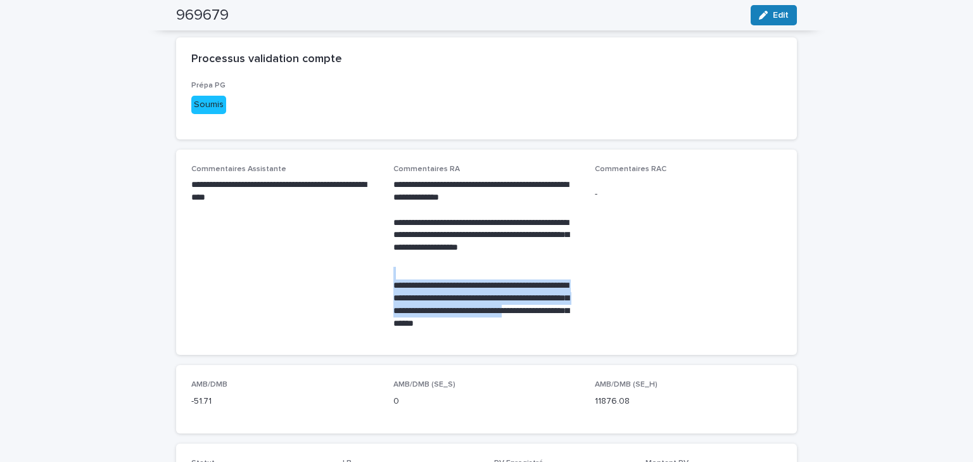
drag, startPoint x: 409, startPoint y: 274, endPoint x: 565, endPoint y: 305, distance: 159.0
click at [565, 305] on div "**********" at bounding box center [486, 254] width 187 height 151
drag, startPoint x: 497, startPoint y: 324, endPoint x: 386, endPoint y: 284, distance: 117.8
click at [386, 284] on div "**********" at bounding box center [486, 252] width 590 height 175
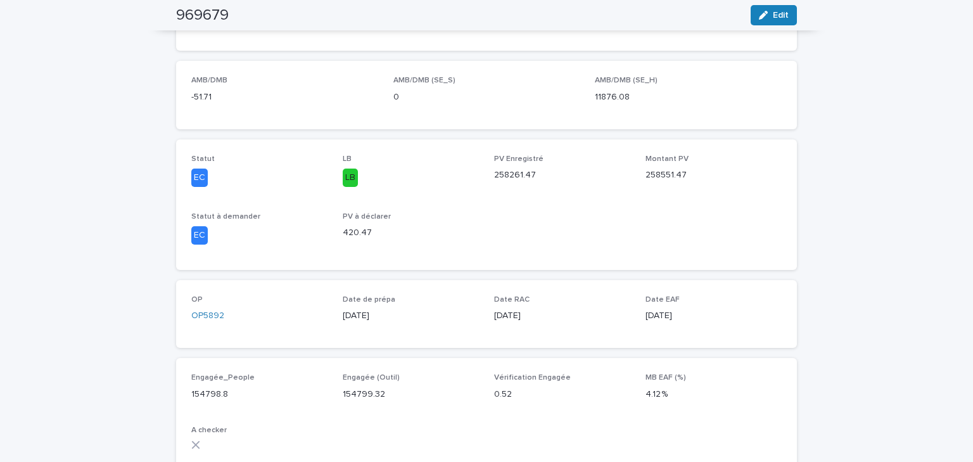
scroll to position [405, 0]
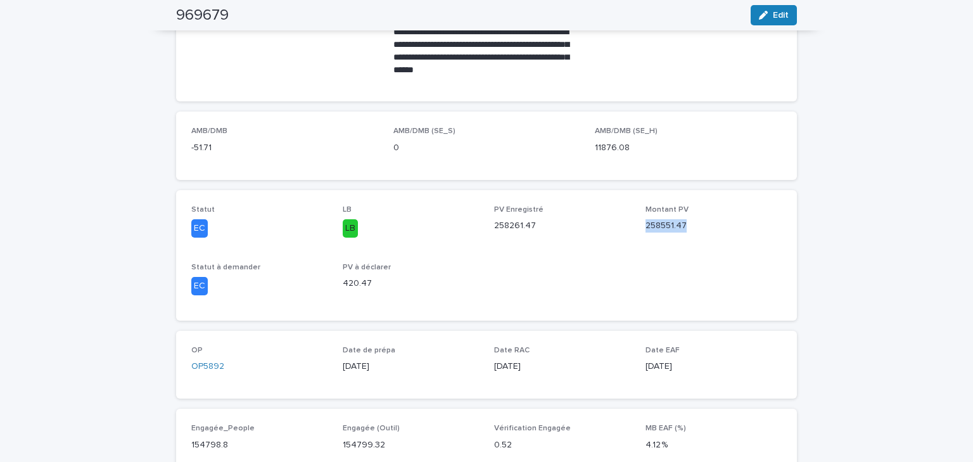
drag, startPoint x: 687, startPoint y: 224, endPoint x: 635, endPoint y: 227, distance: 51.4
click at [635, 227] on div "Statut EC LB LB PV Enregistré 258261.47 Montant PV 258551.47 Statut à demander …" at bounding box center [486, 255] width 590 height 100
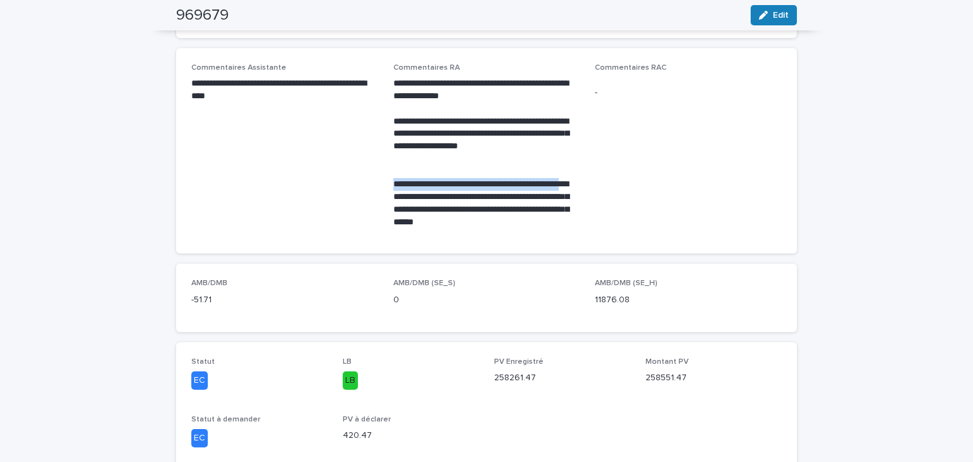
drag, startPoint x: 383, startPoint y: 183, endPoint x: 581, endPoint y: 183, distance: 197.6
click at [581, 183] on div "**********" at bounding box center [486, 150] width 590 height 175
click at [573, 185] on p "**********" at bounding box center [486, 203] width 187 height 51
drag, startPoint x: 573, startPoint y: 183, endPoint x: 414, endPoint y: 181, distance: 158.4
click at [414, 181] on p "**********" at bounding box center [486, 203] width 187 height 51
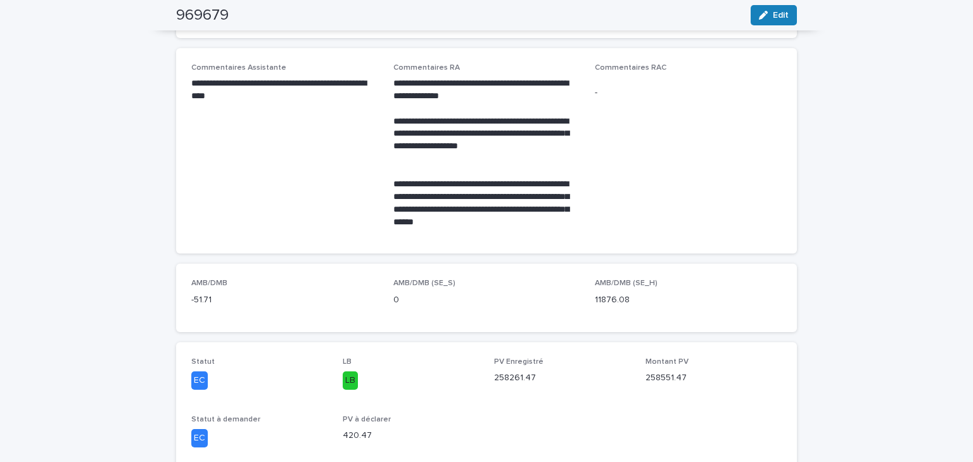
click at [398, 205] on p "**********" at bounding box center [486, 203] width 187 height 51
drag, startPoint x: 398, startPoint y: 209, endPoint x: 551, endPoint y: 220, distance: 153.1
click at [551, 220] on p "**********" at bounding box center [486, 203] width 187 height 51
click at [628, 176] on span "Commentaires RAC -" at bounding box center [688, 150] width 187 height 175
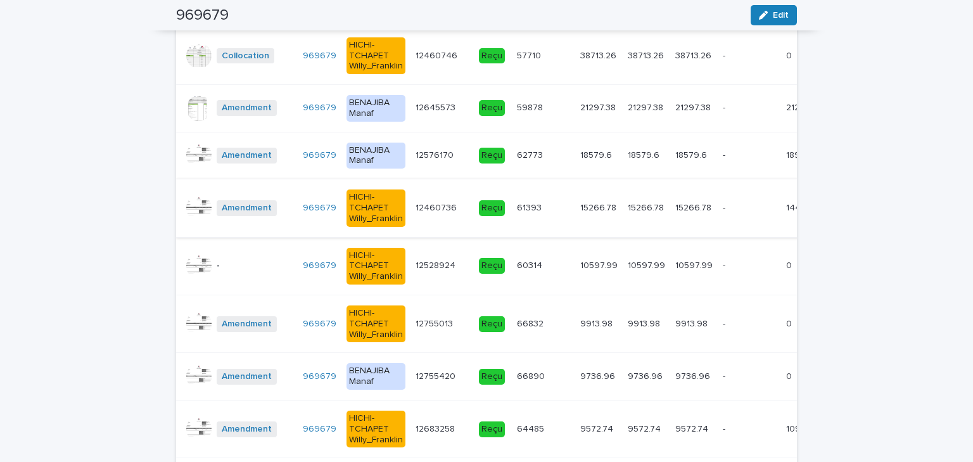
scroll to position [1604, 0]
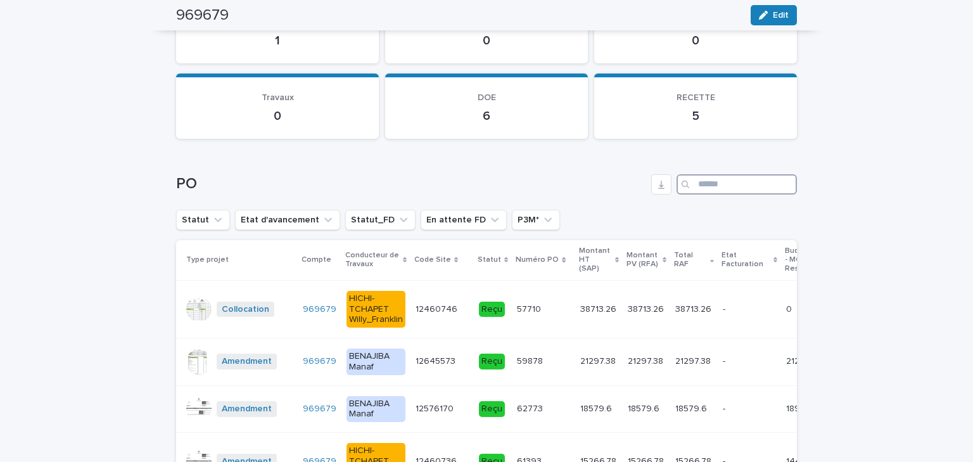
click at [697, 181] on input "Search" at bounding box center [737, 184] width 120 height 20
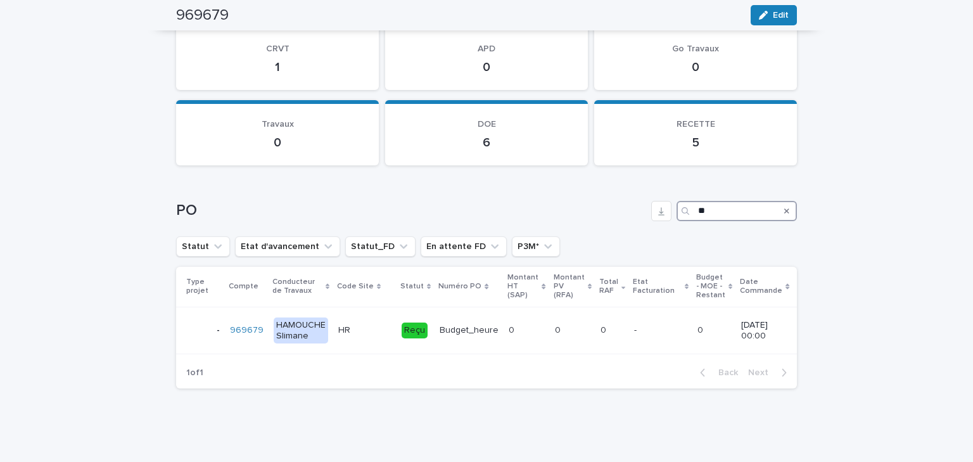
scroll to position [1582, 0]
type input "**"
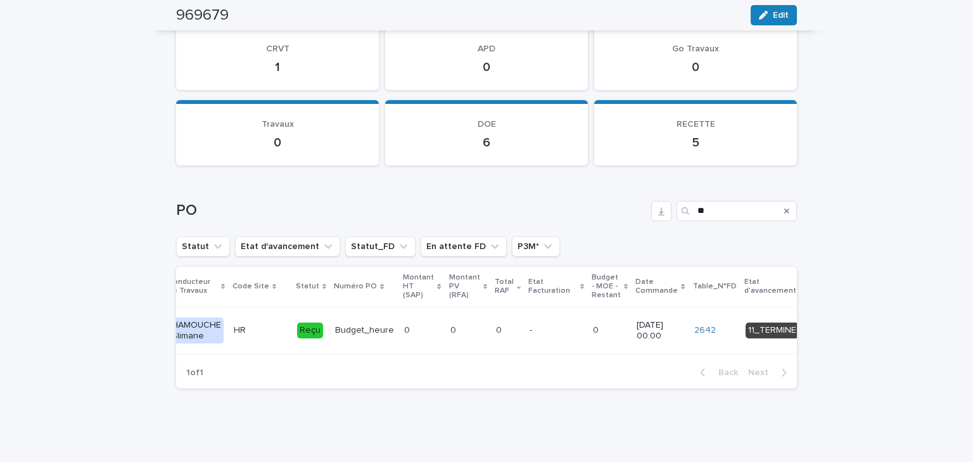
scroll to position [0, 0]
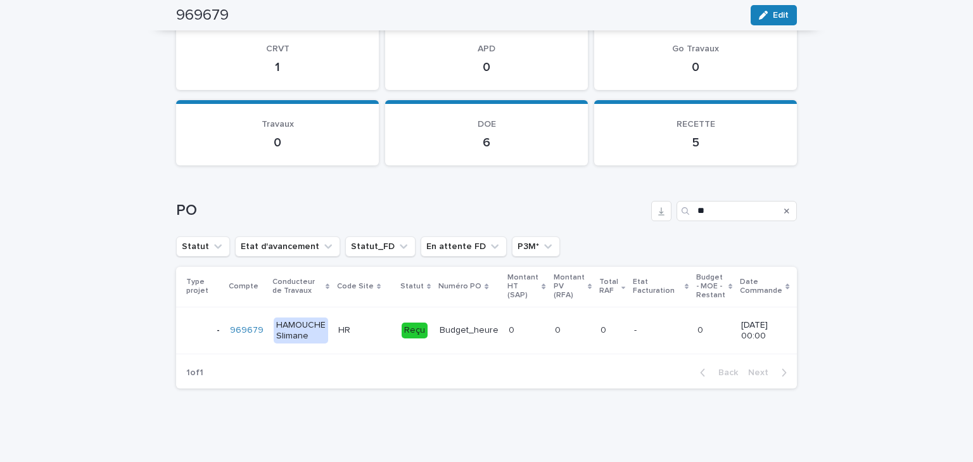
click at [784, 207] on icon "Search" at bounding box center [786, 211] width 5 height 8
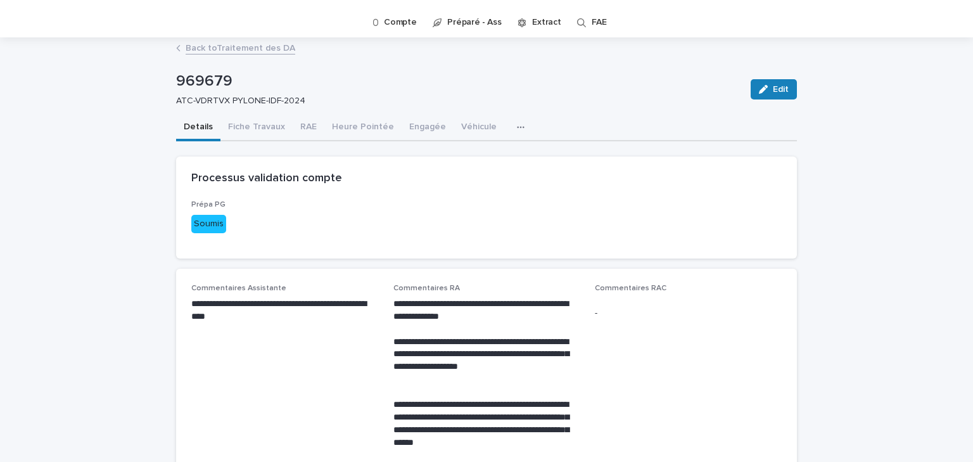
scroll to position [236, 0]
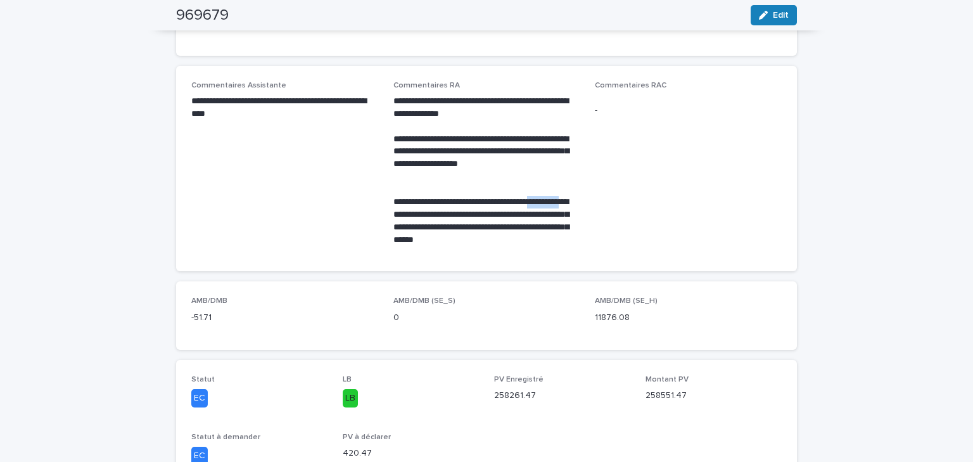
drag, startPoint x: 542, startPoint y: 198, endPoint x: 575, endPoint y: 202, distance: 32.6
click at [575, 202] on p "**********" at bounding box center [486, 221] width 187 height 51
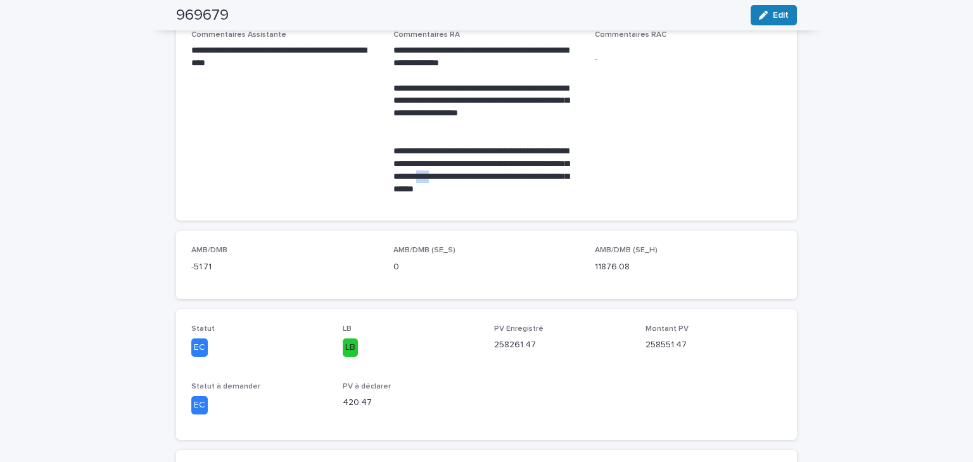
drag, startPoint x: 459, startPoint y: 175, endPoint x: 476, endPoint y: 176, distance: 16.5
click at [476, 176] on p "**********" at bounding box center [486, 170] width 187 height 51
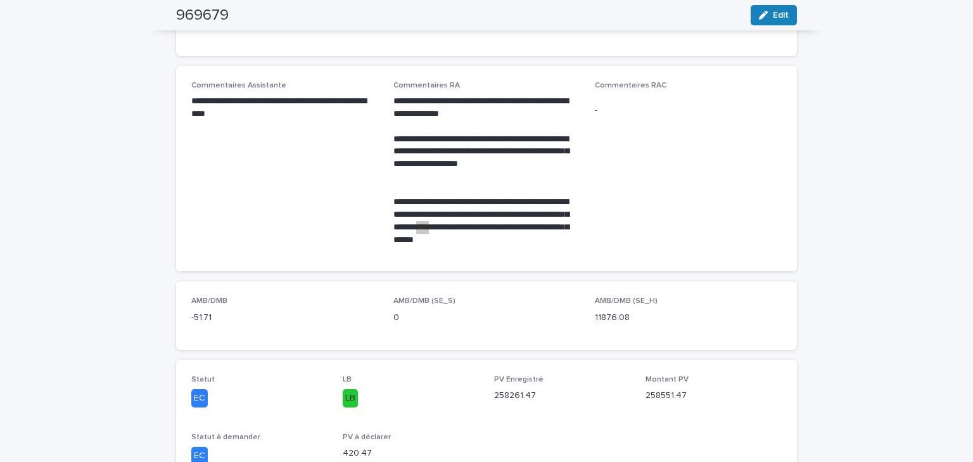
scroll to position [0, 0]
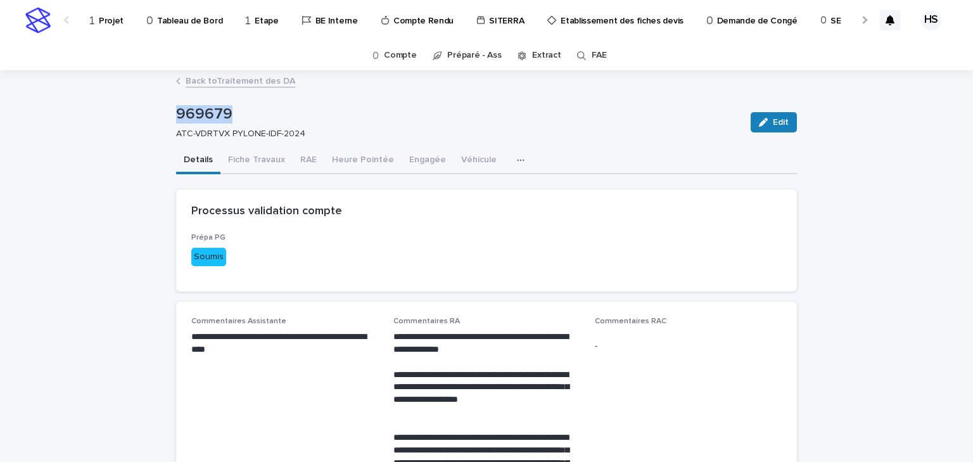
drag, startPoint x: 227, startPoint y: 114, endPoint x: 155, endPoint y: 114, distance: 72.2
copy p "969679"
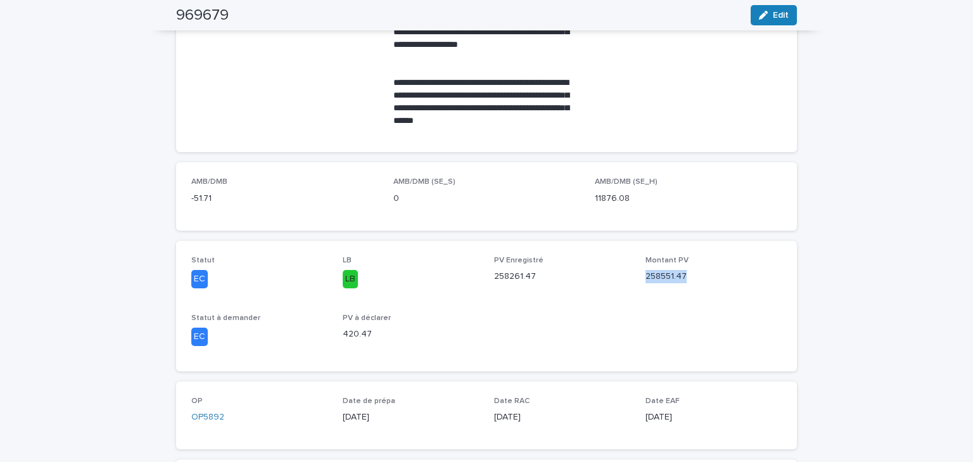
drag, startPoint x: 637, startPoint y: 281, endPoint x: 688, endPoint y: 279, distance: 51.3
click at [688, 279] on div "Statut EC LB LB PV Enregistré 258261.47 Montant PV 258551.47 Statut à demander …" at bounding box center [486, 306] width 590 height 100
